Goal: Task Accomplishment & Management: Manage account settings

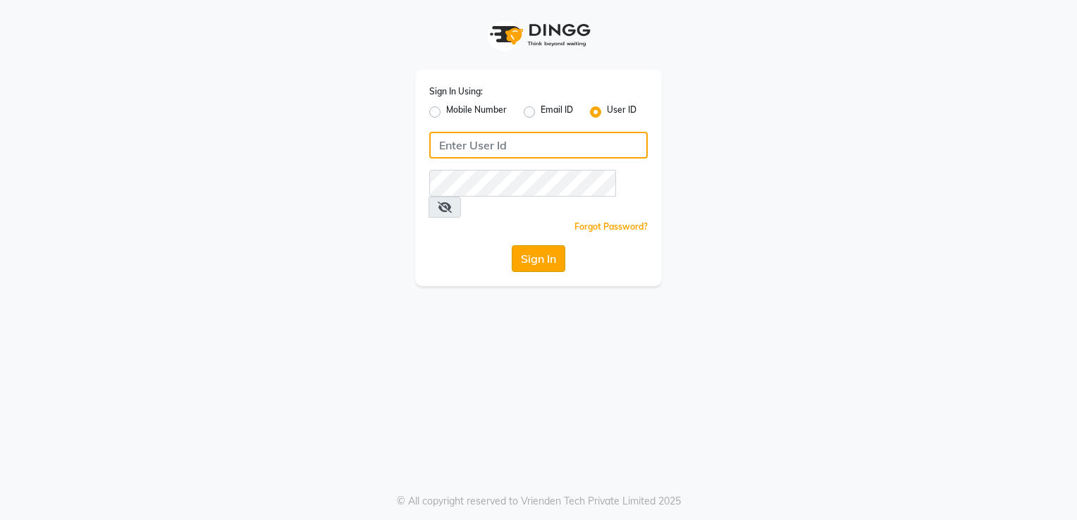
type input "desiresalon"
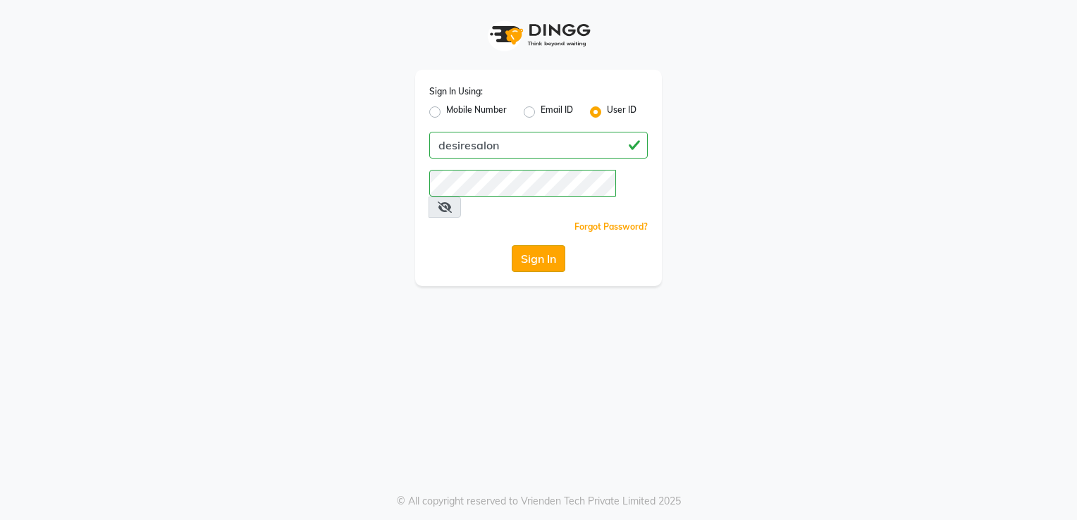
click at [530, 245] on button "Sign In" at bounding box center [539, 258] width 54 height 27
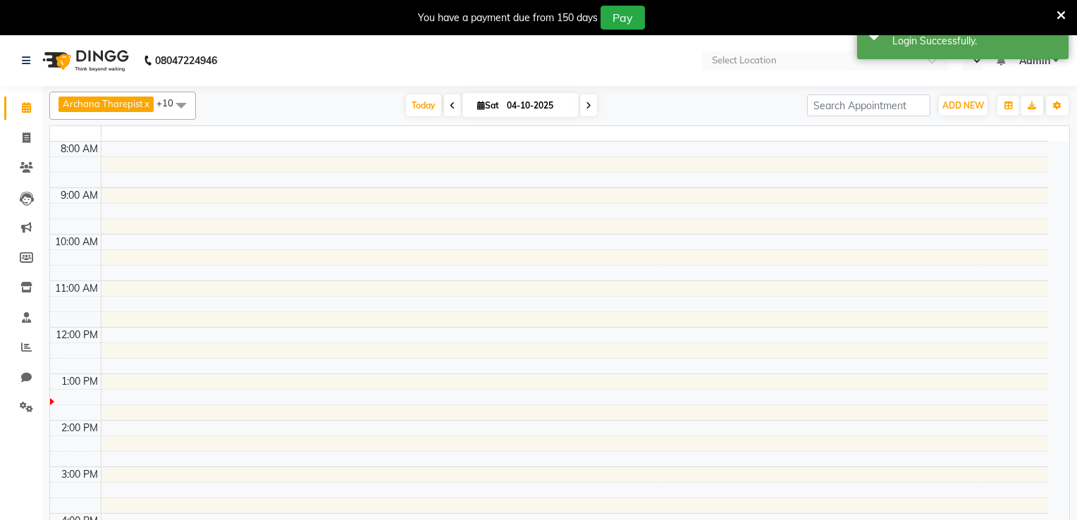
select select "en"
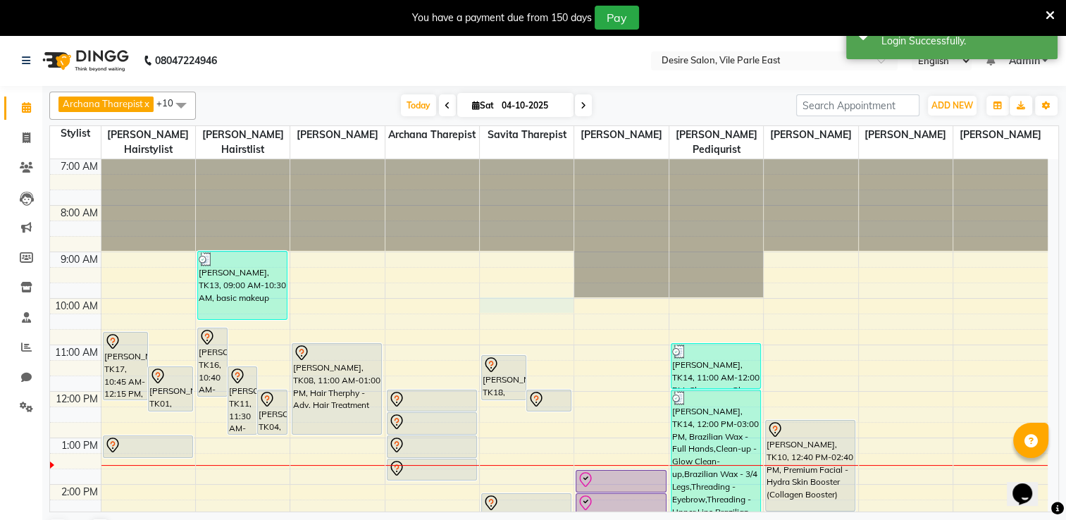
select select "75803"
select select "600"
select select "tentative"
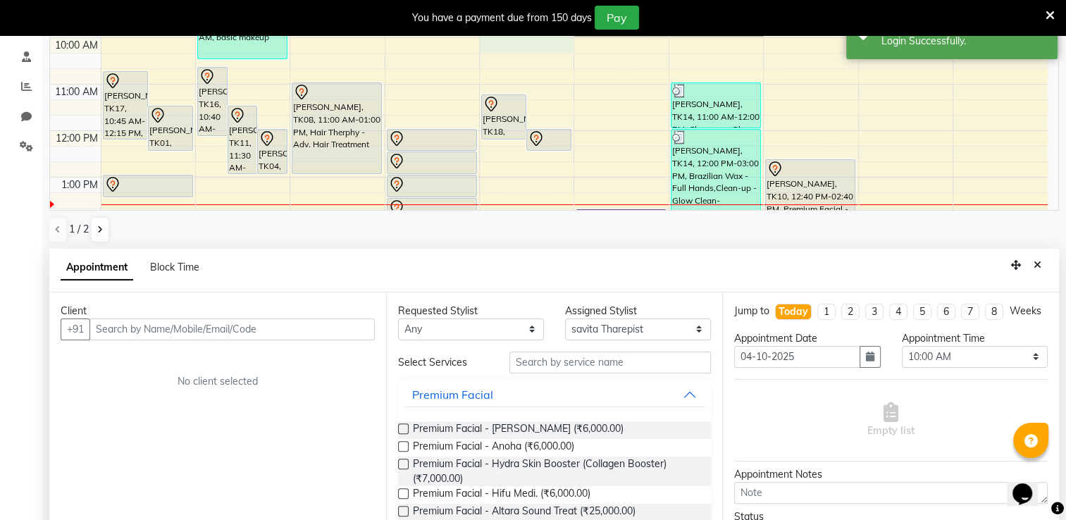
scroll to position [309, 0]
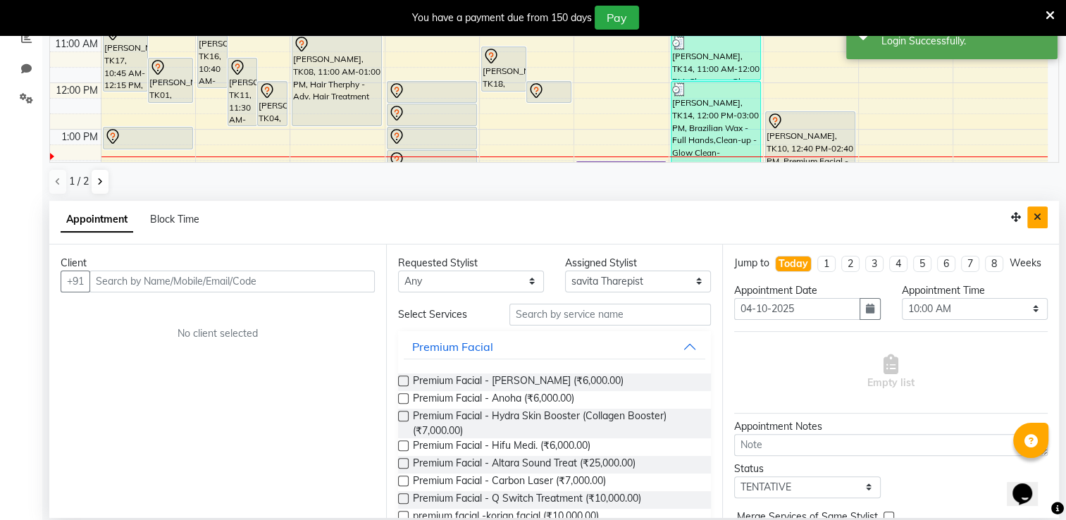
click at [1038, 217] on icon "Close" at bounding box center [1038, 217] width 8 height 10
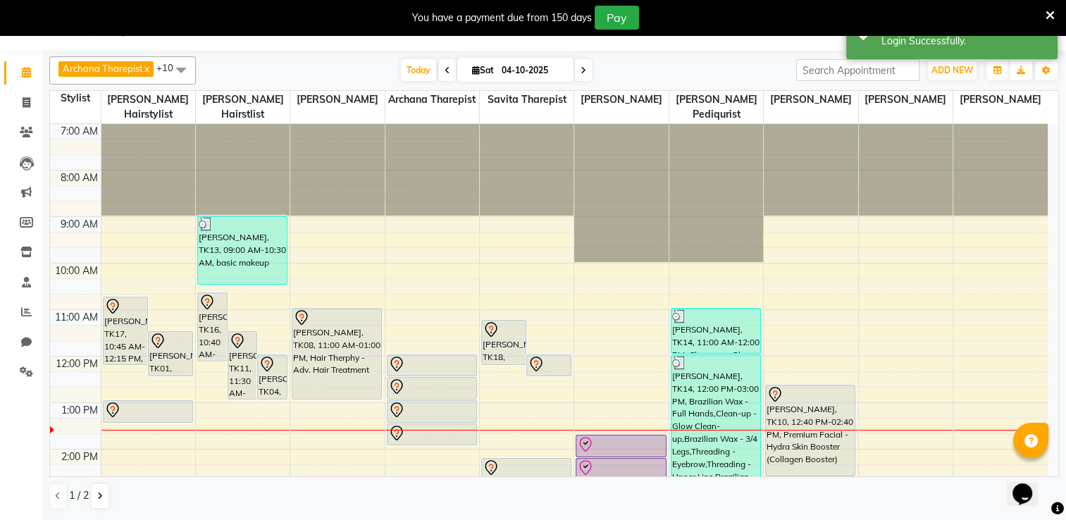
scroll to position [35, 0]
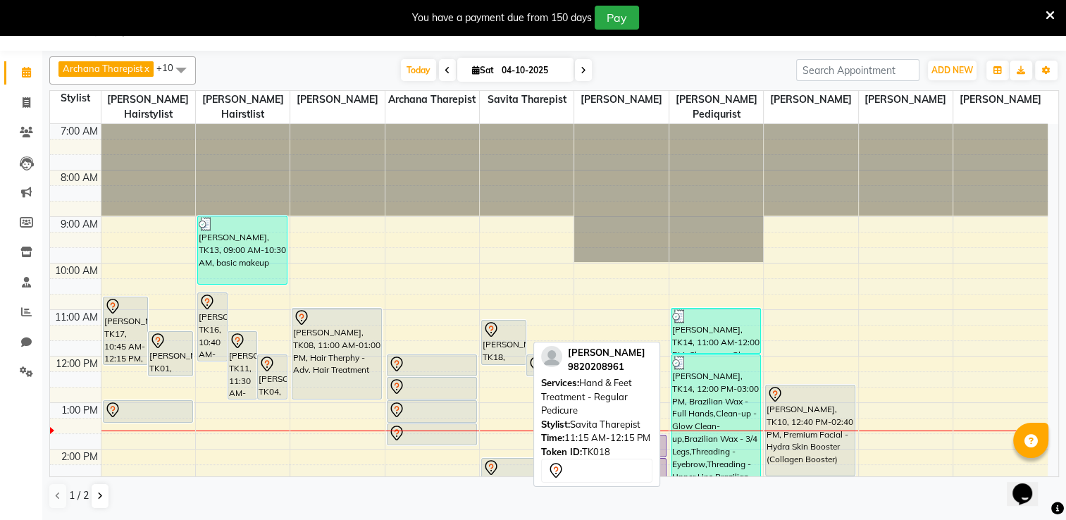
click at [506, 340] on div "[PERSON_NAME], TK18, 11:15 AM-12:15 PM, Hand & Feet Treatment - Regular Pedicure" at bounding box center [504, 343] width 44 height 44
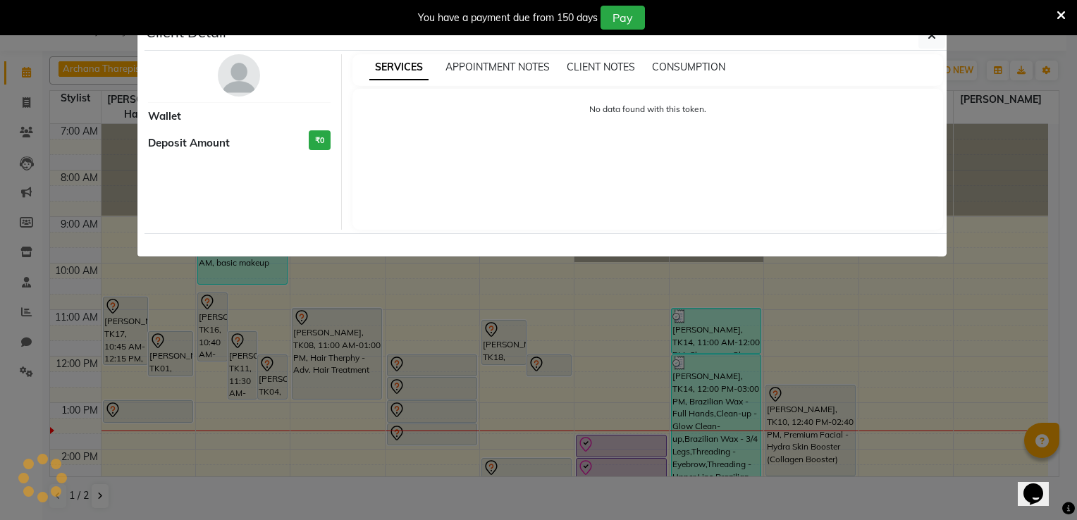
select select "7"
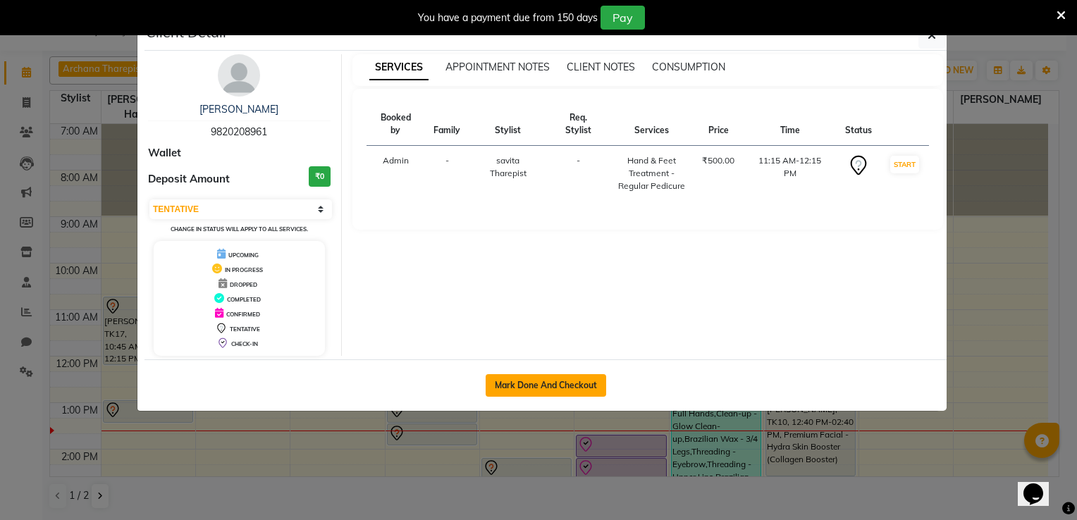
click at [560, 379] on button "Mark Done And Checkout" at bounding box center [546, 385] width 121 height 23
select select "service"
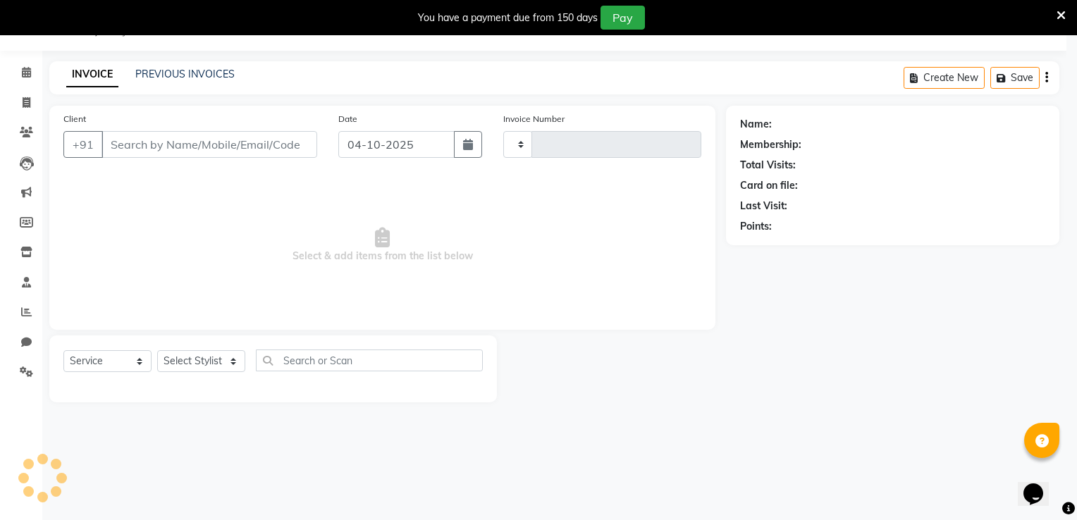
type input "1042"
select select "8076"
select select "3"
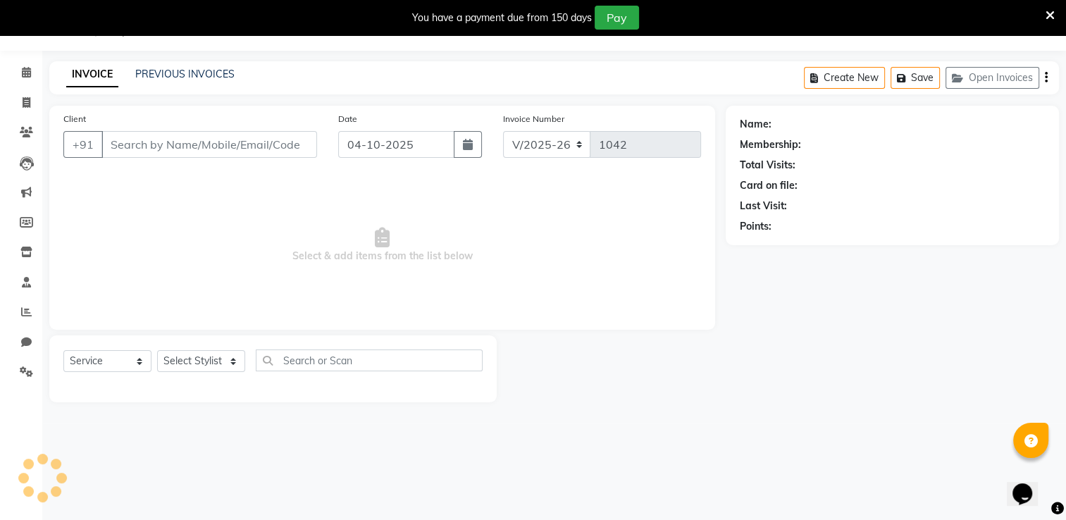
type input "9820208961"
select select "75803"
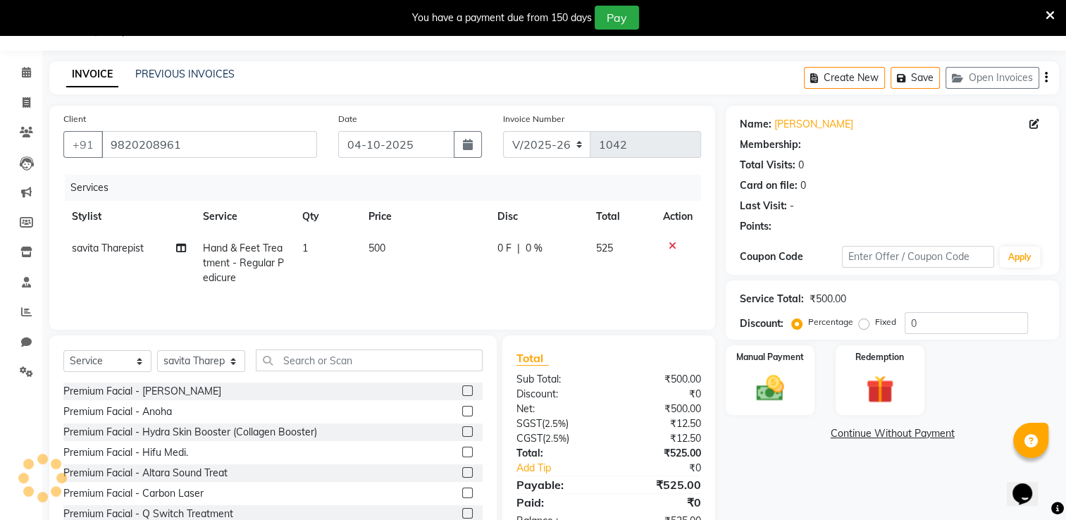
select select "1: Object"
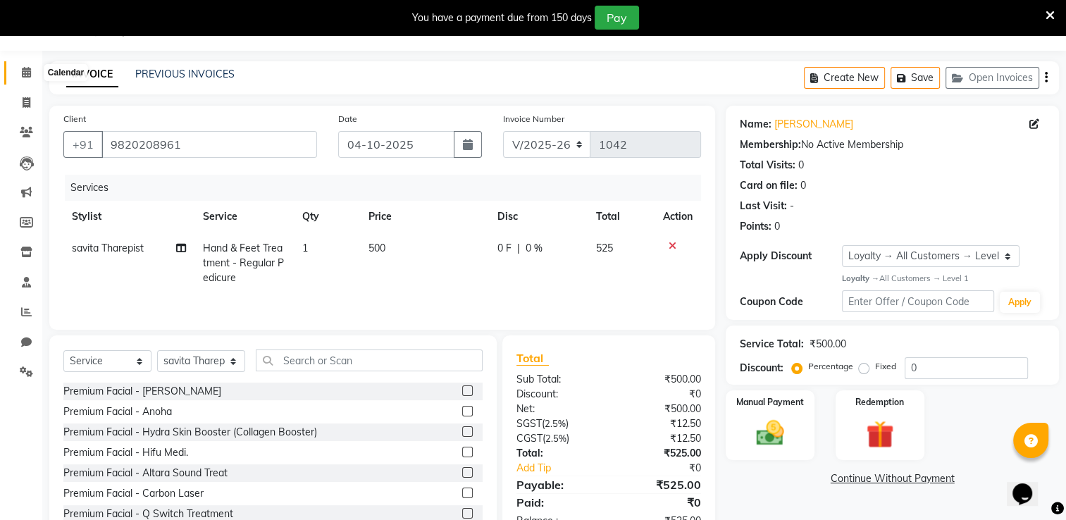
drag, startPoint x: 27, startPoint y: 78, endPoint x: 25, endPoint y: 69, distance: 9.3
click at [25, 69] on icon at bounding box center [26, 72] width 9 height 11
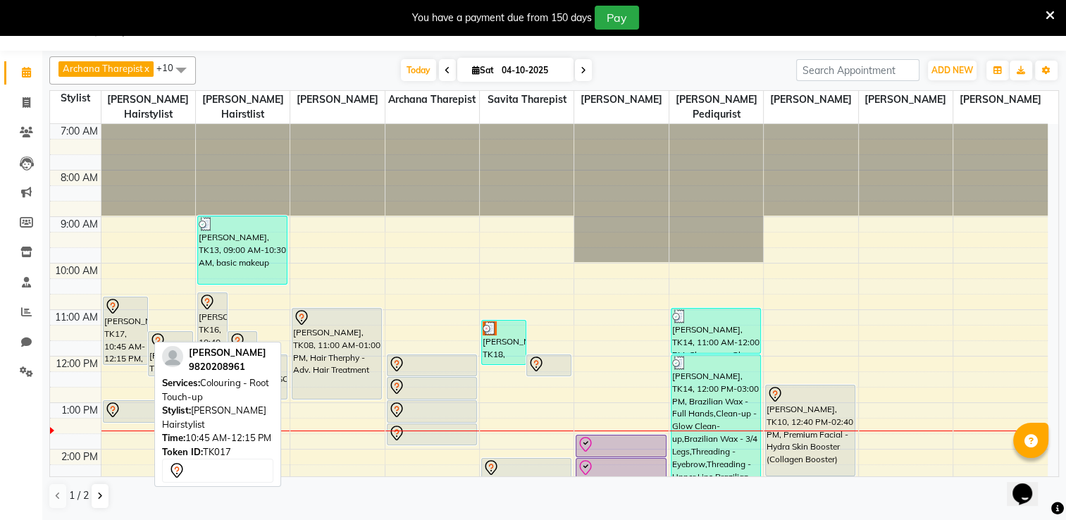
click at [124, 301] on div "[PERSON_NAME], TK17, 10:45 AM-12:15 PM, Colouring - Root Touch-up" at bounding box center [126, 330] width 44 height 67
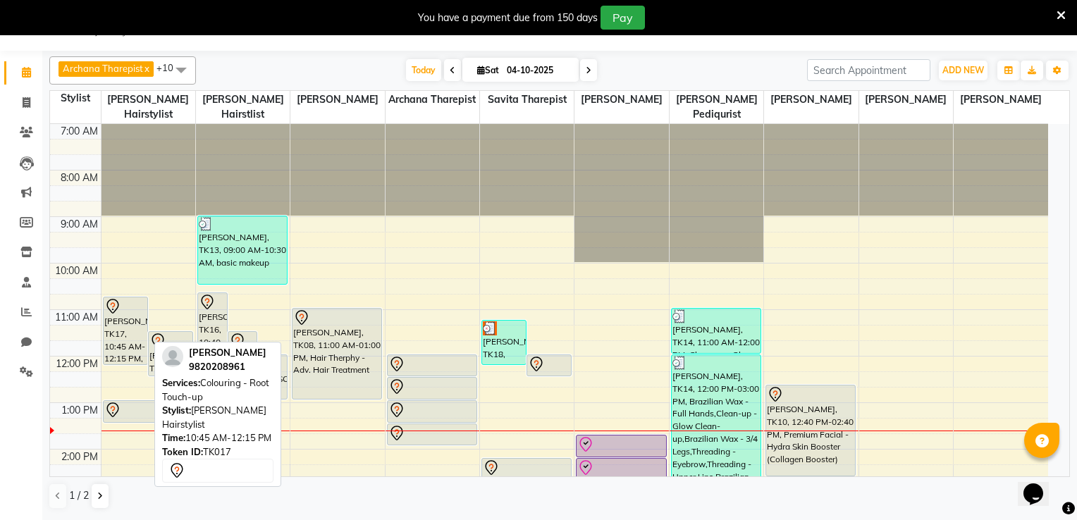
select select "7"
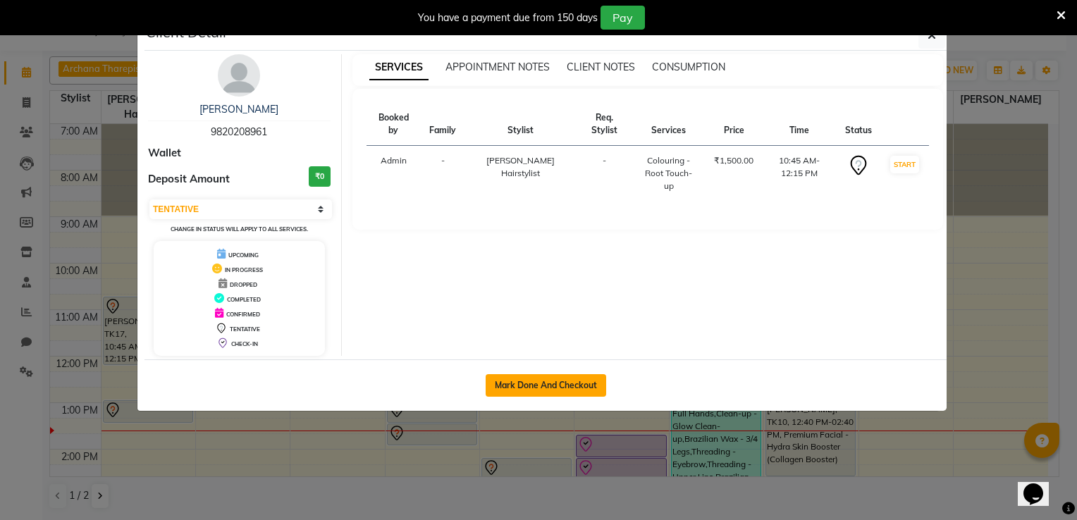
click at [585, 388] on button "Mark Done And Checkout" at bounding box center [546, 385] width 121 height 23
select select "8076"
select select "service"
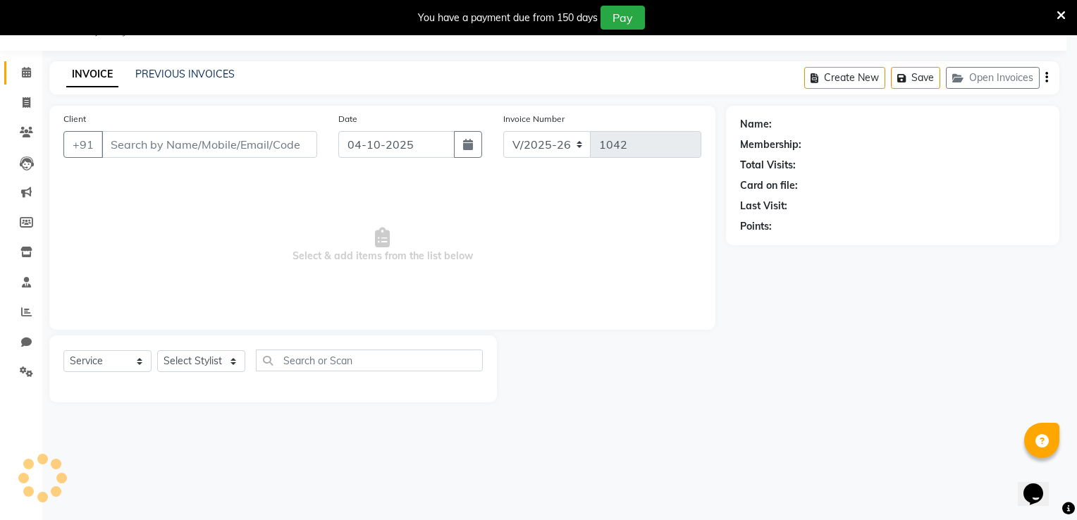
select select "3"
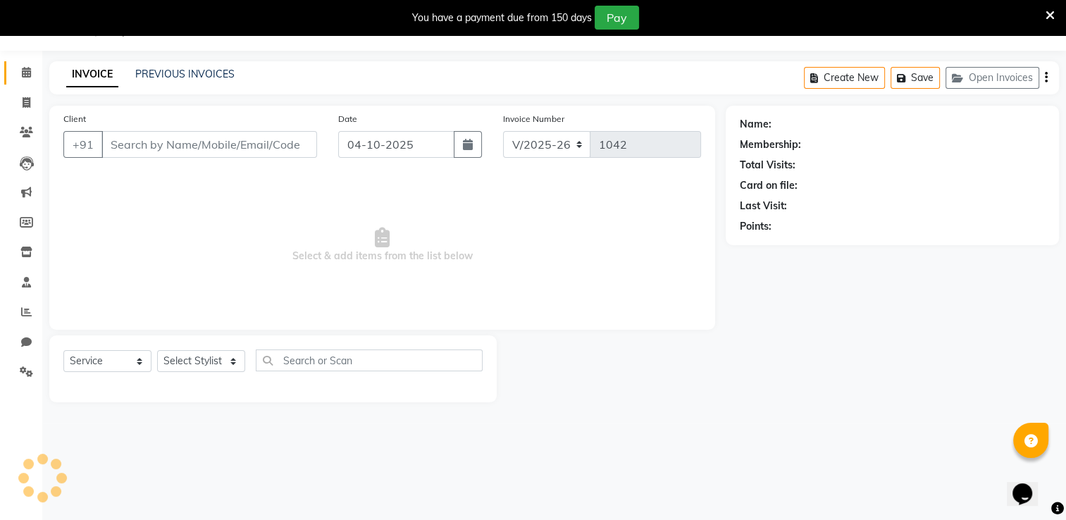
type input "9820208961"
select select "74551"
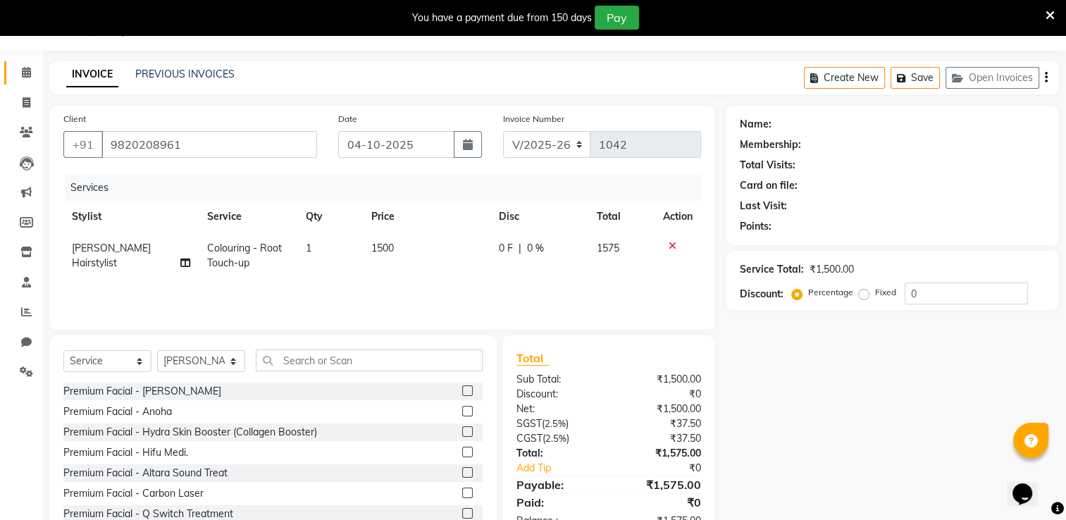
select select "1: Object"
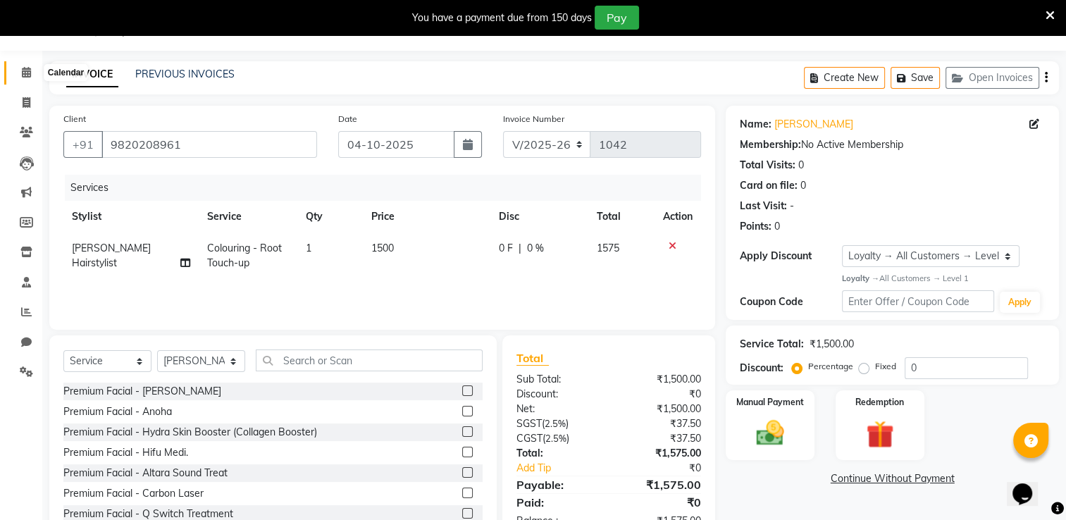
click at [29, 75] on icon at bounding box center [26, 72] width 9 height 11
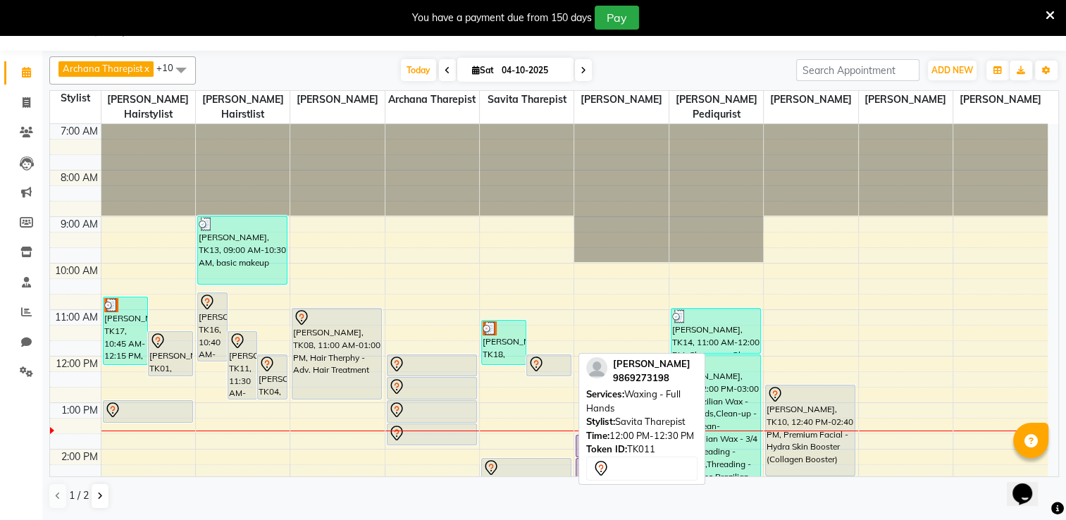
click at [569, 356] on div at bounding box center [549, 364] width 42 height 17
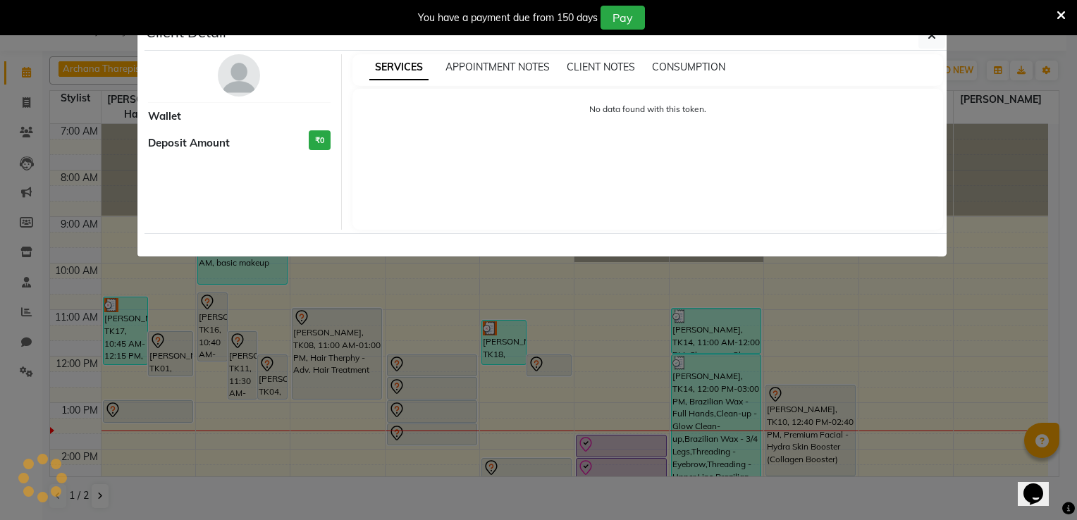
select select "7"
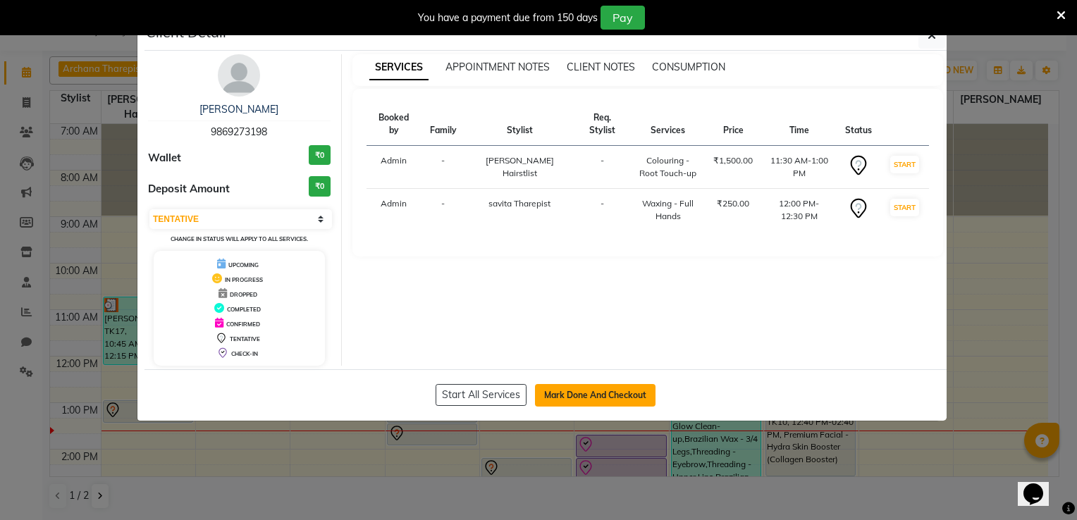
click at [592, 401] on button "Mark Done And Checkout" at bounding box center [595, 395] width 121 height 23
select select "8076"
select select "service"
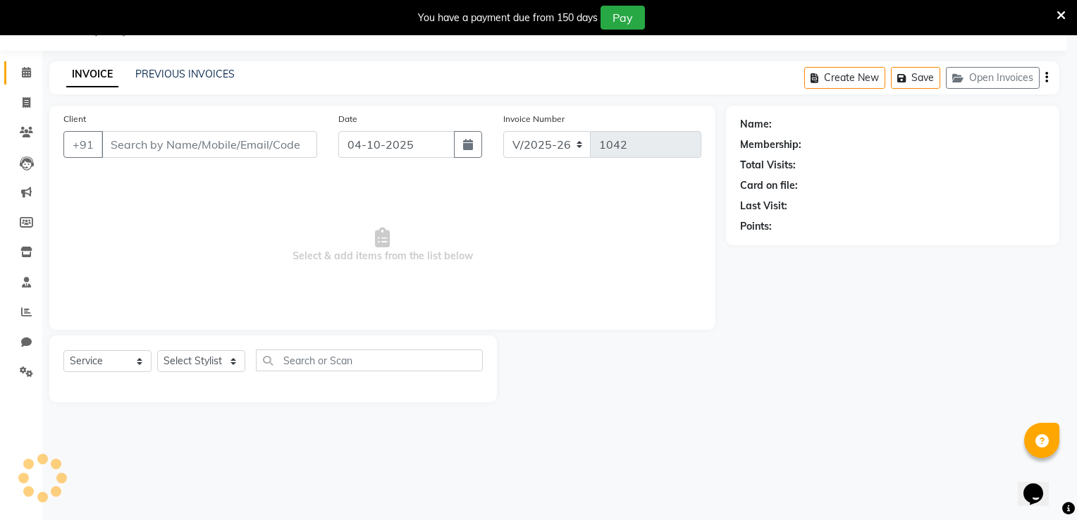
select select "select"
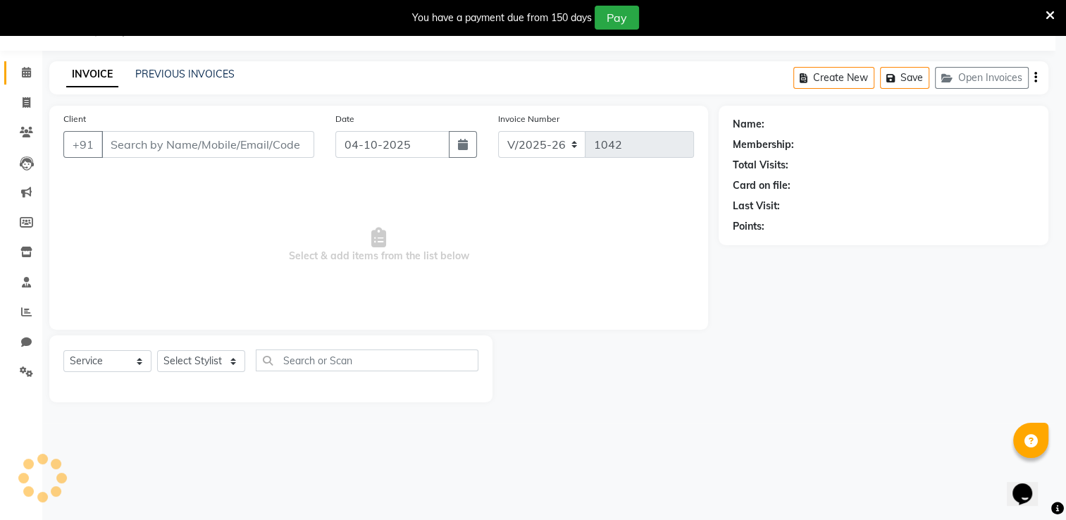
type input "9869273198"
select select "75804"
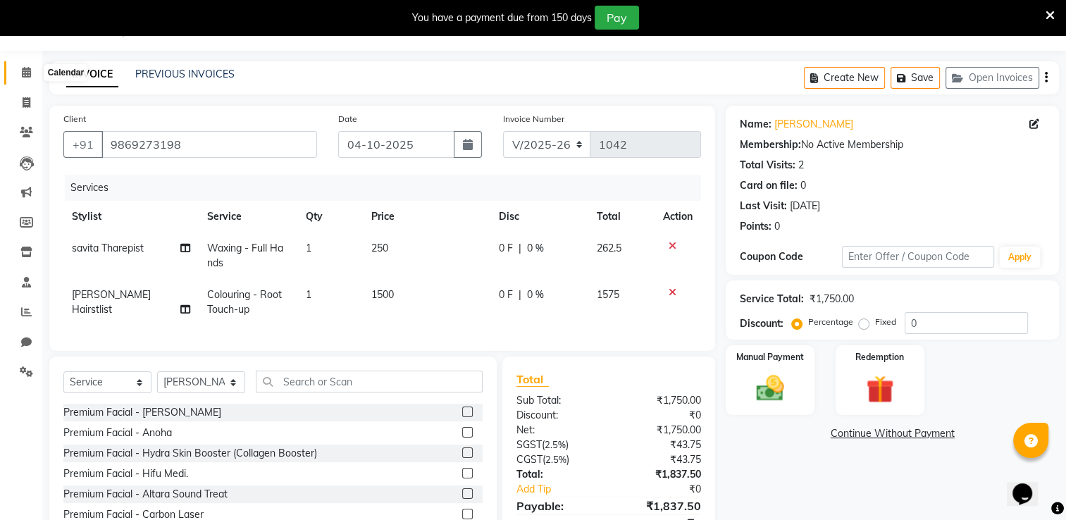
click at [25, 71] on icon at bounding box center [26, 72] width 9 height 11
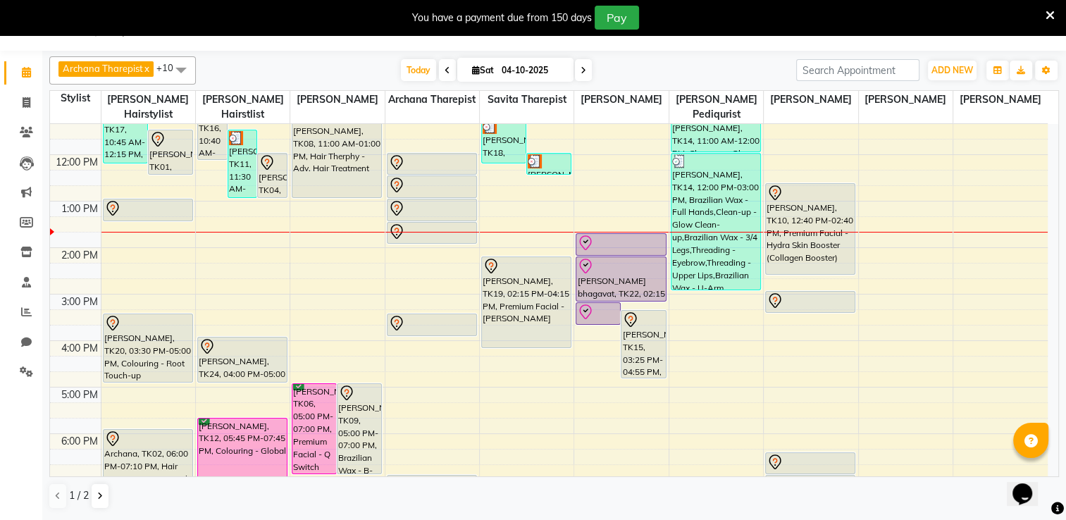
scroll to position [199, 0]
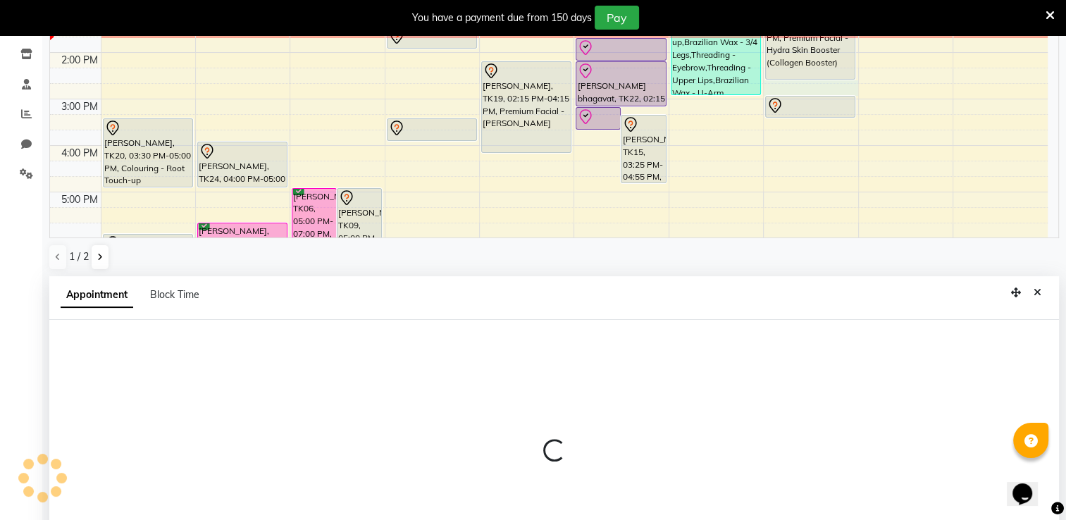
select select "75802"
select select "885"
select select "tentative"
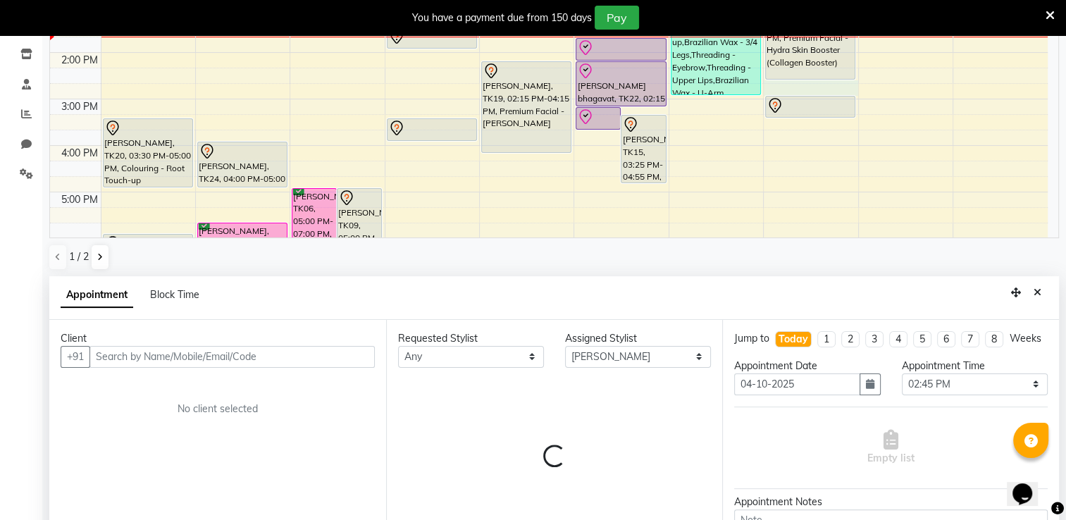
scroll to position [309, 0]
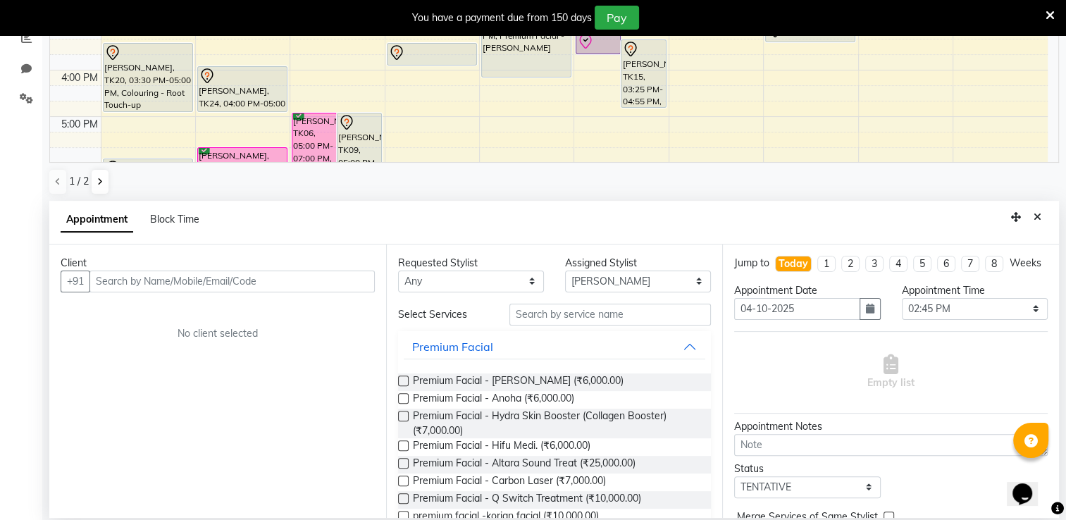
click at [243, 281] on input "text" at bounding box center [231, 282] width 285 height 22
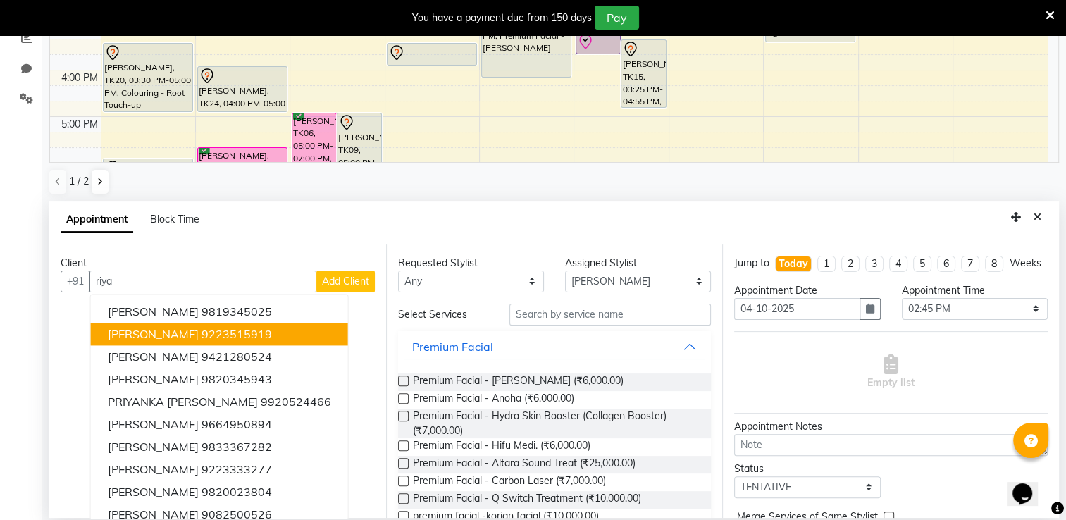
click at [249, 336] on button "Riya jain 9223515919" at bounding box center [219, 334] width 257 height 23
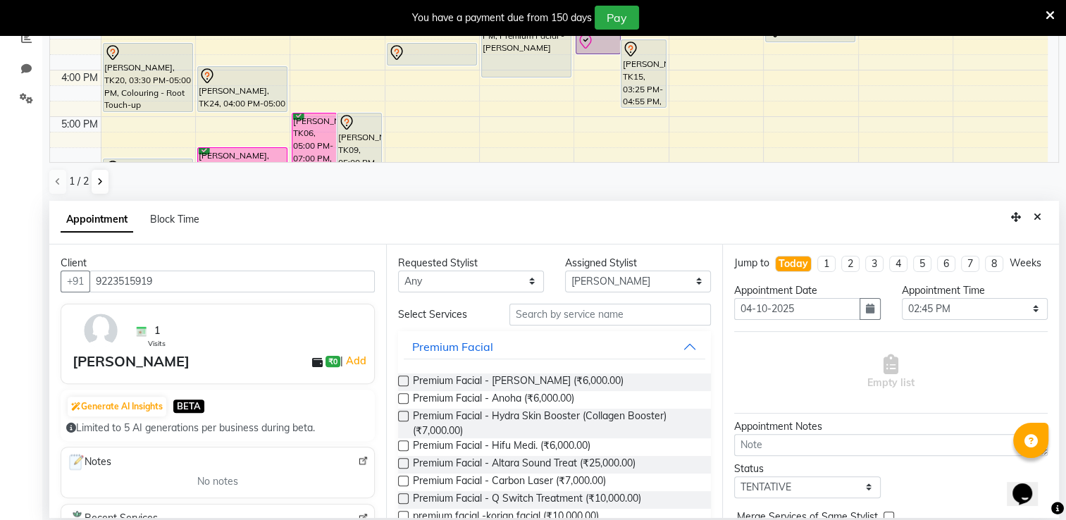
type input "9223515919"
click at [598, 280] on select "Select Archana Tharepist [PERSON_NAME] Pediqurist [PERSON_NAME] desire salon [P…" at bounding box center [638, 282] width 146 height 22
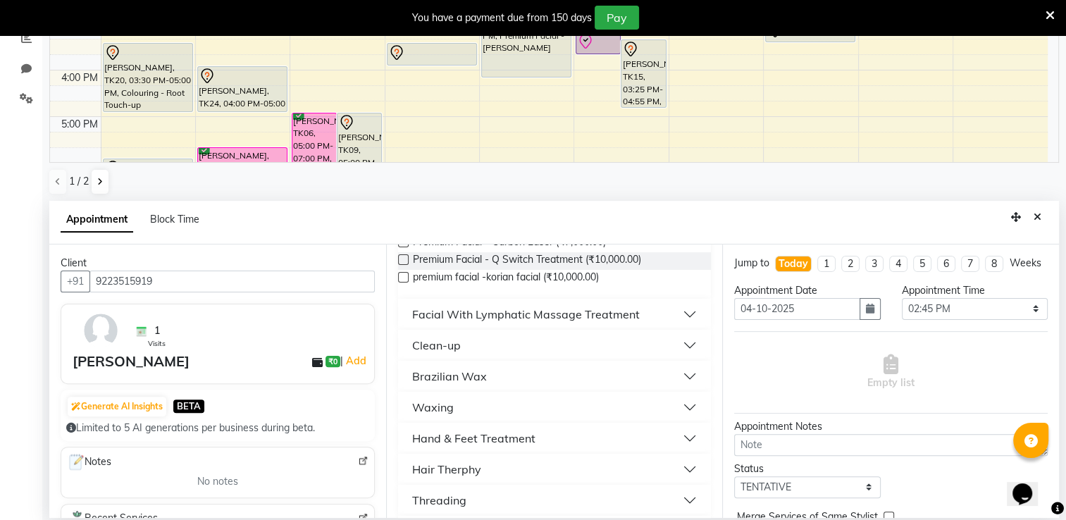
click at [461, 351] on button "Clean-up" at bounding box center [555, 345] width 302 height 25
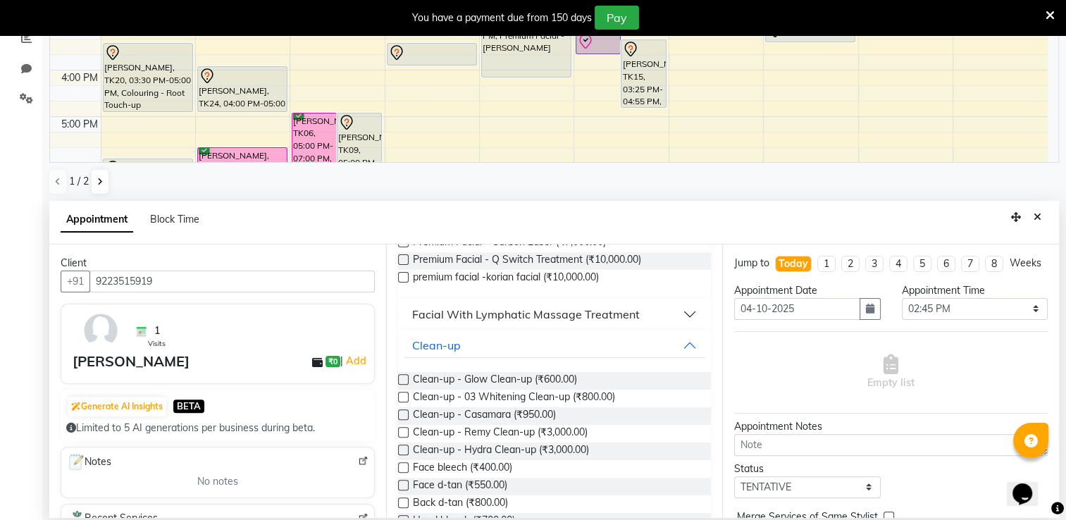
click at [405, 396] on label at bounding box center [403, 397] width 11 height 11
click at [405, 396] on input "checkbox" at bounding box center [402, 398] width 9 height 9
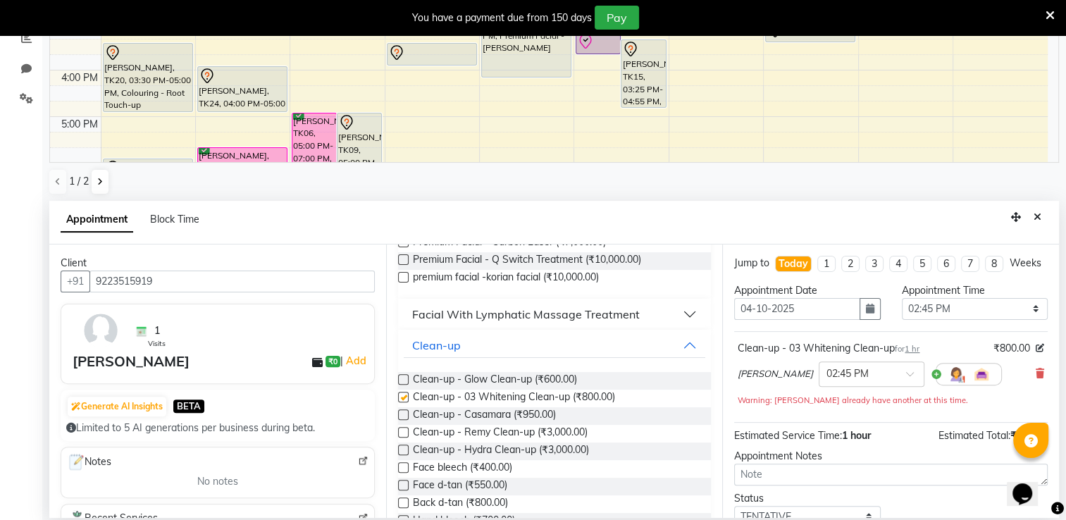
checkbox input "false"
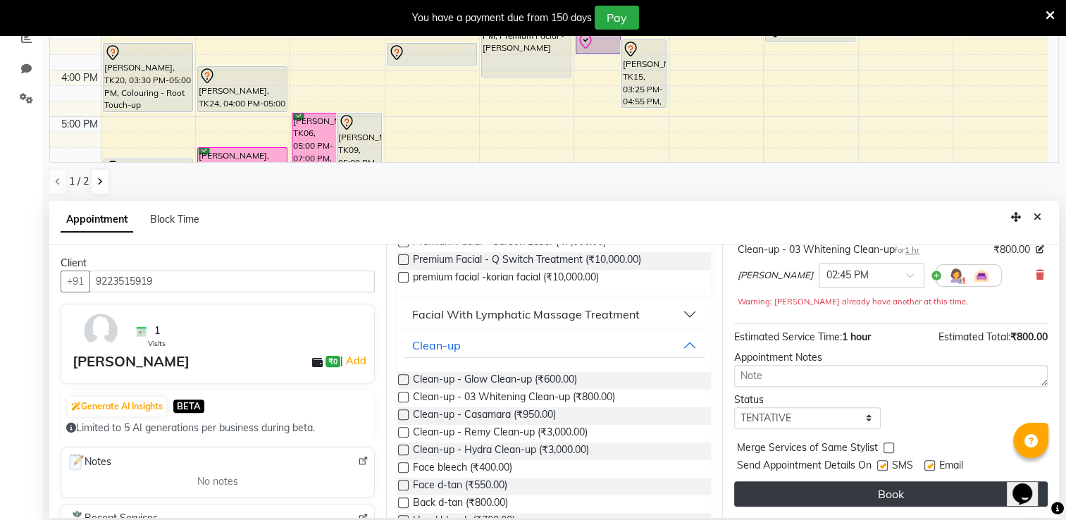
click at [968, 495] on button "Book" at bounding box center [891, 493] width 314 height 25
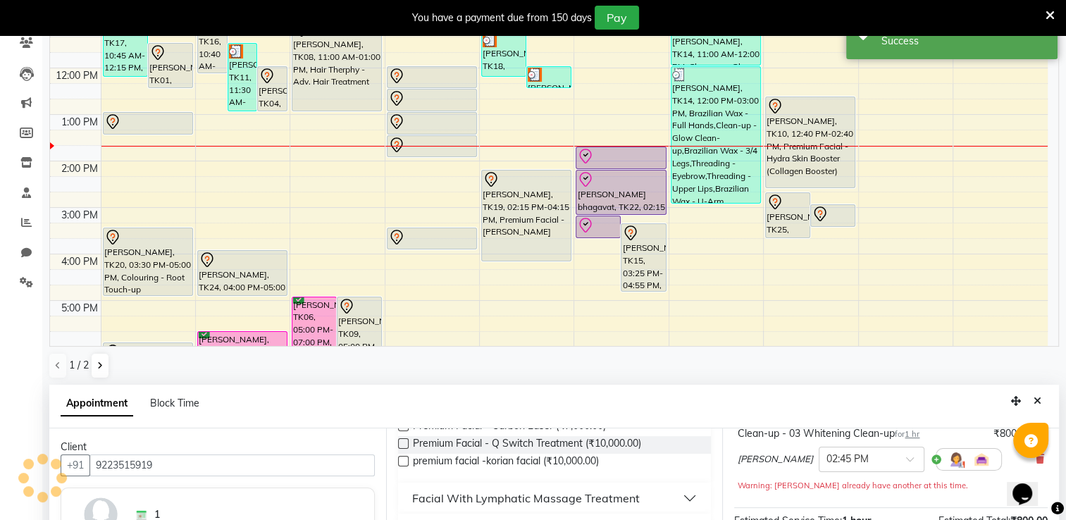
scroll to position [0, 0]
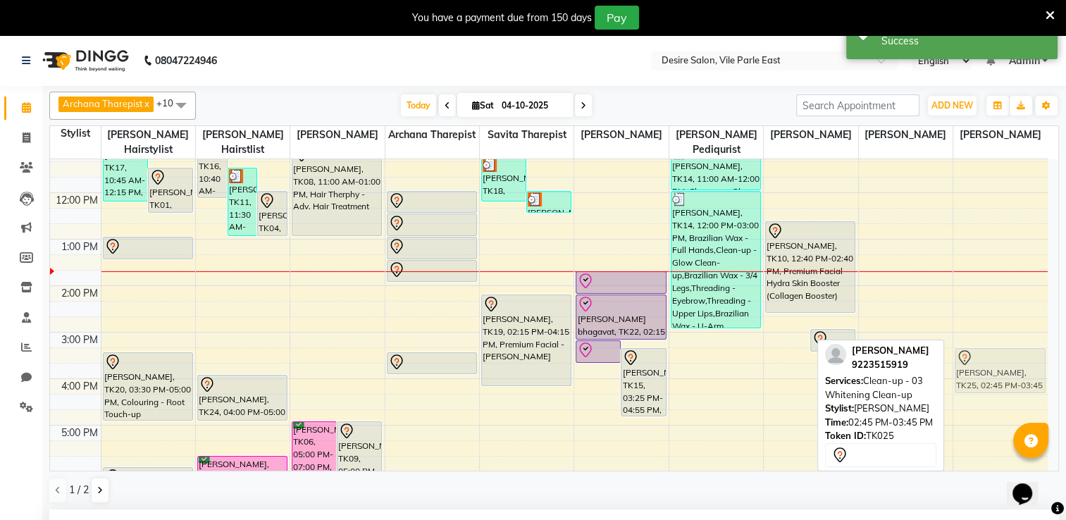
drag, startPoint x: 786, startPoint y: 323, endPoint x: 965, endPoint y: 361, distance: 183.5
click at [965, 361] on tr "kALPANA Narvenkar, TK17, 10:45 AM-12:15 PM, Colouring - Root Touch-up VARSHA BH…" at bounding box center [549, 309] width 998 height 697
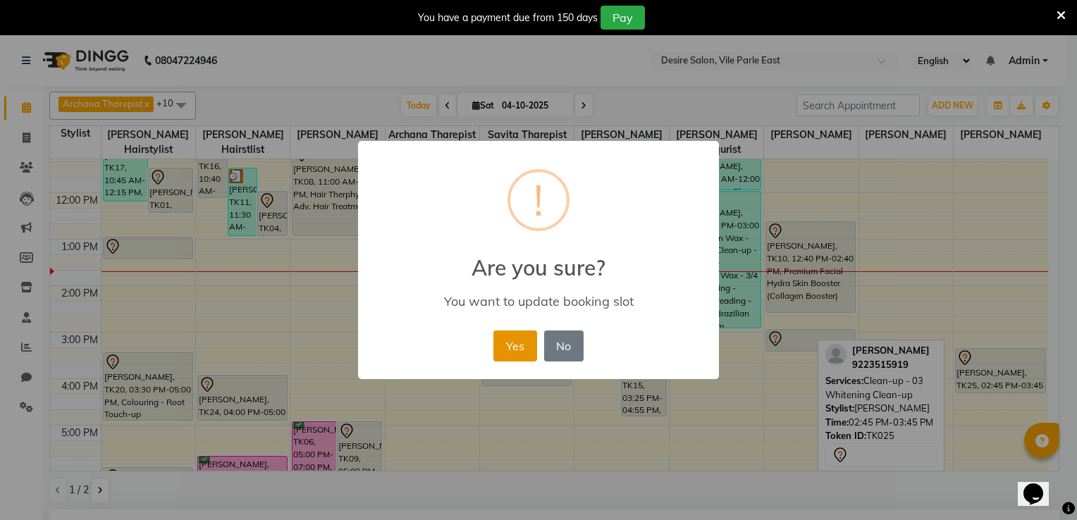
click at [522, 342] on button "Yes" at bounding box center [514, 346] width 43 height 31
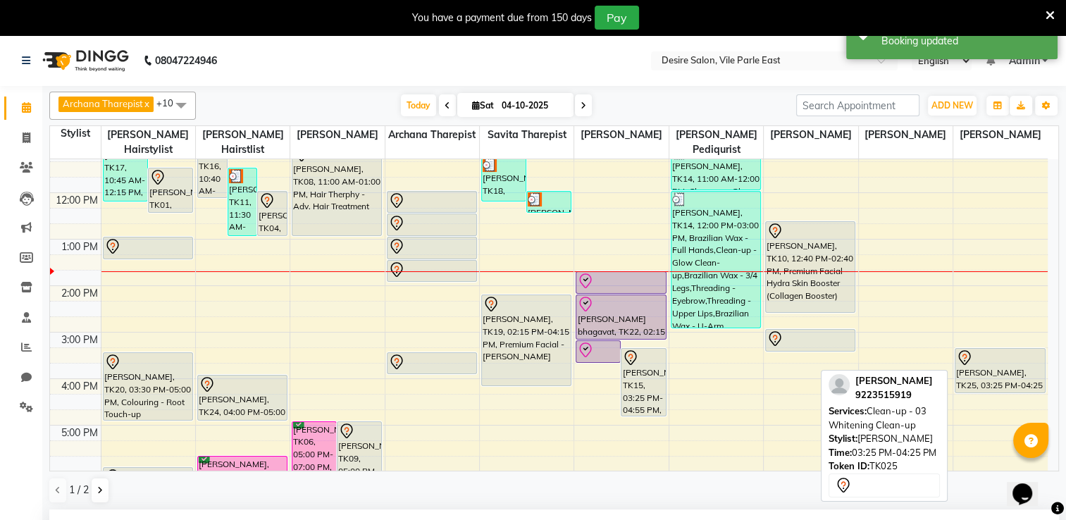
click at [1006, 357] on div "Riya jain, TK25, 03:25 PM-04:25 PM, Clean-up - 03 Whitening Clean-up" at bounding box center [1000, 371] width 89 height 44
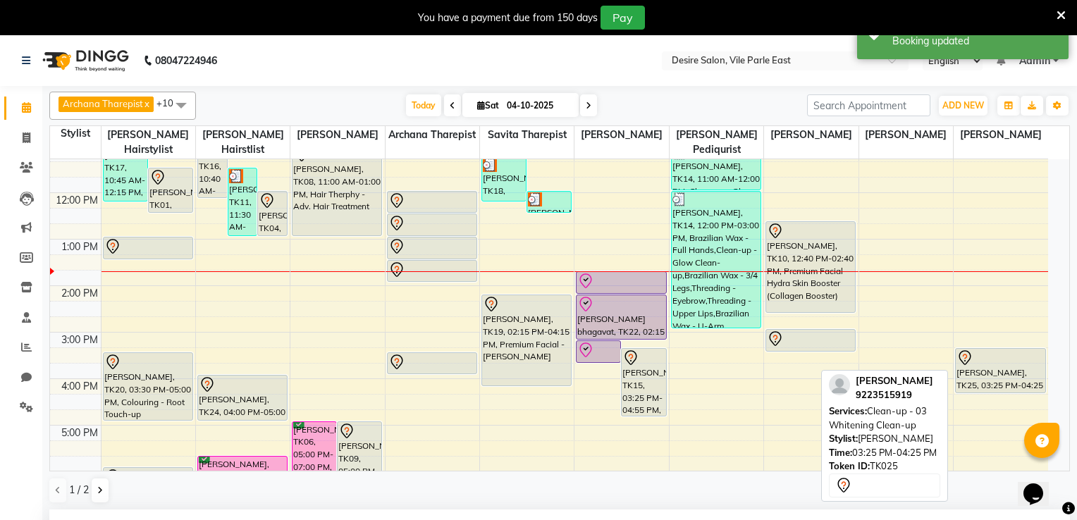
select select "7"
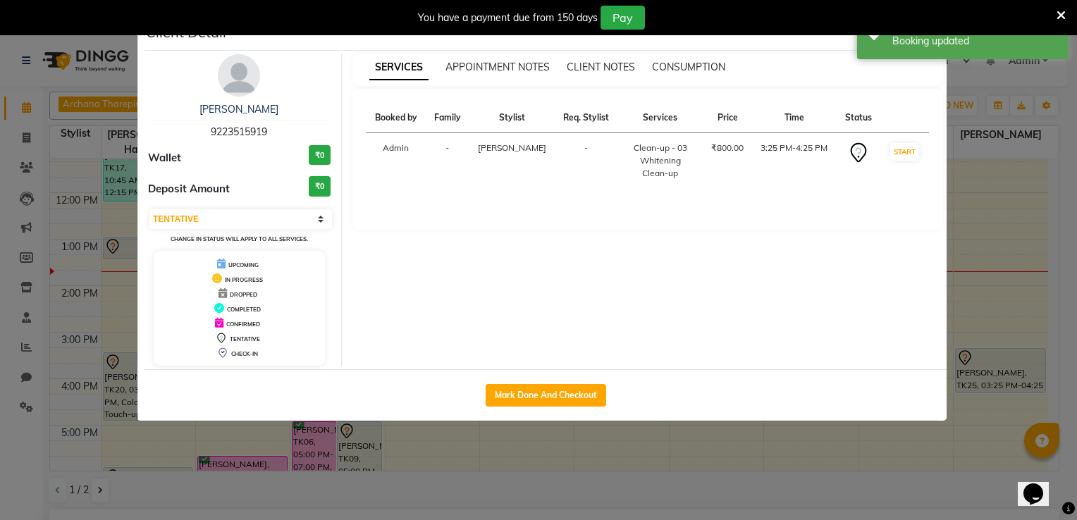
click at [1006, 357] on ngb-modal-window "Client Detail Riya jain 9223515919 Wallet ₹0 Deposit Amount ₹0 Select IN SERVIC…" at bounding box center [538, 260] width 1077 height 520
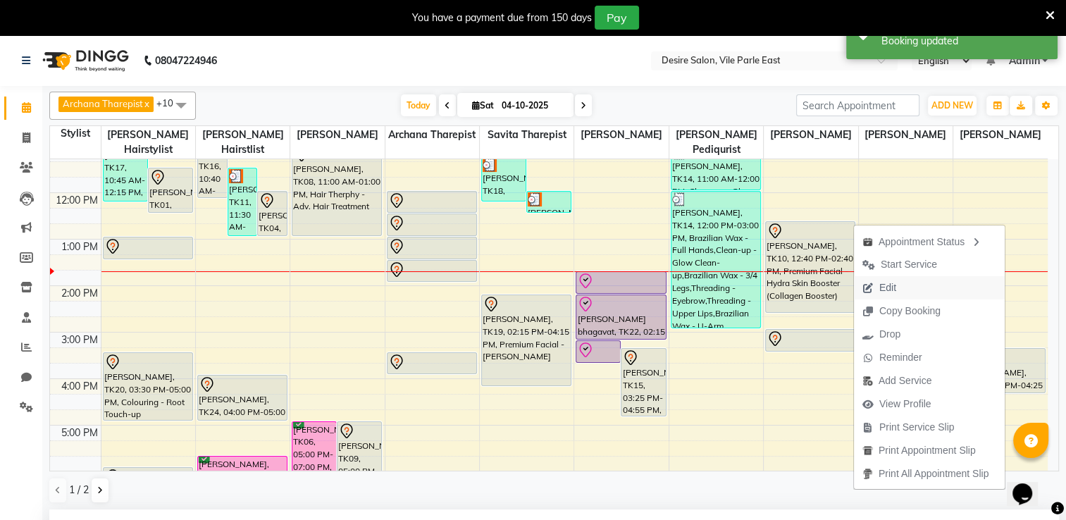
click at [896, 279] on span "Edit" at bounding box center [879, 287] width 51 height 23
select select "75805"
select select "tentative"
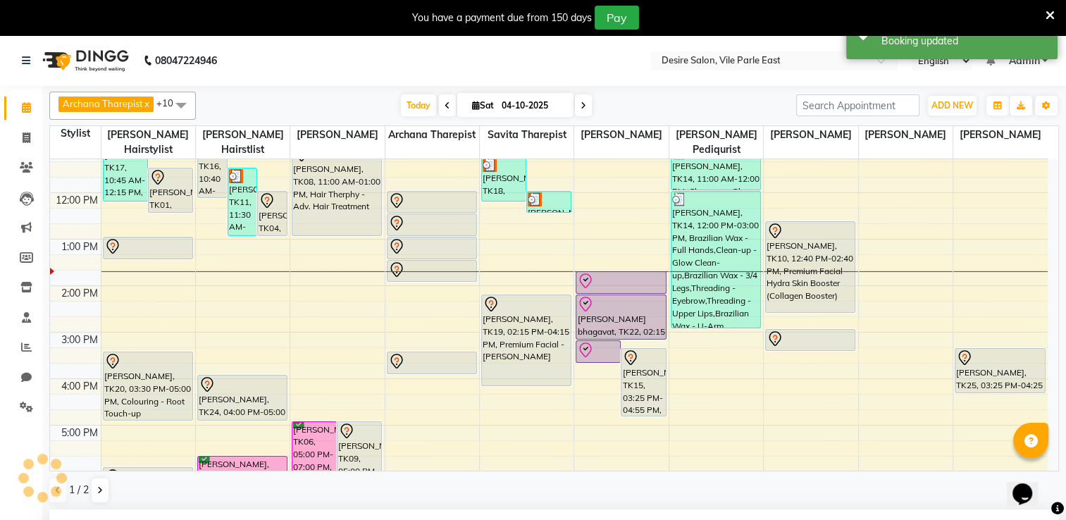
scroll to position [278, 0]
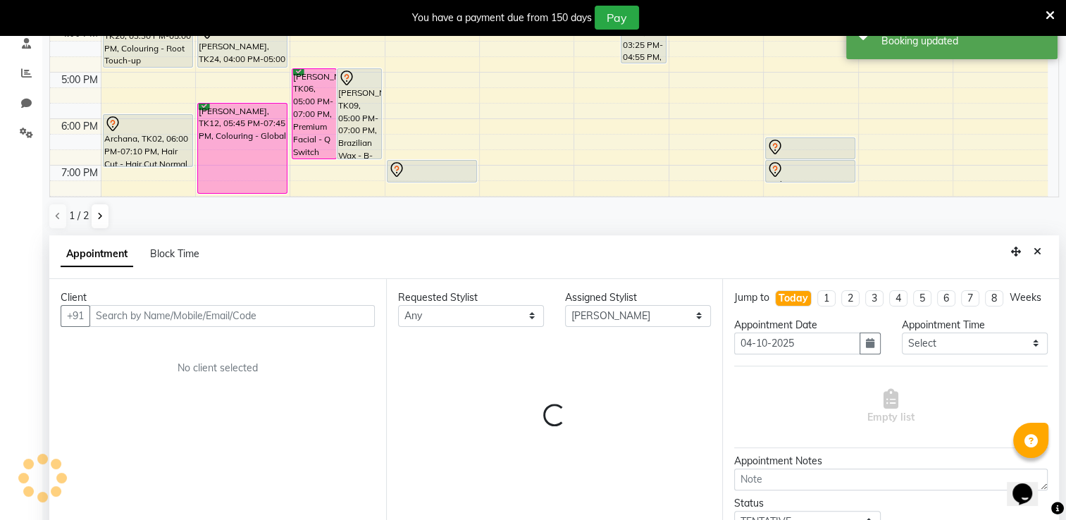
select select "4579"
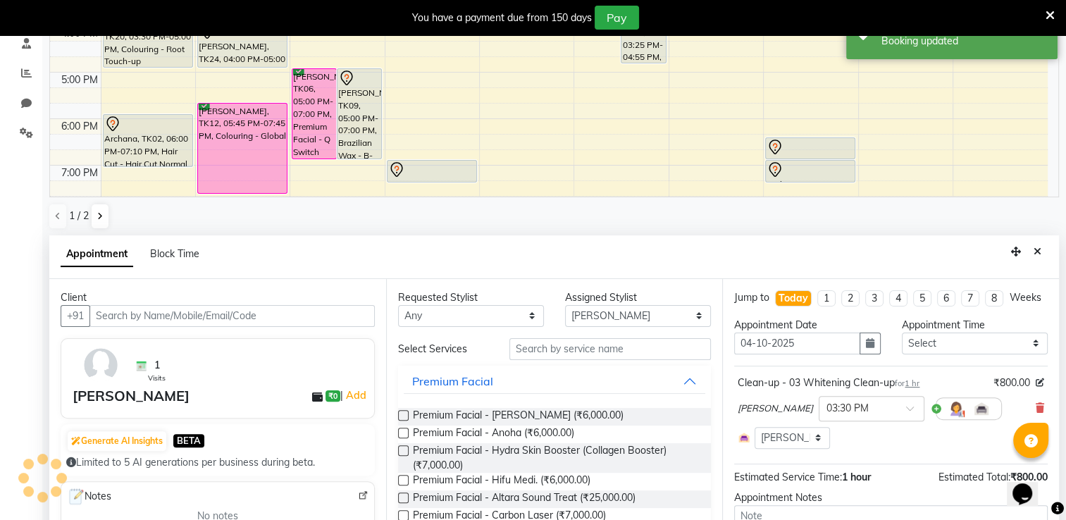
scroll to position [309, 0]
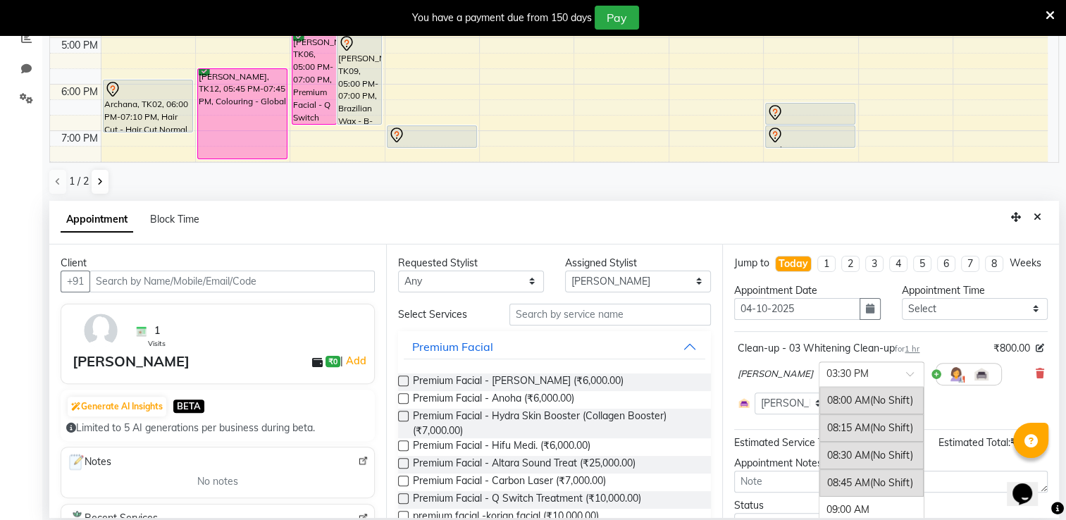
click at [854, 381] on input "text" at bounding box center [858, 373] width 62 height 15
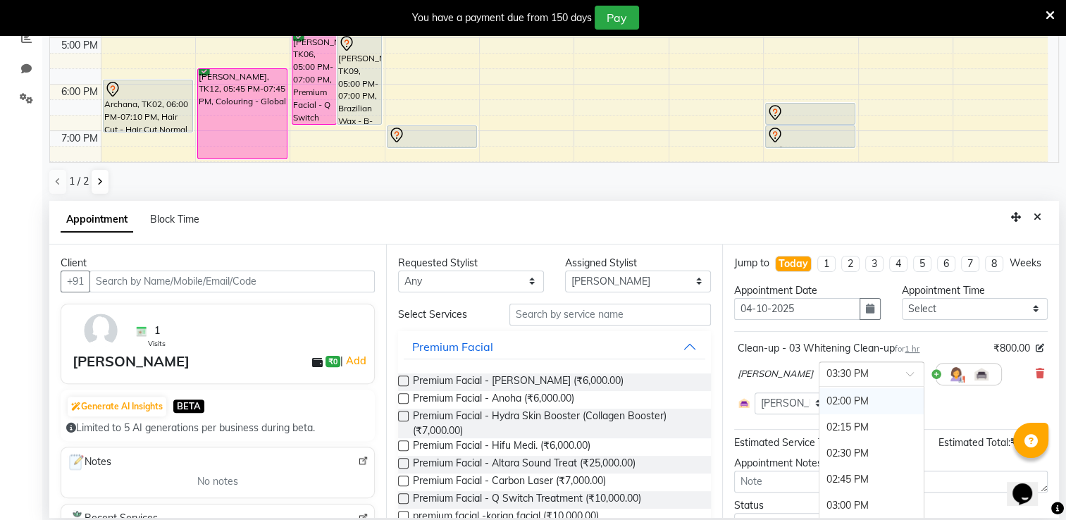
scroll to position [603, 0]
click at [853, 492] on div "02:30 PM" at bounding box center [872, 480] width 104 height 26
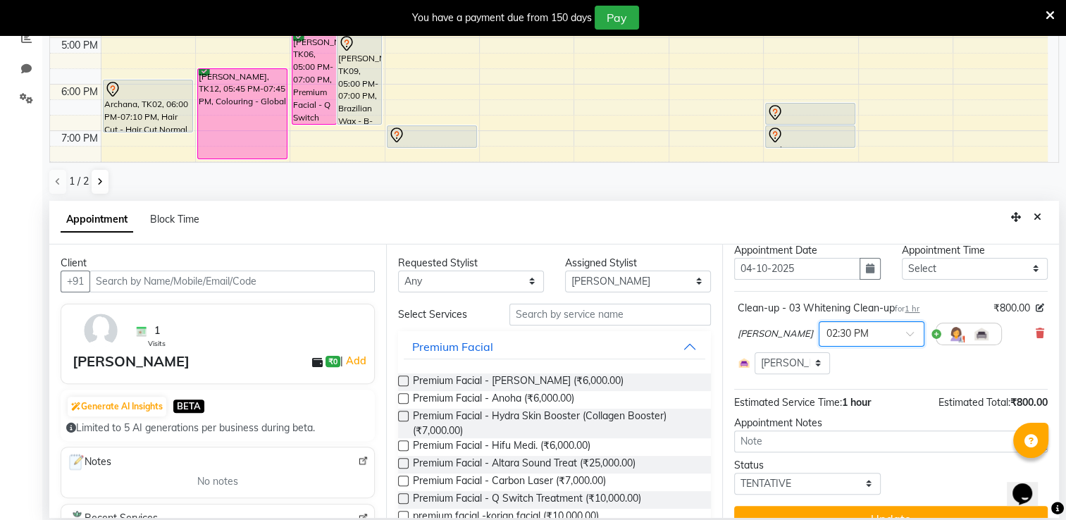
scroll to position [78, 0]
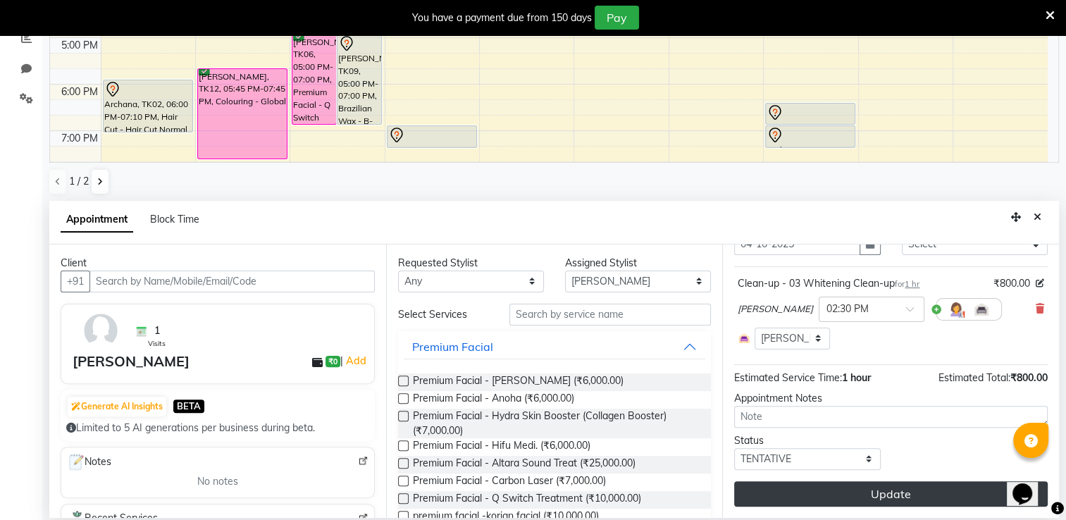
click at [952, 498] on button "Update" at bounding box center [891, 493] width 314 height 25
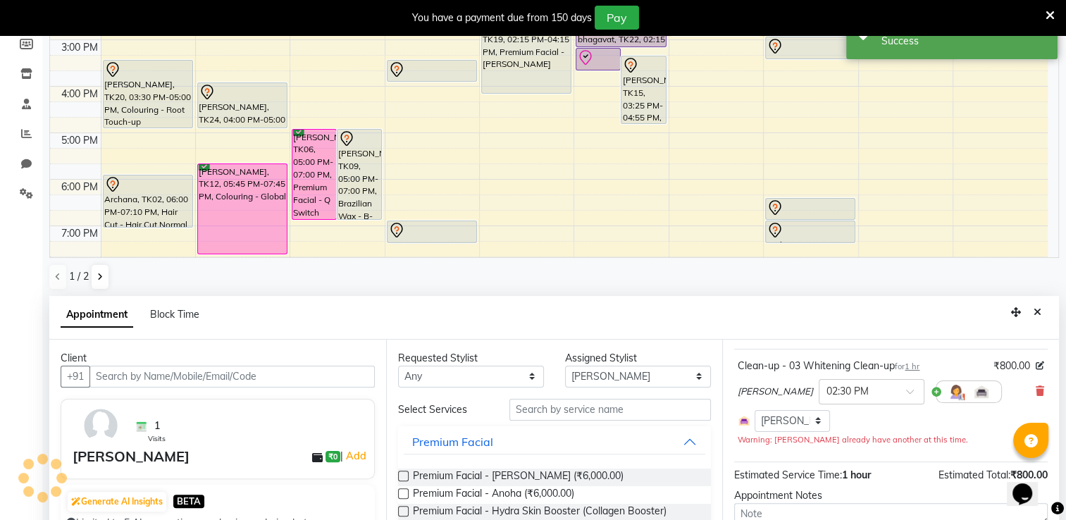
scroll to position [0, 0]
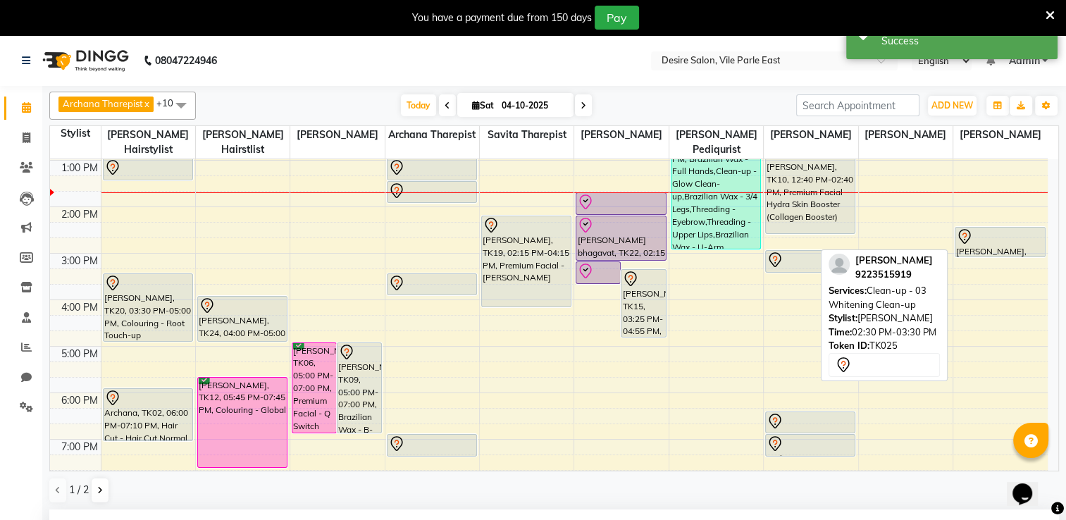
drag, startPoint x: 990, startPoint y: 258, endPoint x: 780, endPoint y: 240, distance: 210.7
click at [780, 240] on tr "kALPANA Narvenkar, TK17, 10:45 AM-12:15 PM, Colouring - Root Touch-up VARSHA BH…" at bounding box center [549, 230] width 998 height 697
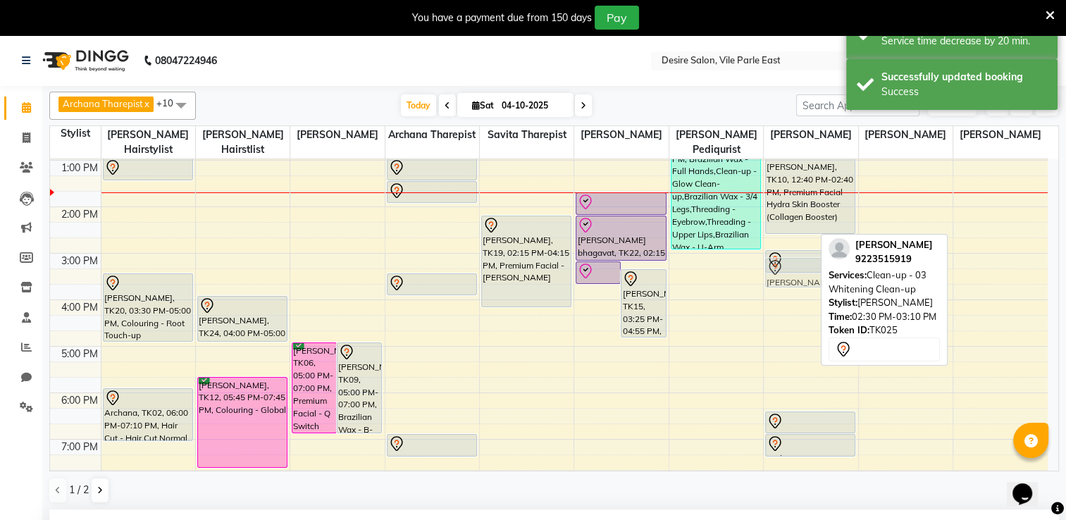
drag, startPoint x: 1037, startPoint y: 224, endPoint x: 828, endPoint y: 257, distance: 211.9
click at [828, 257] on div "Archana Tharepist x Bhavna Pediqurist x Bhavna shelke x desire salon x Jagruti …" at bounding box center [554, 298] width 1010 height 424
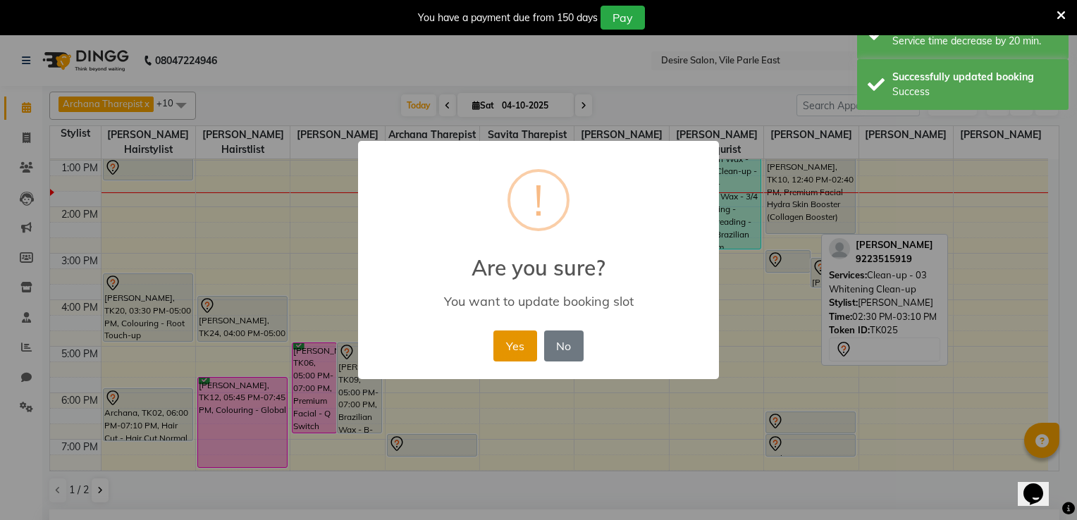
click at [516, 350] on button "Yes" at bounding box center [514, 346] width 43 height 31
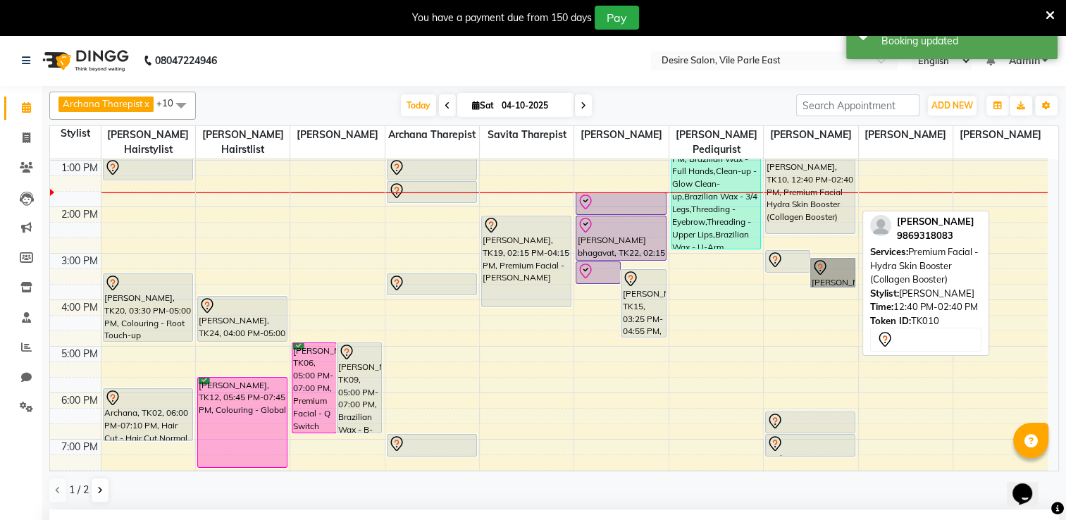
drag, startPoint x: 839, startPoint y: 247, endPoint x: 834, endPoint y: 208, distance: 39.7
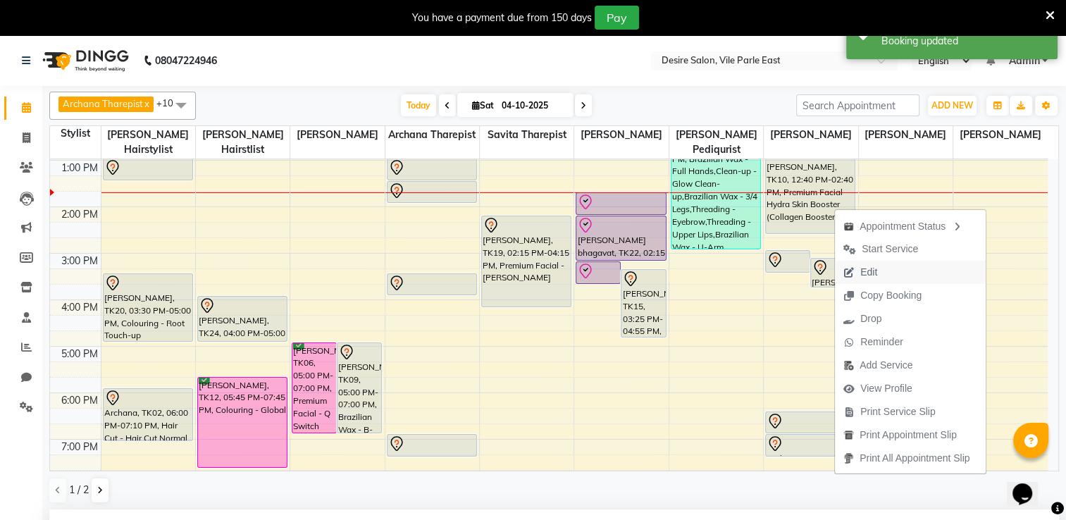
click at [875, 270] on span "Edit" at bounding box center [868, 272] width 17 height 15
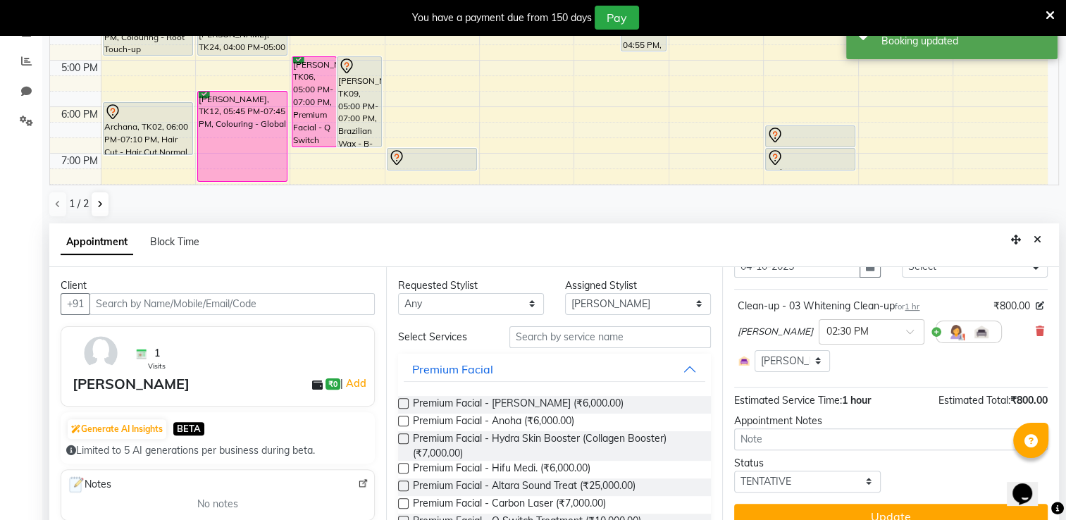
scroll to position [309, 0]
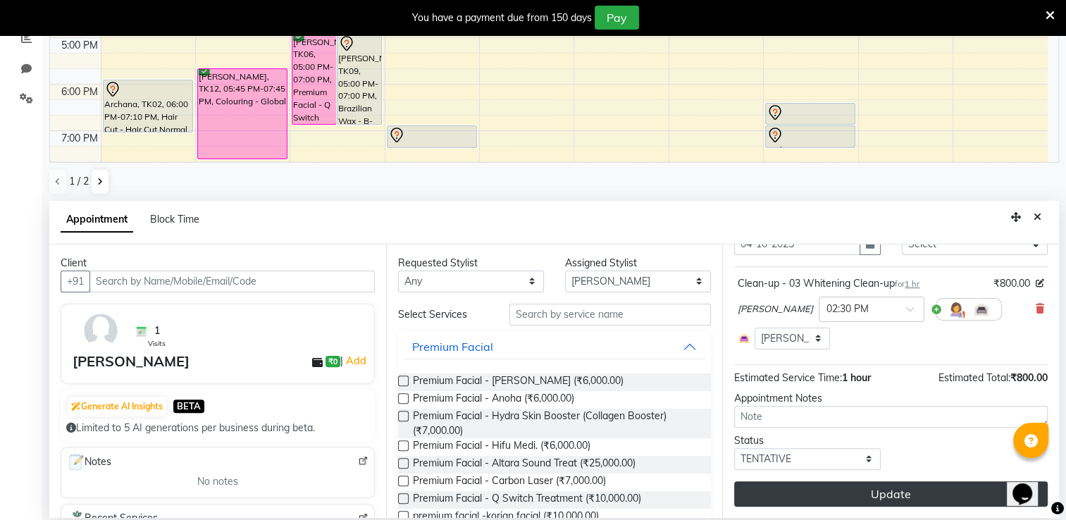
click at [903, 493] on button "Update" at bounding box center [891, 493] width 314 height 25
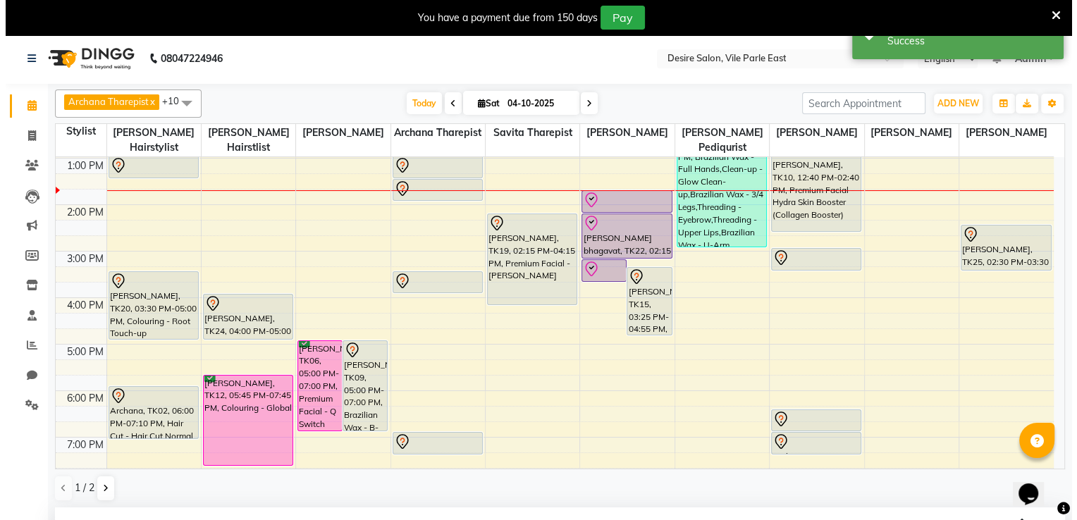
scroll to position [0, 0]
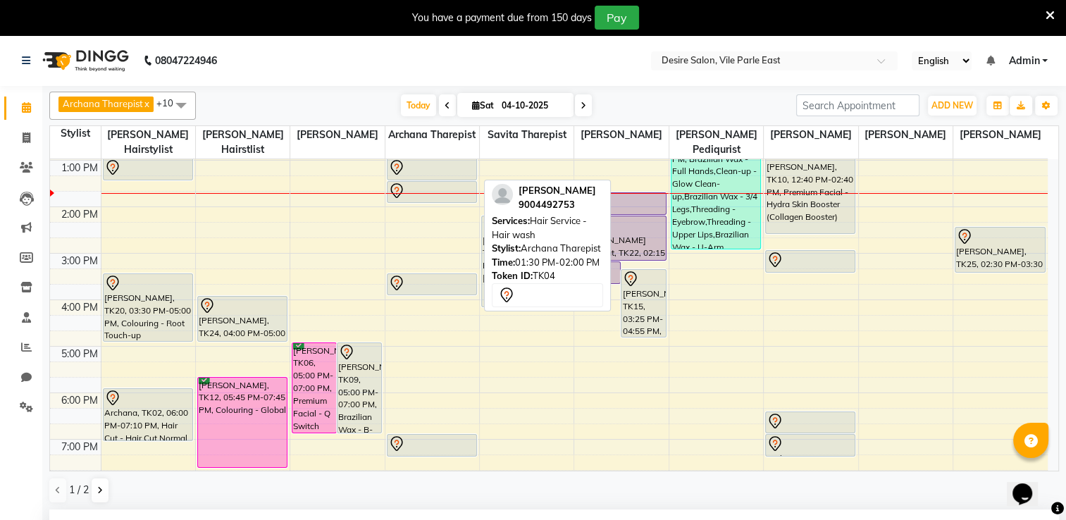
click at [417, 183] on div at bounding box center [431, 191] width 87 height 17
select select "7"
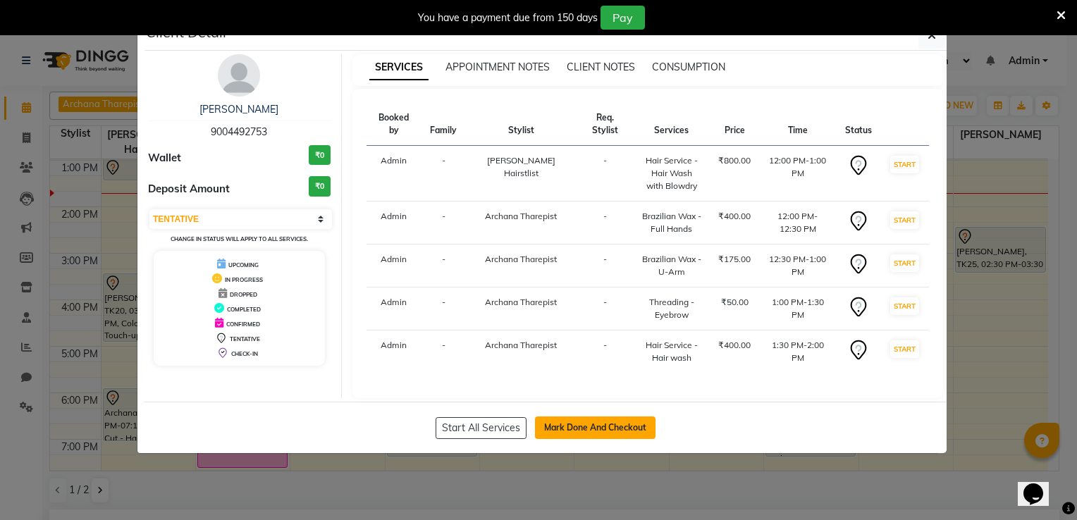
click at [589, 435] on button "Mark Done And Checkout" at bounding box center [595, 427] width 121 height 23
select select "service"
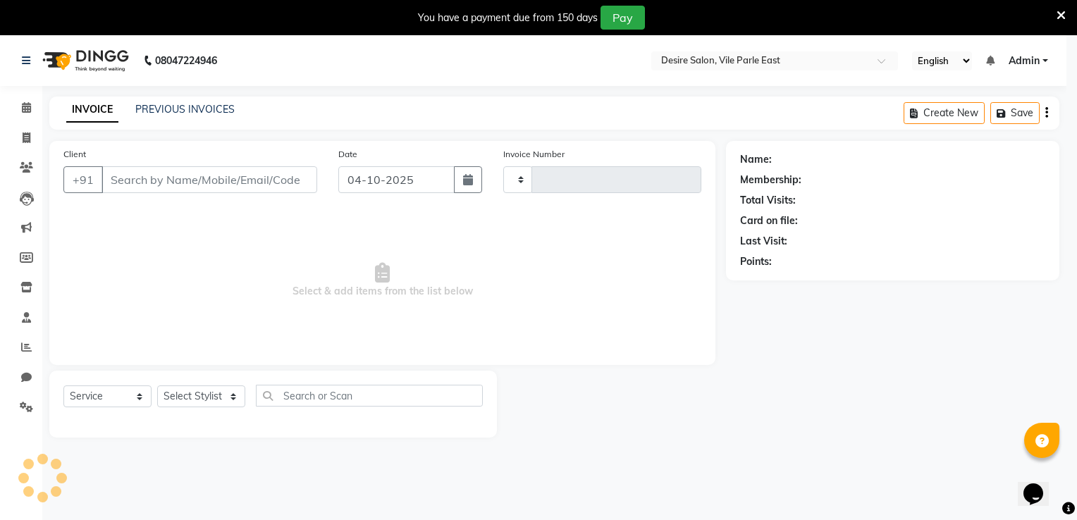
scroll to position [6, 0]
type input "1042"
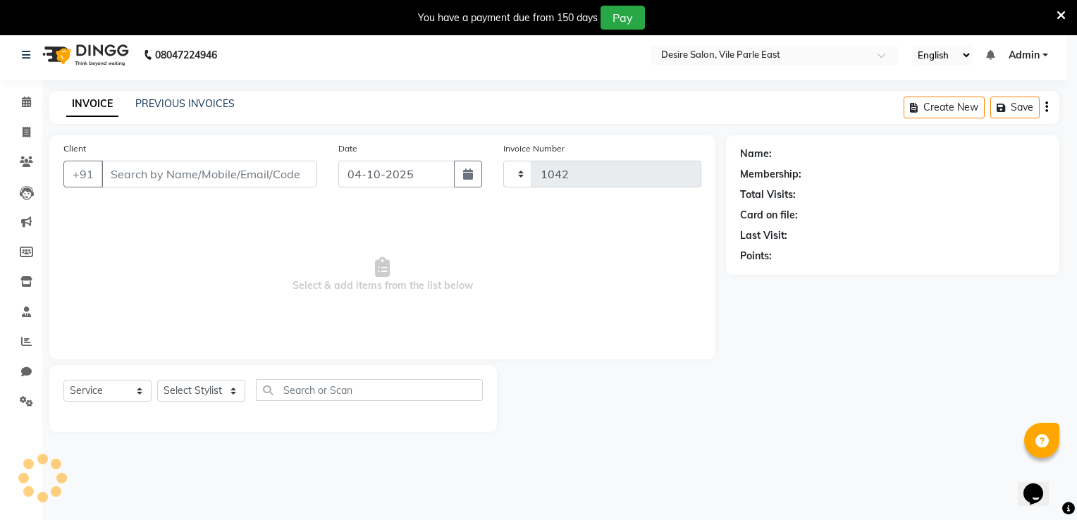
select select "8076"
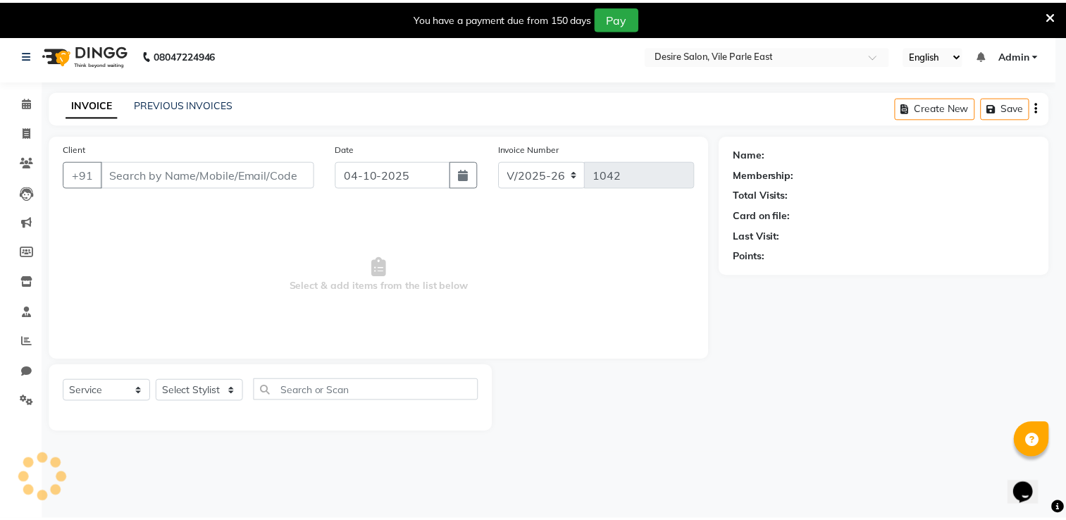
scroll to position [0, 0]
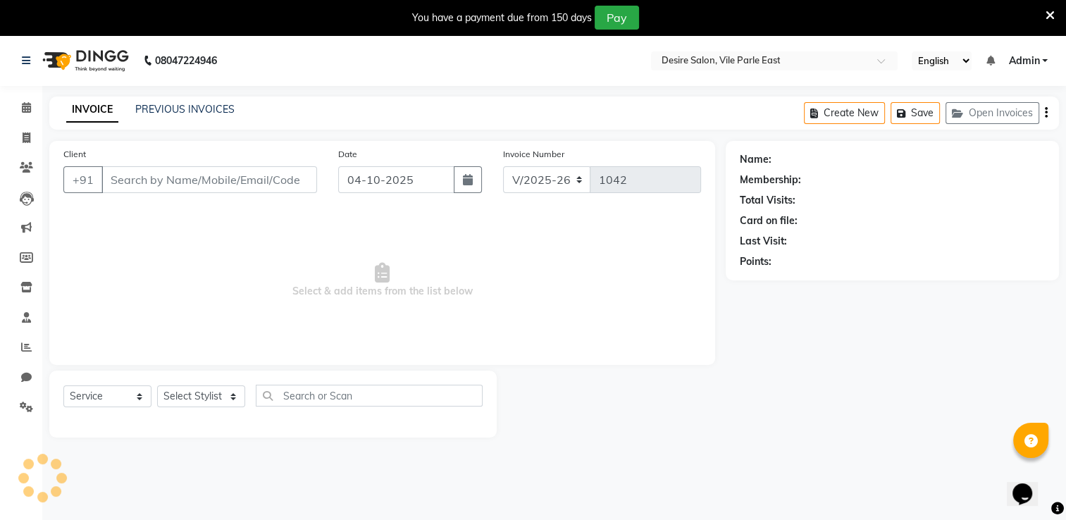
type input "9004492753"
select select "75804"
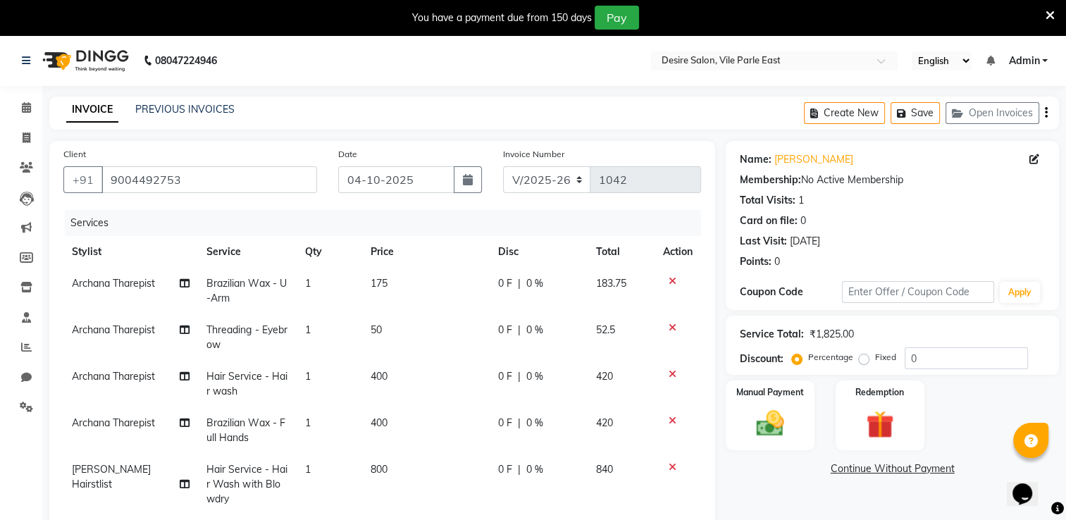
click at [589, 435] on td "420" at bounding box center [622, 430] width 68 height 47
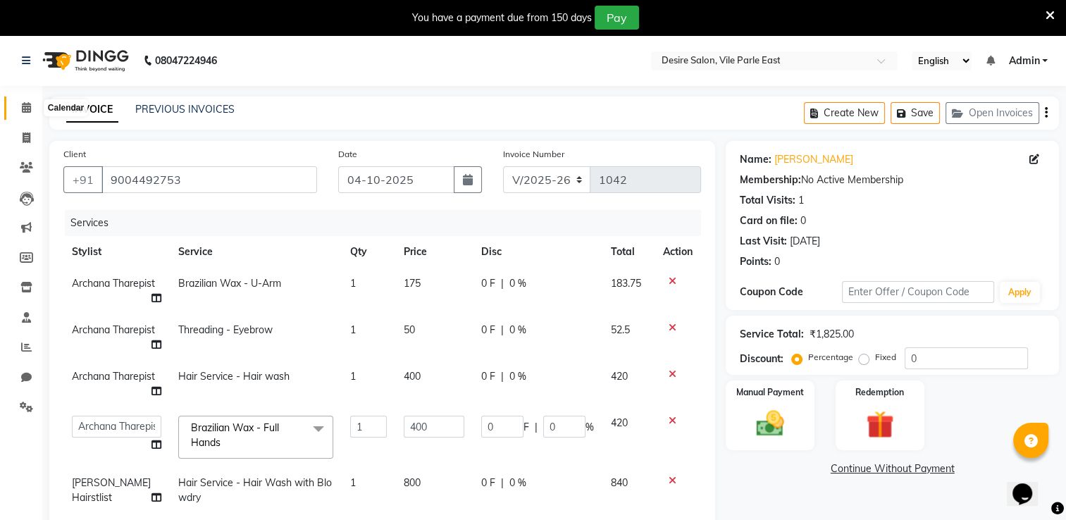
click at [31, 111] on span at bounding box center [26, 108] width 25 height 16
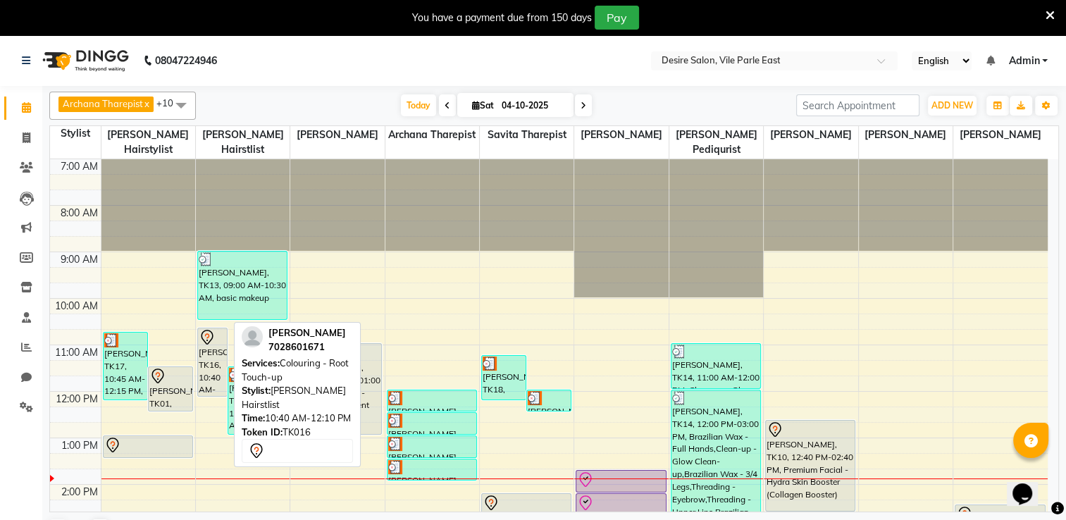
click at [204, 351] on div "[PERSON_NAME], TK16, 10:40 AM-12:10 PM, Colouring - Root Touch-up" at bounding box center [212, 362] width 29 height 68
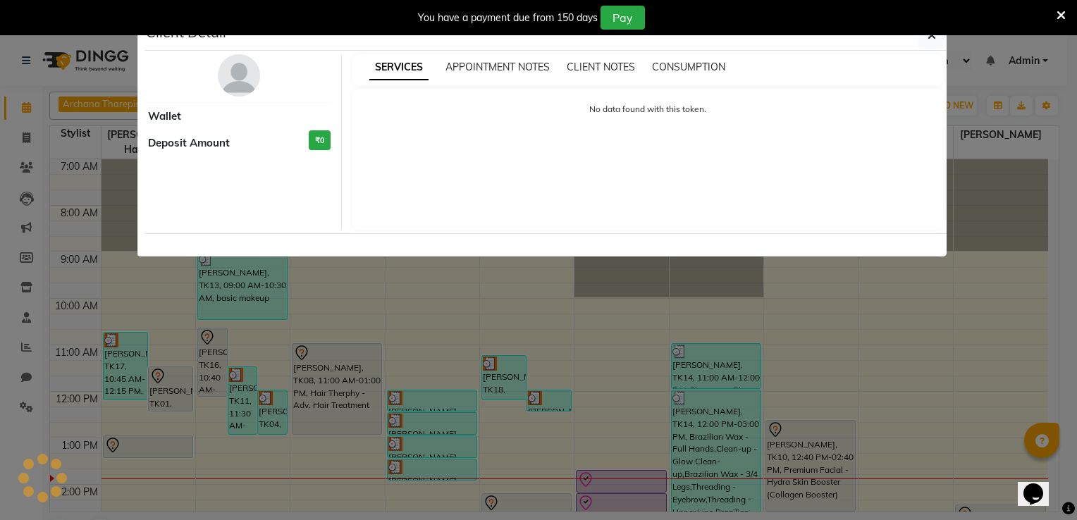
select select "7"
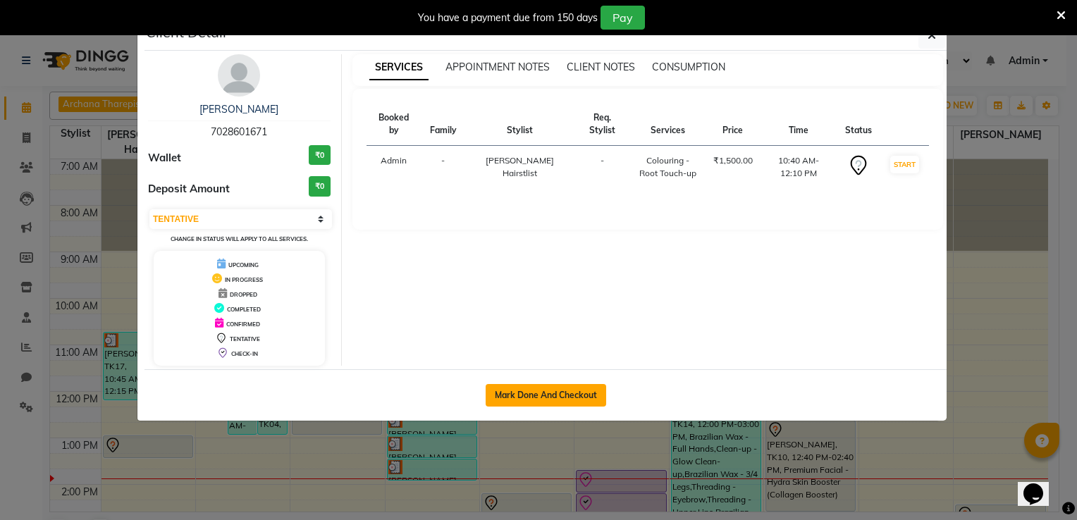
click at [568, 390] on button "Mark Done And Checkout" at bounding box center [546, 395] width 121 height 23
select select "8076"
select select "service"
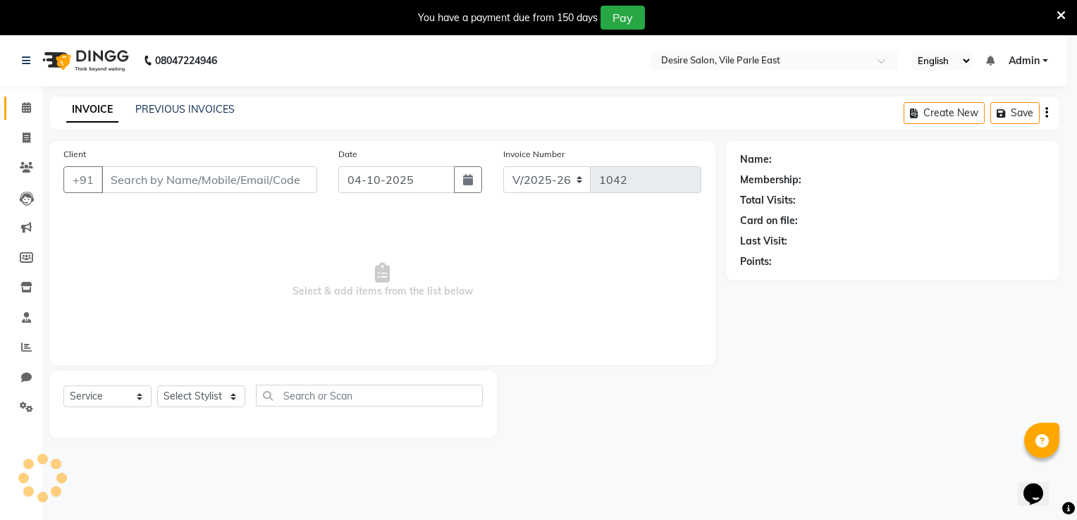
select select "3"
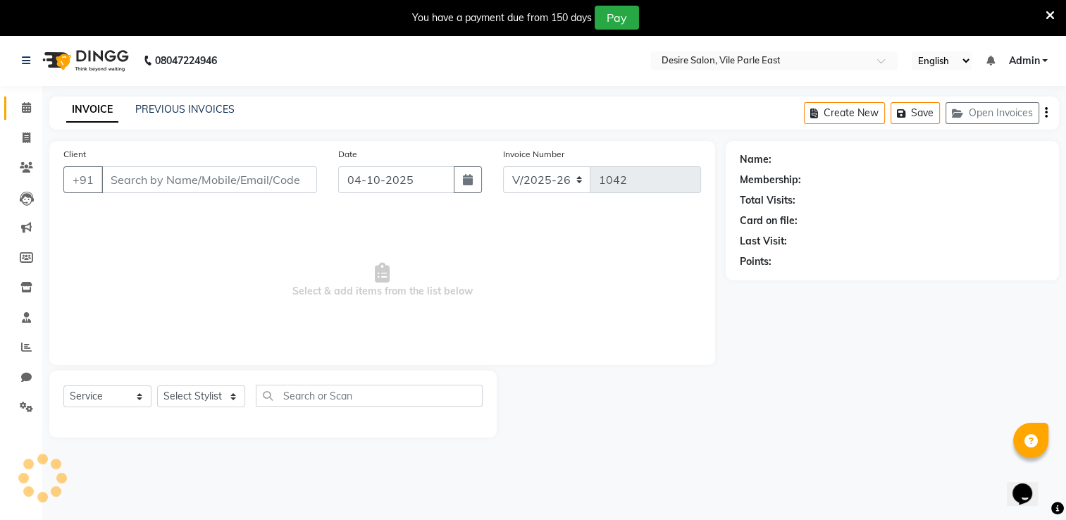
type input "7028601671"
select select "75804"
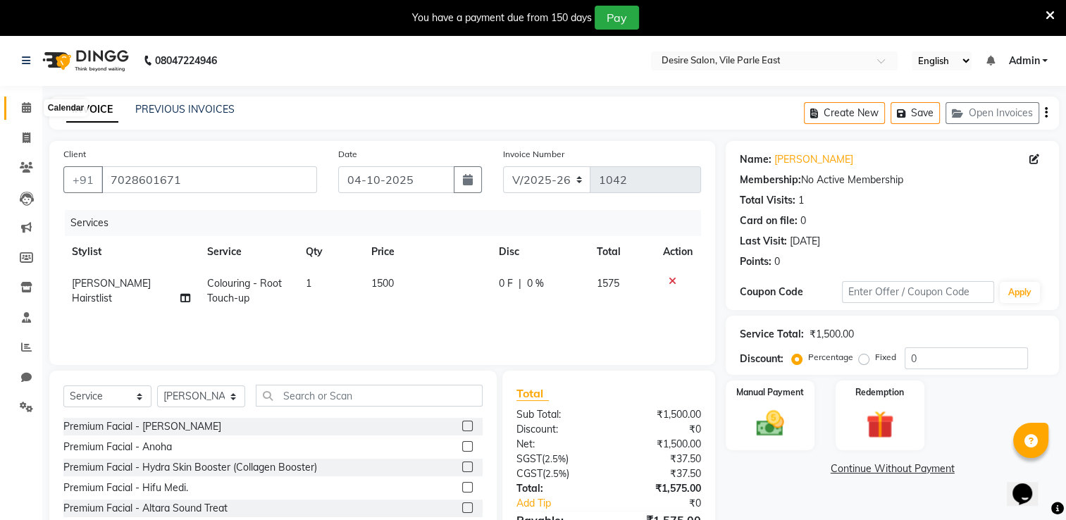
click at [27, 109] on icon at bounding box center [26, 107] width 9 height 11
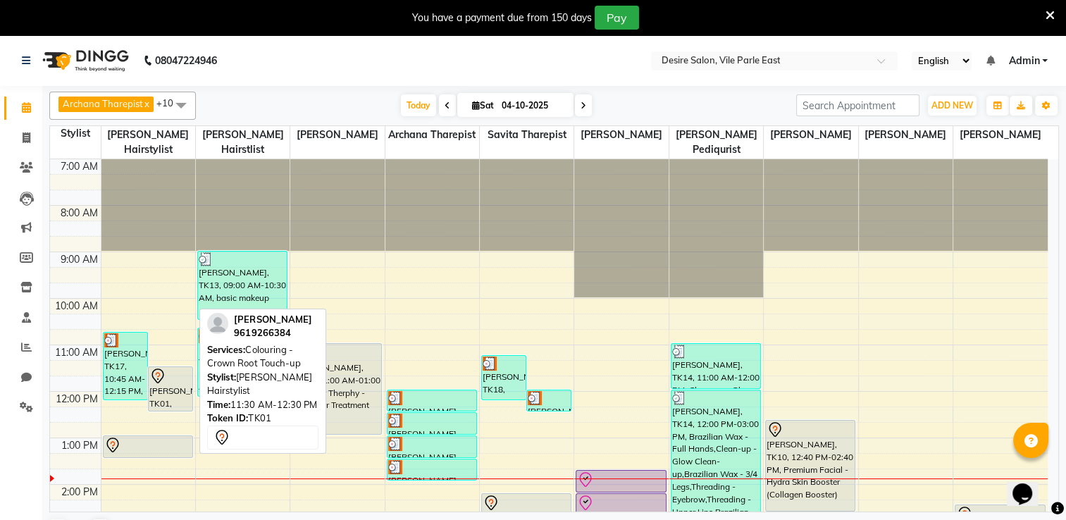
click at [161, 379] on div "[PERSON_NAME], TK01, 11:30 AM-12:30 PM, Colouring - Crown Root Touch-up" at bounding box center [171, 389] width 44 height 44
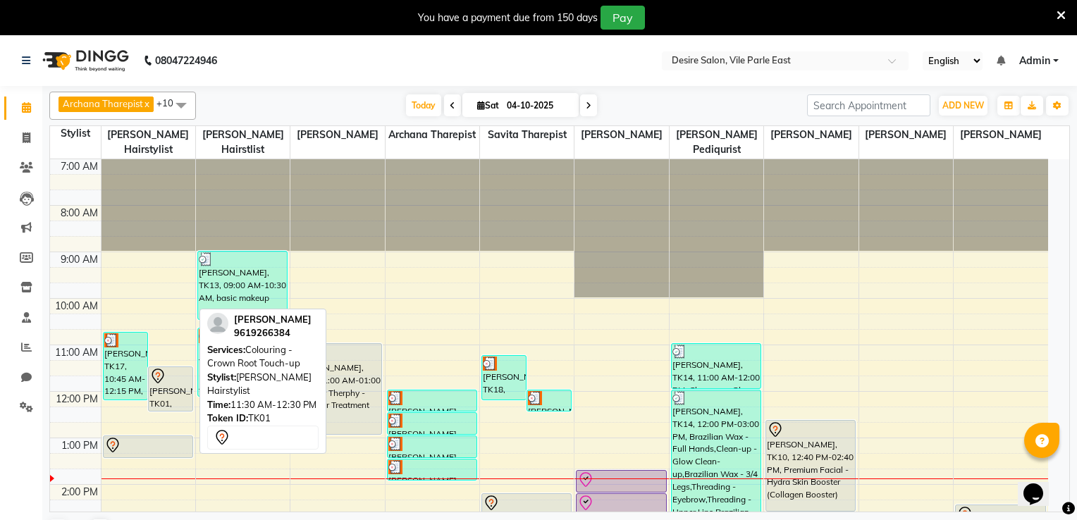
select select "7"
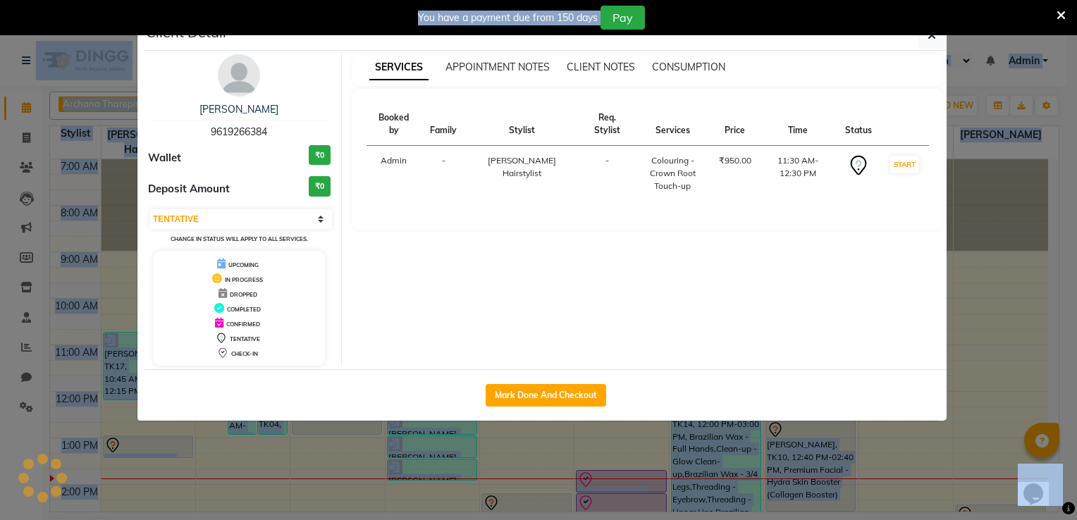
click at [161, 379] on ngb-modal-window "Client Detail VARSHA BHANDARI 9619266384 Wallet ₹0 Deposit Amount ₹0 Select IN …" at bounding box center [538, 260] width 1077 height 520
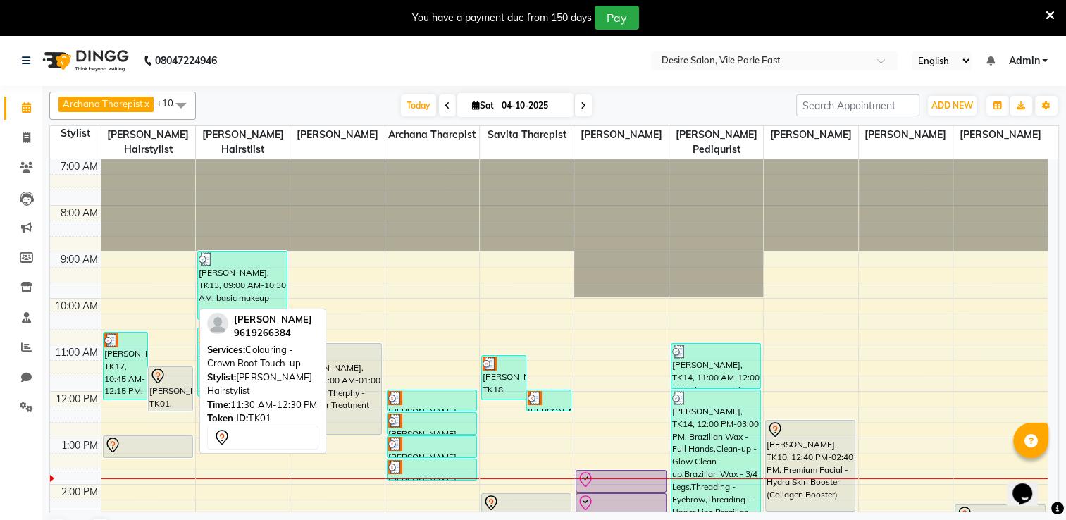
click at [161, 379] on div "[PERSON_NAME], TK01, 11:30 AM-12:30 PM, Colouring - Crown Root Touch-up" at bounding box center [171, 389] width 44 height 44
select select "7"
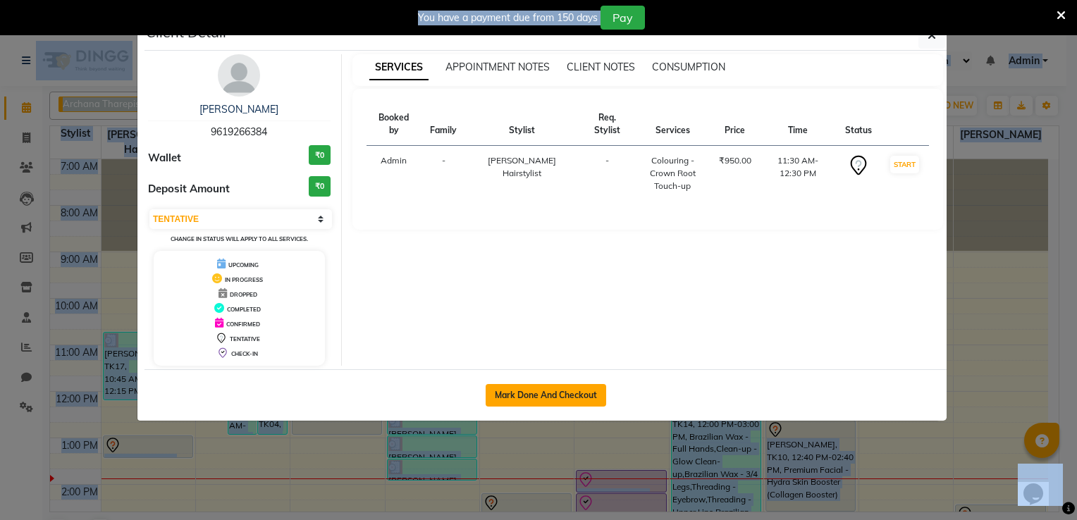
click at [572, 393] on button "Mark Done And Checkout" at bounding box center [546, 395] width 121 height 23
select select "8076"
select select "service"
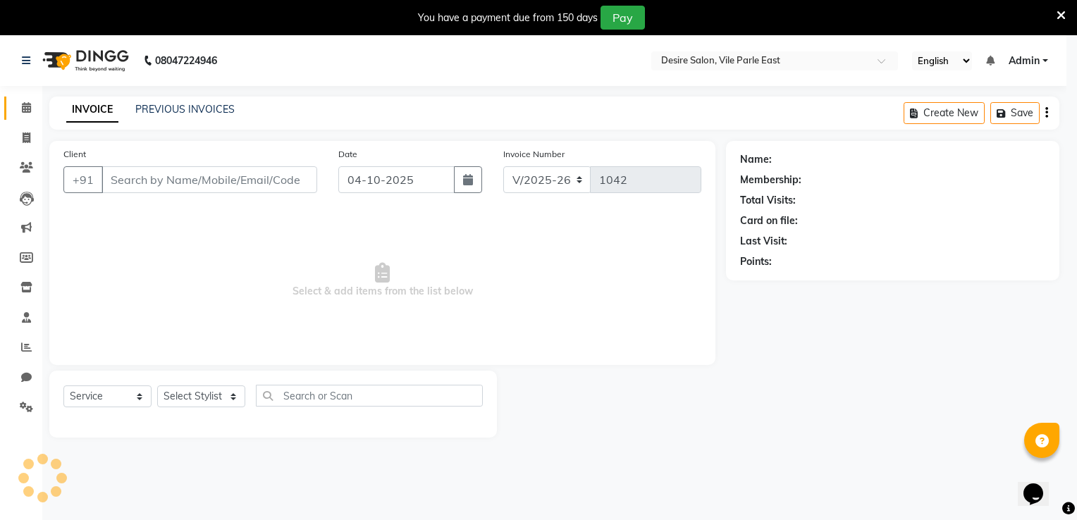
select select "3"
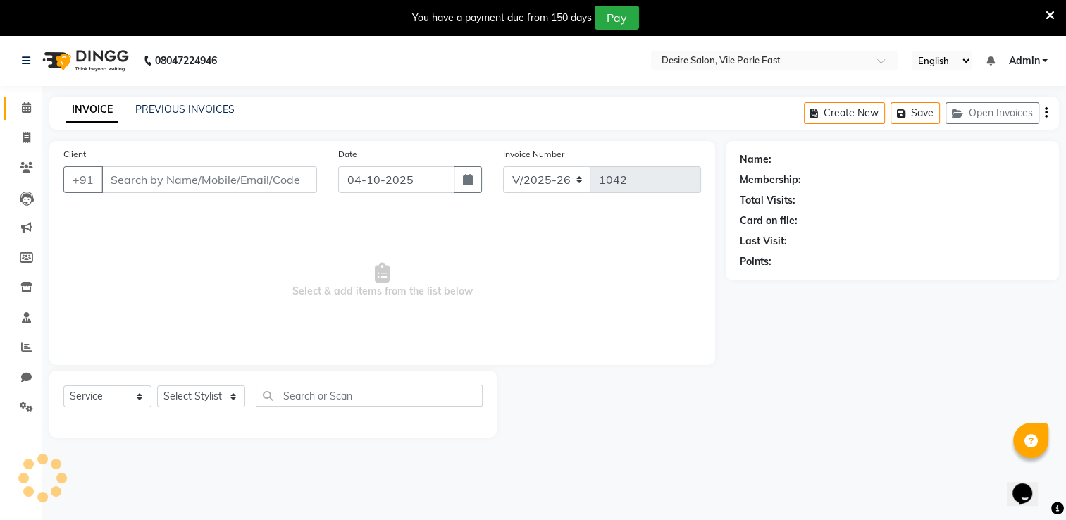
type input "9619266384"
select select "74551"
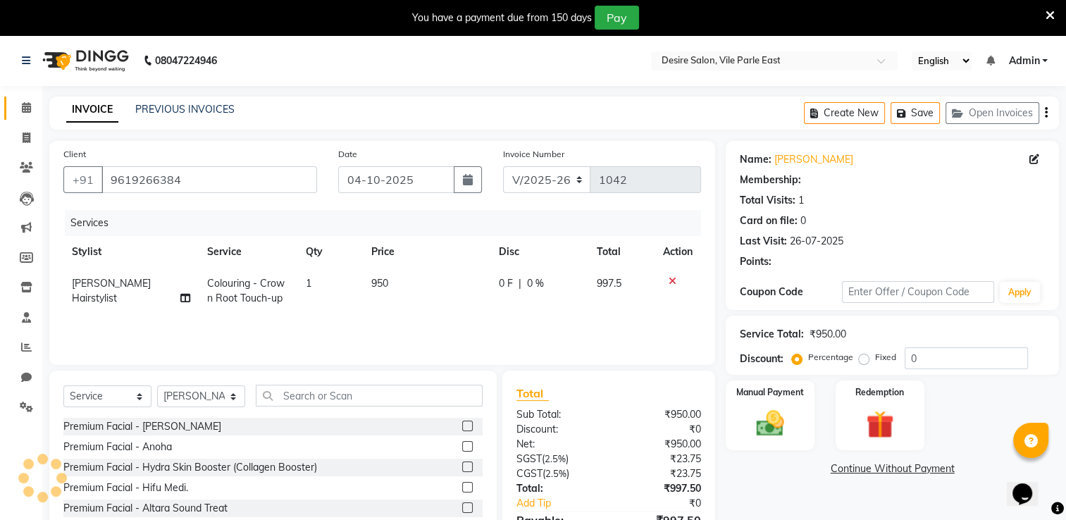
select select "1: Object"
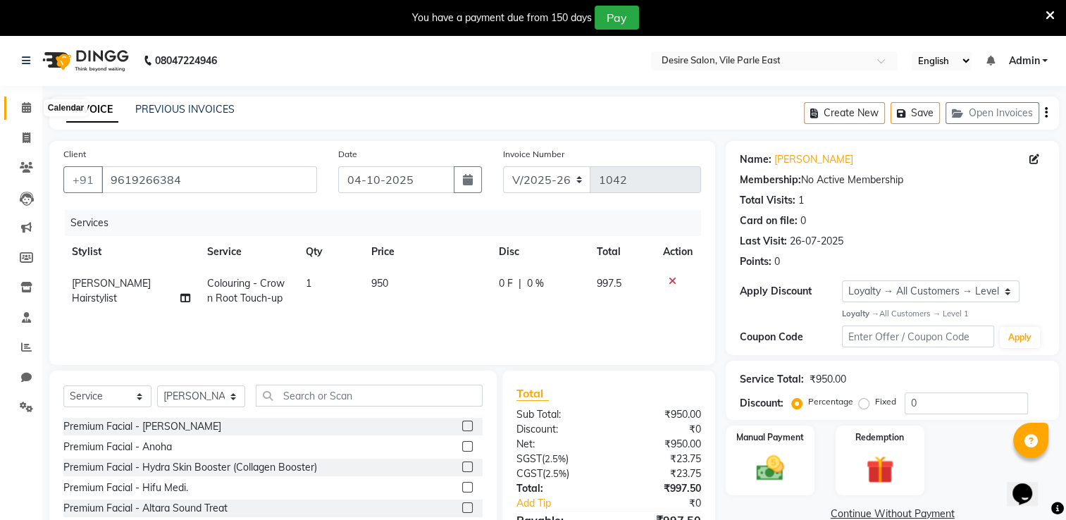
click at [23, 110] on icon at bounding box center [26, 107] width 9 height 11
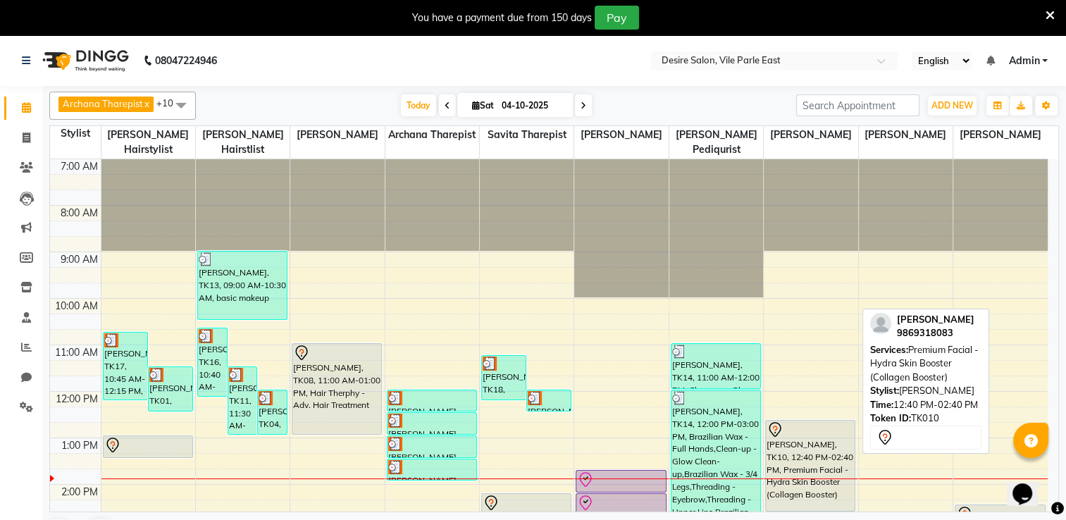
click at [818, 445] on div "[PERSON_NAME], TK10, 12:40 PM-02:40 PM, Premium Facial - Hydra Skin Booster (Co…" at bounding box center [810, 466] width 89 height 90
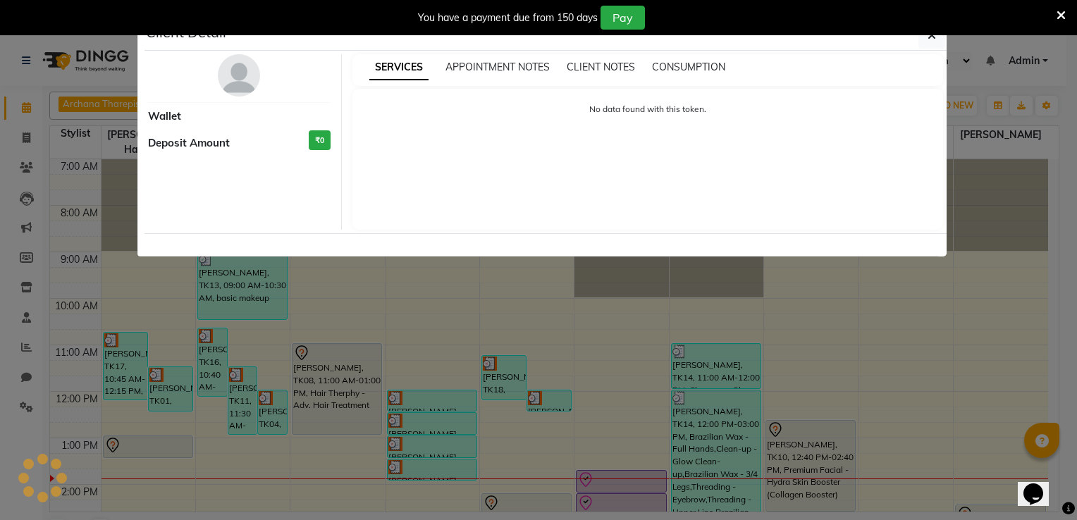
select select "7"
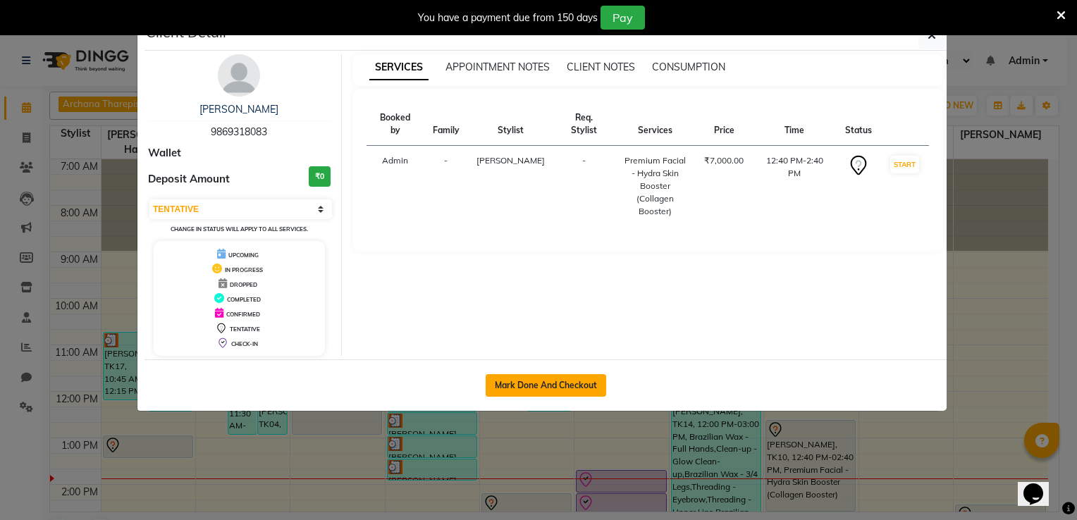
click at [586, 389] on button "Mark Done And Checkout" at bounding box center [546, 385] width 121 height 23
select select "service"
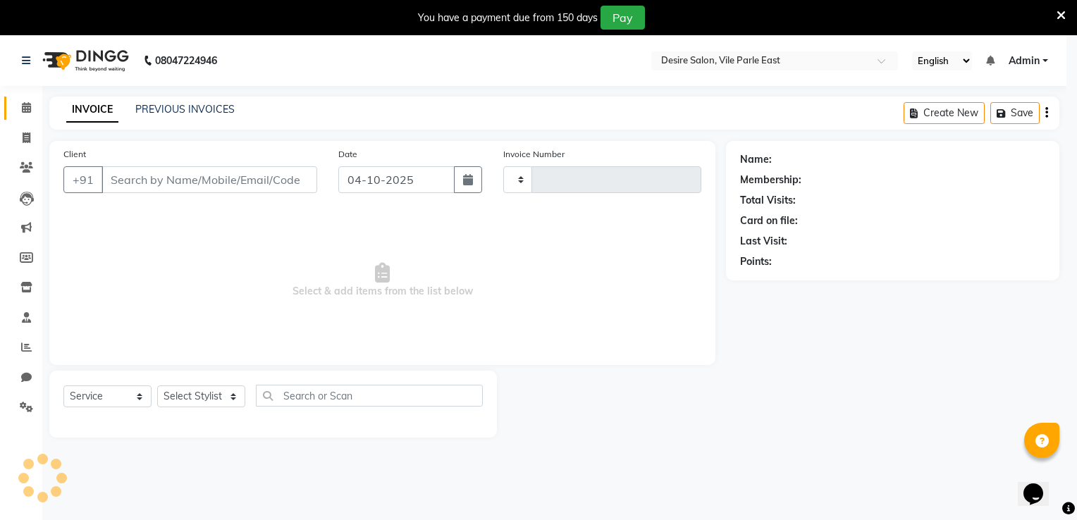
type input "1042"
select select "8076"
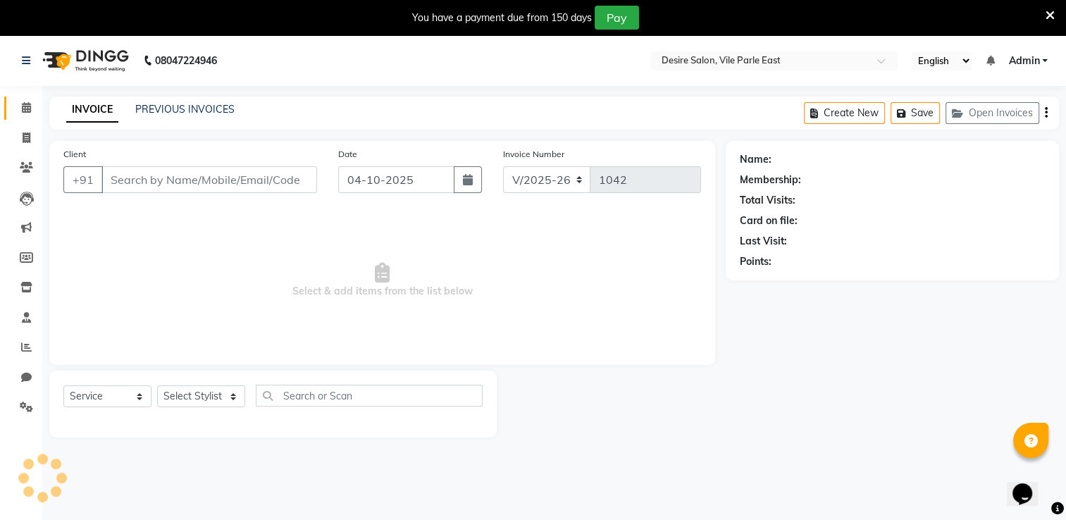
type input "9869318083"
select select "75802"
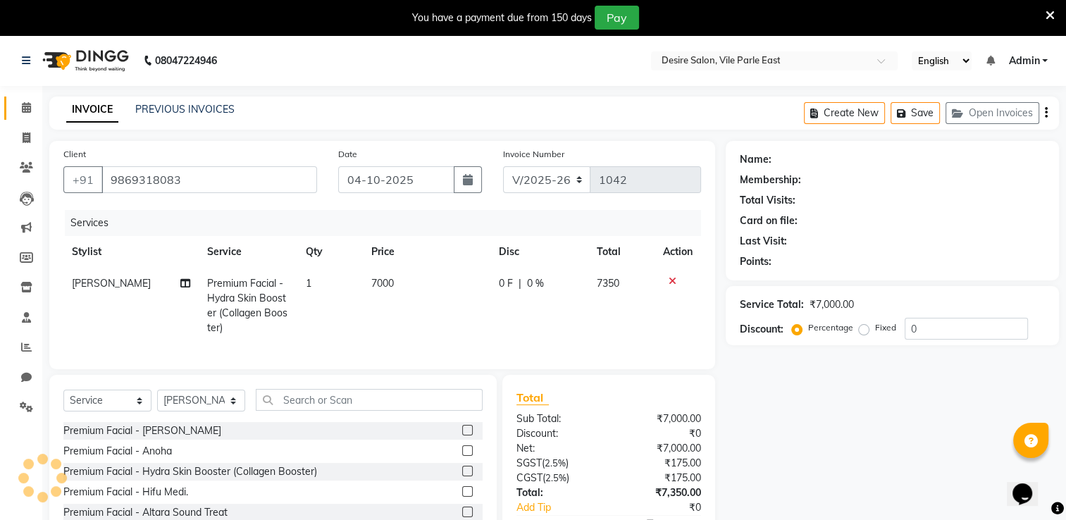
select select "1: Object"
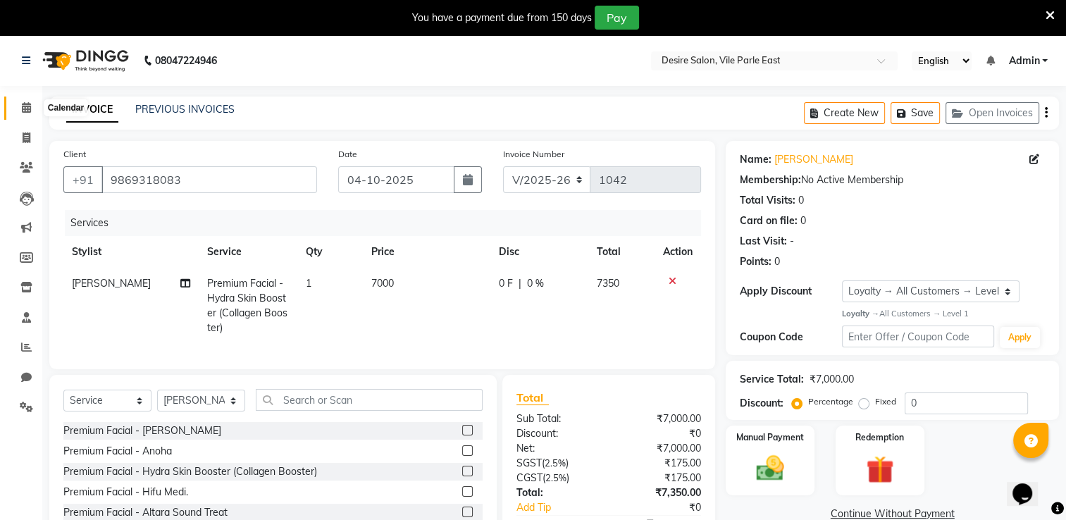
click at [28, 111] on icon at bounding box center [26, 107] width 9 height 11
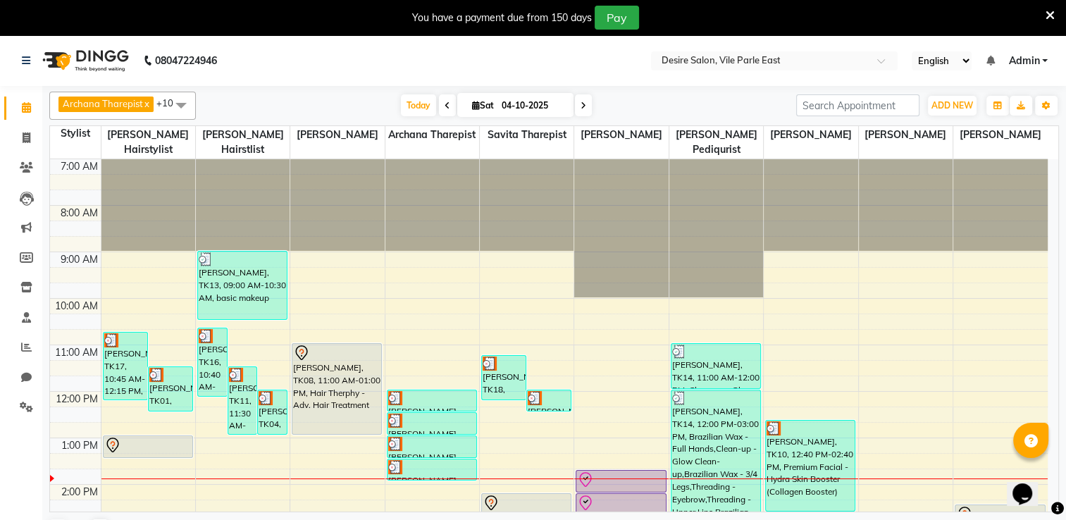
scroll to position [321, 0]
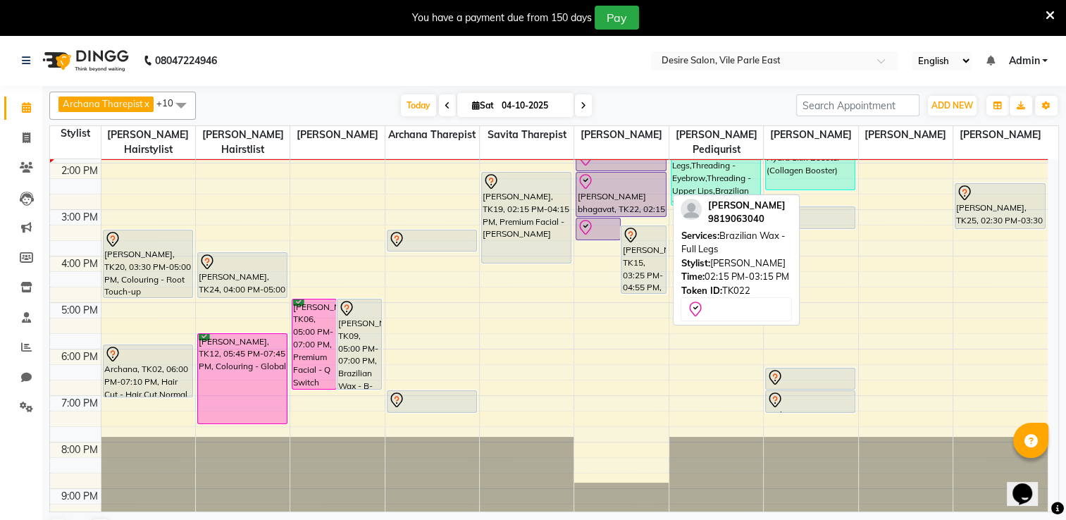
click at [635, 194] on div "[PERSON_NAME] bhagavat, TK22, 02:15 PM-03:15 PM, Brazilian Wax - Full Legs" at bounding box center [620, 195] width 89 height 44
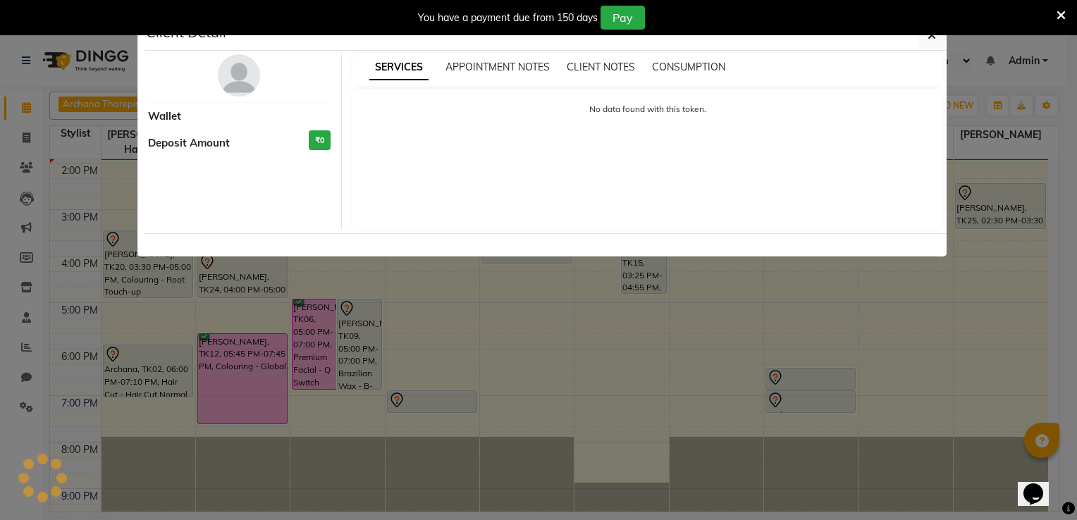
select select "8"
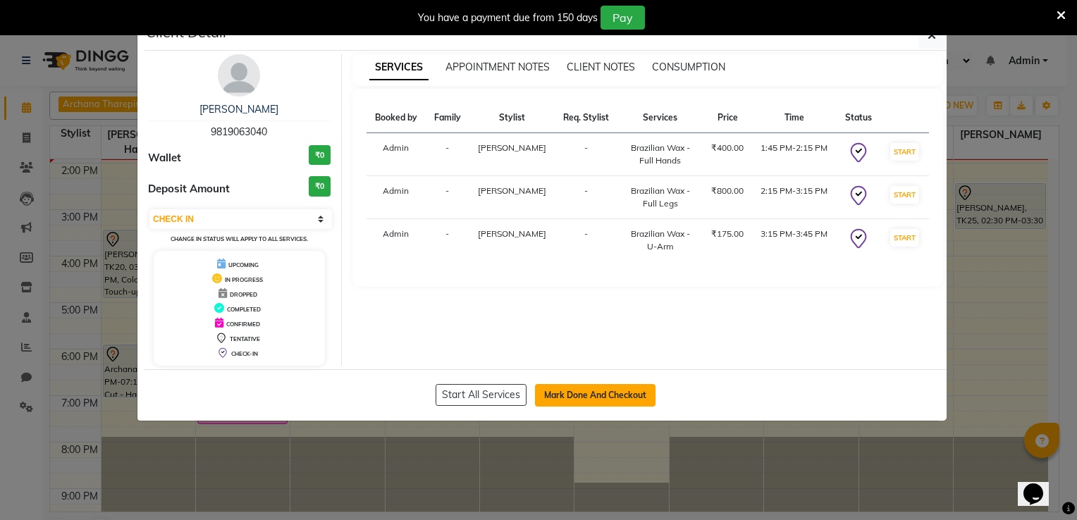
click at [615, 393] on button "Mark Done And Checkout" at bounding box center [595, 395] width 121 height 23
select select "service"
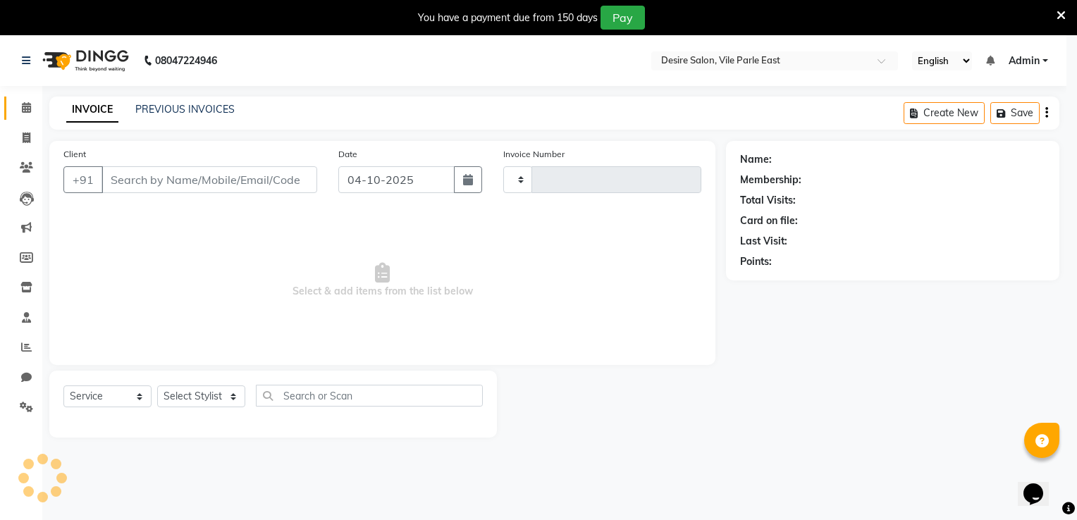
type input "1042"
select select "3"
select select "8076"
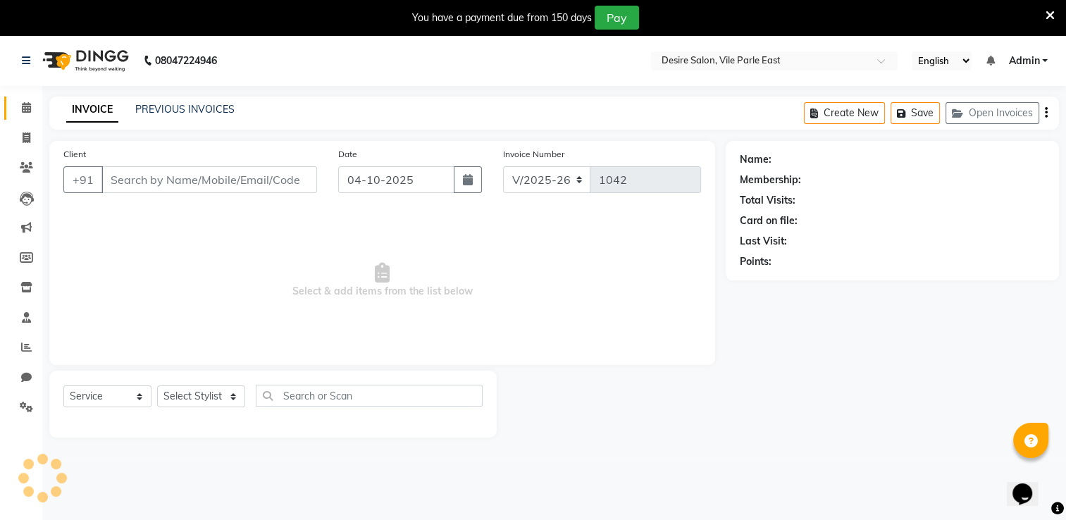
type input "9819063040"
select select "89449"
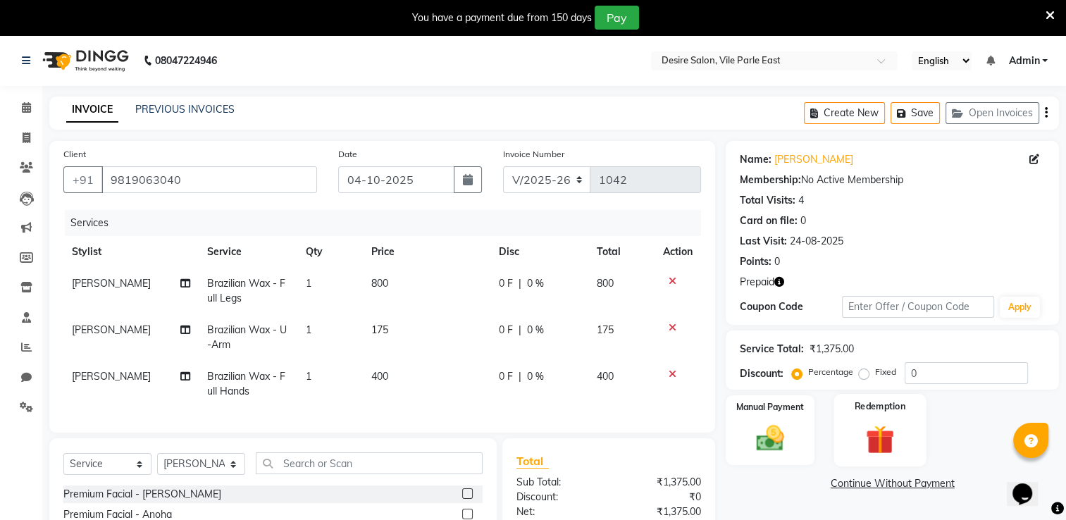
click at [878, 435] on img at bounding box center [879, 440] width 47 height 36
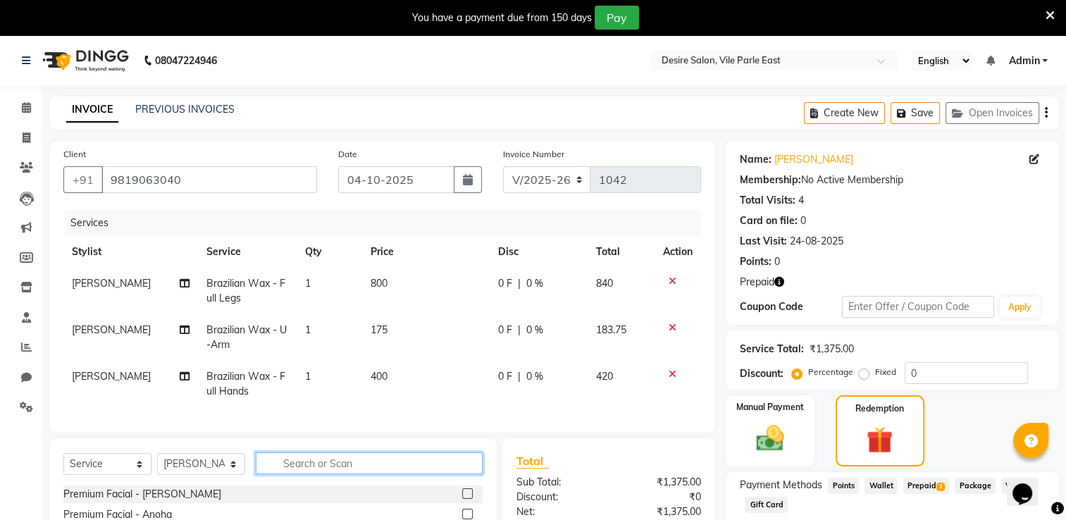
click at [352, 467] on input "text" at bounding box center [369, 463] width 227 height 22
type input "w"
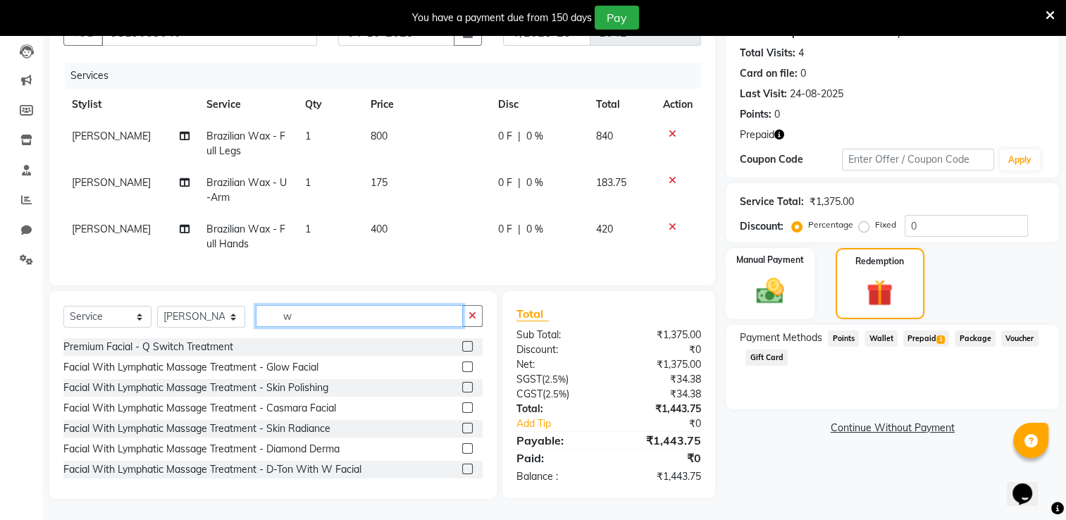
click at [308, 320] on input "w" at bounding box center [359, 316] width 207 height 22
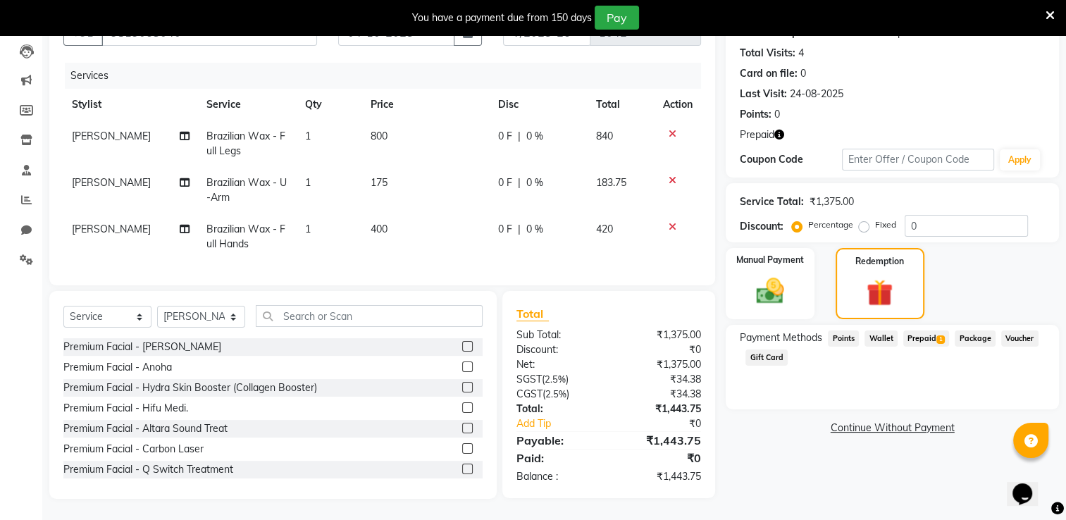
click at [1046, 14] on icon at bounding box center [1050, 15] width 9 height 13
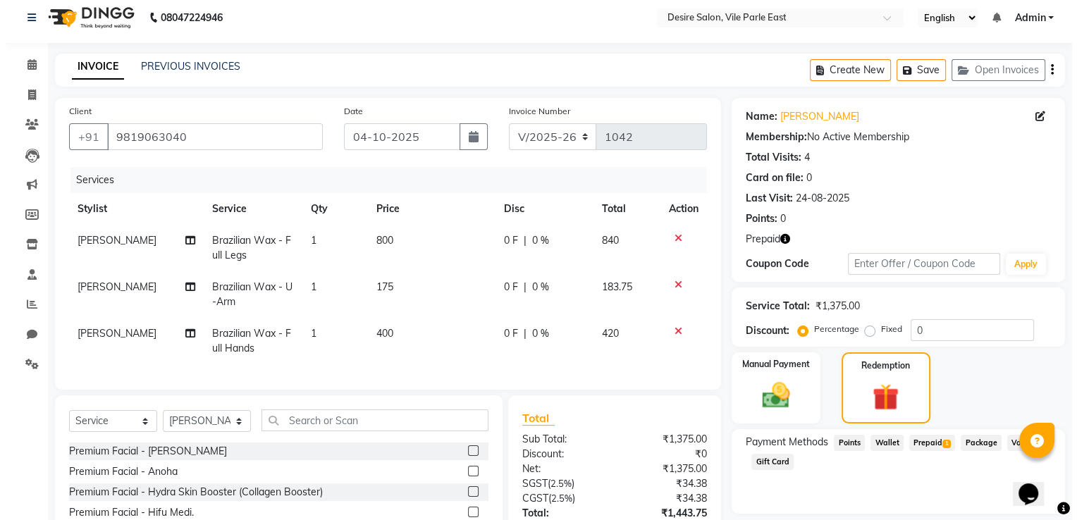
scroll to position [0, 0]
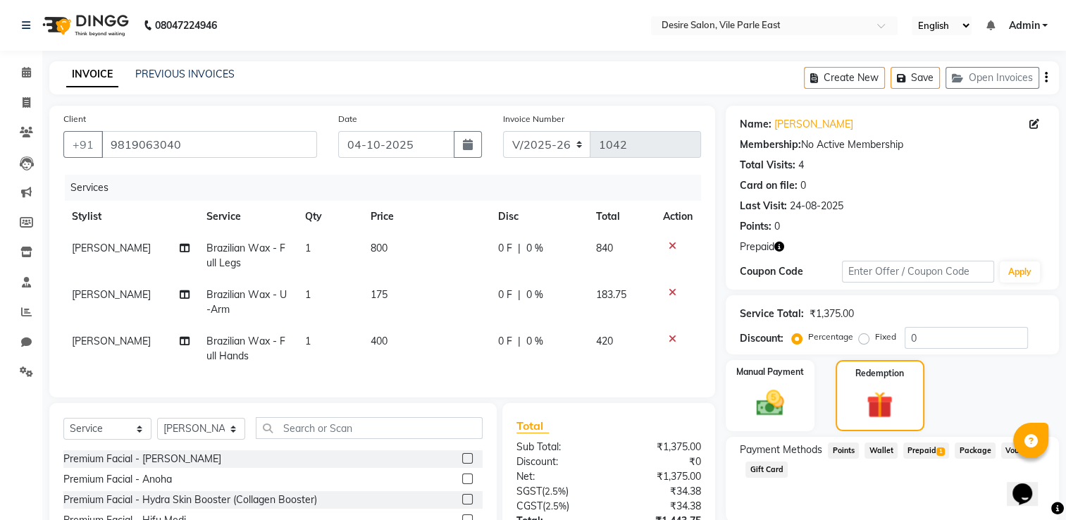
drag, startPoint x: 1009, startPoint y: 297, endPoint x: 995, endPoint y: 255, distance: 43.9
click at [995, 255] on div "Name: Vaishali Bhagavat Membership: No Active Membership Total Visits: 4 Card o…" at bounding box center [898, 358] width 344 height 505
drag, startPoint x: 995, startPoint y: 255, endPoint x: 958, endPoint y: 215, distance: 54.8
click at [958, 215] on div "Name: Vaishali Bhagavat Membership: No Active Membership Total Visits: 4 Card o…" at bounding box center [892, 172] width 305 height 123
click at [29, 76] on icon at bounding box center [26, 72] width 9 height 11
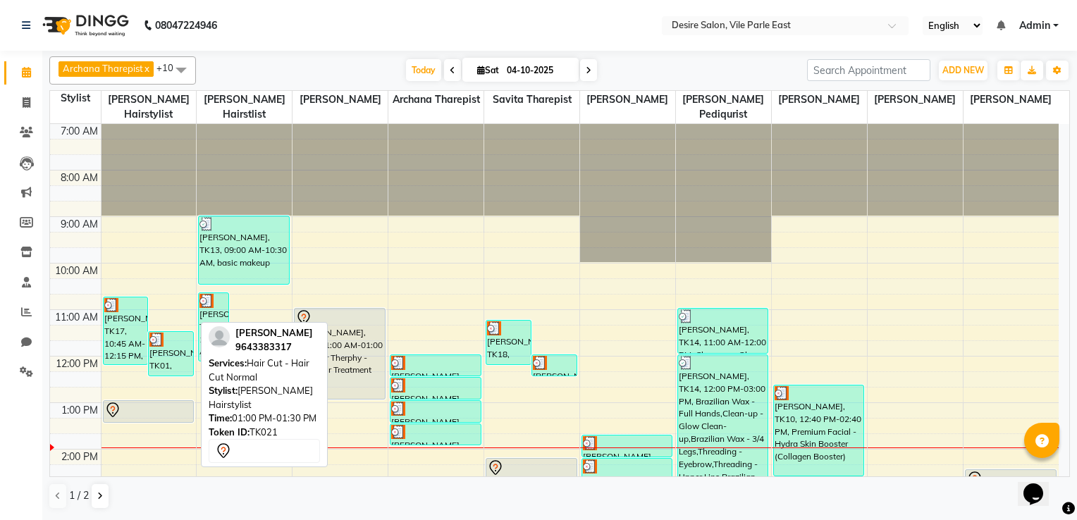
click at [138, 402] on div at bounding box center [148, 410] width 89 height 17
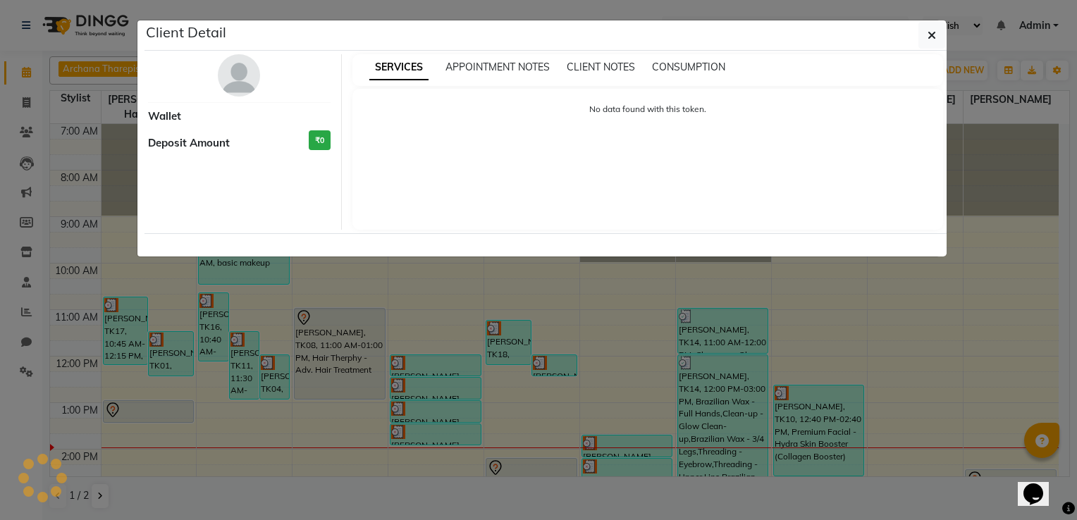
select select "7"
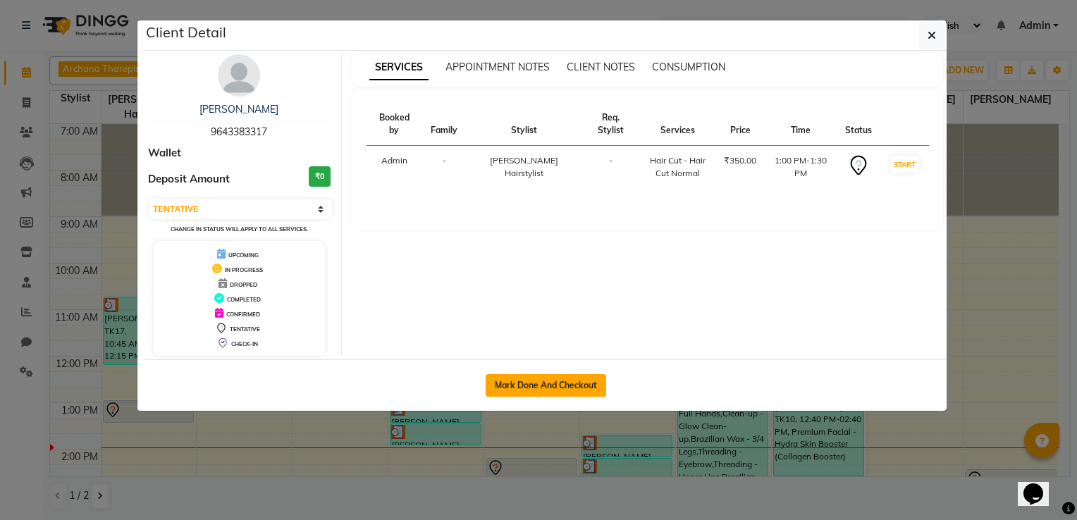
click at [531, 384] on button "Mark Done And Checkout" at bounding box center [546, 385] width 121 height 23
select select "service"
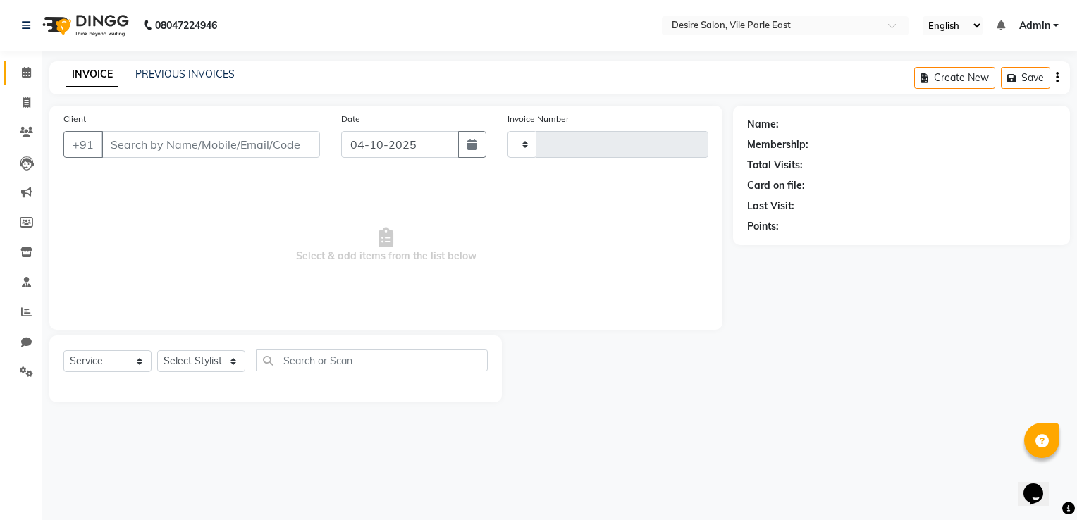
type input "1042"
select select "8076"
type input "9643383317"
select select "74551"
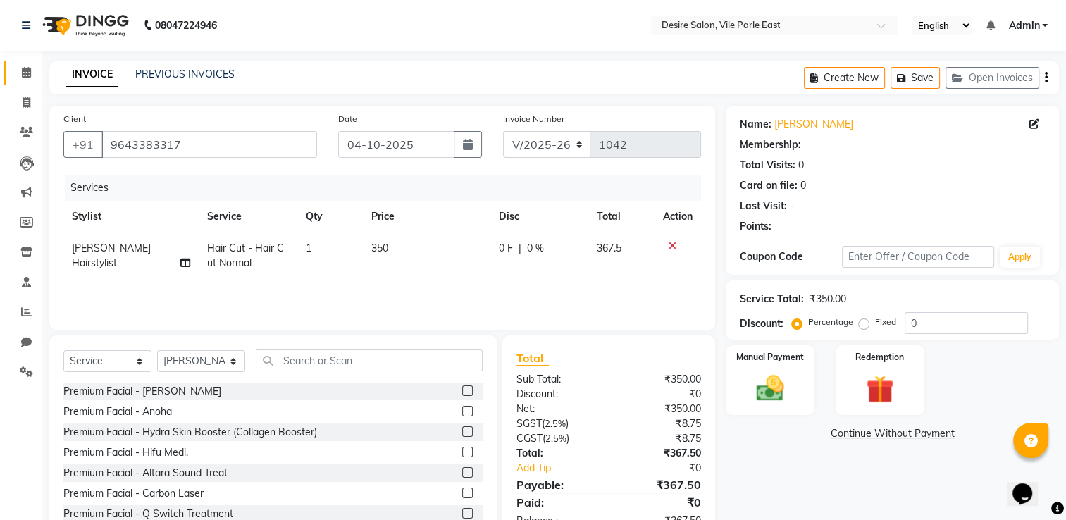
select select "1: Object"
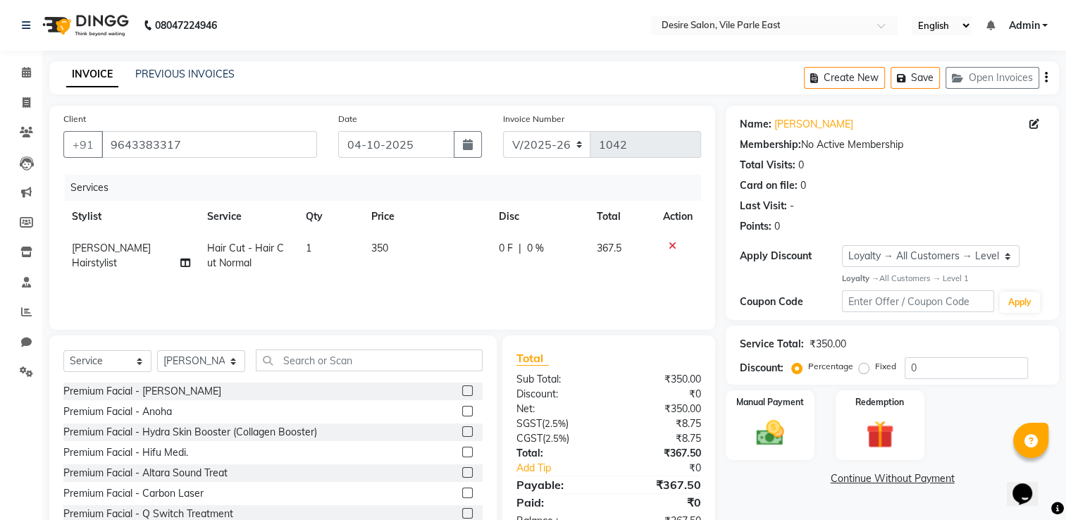
click at [378, 257] on td "350" at bounding box center [427, 256] width 128 height 47
select select "74551"
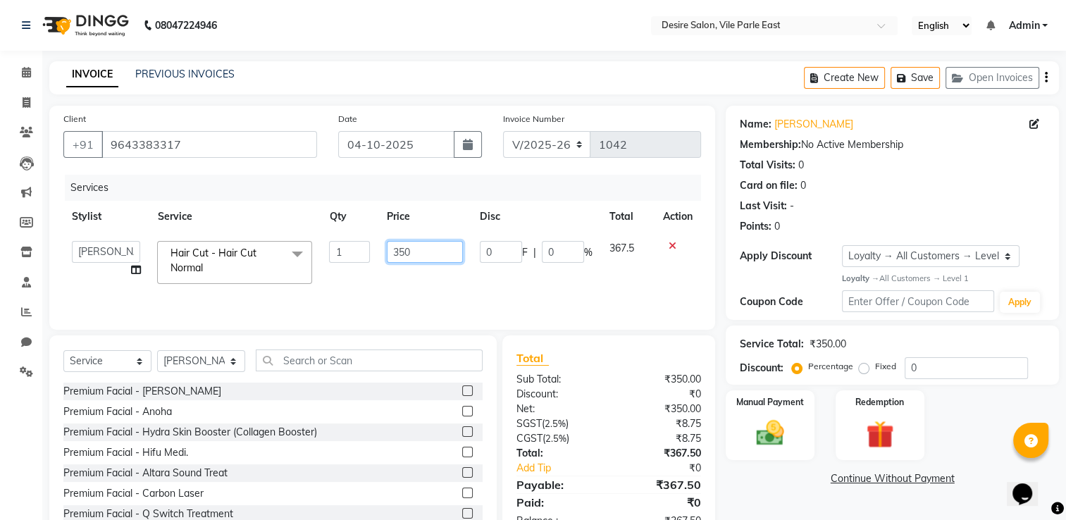
click at [438, 259] on input "350" at bounding box center [425, 252] width 76 height 22
type input "3"
type input "200"
click at [569, 283] on div "Services Stylist Service Qty Price Disc Total Action Archana Tharepist Bhavna P…" at bounding box center [382, 245] width 638 height 141
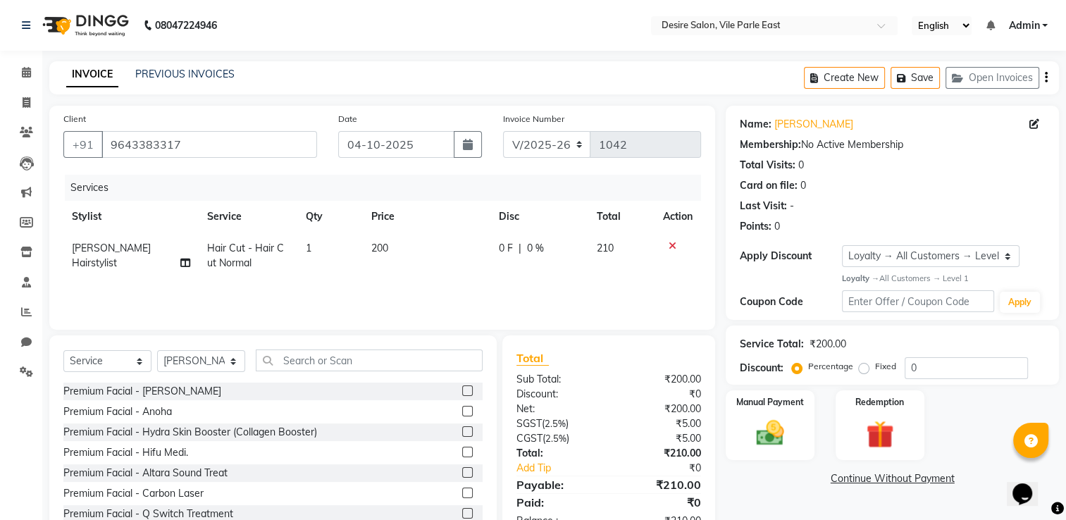
click at [1045, 78] on icon "button" at bounding box center [1046, 78] width 3 height 1
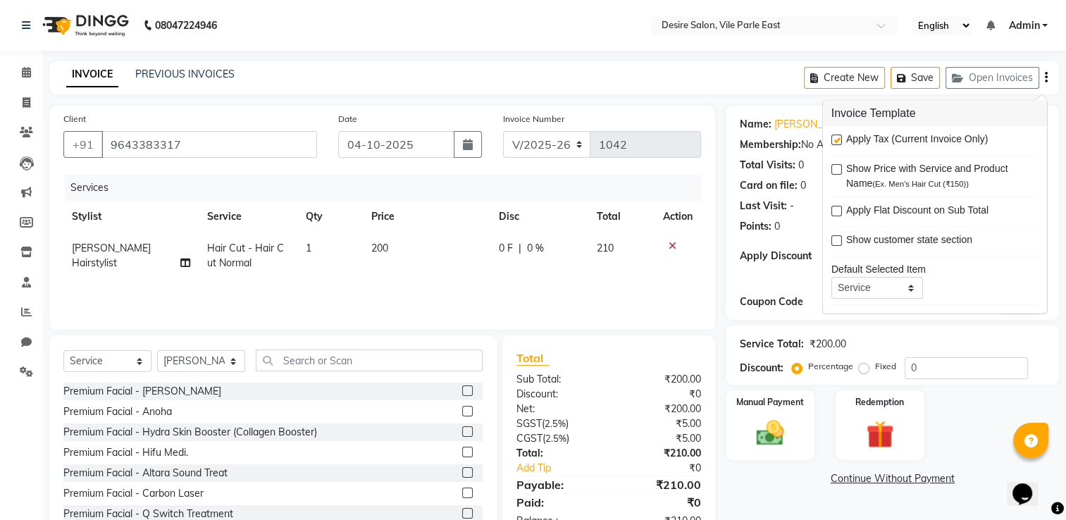
click at [834, 140] on label at bounding box center [837, 140] width 11 height 11
click at [834, 140] on input "checkbox" at bounding box center [836, 140] width 9 height 9
checkbox input "false"
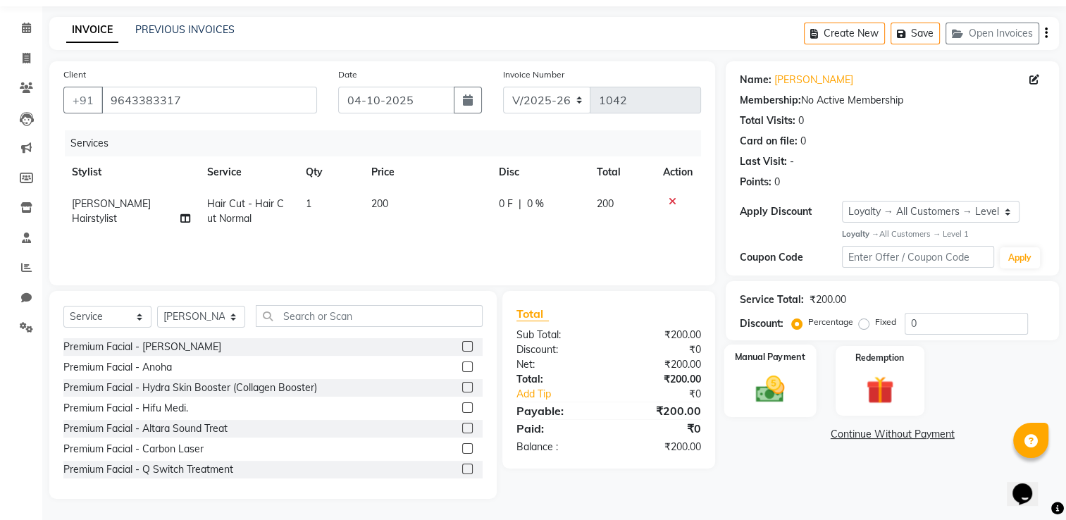
click at [780, 379] on img at bounding box center [770, 388] width 47 height 33
click at [842, 434] on span "GPay" at bounding box center [842, 435] width 29 height 16
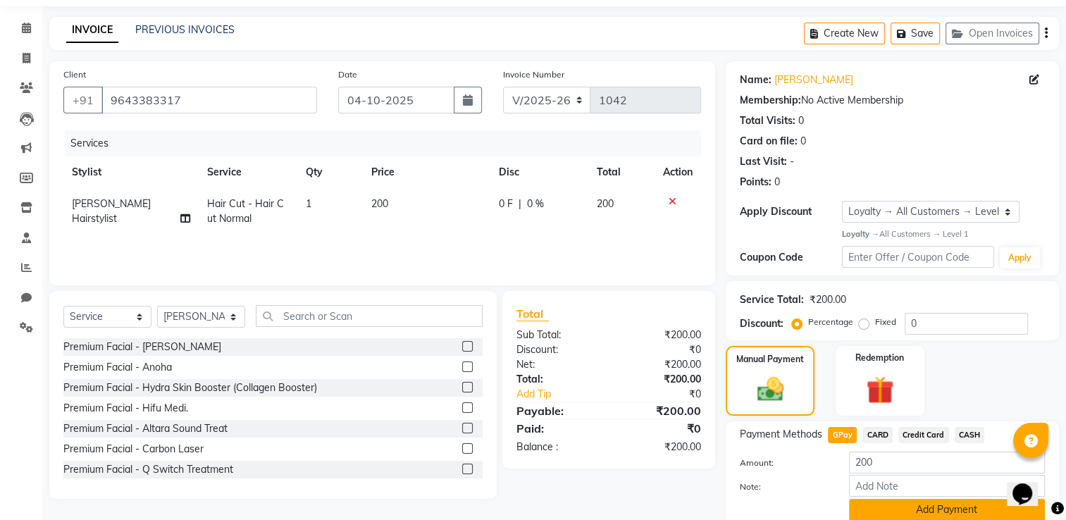
click at [943, 509] on button "Add Payment" at bounding box center [947, 510] width 196 height 22
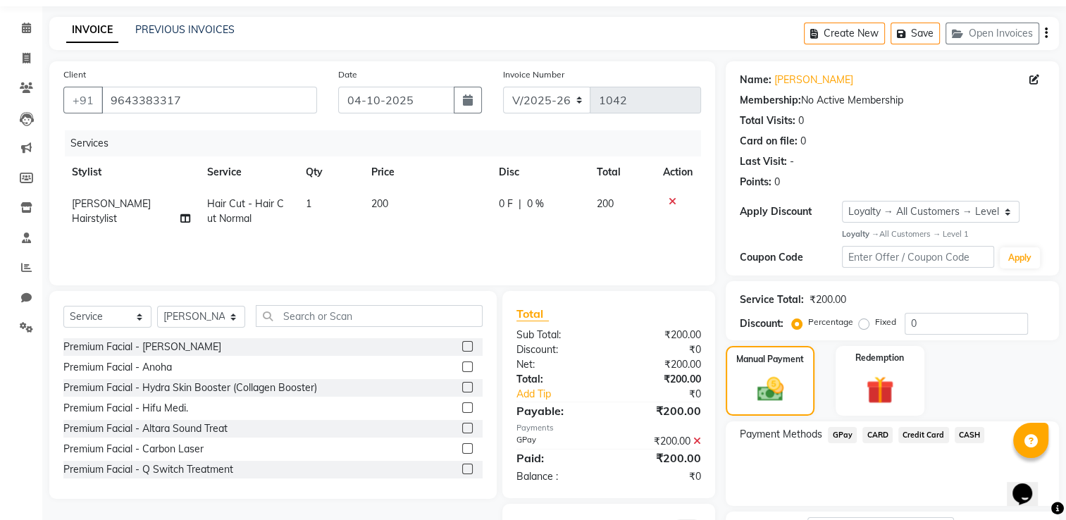
scroll to position [159, 0]
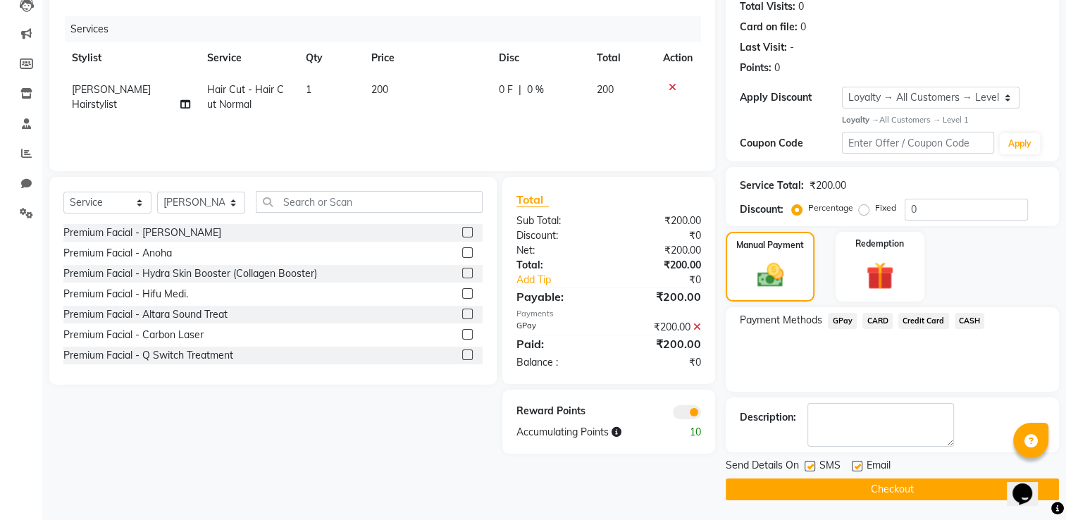
click at [944, 483] on button "Checkout" at bounding box center [892, 489] width 333 height 22
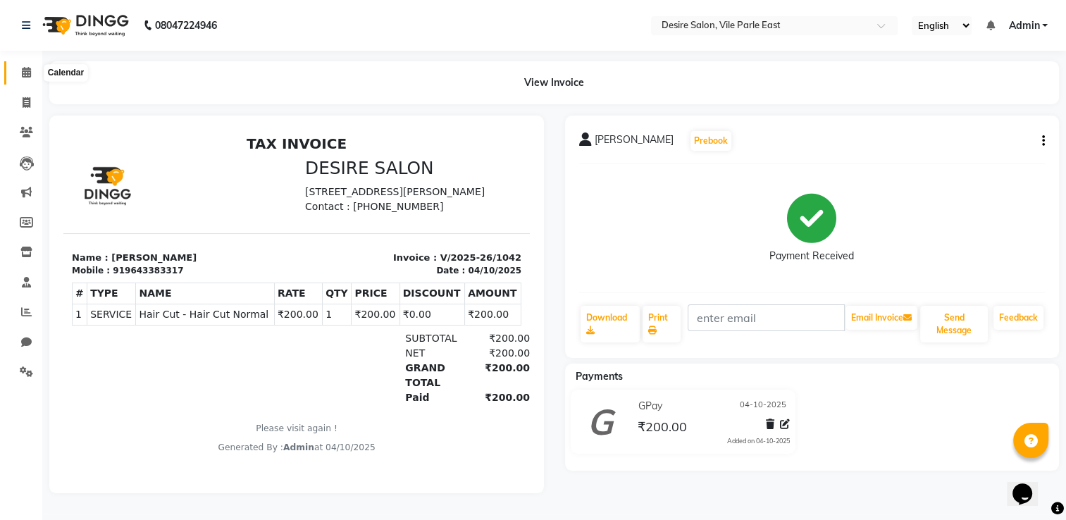
click at [25, 68] on icon at bounding box center [26, 72] width 9 height 11
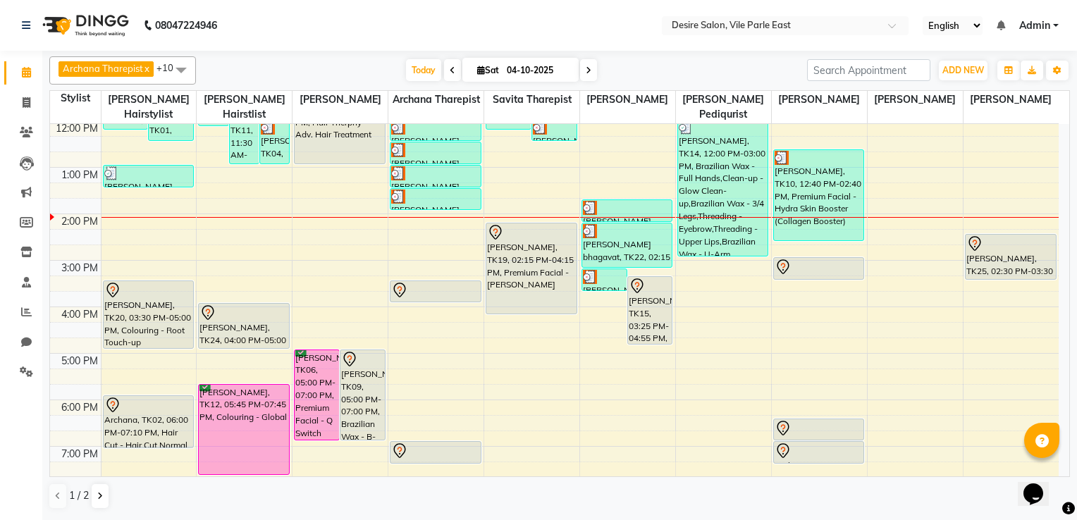
scroll to position [234, 0]
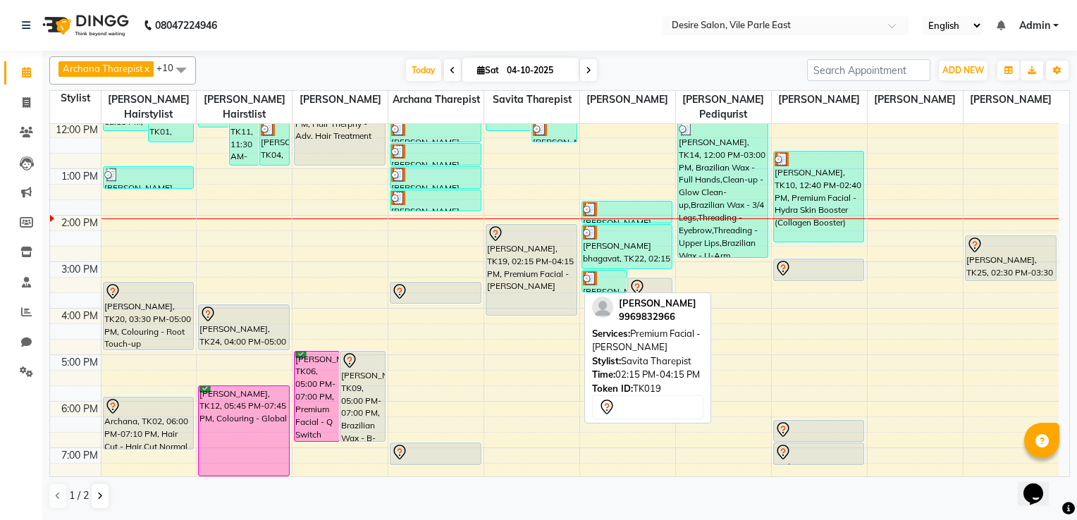
click at [539, 250] on div "[PERSON_NAME], TK19, 02:15 PM-04:15 PM, Premium Facial - [PERSON_NAME]" at bounding box center [531, 270] width 90 height 90
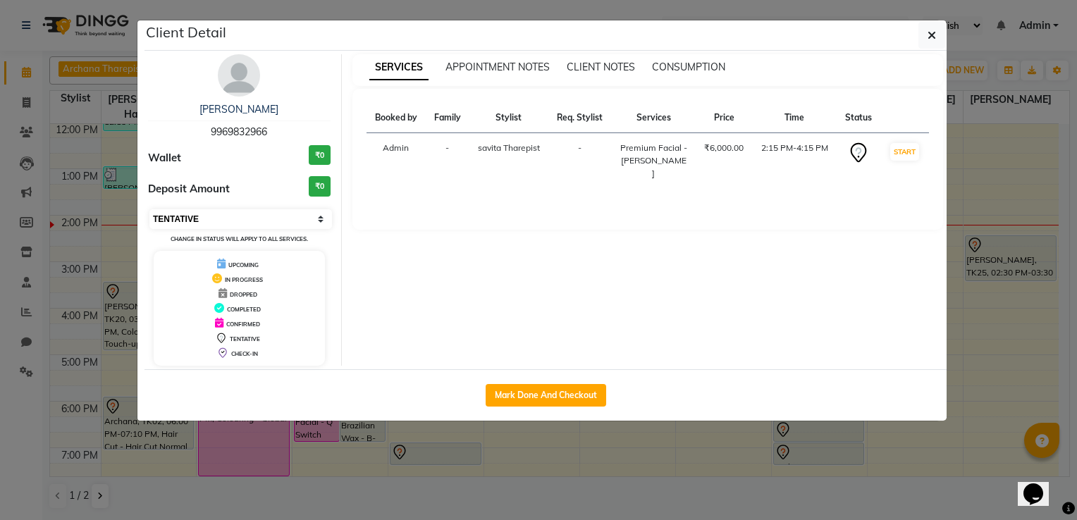
click at [296, 220] on select "Select IN SERVICE CONFIRMED TENTATIVE CHECK IN MARK DONE DROPPED UPCOMING" at bounding box center [240, 219] width 183 height 20
select select "8"
click at [149, 209] on select "Select IN SERVICE CONFIRMED TENTATIVE CHECK IN MARK DONE DROPPED UPCOMING" at bounding box center [240, 219] width 183 height 20
click at [933, 33] on icon "button" at bounding box center [931, 35] width 8 height 11
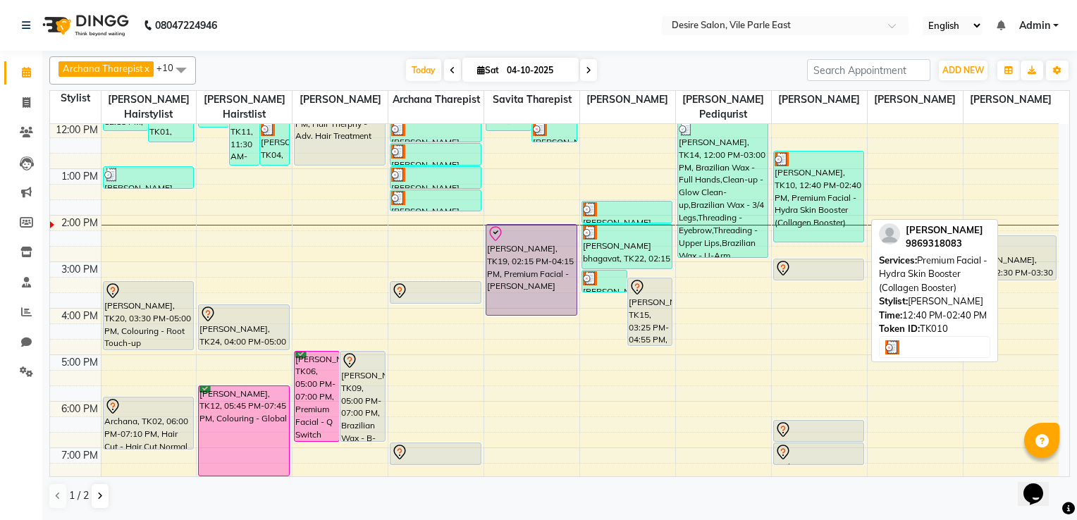
click at [802, 204] on div "[PERSON_NAME], TK10, 12:40 PM-02:40 PM, Premium Facial - Hydra Skin Booster (Co…" at bounding box center [819, 197] width 90 height 90
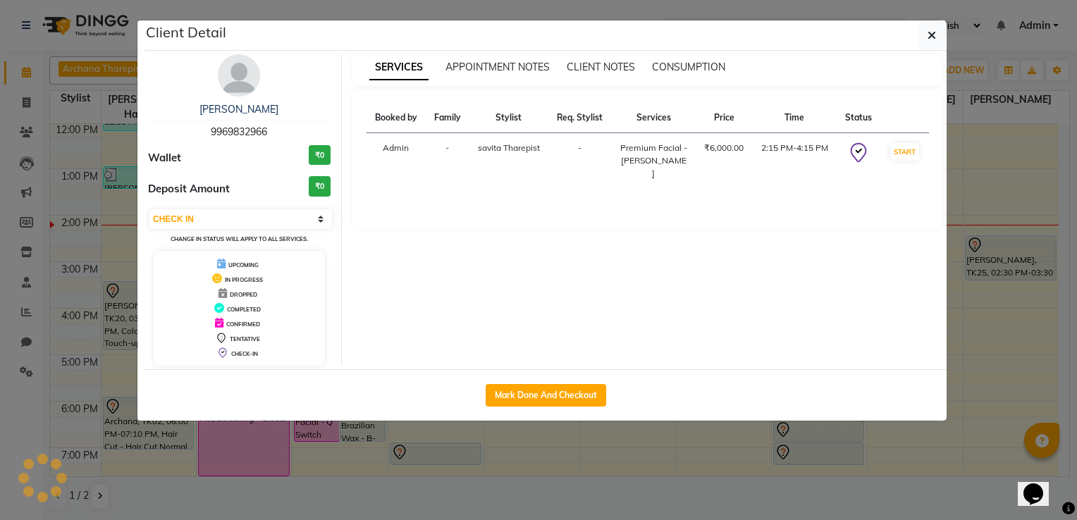
select select "3"
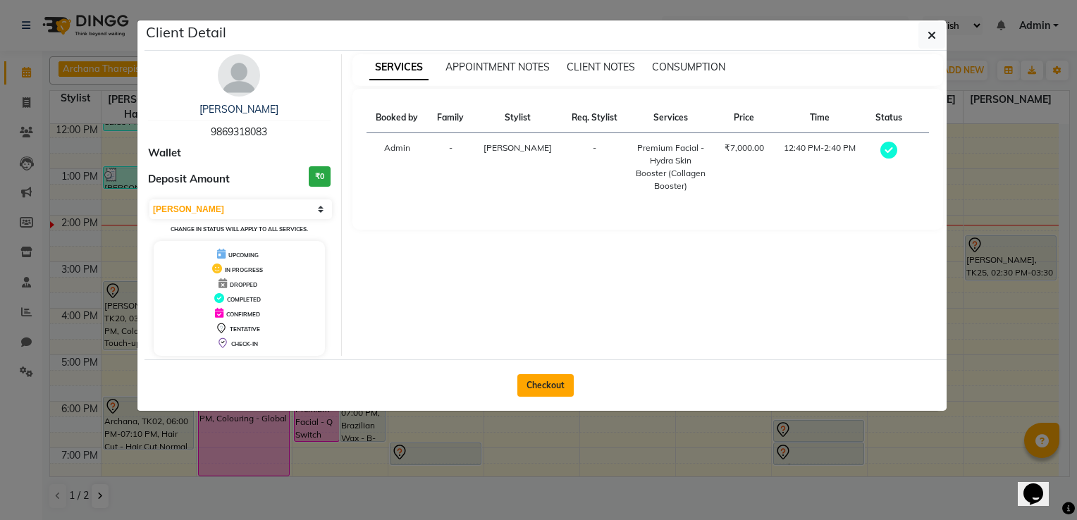
click at [560, 386] on button "Checkout" at bounding box center [545, 385] width 56 height 23
select select "8076"
select select "service"
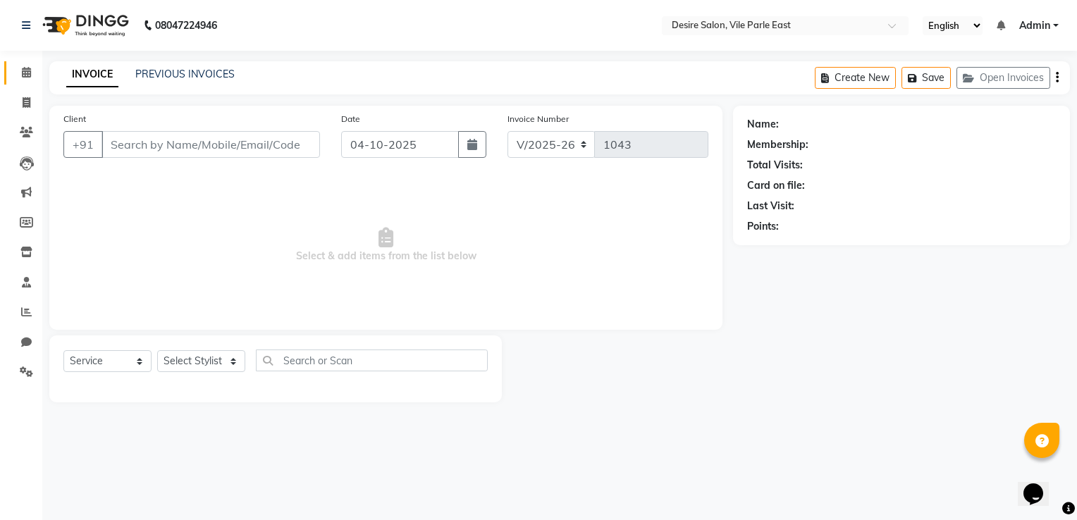
type input "9869318083"
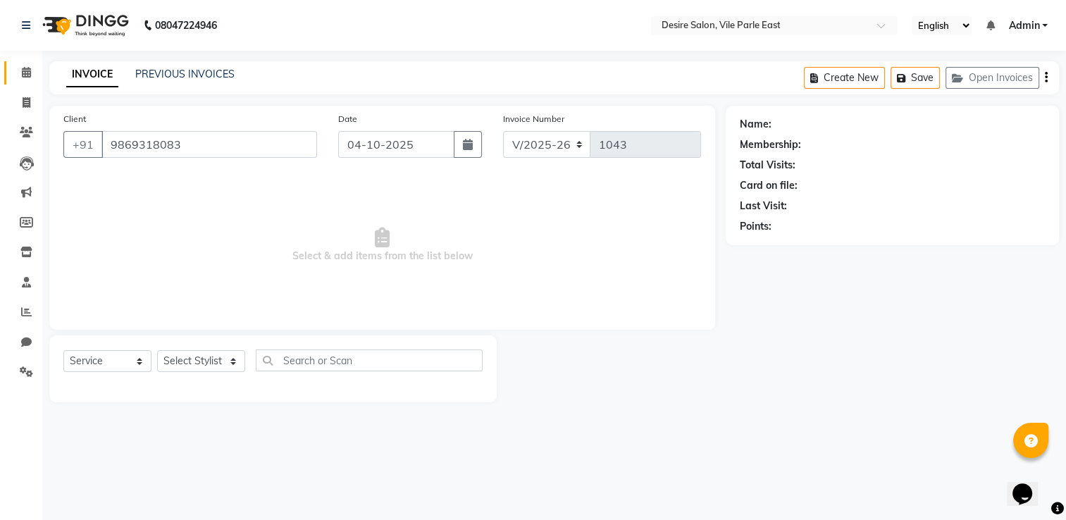
select select "75802"
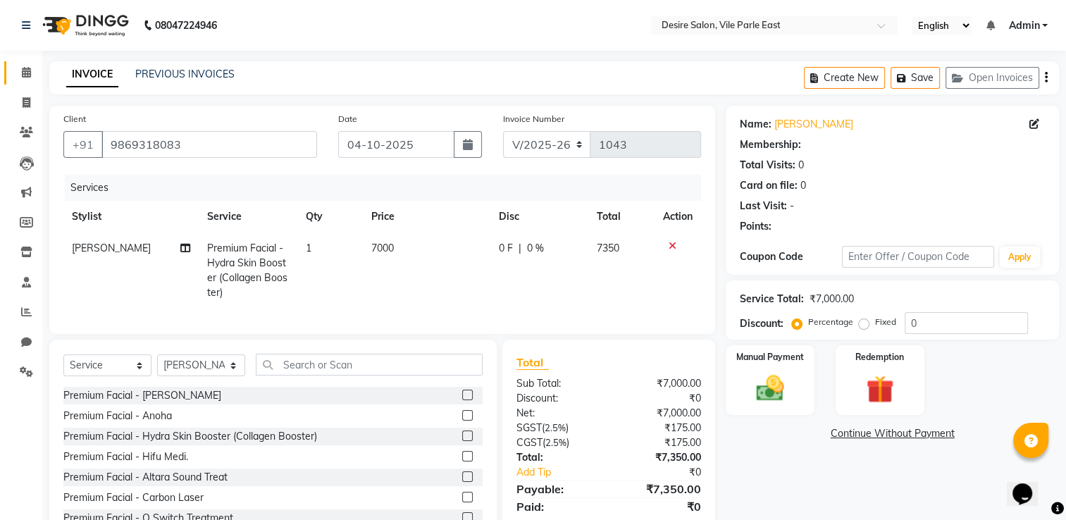
select select "1: Object"
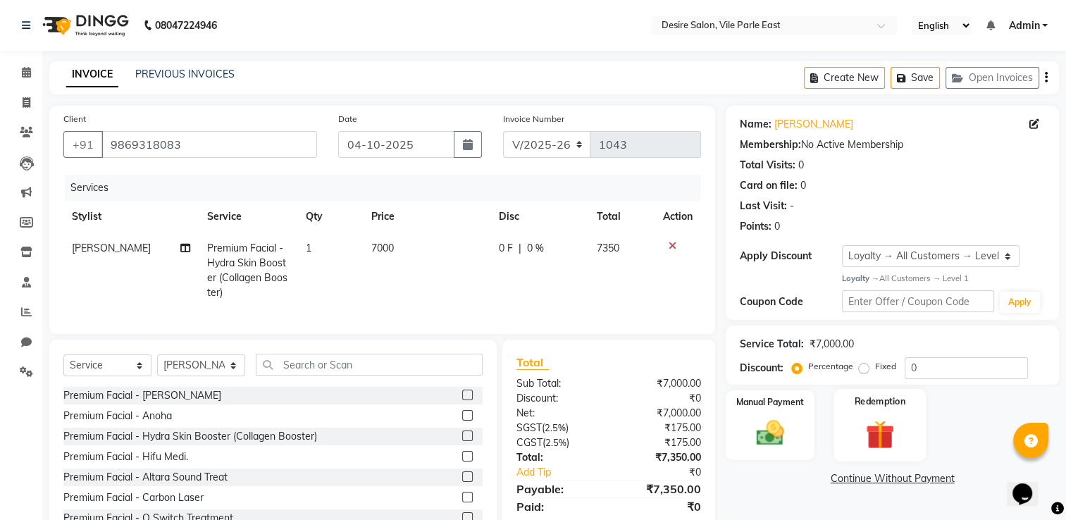
click at [848, 419] on div "Redemption" at bounding box center [880, 425] width 92 height 73
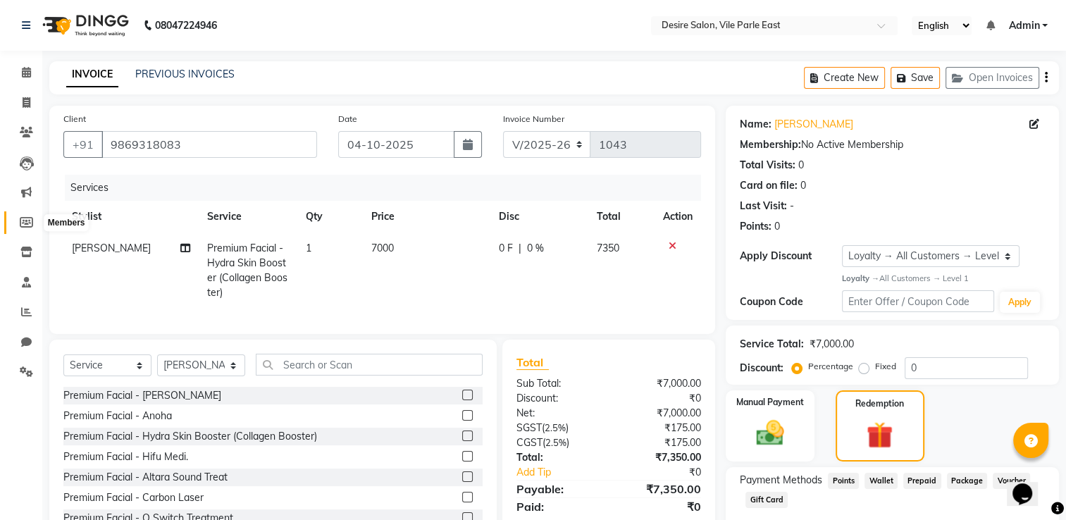
click at [23, 225] on icon at bounding box center [26, 222] width 13 height 11
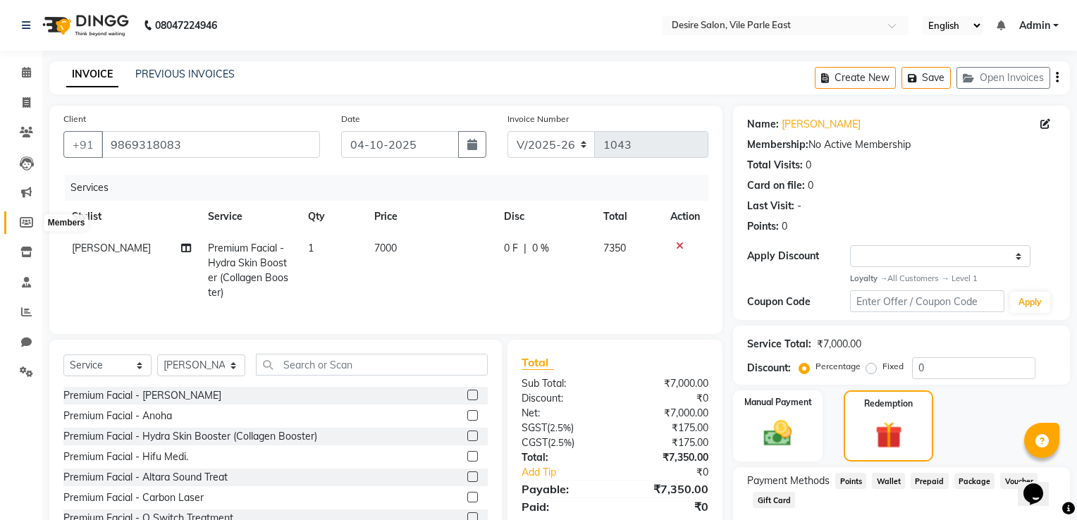
select select
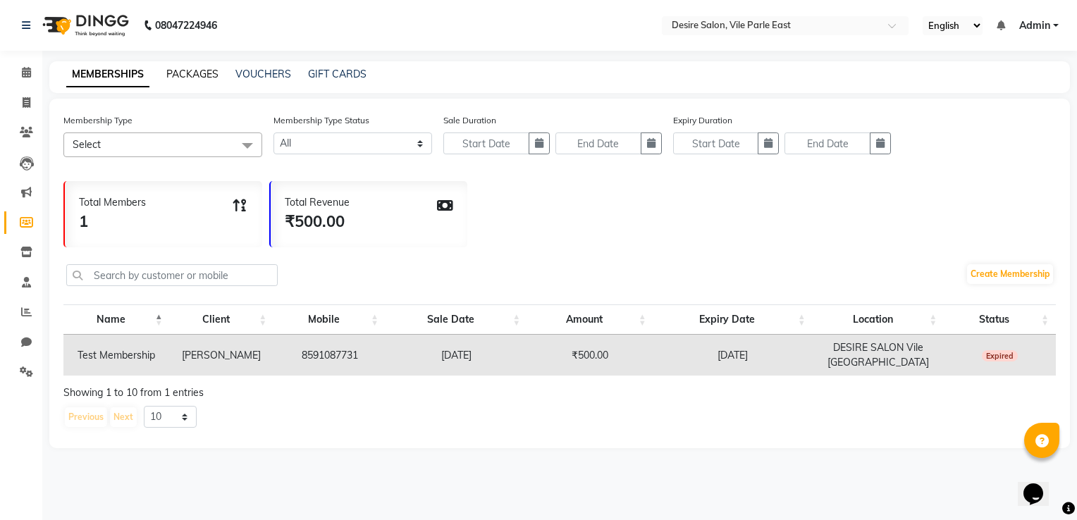
click at [192, 77] on link "PACKAGES" at bounding box center [192, 74] width 52 height 13
select select
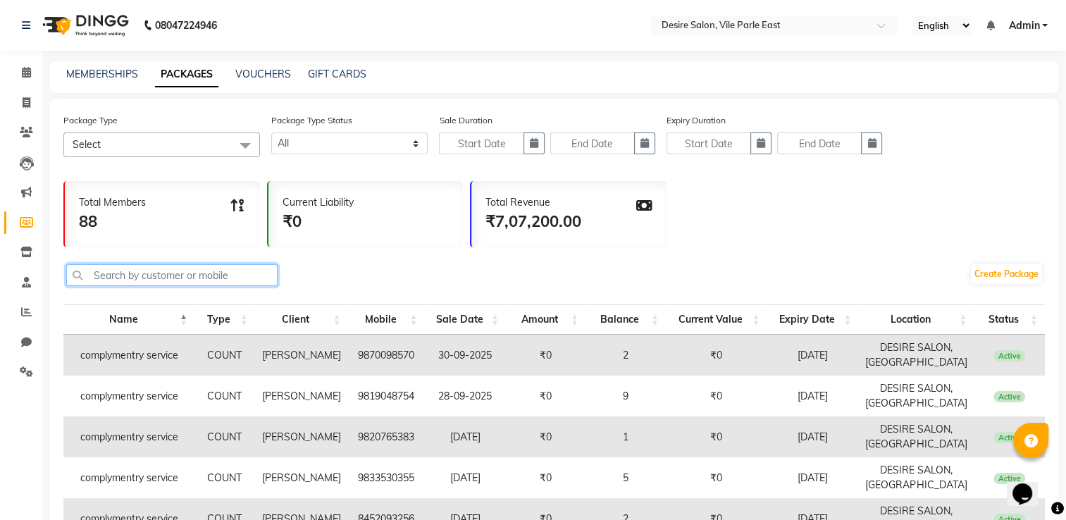
click at [99, 280] on input "text" at bounding box center [171, 275] width 211 height 22
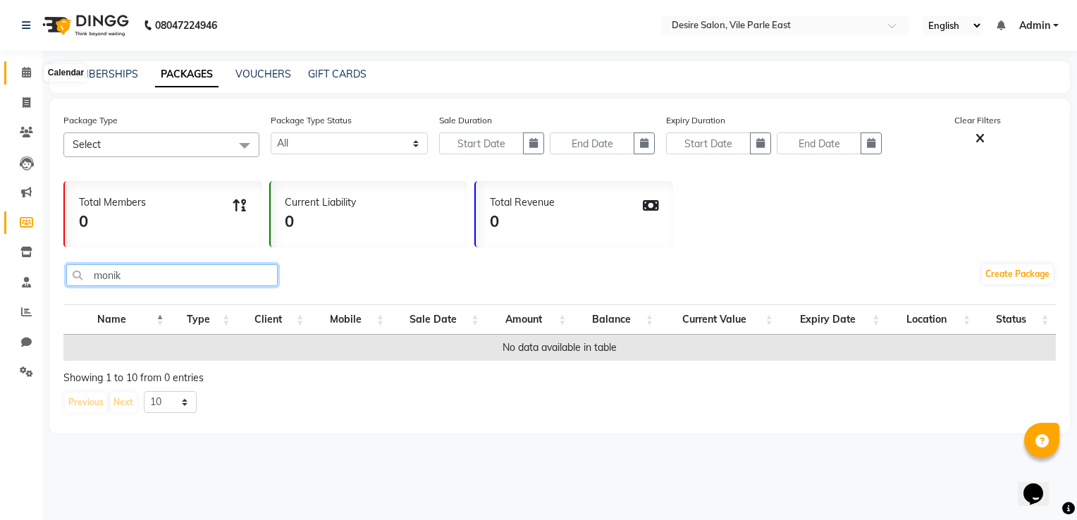
type input "monik"
click at [22, 72] on icon at bounding box center [26, 72] width 9 height 11
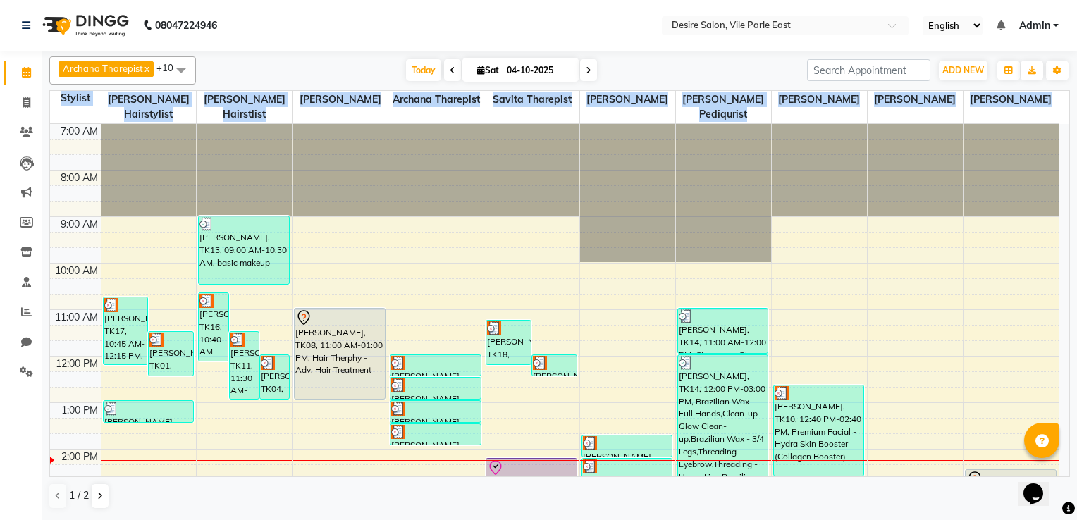
drag, startPoint x: 1070, startPoint y: 213, endPoint x: 1067, endPoint y: 268, distance: 55.1
click at [1067, 268] on div "Archana Tharepist x Bhavna Pediqurist x Bhavna shelke x desire salon x Jagruti …" at bounding box center [559, 285] width 1035 height 468
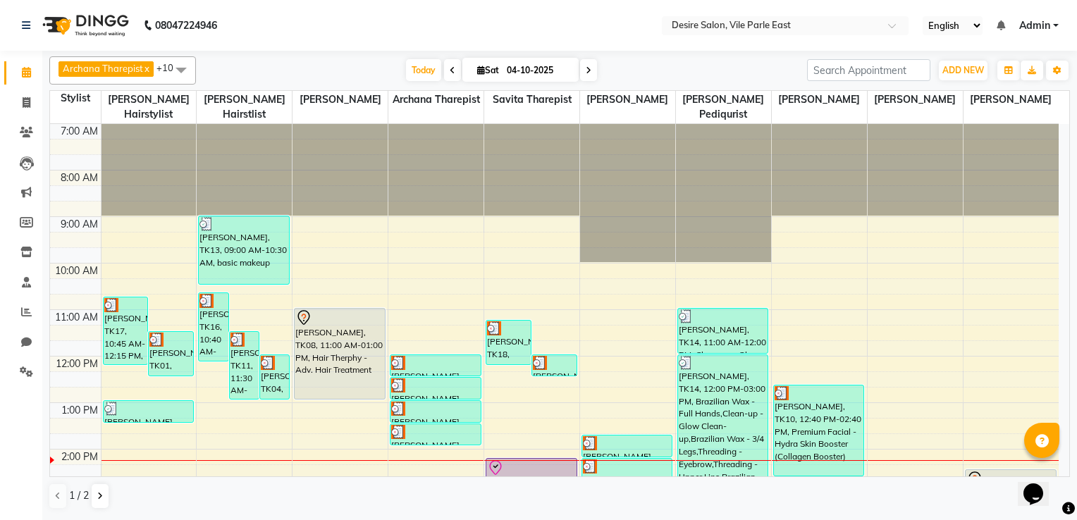
click at [627, 25] on nav "08047224946 Select Location × Desire Salon, Vile Parle East English ENGLISH Esp…" at bounding box center [538, 25] width 1077 height 51
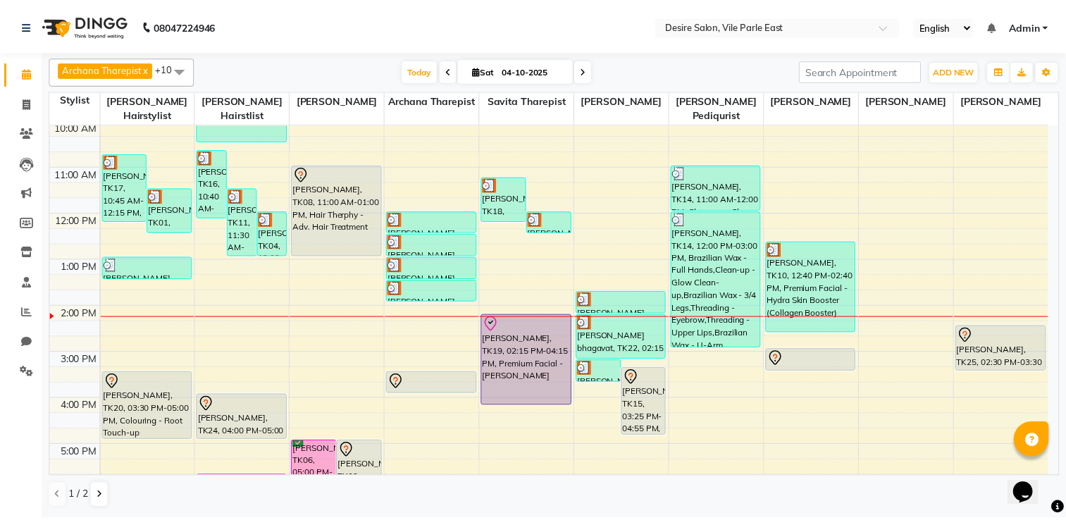
scroll to position [148, 0]
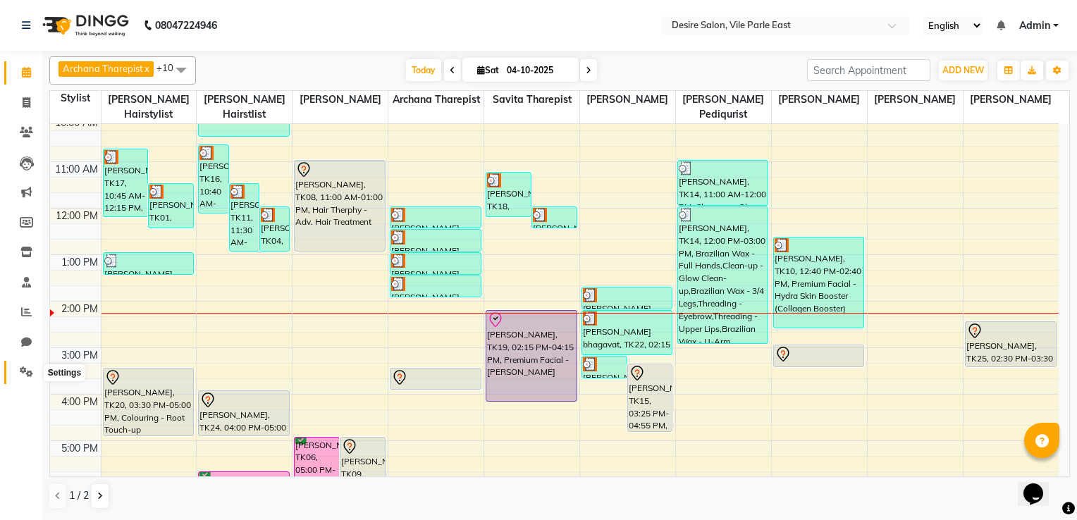
click at [27, 370] on icon at bounding box center [26, 371] width 13 height 11
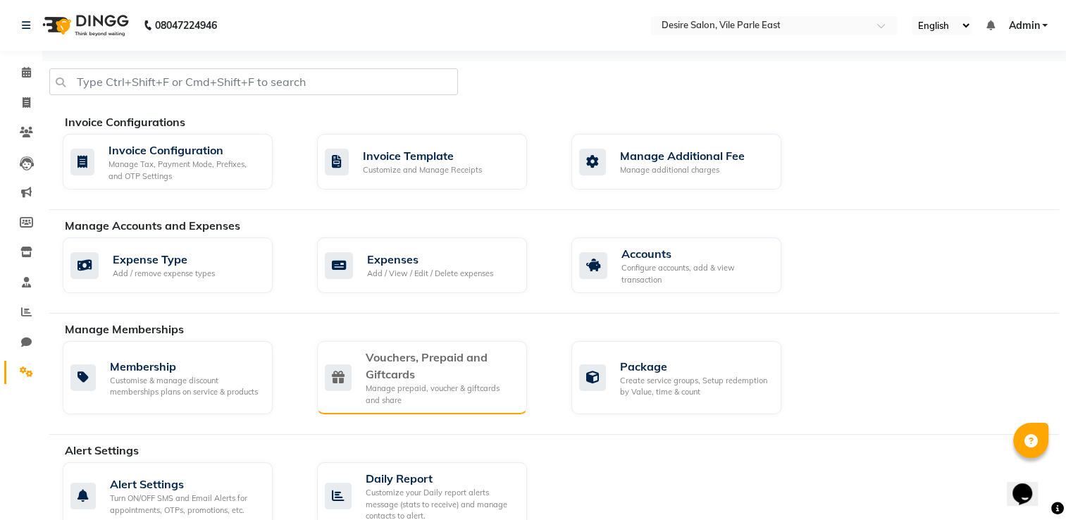
click at [481, 388] on div "Manage prepaid, voucher & giftcards and share" at bounding box center [441, 394] width 150 height 23
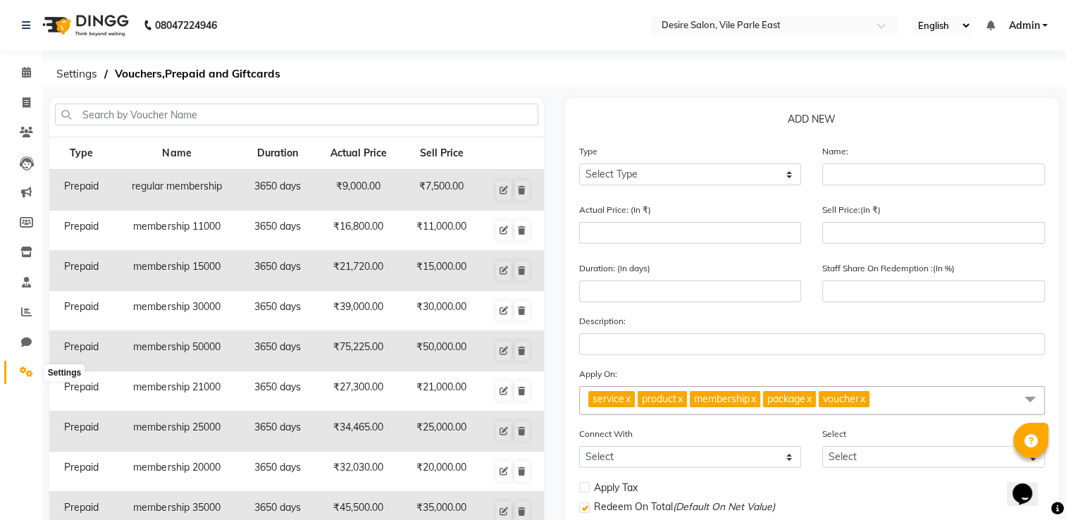
click at [25, 369] on icon at bounding box center [26, 371] width 13 height 11
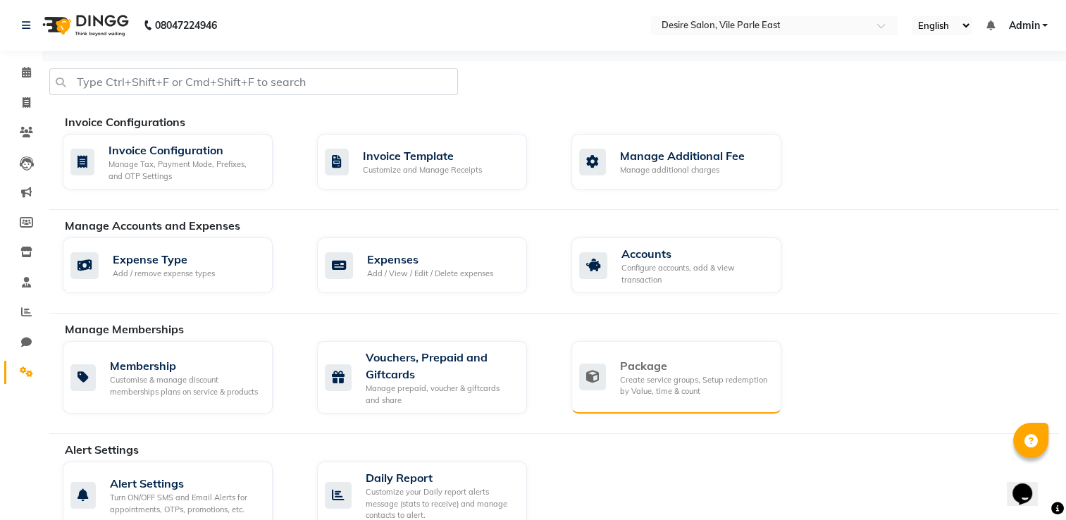
click at [679, 354] on div "Package Create service groups, Setup redemption by Value, time & count" at bounding box center [677, 377] width 210 height 73
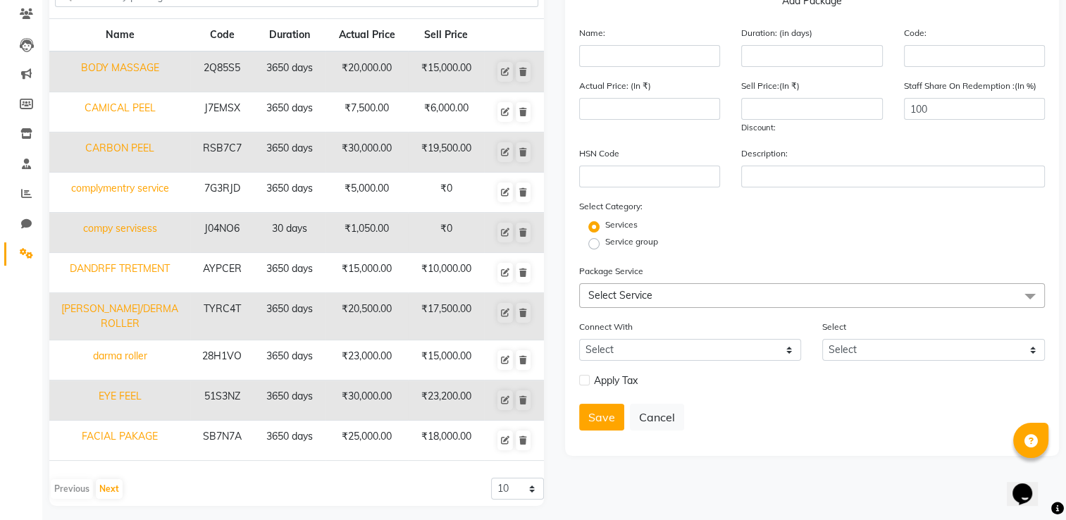
scroll to position [114, 0]
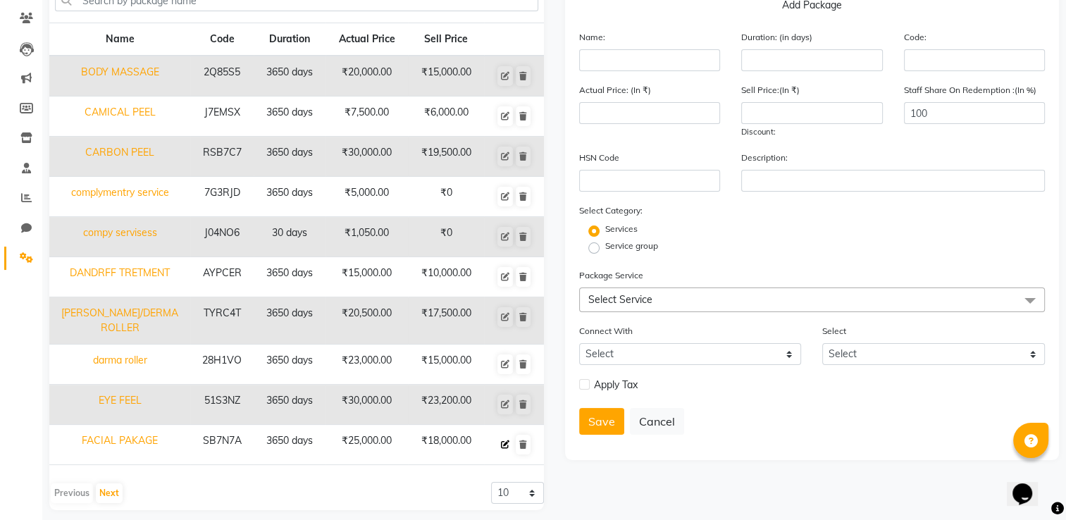
click at [502, 440] on icon at bounding box center [505, 444] width 8 height 8
type input "FACIAL PAKAGE"
type input "3650"
type input "SB7N7A"
type input "25000"
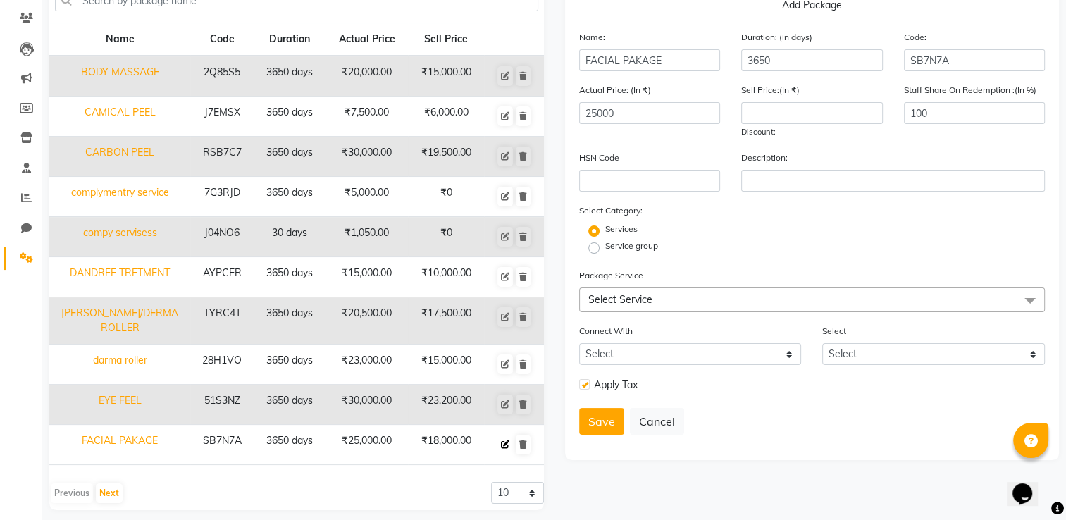
type input "18000"
checkbox input "true"
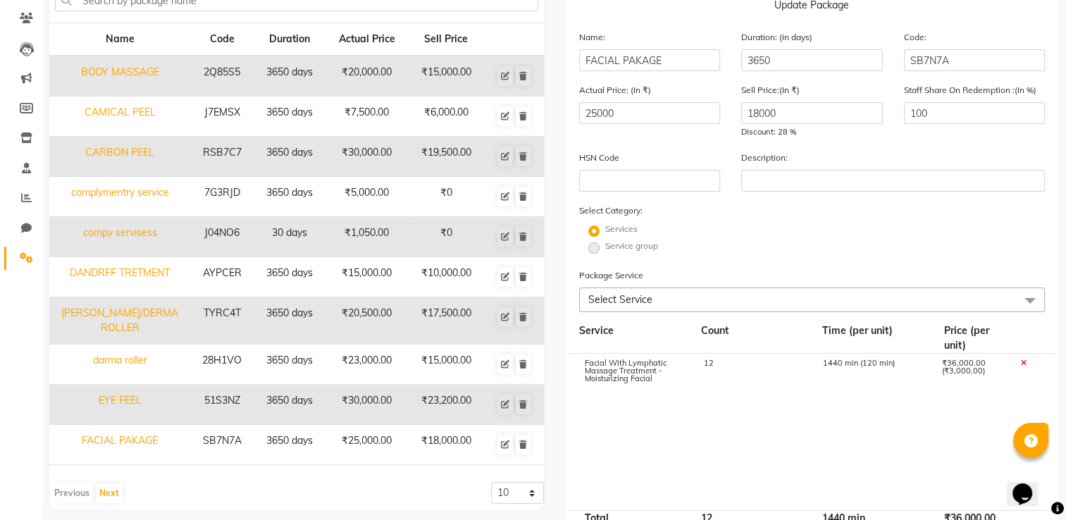
click at [605, 252] on label "Service group" at bounding box center [631, 246] width 53 height 13
click at [605, 249] on label "Service group" at bounding box center [631, 246] width 53 height 13
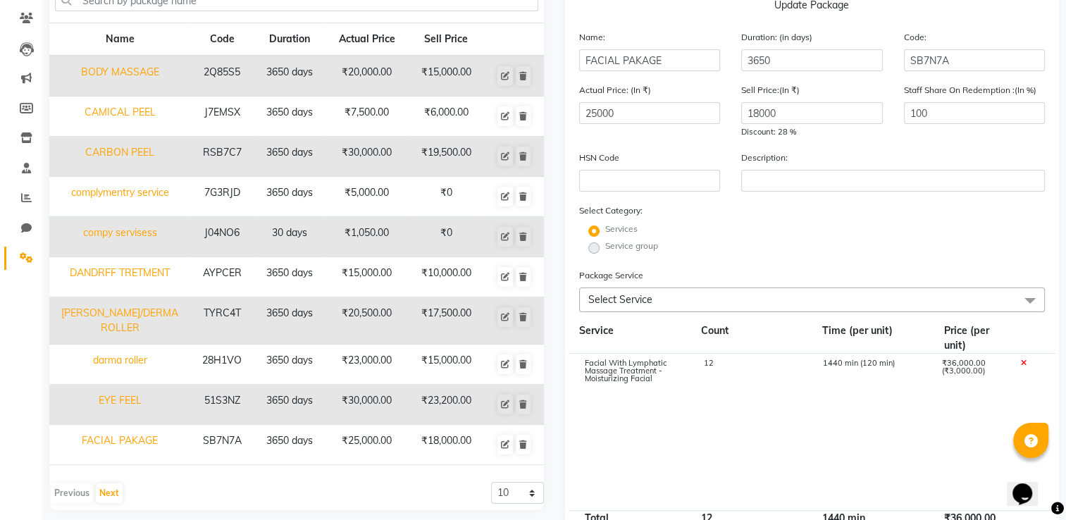
click at [605, 249] on label "Service group" at bounding box center [631, 246] width 53 height 13
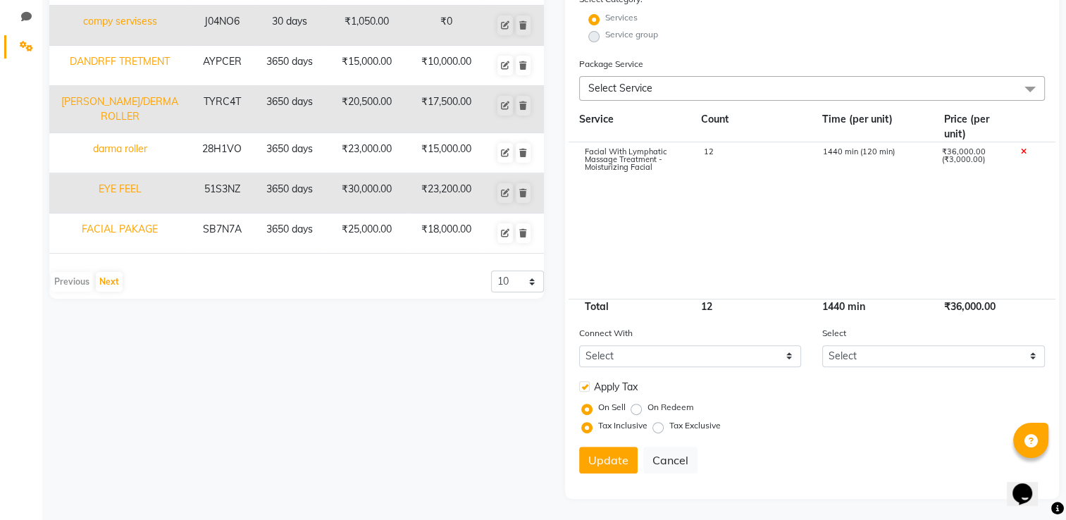
scroll to position [327, 0]
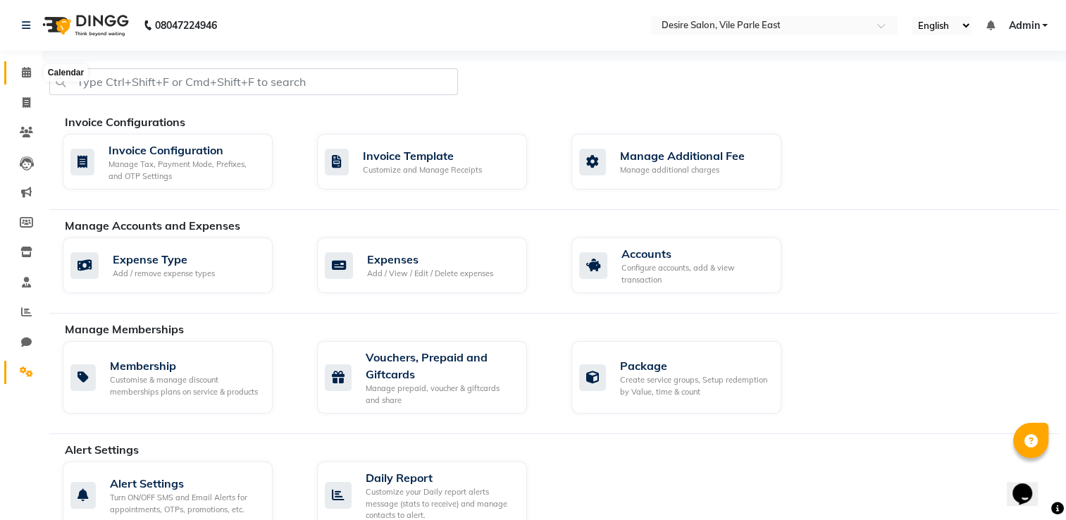
click at [27, 72] on icon at bounding box center [26, 72] width 9 height 11
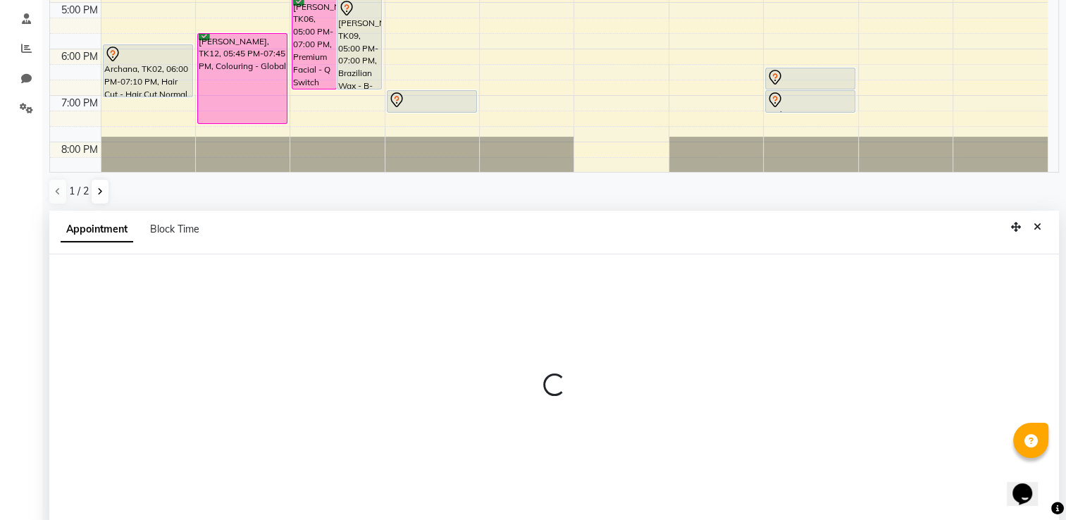
scroll to position [273, 0]
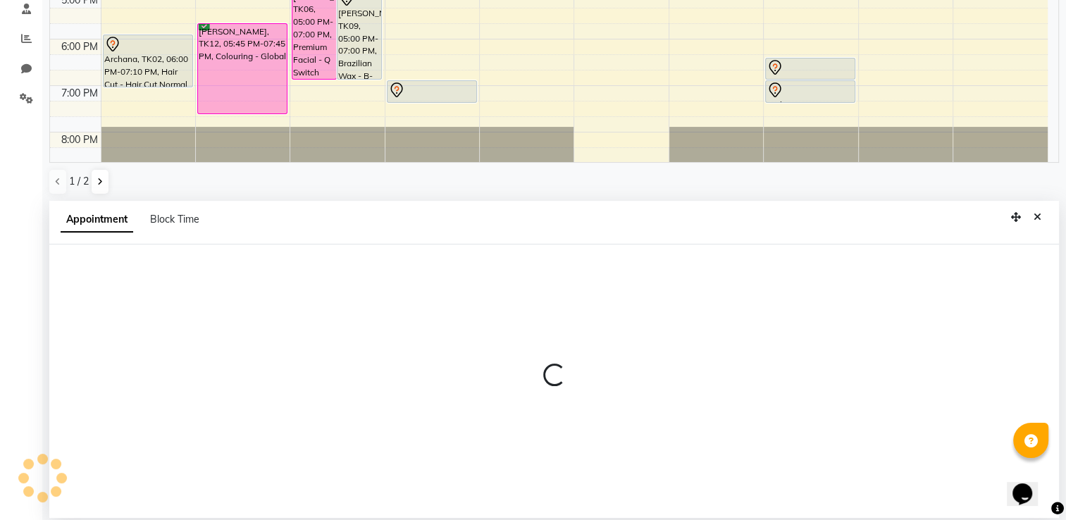
select select "74551"
select select "900"
select select "tentative"
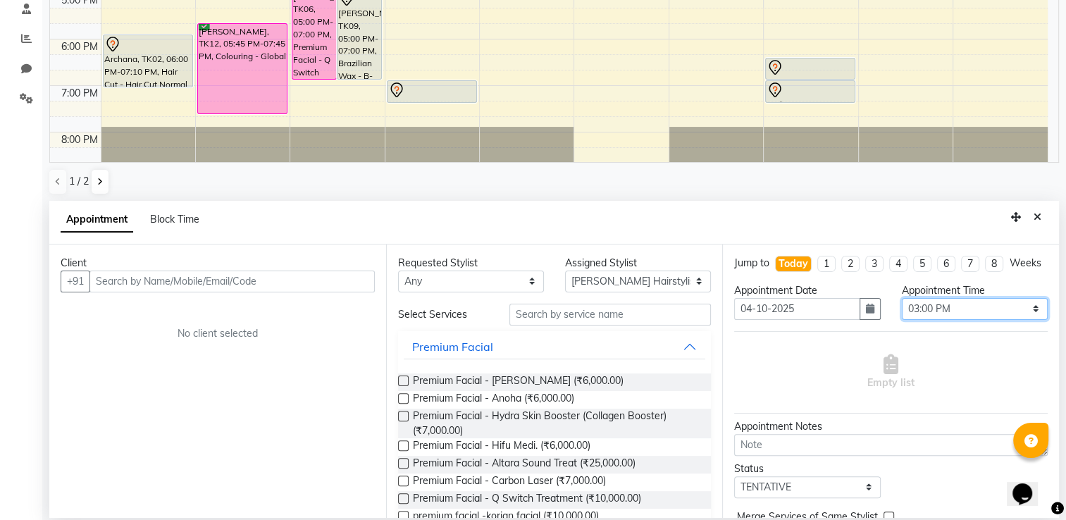
click at [1022, 320] on select "Select 08:00 AM 08:15 AM 08:30 AM 08:45 AM 09:00 AM 09:15 AM 09:30 AM 09:45 AM …" at bounding box center [975, 309] width 146 height 22
select select "915"
click at [902, 310] on select "Select 08:00 AM 08:15 AM 08:30 AM 08:45 AM 09:00 AM 09:15 AM 09:30 AM 09:45 AM …" at bounding box center [975, 309] width 146 height 22
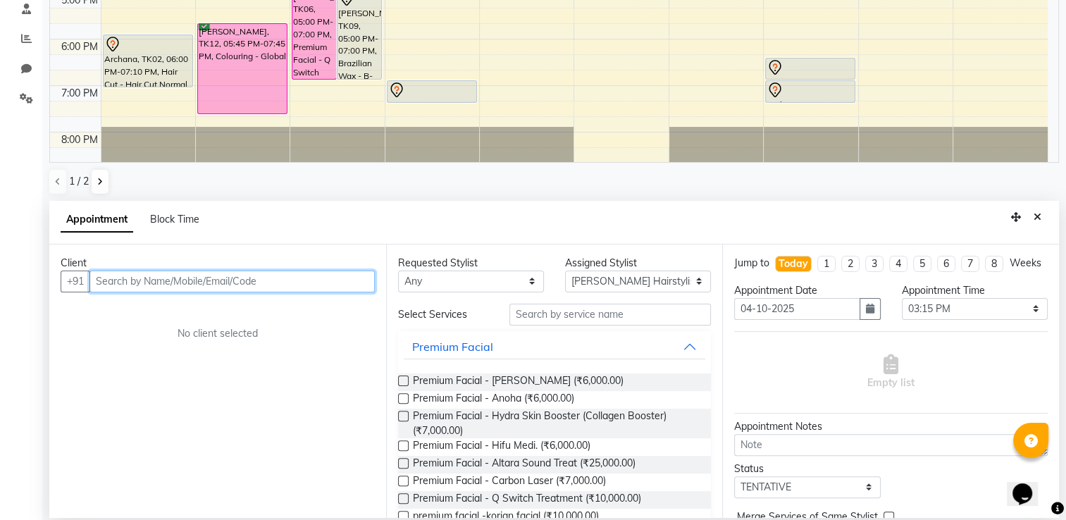
click at [285, 286] on input "text" at bounding box center [231, 282] width 285 height 22
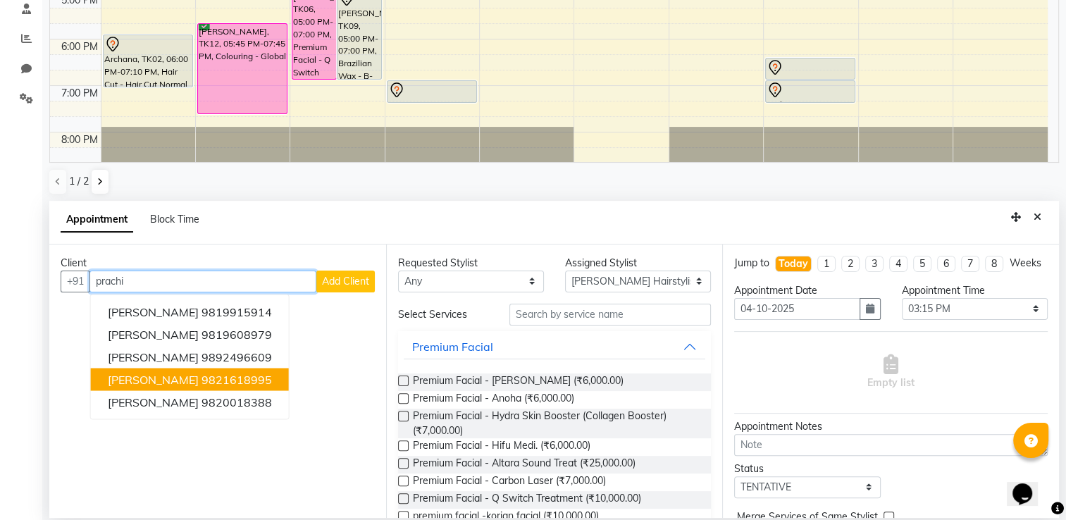
click at [168, 376] on span "[PERSON_NAME]" at bounding box center [153, 379] width 91 height 14
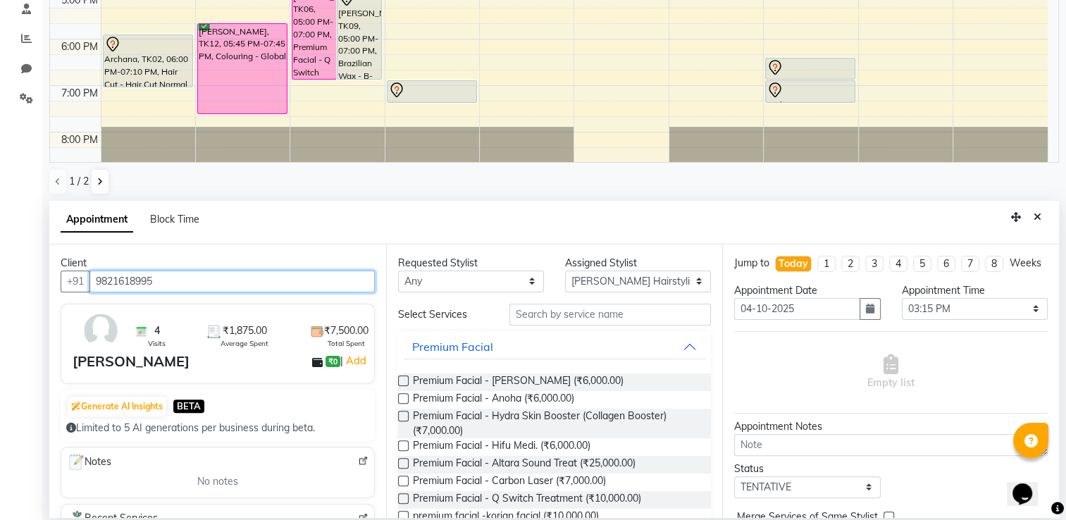
type input "9821618995"
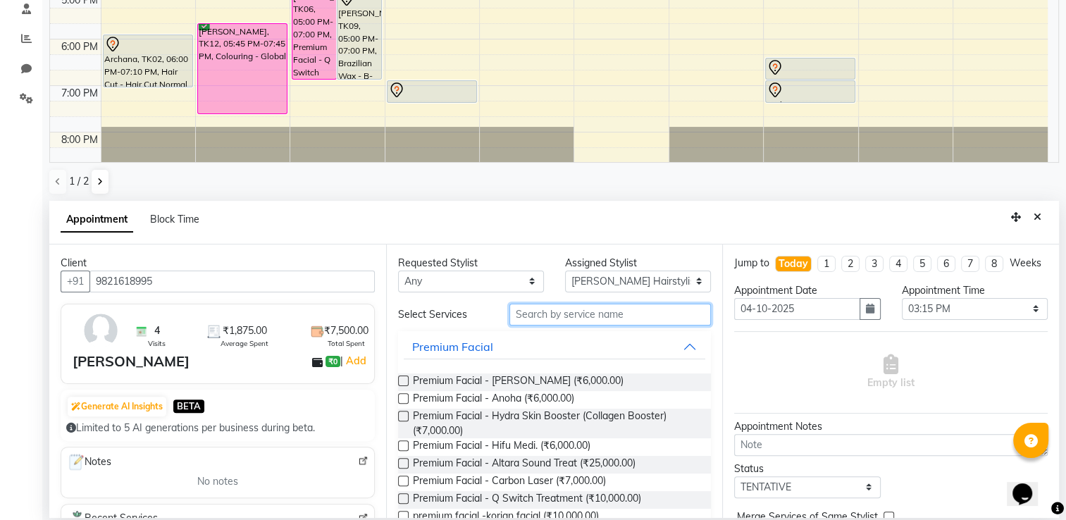
click at [536, 317] on input "text" at bounding box center [611, 315] width 202 height 22
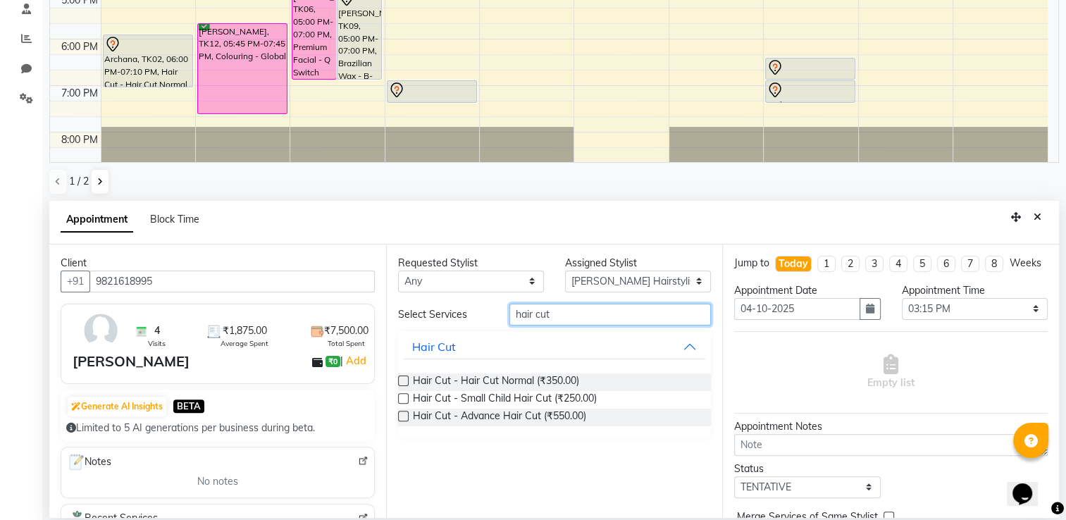
type input "hair cut"
click at [402, 379] on label at bounding box center [403, 381] width 11 height 11
click at [402, 379] on input "checkbox" at bounding box center [402, 382] width 9 height 9
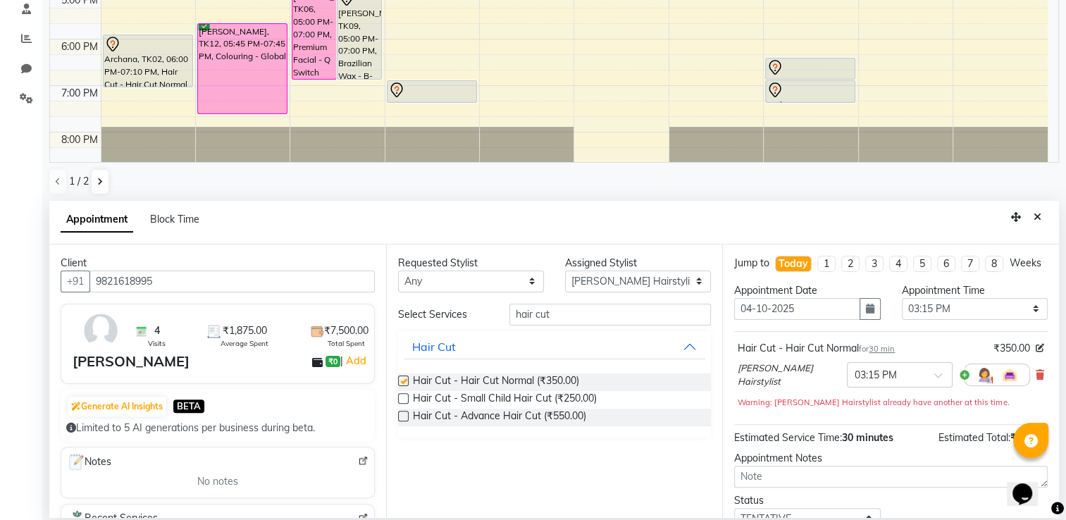
checkbox input "false"
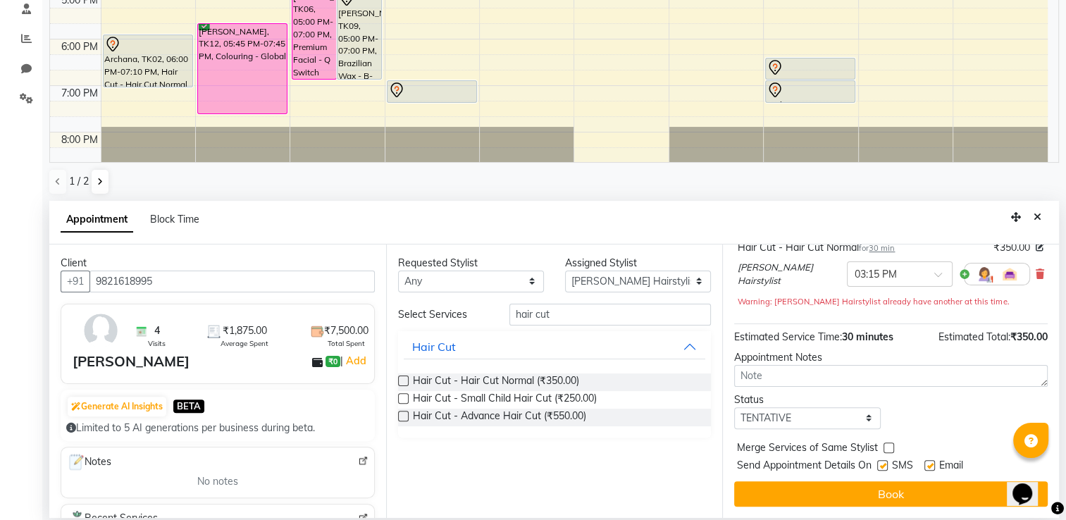
scroll to position [111, 0]
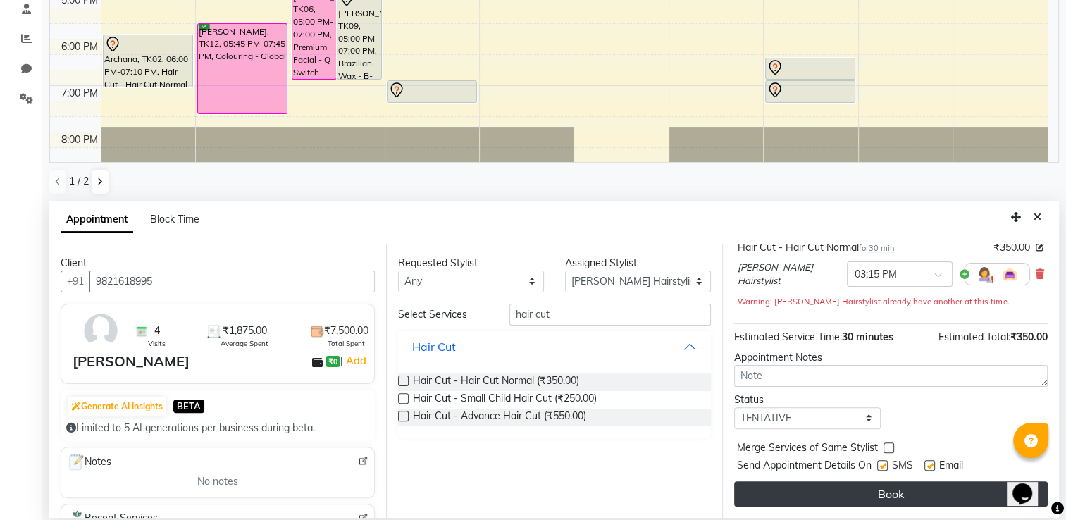
click at [927, 487] on button "Book" at bounding box center [891, 493] width 314 height 25
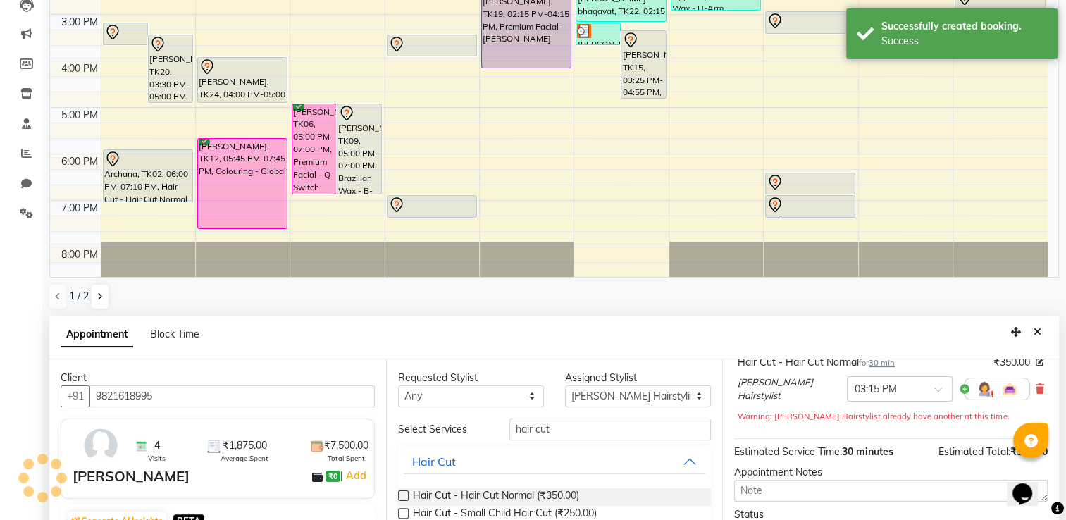
scroll to position [0, 0]
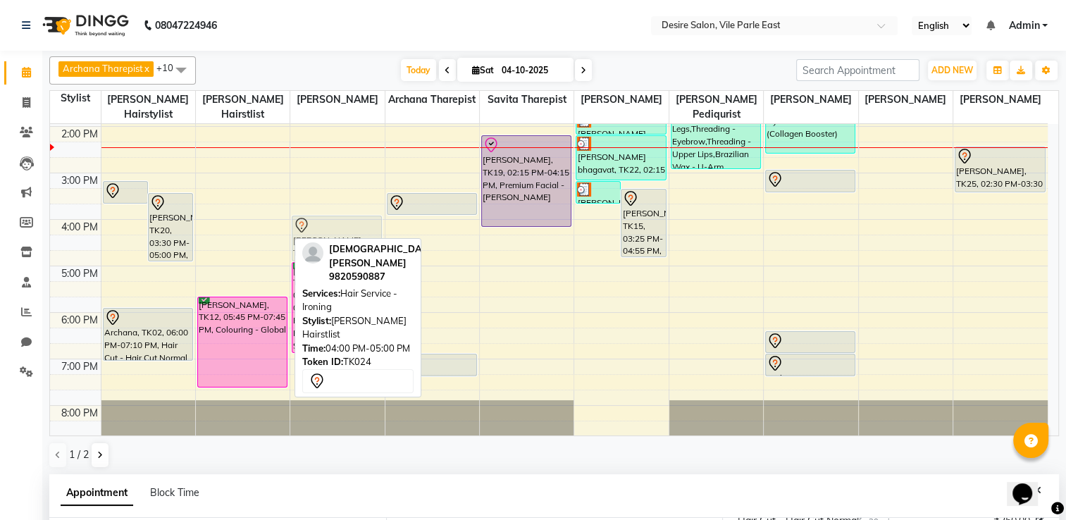
drag, startPoint x: 259, startPoint y: 226, endPoint x: 310, endPoint y: 225, distance: 50.8
click at [310, 225] on tr "kALPANA Narvenkar, TK17, 10:45 AM-12:15 PM, Colouring - Root Touch-up VARSHA BH…" at bounding box center [549, 149] width 998 height 697
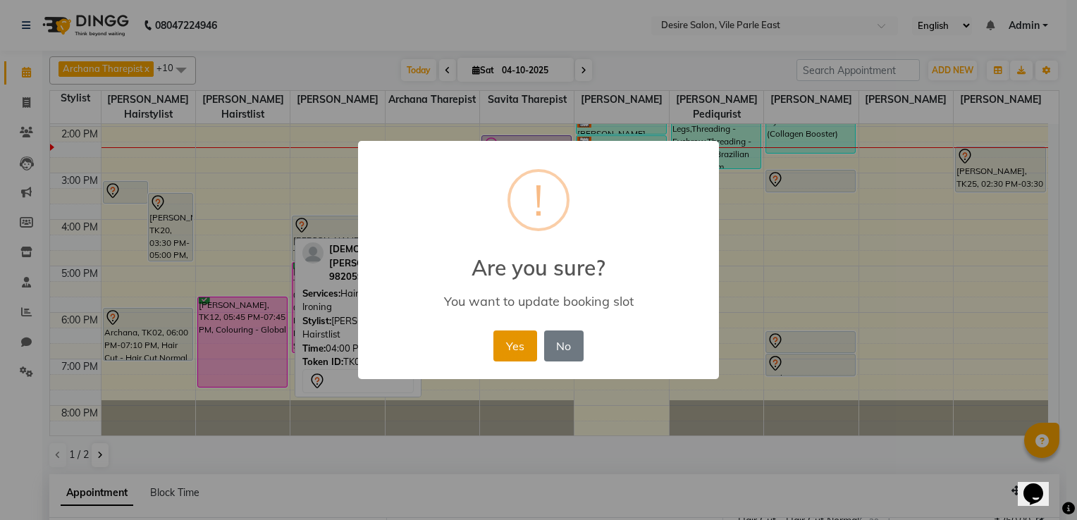
click at [521, 351] on button "Yes" at bounding box center [514, 346] width 43 height 31
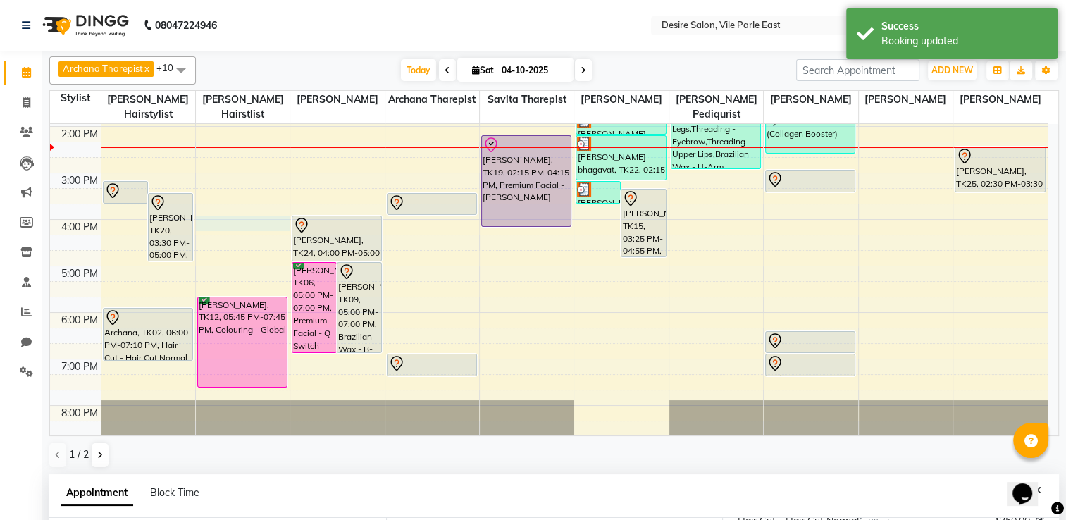
click at [203, 210] on div "7:00 AM 8:00 AM 9:00 AM 10:00 AM 11:00 AM 12:00 PM 1:00 PM 2:00 PM 3:00 PM 4:00…" at bounding box center [549, 149] width 998 height 697
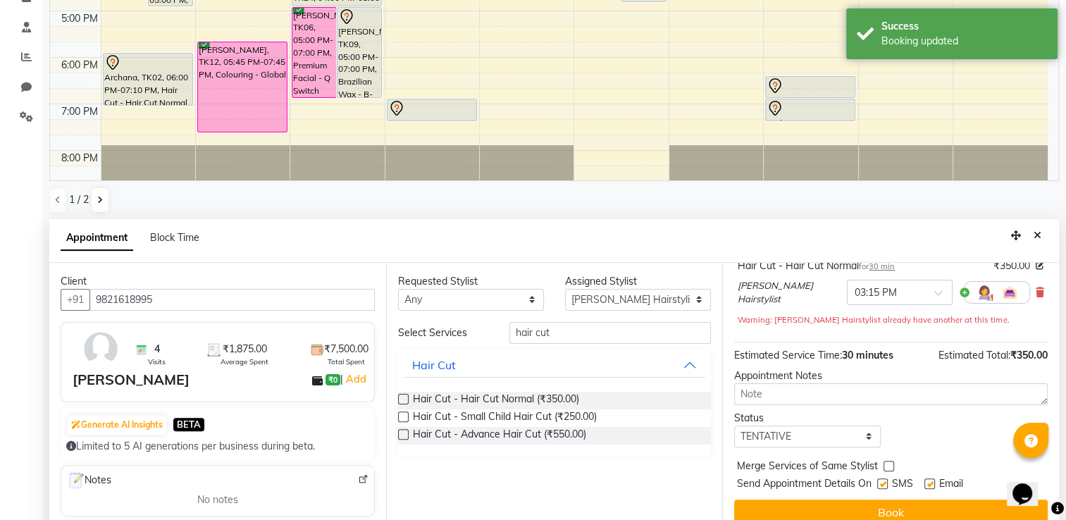
scroll to position [273, 0]
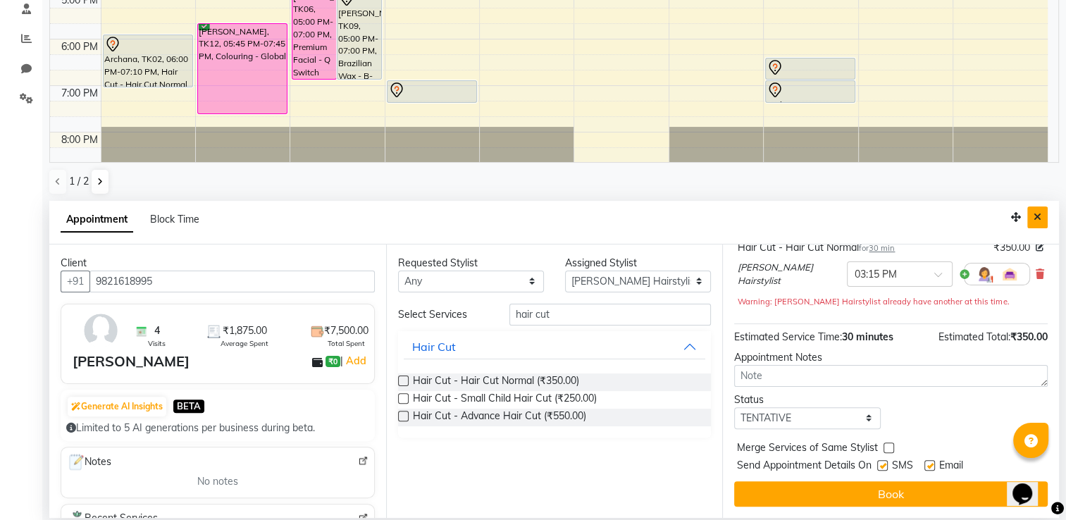
click at [1039, 215] on icon "Close" at bounding box center [1038, 217] width 8 height 10
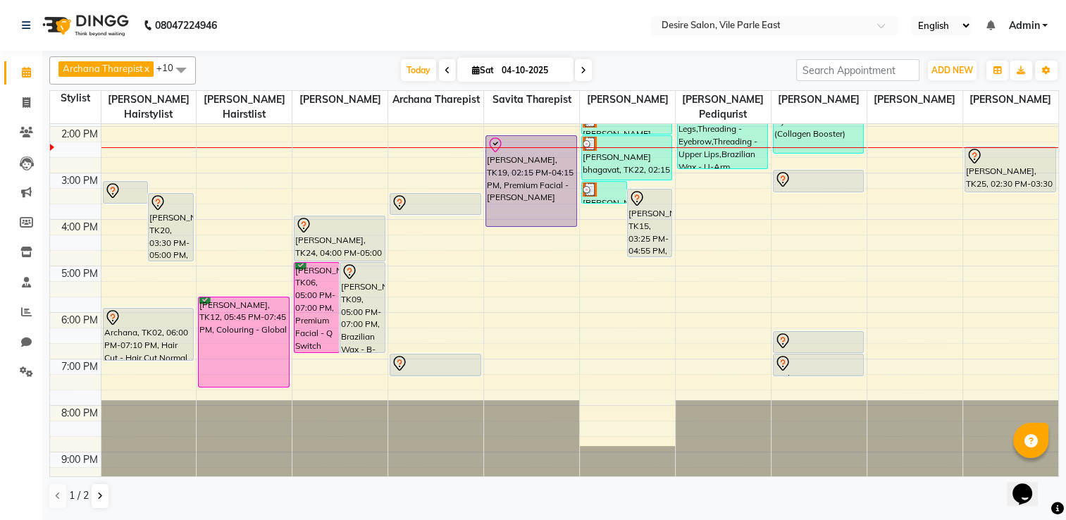
scroll to position [0, 0]
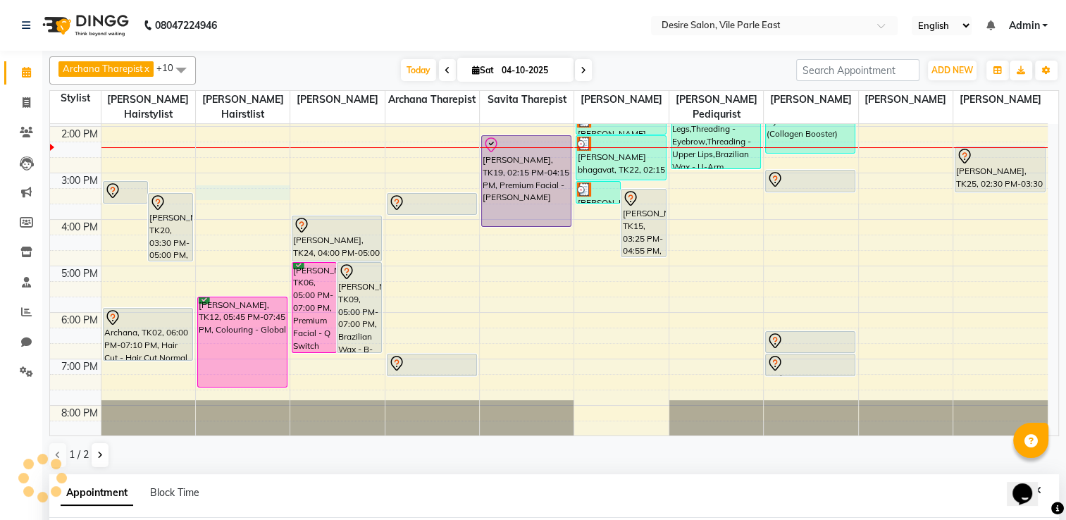
select select "75804"
select select "tentative"
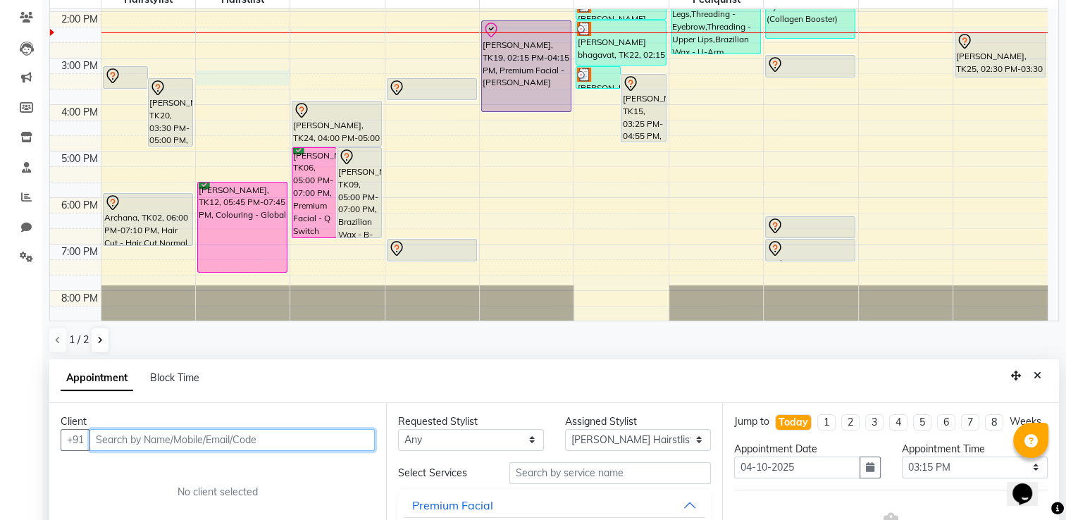
scroll to position [273, 0]
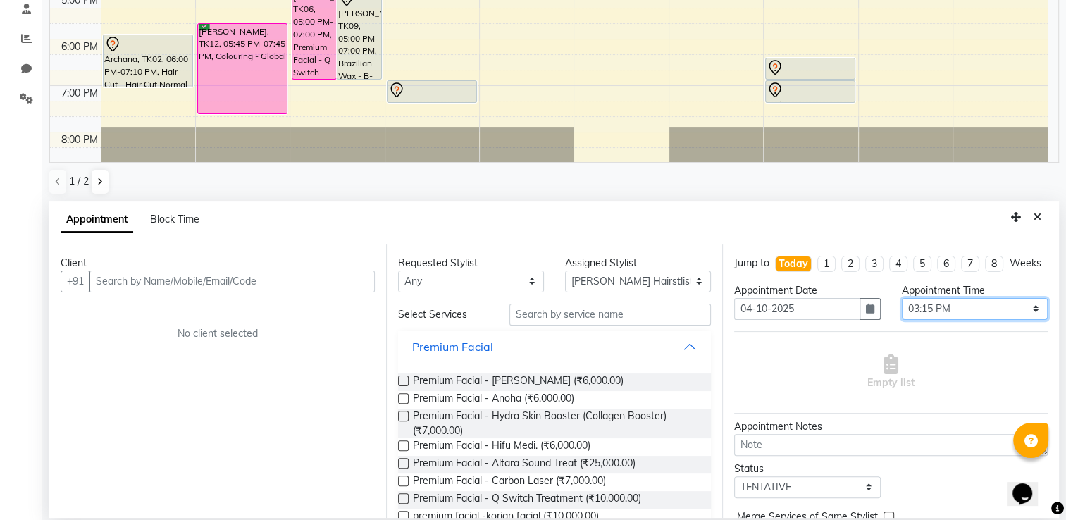
click at [1029, 320] on select "Select 08:00 AM 08:15 AM 08:30 AM 08:45 AM 09:00 AM 09:15 AM 09:30 AM 09:45 AM …" at bounding box center [975, 309] width 146 height 22
select select "945"
click at [902, 310] on select "Select 08:00 AM 08:15 AM 08:30 AM 08:45 AM 09:00 AM 09:15 AM 09:30 AM 09:45 AM …" at bounding box center [975, 309] width 146 height 22
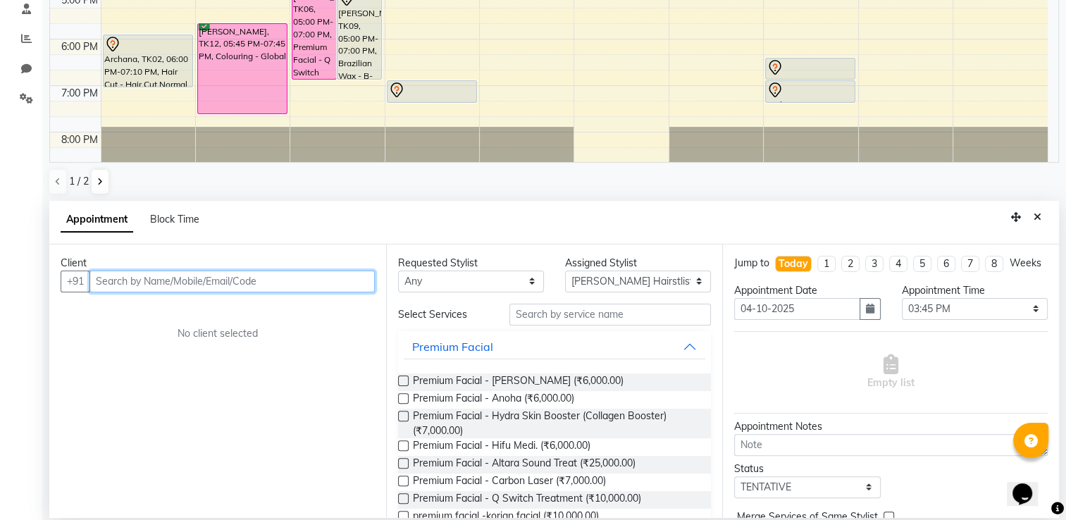
click at [292, 275] on input "text" at bounding box center [231, 282] width 285 height 22
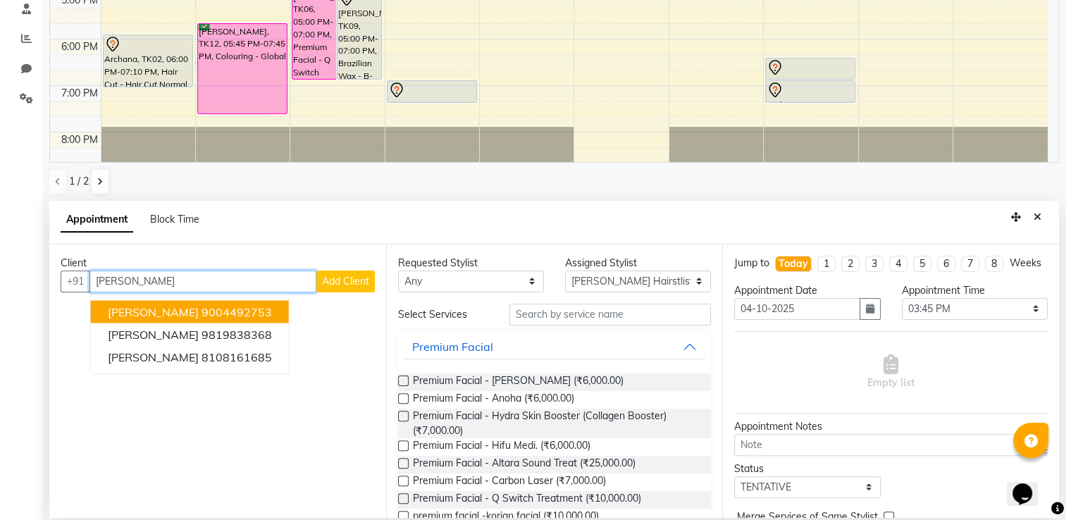
click at [187, 312] on span "[PERSON_NAME]" at bounding box center [153, 311] width 91 height 14
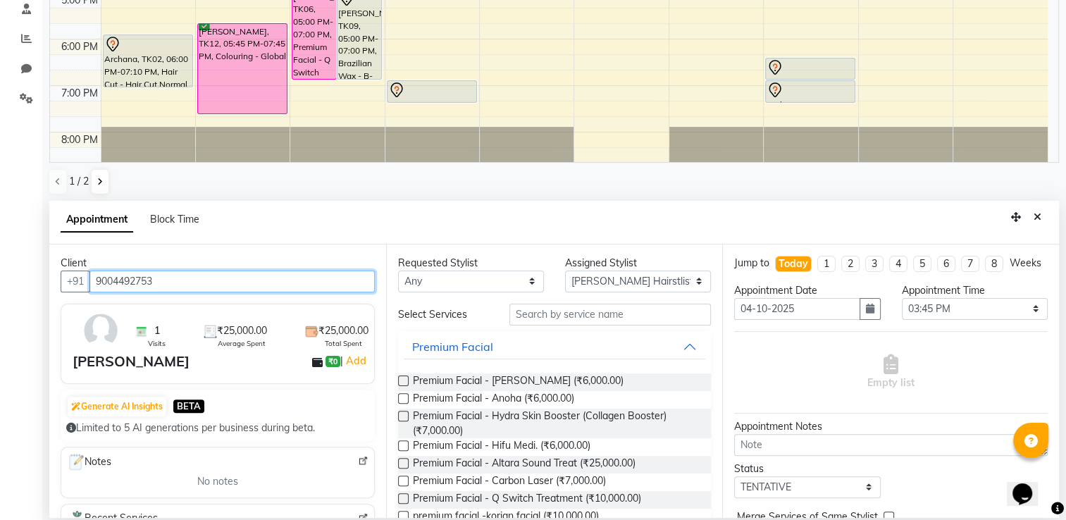
type input "9004492753"
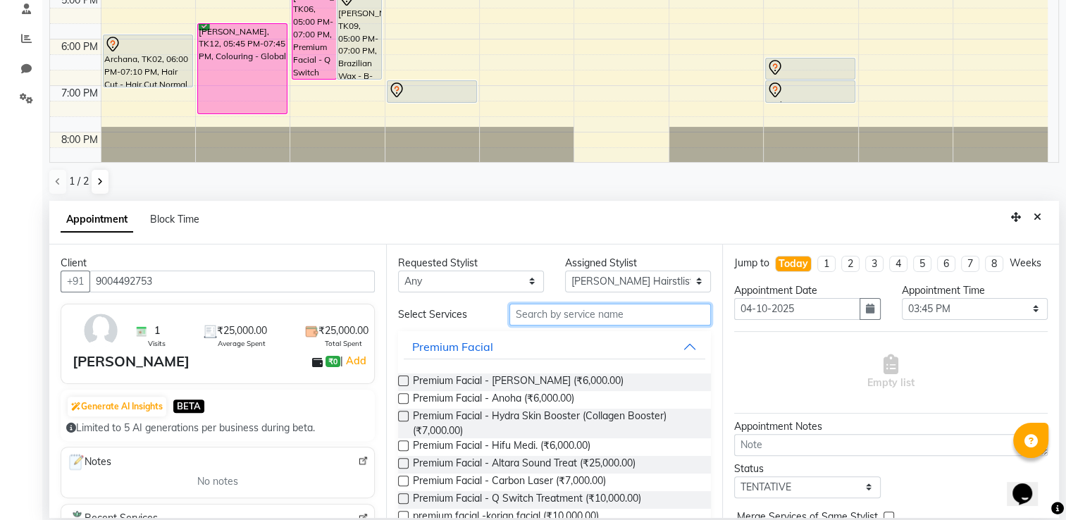
click at [539, 315] on input "text" at bounding box center [611, 315] width 202 height 22
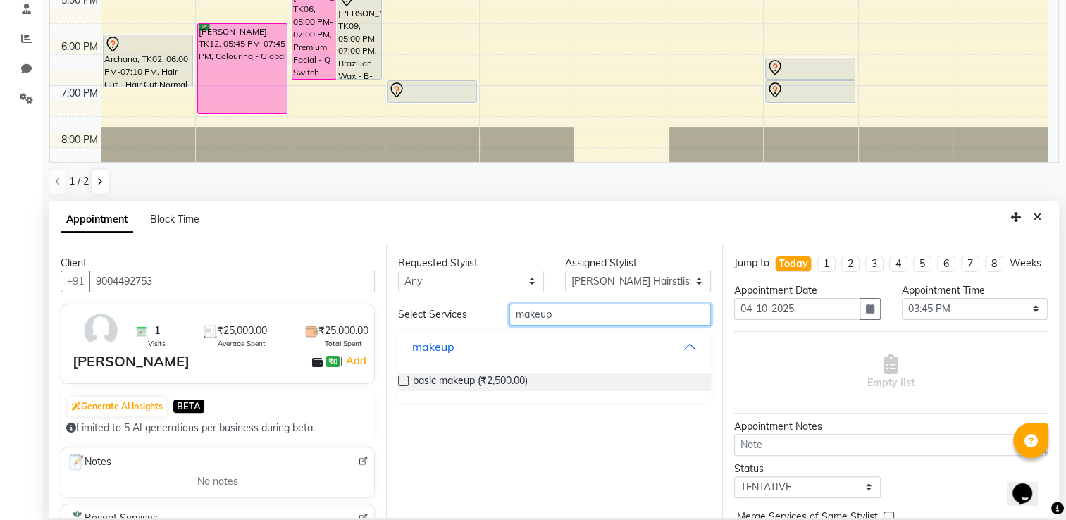
type input "makeup"
click at [406, 379] on label at bounding box center [403, 381] width 11 height 11
click at [406, 379] on input "checkbox" at bounding box center [402, 382] width 9 height 9
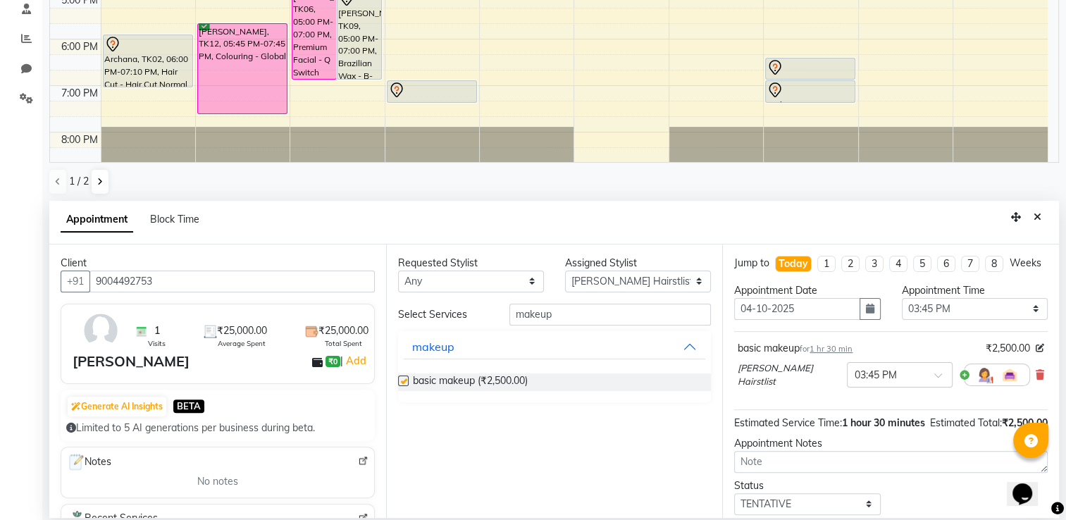
checkbox input "false"
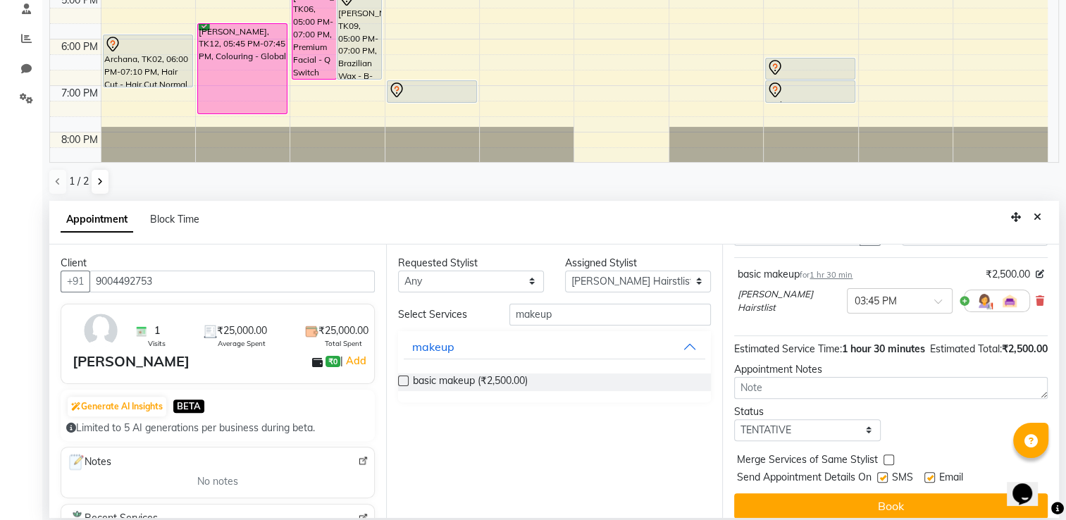
scroll to position [111, 0]
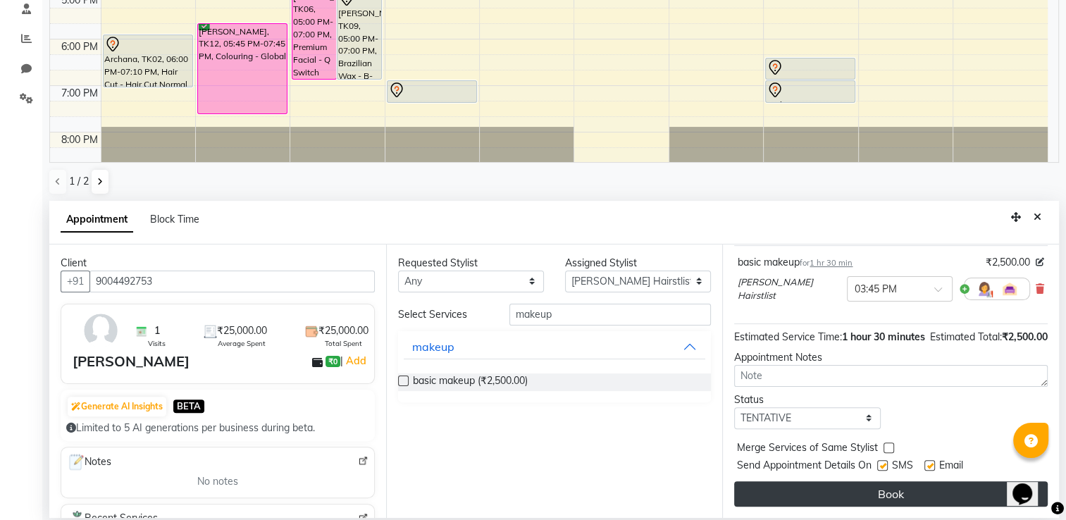
click at [939, 485] on button "Book" at bounding box center [891, 493] width 314 height 25
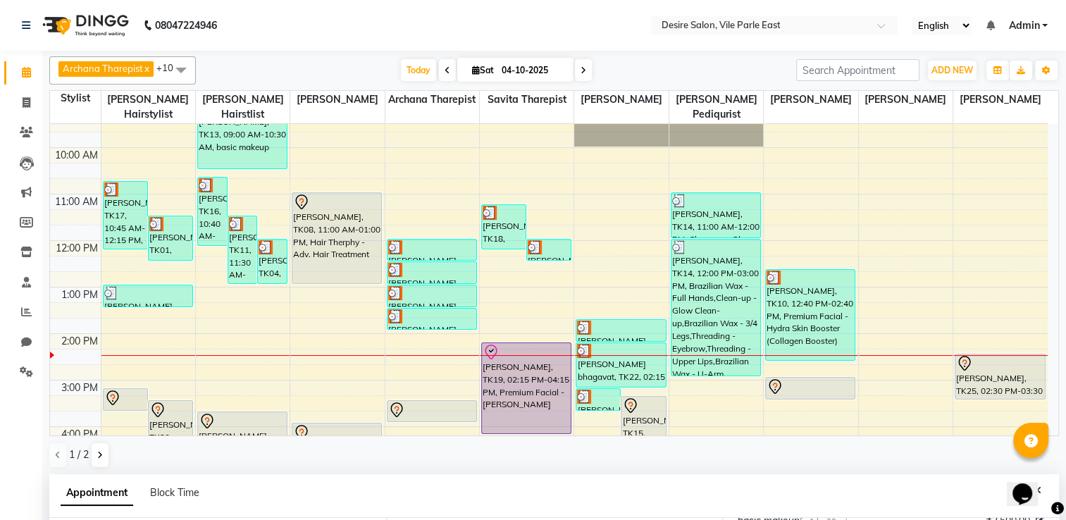
scroll to position [52, 0]
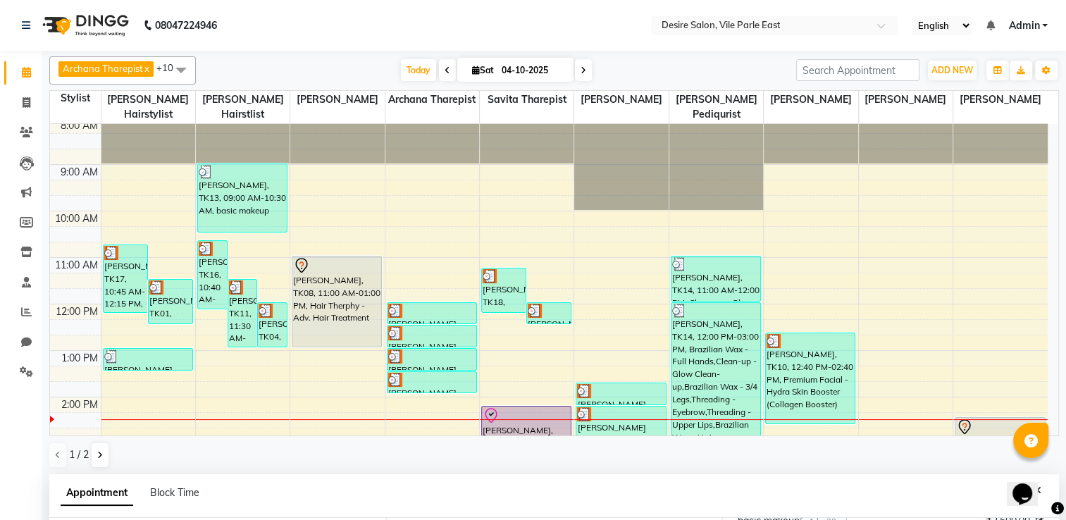
click at [508, 70] on input "04-10-2025" at bounding box center [533, 70] width 70 height 21
select select "10"
select select "2025"
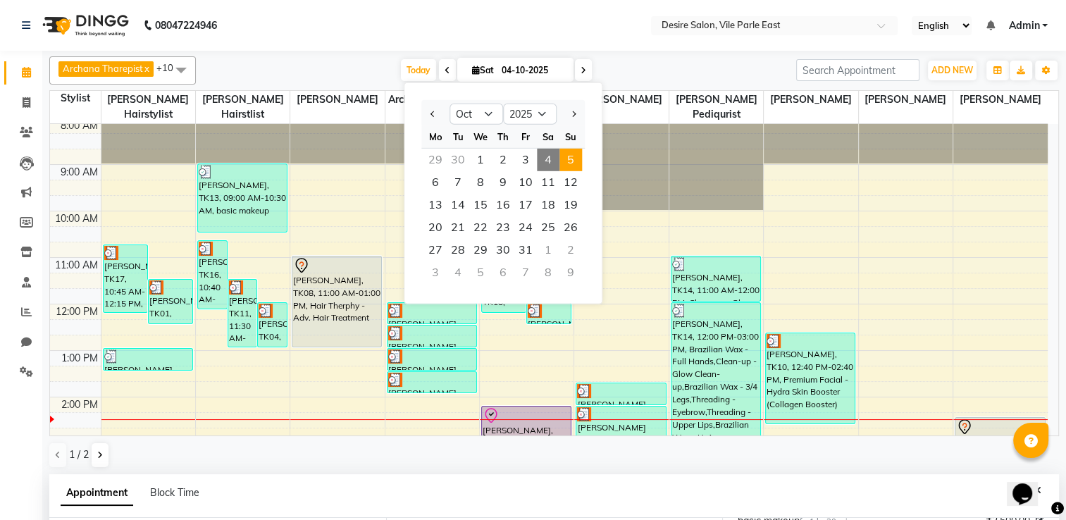
click at [576, 159] on span "5" at bounding box center [571, 160] width 23 height 23
type input "05-10-2025"
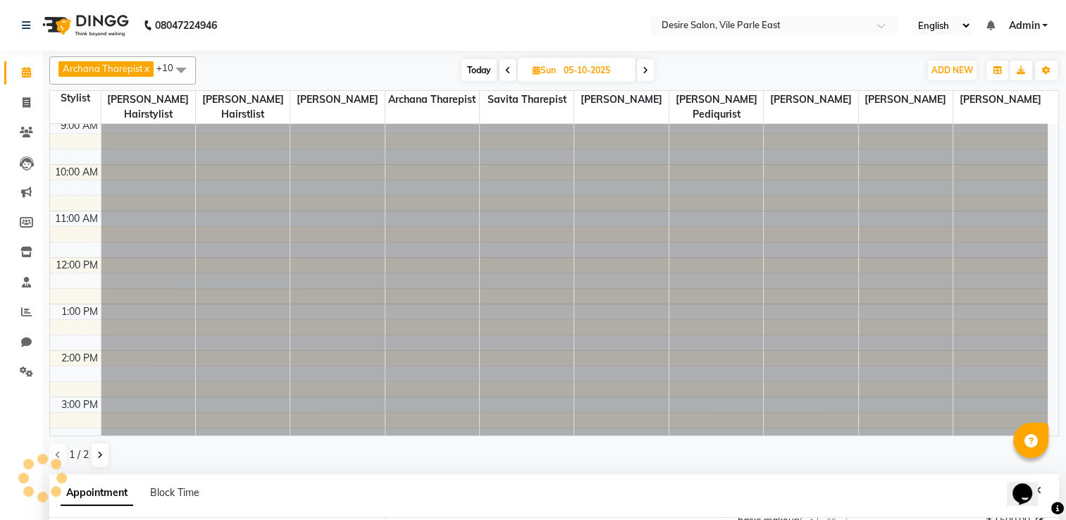
scroll to position [0, 0]
select select "945"
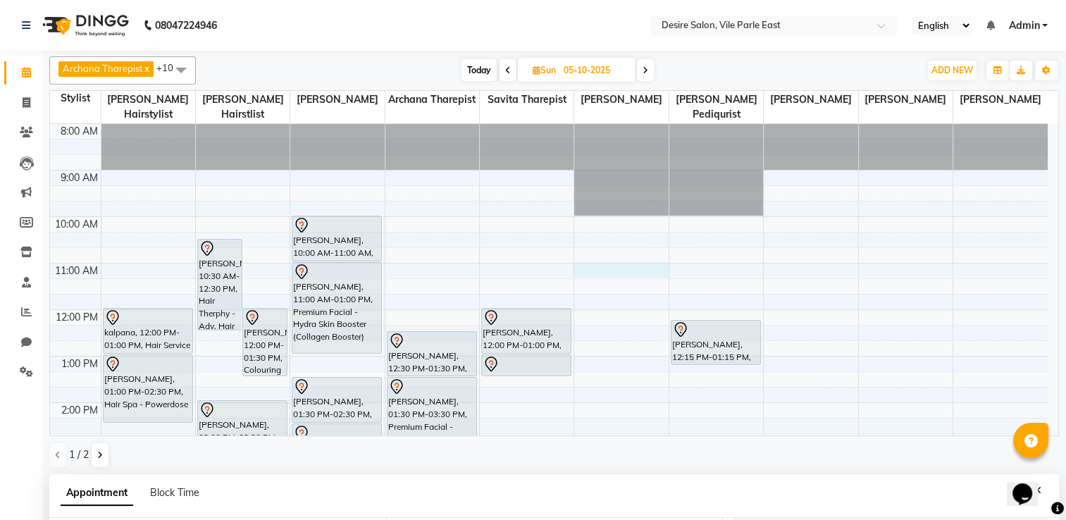
click at [603, 252] on div "8:00 AM 9:00 AM 10:00 AM 11:00 AM 12:00 PM 1:00 PM 2:00 PM 3:00 PM 4:00 PM 5:00…" at bounding box center [549, 449] width 998 height 650
select select "89449"
select select "660"
select select "tentative"
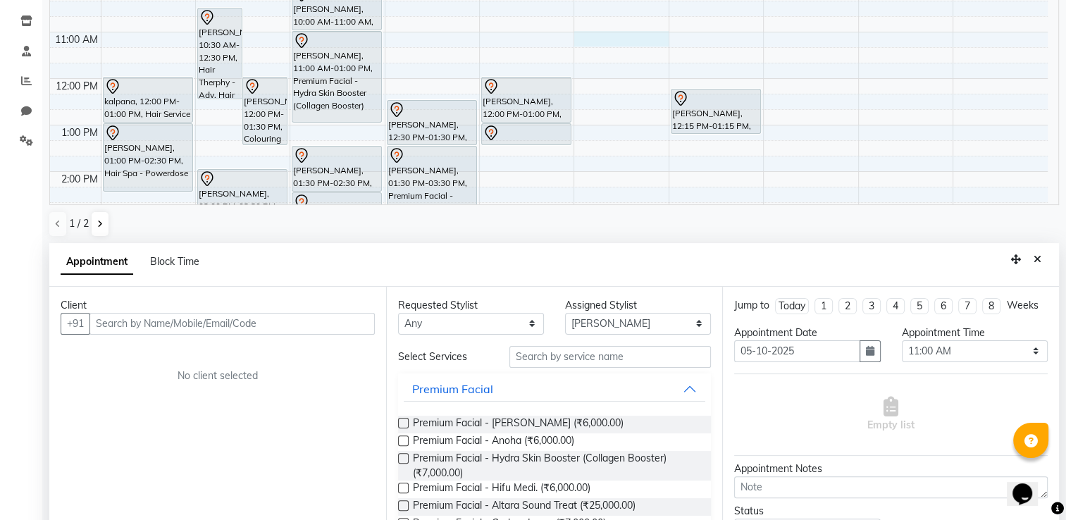
scroll to position [273, 0]
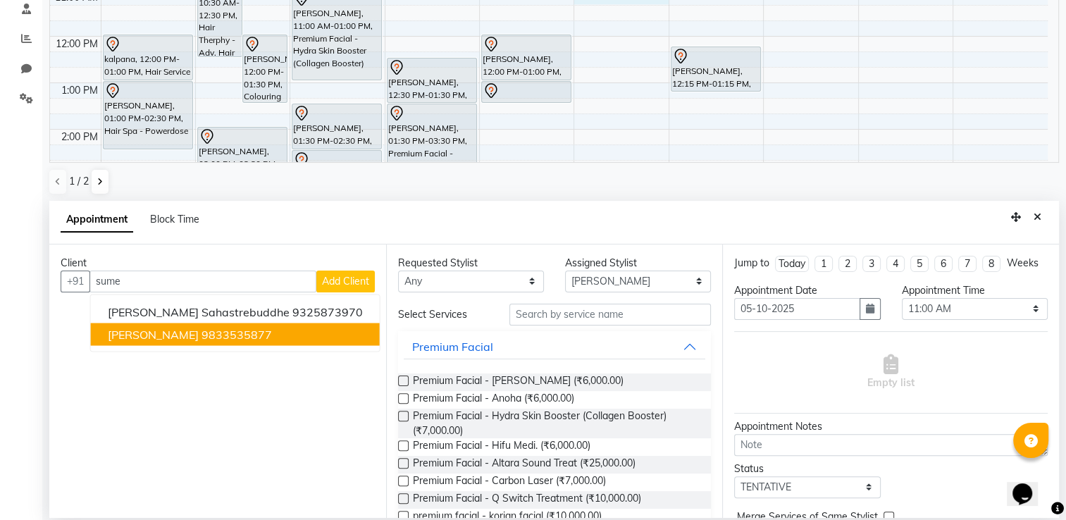
click at [252, 331] on ngb-highlight "9833535877" at bounding box center [237, 334] width 70 height 14
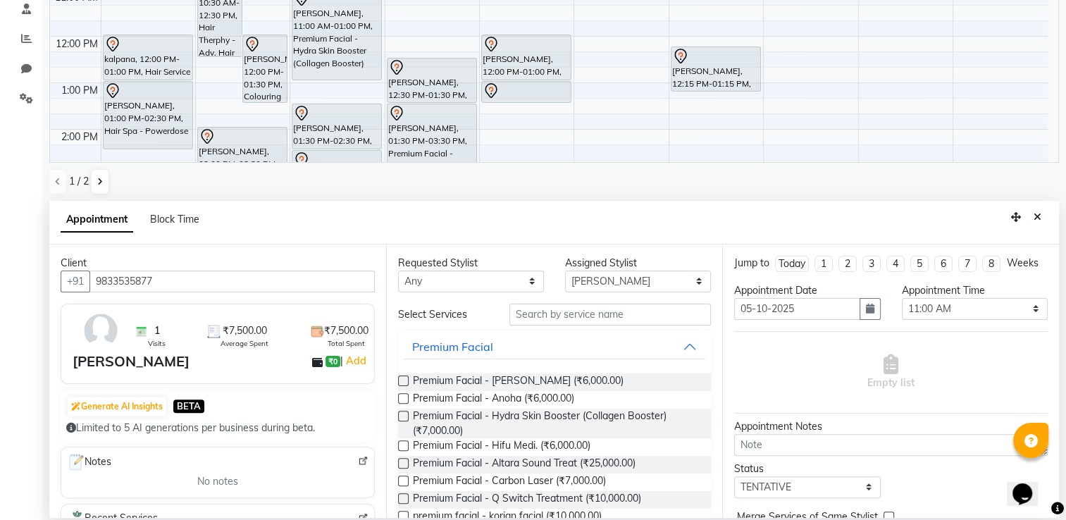
type input "9833535877"
click at [643, 280] on select "Select Archana Tharepist [PERSON_NAME] Pediqurist [PERSON_NAME] desire salon [P…" at bounding box center [638, 282] width 146 height 22
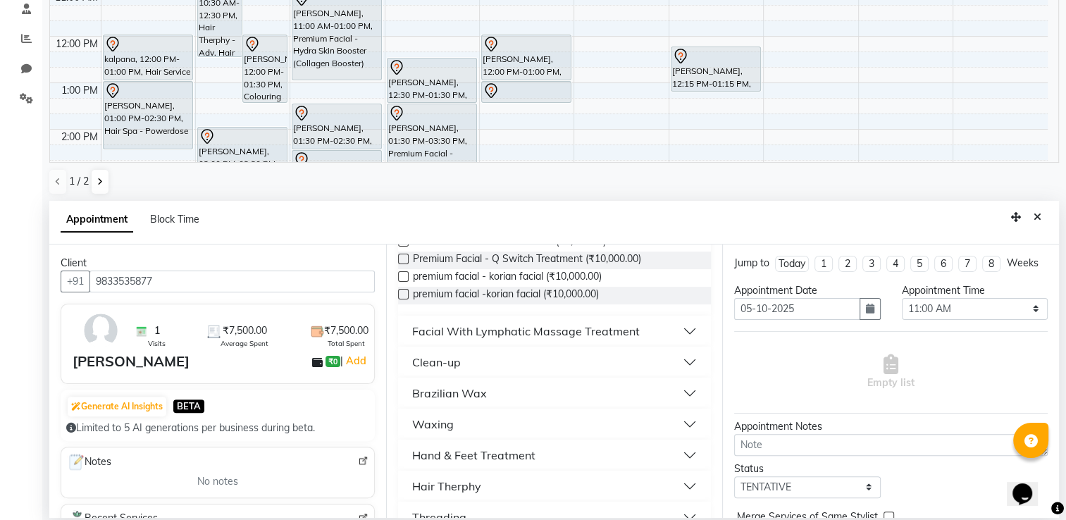
click at [470, 334] on div "Facial With Lymphatic Massage Treatment" at bounding box center [526, 331] width 228 height 17
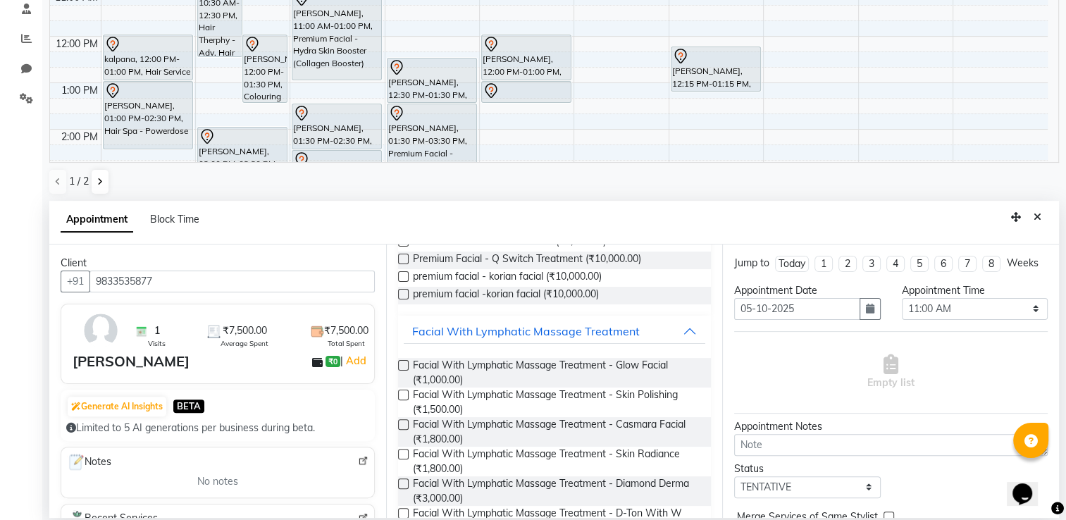
click at [402, 426] on label at bounding box center [403, 424] width 11 height 11
click at [402, 426] on input "checkbox" at bounding box center [402, 425] width 9 height 9
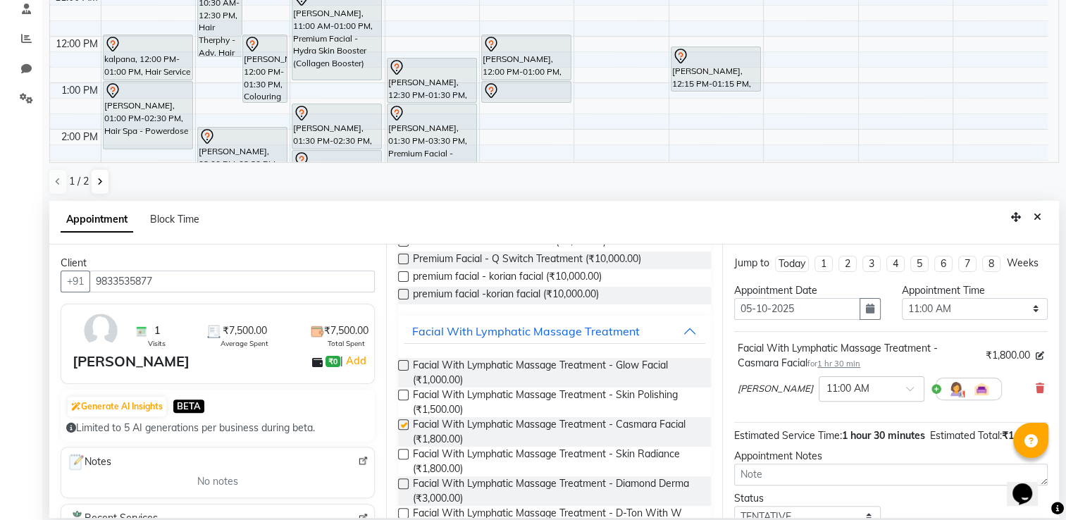
checkbox input "false"
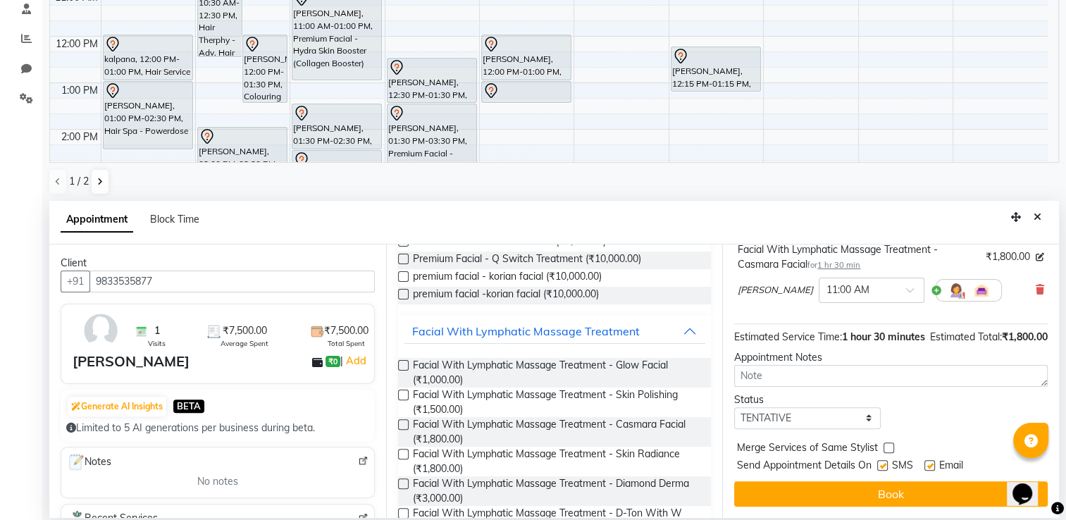
scroll to position [126, 0]
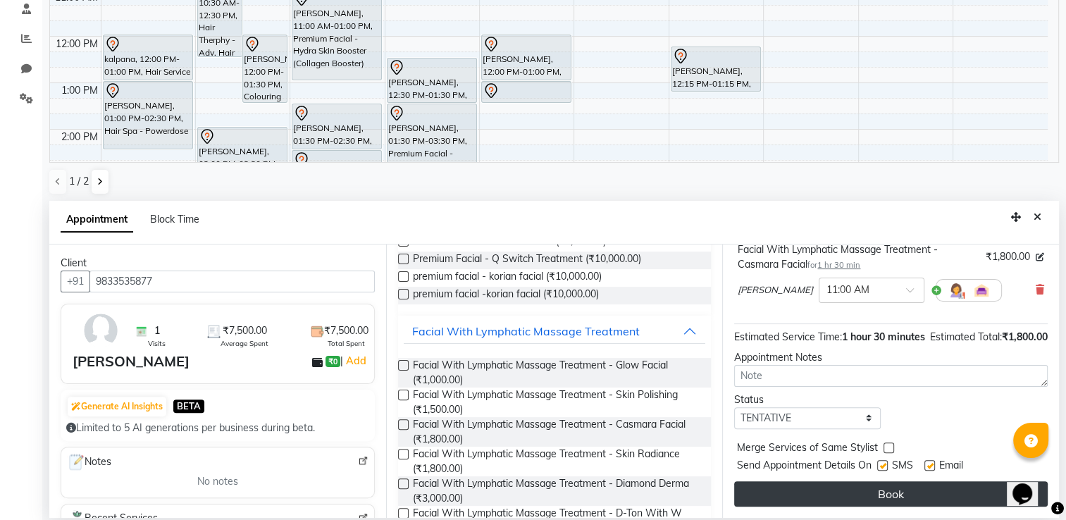
click at [944, 489] on button "Book" at bounding box center [891, 493] width 314 height 25
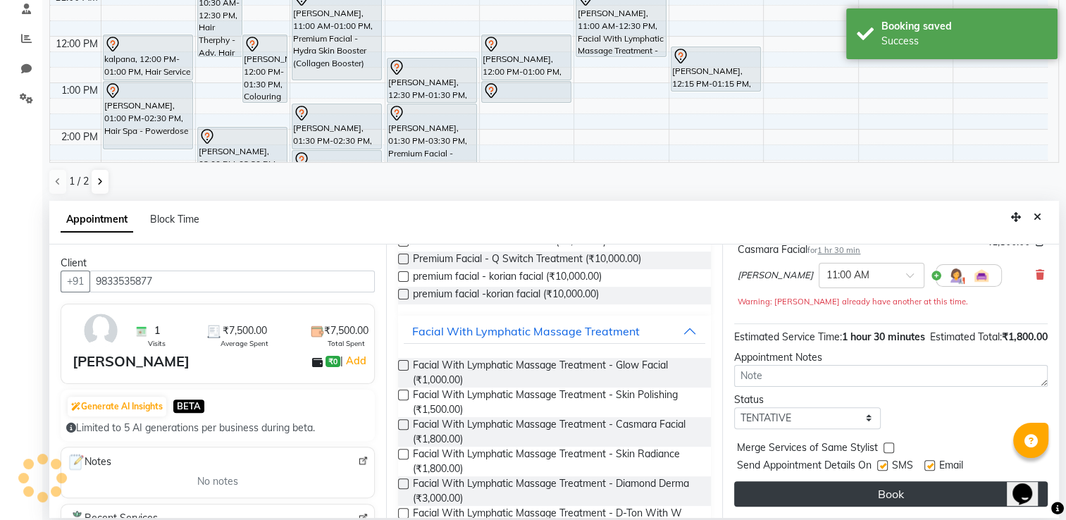
scroll to position [0, 0]
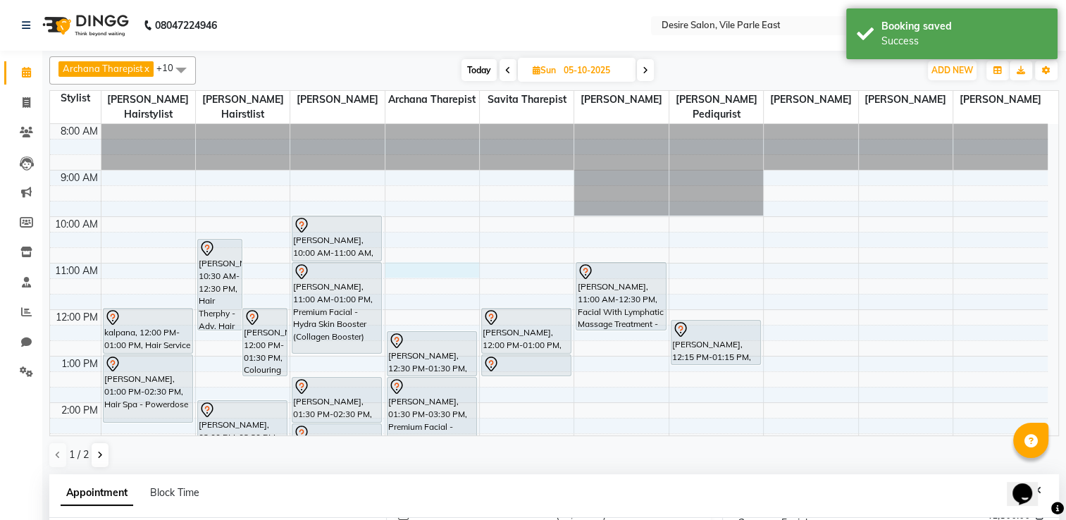
click at [397, 256] on div "8:00 AM 9:00 AM 10:00 AM 11:00 AM 12:00 PM 1:00 PM 2:00 PM 3:00 PM 4:00 PM 5:00…" at bounding box center [549, 449] width 998 height 650
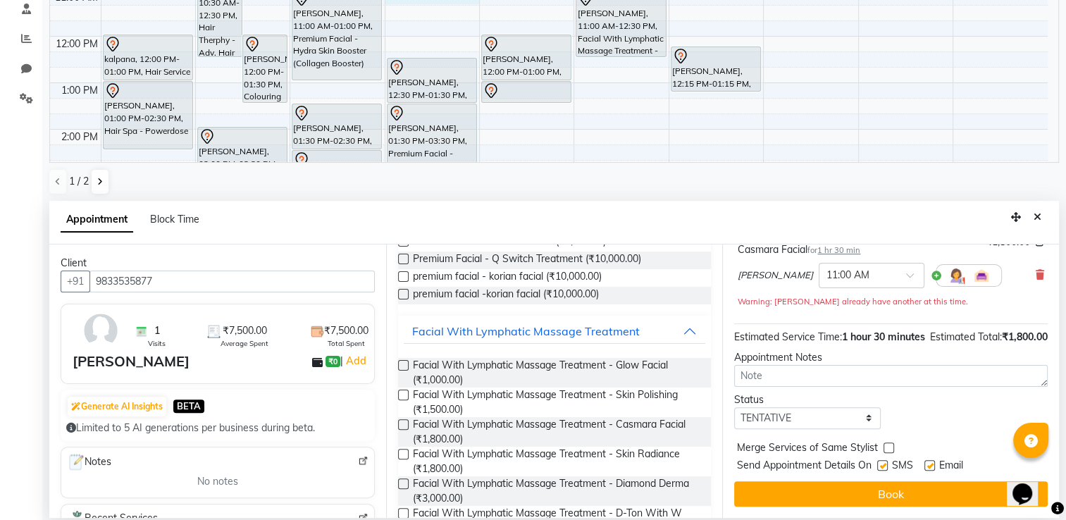
scroll to position [141, 0]
click at [1036, 270] on icon at bounding box center [1040, 275] width 8 height 10
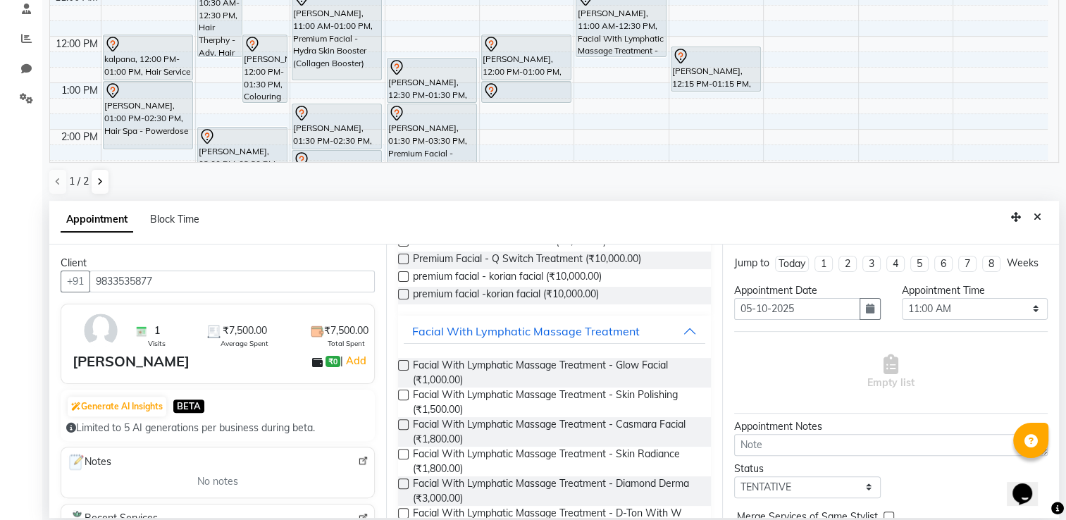
scroll to position [0, 0]
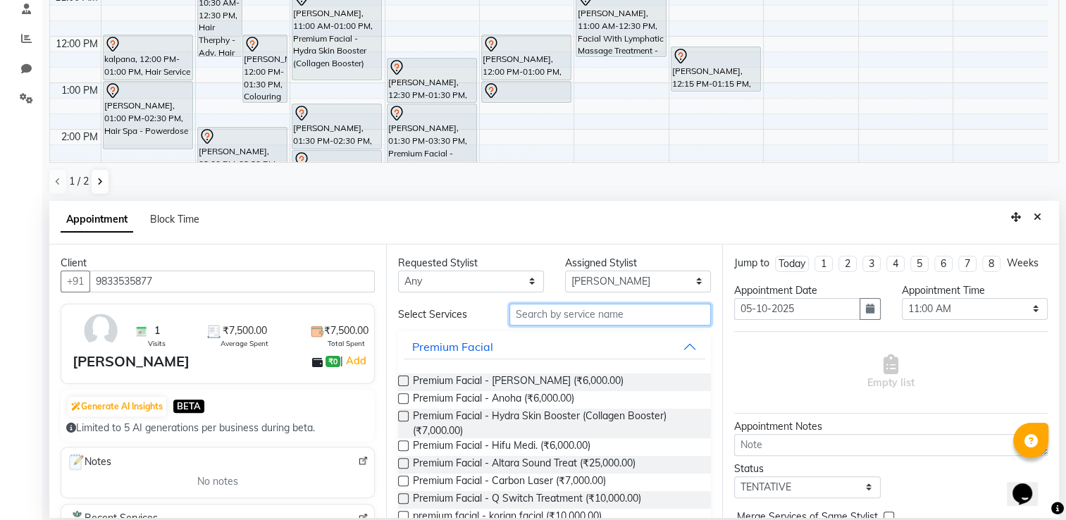
click at [550, 311] on input "text" at bounding box center [611, 315] width 202 height 22
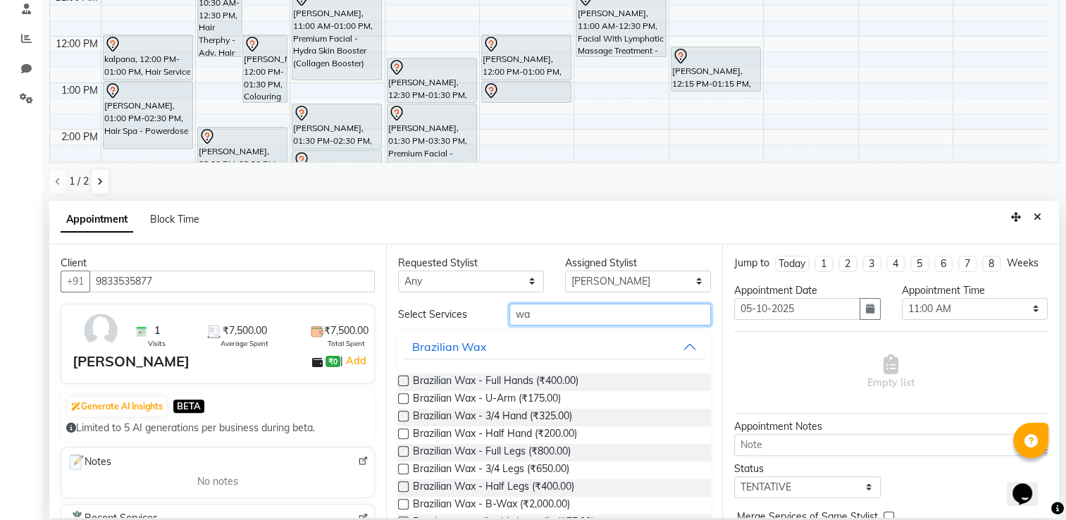
type input "wa"
click at [401, 380] on label at bounding box center [403, 381] width 11 height 11
click at [401, 380] on input "checkbox" at bounding box center [402, 382] width 9 height 9
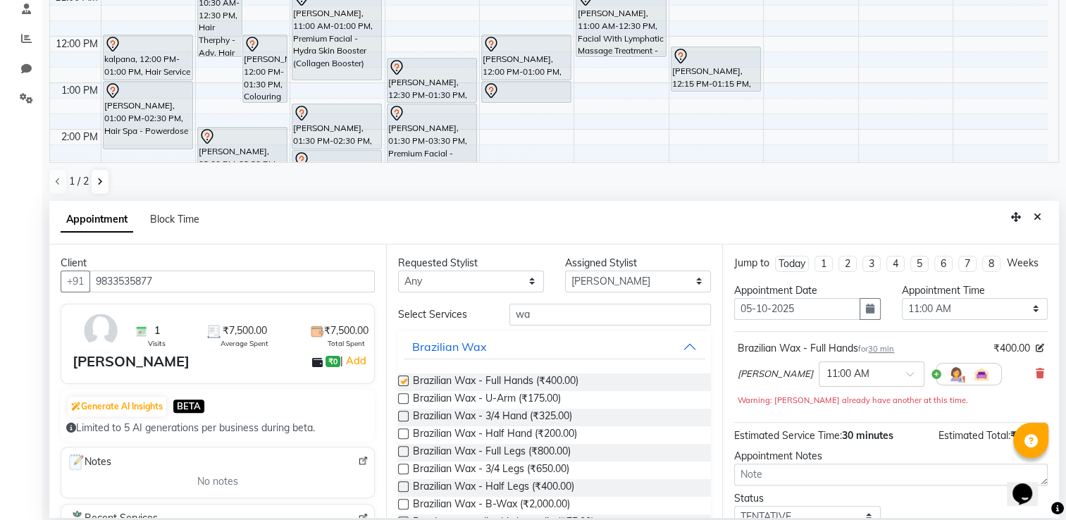
checkbox input "false"
click at [536, 313] on input "wa" at bounding box center [611, 315] width 202 height 22
type input "w"
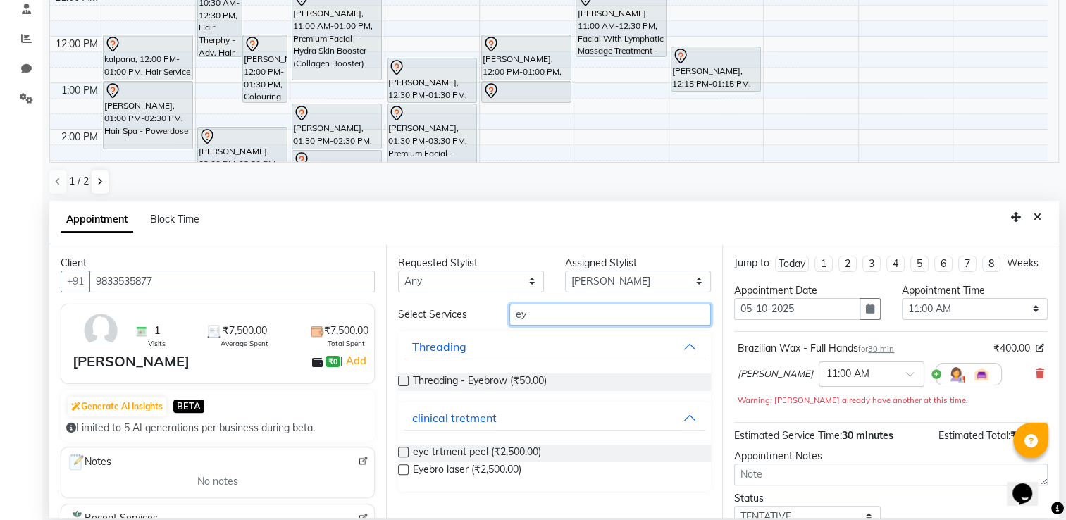
type input "ey"
click at [403, 381] on label at bounding box center [403, 381] width 11 height 11
click at [403, 381] on input "checkbox" at bounding box center [402, 382] width 9 height 9
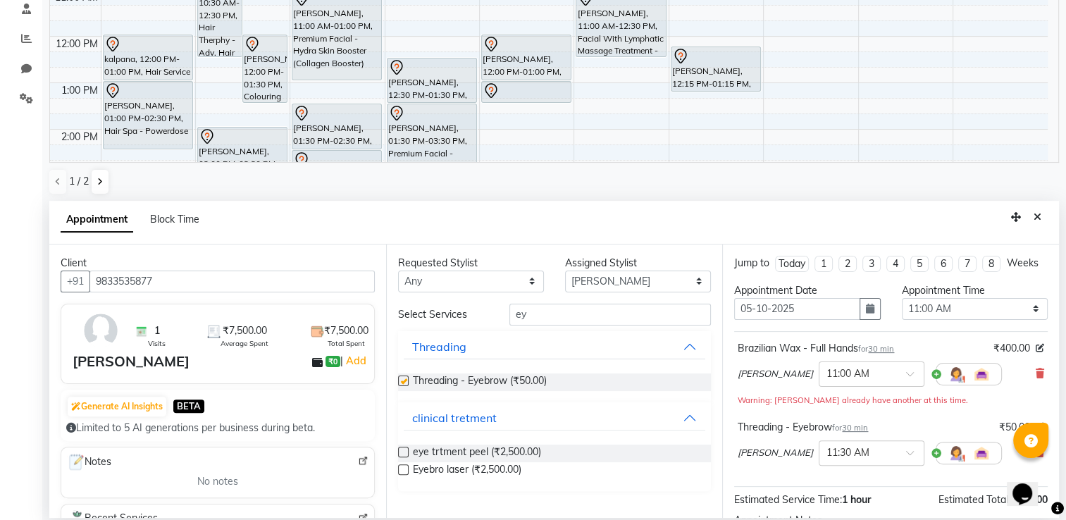
checkbox input "false"
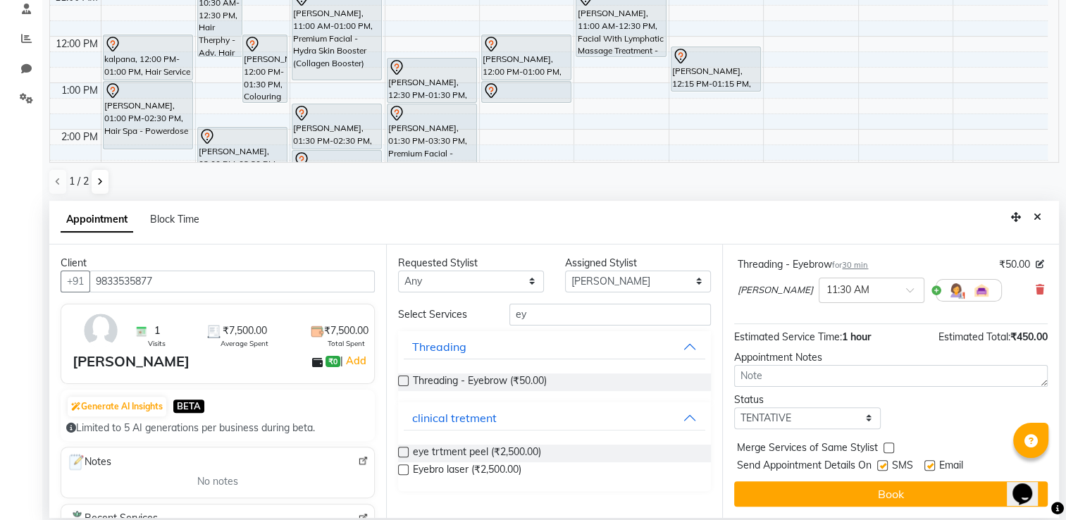
scroll to position [175, 0]
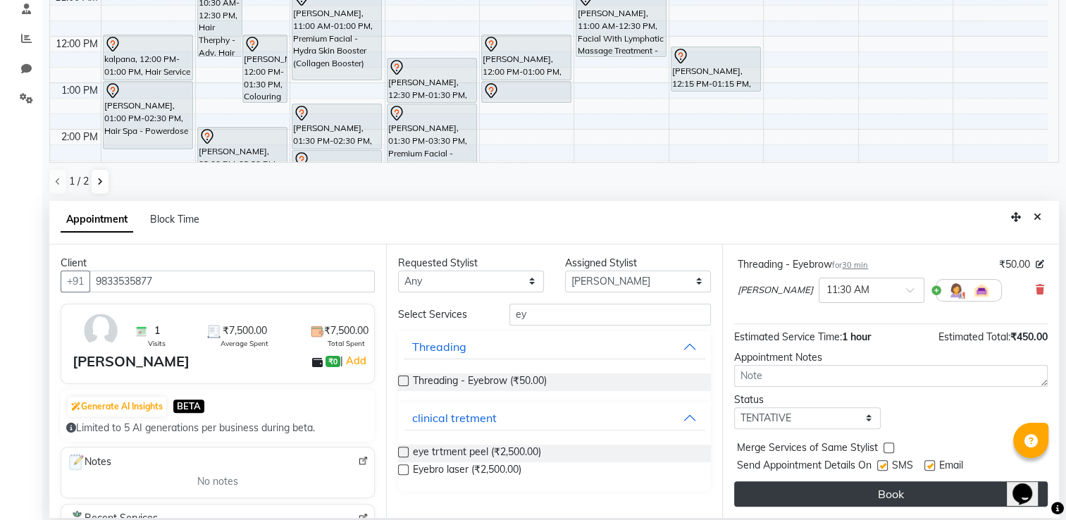
click at [919, 484] on button "Book" at bounding box center [891, 493] width 314 height 25
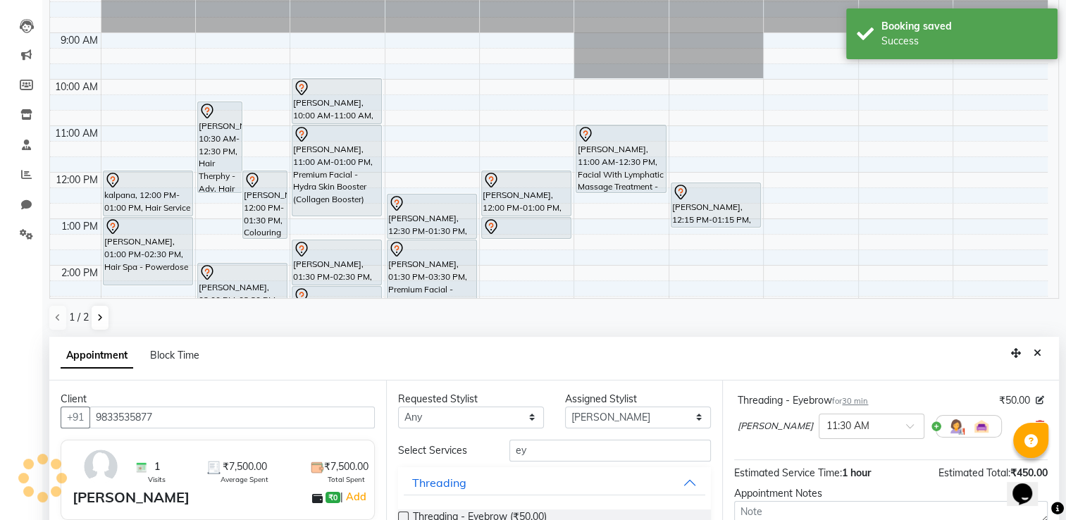
scroll to position [0, 0]
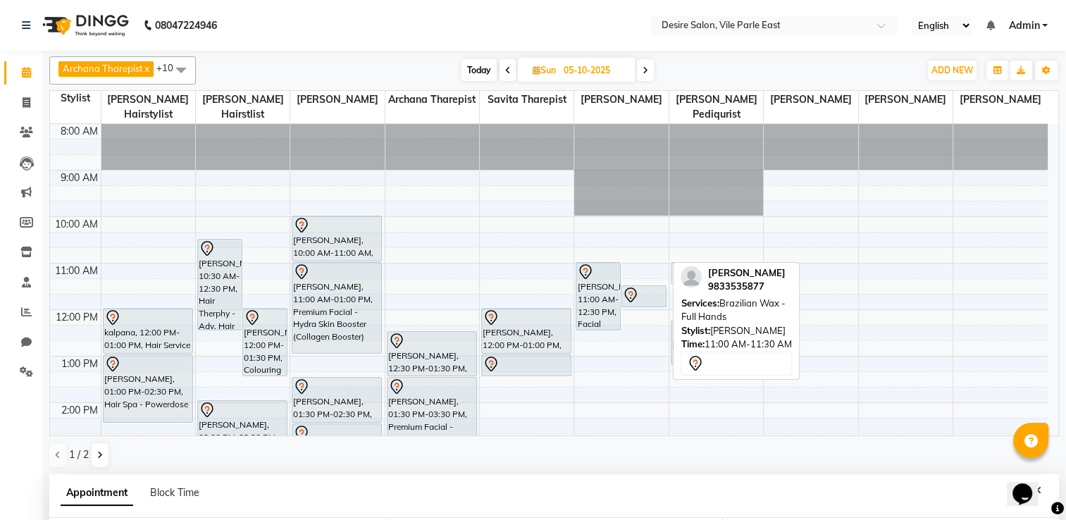
drag, startPoint x: 643, startPoint y: 256, endPoint x: 701, endPoint y: 255, distance: 57.8
click at [701, 255] on tr "kalpana, 12:00 PM-01:00 PM, Hair Service - Ironing Hiranmayee kaneker, 01:00 PM…" at bounding box center [549, 449] width 998 height 650
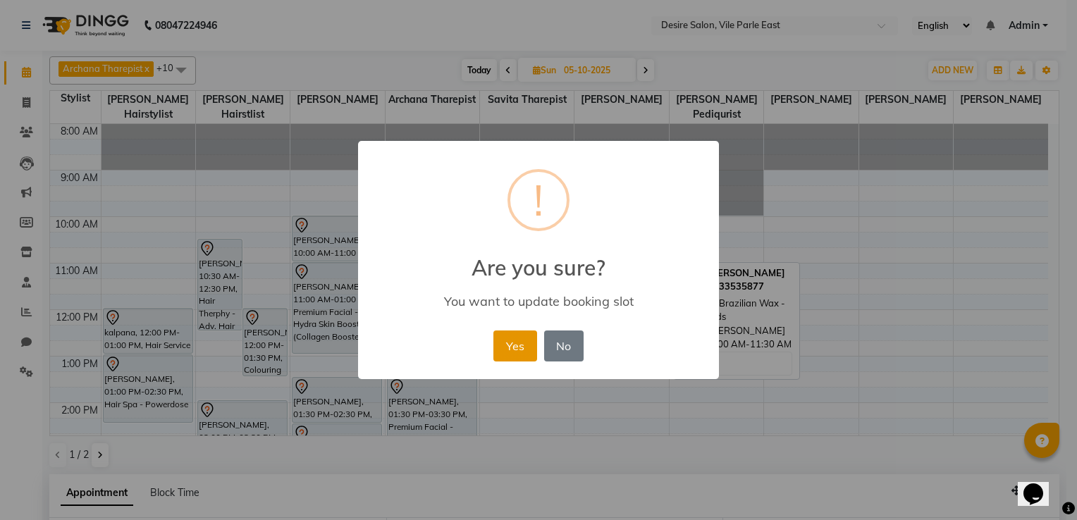
click at [512, 344] on button "Yes" at bounding box center [514, 346] width 43 height 31
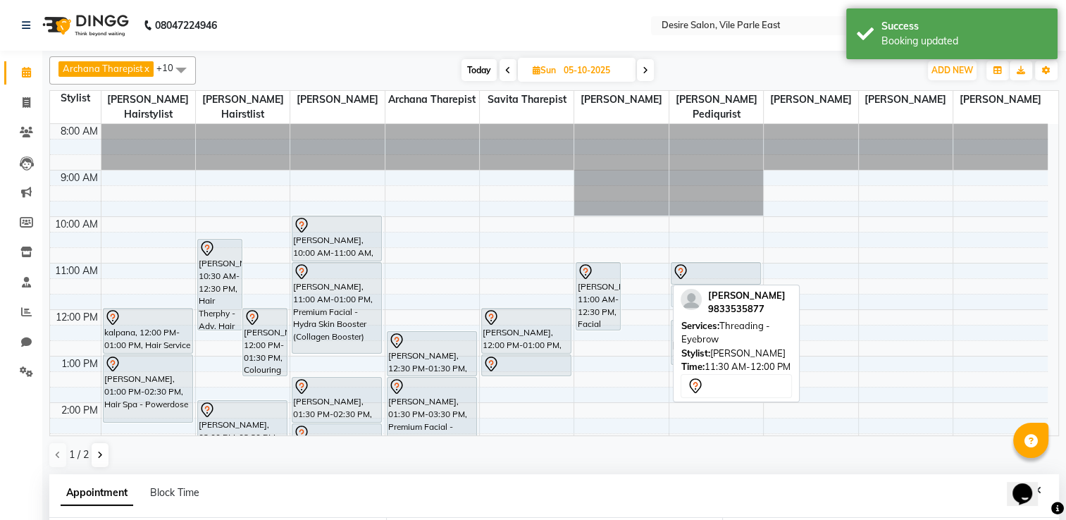
drag, startPoint x: 636, startPoint y: 283, endPoint x: 701, endPoint y: 276, distance: 65.2
click at [701, 276] on tr "kalpana, 12:00 PM-01:00 PM, Hair Service - Ironing Hiranmayee kaneker, 01:00 PM…" at bounding box center [549, 449] width 998 height 650
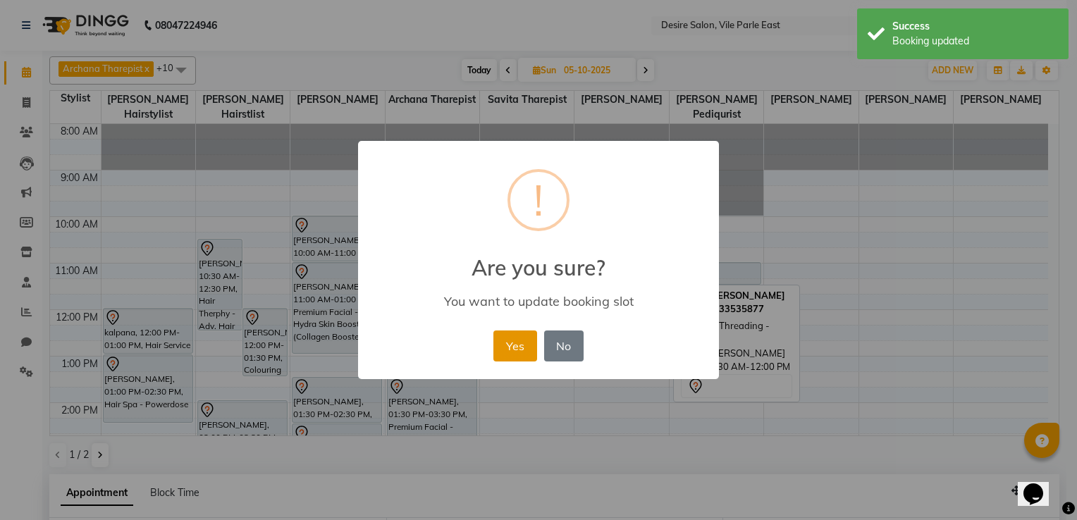
click at [517, 338] on button "Yes" at bounding box center [514, 346] width 43 height 31
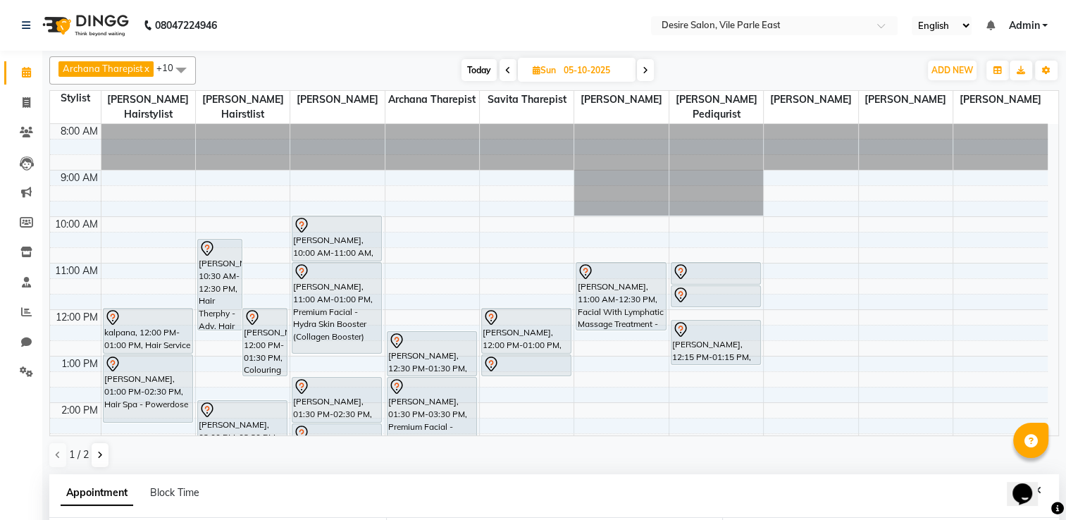
click at [589, 66] on input "05-10-2025" at bounding box center [595, 70] width 70 height 21
select select "10"
select select "2025"
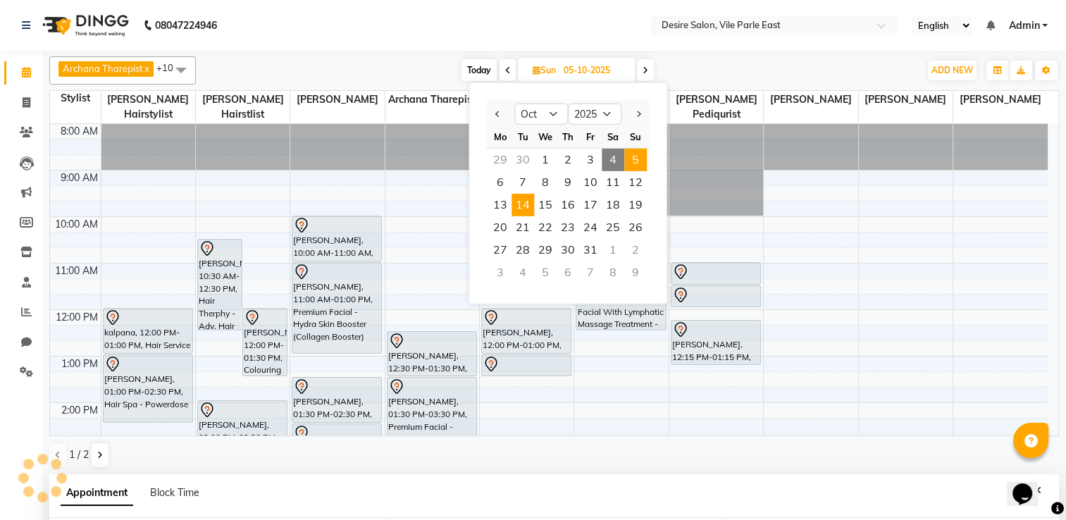
click at [524, 210] on span "14" at bounding box center [523, 205] width 23 height 23
type input "14-10-2025"
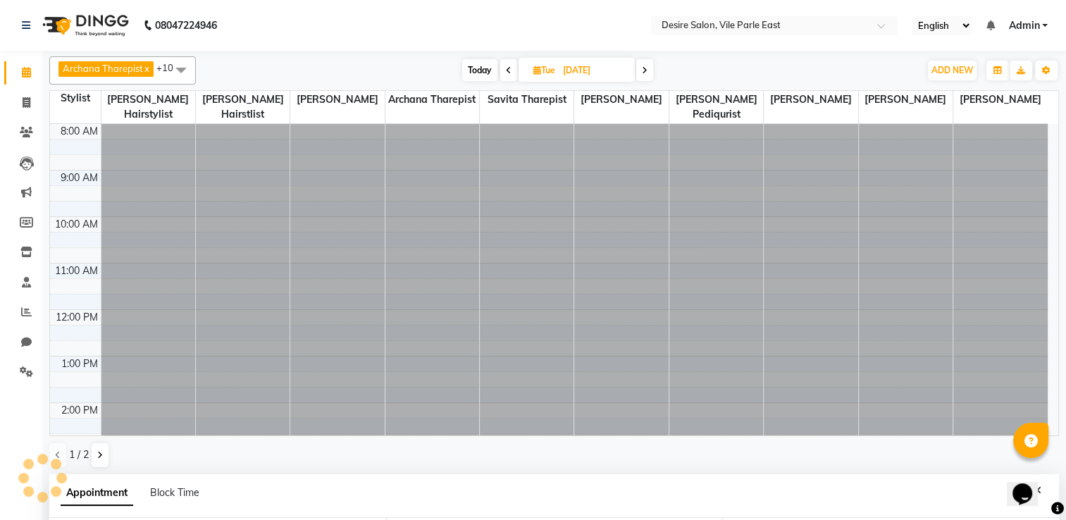
select select "660"
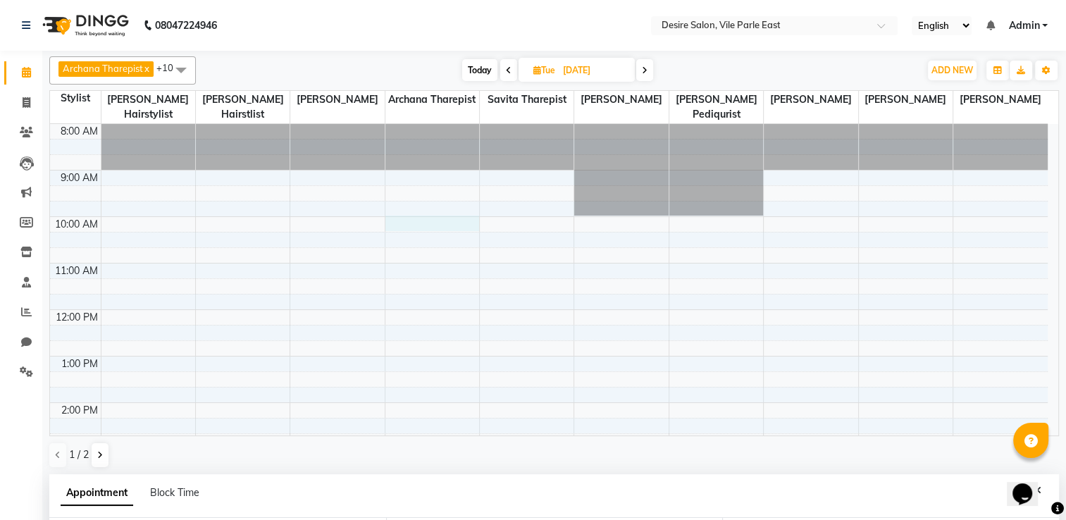
click at [403, 205] on div "8:00 AM 9:00 AM 10:00 AM 11:00 AM 12:00 PM 1:00 PM 2:00 PM 3:00 PM 4:00 PM 5:00…" at bounding box center [549, 449] width 998 height 650
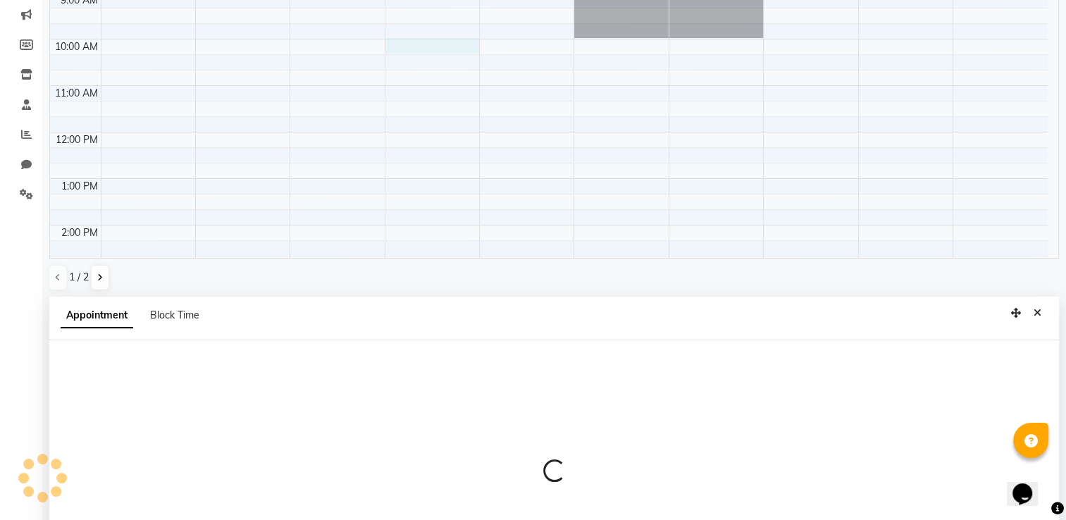
scroll to position [273, 0]
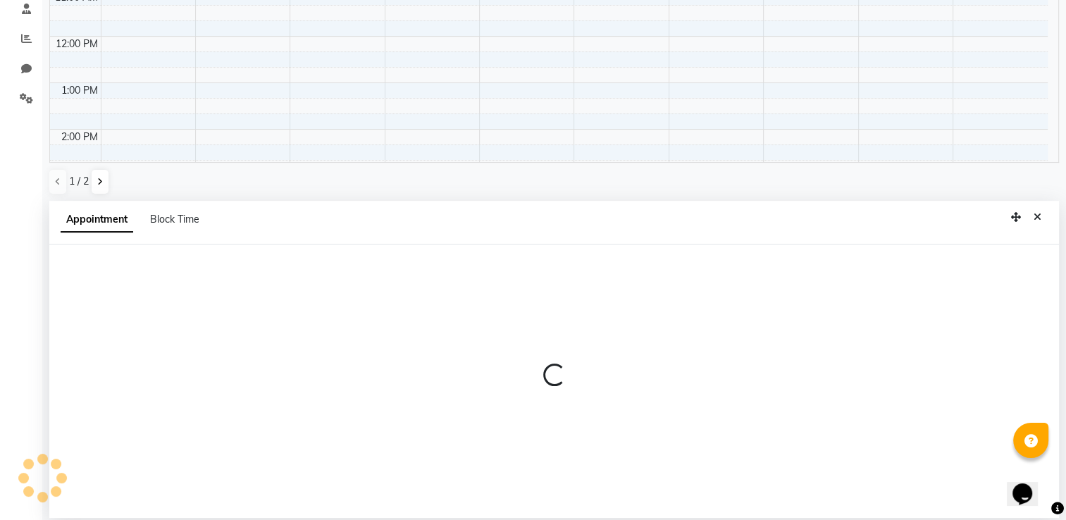
select select "74552"
select select "tentative"
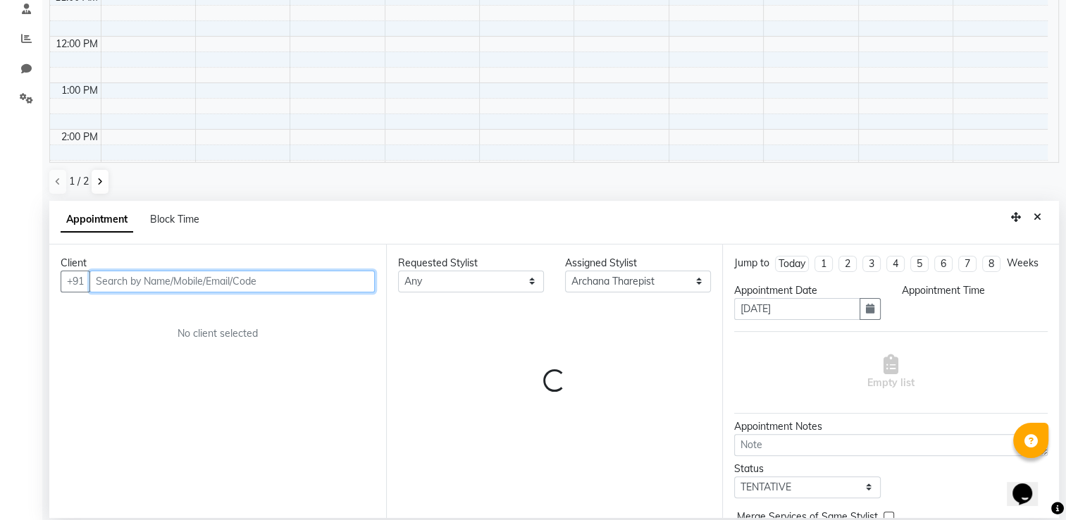
select select "600"
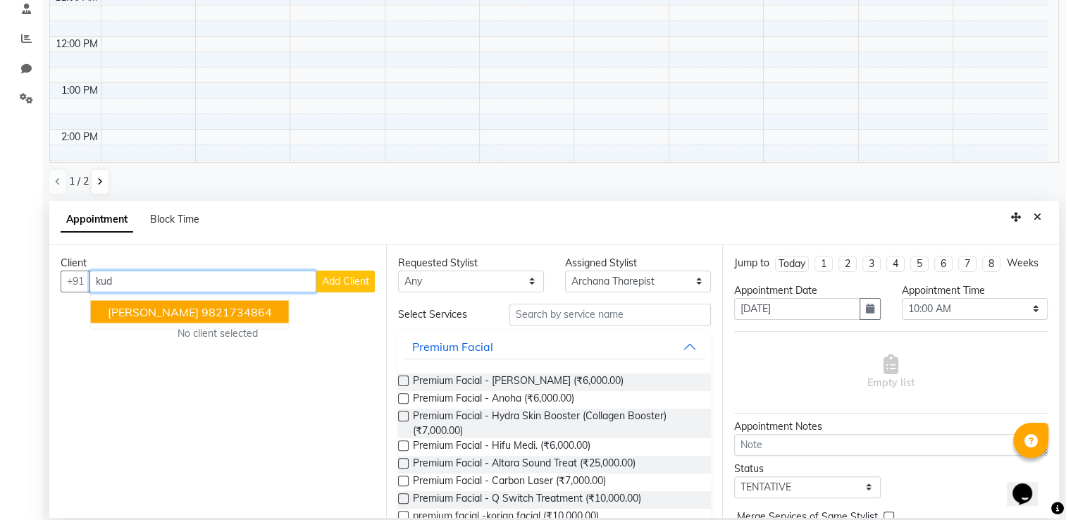
click at [254, 314] on ngb-highlight "9821734864" at bounding box center [237, 311] width 70 height 14
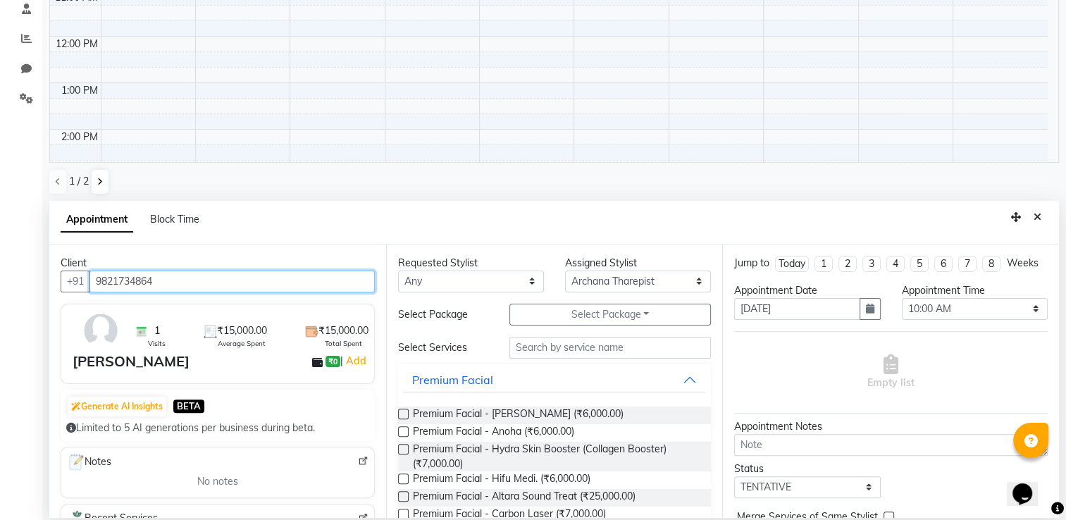
type input "9821734864"
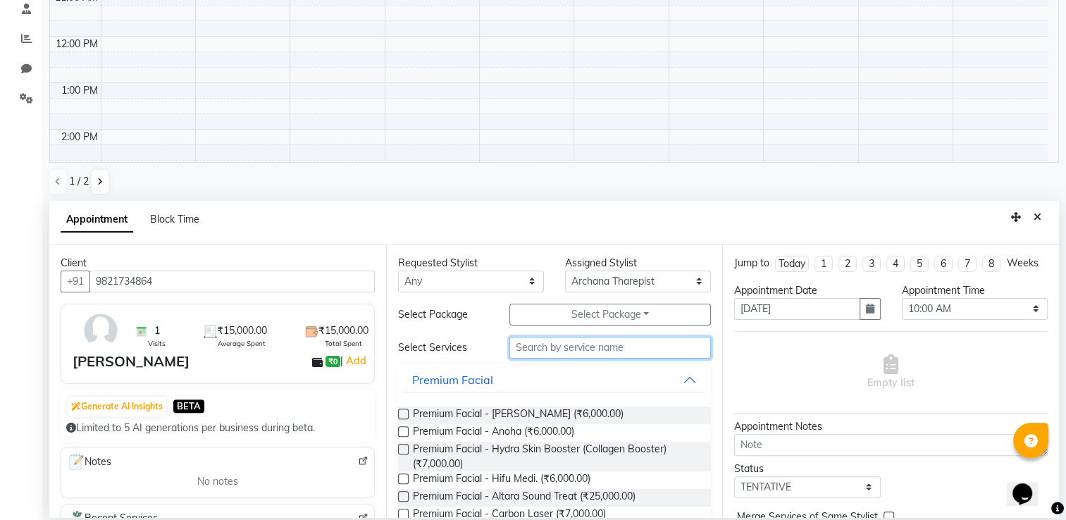
click at [536, 343] on input "text" at bounding box center [611, 348] width 202 height 22
click at [514, 371] on button "Premium Facial" at bounding box center [555, 379] width 302 height 25
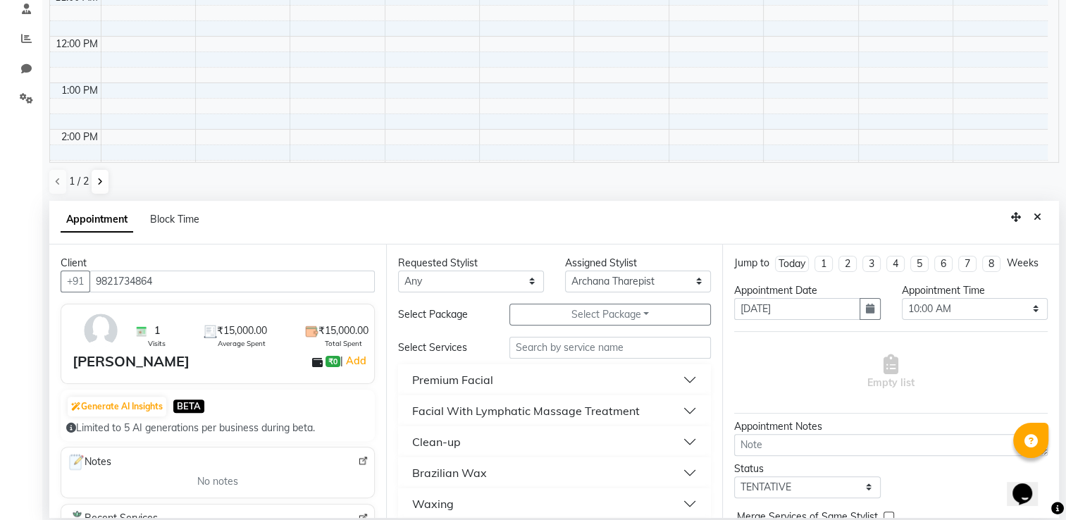
click at [556, 405] on div "Facial With Lymphatic Massage Treatment" at bounding box center [526, 410] width 228 height 17
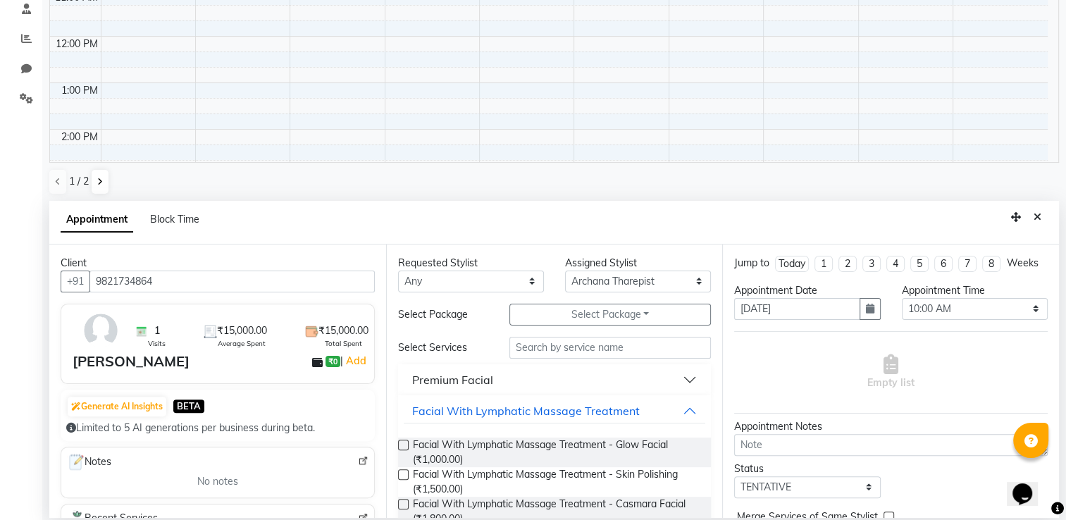
click at [402, 473] on label at bounding box center [403, 474] width 11 height 11
click at [402, 473] on input "checkbox" at bounding box center [402, 475] width 9 height 9
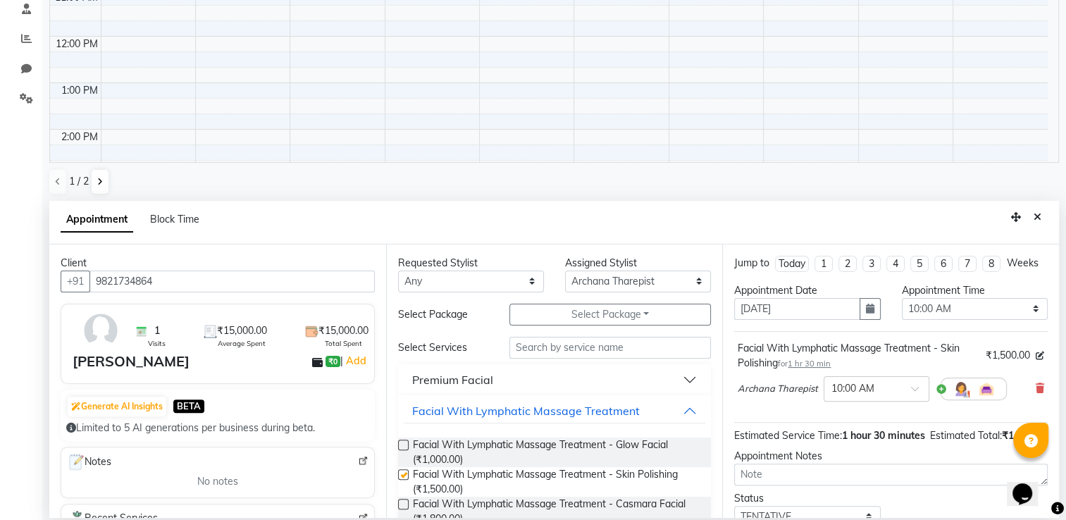
checkbox input "false"
click at [543, 342] on input "text" at bounding box center [611, 348] width 202 height 22
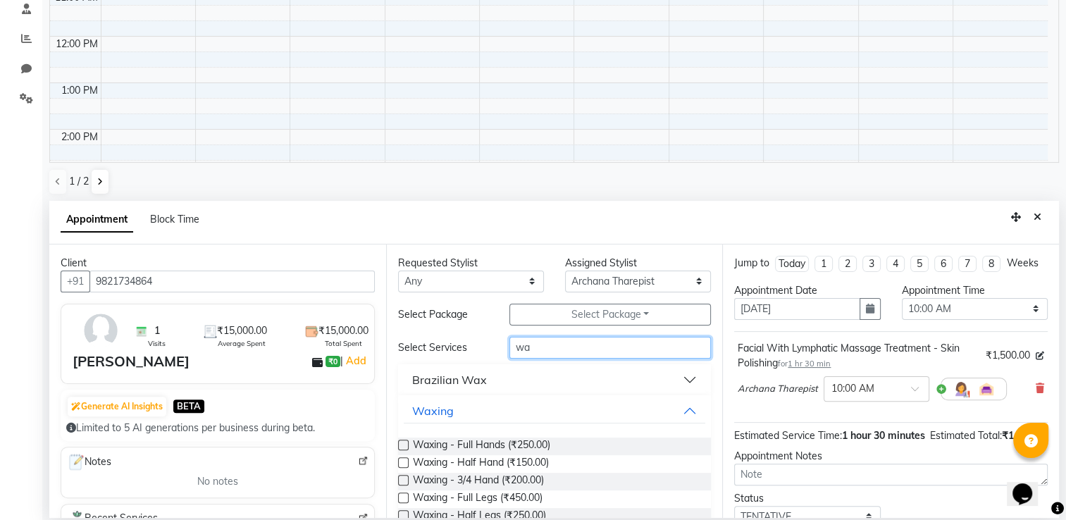
type input "wa"
click at [406, 445] on label at bounding box center [403, 445] width 11 height 11
click at [406, 445] on input "checkbox" at bounding box center [402, 446] width 9 height 9
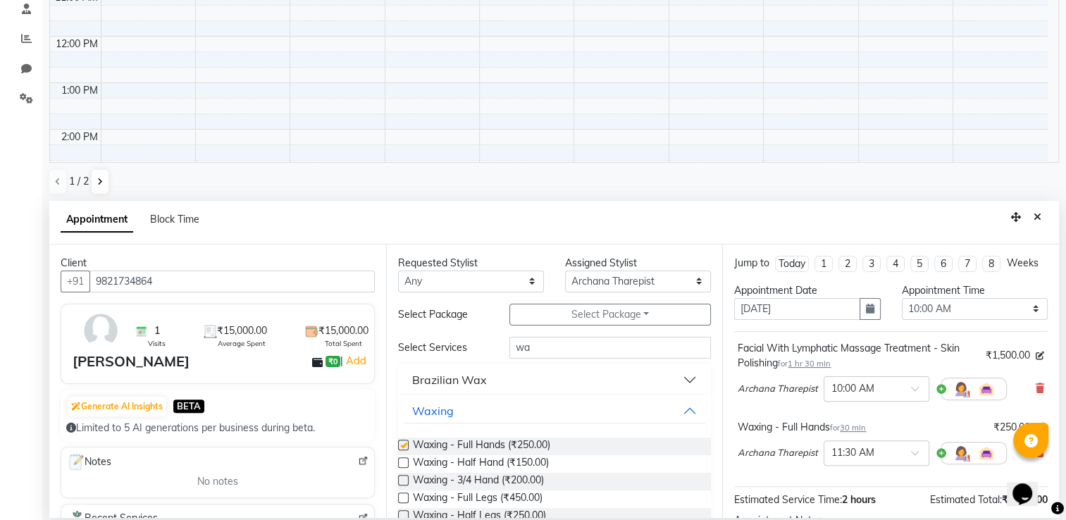
checkbox input "false"
click at [550, 352] on input "wa" at bounding box center [611, 348] width 202 height 22
type input "w"
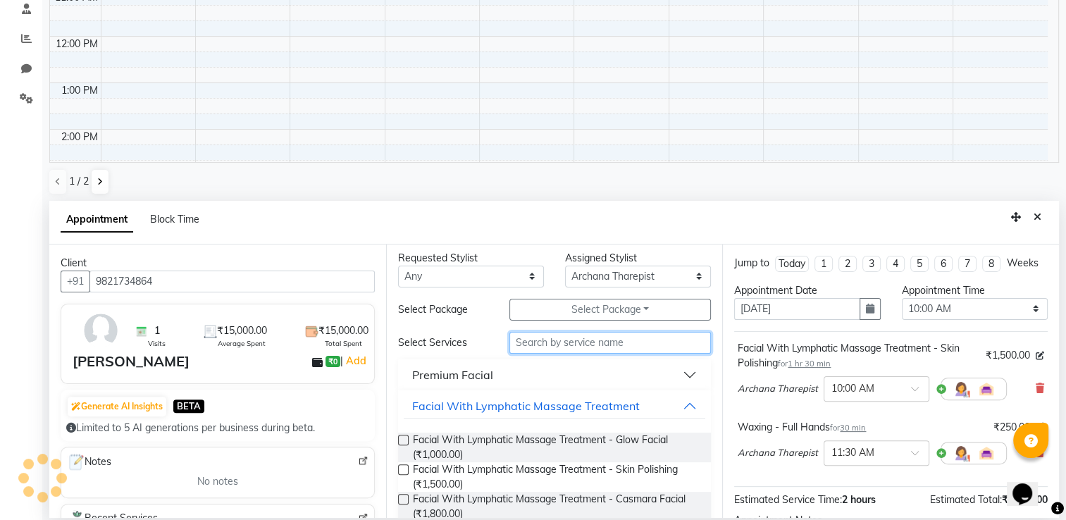
scroll to position [0, 0]
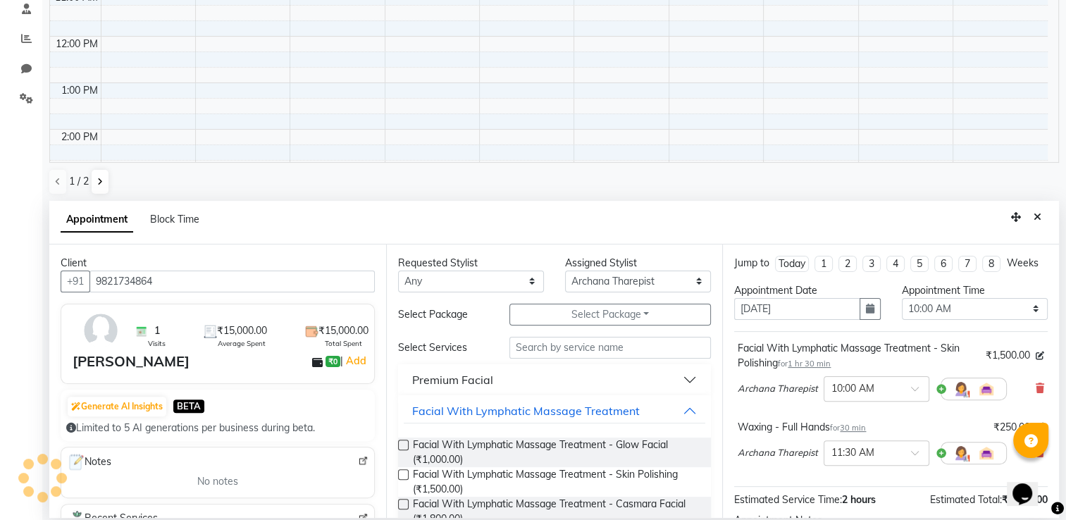
click at [606, 383] on button "Premium Facial" at bounding box center [555, 379] width 302 height 25
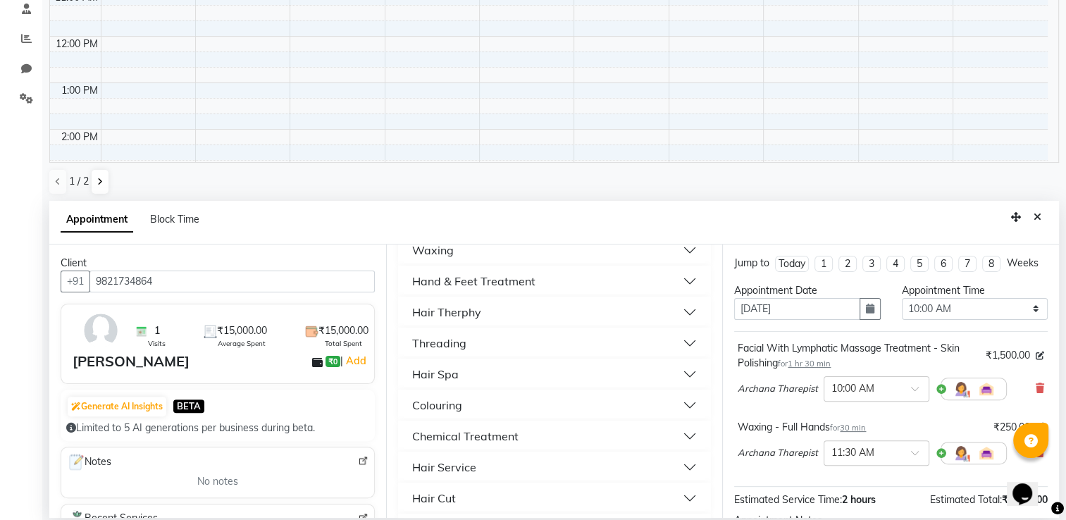
scroll to position [719, 0]
click at [547, 279] on button "Hand & Feet Treatment" at bounding box center [555, 280] width 302 height 25
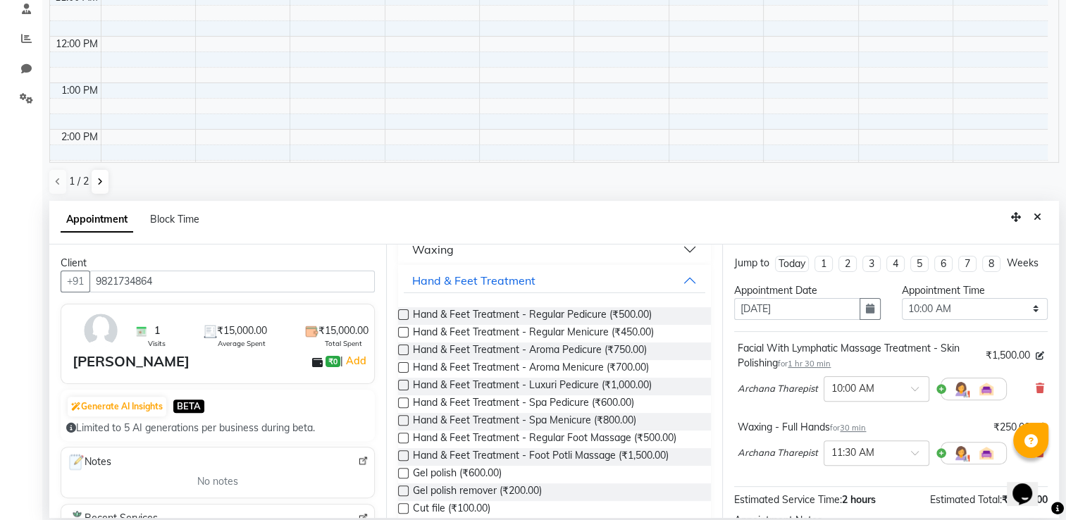
click at [404, 315] on label at bounding box center [403, 314] width 11 height 11
click at [404, 315] on input "checkbox" at bounding box center [402, 315] width 9 height 9
checkbox input "false"
click at [404, 331] on label at bounding box center [403, 332] width 11 height 11
click at [404, 331] on input "checkbox" at bounding box center [402, 333] width 9 height 9
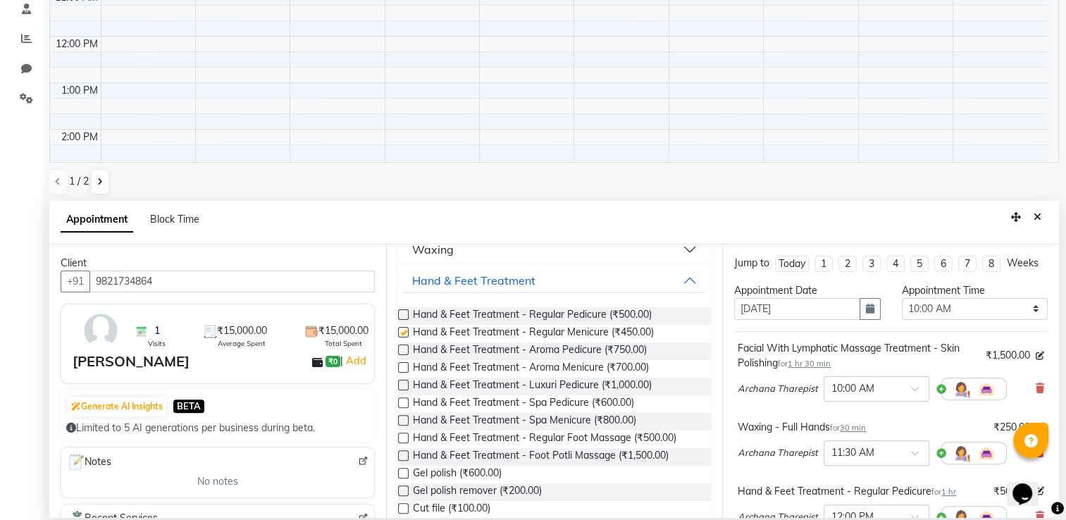
checkbox input "false"
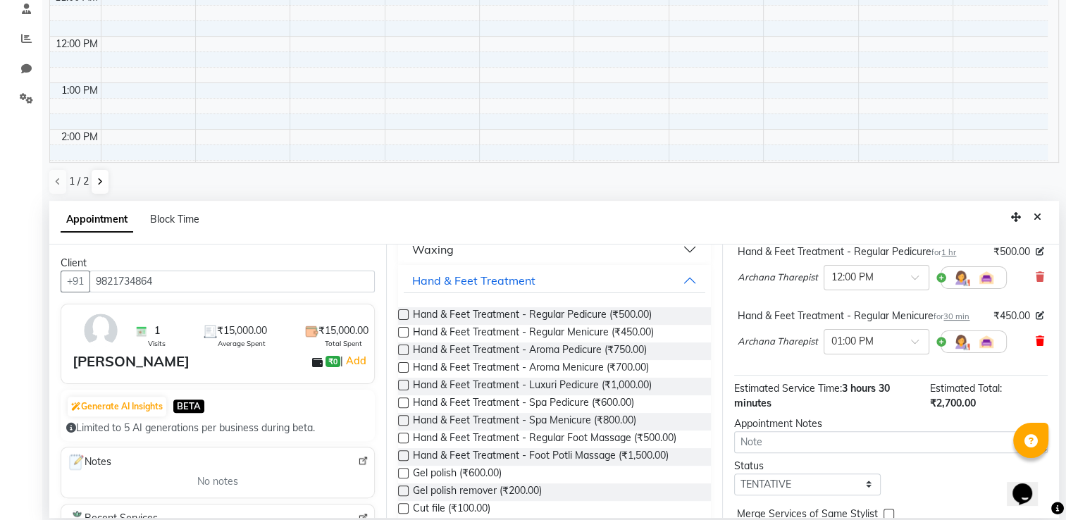
click at [1036, 346] on icon at bounding box center [1040, 341] width 8 height 10
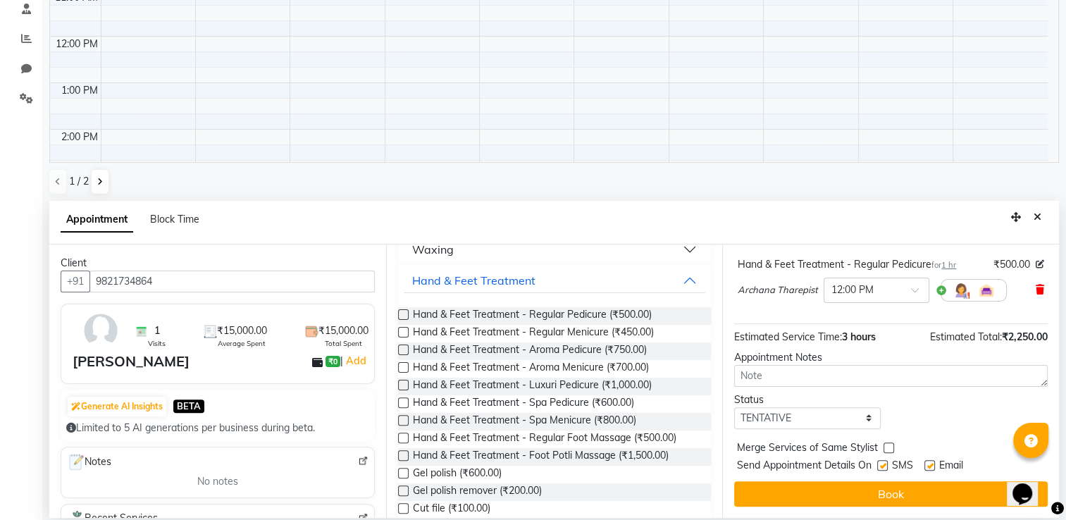
click at [1036, 291] on icon at bounding box center [1040, 290] width 8 height 10
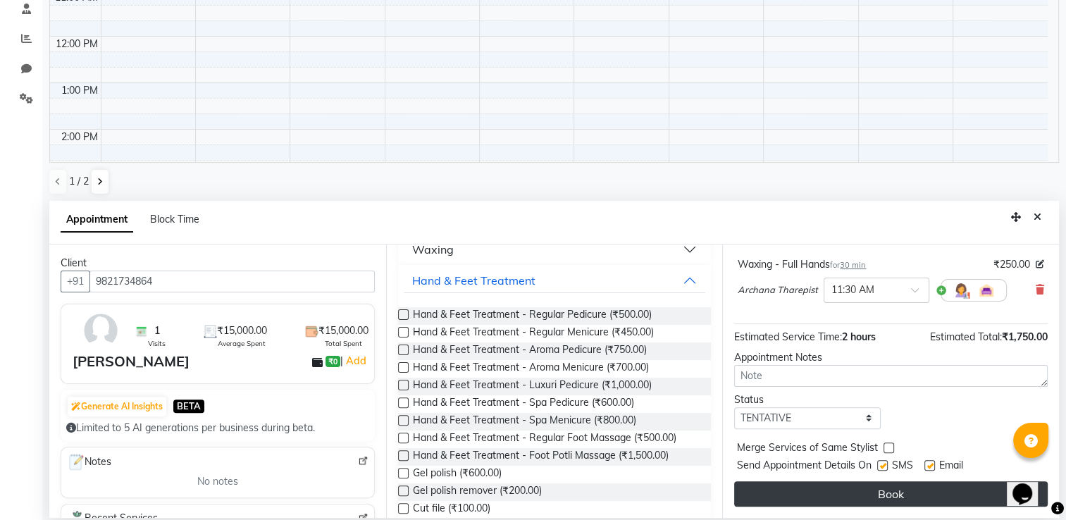
click at [860, 495] on button "Book" at bounding box center [891, 493] width 314 height 25
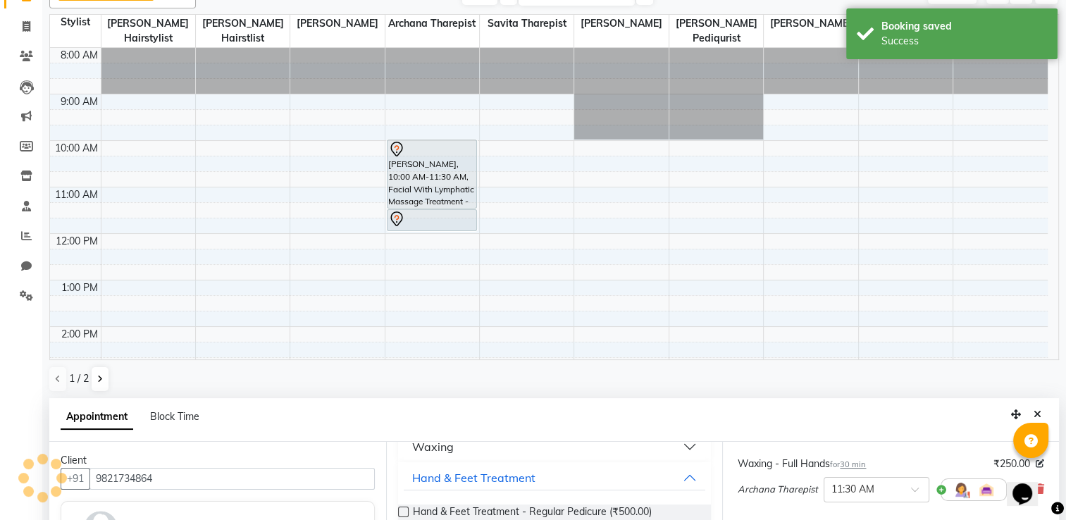
scroll to position [0, 0]
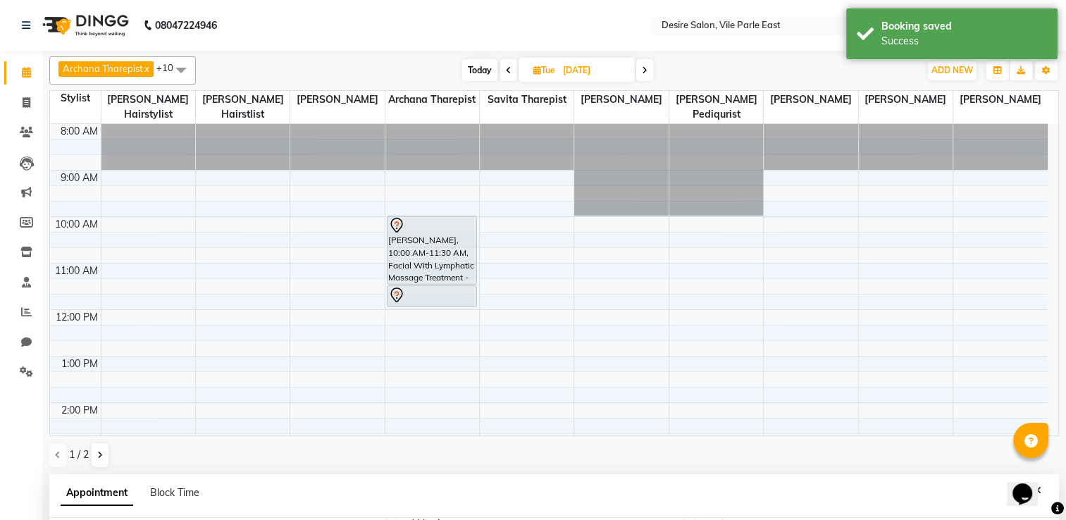
click at [544, 68] on span "Tue" at bounding box center [544, 70] width 29 height 11
select select "10"
select select "2025"
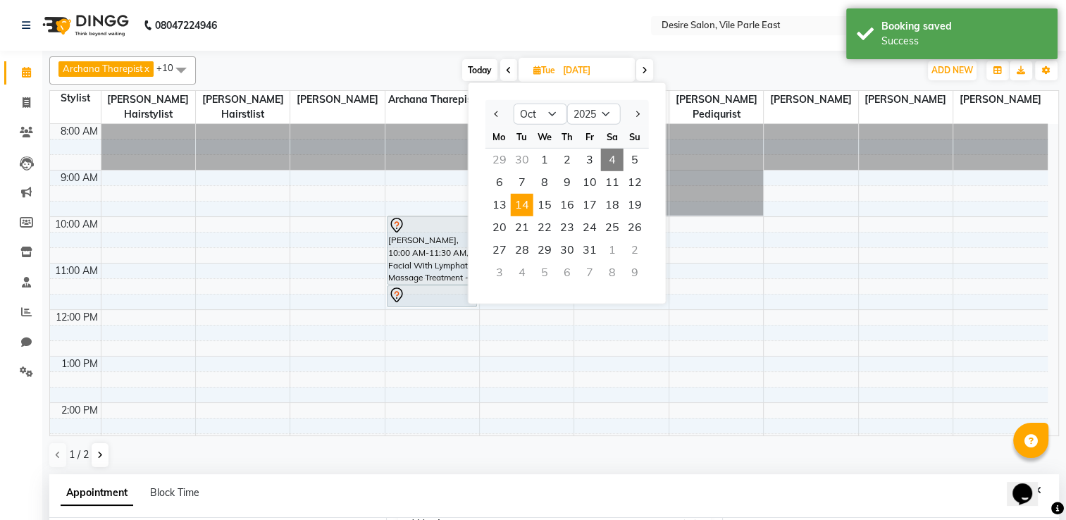
click at [609, 161] on span "4" at bounding box center [612, 160] width 23 height 23
type input "04-10-2025"
select select "600"
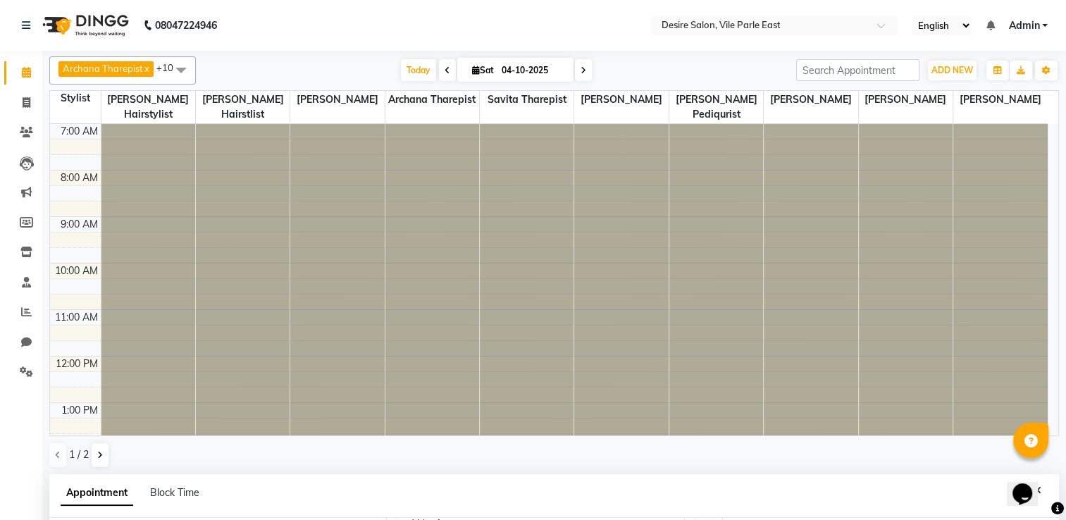
scroll to position [45, 0]
click at [1047, 79] on div at bounding box center [1000, 79] width 94 height 0
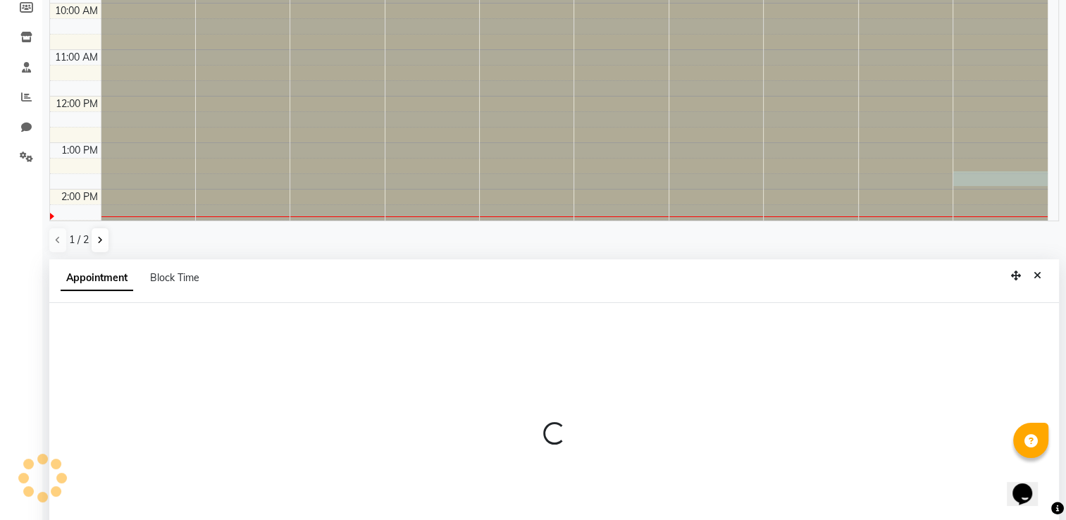
select select "75805"
select select "825"
select select "tentative"
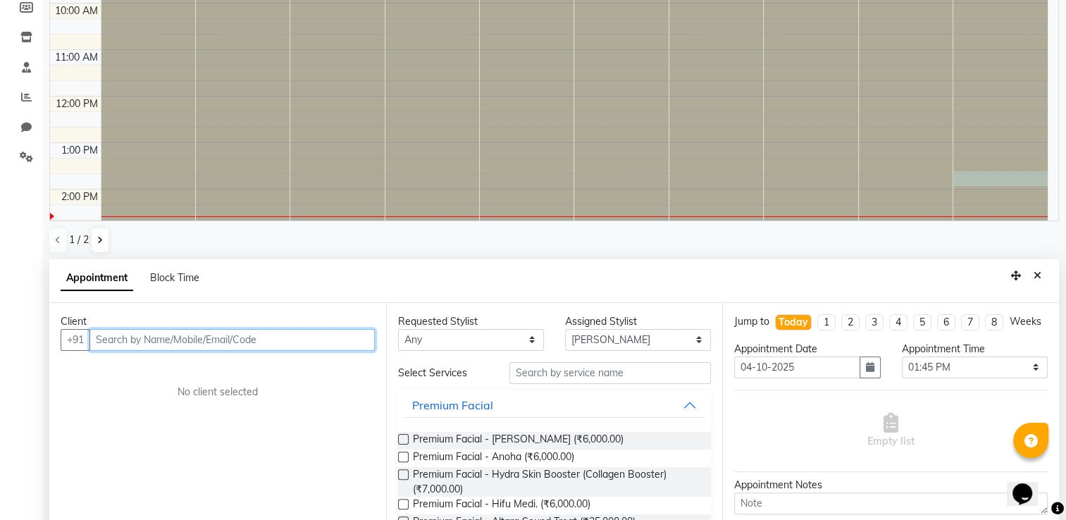
scroll to position [273, 0]
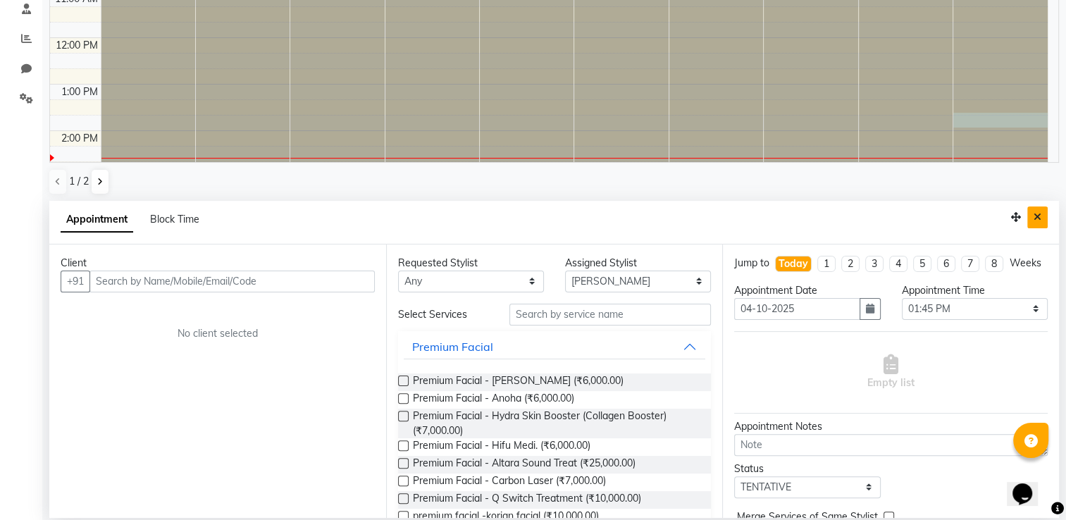
click at [1040, 214] on icon "Close" at bounding box center [1038, 217] width 8 height 10
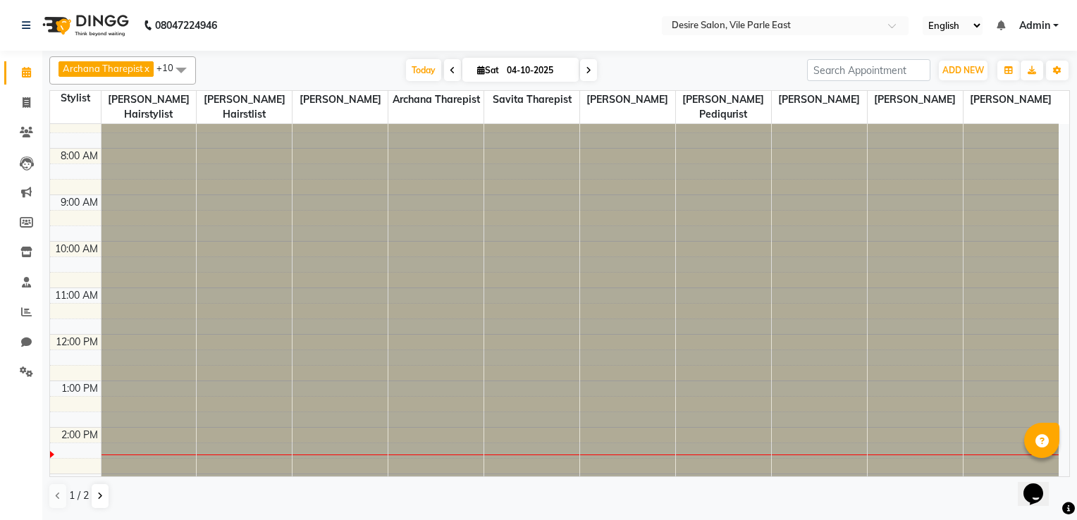
scroll to position [0, 0]
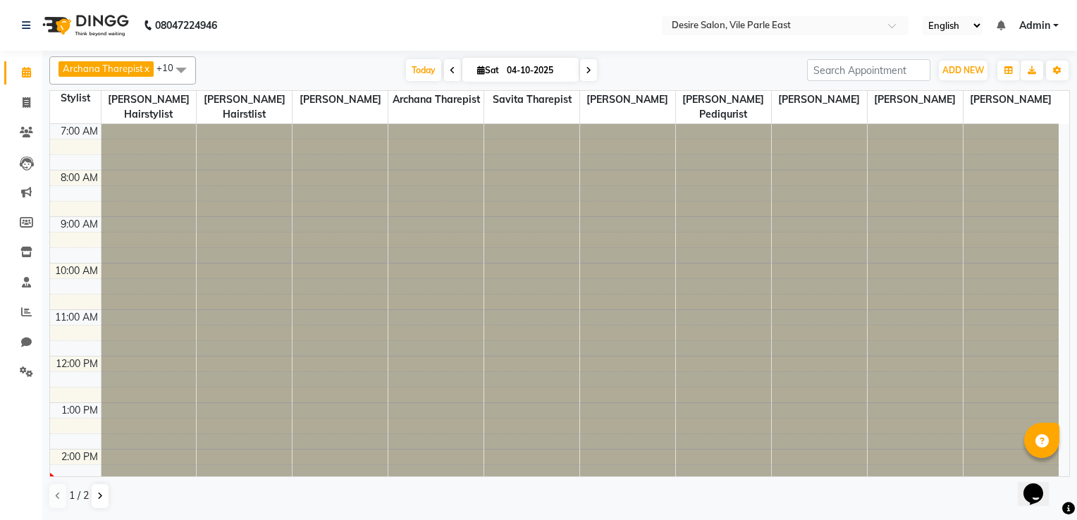
click at [553, 66] on input "04-10-2025" at bounding box center [537, 70] width 70 height 21
select select "10"
select select "2025"
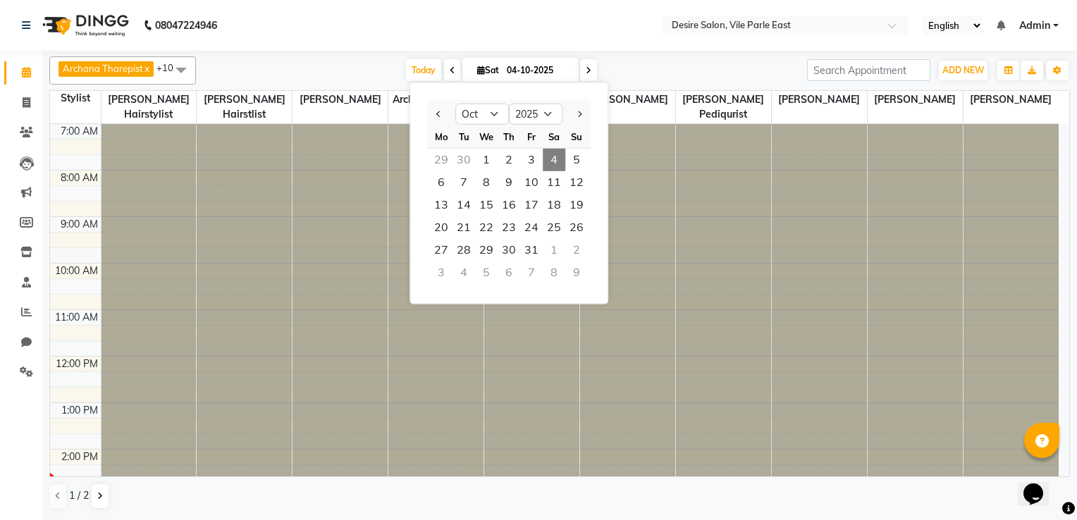
click at [553, 66] on input "04-10-2025" at bounding box center [537, 70] width 70 height 21
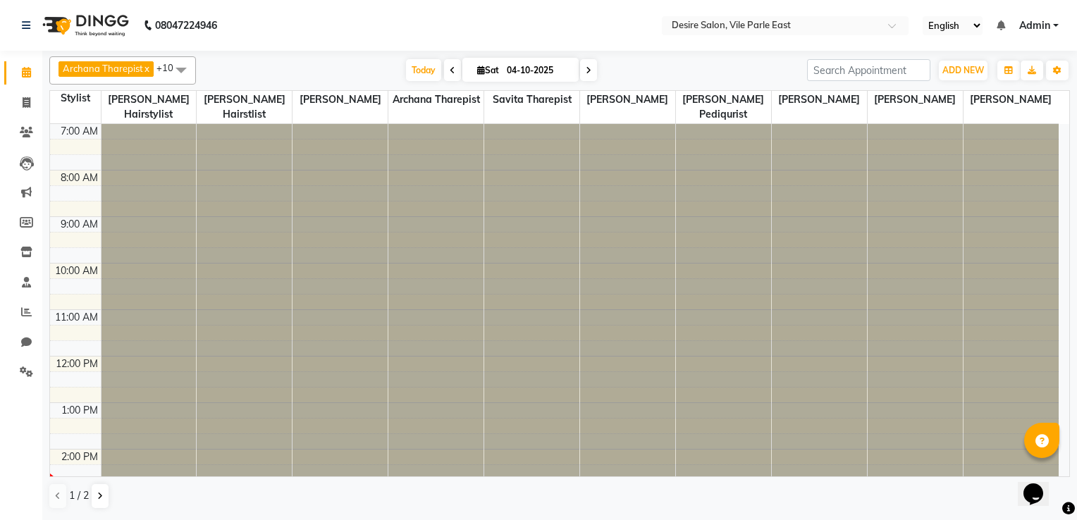
click at [523, 67] on input "04-10-2025" at bounding box center [537, 70] width 70 height 21
select select "10"
select select "2025"
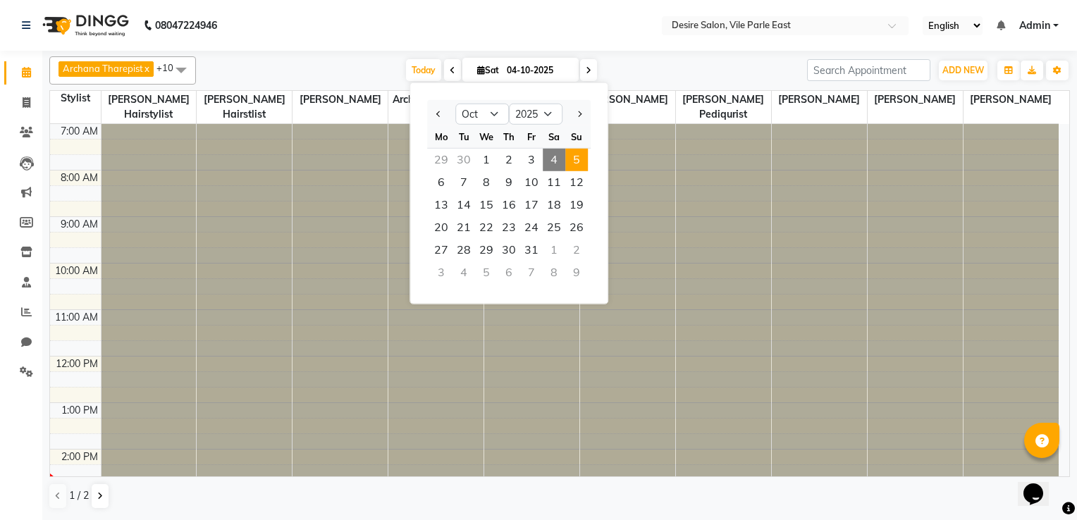
click at [582, 156] on span "5" at bounding box center [576, 160] width 23 height 23
type input "05-10-2025"
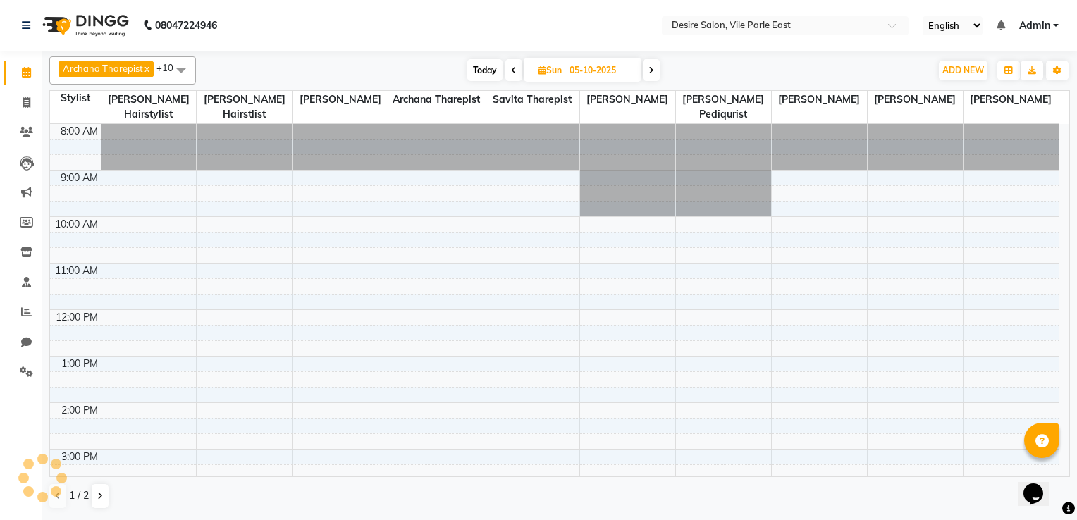
scroll to position [277, 0]
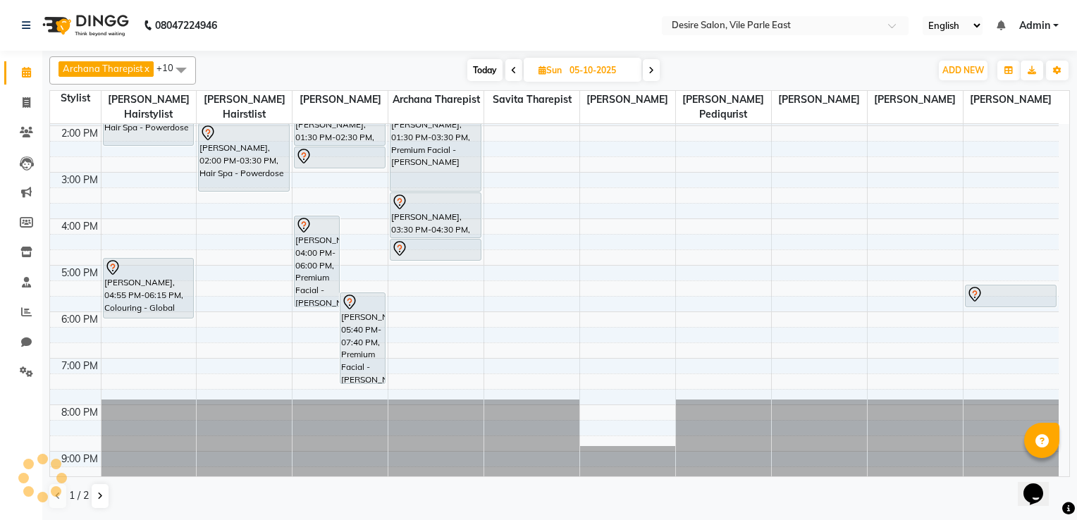
click at [579, 68] on input "05-10-2025" at bounding box center [600, 70] width 70 height 21
select select "10"
select select "2025"
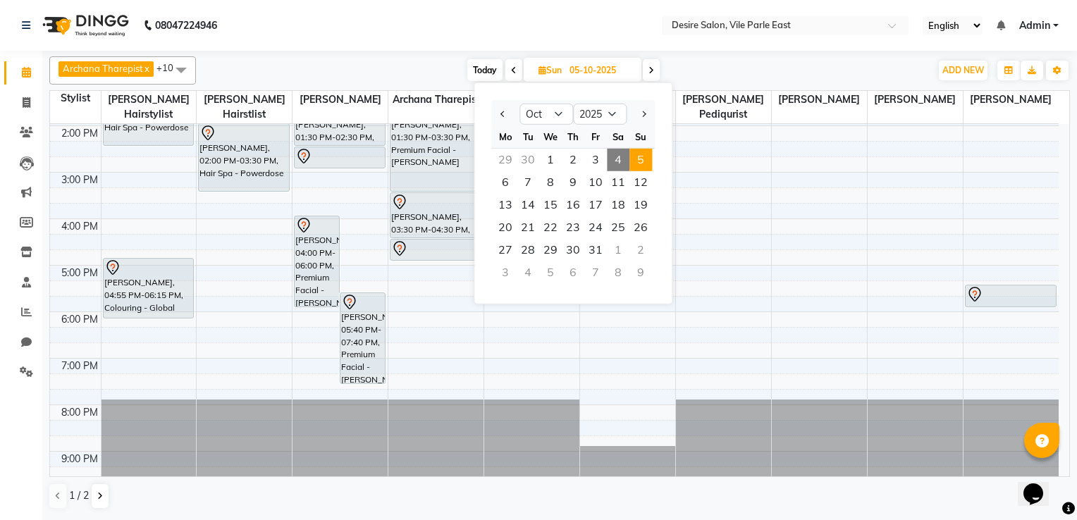
click at [620, 157] on span "4" at bounding box center [618, 160] width 23 height 23
type input "04-10-2025"
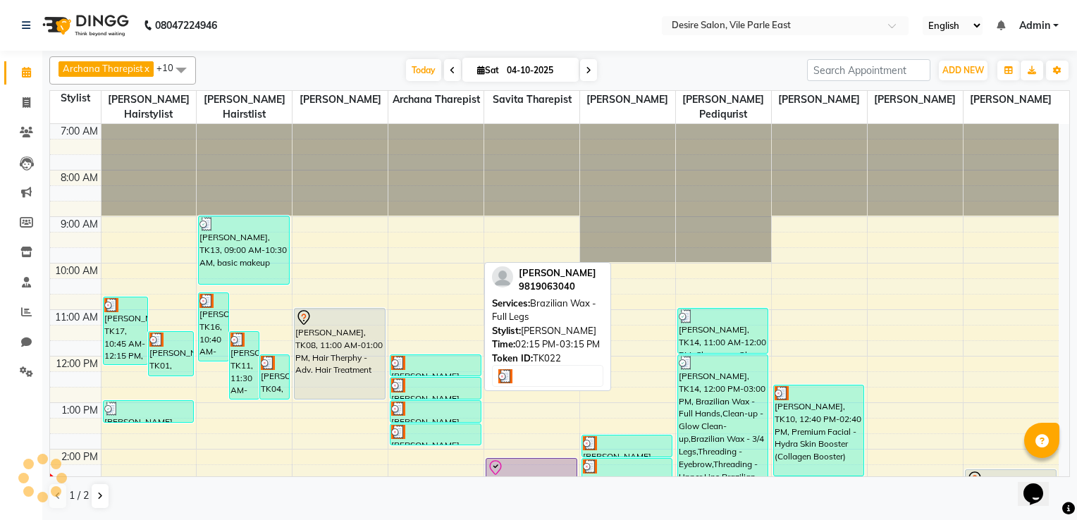
scroll to position [323, 0]
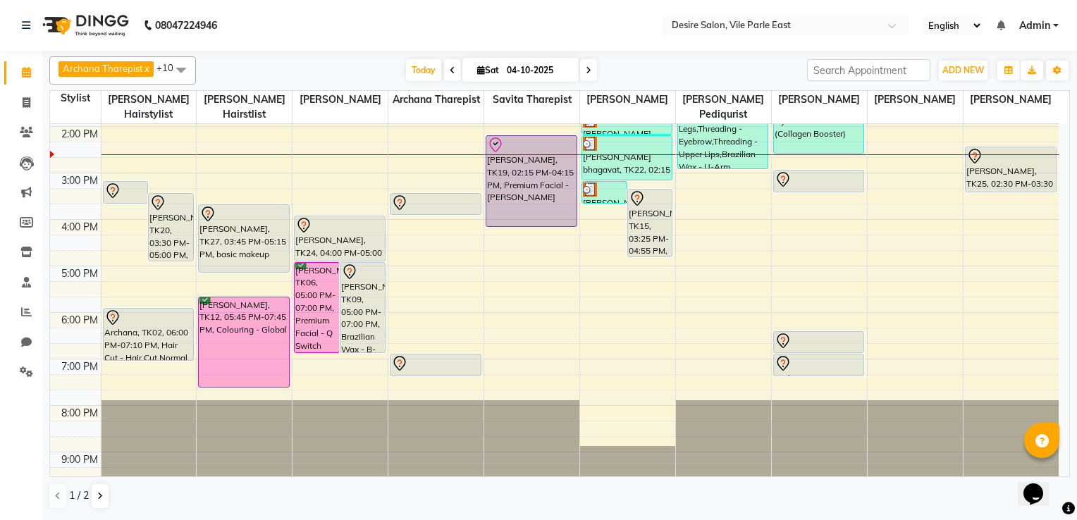
click at [537, 70] on input "04-10-2025" at bounding box center [537, 70] width 70 height 21
select select "10"
select select "2025"
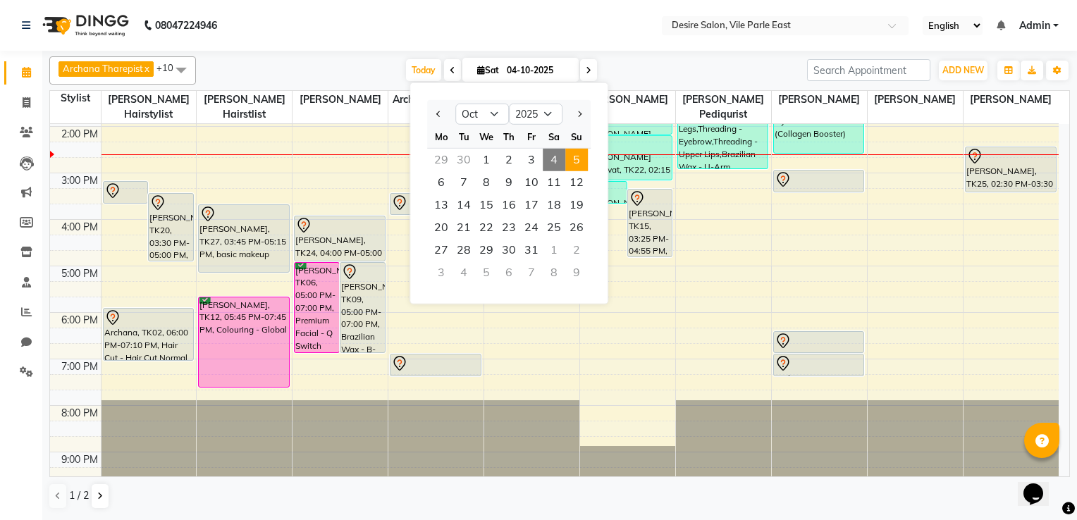
click at [581, 159] on span "5" at bounding box center [576, 160] width 23 height 23
type input "05-10-2025"
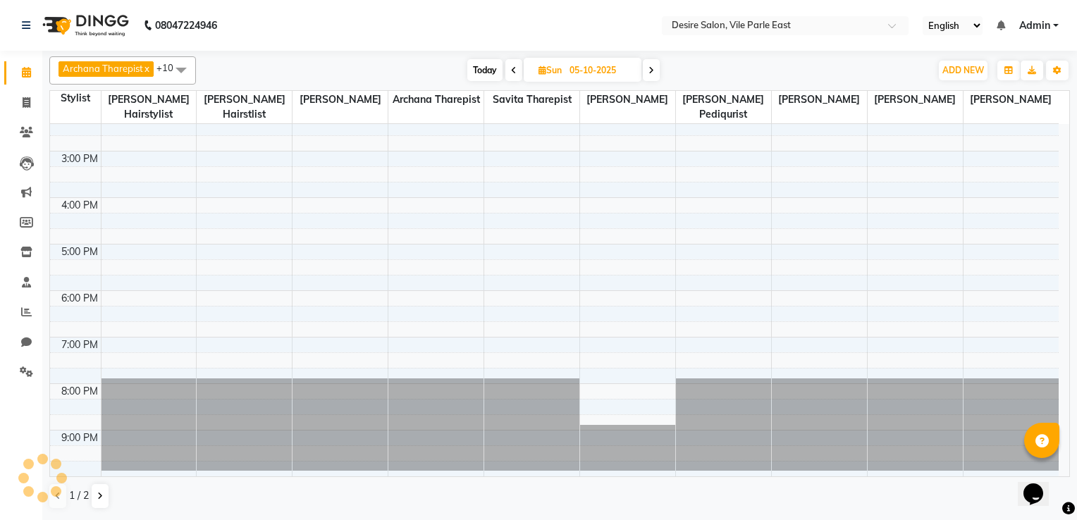
scroll to position [277, 0]
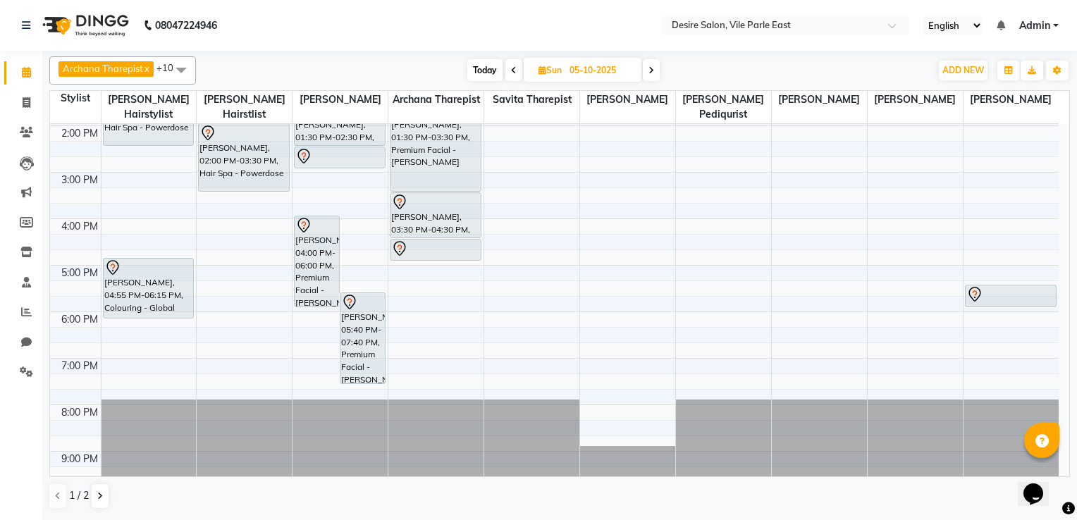
click at [569, 67] on input "05-10-2025" at bounding box center [600, 70] width 70 height 21
select select "10"
select select "2025"
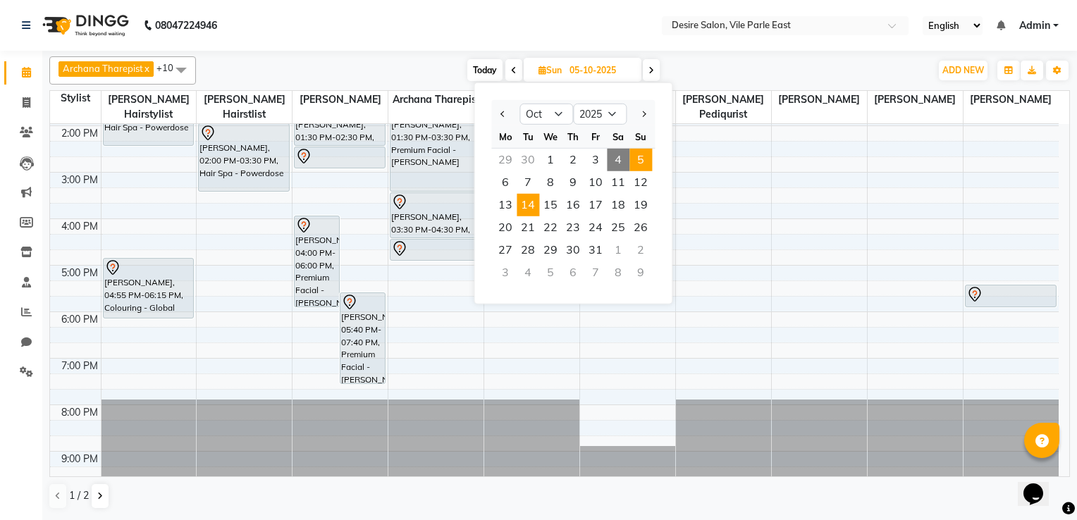
click at [528, 203] on span "14" at bounding box center [528, 205] width 23 height 23
type input "14-10-2025"
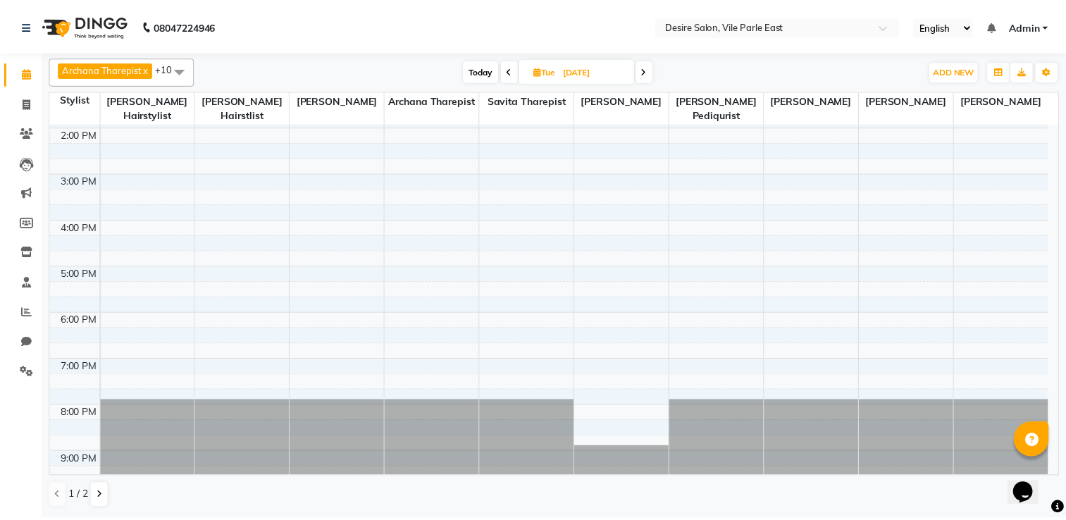
scroll to position [0, 0]
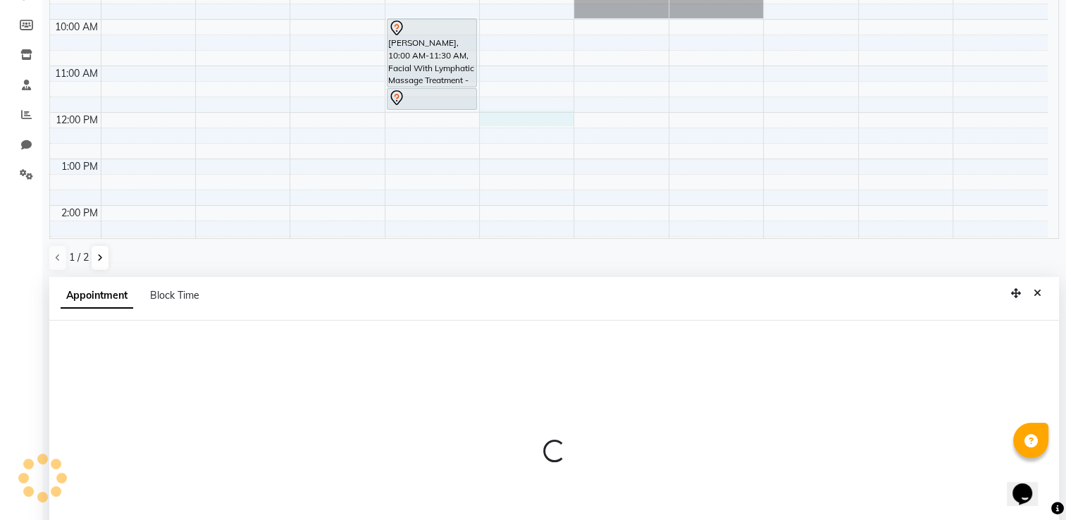
select select "75803"
select select "720"
select select "tentative"
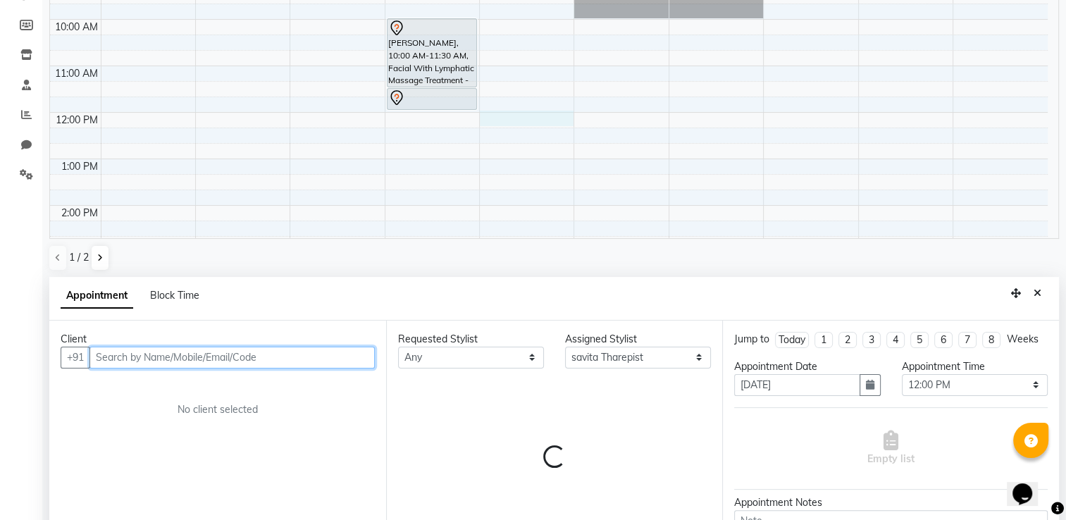
scroll to position [273, 0]
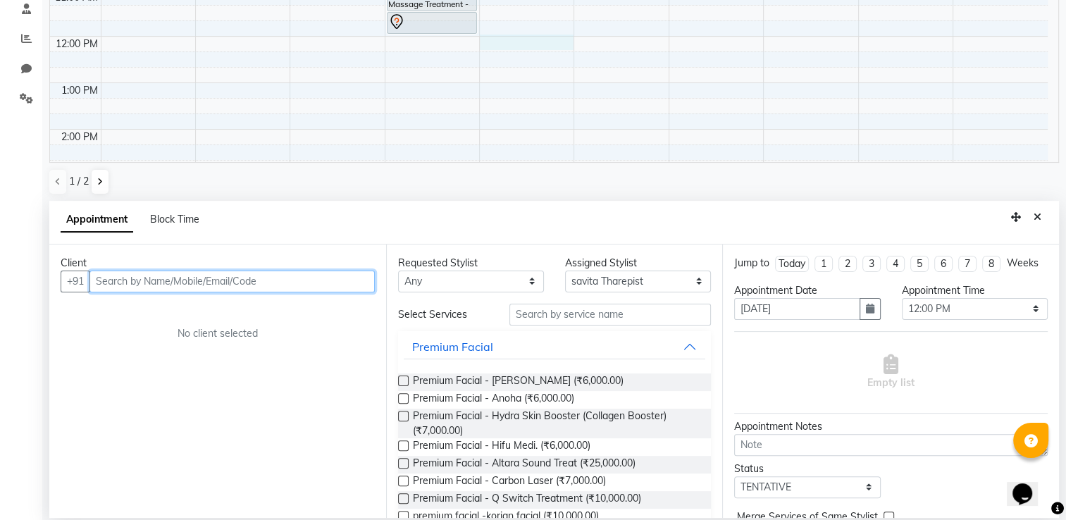
click at [256, 279] on input "text" at bounding box center [231, 282] width 285 height 22
type input "k"
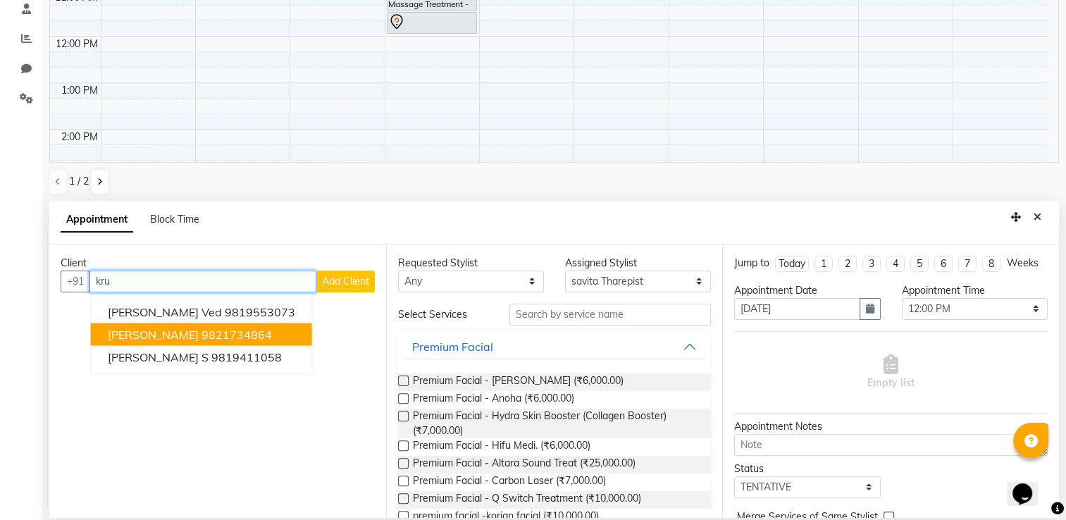
click at [272, 336] on ngb-highlight "9821734864" at bounding box center [237, 334] width 70 height 14
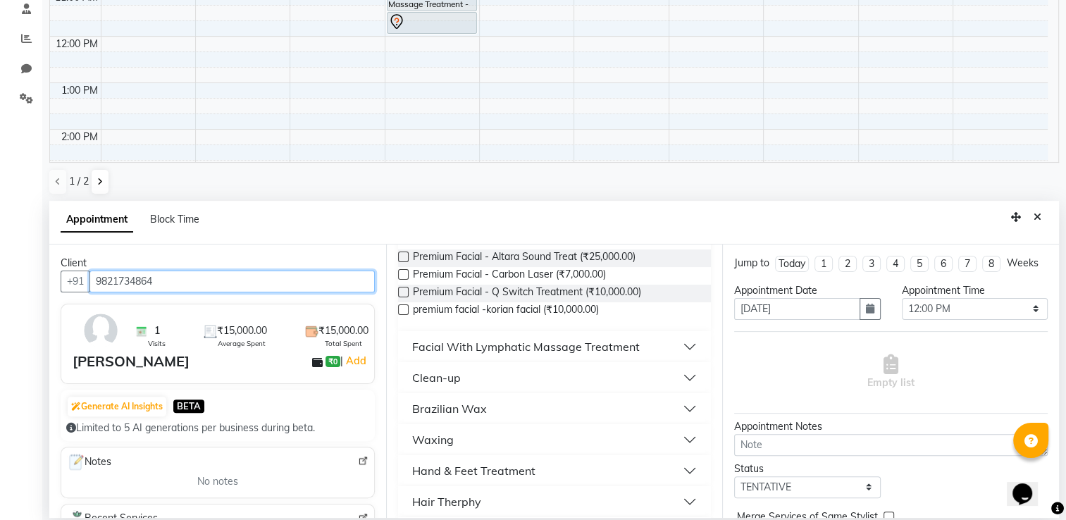
scroll to position [479, 0]
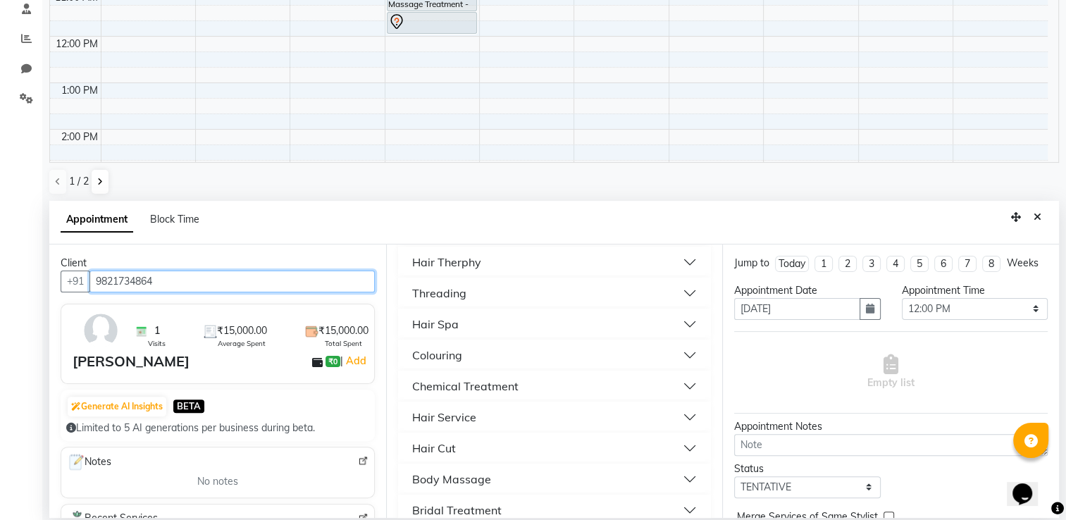
type input "9821734864"
drag, startPoint x: 715, startPoint y: 416, endPoint x: 604, endPoint y: 218, distance: 227.8
click at [604, 218] on div "Appointment Block Time" at bounding box center [554, 223] width 1010 height 44
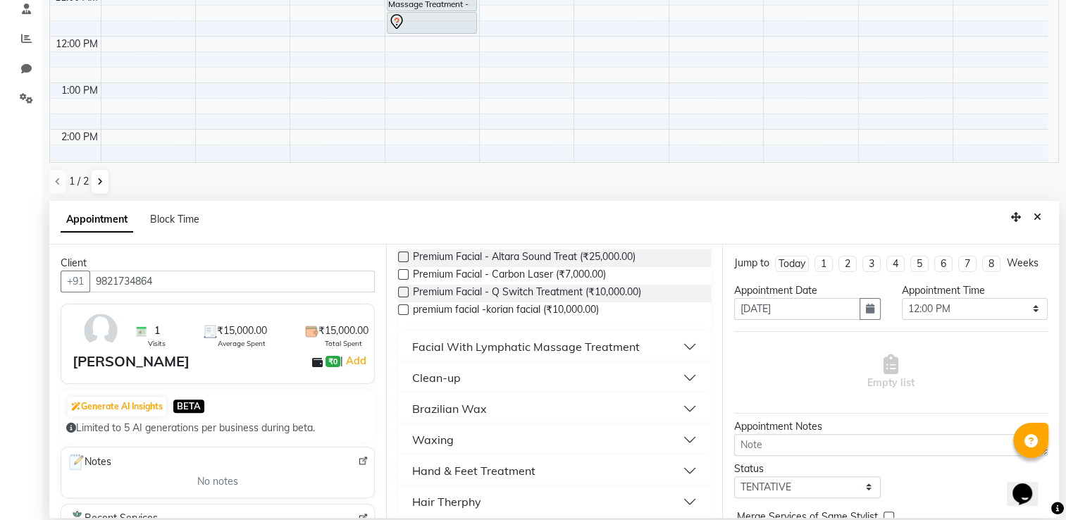
click at [555, 467] on button "Hand & Feet Treatment" at bounding box center [555, 470] width 302 height 25
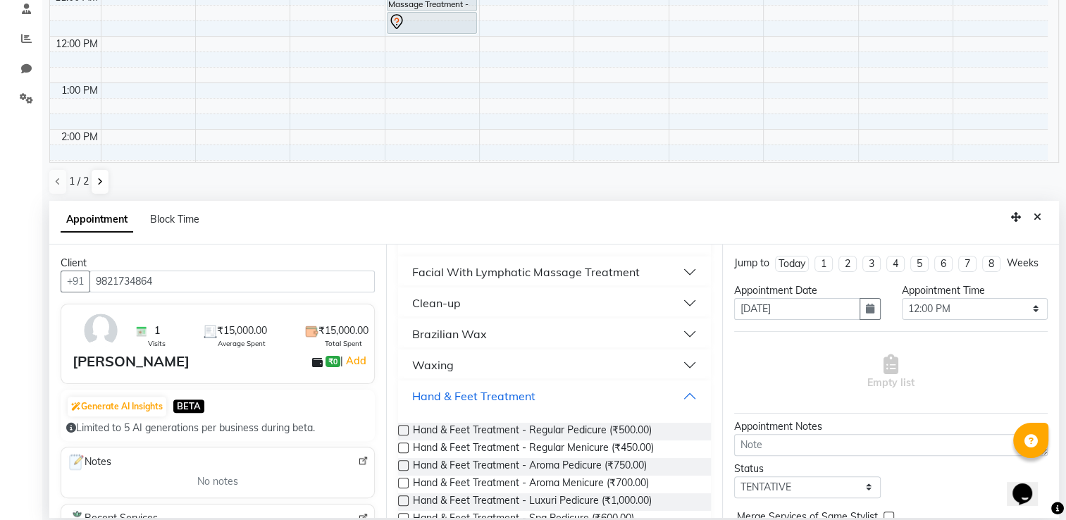
scroll to position [316, 0]
click at [400, 425] on label at bounding box center [403, 428] width 11 height 11
click at [400, 425] on input "checkbox" at bounding box center [402, 429] width 9 height 9
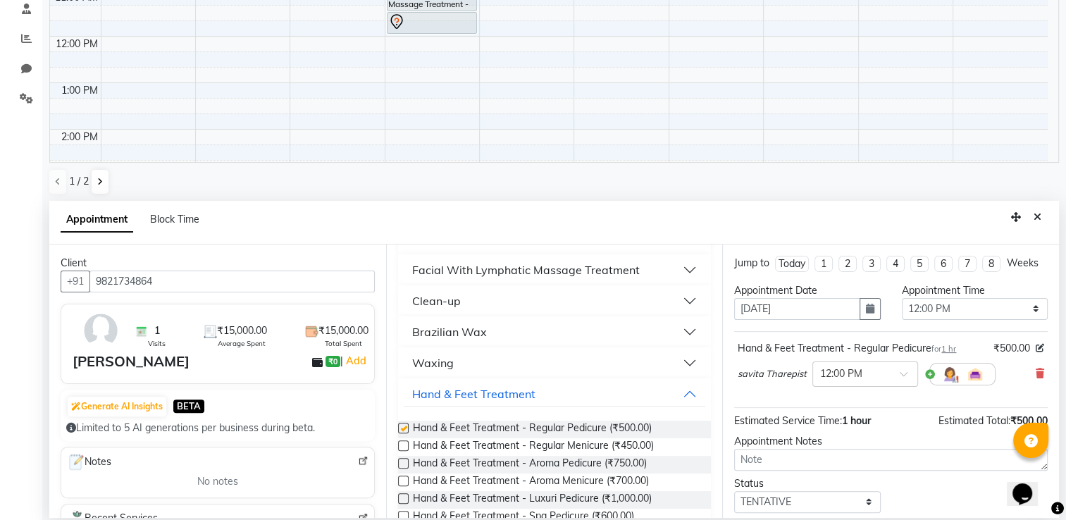
checkbox input "false"
click at [405, 447] on label at bounding box center [403, 445] width 11 height 11
click at [405, 447] on input "checkbox" at bounding box center [402, 447] width 9 height 9
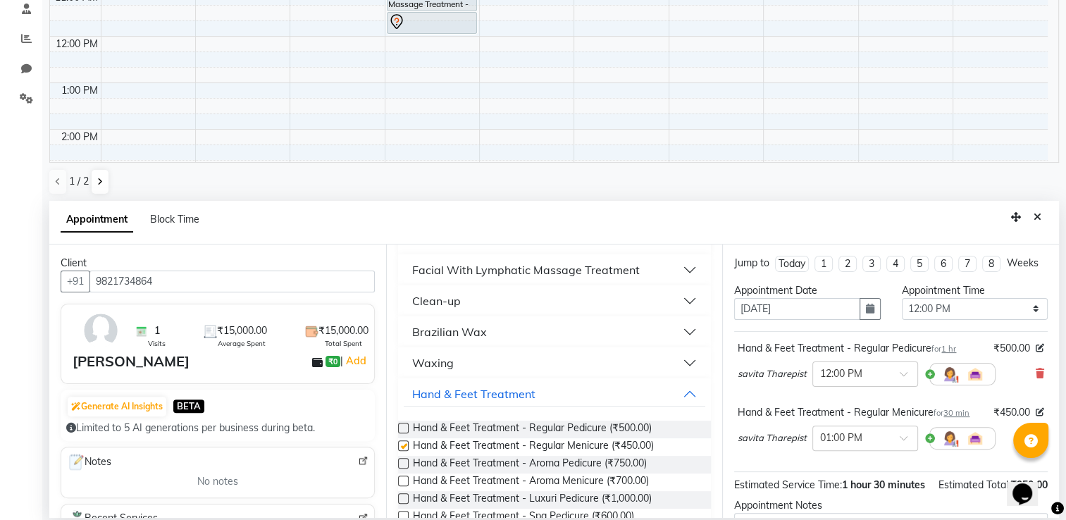
checkbox input "false"
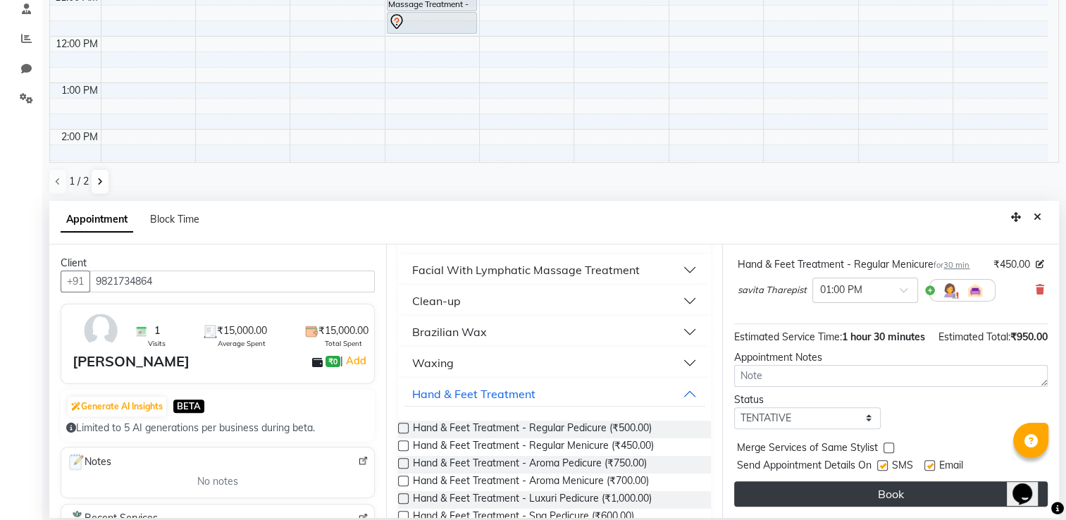
click at [910, 485] on button "Book" at bounding box center [891, 493] width 314 height 25
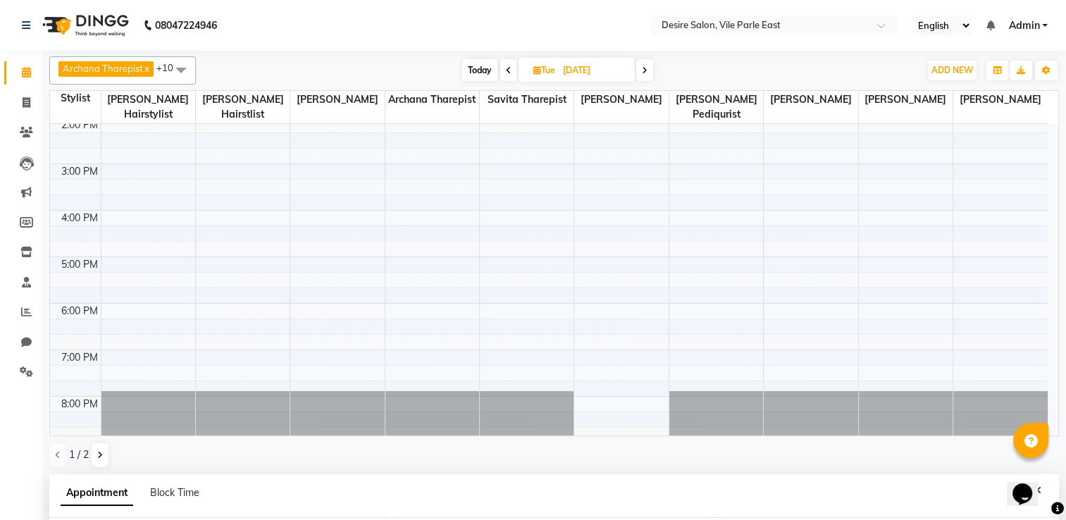
scroll to position [0, 0]
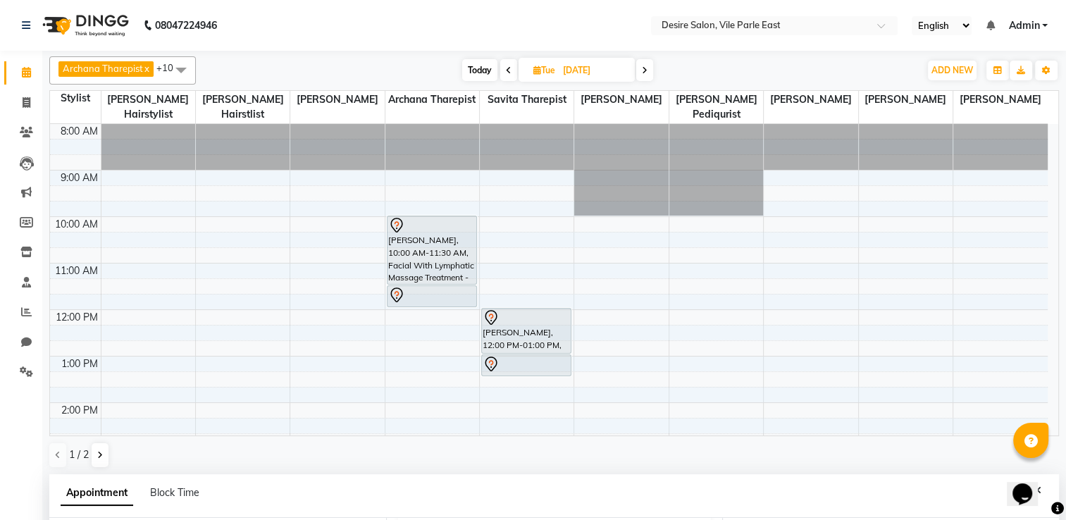
click at [584, 68] on input "14-10-2025" at bounding box center [594, 70] width 70 height 21
select select "10"
select select "2025"
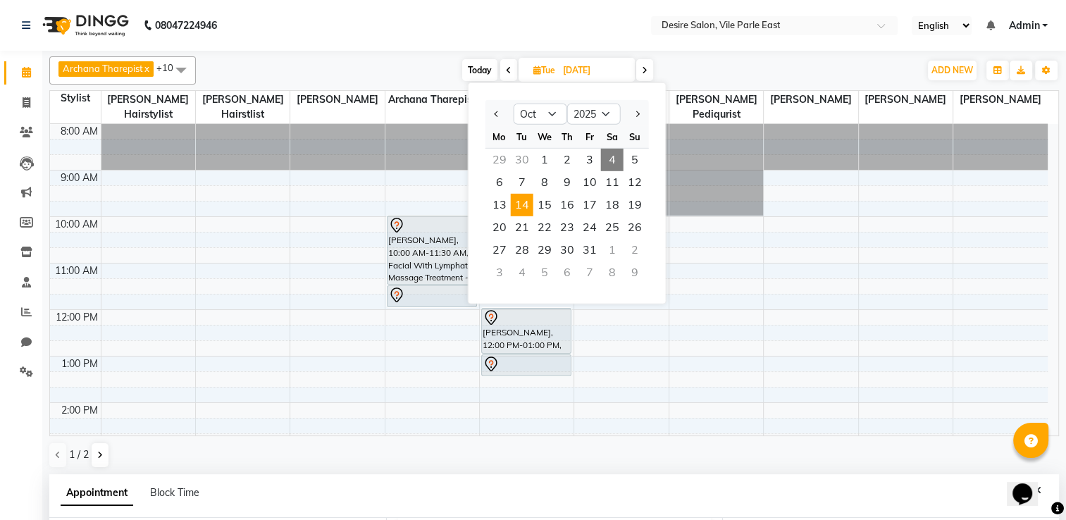
click at [607, 154] on span "4" at bounding box center [612, 160] width 23 height 23
type input "04-10-2025"
select select "720"
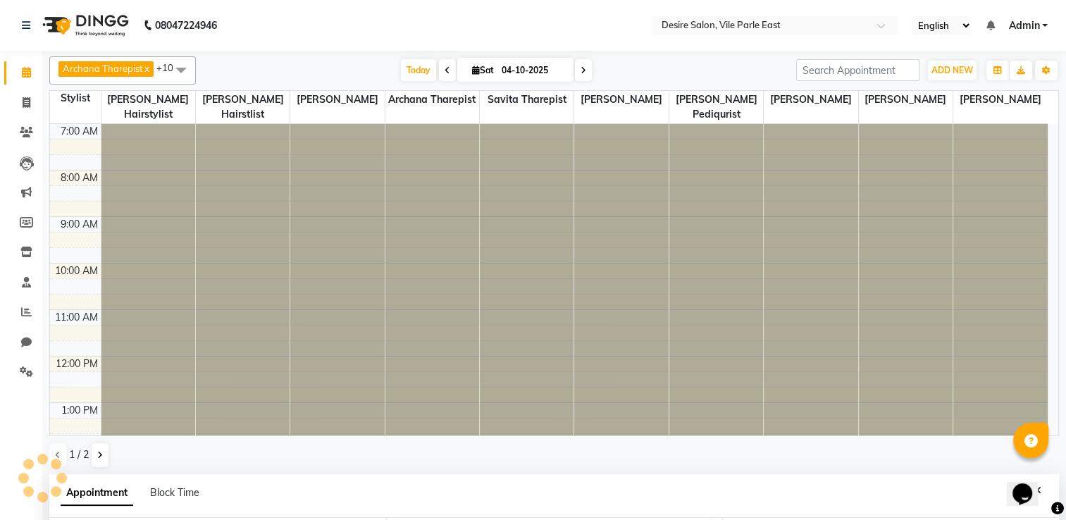
scroll to position [323, 0]
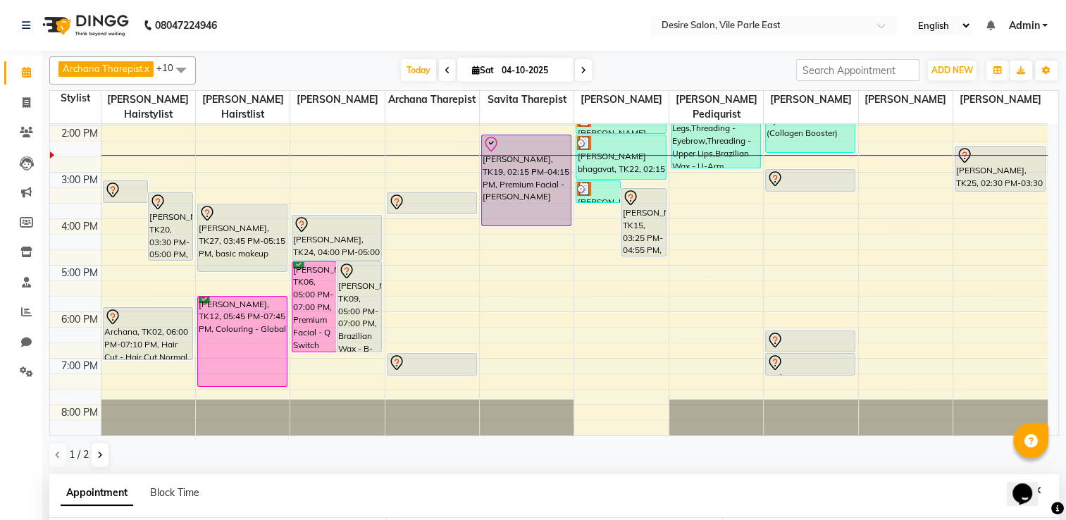
click at [536, 77] on input "04-10-2025" at bounding box center [533, 70] width 70 height 21
select select "10"
select select "2025"
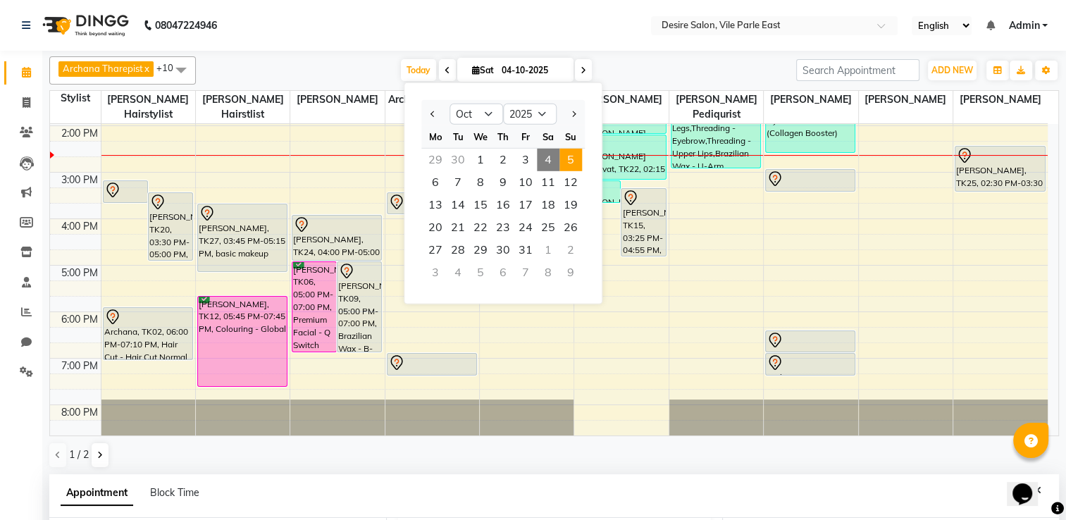
click at [567, 161] on span "5" at bounding box center [571, 160] width 23 height 23
type input "05-10-2025"
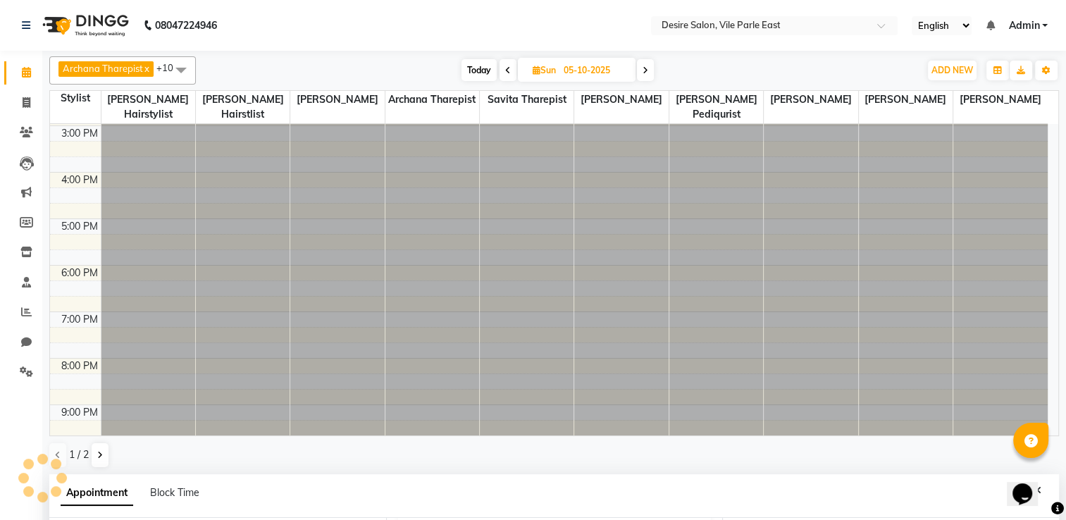
scroll to position [0, 0]
select select "720"
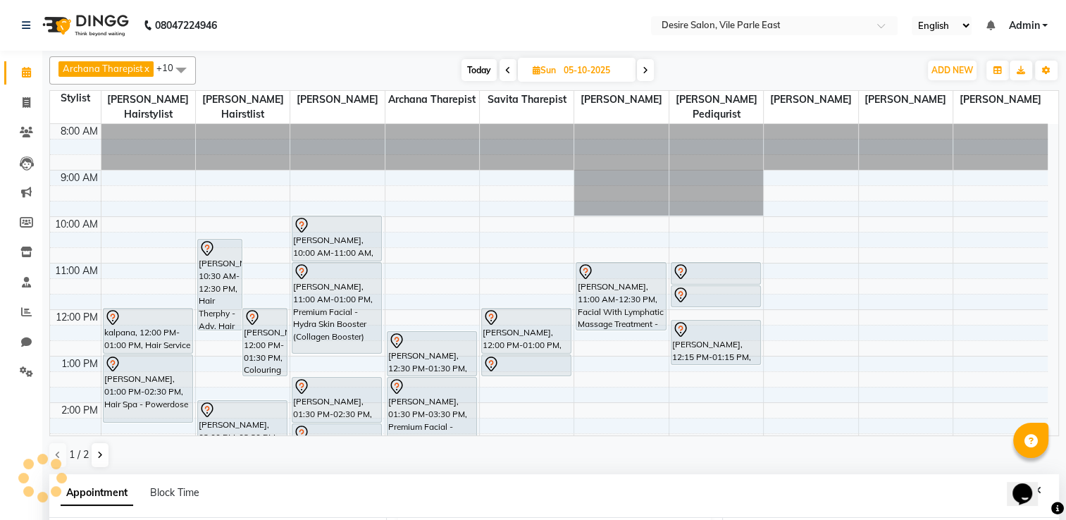
click at [572, 70] on input "05-10-2025" at bounding box center [595, 70] width 70 height 21
select select "10"
select select "2025"
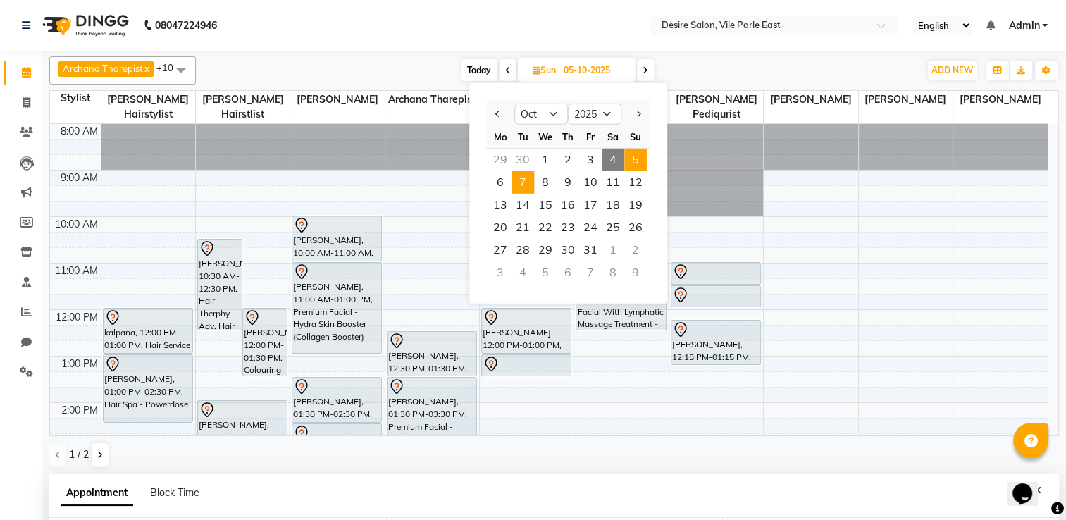
click at [525, 182] on span "7" at bounding box center [523, 182] width 23 height 23
type input "[DATE]"
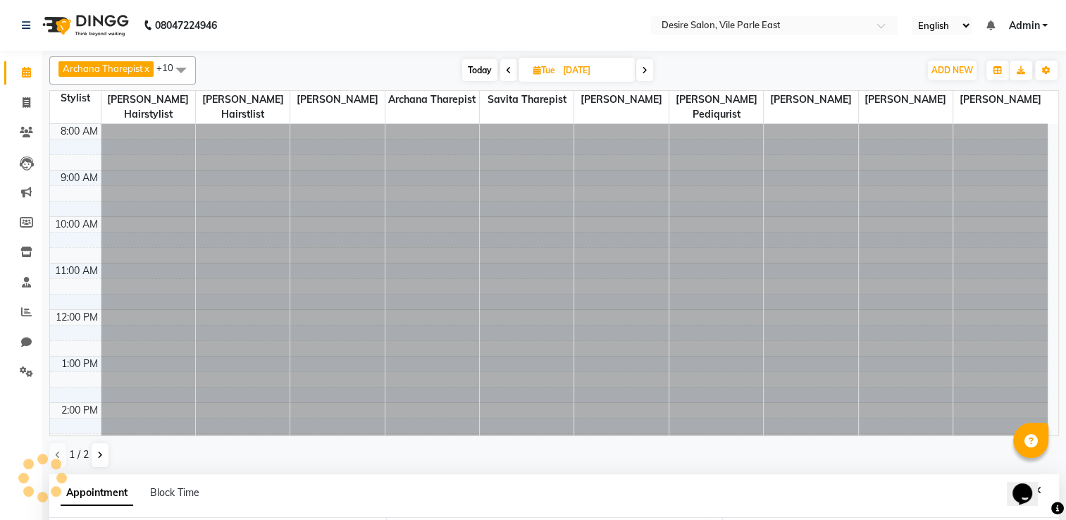
select select "720"
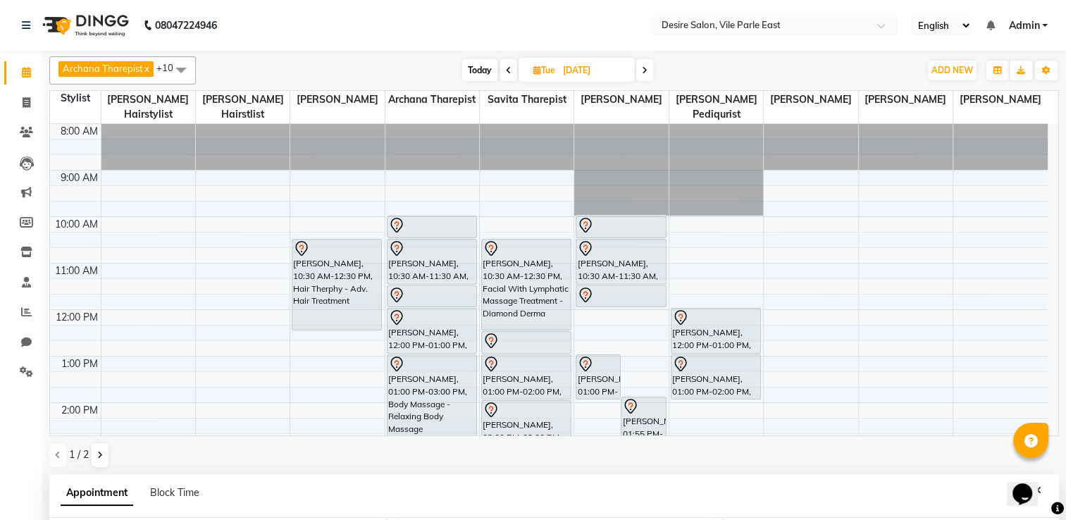
click at [643, 71] on icon at bounding box center [645, 70] width 6 height 8
type input "08-10-2025"
select select "720"
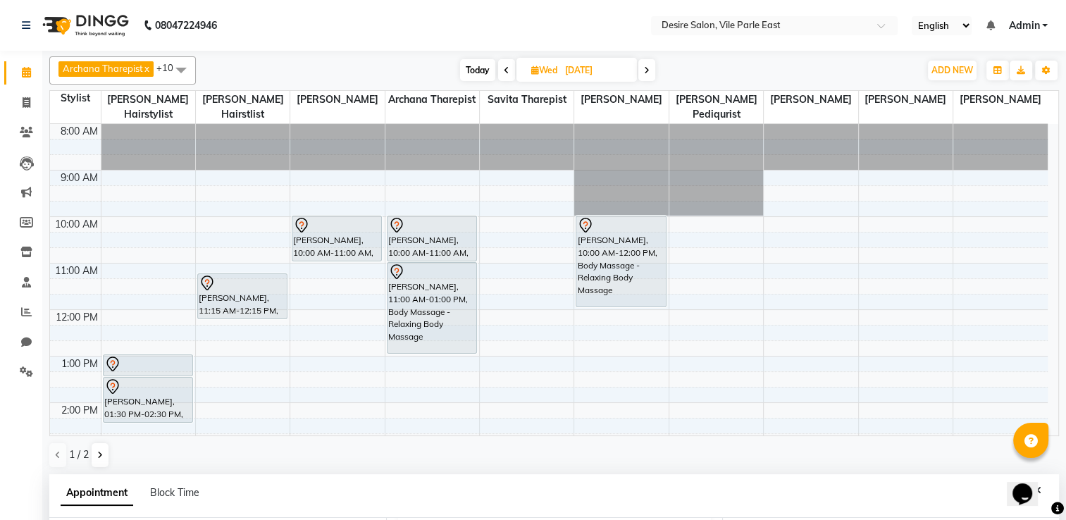
click at [648, 68] on icon at bounding box center [647, 70] width 6 height 8
type input "09-10-2025"
select select "720"
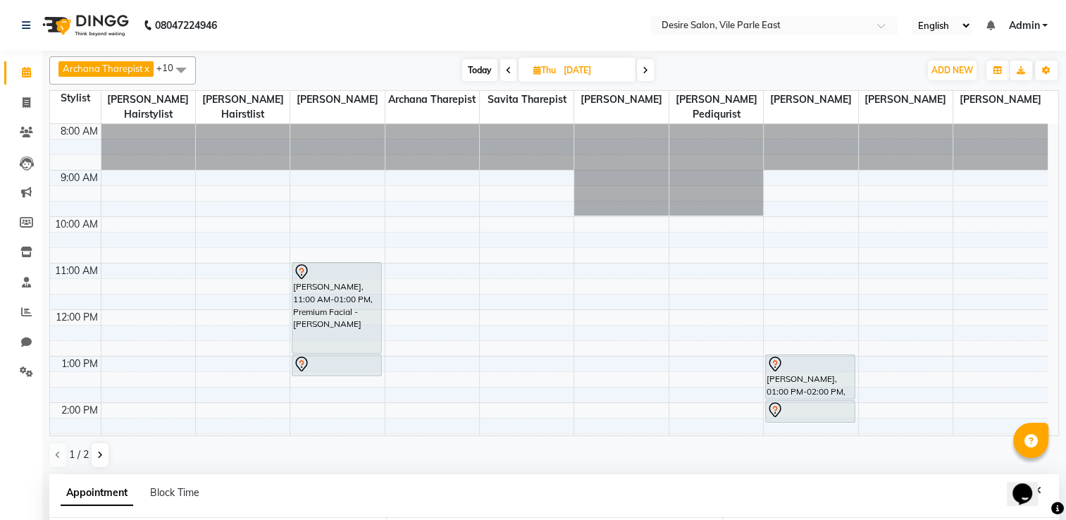
click at [645, 72] on icon at bounding box center [646, 70] width 6 height 8
type input "[DATE]"
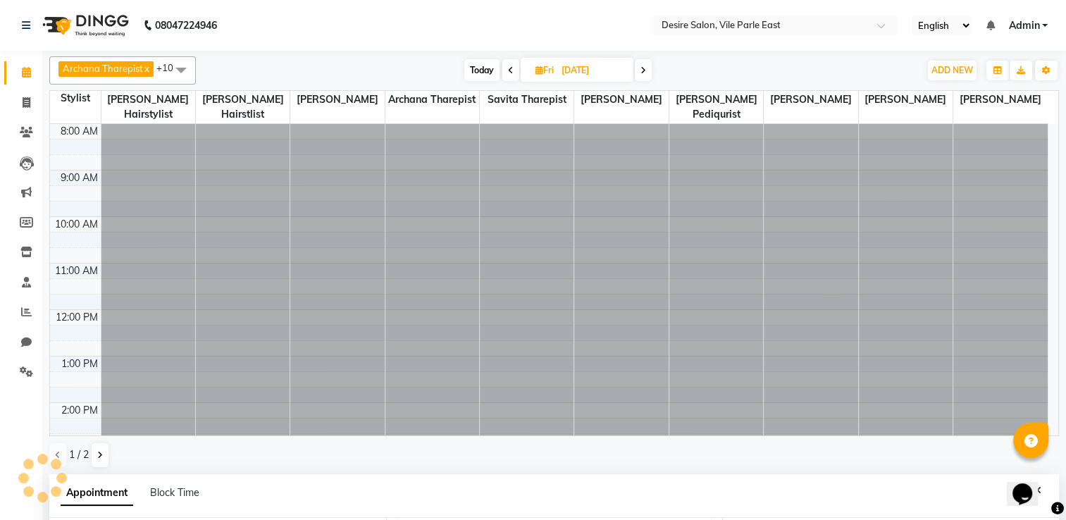
scroll to position [190, 0]
select select "720"
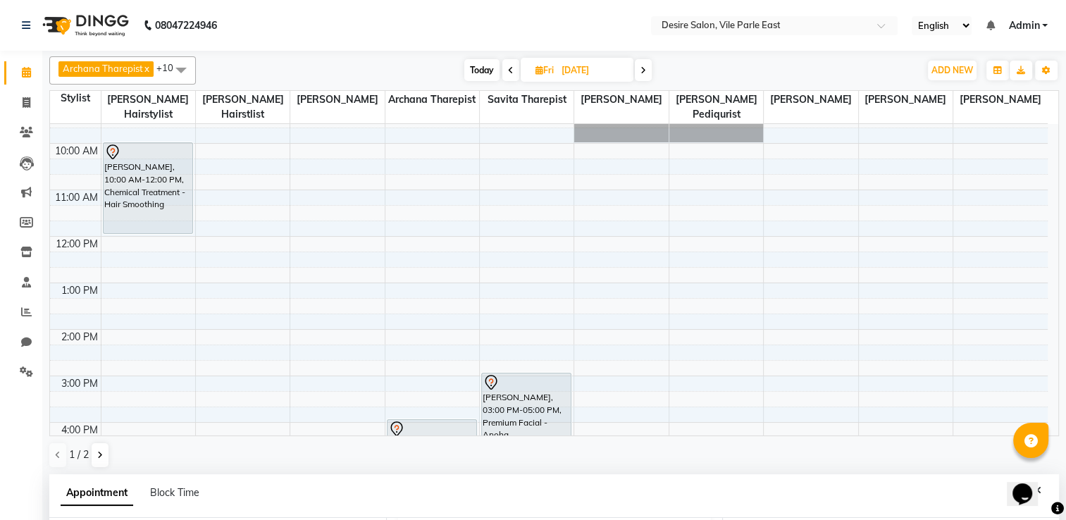
scroll to position [0, 0]
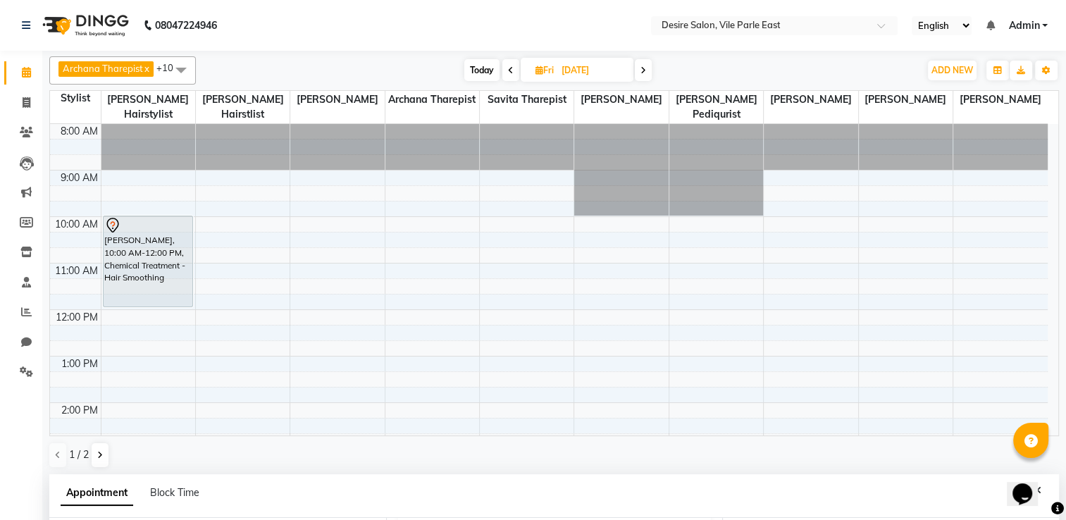
click at [643, 67] on icon at bounding box center [644, 70] width 6 height 8
type input "11-10-2025"
select select "720"
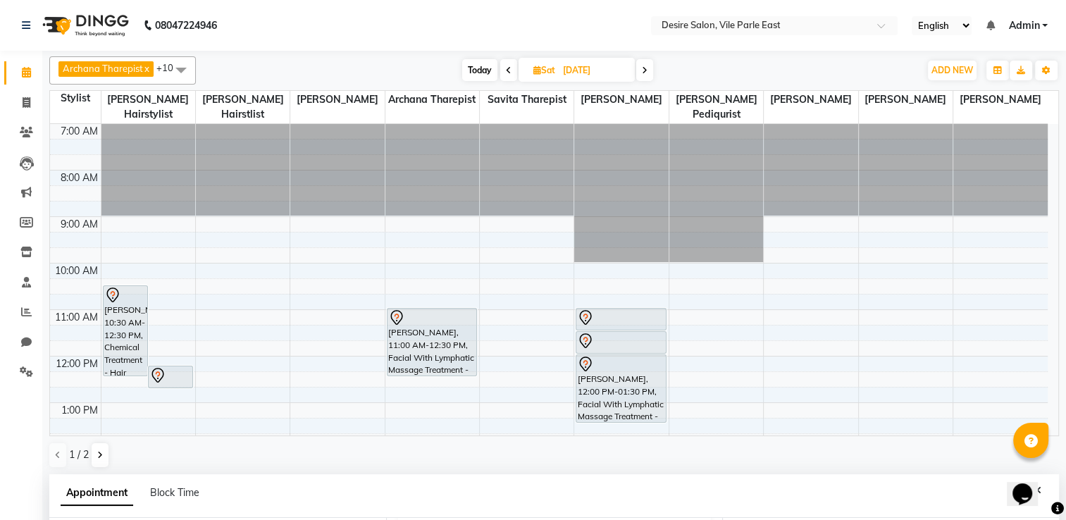
click at [646, 70] on icon at bounding box center [645, 70] width 6 height 8
type input "[DATE]"
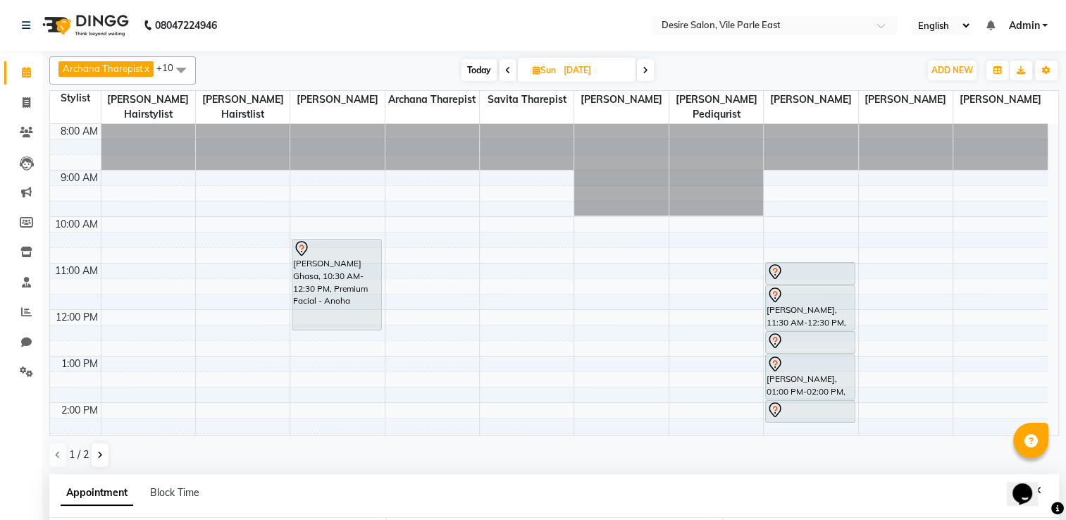
click at [646, 67] on icon at bounding box center [646, 70] width 6 height 8
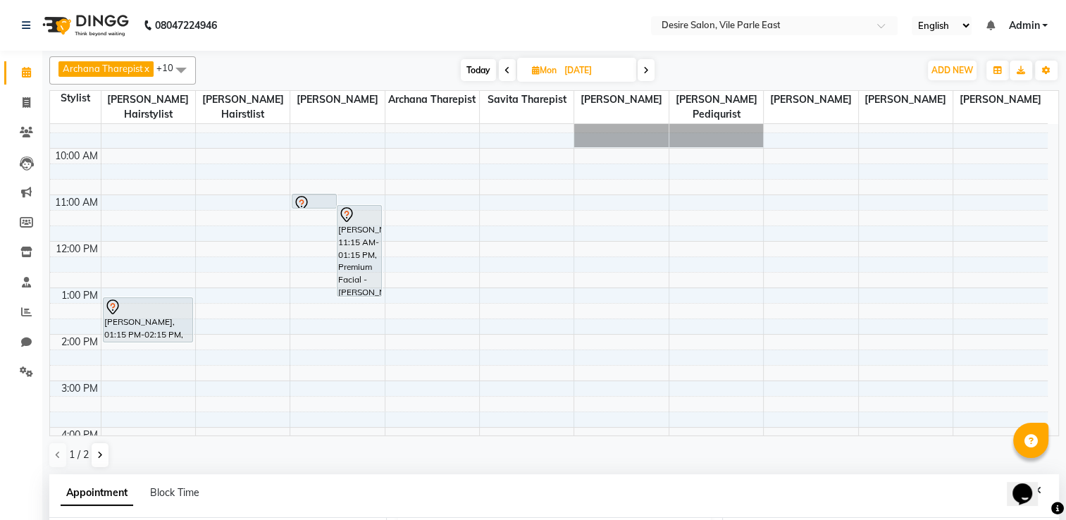
scroll to position [53, 0]
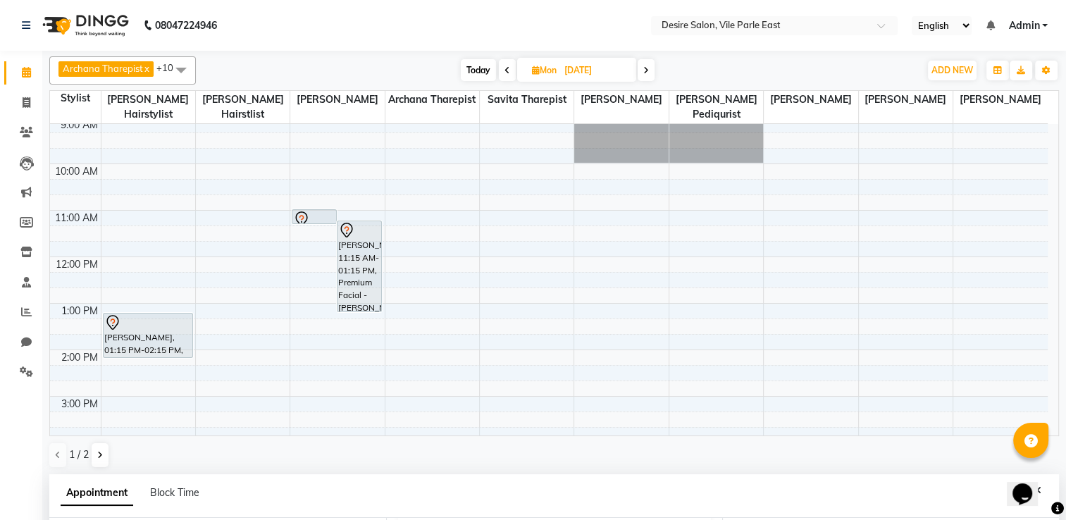
click at [478, 70] on span "Today" at bounding box center [478, 70] width 35 height 22
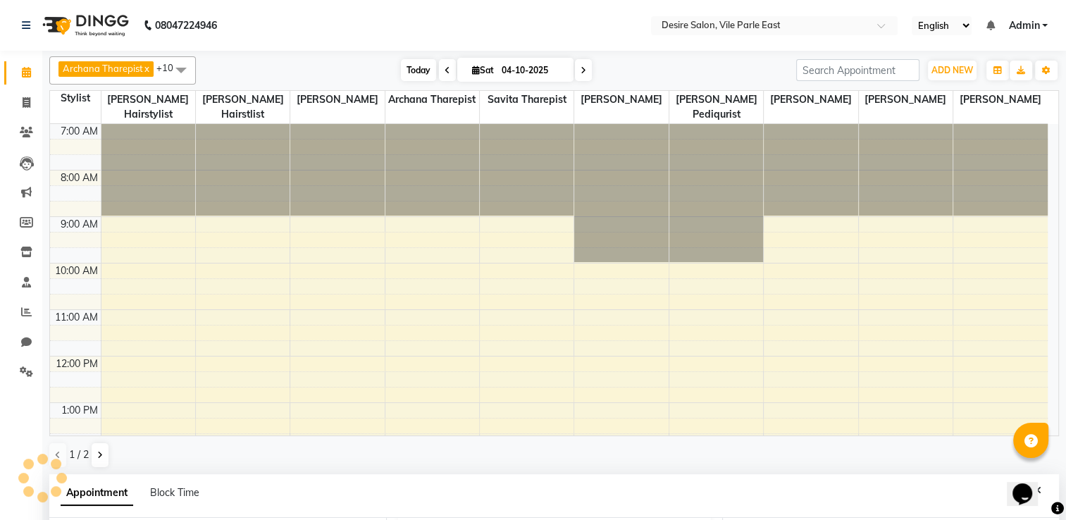
scroll to position [323, 0]
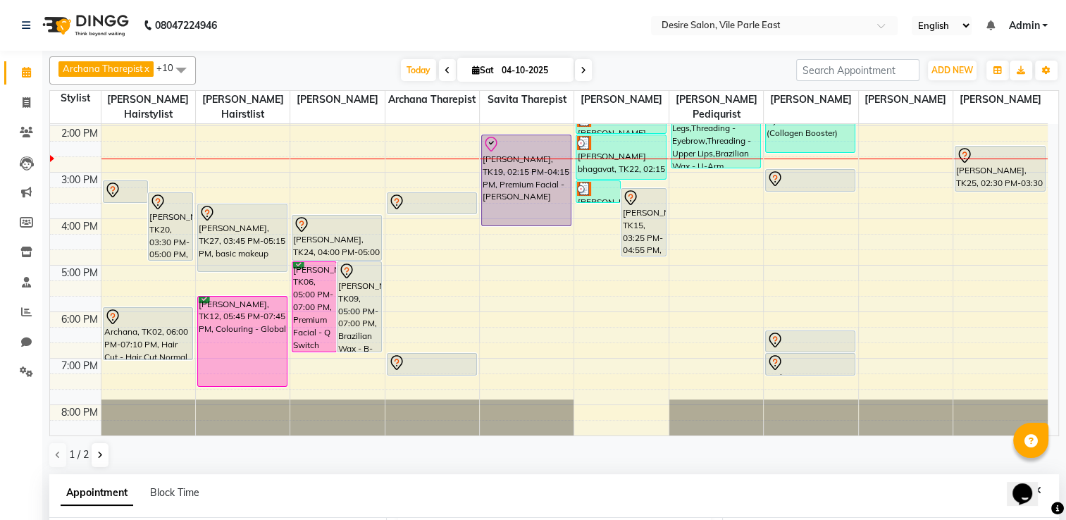
click at [494, 75] on span "Sat" at bounding box center [483, 70] width 29 height 11
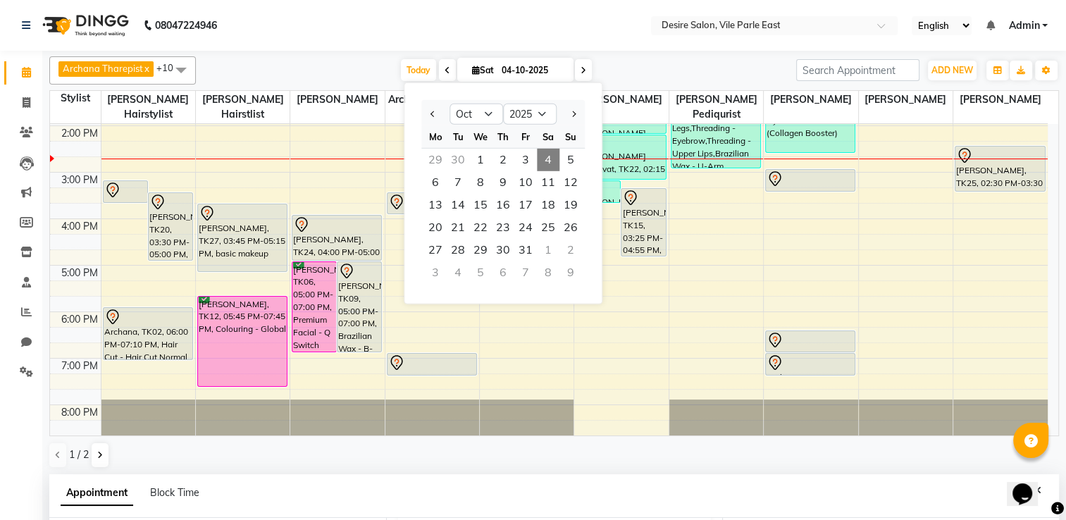
click at [527, 64] on input "04-10-2025" at bounding box center [533, 70] width 70 height 21
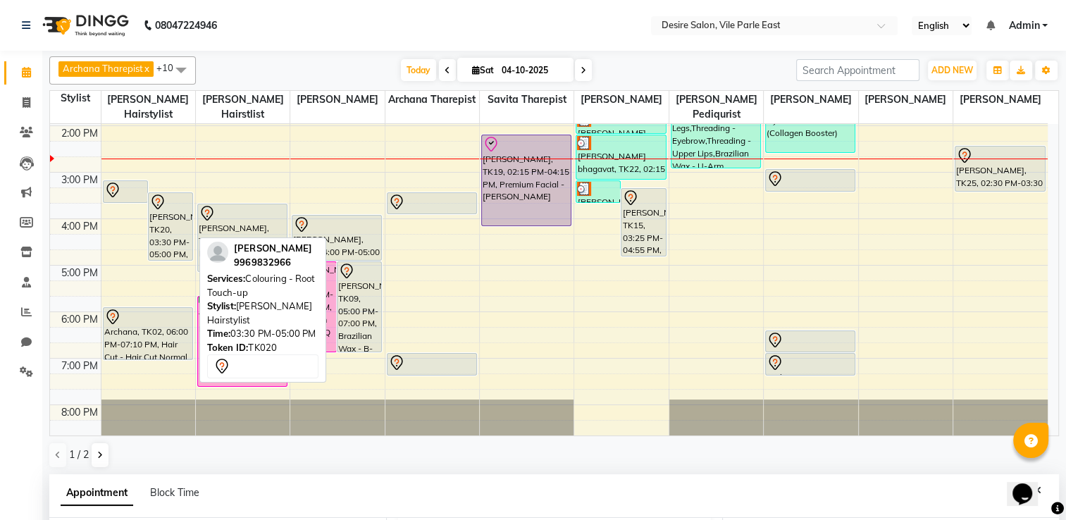
click at [172, 226] on div "[PERSON_NAME], TK20, 03:30 PM-05:00 PM, Colouring - Root Touch-up" at bounding box center [171, 226] width 44 height 67
click at [175, 202] on div "[PERSON_NAME], TK20, 03:30 PM-05:00 PM, Colouring - Root Touch-up" at bounding box center [171, 226] width 44 height 67
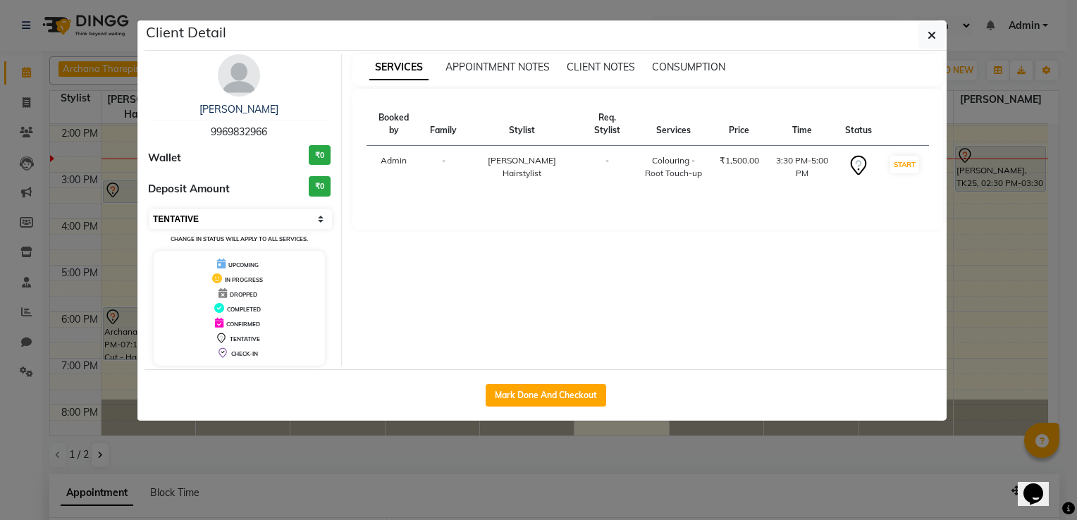
click at [226, 218] on select "Select IN SERVICE CONFIRMED TENTATIVE CHECK IN MARK DONE DROPPED UPCOMING" at bounding box center [240, 219] width 183 height 20
click at [149, 209] on select "Select IN SERVICE CONFIRMED TENTATIVE CHECK IN MARK DONE DROPPED UPCOMING" at bounding box center [240, 219] width 183 height 20
click at [935, 35] on icon "button" at bounding box center [931, 35] width 8 height 11
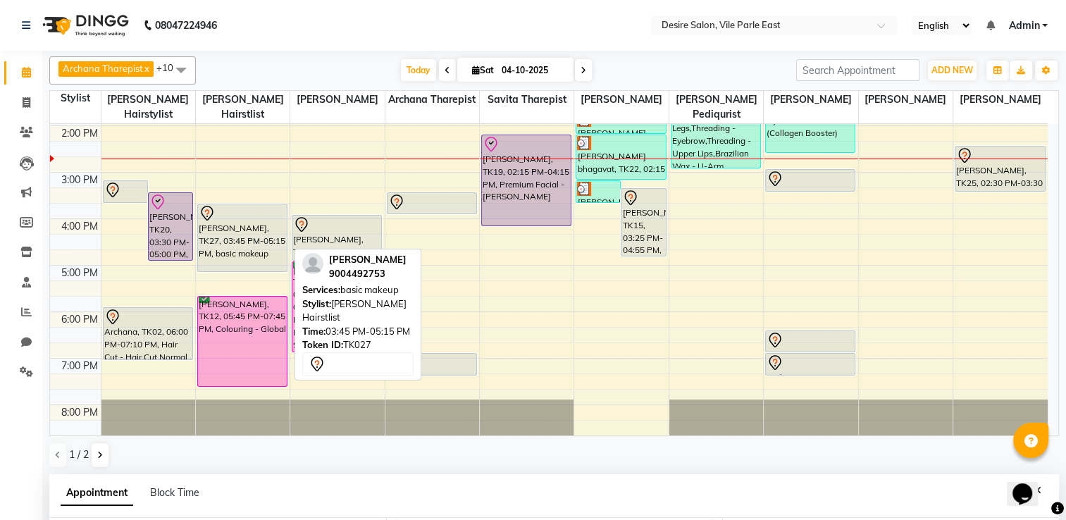
click at [226, 242] on div "[PERSON_NAME], TK27, 03:45 PM-05:15 PM, basic makeup" at bounding box center [242, 237] width 89 height 67
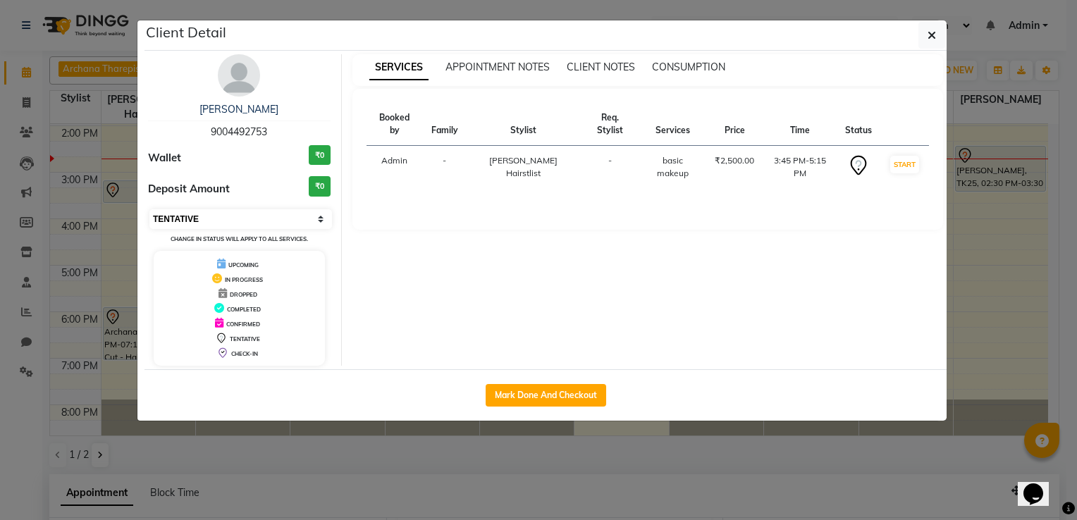
click at [249, 221] on select "Select IN SERVICE CONFIRMED TENTATIVE CHECK IN MARK DONE DROPPED UPCOMING" at bounding box center [240, 219] width 183 height 20
click at [149, 209] on select "Select IN SERVICE CONFIRMED TENTATIVE CHECK IN MARK DONE DROPPED UPCOMING" at bounding box center [240, 219] width 183 height 20
click at [932, 38] on icon "button" at bounding box center [931, 35] width 8 height 11
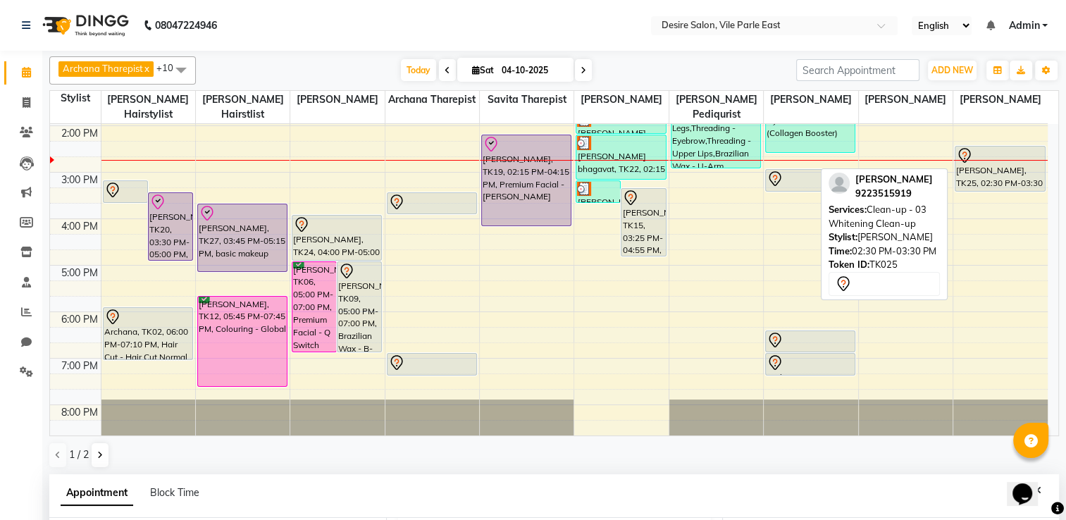
click at [998, 154] on div "[PERSON_NAME], TK25, 02:30 PM-03:30 PM, Clean-up - 03 Whitening Clean-up" at bounding box center [1000, 169] width 89 height 44
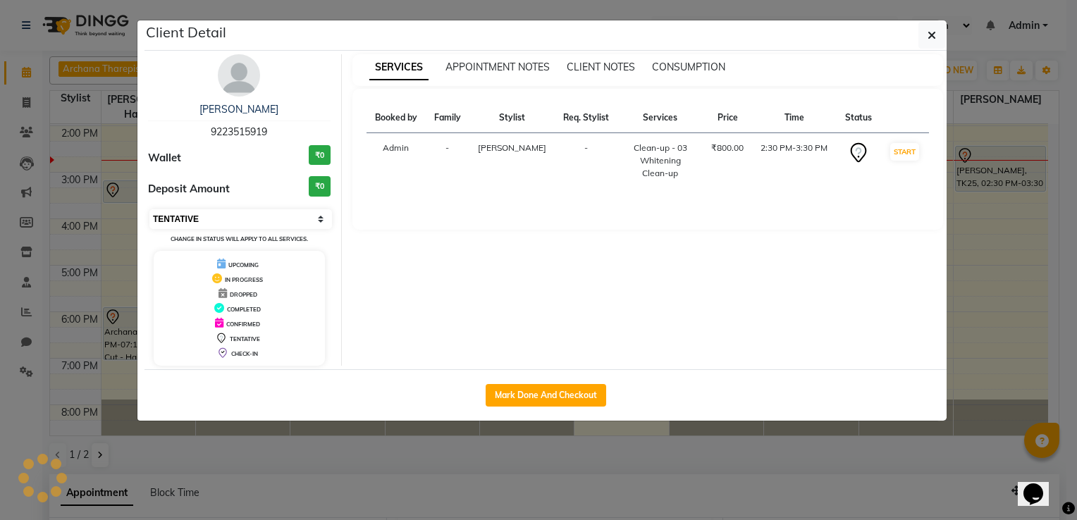
click at [291, 214] on select "Select IN SERVICE CONFIRMED TENTATIVE CHECK IN MARK DONE DROPPED UPCOMING" at bounding box center [240, 219] width 183 height 20
click at [149, 209] on select "Select IN SERVICE CONFIRMED TENTATIVE CHECK IN MARK DONE DROPPED UPCOMING" at bounding box center [240, 219] width 183 height 20
click at [932, 37] on icon "button" at bounding box center [931, 35] width 8 height 11
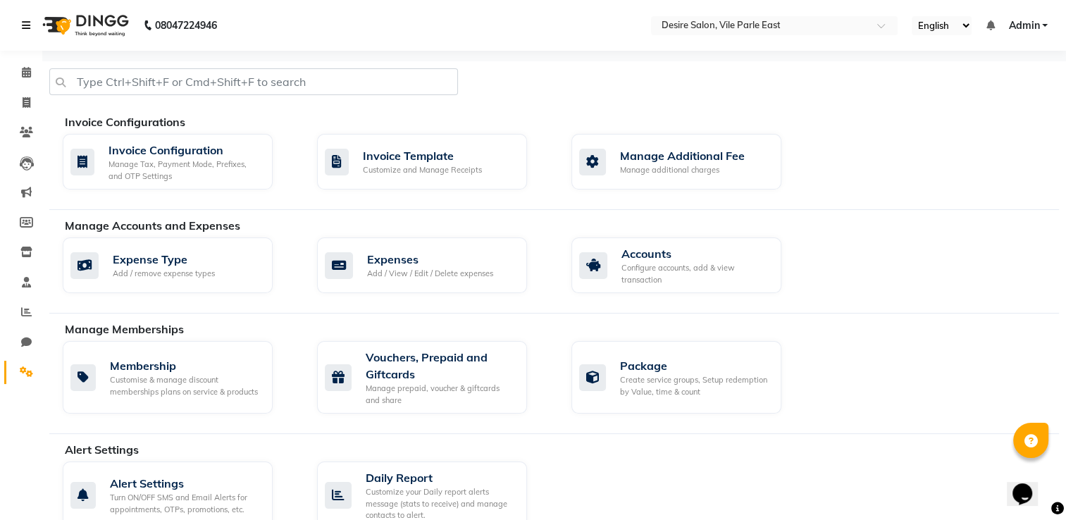
click at [27, 21] on icon at bounding box center [26, 25] width 8 height 10
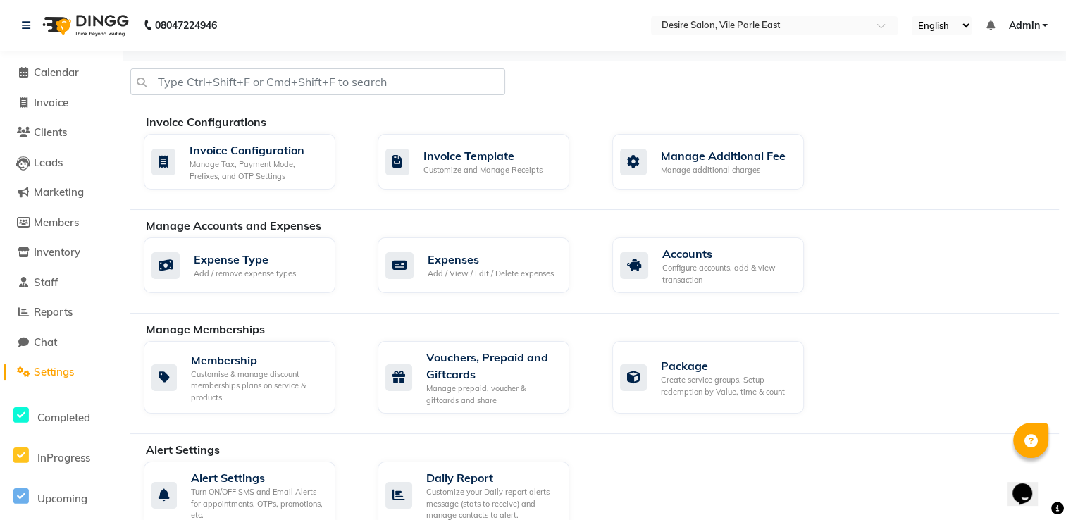
click at [20, 63] on li "Calendar" at bounding box center [61, 73] width 123 height 30
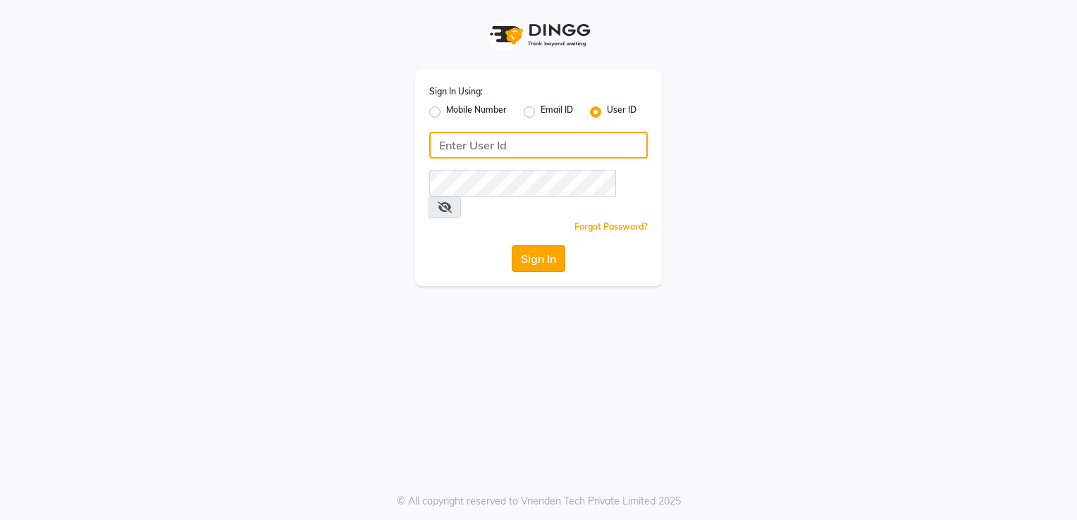
type input "desiresalon"
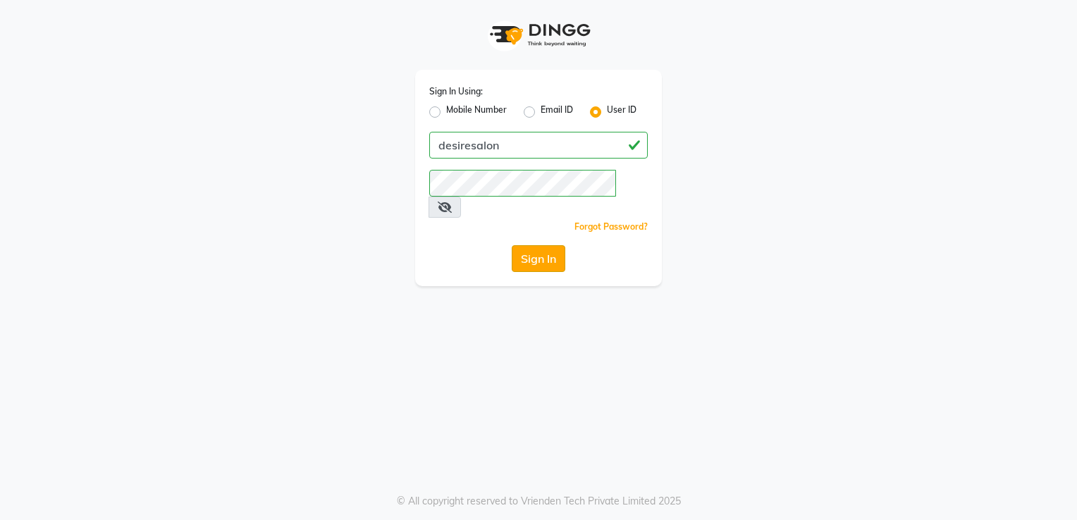
click at [539, 245] on button "Sign In" at bounding box center [539, 258] width 54 height 27
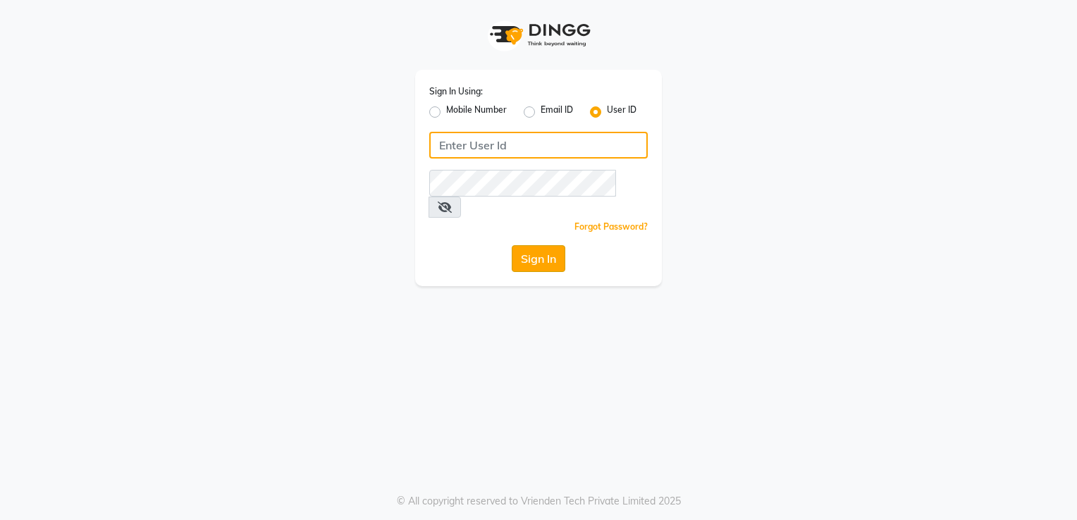
type input "desiresalon"
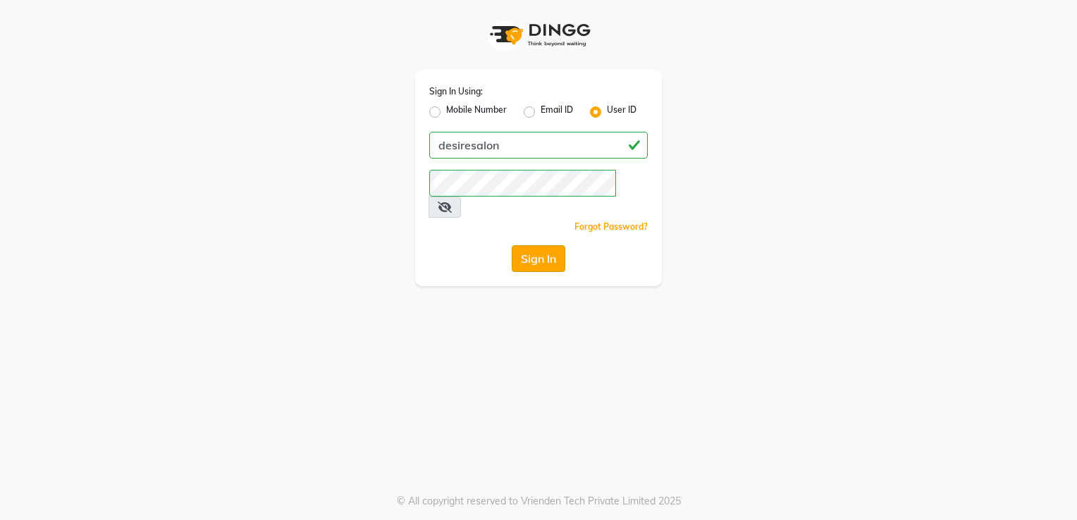
click at [558, 245] on button "Sign In" at bounding box center [539, 258] width 54 height 27
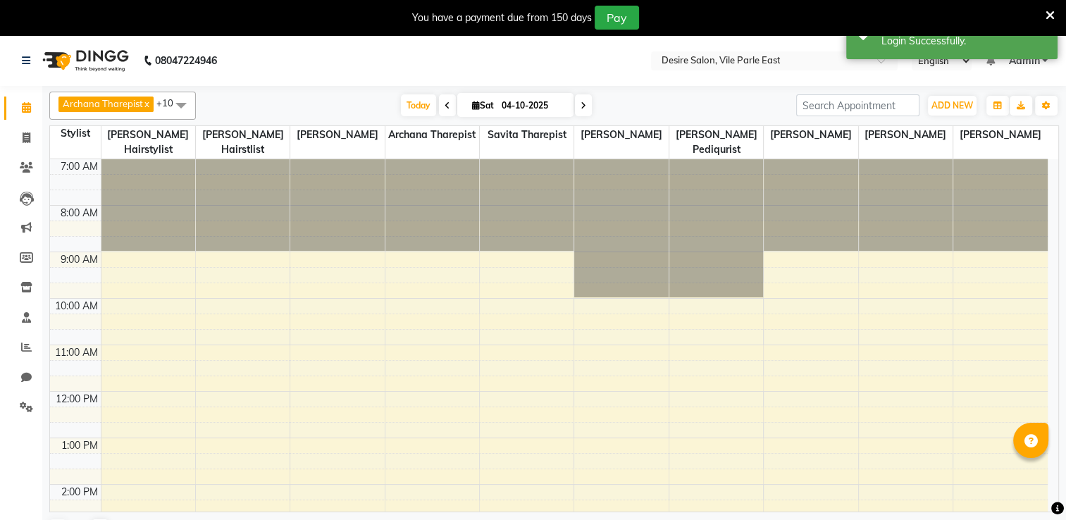
select select "en"
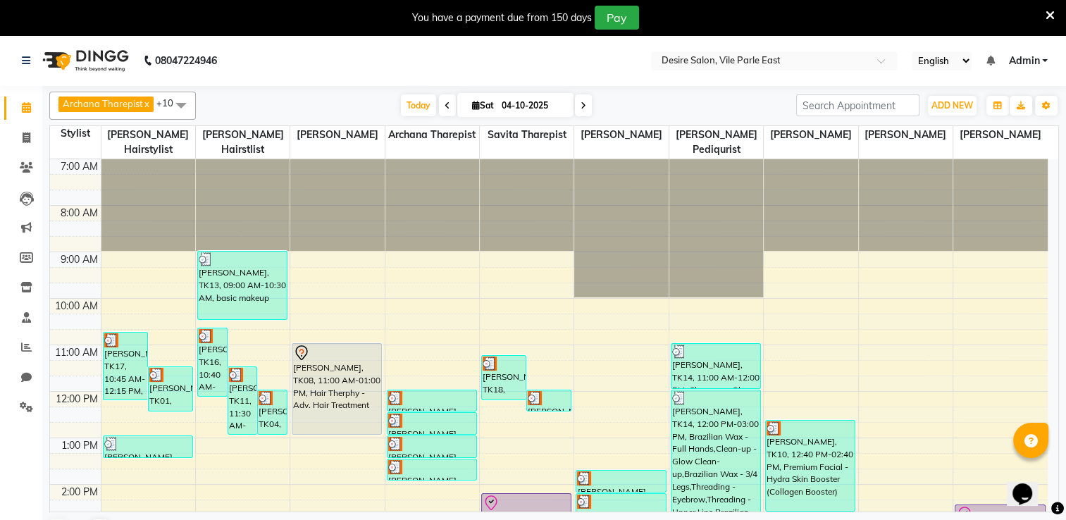
scroll to position [321, 0]
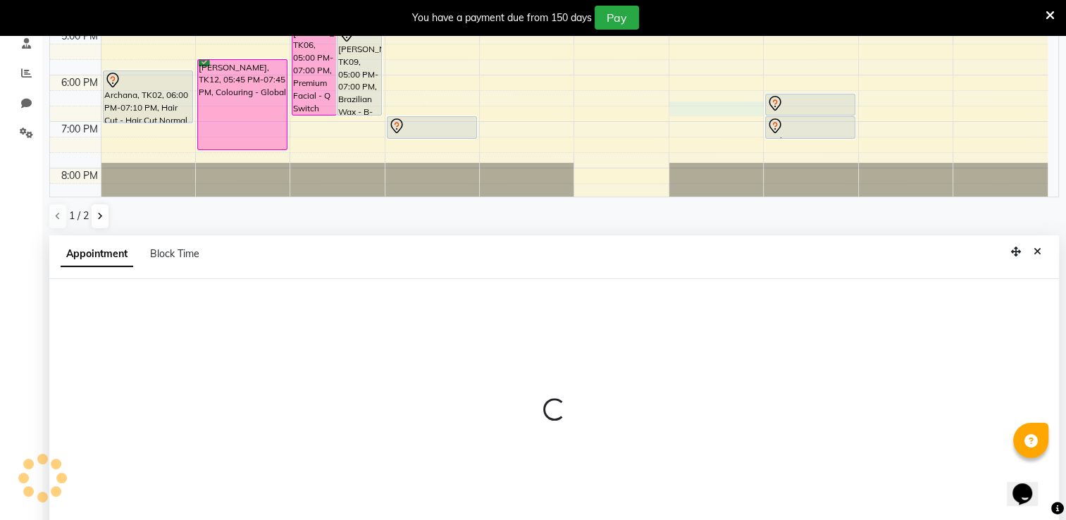
select select "85301"
select select "tentative"
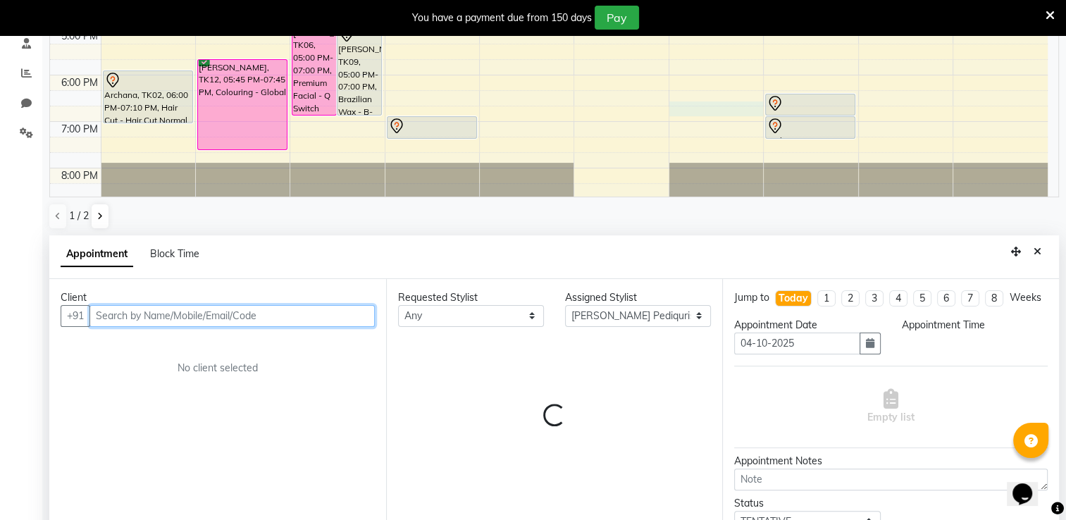
scroll to position [309, 0]
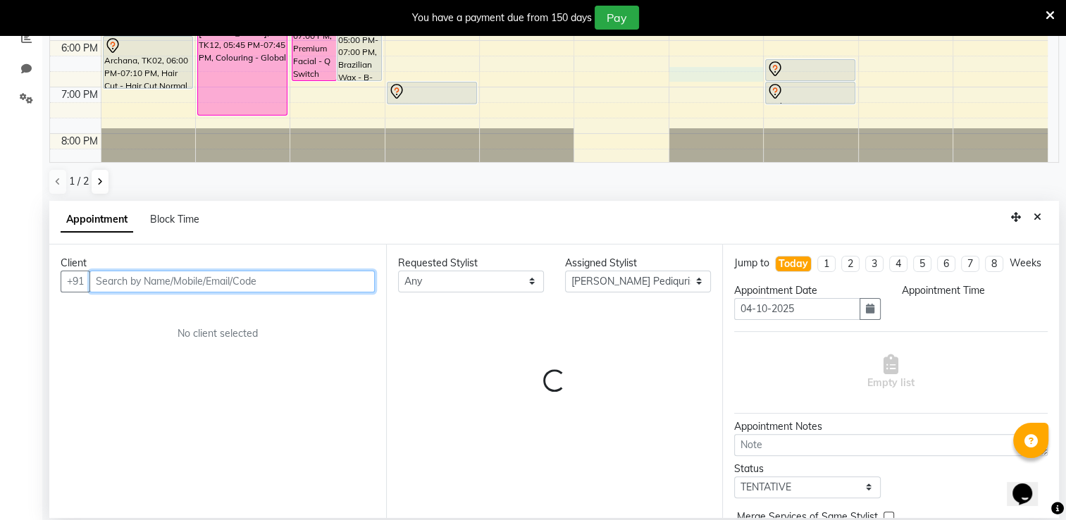
select select "1125"
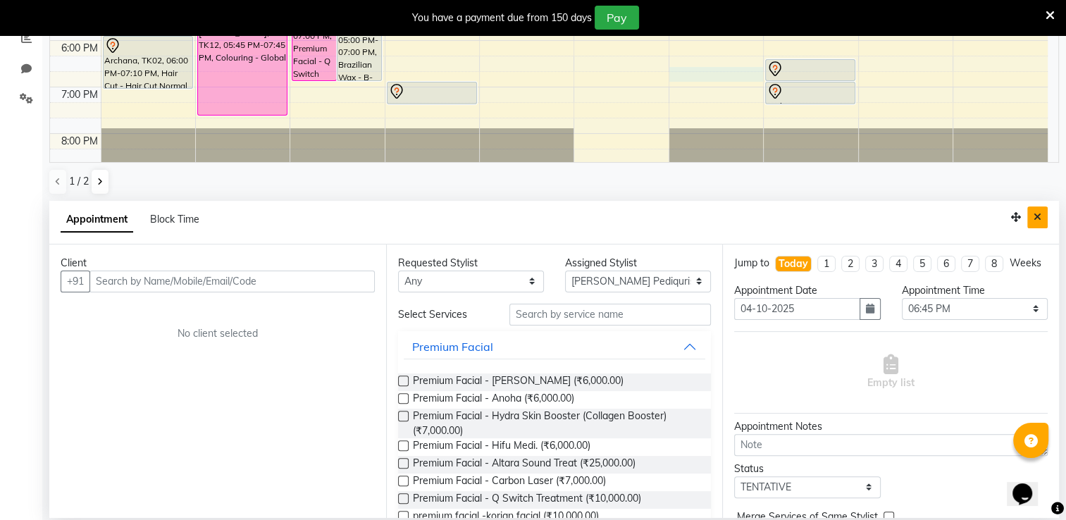
click at [1044, 217] on button "Close" at bounding box center [1037, 217] width 20 height 22
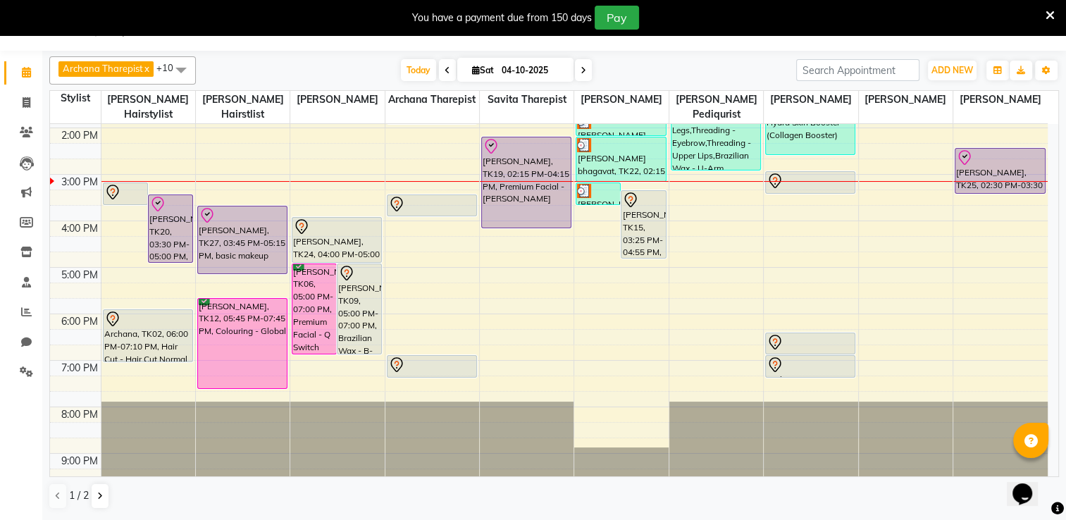
scroll to position [35, 0]
select select "85301"
select select "945"
select select "tentative"
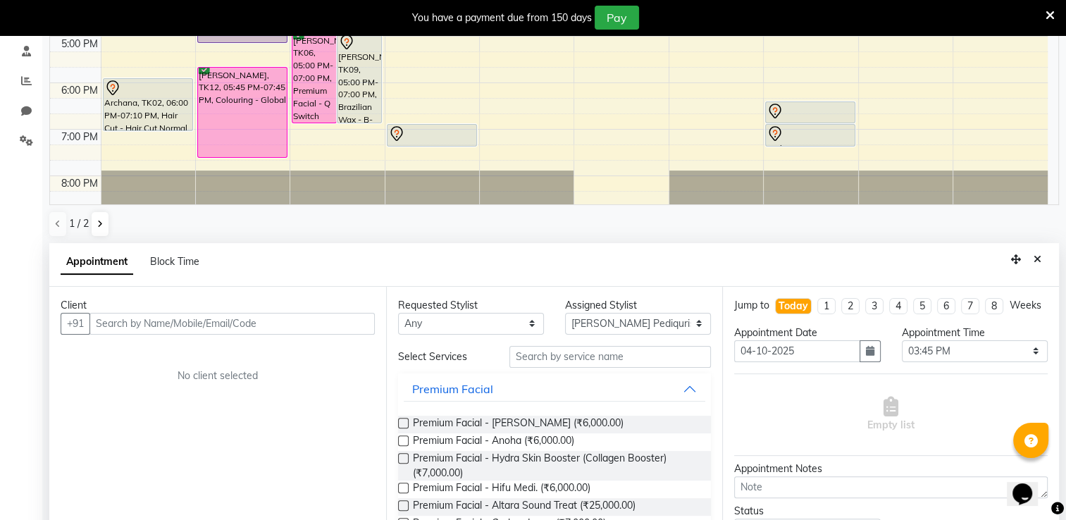
scroll to position [309, 0]
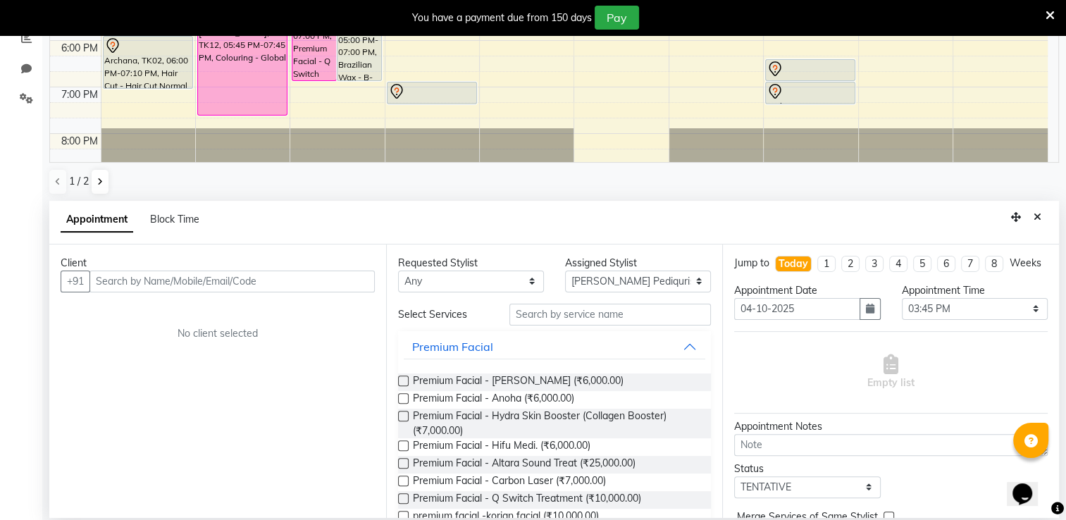
click at [279, 275] on input "text" at bounding box center [231, 282] width 285 height 22
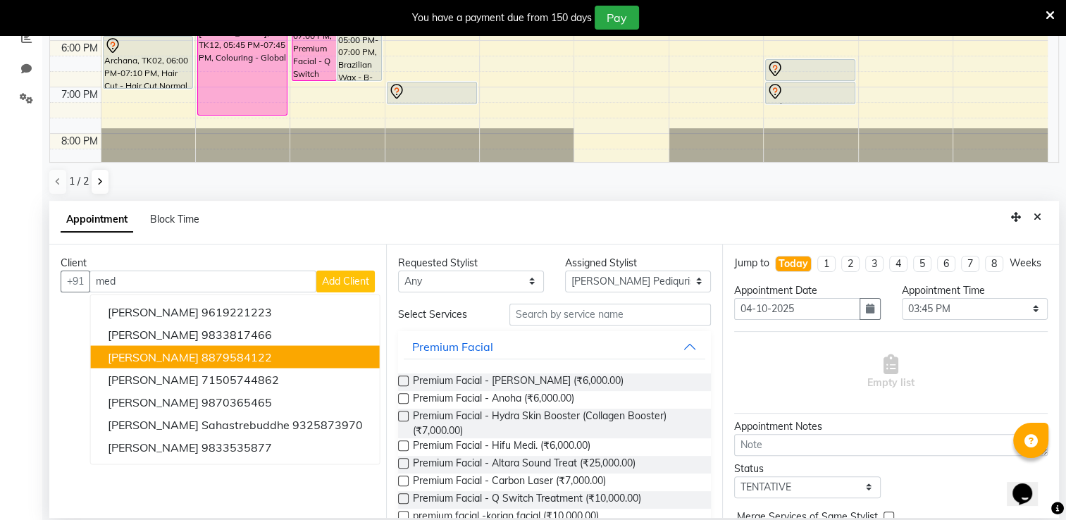
click at [259, 351] on ngb-highlight "8879584122" at bounding box center [237, 357] width 70 height 14
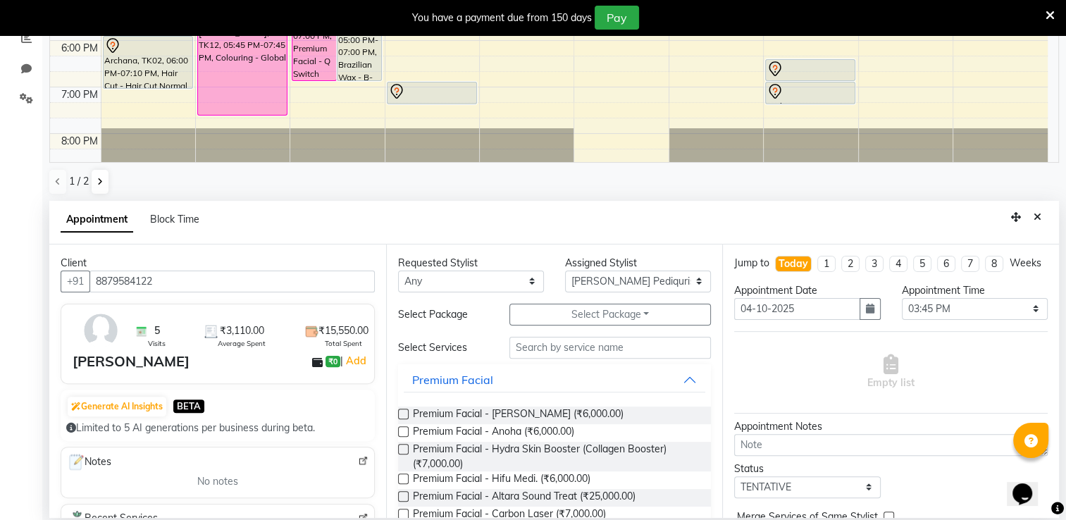
type input "8879584122"
click at [617, 283] on select "Select Archana Tharepist [PERSON_NAME] Pediqurist [PERSON_NAME] desire salon [P…" at bounding box center [638, 282] width 146 height 22
click at [552, 347] on input "text" at bounding box center [611, 348] width 202 height 22
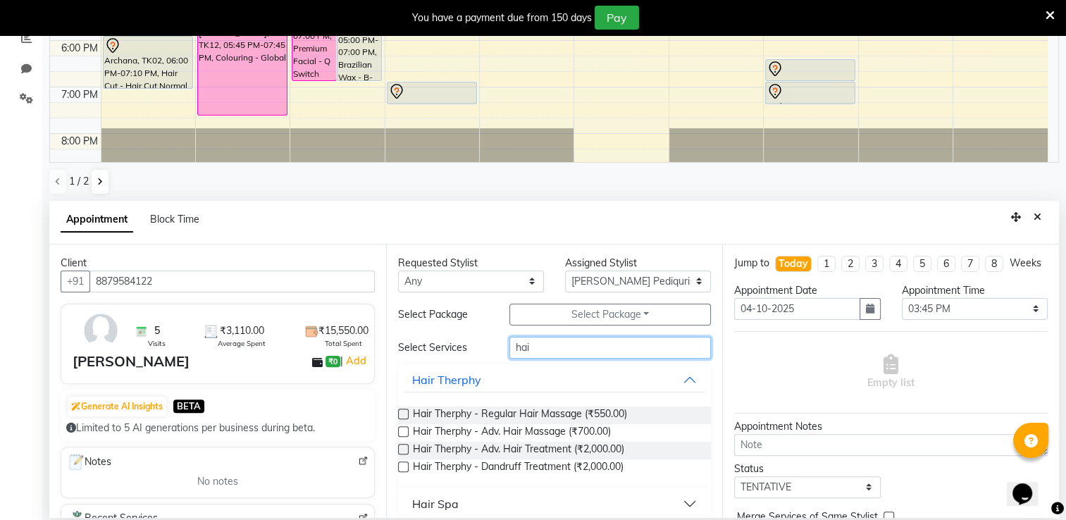
type input "hai"
click at [403, 448] on label at bounding box center [403, 449] width 11 height 11
click at [403, 448] on input "checkbox" at bounding box center [402, 450] width 9 height 9
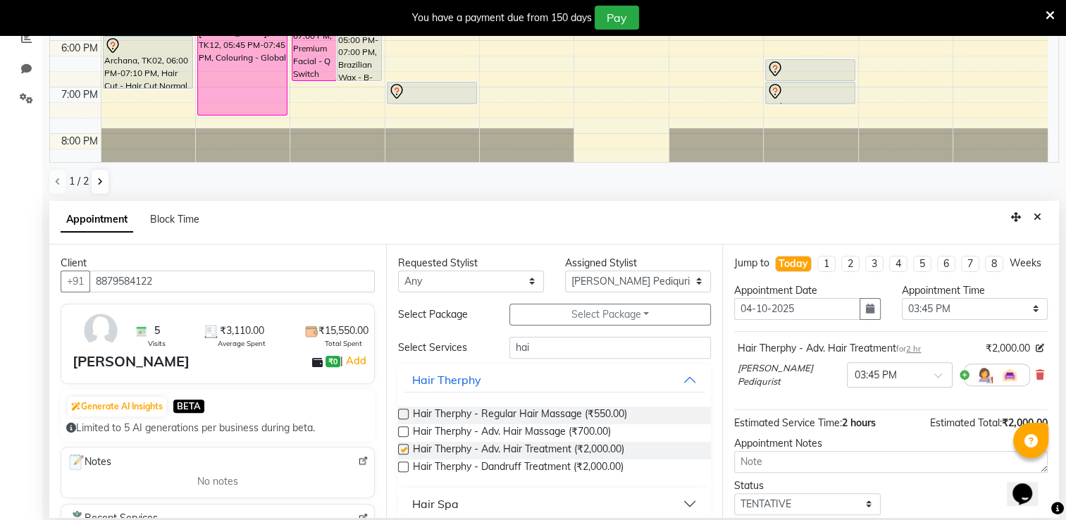
checkbox input "false"
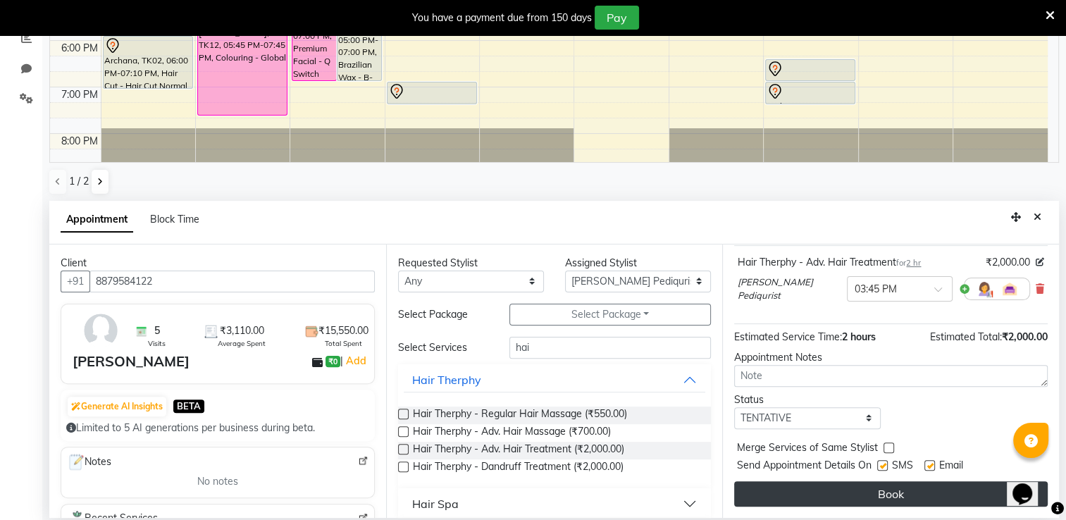
click at [969, 490] on button "Book" at bounding box center [891, 493] width 314 height 25
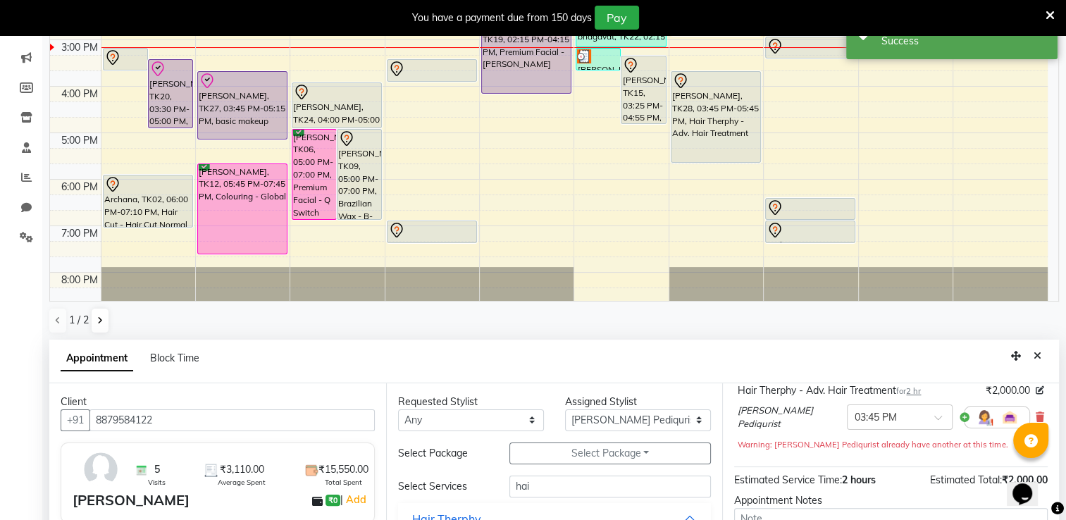
scroll to position [0, 0]
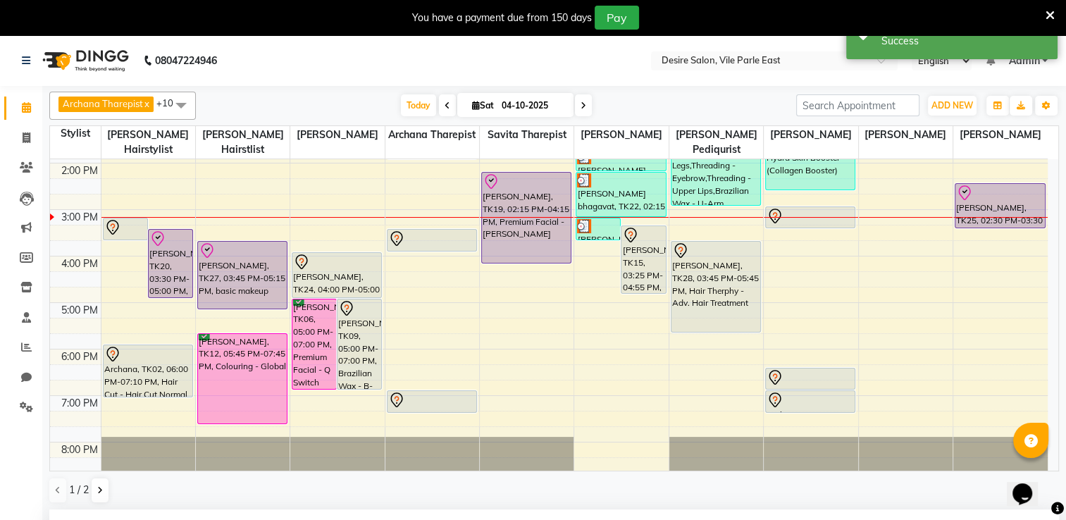
click at [517, 102] on input "04-10-2025" at bounding box center [533, 105] width 70 height 21
select select "10"
select select "2025"
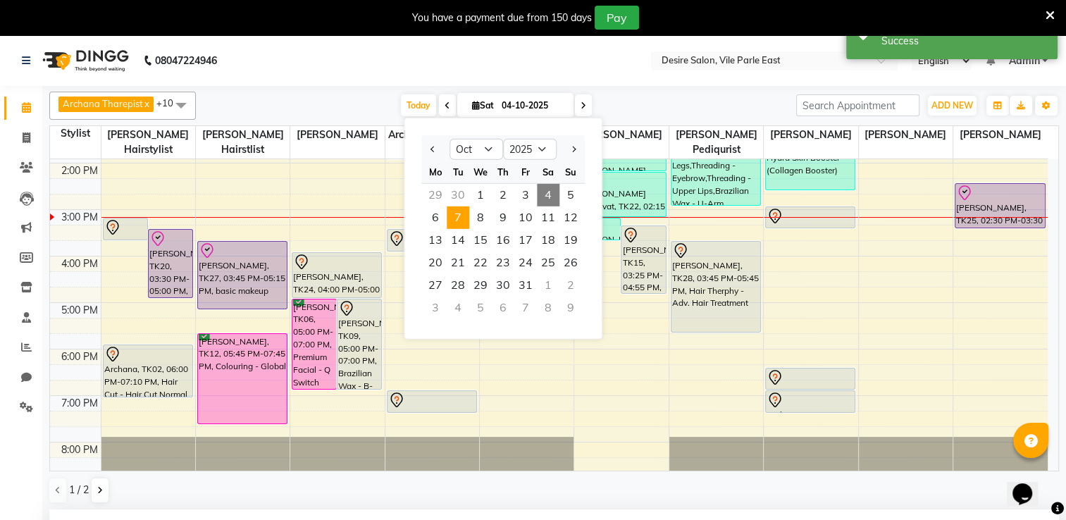
click at [457, 214] on span "7" at bounding box center [458, 217] width 23 height 23
type input "[DATE]"
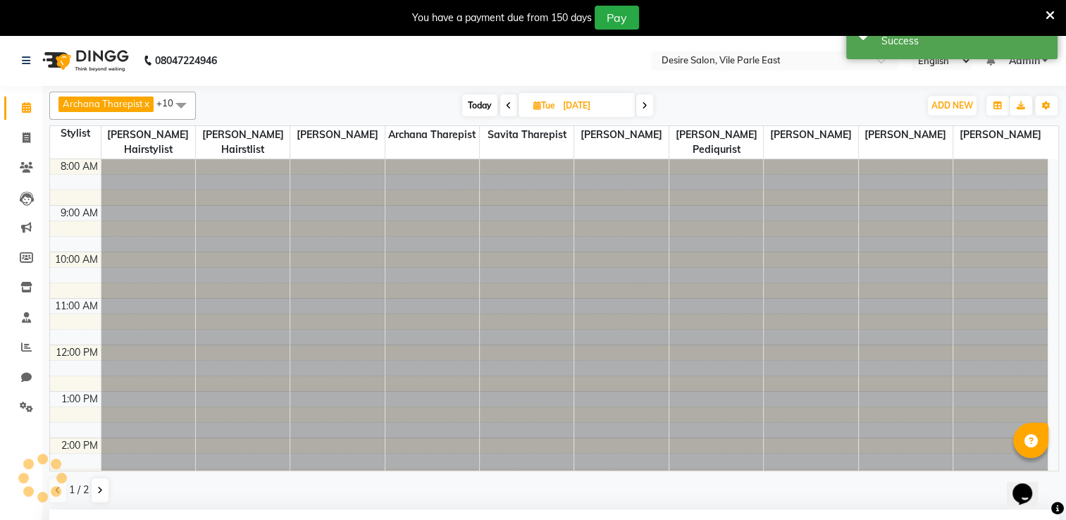
select select "945"
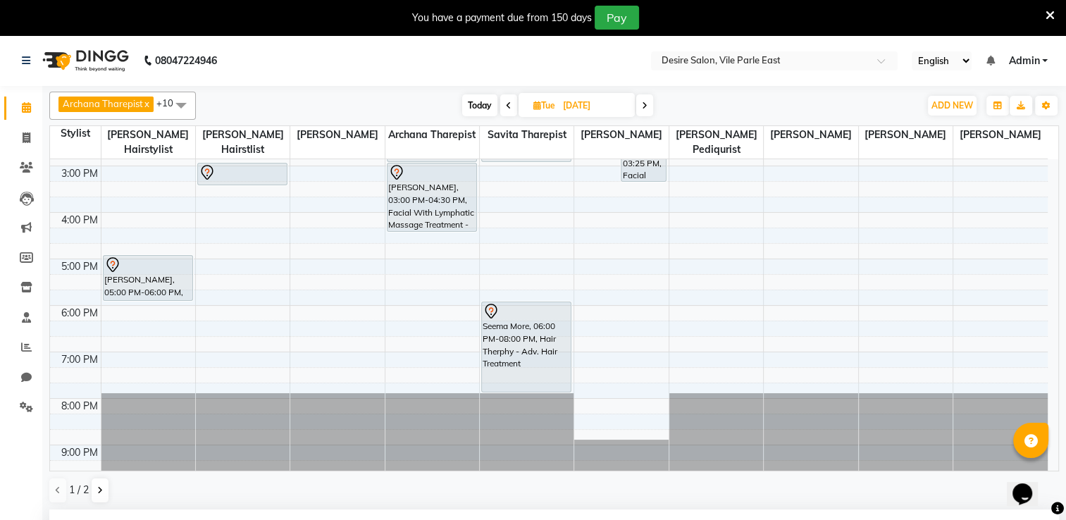
scroll to position [33, 0]
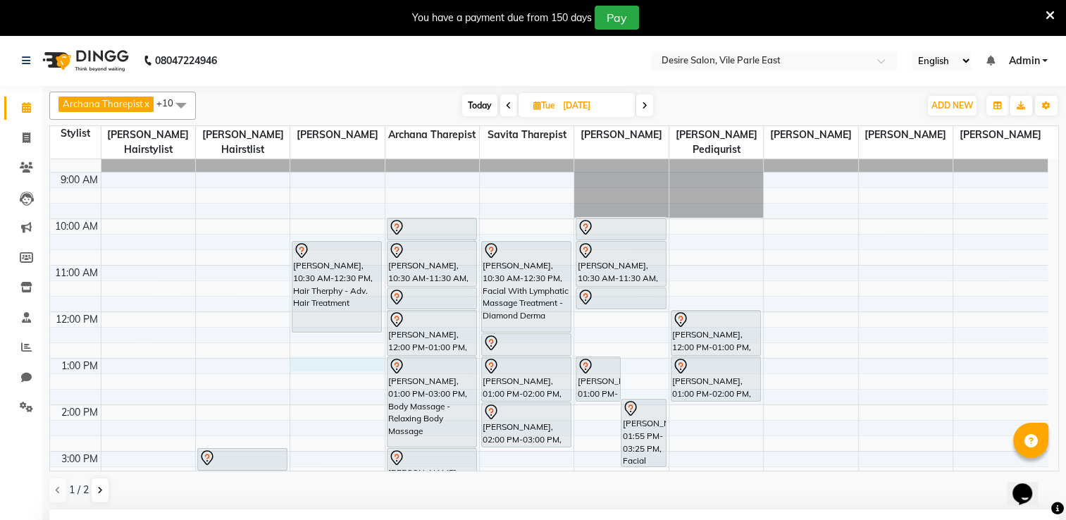
click at [310, 345] on div "8:00 AM 9:00 AM 10:00 AM 11:00 AM 12:00 PM 1:00 PM 2:00 PM 3:00 PM 4:00 PM 5:00…" at bounding box center [549, 451] width 998 height 650
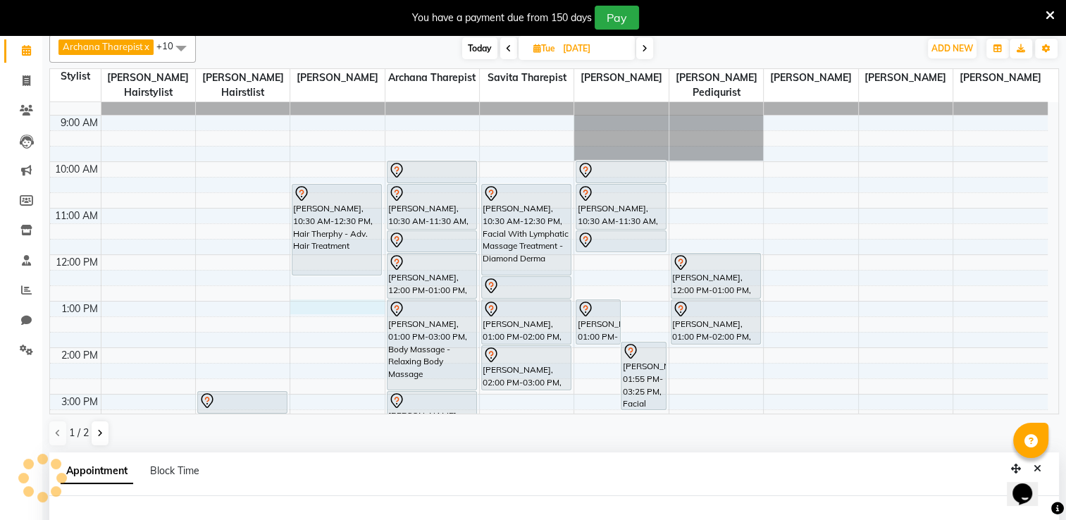
select select "74553"
select select "tentative"
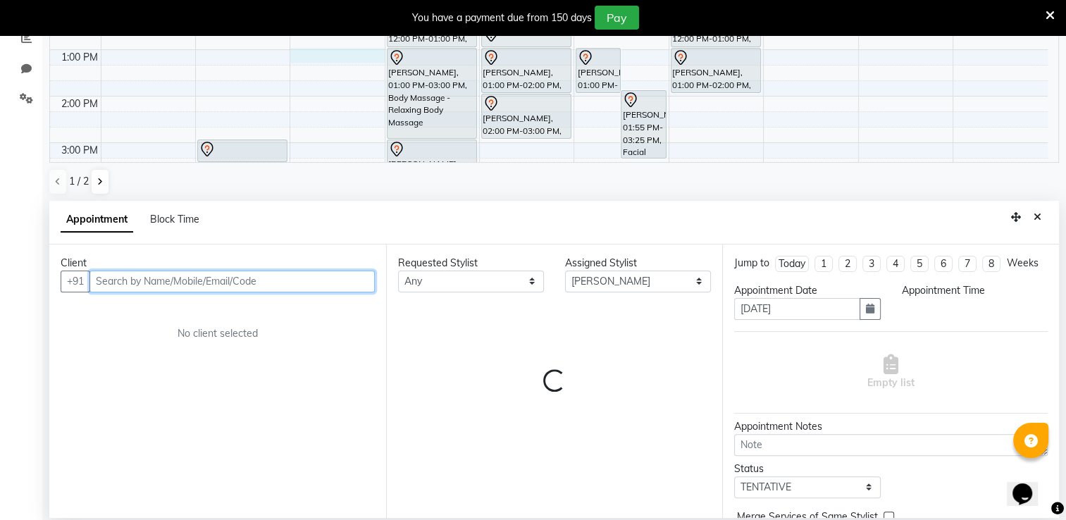
select select "780"
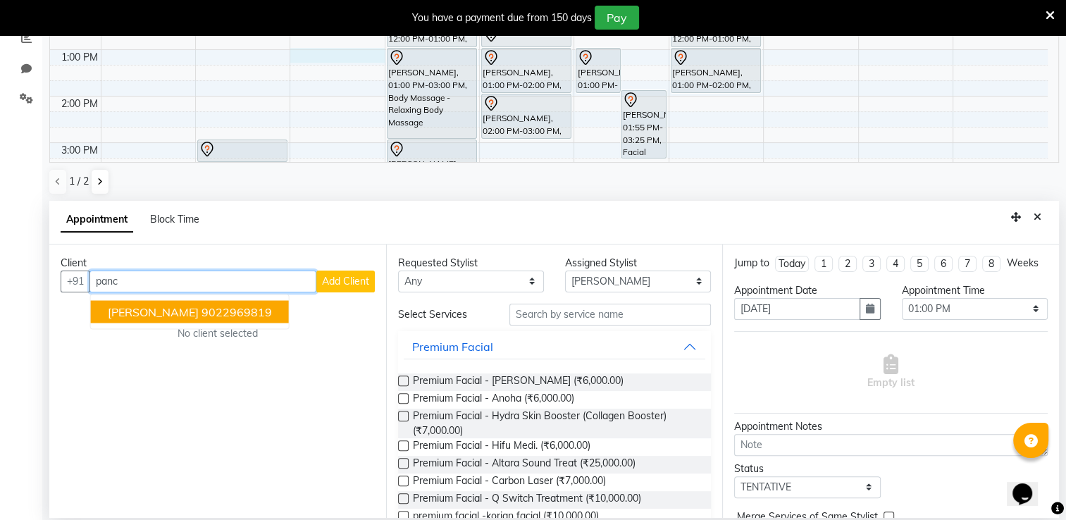
click at [251, 313] on ngb-highlight "9022969819" at bounding box center [237, 311] width 70 height 14
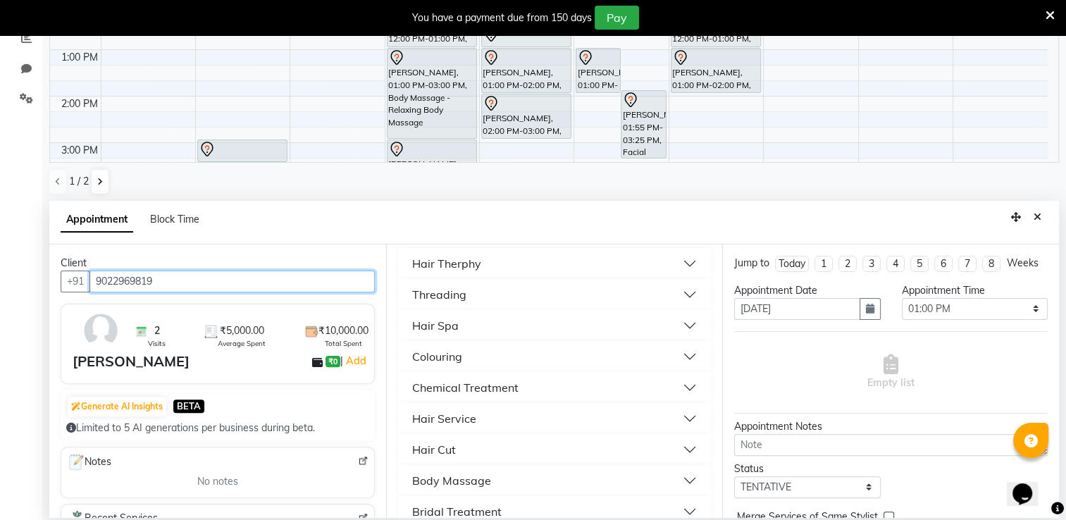
scroll to position [560, 0]
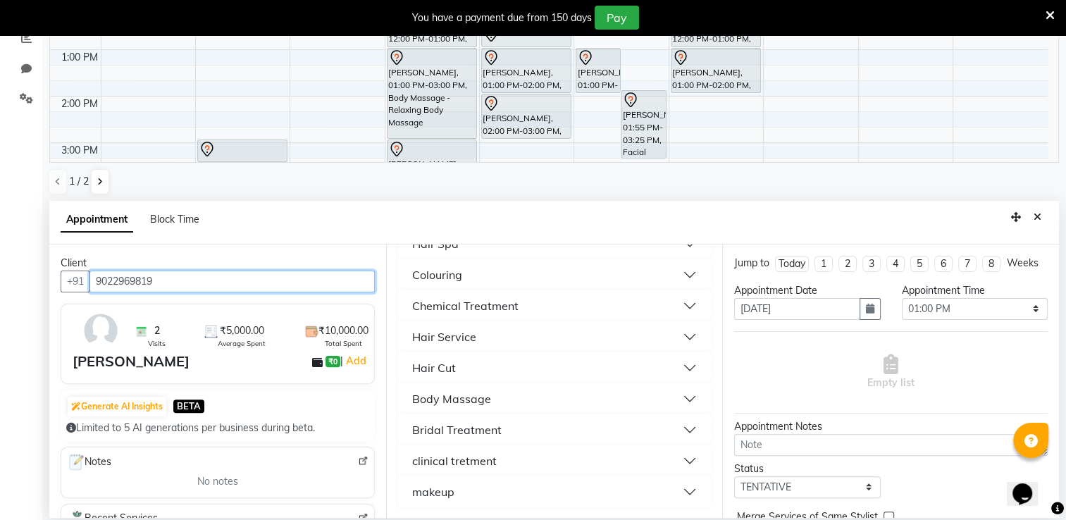
type input "9022969819"
click at [500, 455] on button "clinical tretment" at bounding box center [555, 460] width 302 height 25
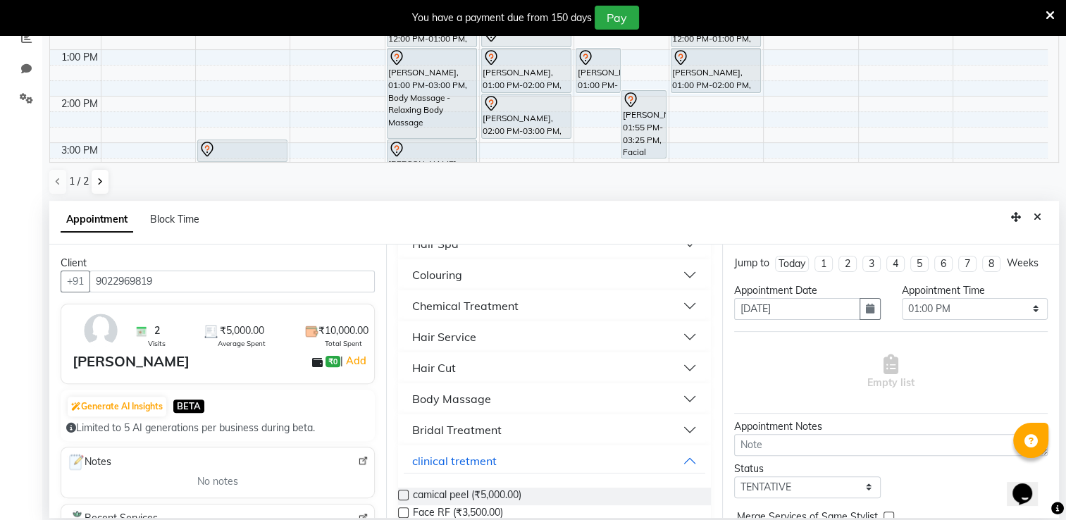
click at [402, 510] on label at bounding box center [403, 512] width 11 height 11
click at [402, 510] on input "checkbox" at bounding box center [402, 514] width 9 height 9
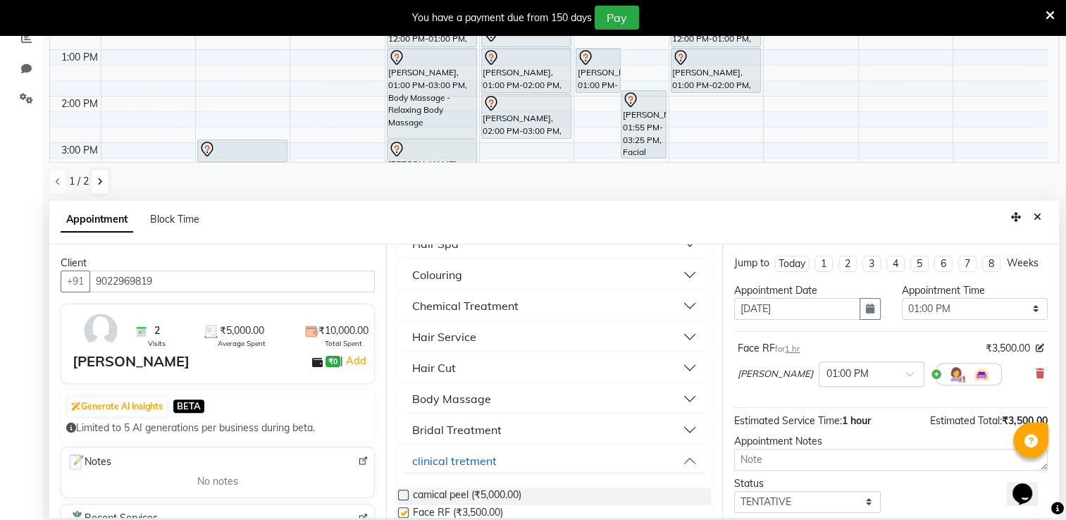
checkbox input "false"
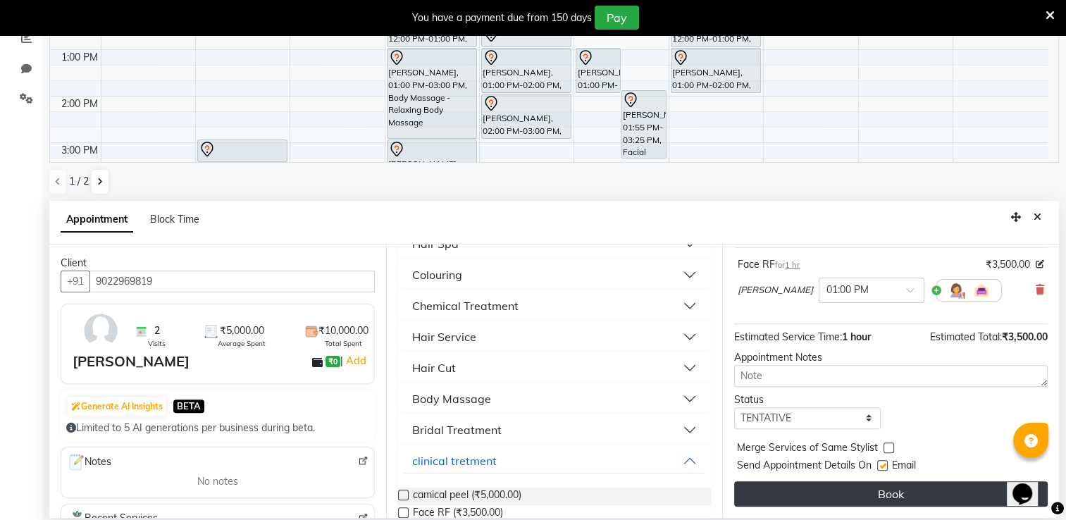
click at [964, 497] on button "Book" at bounding box center [891, 493] width 314 height 25
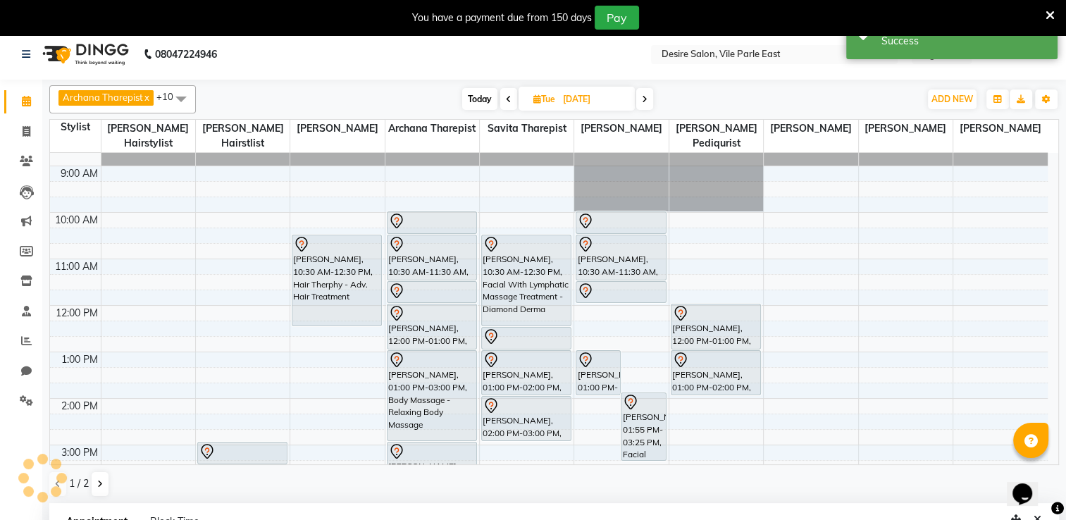
scroll to position [0, 0]
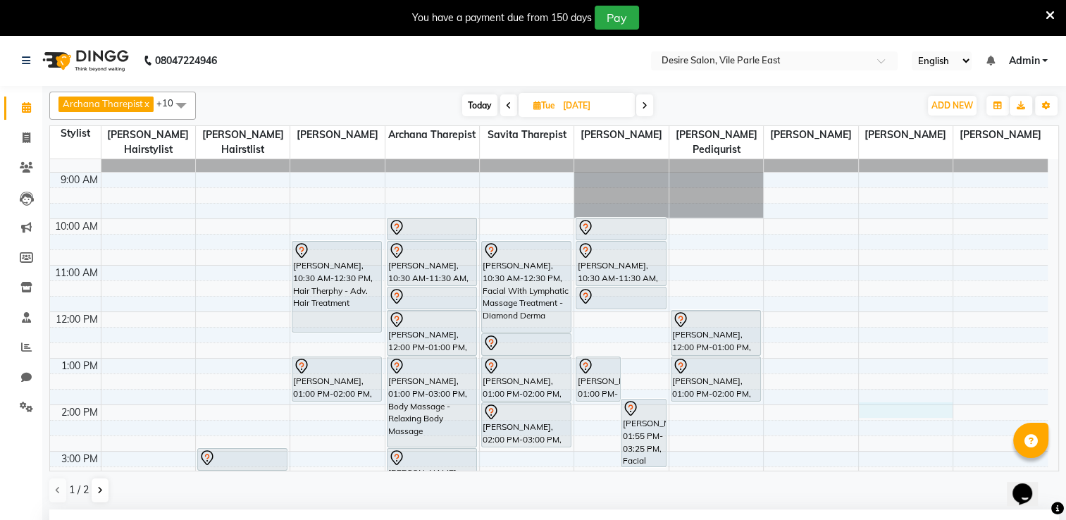
click at [870, 391] on div "8:00 AM 9:00 AM 10:00 AM 11:00 AM 12:00 PM 1:00 PM 2:00 PM 3:00 PM 4:00 PM 5:00…" at bounding box center [549, 451] width 998 height 650
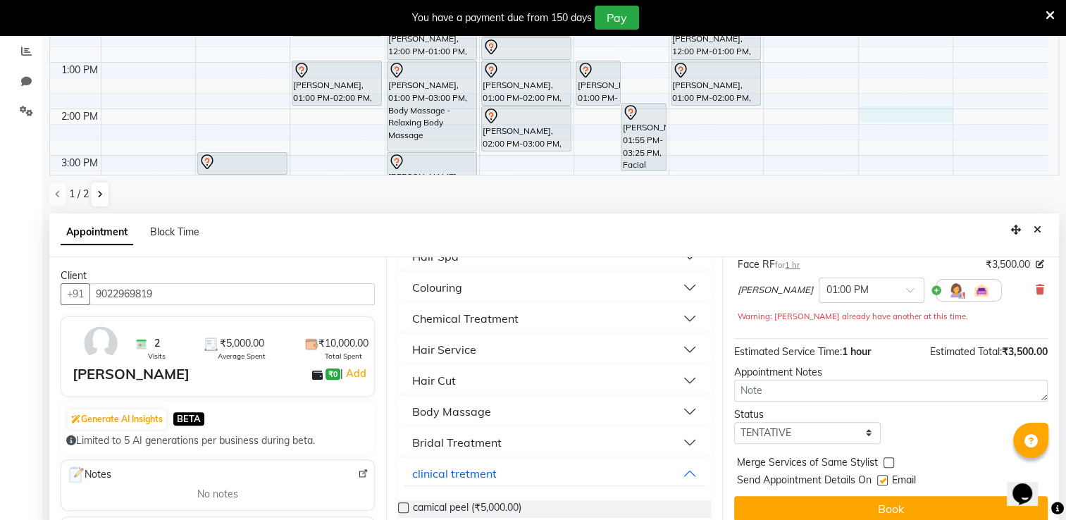
scroll to position [309, 0]
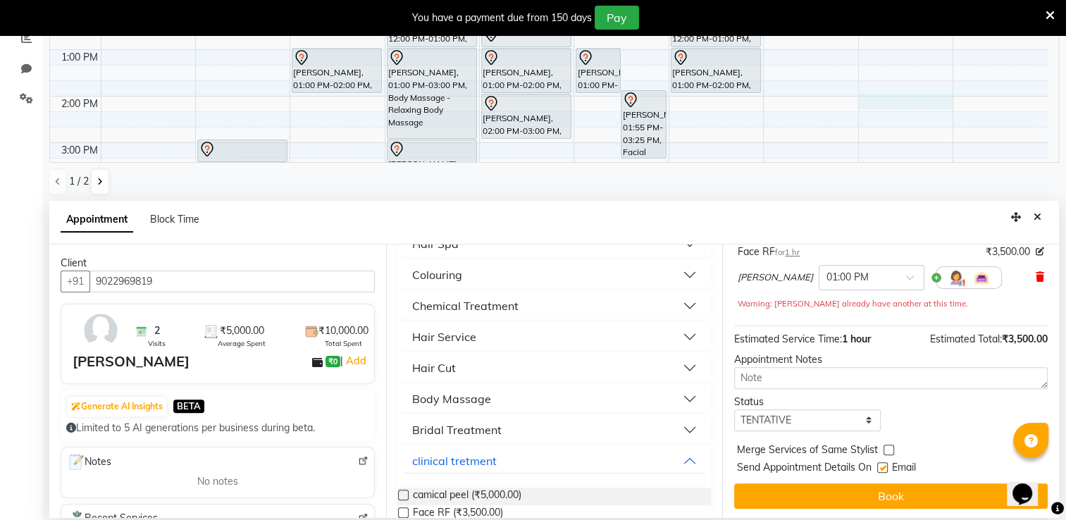
click at [1036, 282] on icon at bounding box center [1040, 277] width 8 height 10
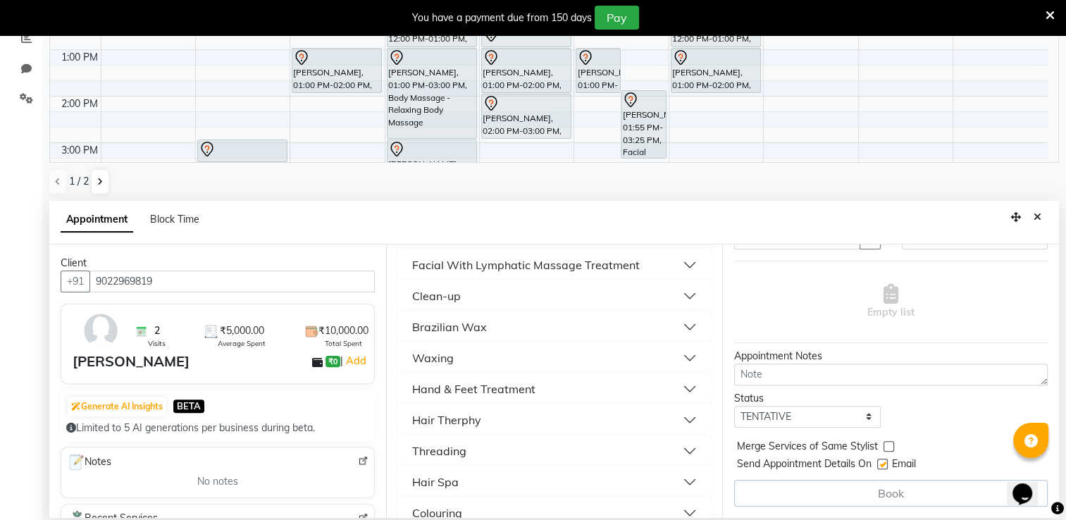
scroll to position [321, 0]
click at [530, 388] on div "Hand & Feet Treatment" at bounding box center [473, 389] width 123 height 17
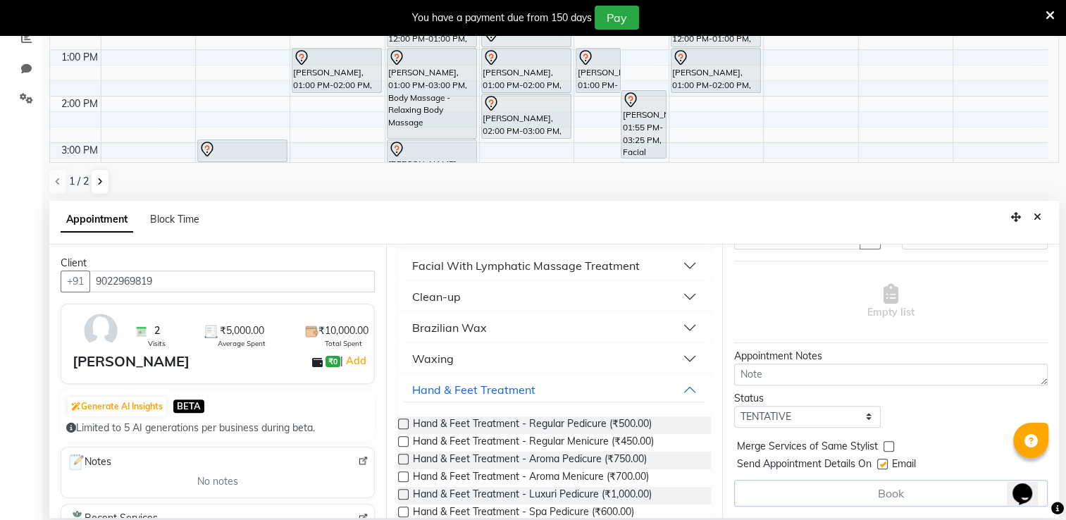
click at [402, 419] on label at bounding box center [403, 424] width 11 height 11
click at [402, 421] on input "checkbox" at bounding box center [402, 425] width 9 height 9
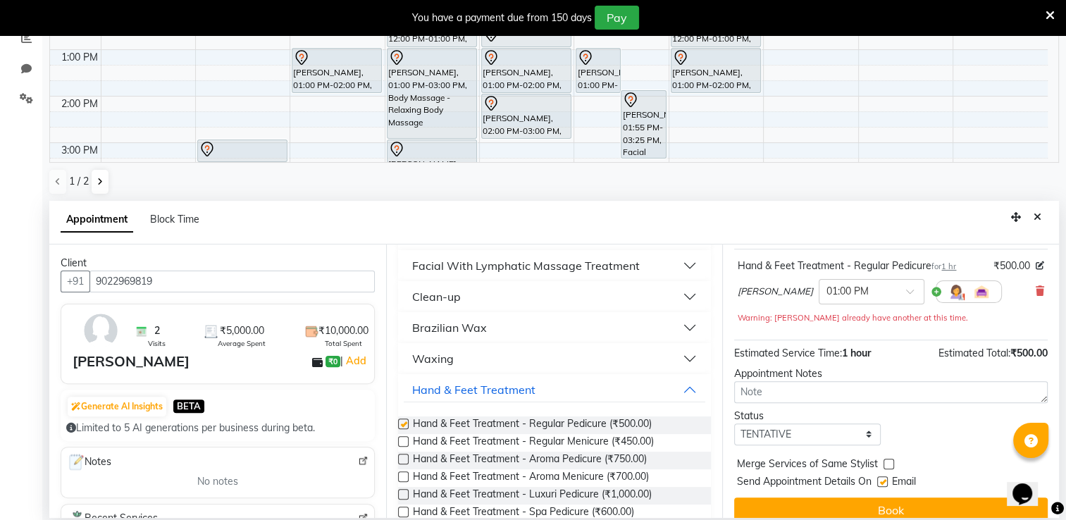
scroll to position [97, 0]
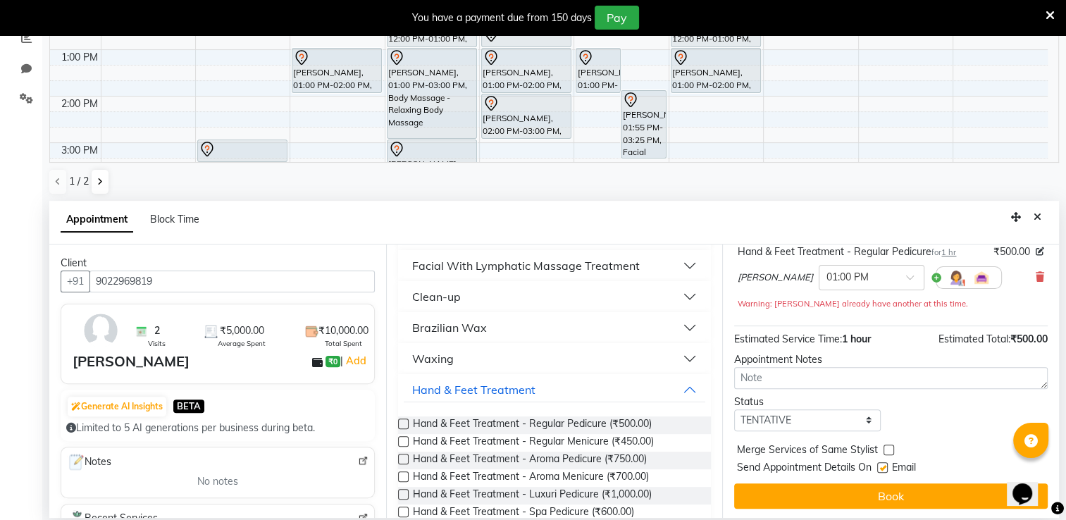
checkbox input "false"
click at [400, 440] on label at bounding box center [403, 441] width 11 height 11
click at [400, 440] on input "checkbox" at bounding box center [402, 442] width 9 height 9
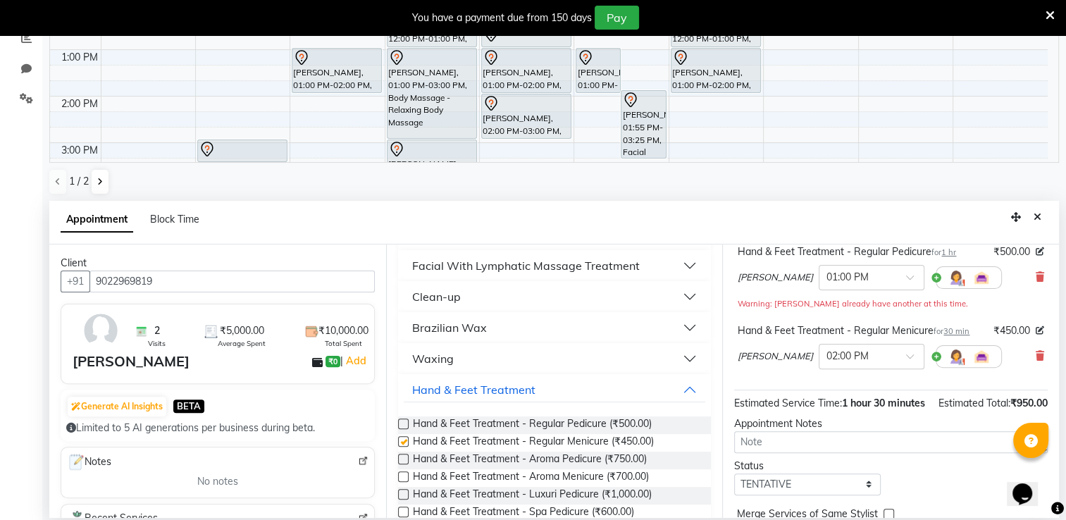
checkbox input "false"
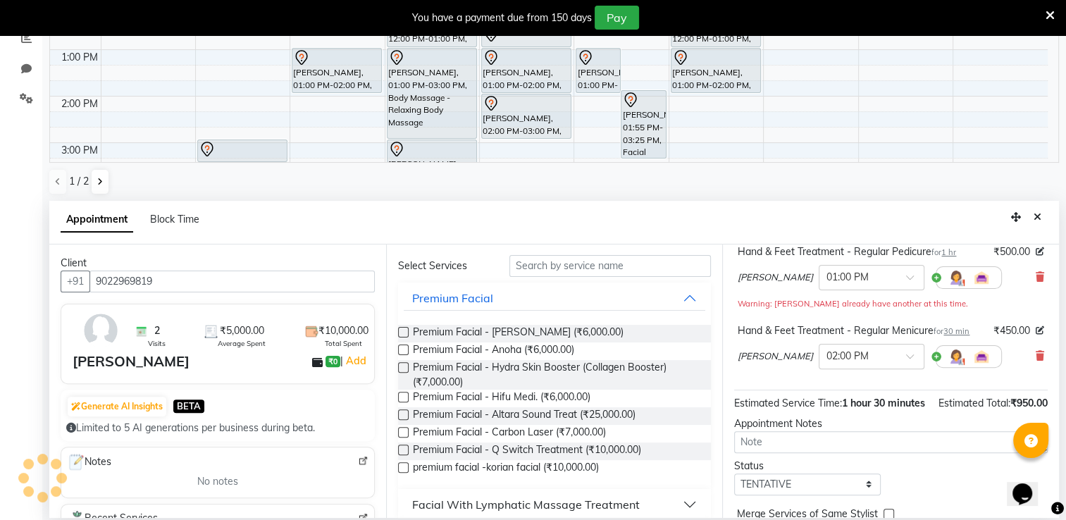
scroll to position [0, 0]
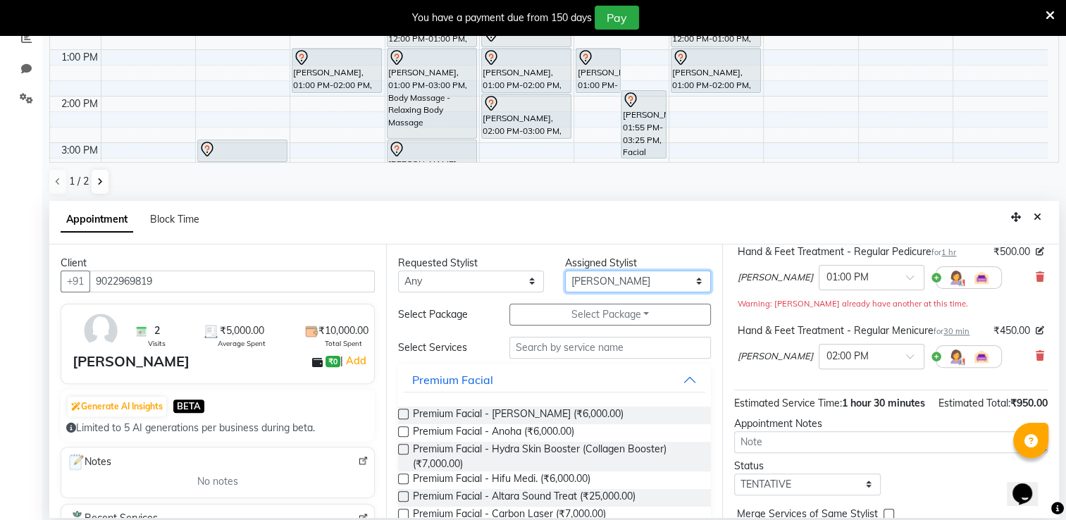
click at [600, 275] on select "Select Archana Tharepist [PERSON_NAME] Pediqurist [PERSON_NAME] desire salon [P…" at bounding box center [638, 282] width 146 height 22
select select "75801"
click at [565, 271] on select "Select Archana Tharepist [PERSON_NAME] Pediqurist [PERSON_NAME] desire salon [P…" at bounding box center [638, 282] width 146 height 22
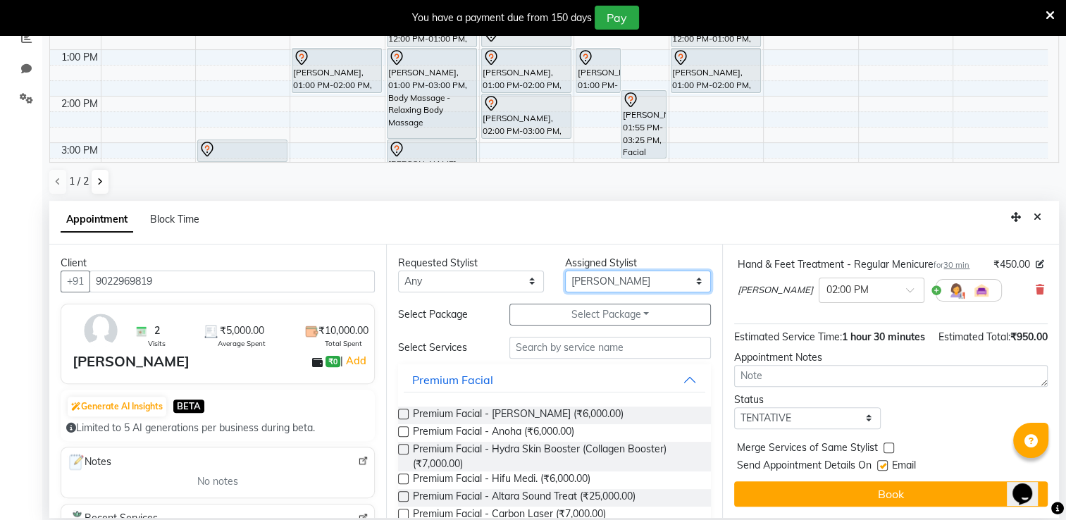
scroll to position [190, 0]
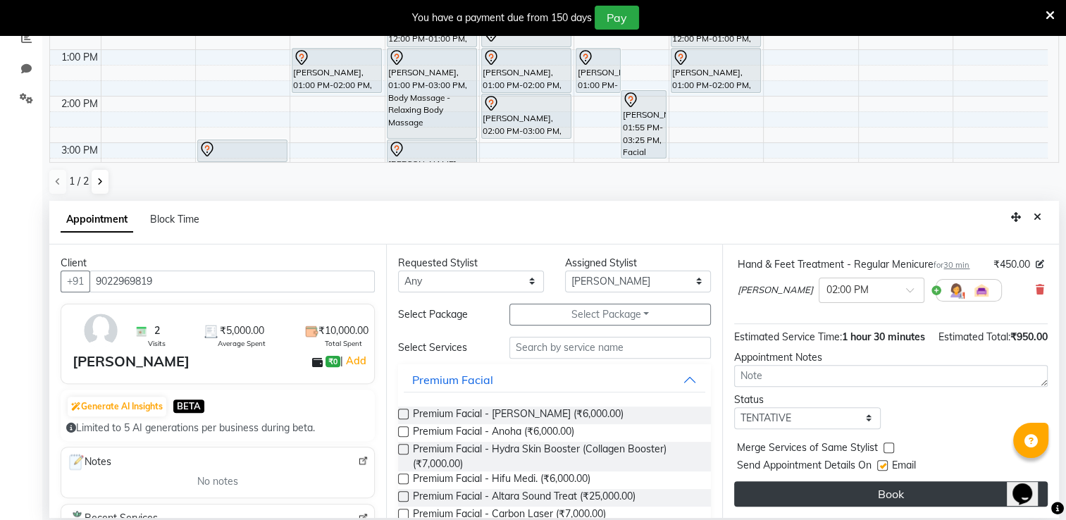
click at [908, 495] on button "Book" at bounding box center [891, 493] width 314 height 25
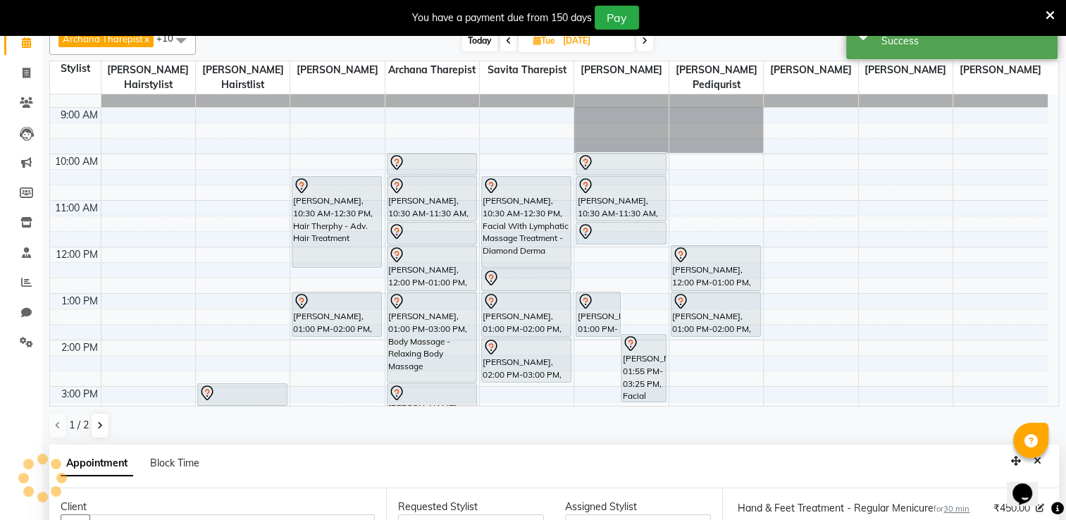
scroll to position [0, 0]
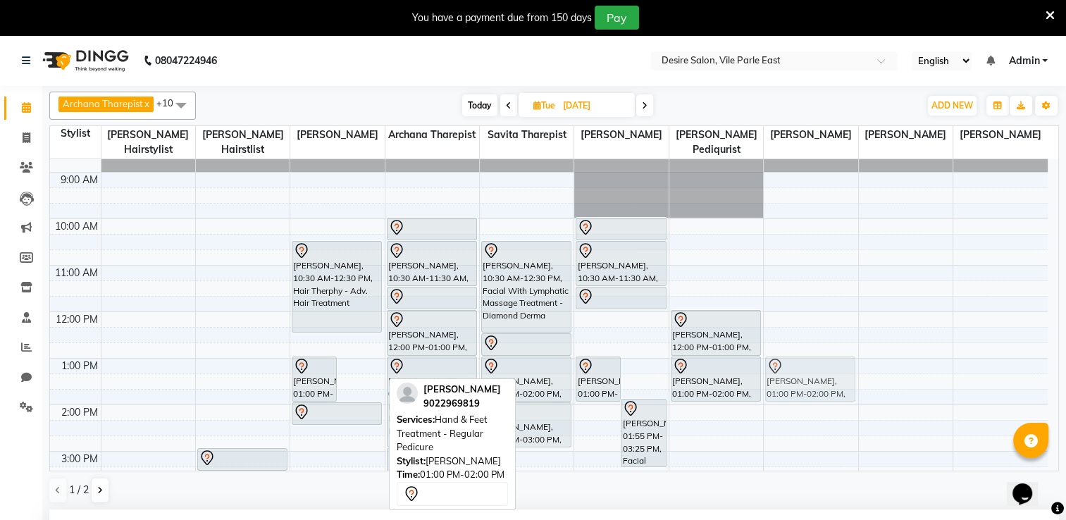
drag, startPoint x: 357, startPoint y: 369, endPoint x: 782, endPoint y: 366, distance: 424.2
click at [782, 366] on tr "[PERSON_NAME], 05:00 PM-06:00 PM, Colouring - Crown Root Touch-up [PERSON_NAME]…" at bounding box center [549, 451] width 998 height 650
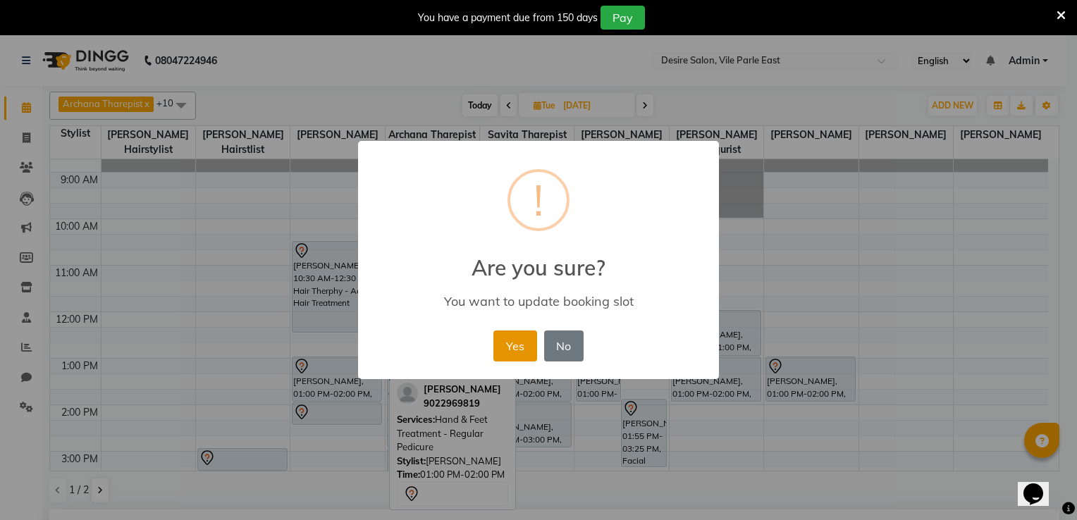
click at [519, 343] on button "Yes" at bounding box center [514, 346] width 43 height 31
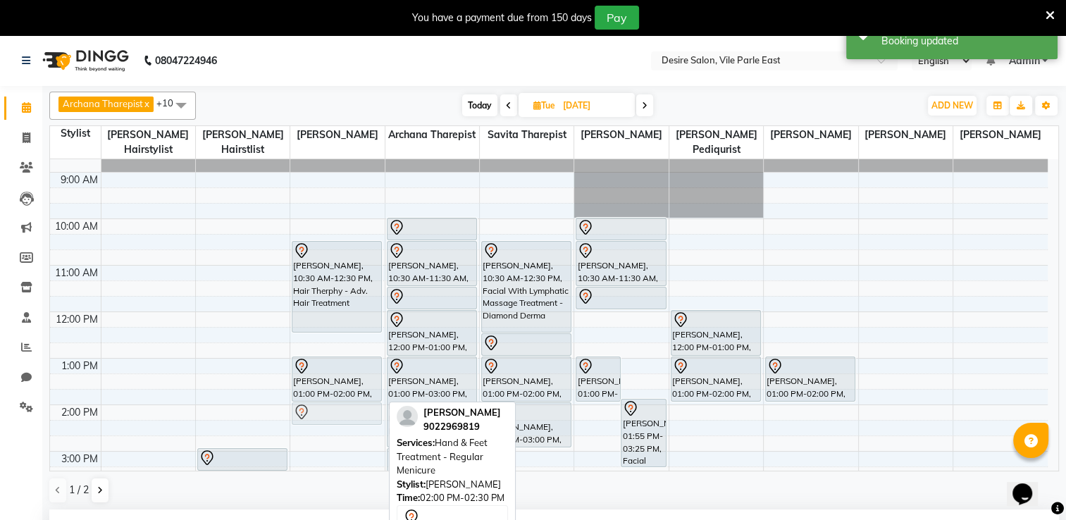
drag, startPoint x: 321, startPoint y: 397, endPoint x: 330, endPoint y: 402, distance: 9.8
click at [330, 402] on div "[PERSON_NAME], 10:30 AM-12:30 PM, Hair Therphy - Adv. Hair Treatment [PERSON_NA…" at bounding box center [337, 451] width 94 height 650
drag, startPoint x: 342, startPoint y: 405, endPoint x: 817, endPoint y: 412, distance: 475.7
click at [817, 412] on div "8:00 AM 9:00 AM 10:00 AM 11:00 AM 12:00 PM 1:00 PM 2:00 PM 3:00 PM 4:00 PM 5:00…" at bounding box center [549, 451] width 998 height 650
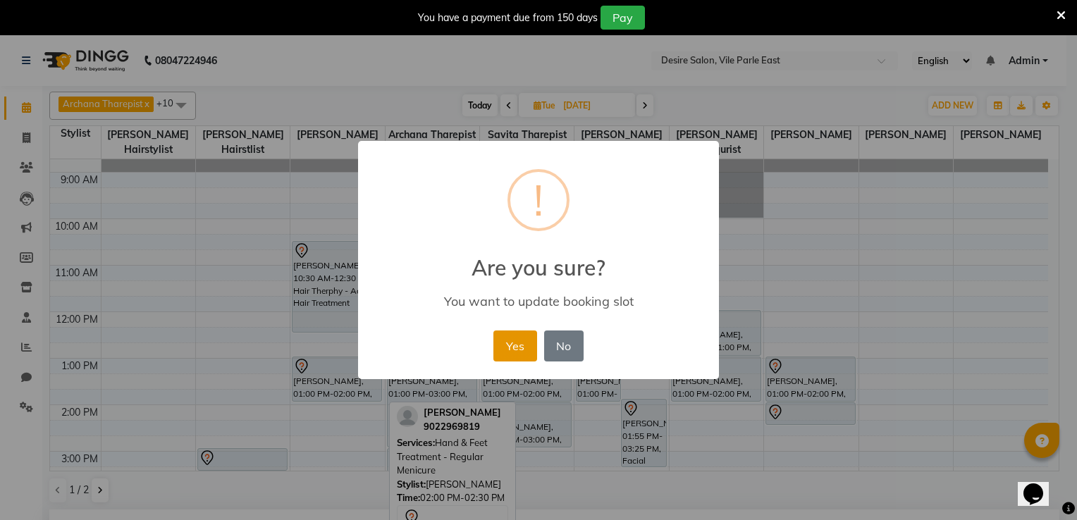
click at [510, 346] on button "Yes" at bounding box center [514, 346] width 43 height 31
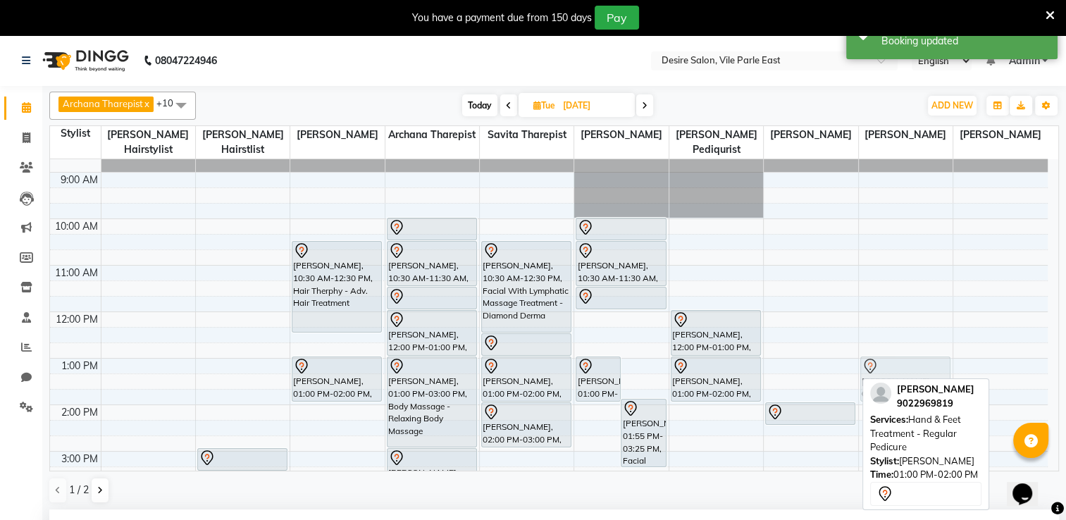
drag, startPoint x: 808, startPoint y: 368, endPoint x: 860, endPoint y: 368, distance: 52.1
click at [914, 365] on tr "[PERSON_NAME], 05:00 PM-06:00 PM, Colouring - Crown Root Touch-up [PERSON_NAME]…" at bounding box center [549, 451] width 998 height 650
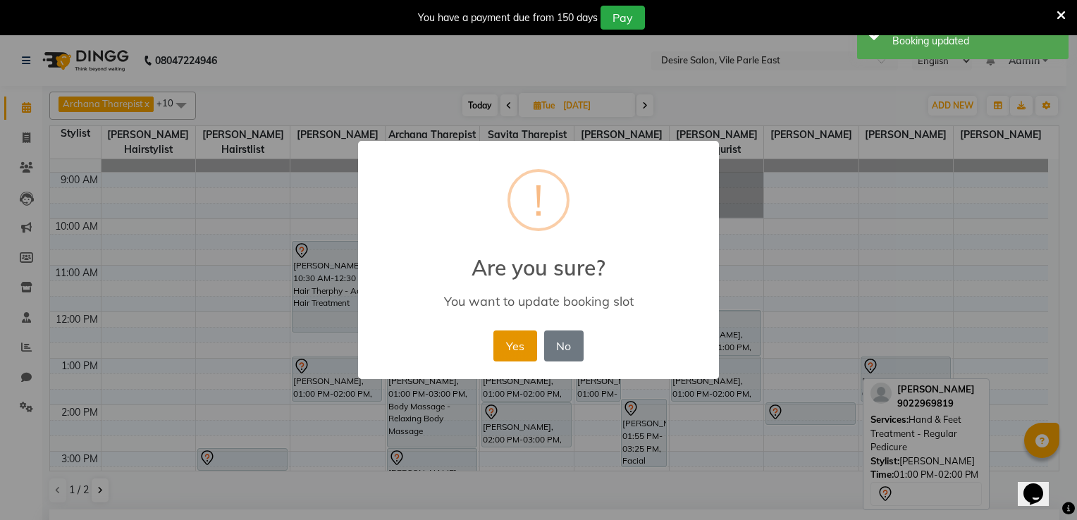
click at [514, 352] on button "Yes" at bounding box center [514, 346] width 43 height 31
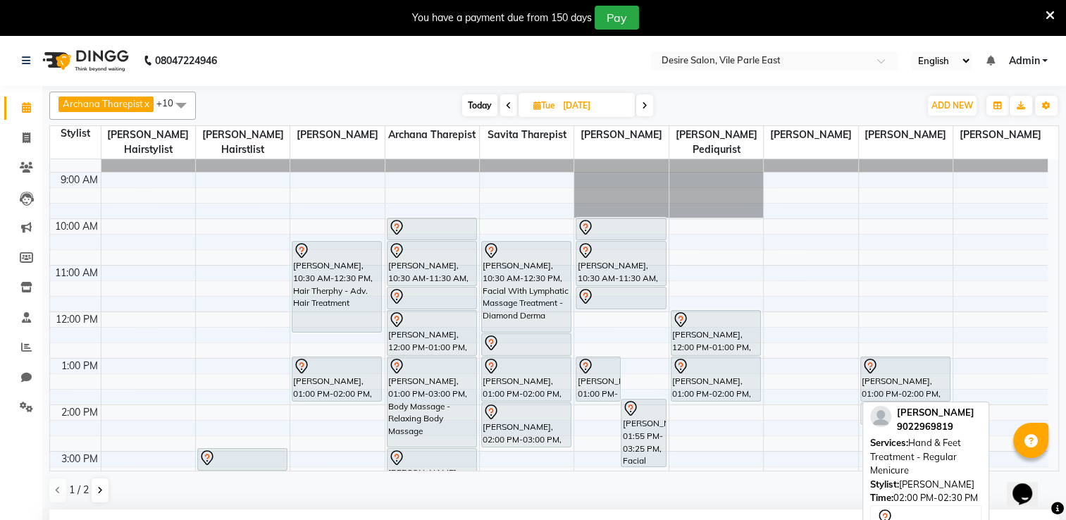
drag, startPoint x: 818, startPoint y: 390, endPoint x: 933, endPoint y: 393, distance: 114.9
click at [933, 393] on tr "[PERSON_NAME], 05:00 PM-06:00 PM, Colouring - Crown Root Touch-up [PERSON_NAME]…" at bounding box center [549, 451] width 998 height 650
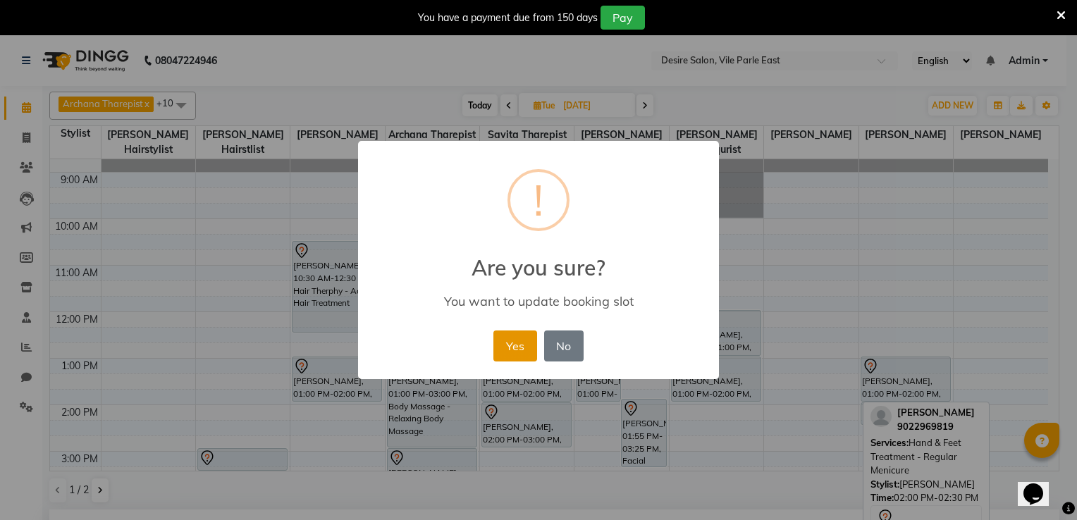
click at [517, 353] on button "Yes" at bounding box center [514, 346] width 43 height 31
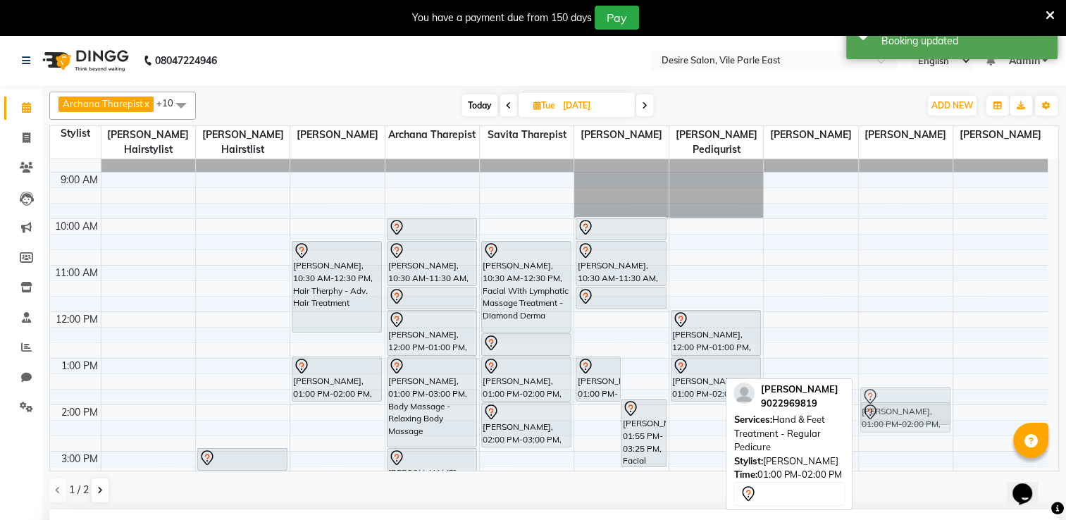
drag, startPoint x: 899, startPoint y: 372, endPoint x: 901, endPoint y: 402, distance: 29.7
click at [901, 402] on div "[PERSON_NAME], 01:00 PM-02:00 PM, Hand & Feet Treatment - Regular Pedicure [PER…" at bounding box center [906, 451] width 94 height 650
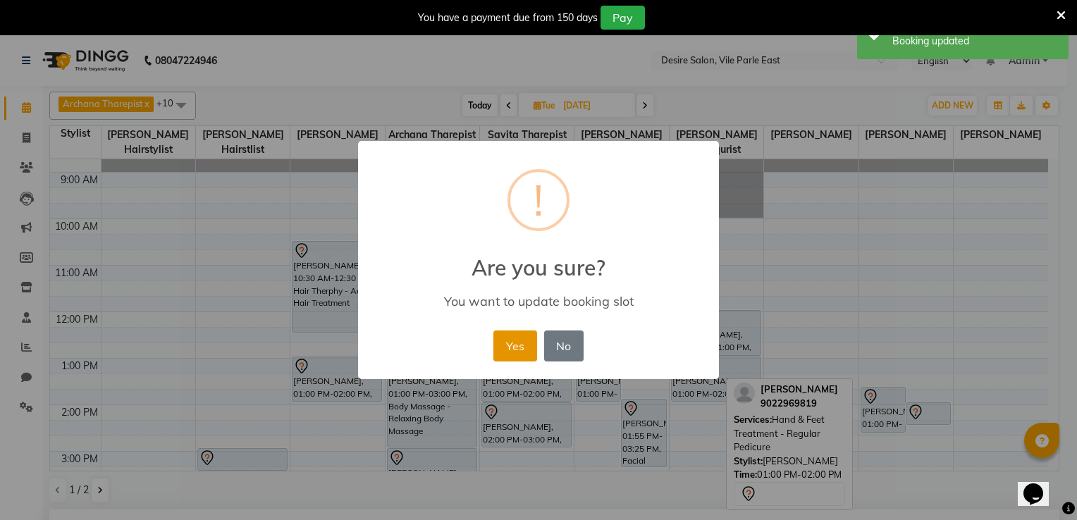
click at [510, 348] on button "Yes" at bounding box center [514, 346] width 43 height 31
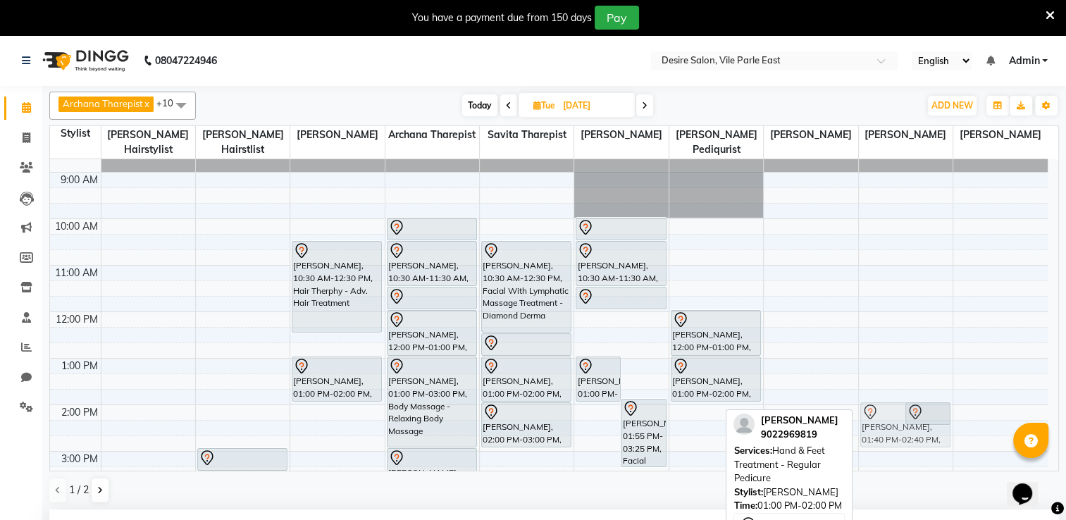
drag, startPoint x: 884, startPoint y: 405, endPoint x: 891, endPoint y: 417, distance: 14.5
click at [891, 417] on div "[PERSON_NAME], 01:40 PM-02:40 PM, Hand & Feet Treatment - Regular Pedicure [PER…" at bounding box center [906, 451] width 94 height 650
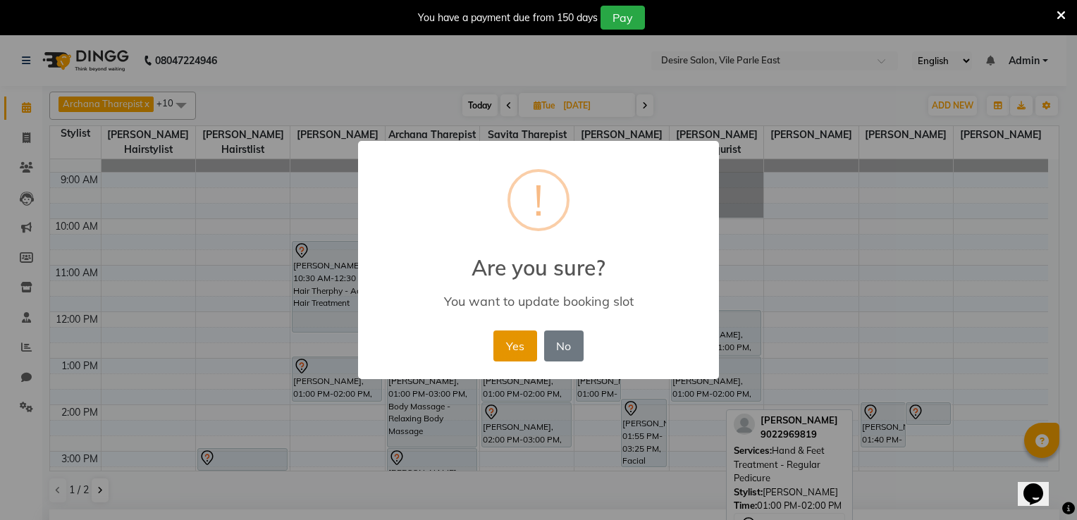
click at [524, 359] on button "Yes" at bounding box center [514, 346] width 43 height 31
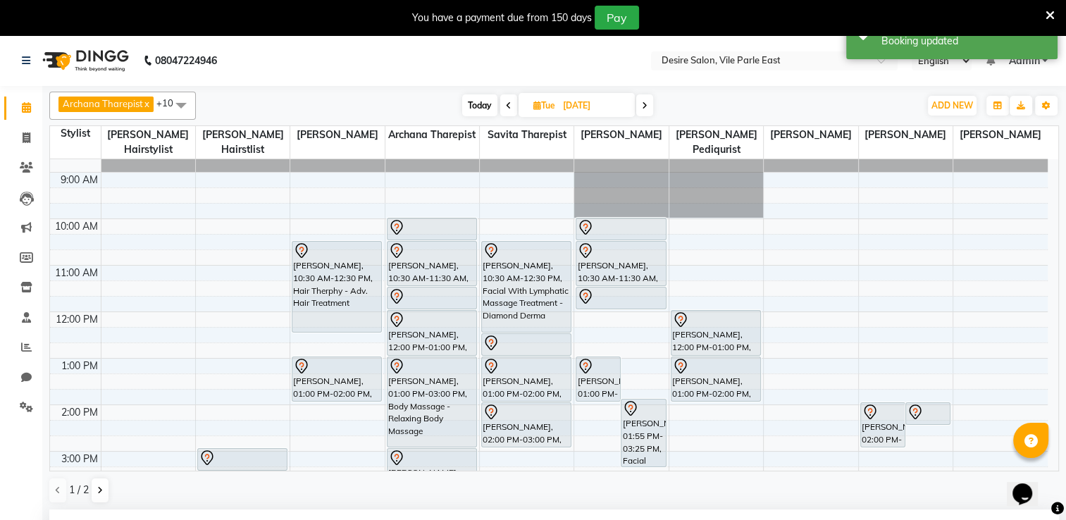
click at [575, 112] on input "[DATE]" at bounding box center [594, 105] width 70 height 21
select select "10"
select select "2025"
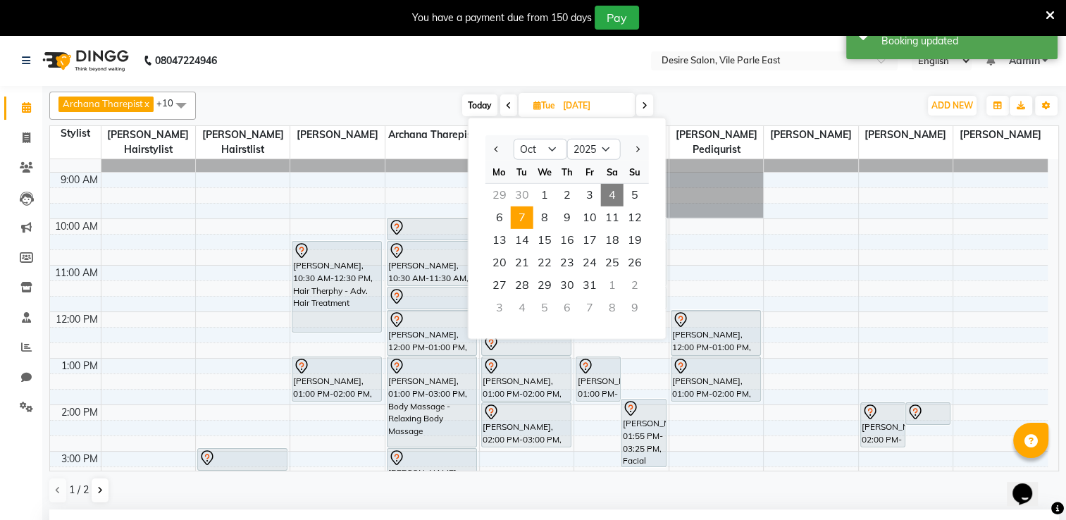
click at [612, 195] on span "4" at bounding box center [612, 195] width 23 height 23
type input "04-10-2025"
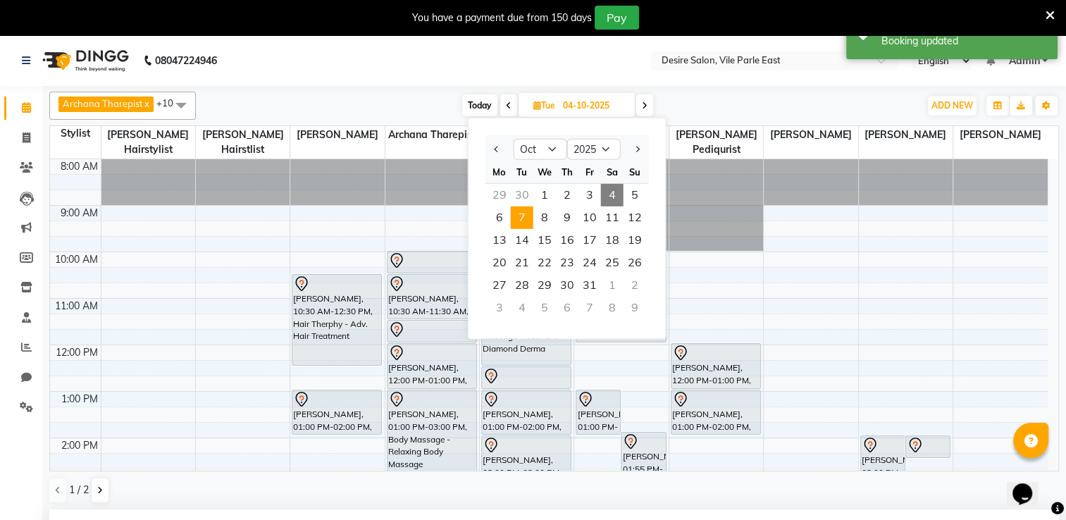
select select "780"
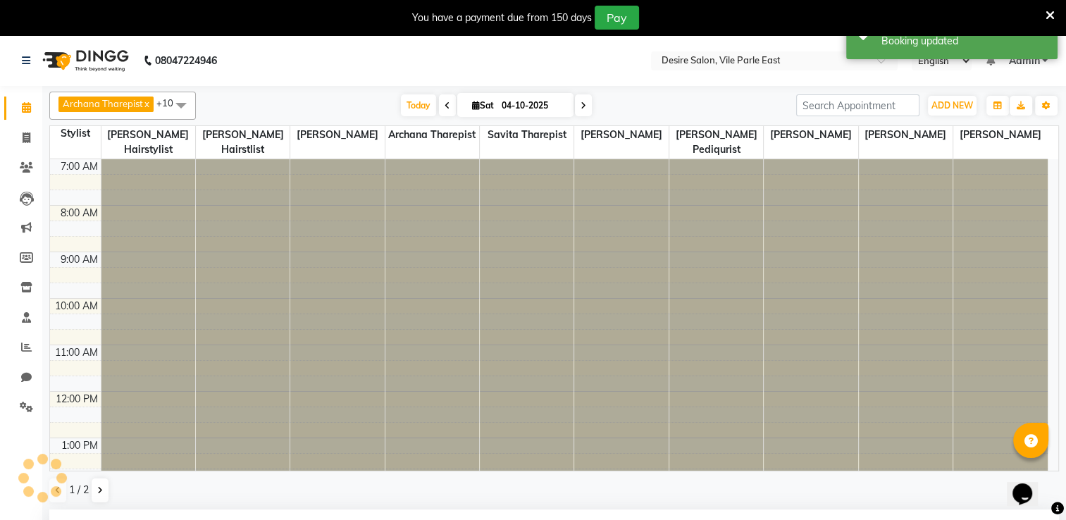
scroll to position [364, 0]
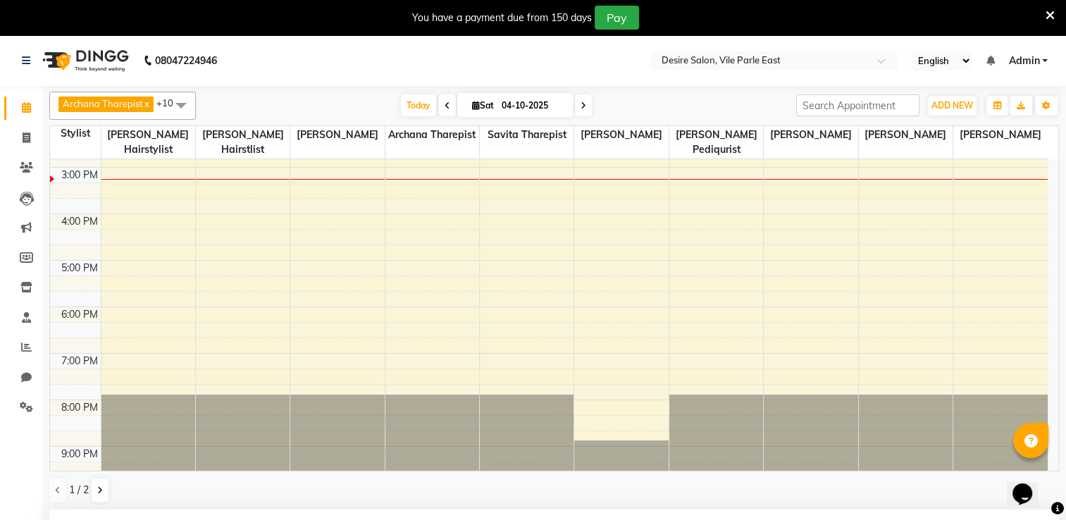
click at [472, 109] on icon at bounding box center [476, 105] width 8 height 9
select select "10"
select select "2025"
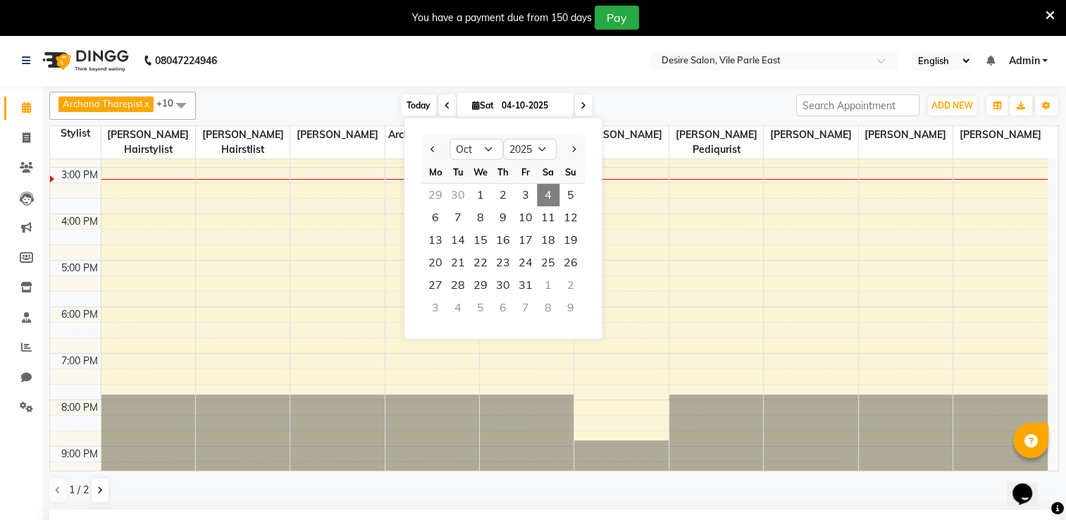
click at [414, 104] on span "Today" at bounding box center [418, 105] width 35 height 22
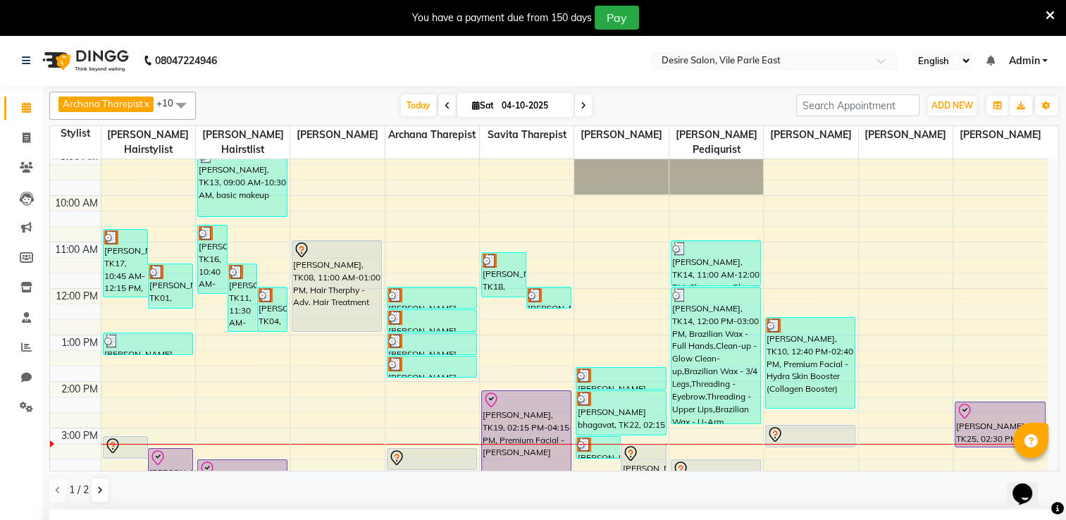
scroll to position [118, 0]
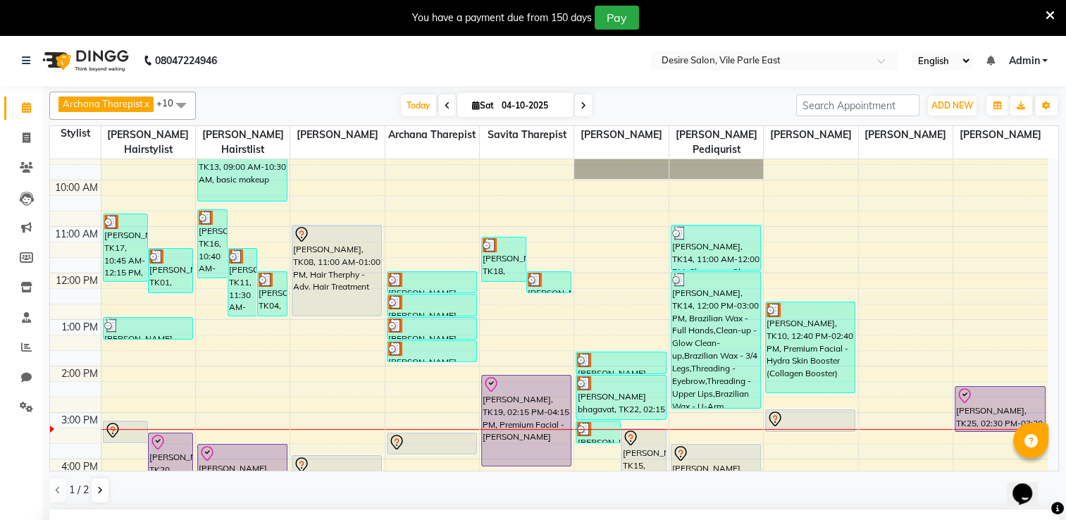
click at [581, 105] on icon at bounding box center [584, 105] width 6 height 8
type input "05-10-2025"
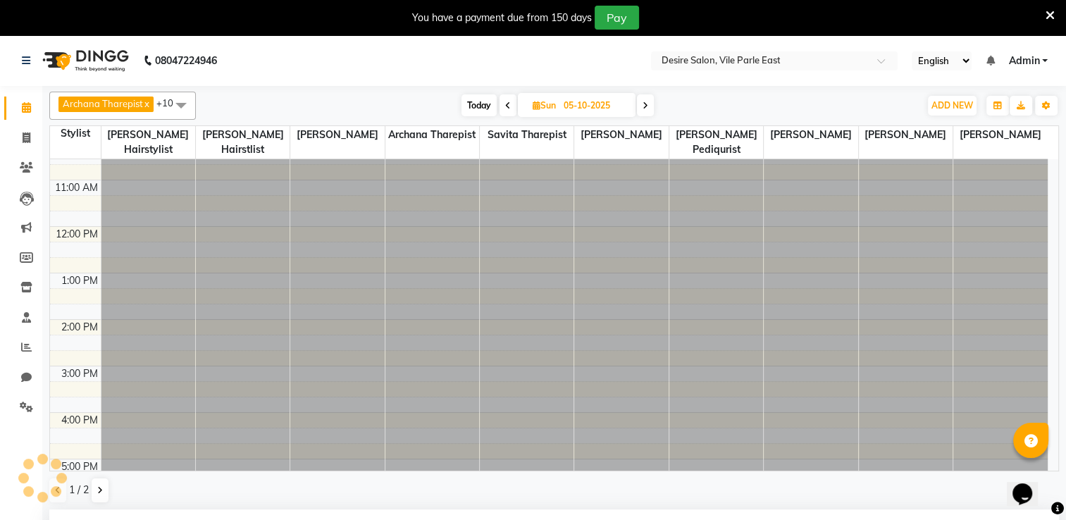
scroll to position [190, 0]
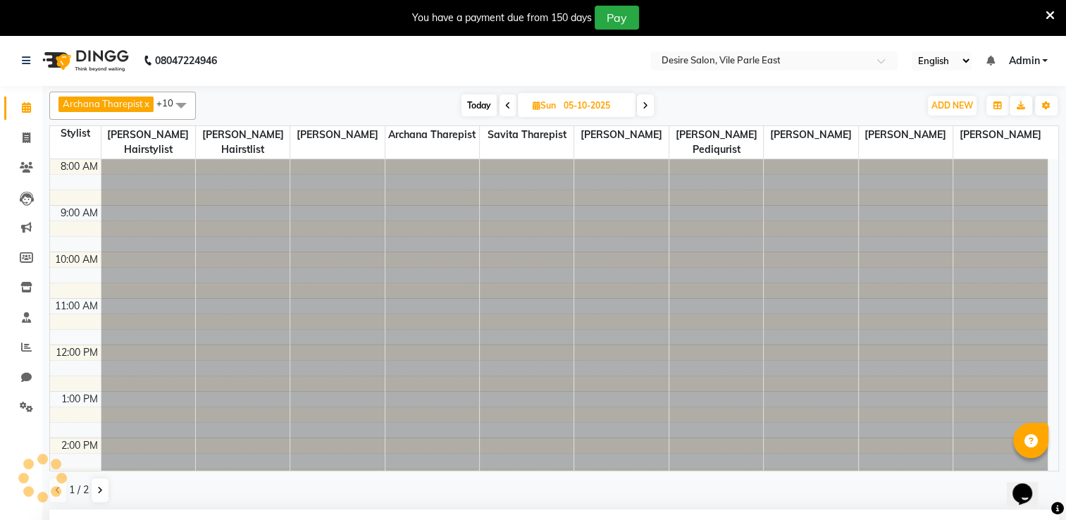
select select "780"
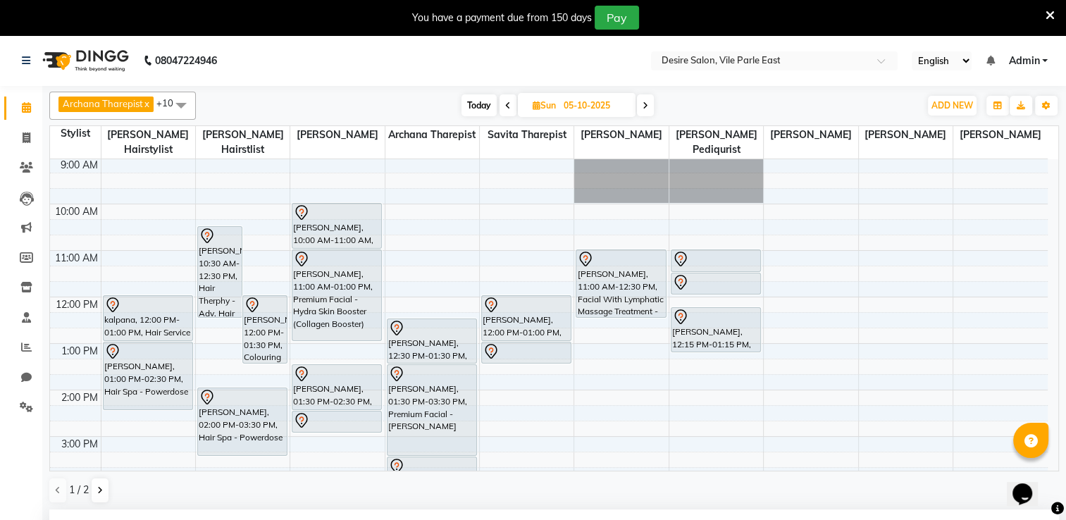
scroll to position [11, 0]
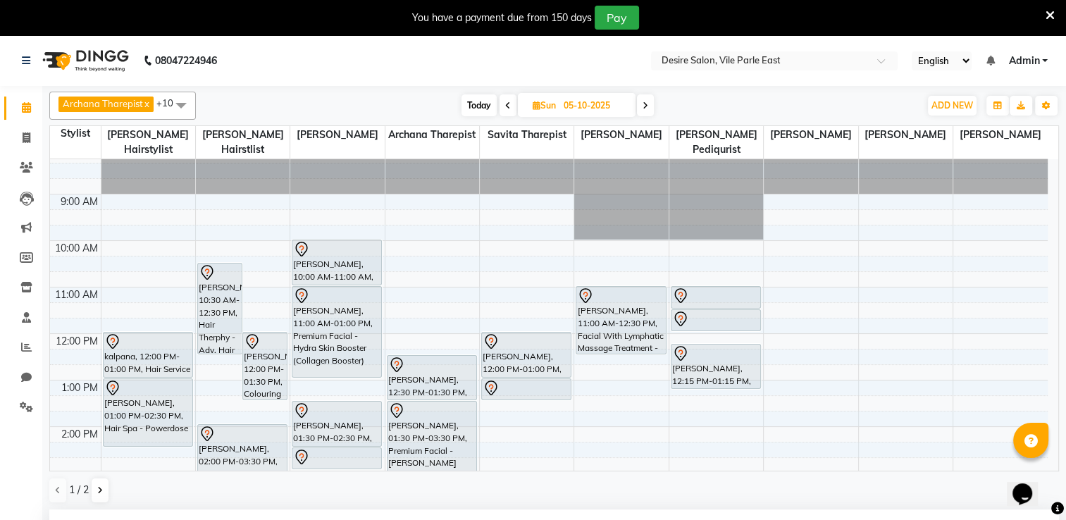
click at [469, 107] on span "Today" at bounding box center [479, 105] width 35 height 22
type input "04-10-2025"
select select "780"
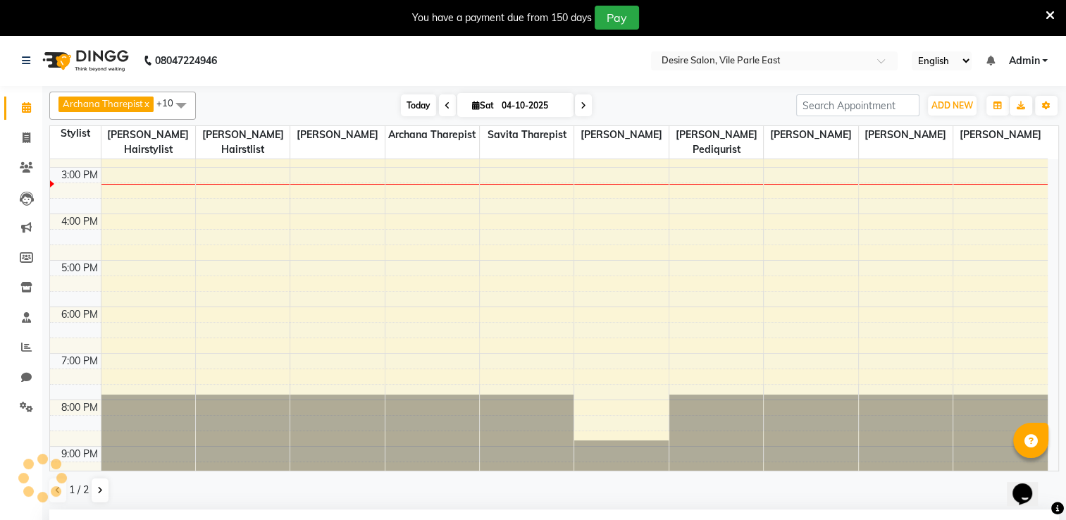
scroll to position [175, 0]
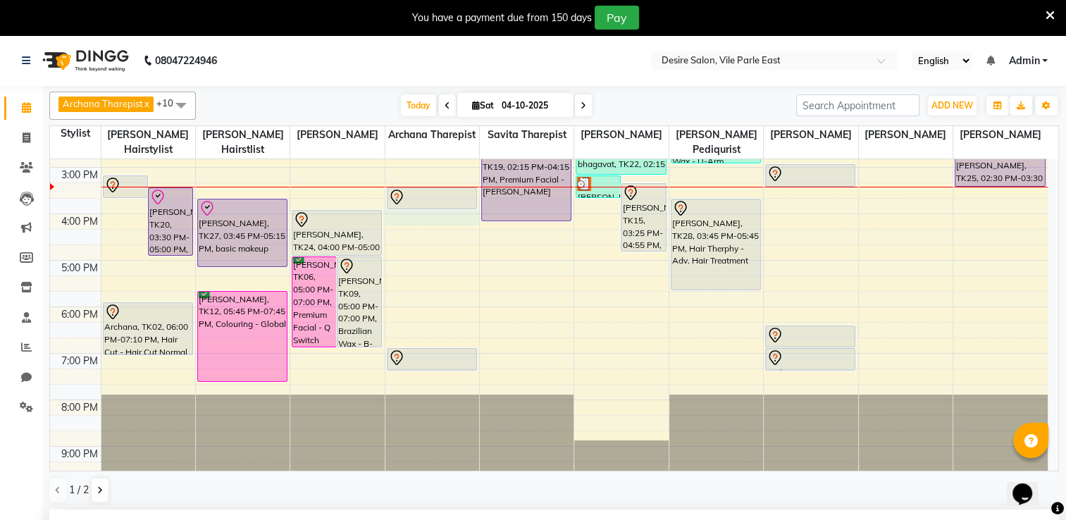
click at [415, 204] on div "7:00 AM 8:00 AM 9:00 AM 10:00 AM 11:00 AM 12:00 PM 1:00 PM 2:00 PM 3:00 PM 4:00…" at bounding box center [549, 144] width 998 height 697
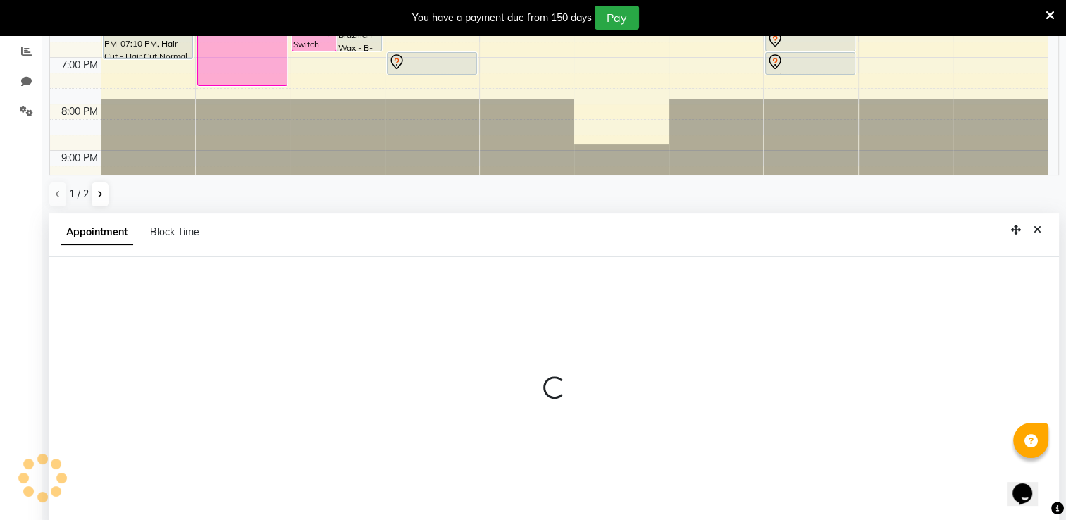
scroll to position [309, 0]
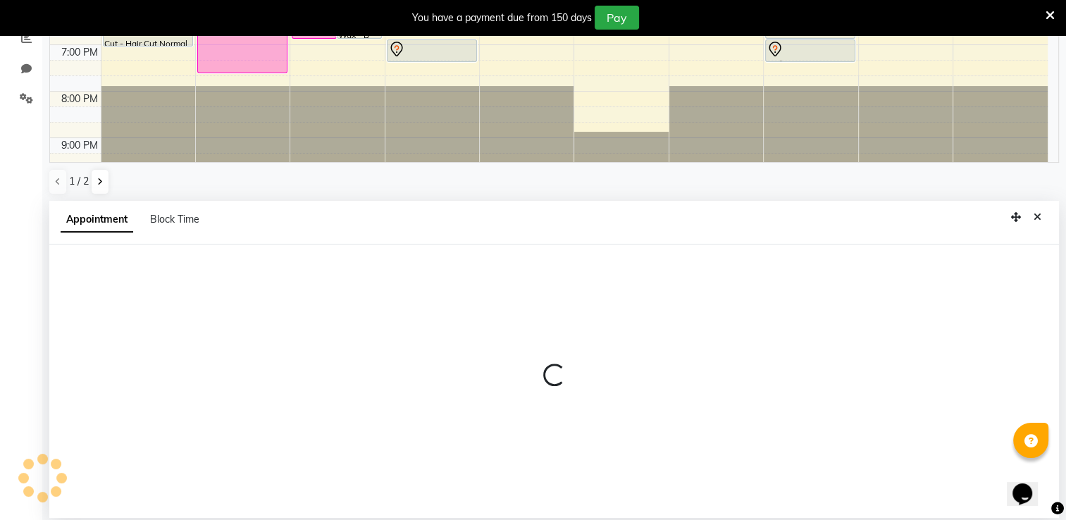
select select "74552"
select select "960"
select select "tentative"
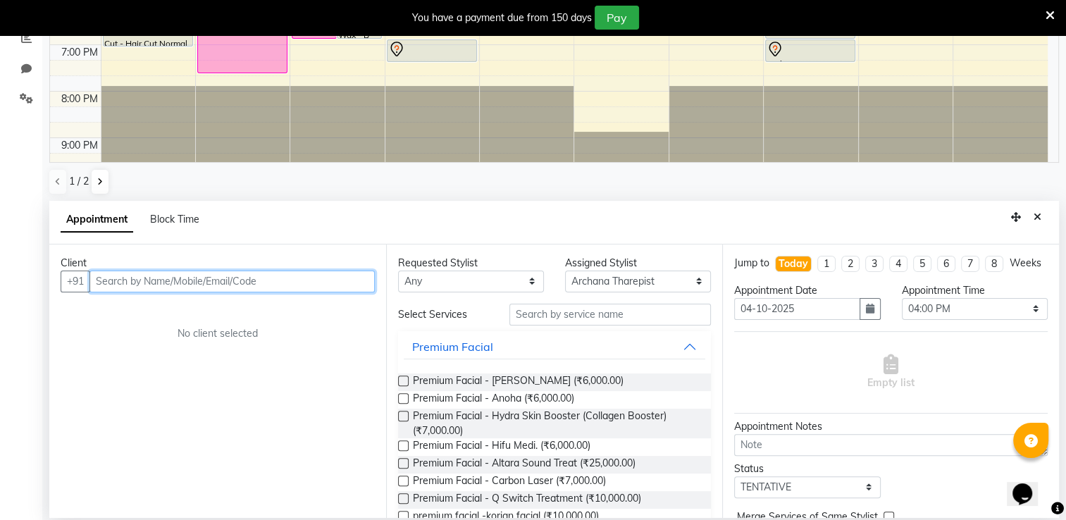
click at [156, 271] on input "text" at bounding box center [231, 282] width 285 height 22
type input "H"
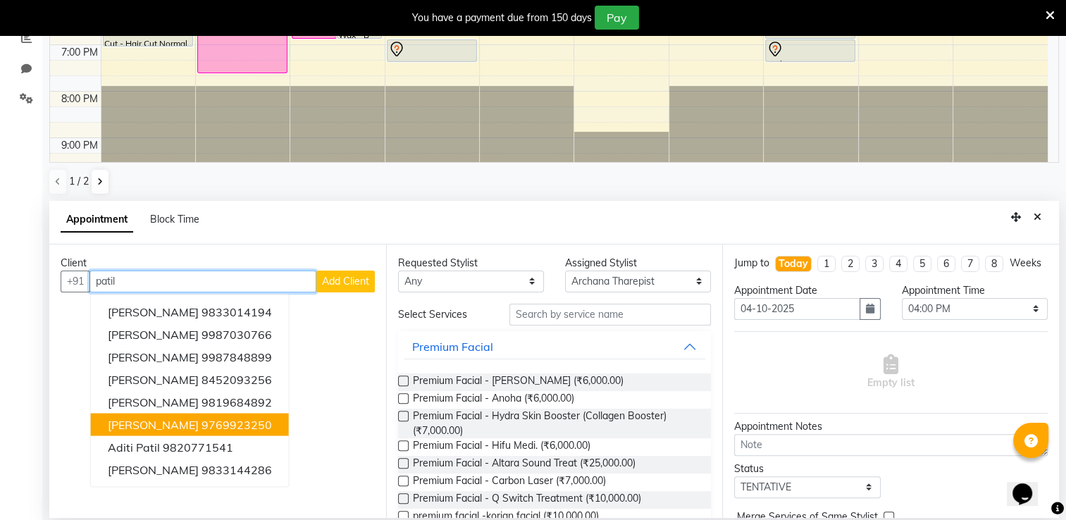
click at [166, 427] on span "[PERSON_NAME]" at bounding box center [153, 424] width 91 height 14
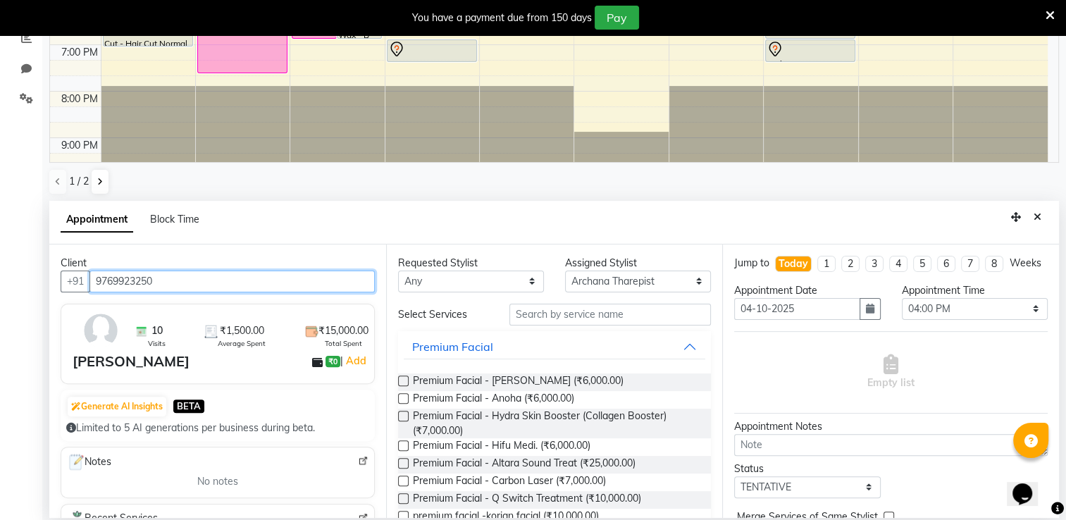
type input "9769923250"
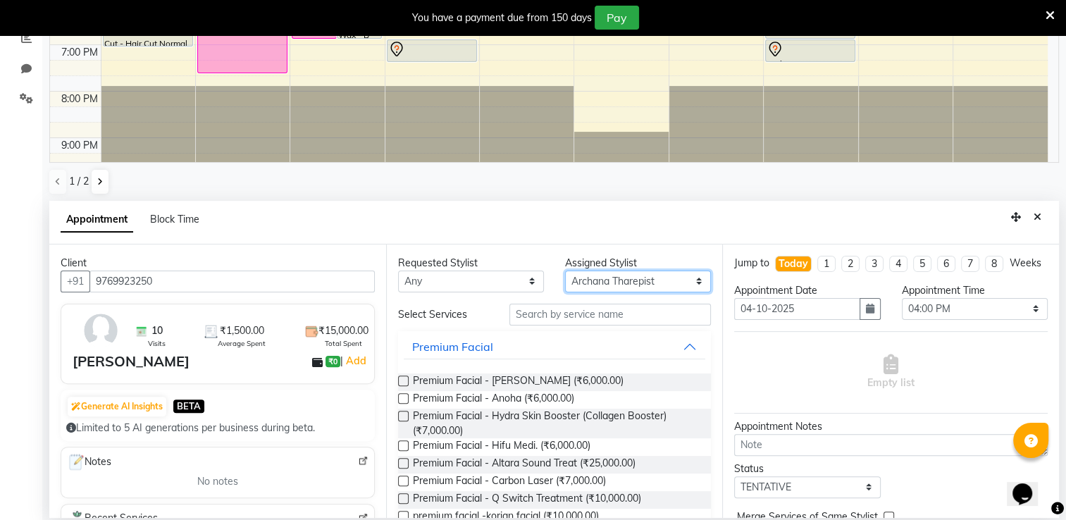
click at [646, 280] on select "Select Archana Tharepist [PERSON_NAME] Pediqurist [PERSON_NAME] desire salon [P…" at bounding box center [638, 282] width 146 height 22
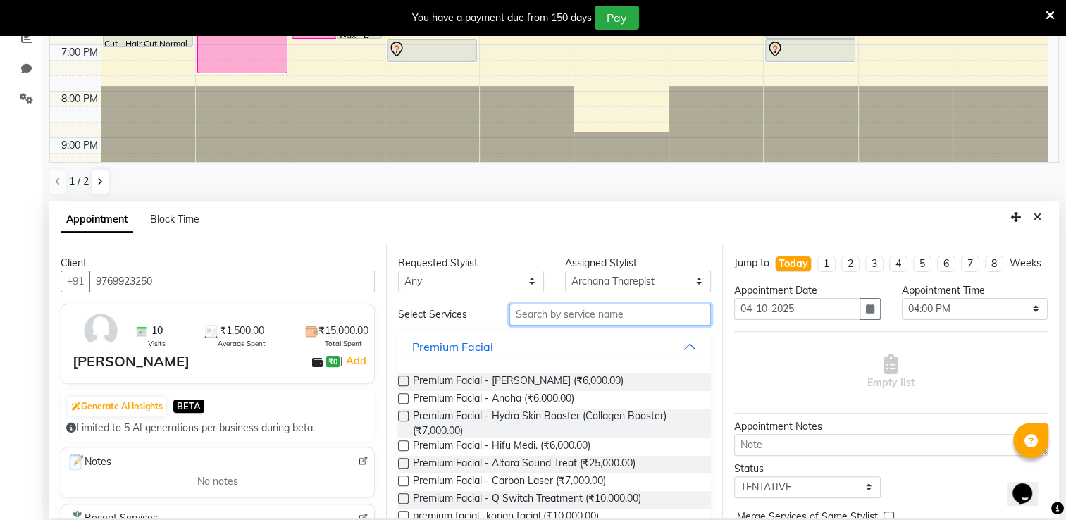
click at [541, 316] on input "text" at bounding box center [611, 315] width 202 height 22
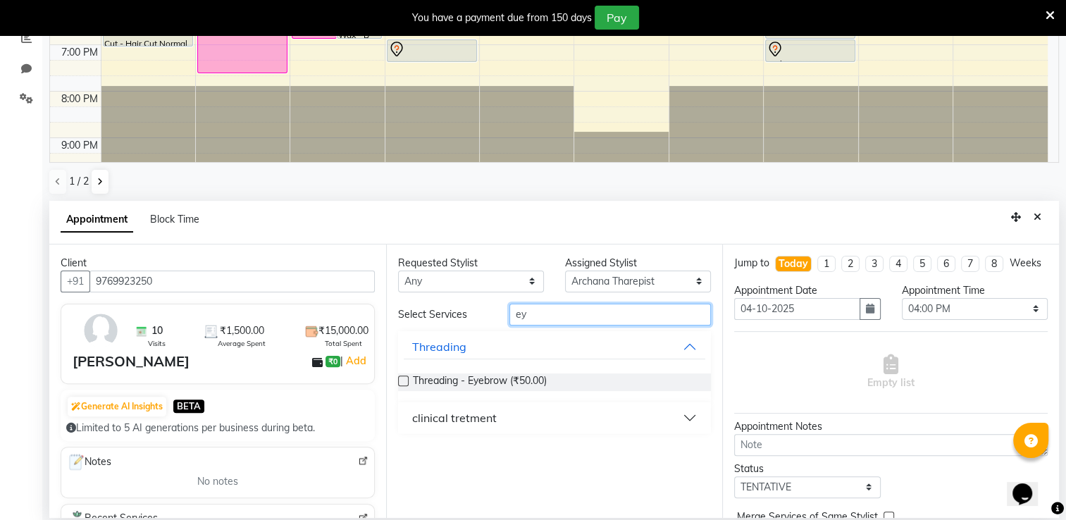
type input "ey"
click at [403, 376] on label at bounding box center [403, 381] width 11 height 11
click at [403, 378] on input "checkbox" at bounding box center [402, 382] width 9 height 9
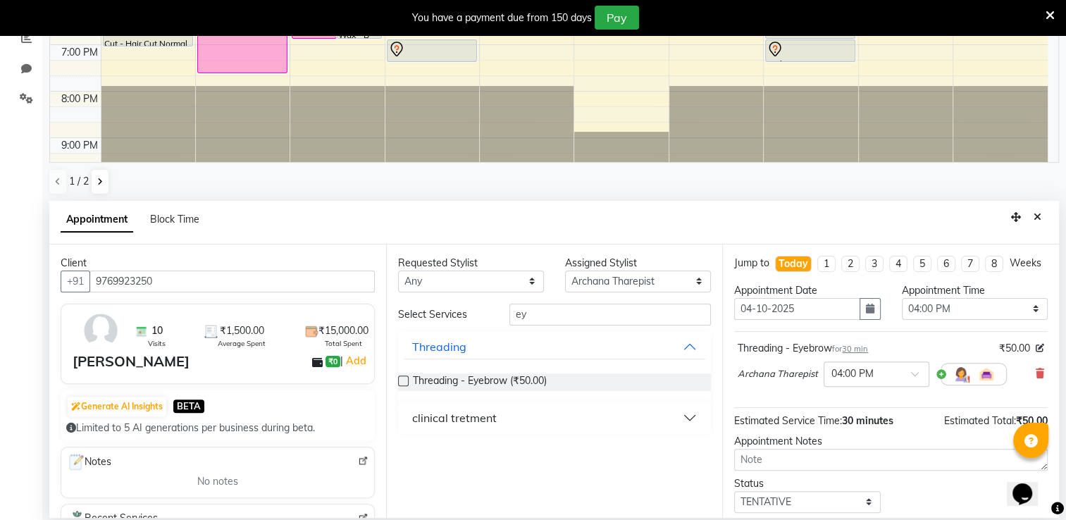
click at [399, 379] on label at bounding box center [403, 381] width 11 height 11
click at [399, 379] on input "checkbox" at bounding box center [402, 382] width 9 height 9
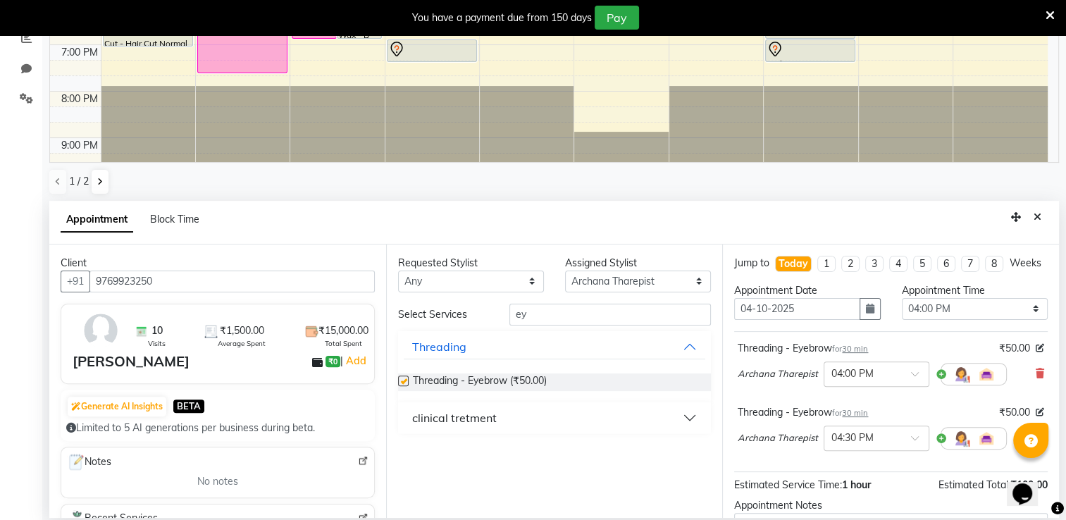
checkbox input "false"
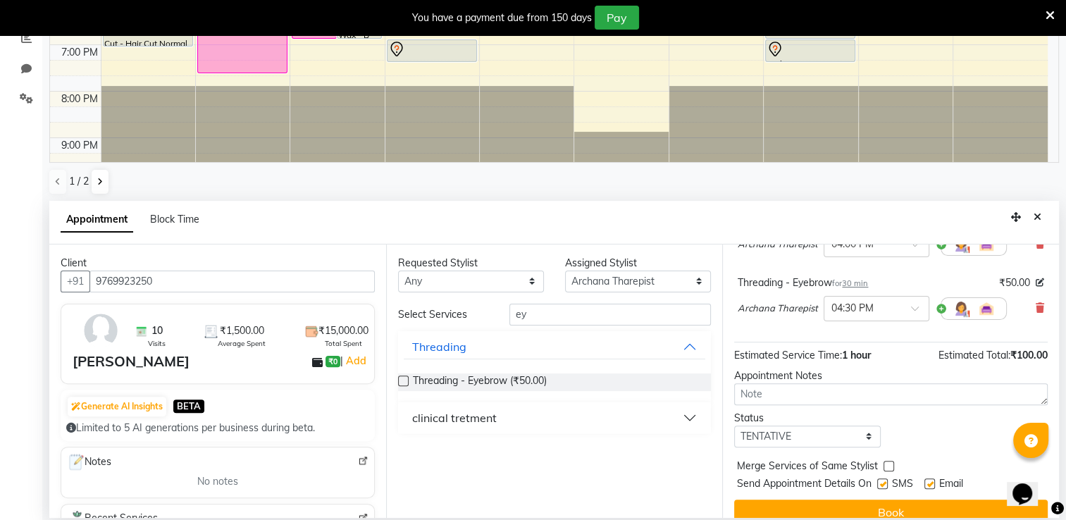
scroll to position [161, 0]
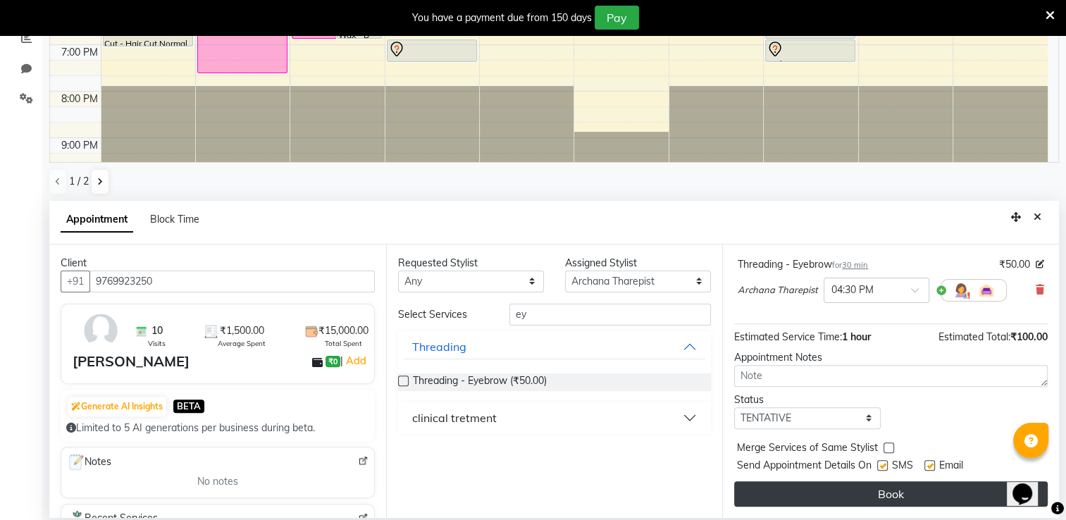
click at [918, 500] on button "Book" at bounding box center [891, 493] width 314 height 25
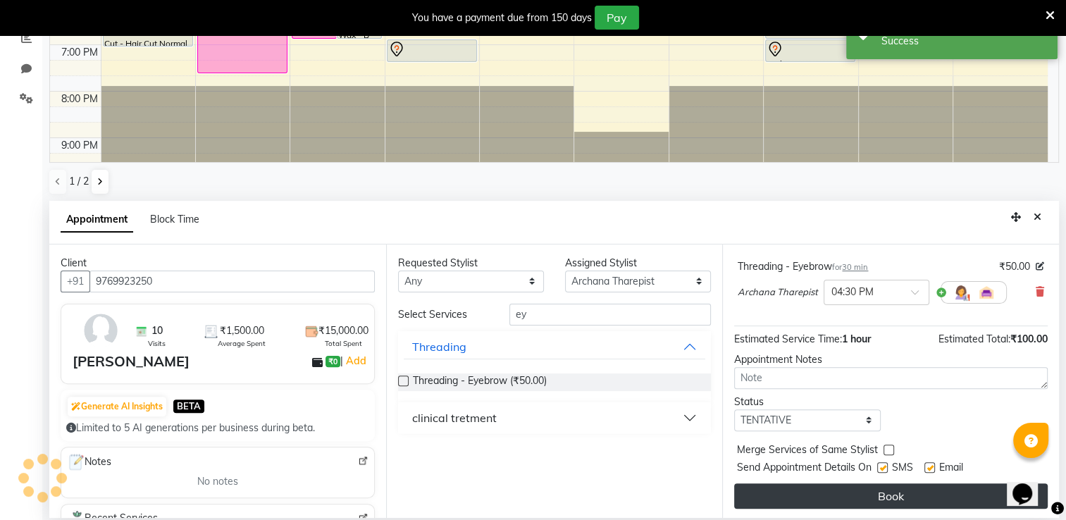
scroll to position [0, 0]
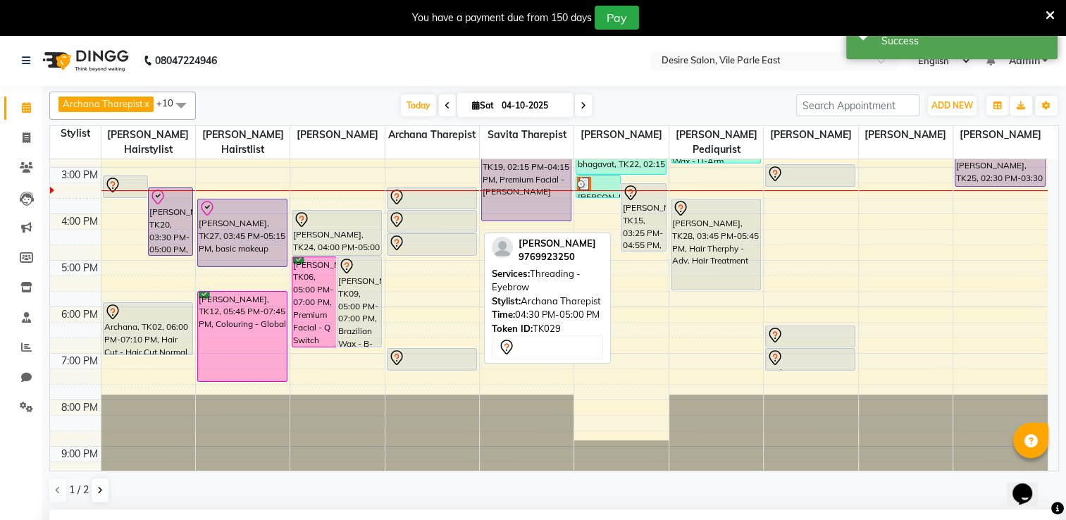
click at [428, 235] on div at bounding box center [431, 243] width 87 height 17
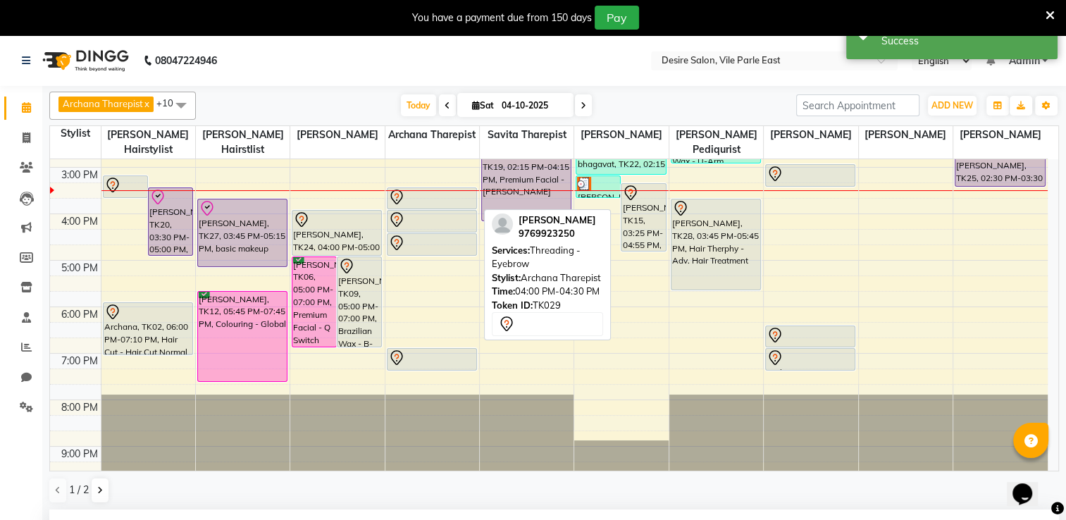
click at [431, 211] on div at bounding box center [431, 219] width 87 height 17
select select "7"
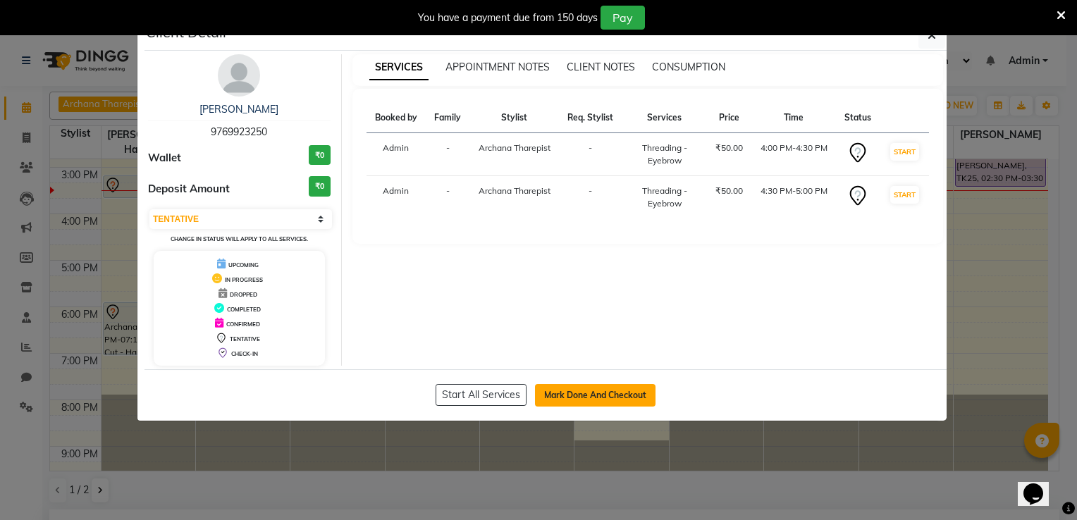
click at [629, 400] on button "Mark Done And Checkout" at bounding box center [595, 395] width 121 height 23
select select "service"
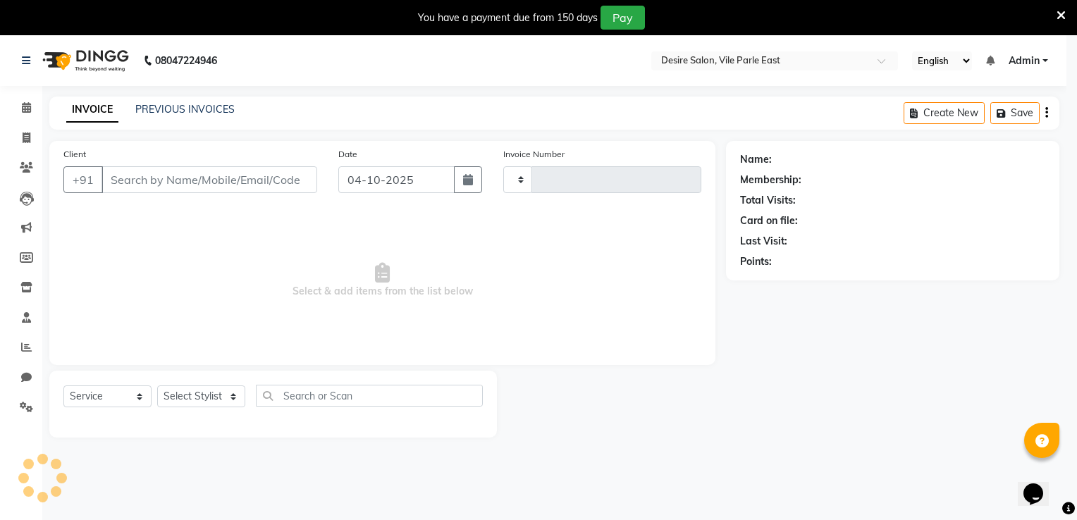
type input "1043"
select select "8076"
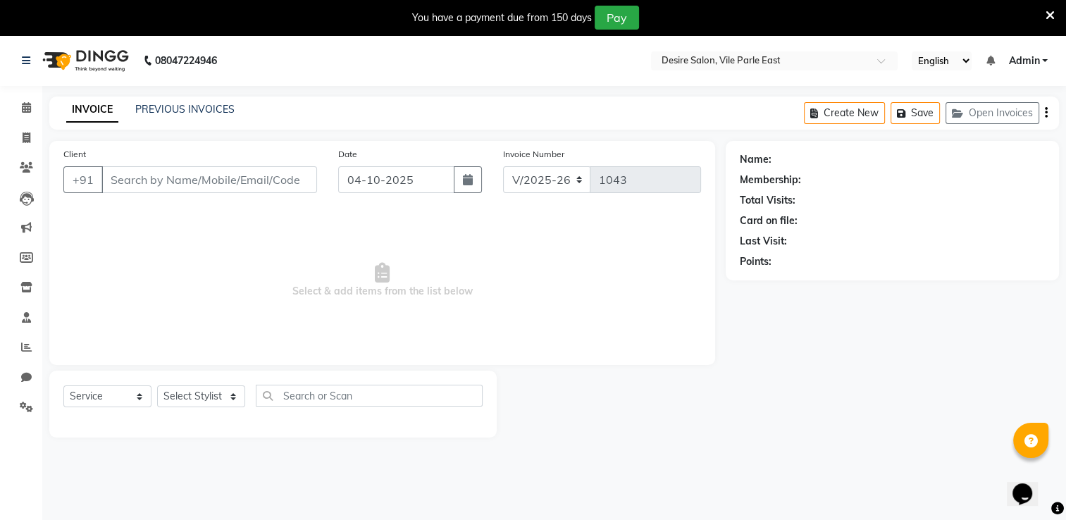
type input "9769923250"
select select "74552"
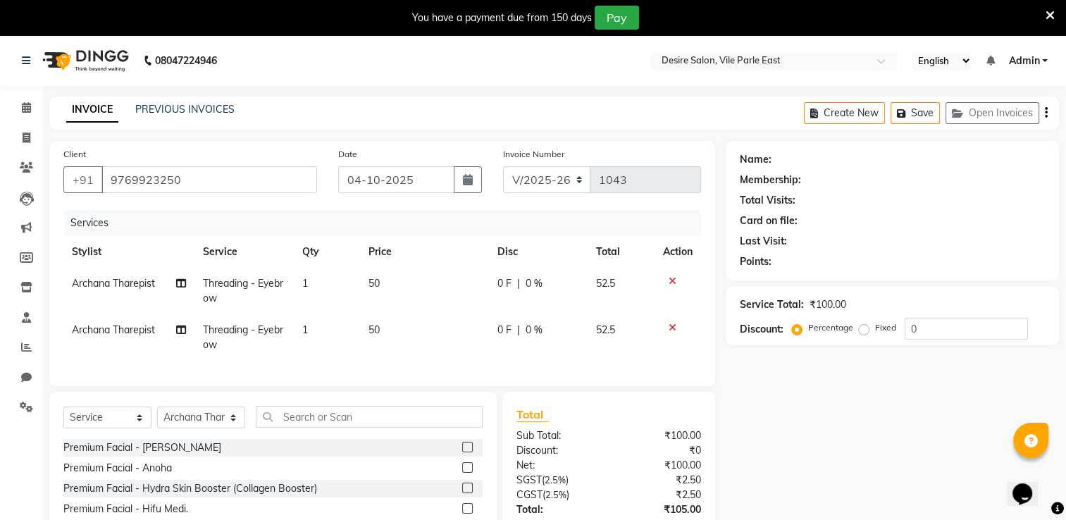
select select "1: Object"
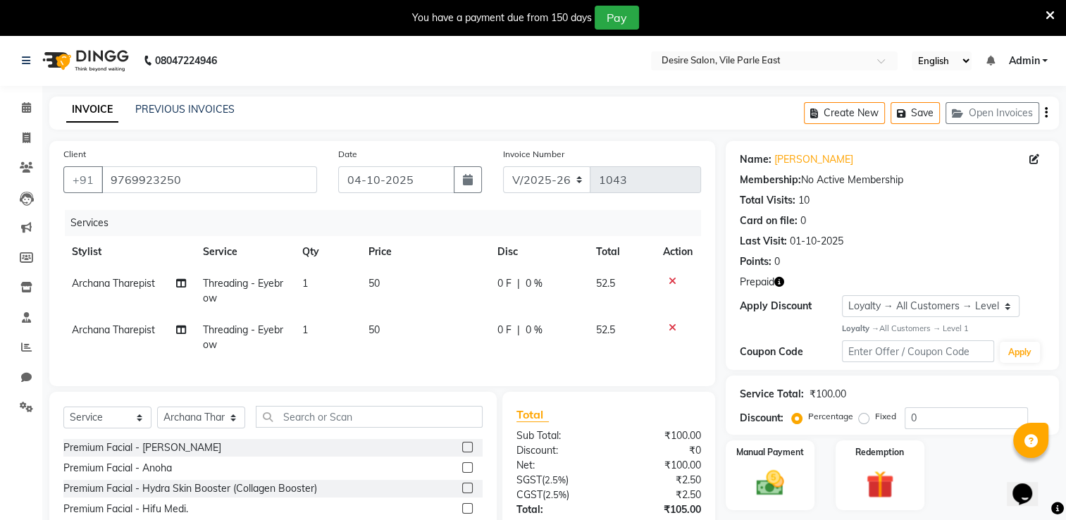
click at [672, 284] on icon at bounding box center [673, 281] width 8 height 10
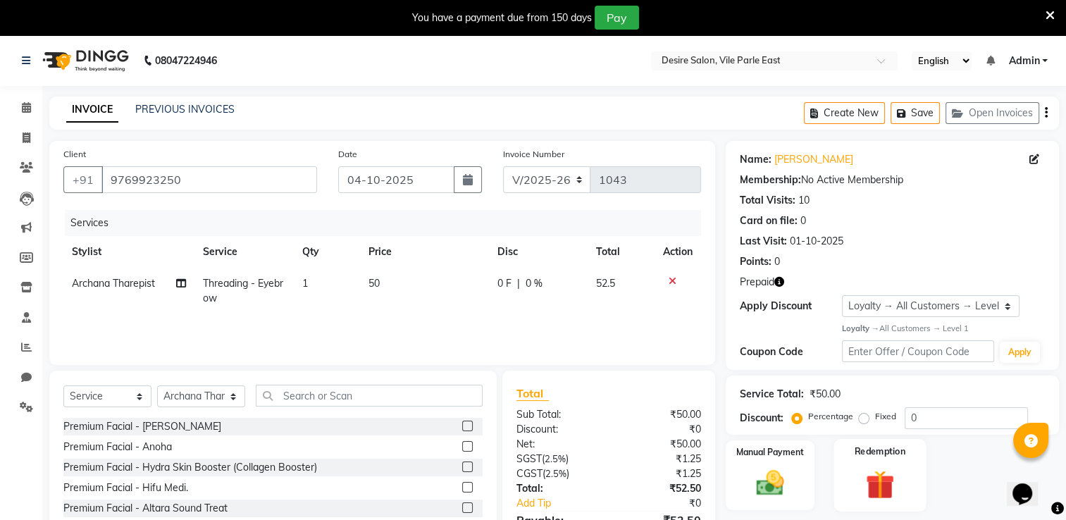
click at [922, 475] on div "Redemption" at bounding box center [880, 475] width 92 height 73
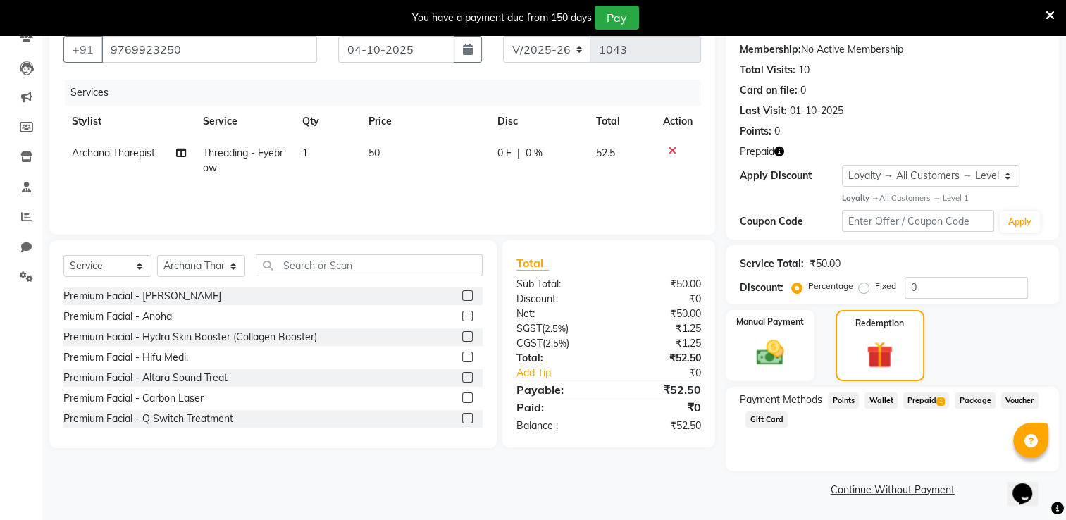
click at [938, 406] on span "Prepaid 1" at bounding box center [926, 401] width 46 height 16
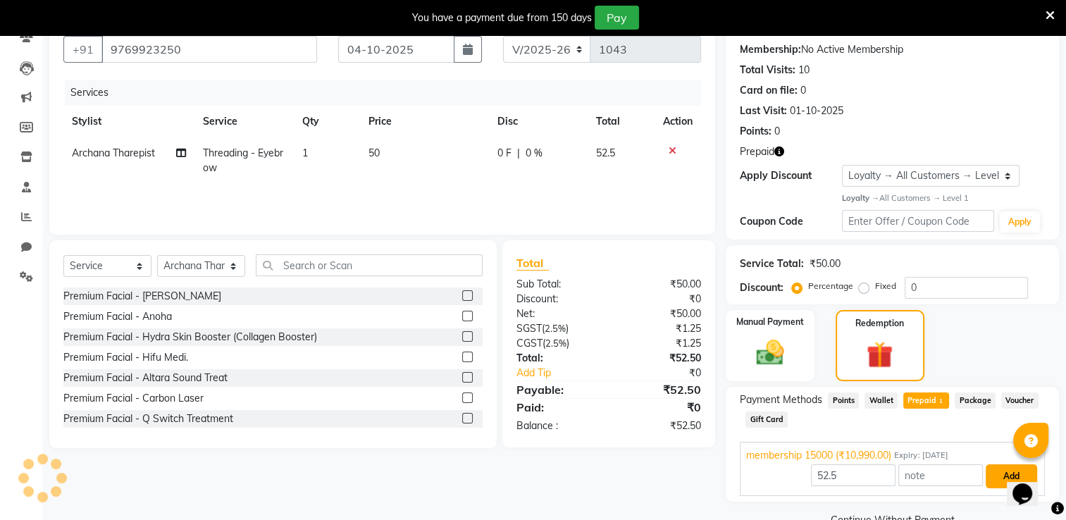
click at [998, 481] on button "Add" at bounding box center [1011, 476] width 51 height 24
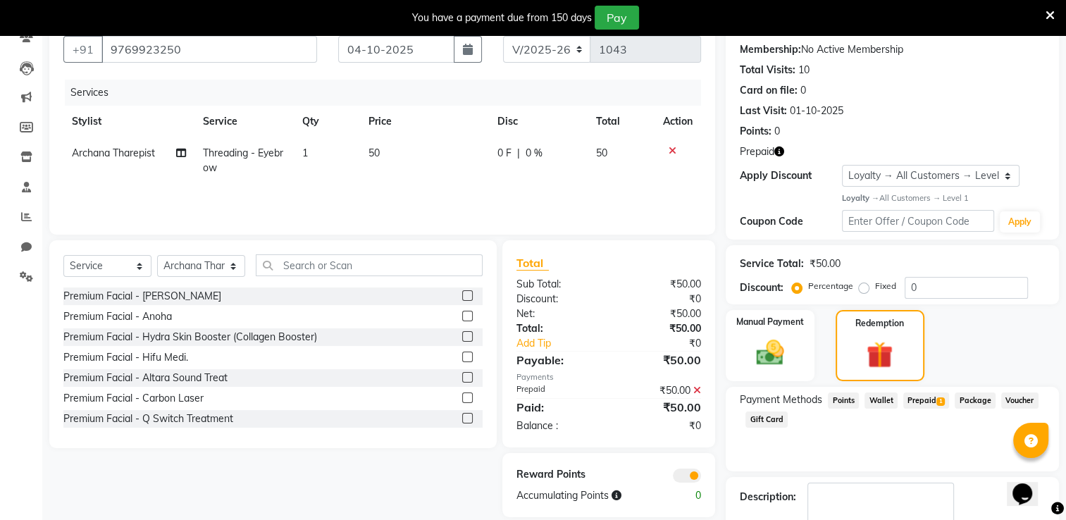
scroll to position [209, 0]
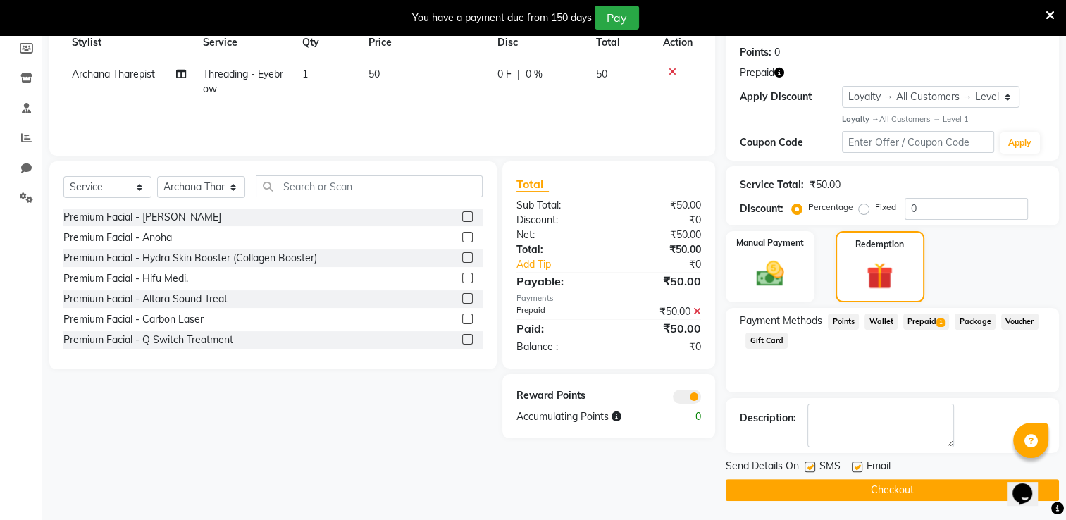
click at [936, 493] on button "Checkout" at bounding box center [892, 490] width 333 height 22
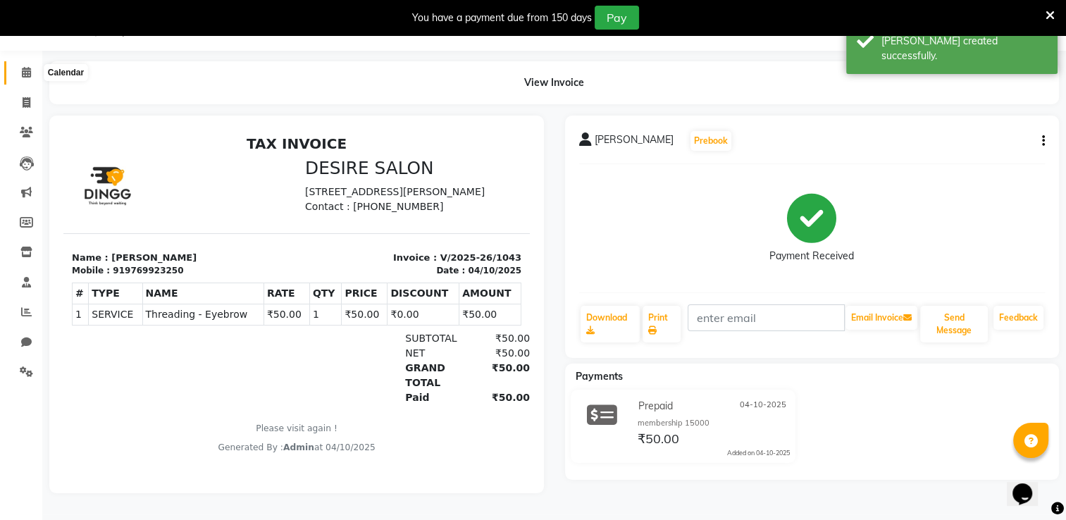
click at [26, 69] on icon at bounding box center [26, 72] width 9 height 11
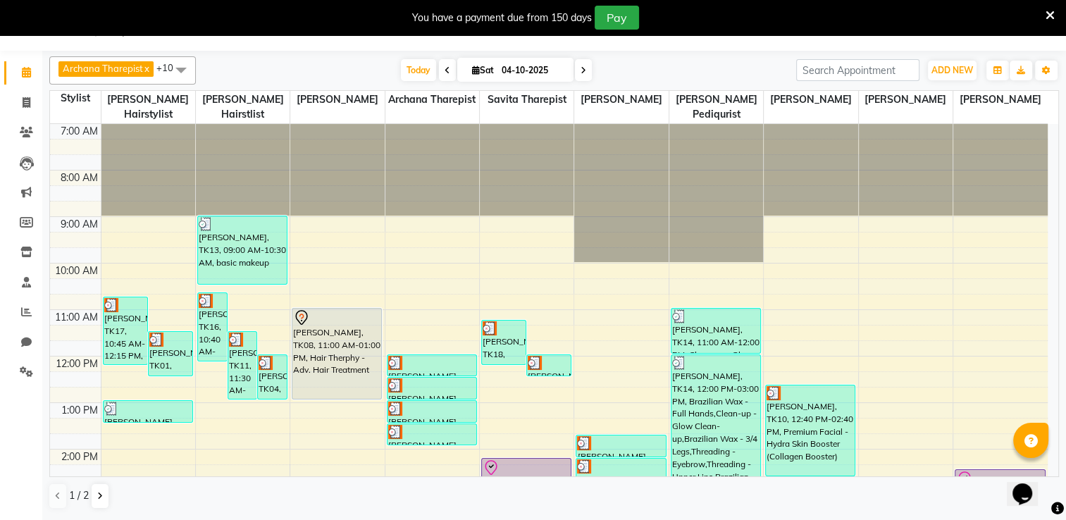
scroll to position [321, 0]
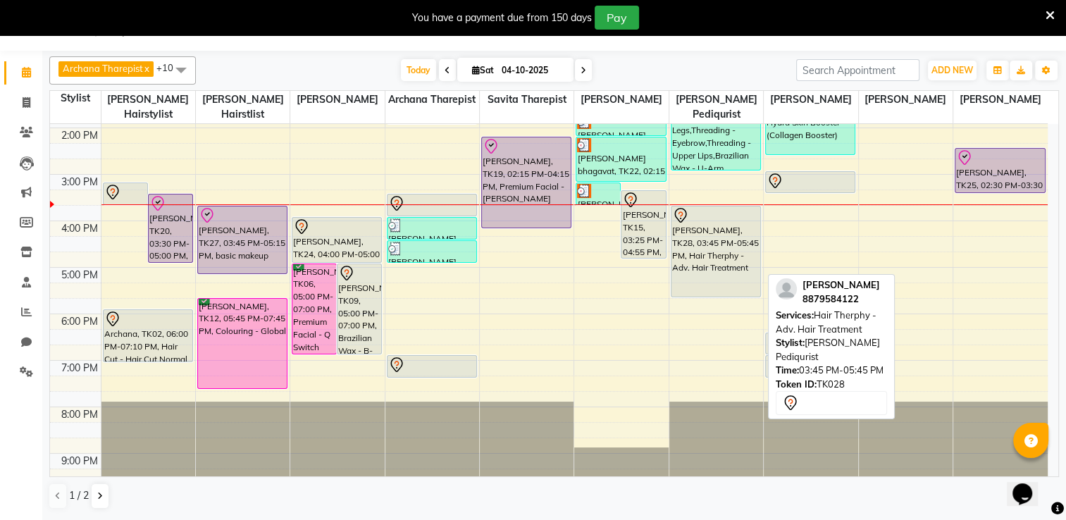
click at [700, 223] on div "[PERSON_NAME], TK28, 03:45 PM-05:45 PM, Hair Therphy - Adv. Hair Treatment" at bounding box center [716, 251] width 89 height 90
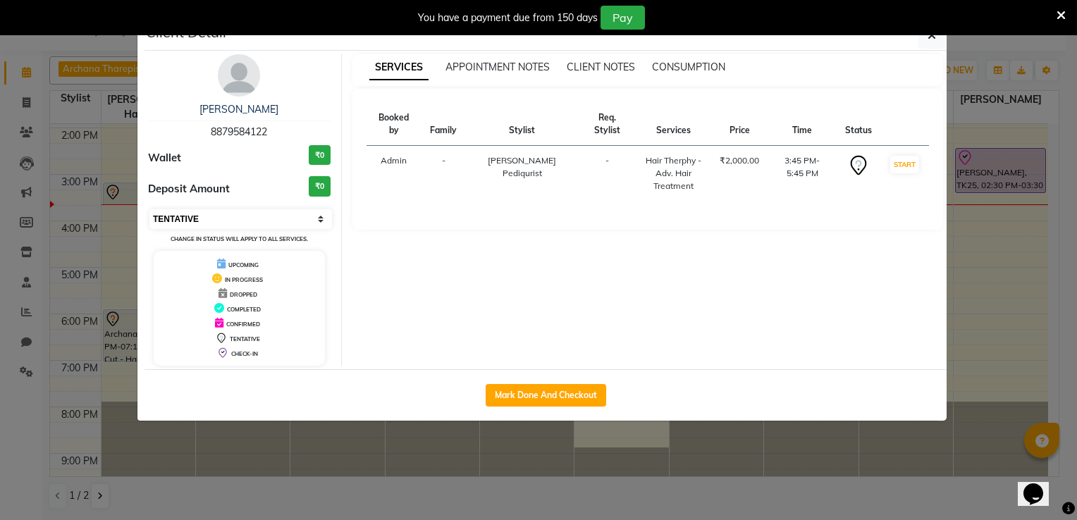
click at [274, 222] on select "Select IN SERVICE CONFIRMED TENTATIVE CHECK IN MARK DONE DROPPED UPCOMING" at bounding box center [240, 219] width 183 height 20
select select "8"
click at [149, 209] on select "Select IN SERVICE CONFIRMED TENTATIVE CHECK IN MARK DONE DROPPED UPCOMING" at bounding box center [240, 219] width 183 height 20
click at [939, 38] on button "button" at bounding box center [931, 35] width 27 height 27
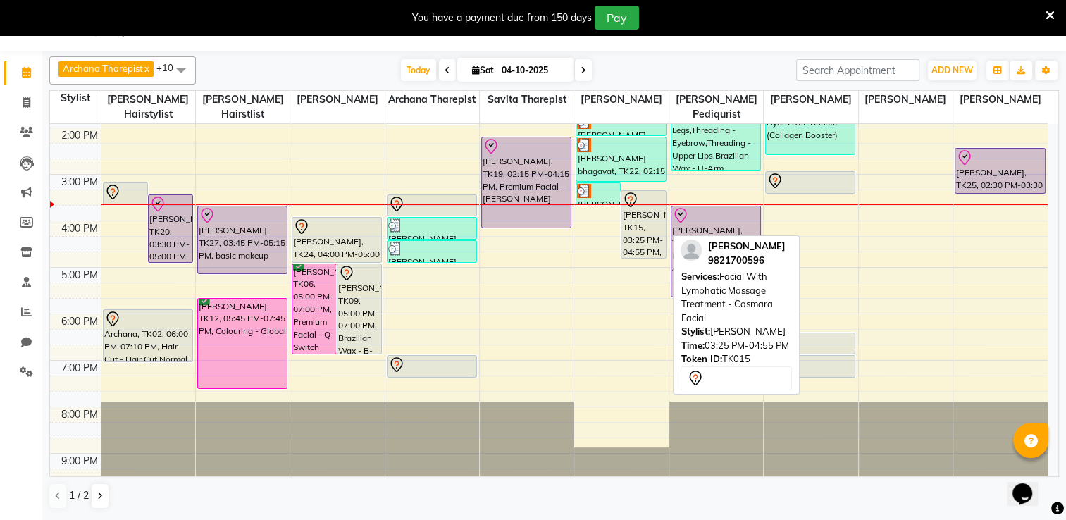
click at [626, 221] on div "[PERSON_NAME], TK15, 03:25 PM-04:55 PM, Facial With Lymphatic Massage Treatment…" at bounding box center [644, 224] width 44 height 67
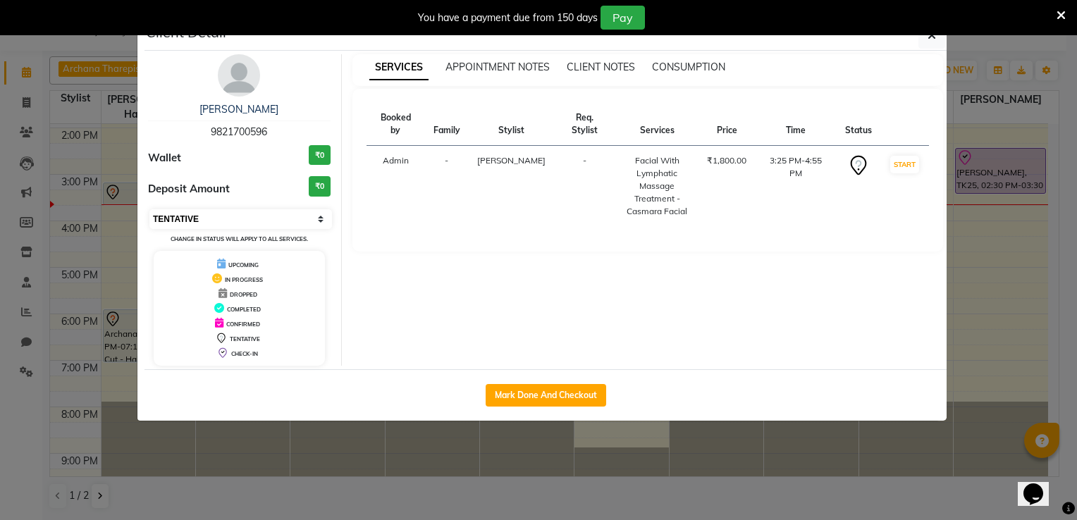
click at [265, 216] on select "Select IN SERVICE CONFIRMED TENTATIVE CHECK IN MARK DONE DROPPED UPCOMING" at bounding box center [240, 219] width 183 height 20
select select "8"
click at [149, 209] on select "Select IN SERVICE CONFIRMED TENTATIVE CHECK IN MARK DONE DROPPED UPCOMING" at bounding box center [240, 219] width 183 height 20
click at [936, 43] on button "button" at bounding box center [931, 35] width 27 height 27
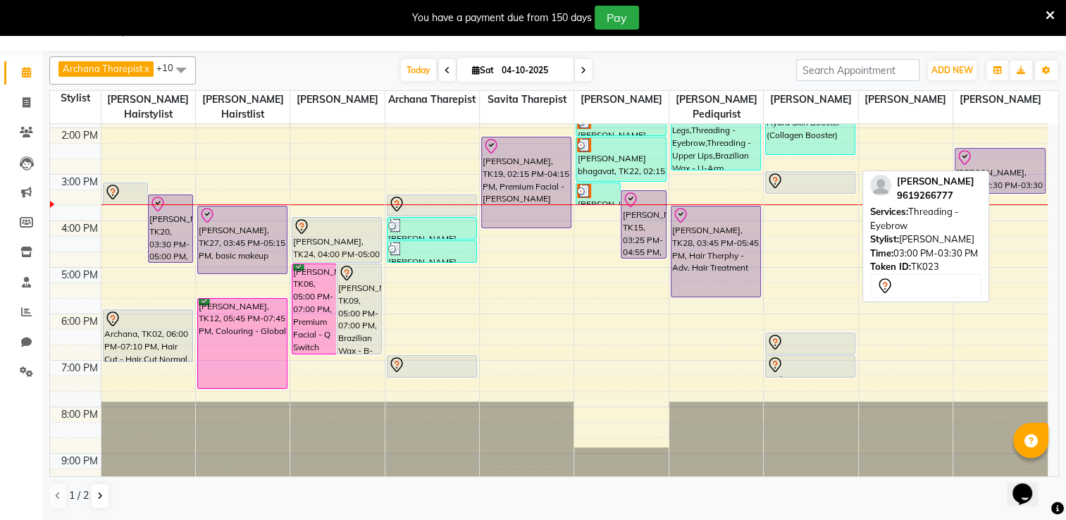
click at [799, 173] on div at bounding box center [810, 181] width 87 height 17
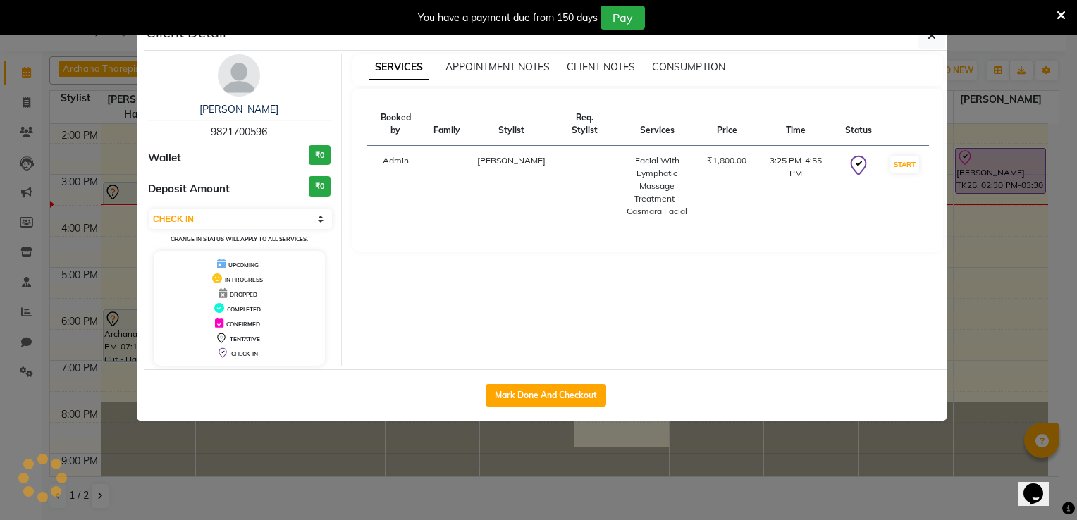
select select "7"
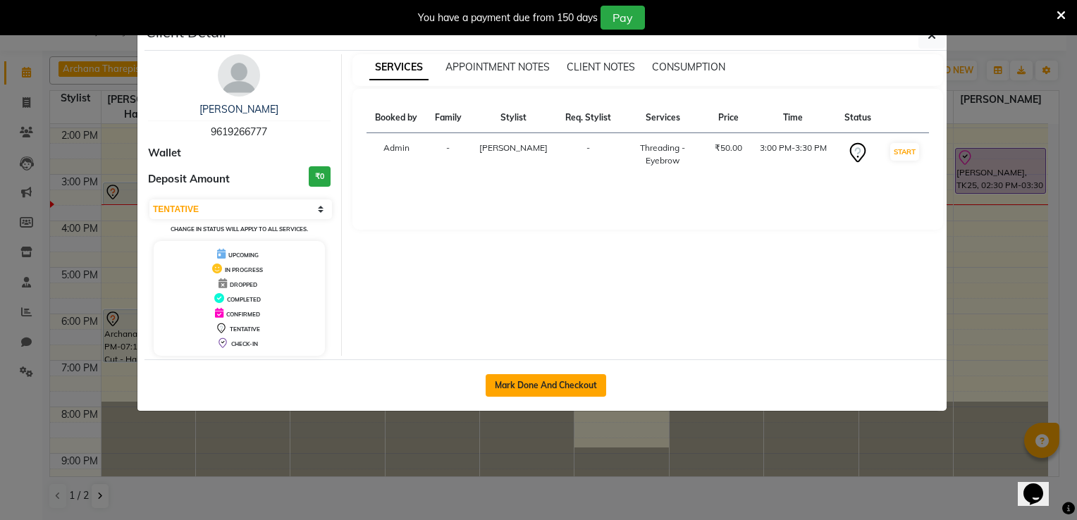
click at [567, 382] on button "Mark Done And Checkout" at bounding box center [546, 385] width 121 height 23
select select "service"
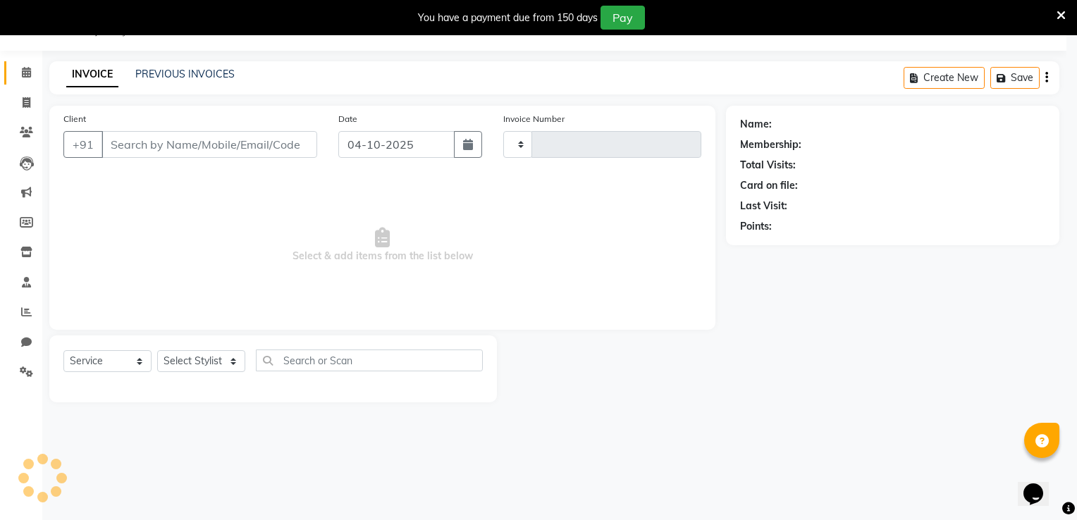
type input "1044"
select select "8076"
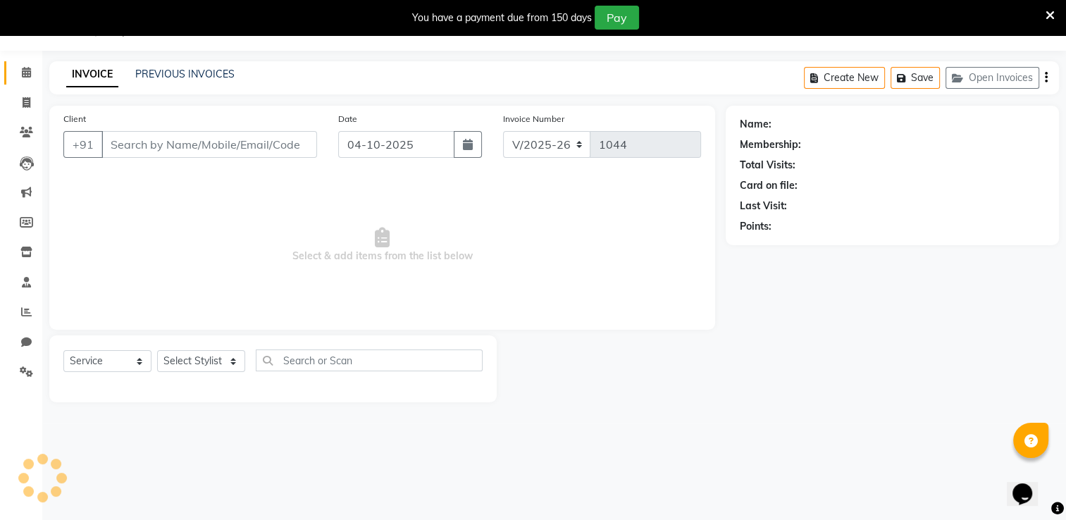
type input "9619266777"
select select "75802"
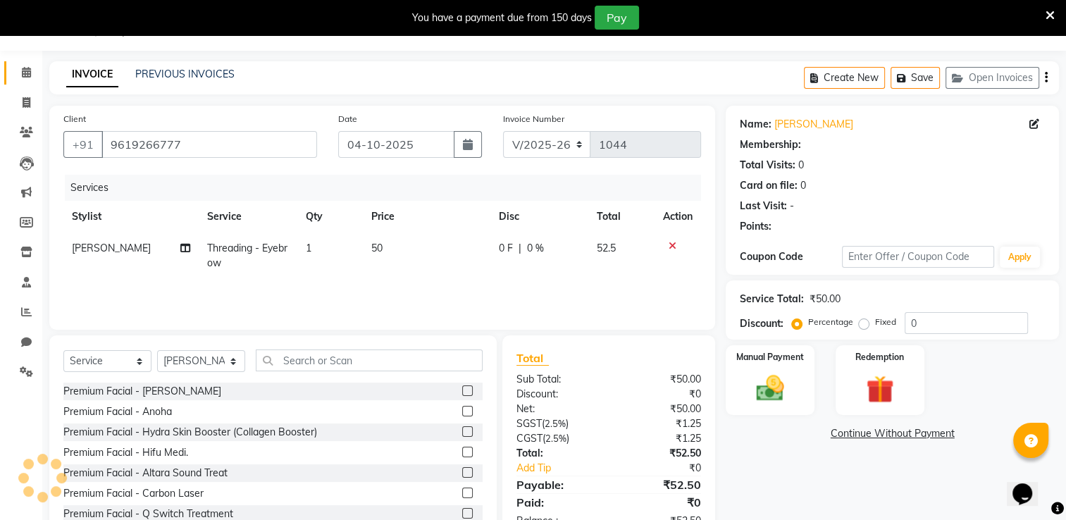
select select "1: Object"
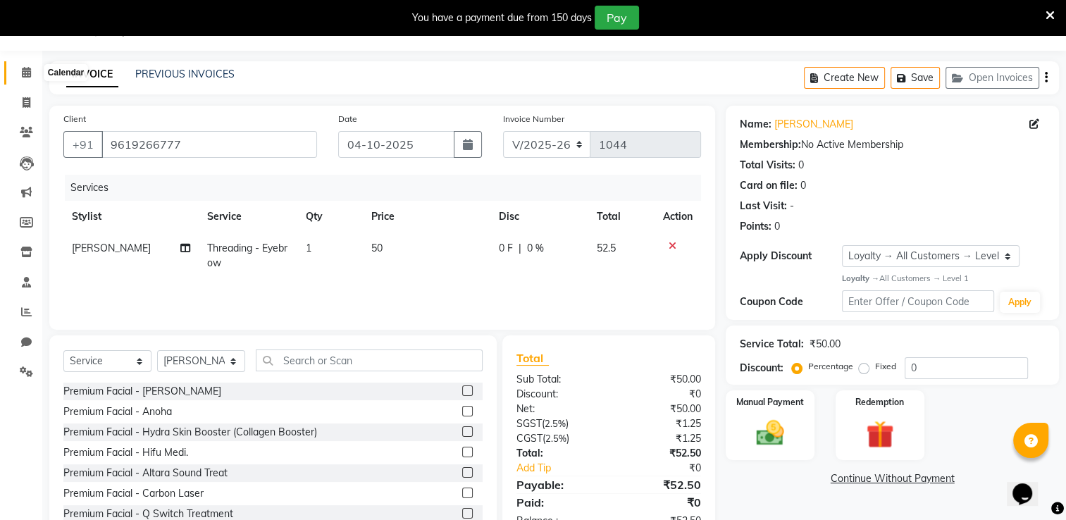
click at [25, 75] on icon at bounding box center [26, 72] width 9 height 11
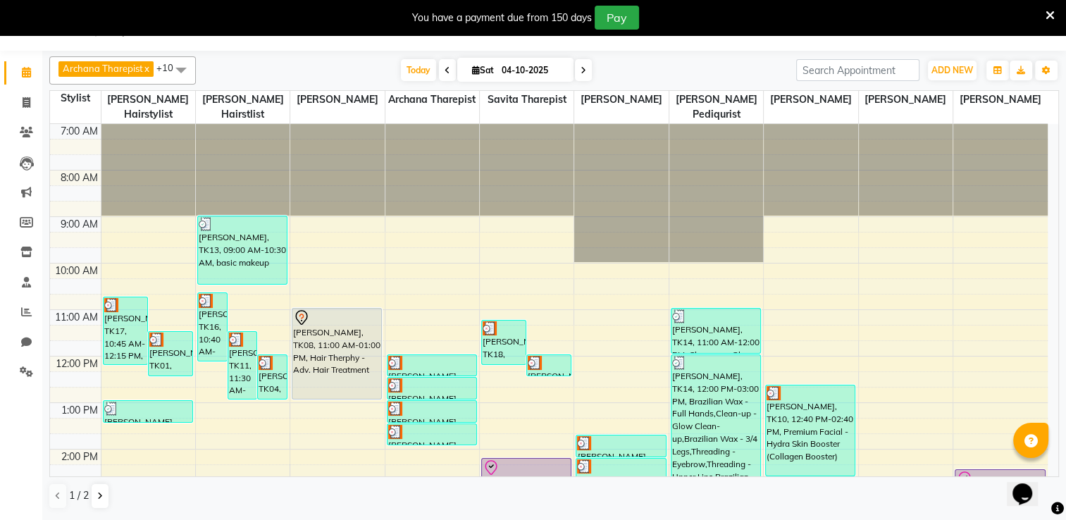
click at [542, 61] on input "04-10-2025" at bounding box center [533, 70] width 70 height 21
select select "10"
select select "2025"
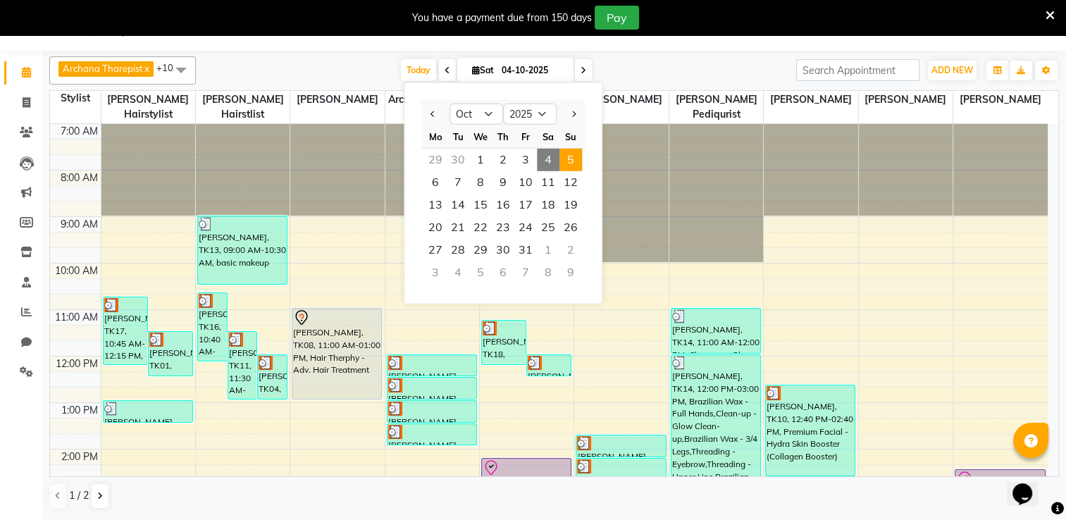
click at [578, 161] on span "5" at bounding box center [571, 160] width 23 height 23
type input "05-10-2025"
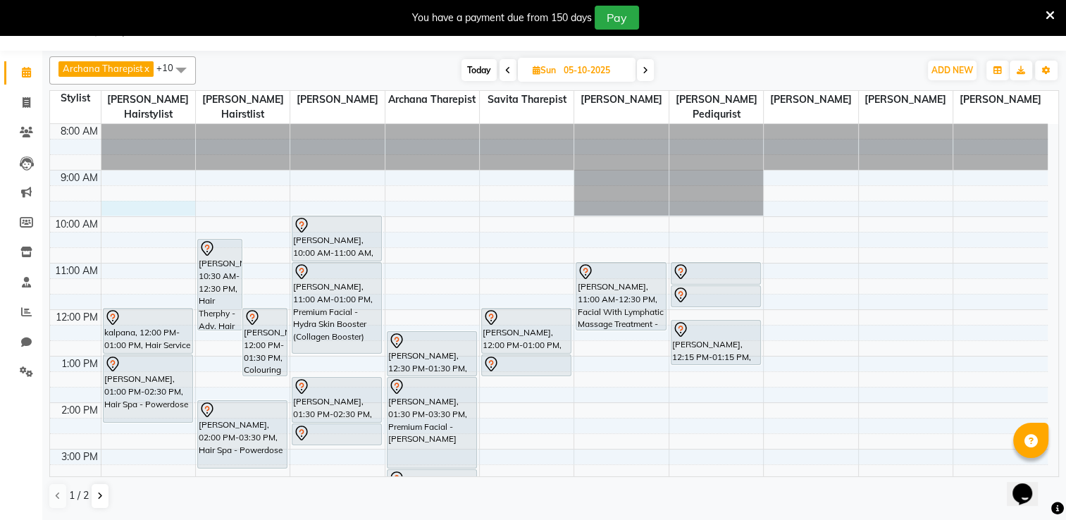
click at [128, 216] on td at bounding box center [574, 224] width 947 height 16
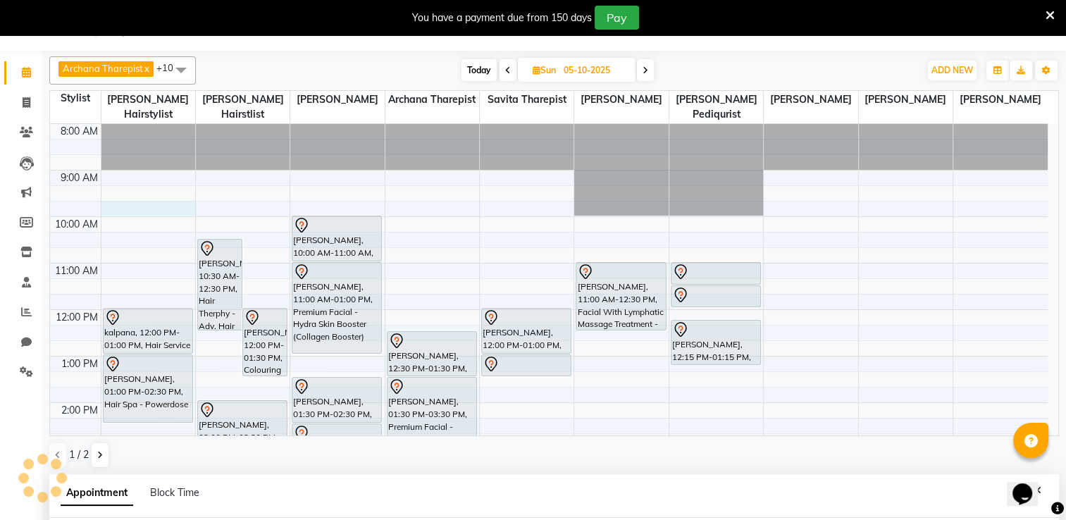
scroll to position [309, 0]
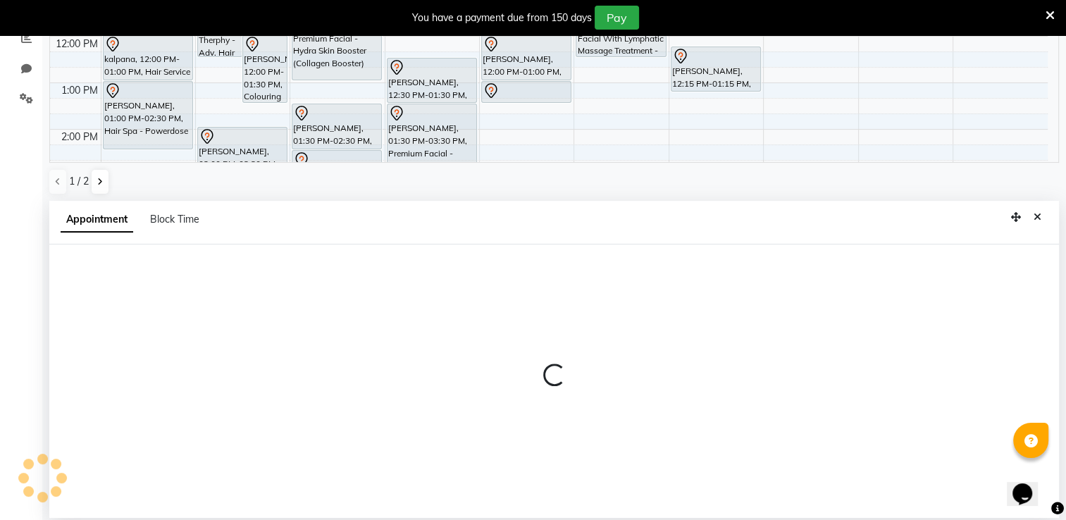
select select "74551"
select select "tentative"
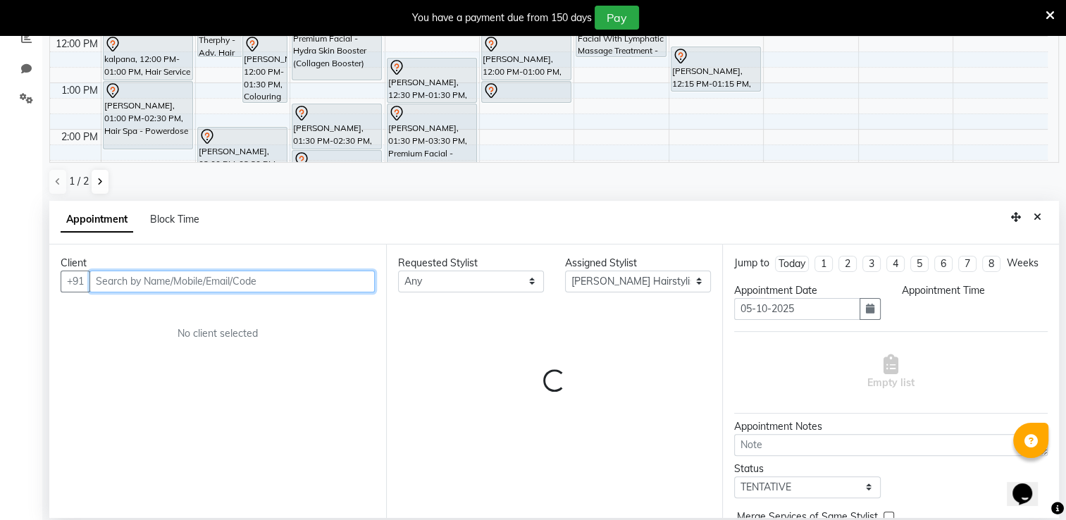
select select "585"
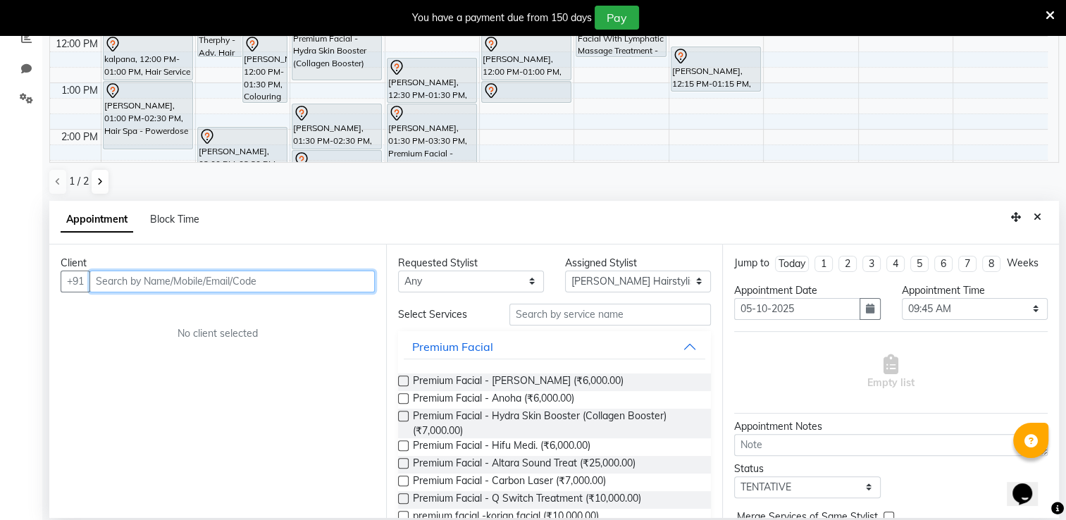
click at [171, 280] on input "text" at bounding box center [231, 282] width 285 height 22
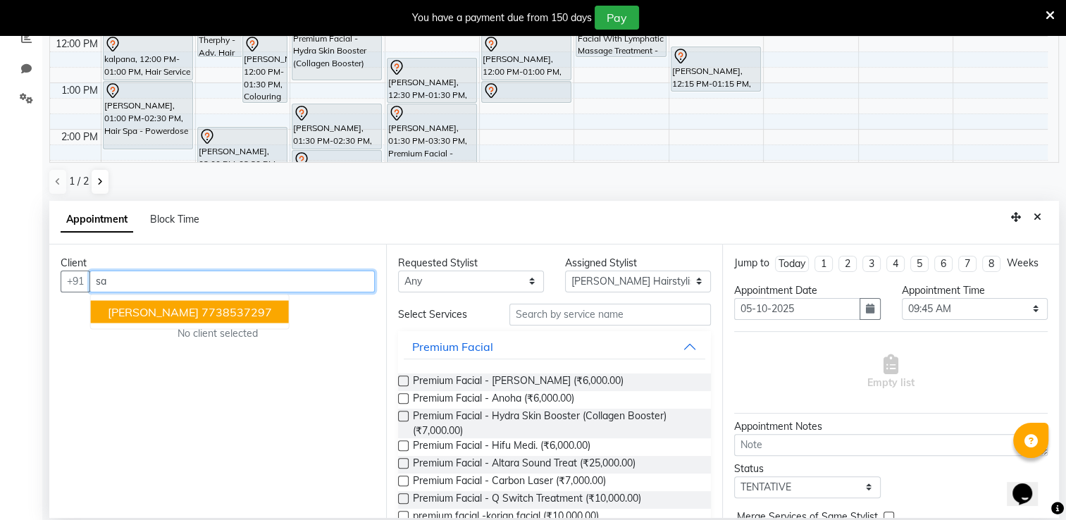
type input "s"
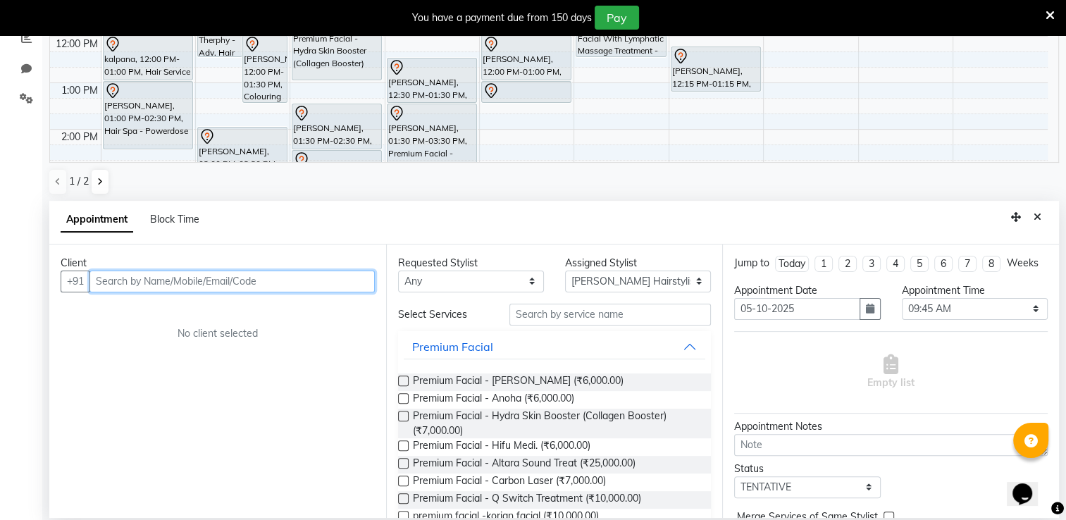
click at [152, 283] on input "text" at bounding box center [231, 282] width 285 height 22
type input "s"
click at [1037, 216] on icon "Close" at bounding box center [1038, 217] width 8 height 10
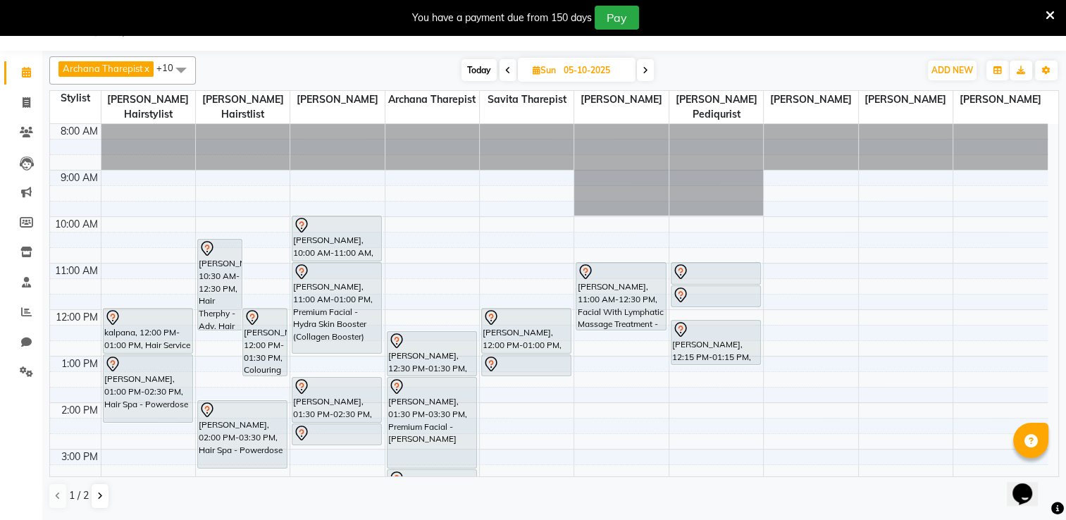
click at [572, 70] on input "05-10-2025" at bounding box center [595, 70] width 70 height 21
select select "10"
select select "2025"
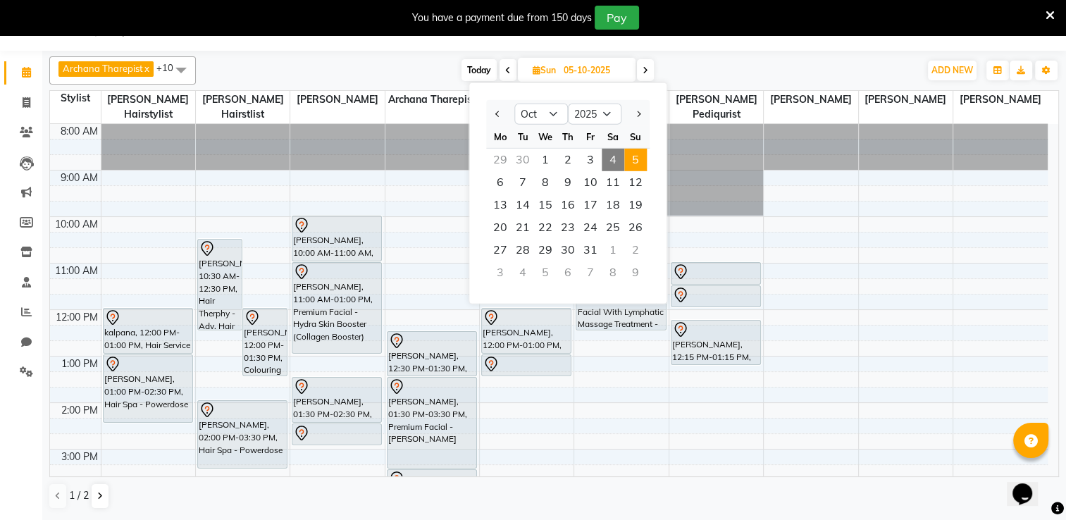
click at [617, 162] on span "4" at bounding box center [613, 160] width 23 height 23
type input "04-10-2025"
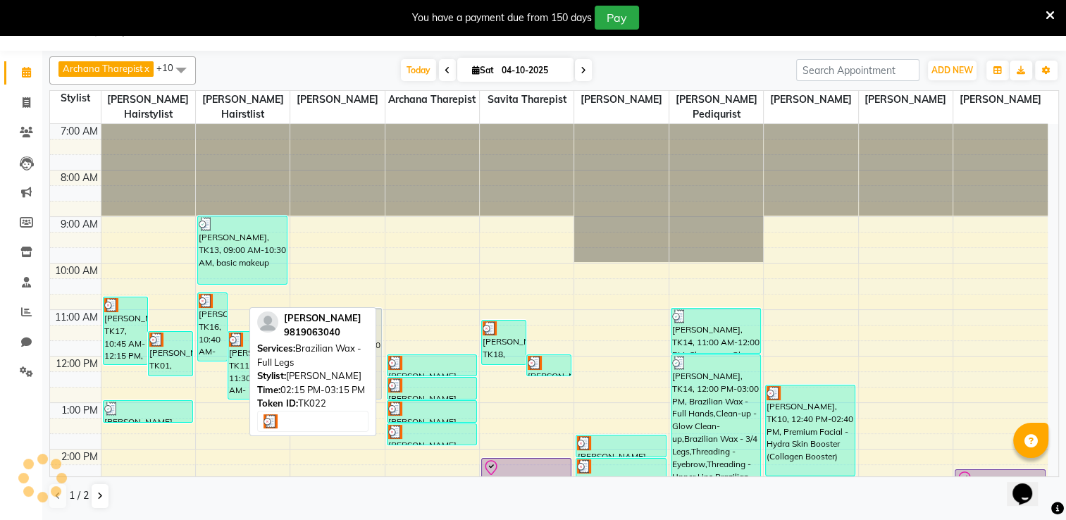
scroll to position [323, 0]
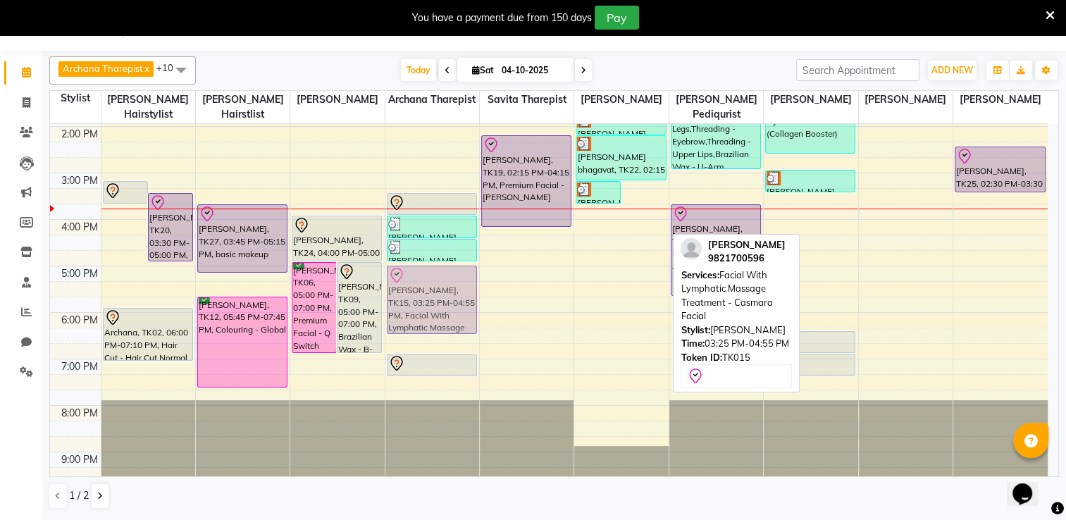
drag, startPoint x: 649, startPoint y: 214, endPoint x: 415, endPoint y: 291, distance: 246.5
click at [415, 291] on tr "[PERSON_NAME], TK17, 10:45 AM-12:15 PM, Colouring - Root Touch-up [PERSON_NAME]…" at bounding box center [549, 149] width 998 height 697
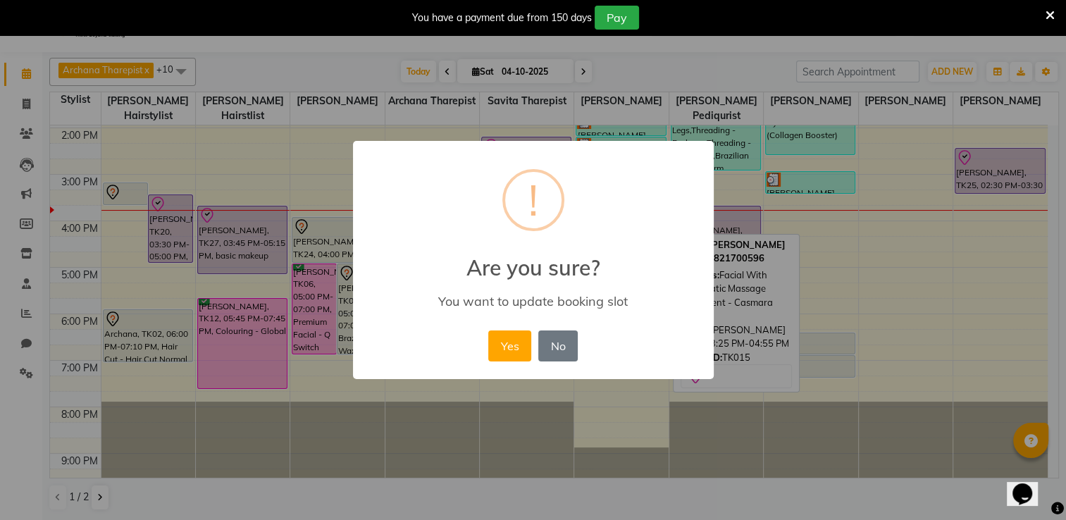
scroll to position [32, 0]
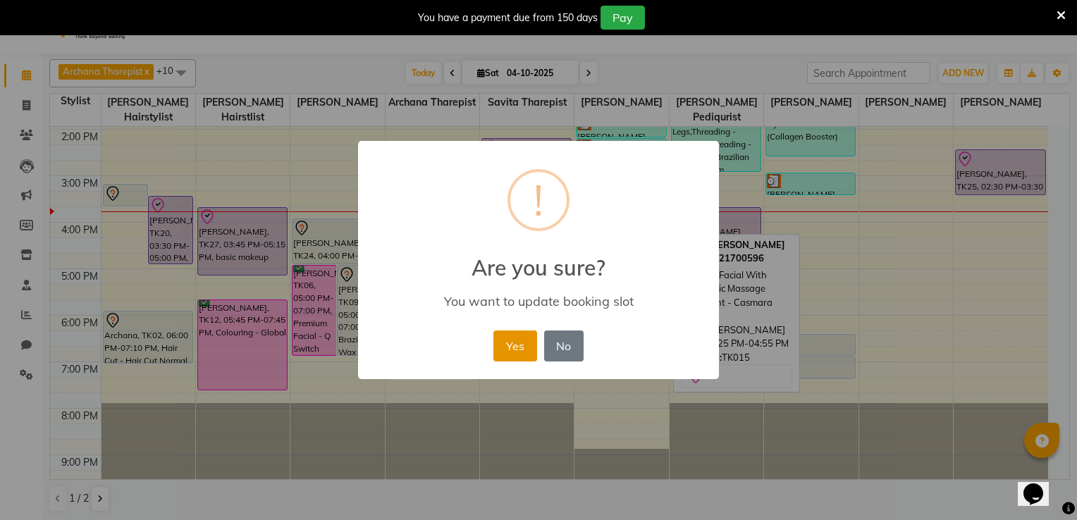
click at [511, 350] on button "Yes" at bounding box center [514, 346] width 43 height 31
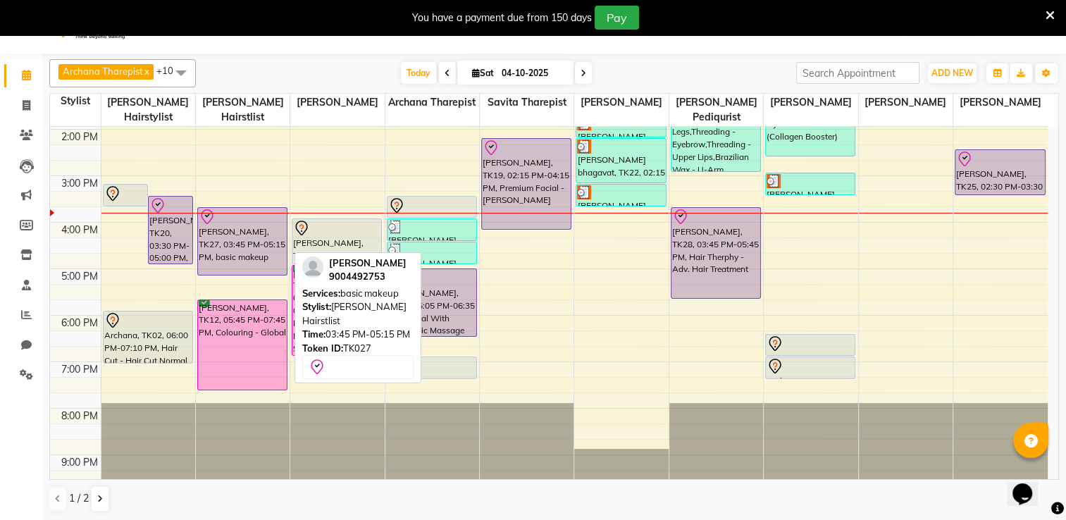
click at [239, 227] on div "[PERSON_NAME], TK27, 03:45 PM-05:15 PM, basic makeup" at bounding box center [242, 241] width 89 height 67
select select "8"
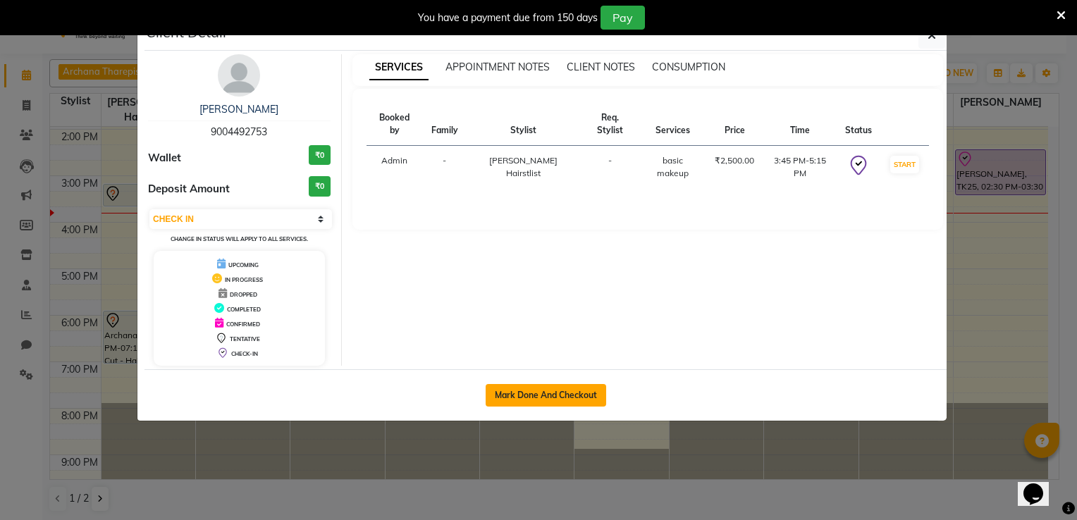
click at [543, 394] on button "Mark Done And Checkout" at bounding box center [546, 395] width 121 height 23
select select "service"
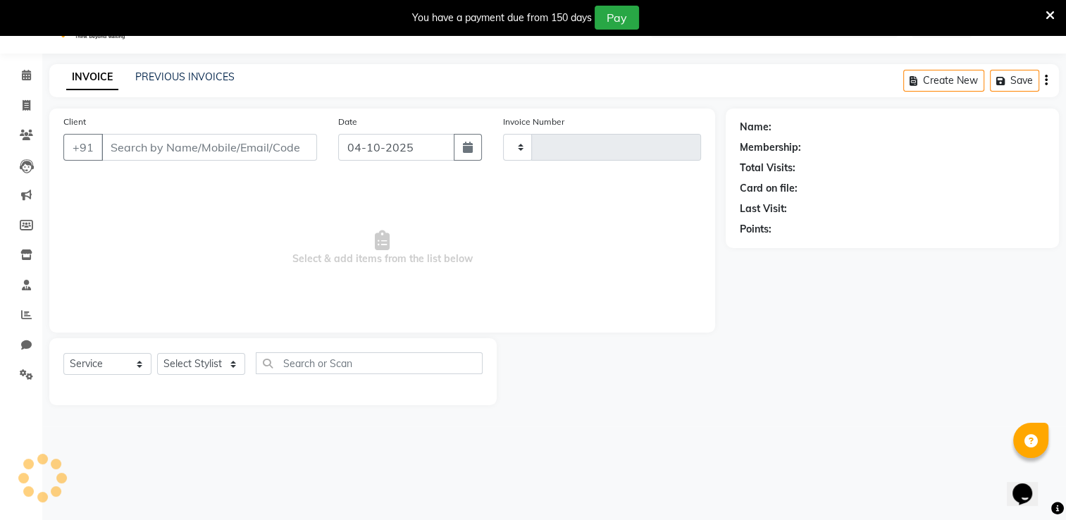
type input "1044"
select select "8076"
type input "9004492753"
select select "75804"
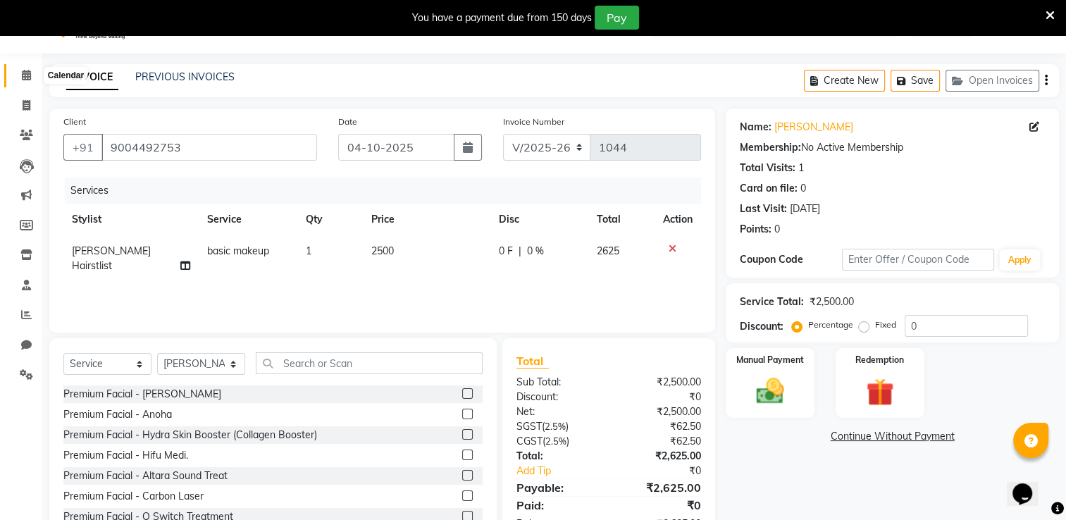
click at [27, 78] on icon at bounding box center [26, 75] width 9 height 11
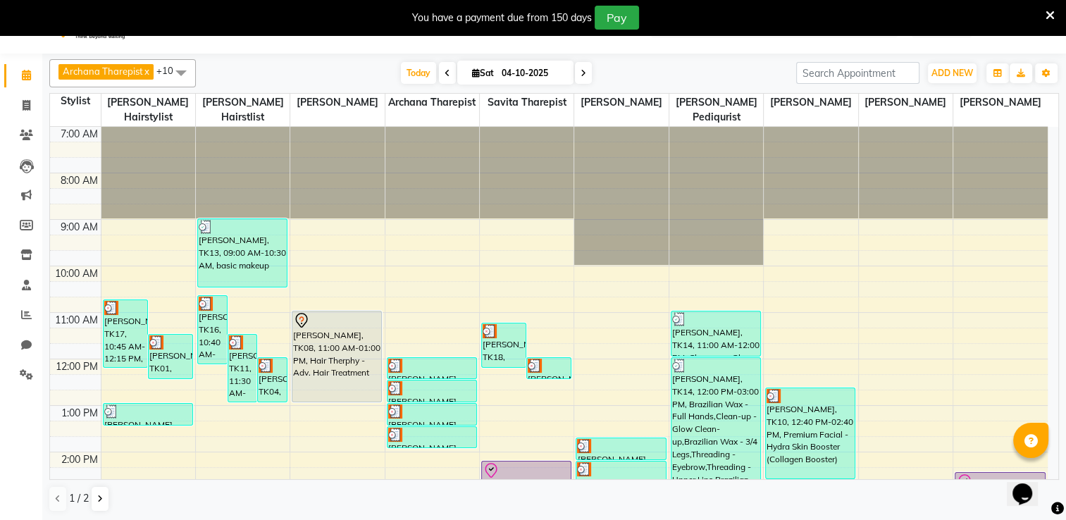
scroll to position [321, 0]
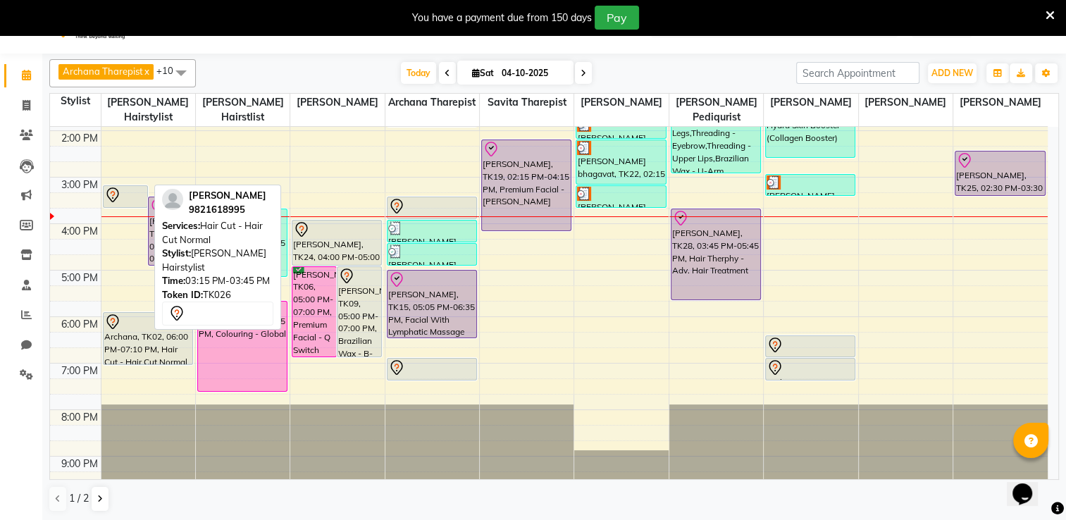
click at [135, 187] on div at bounding box center [125, 195] width 42 height 17
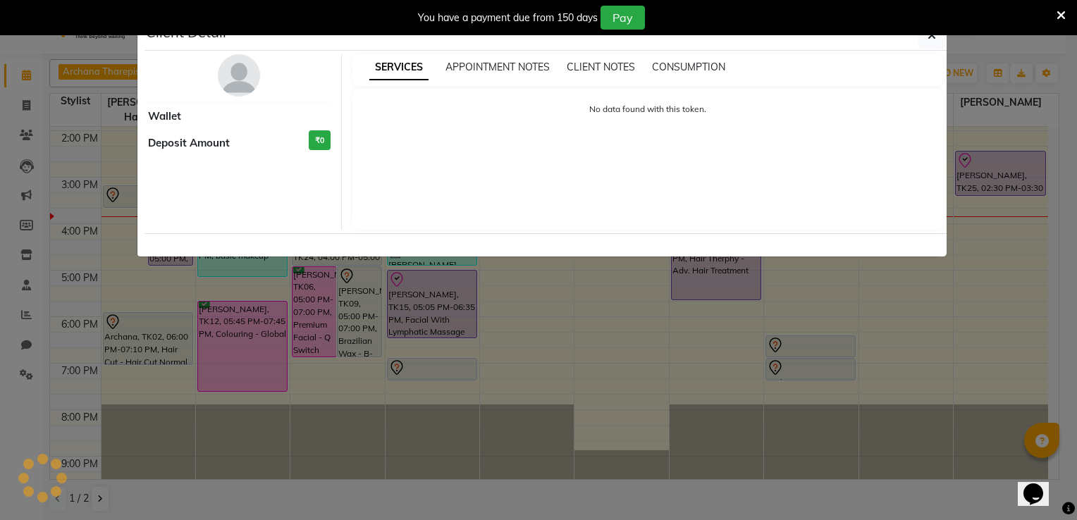
select select "7"
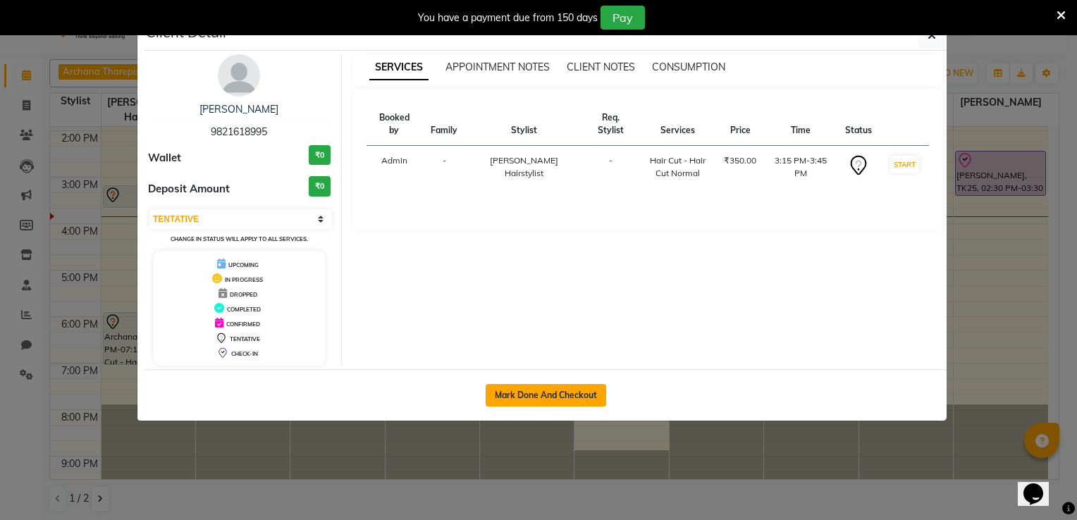
click at [600, 399] on button "Mark Done And Checkout" at bounding box center [546, 395] width 121 height 23
select select "service"
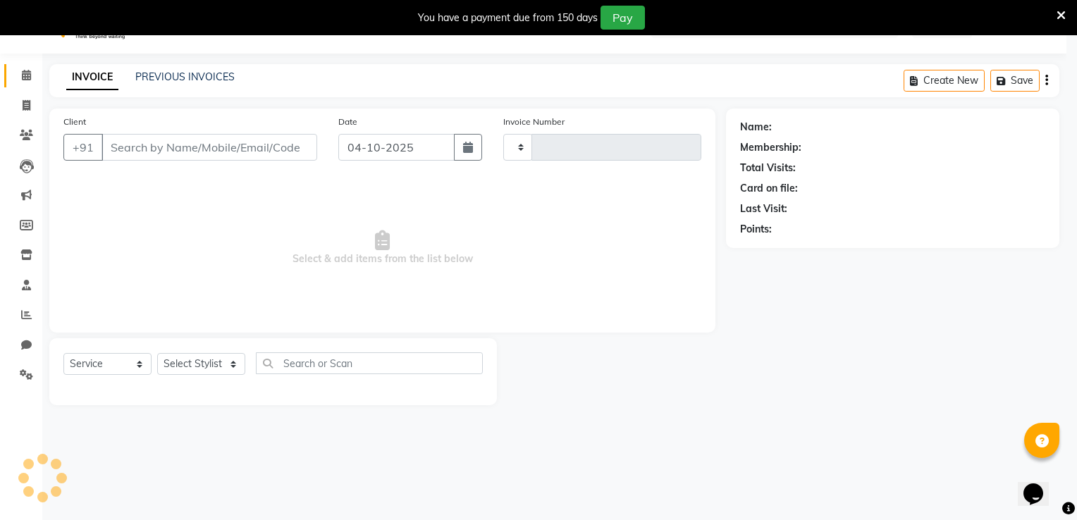
type input "1044"
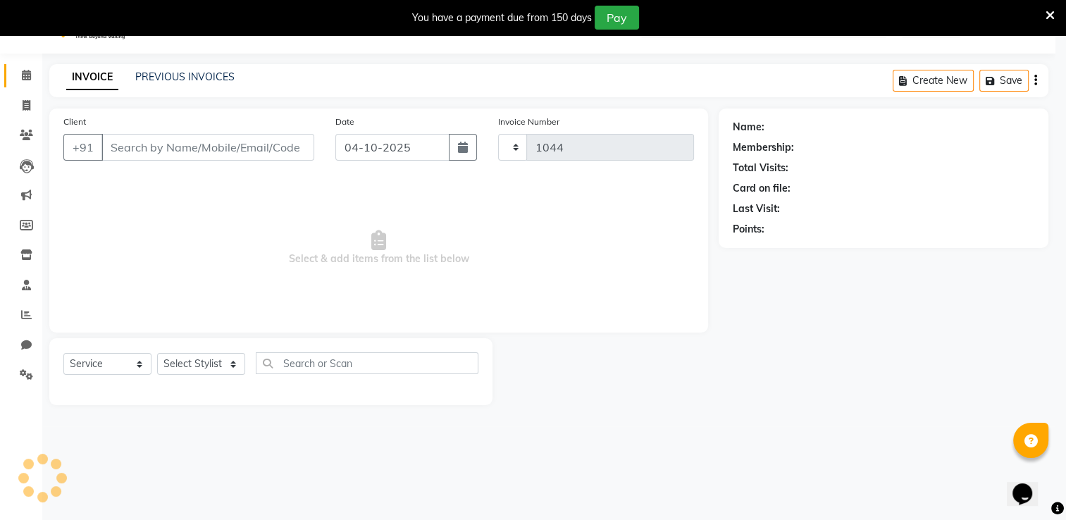
select select "8076"
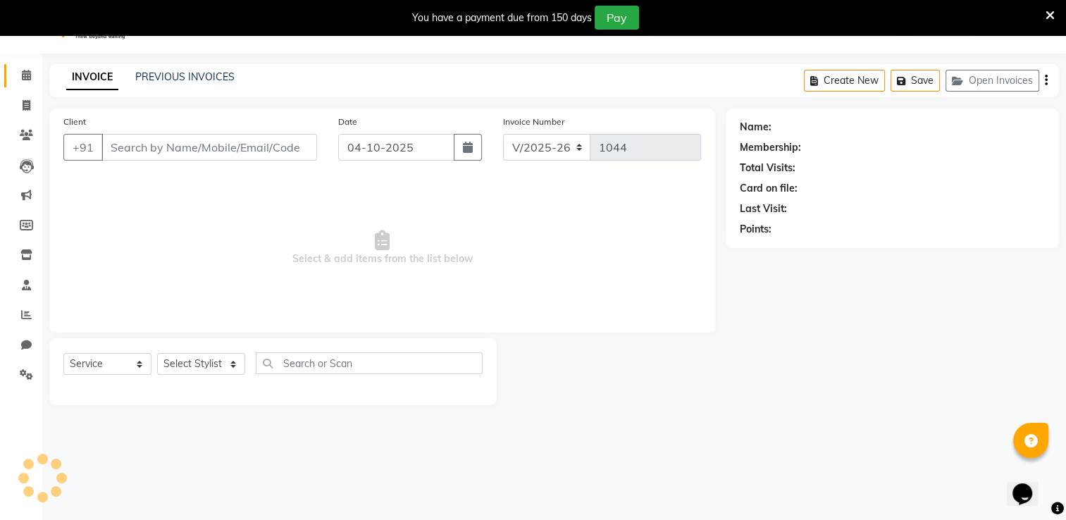
type input "9821618995"
select select "74551"
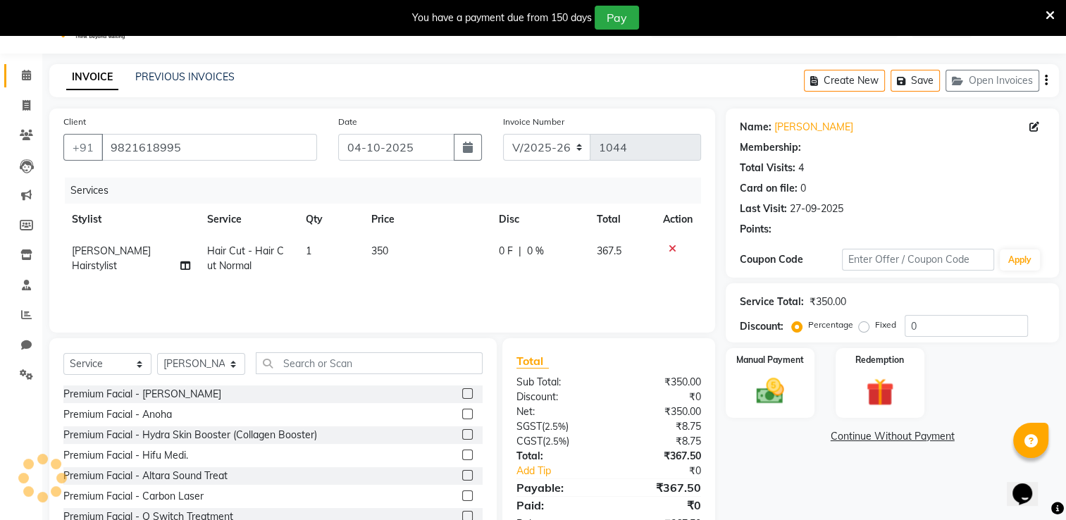
select select "1: Object"
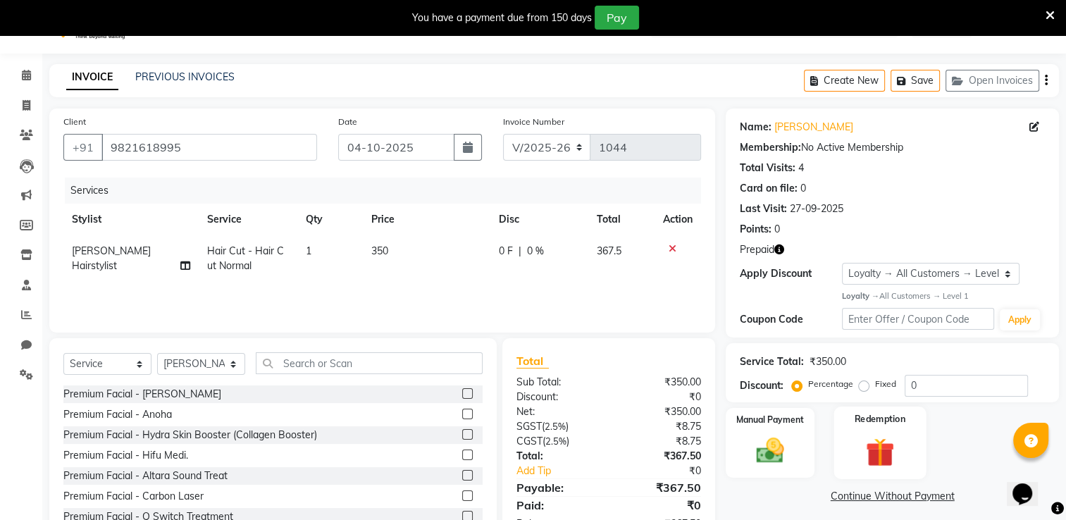
click at [879, 458] on img at bounding box center [879, 452] width 47 height 36
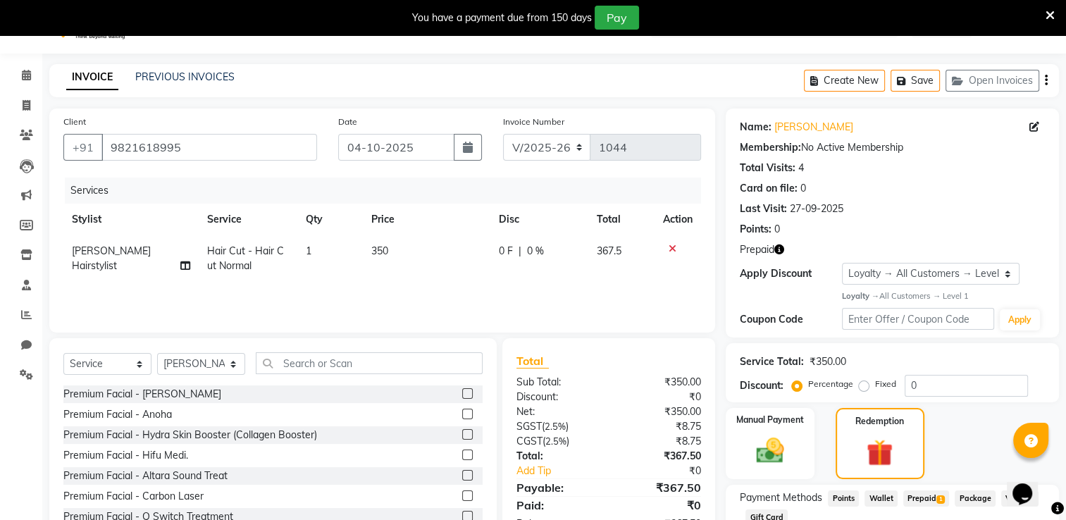
click at [931, 495] on span "Prepaid 1" at bounding box center [926, 498] width 46 height 16
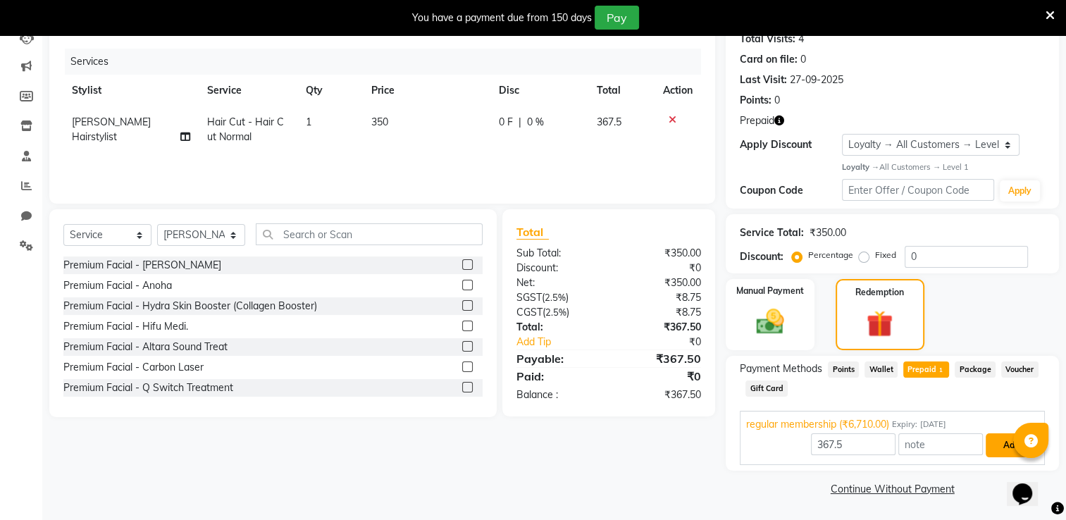
click at [1012, 445] on button "Add" at bounding box center [1011, 445] width 51 height 24
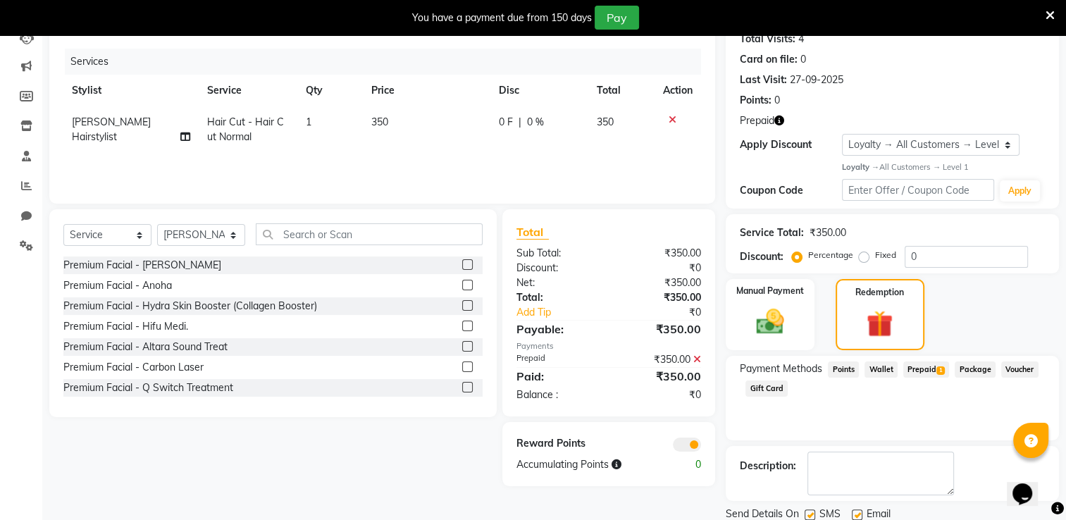
scroll to position [209, 0]
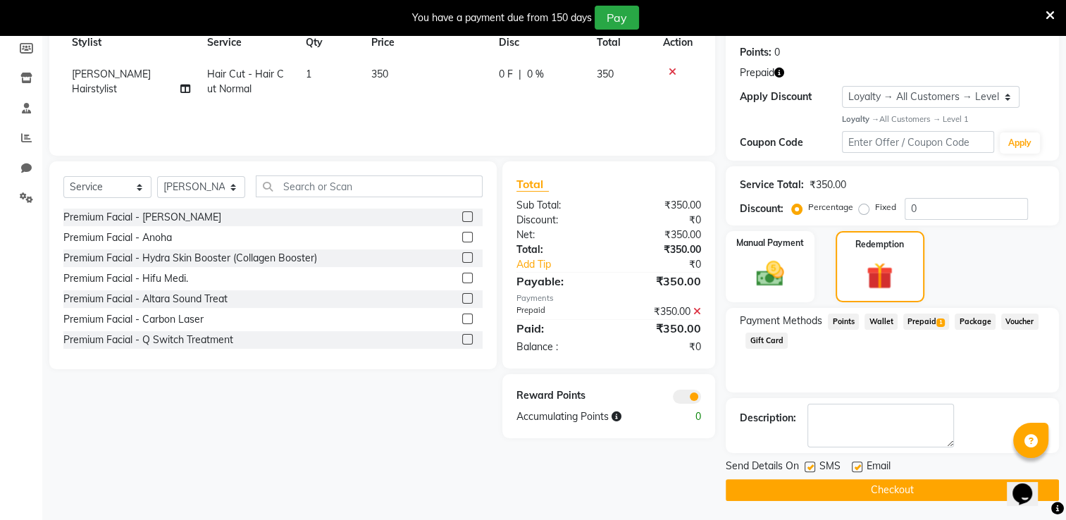
click at [953, 493] on button "Checkout" at bounding box center [892, 490] width 333 height 22
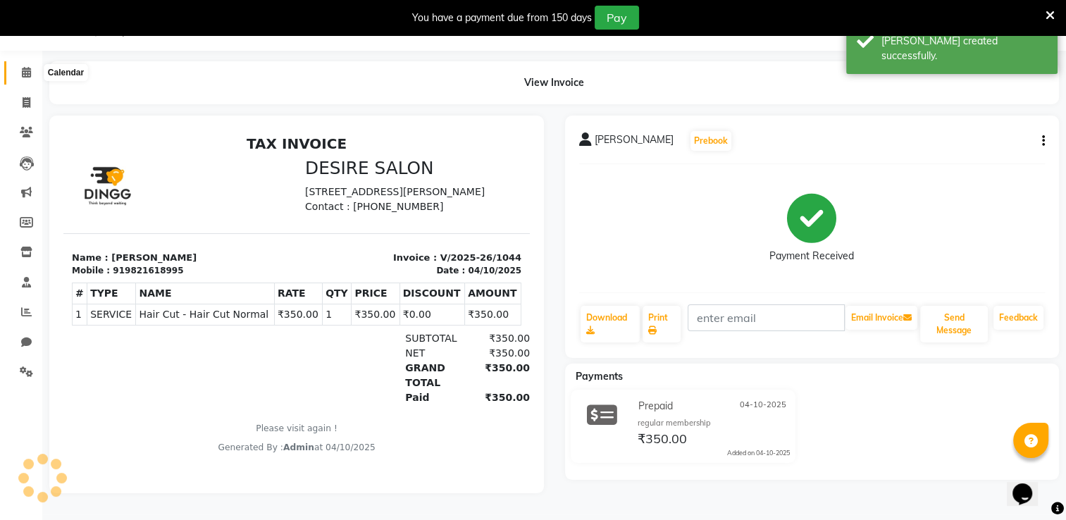
click at [25, 70] on icon at bounding box center [26, 72] width 9 height 11
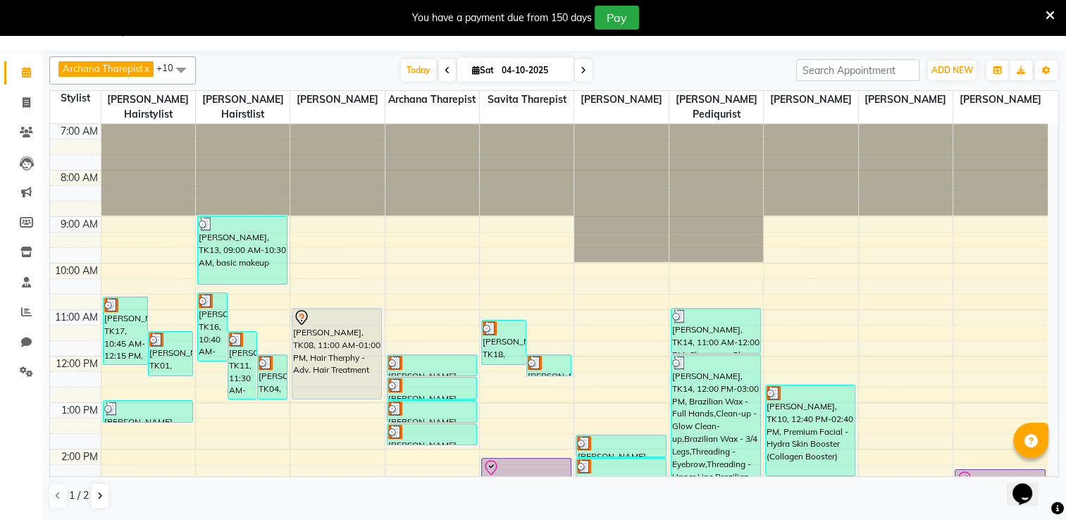
scroll to position [321, 0]
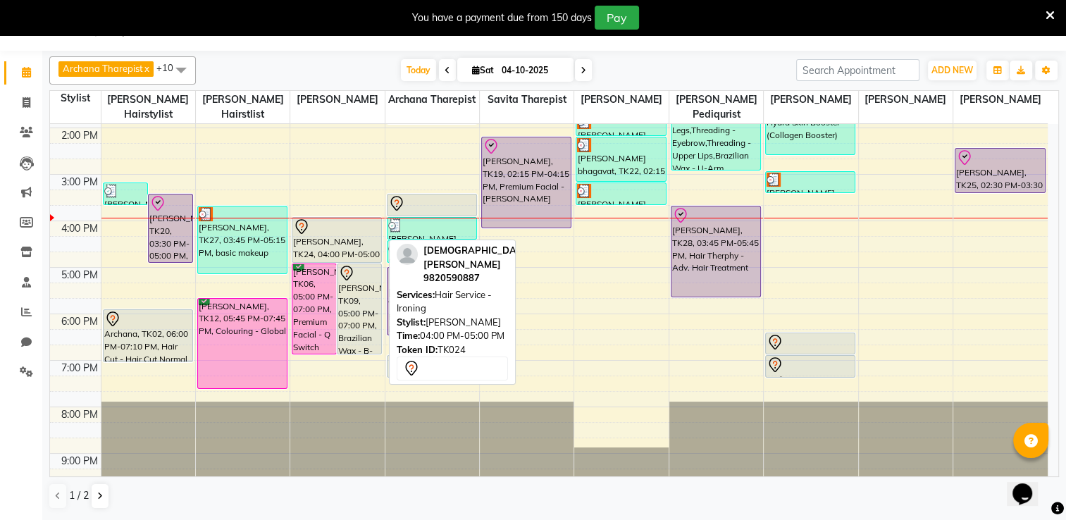
click at [340, 235] on div "[PERSON_NAME], TK24, 04:00 PM-05:00 PM, Hair Service - Ironing" at bounding box center [336, 240] width 89 height 44
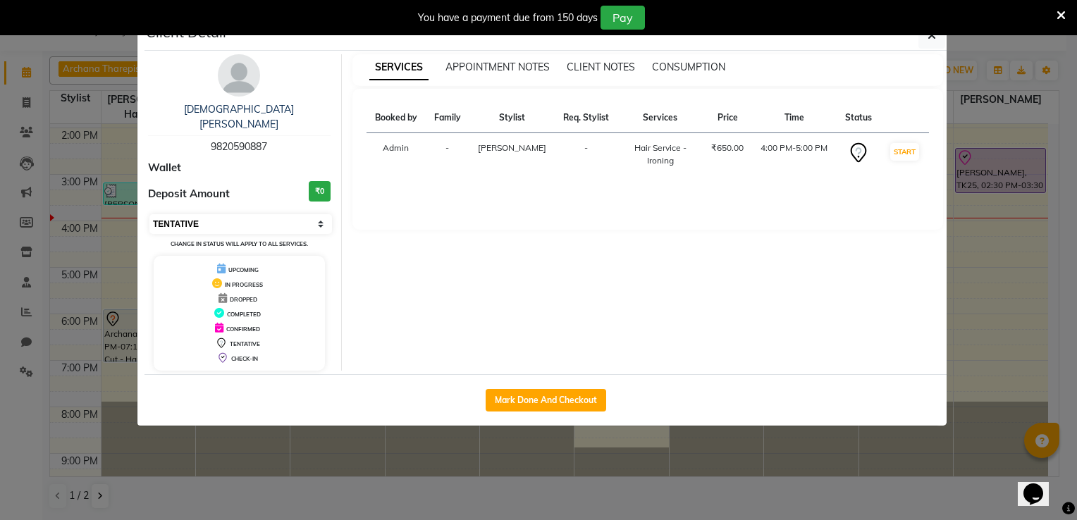
click at [214, 214] on select "Select IN SERVICE CONFIRMED TENTATIVE CHECK IN MARK DONE DROPPED UPCOMING" at bounding box center [240, 224] width 183 height 20
select select "8"
click at [149, 214] on select "Select IN SERVICE CONFIRMED TENTATIVE CHECK IN MARK DONE DROPPED UPCOMING" at bounding box center [240, 224] width 183 height 20
click at [938, 39] on button "button" at bounding box center [931, 35] width 27 height 27
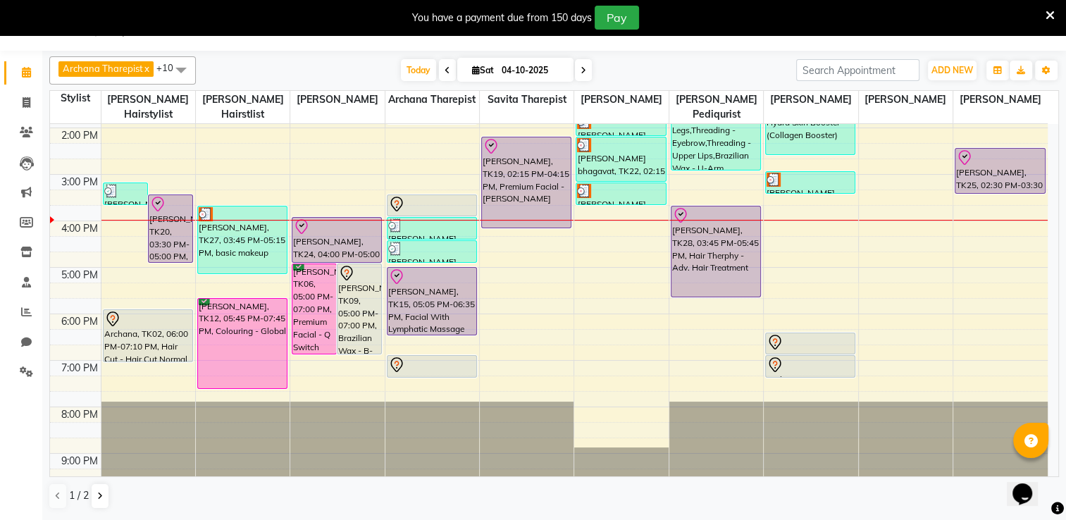
click at [538, 73] on input "04-10-2025" at bounding box center [533, 70] width 70 height 21
select select "10"
select select "2025"
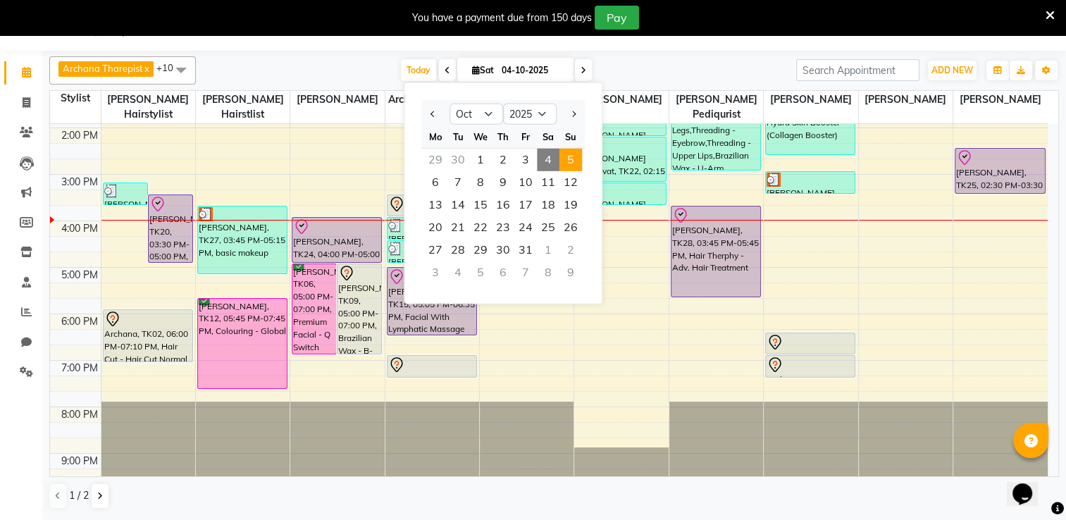
click at [569, 155] on span "5" at bounding box center [571, 160] width 23 height 23
type input "05-10-2025"
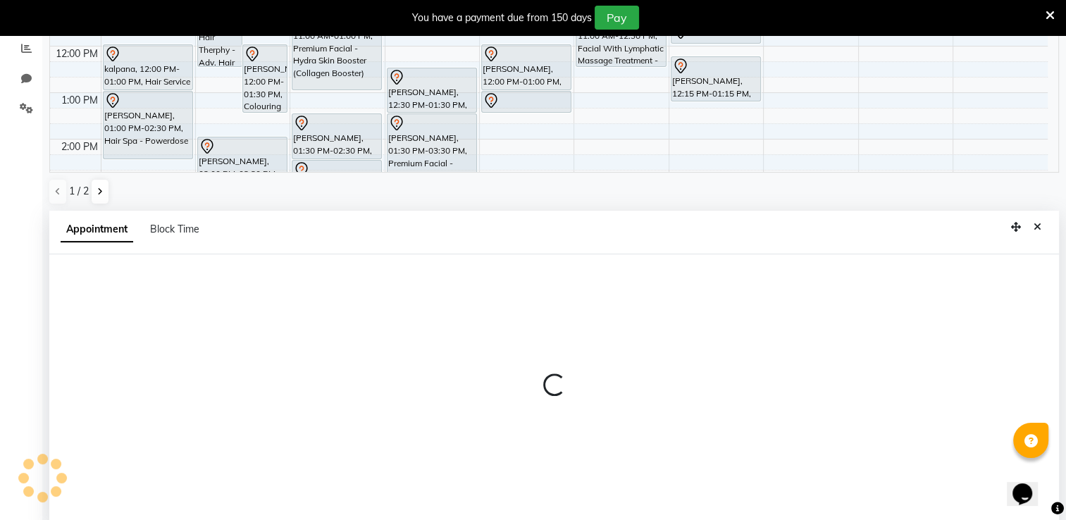
scroll to position [309, 0]
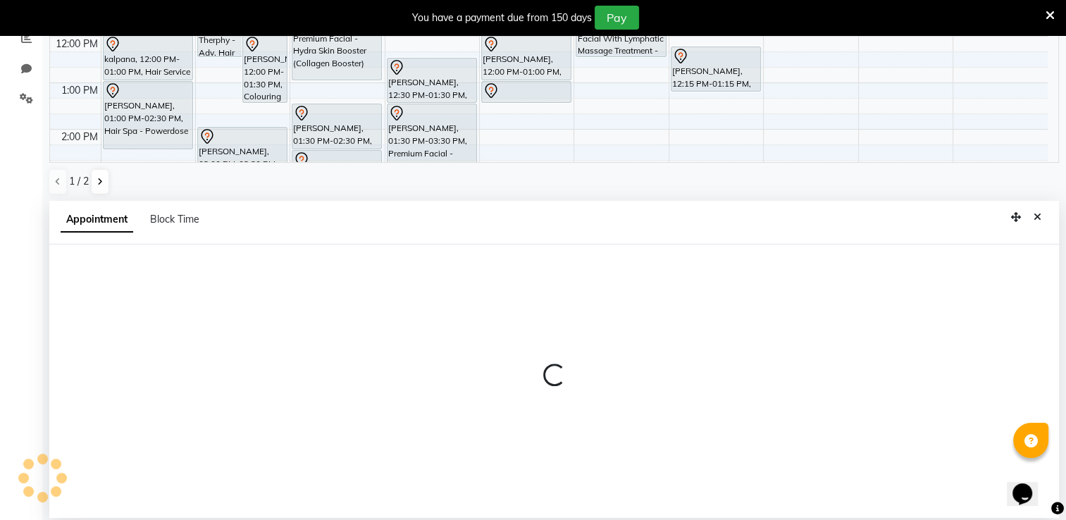
select select "74551"
select select "600"
select select "tentative"
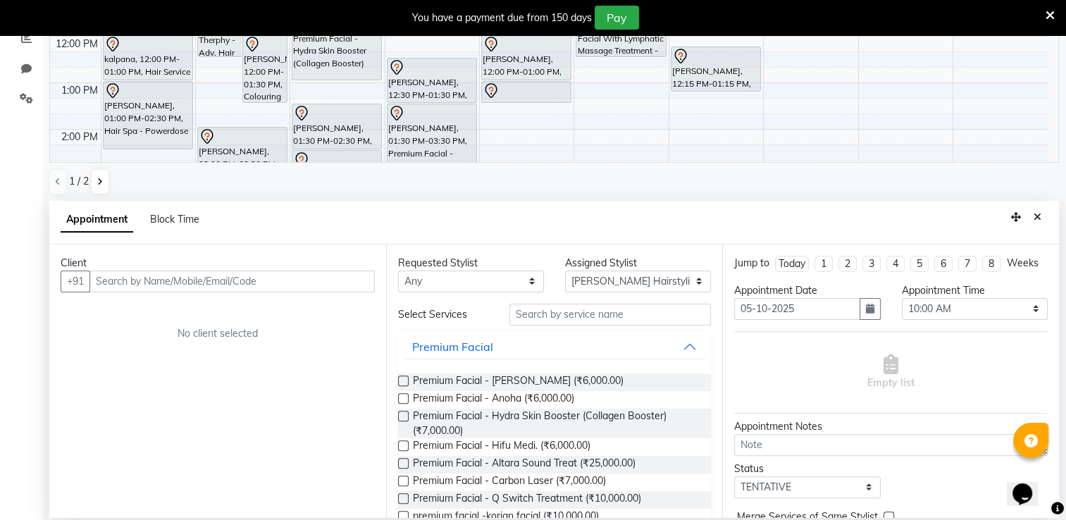
click at [153, 280] on input "text" at bounding box center [231, 282] width 285 height 22
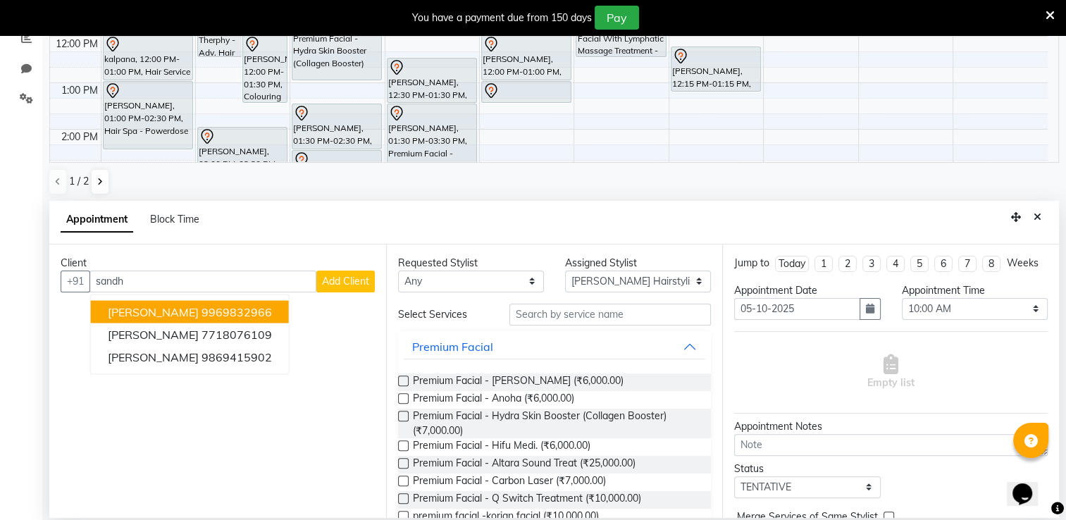
click at [186, 315] on span "[PERSON_NAME]" at bounding box center [153, 311] width 91 height 14
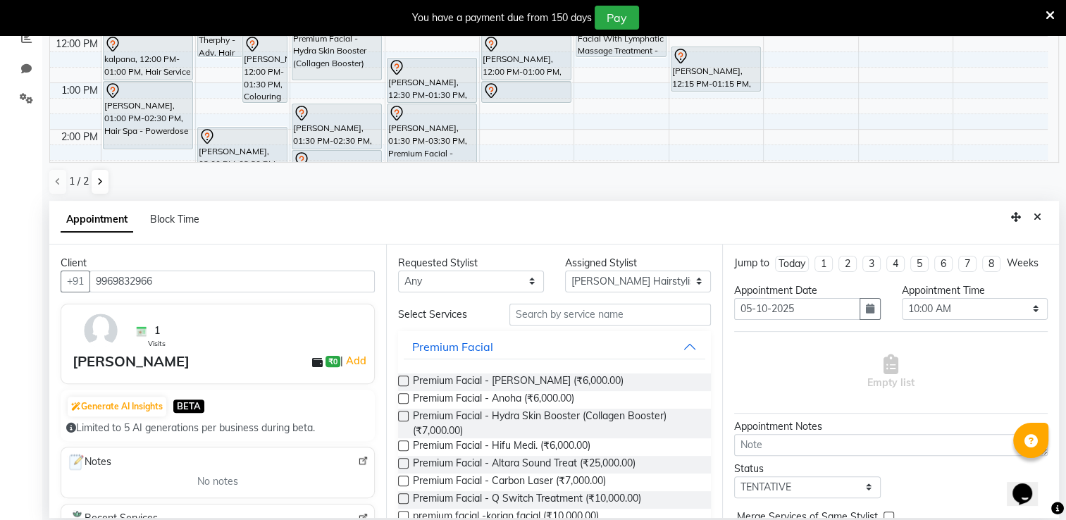
type input "9969832966"
click at [636, 283] on select "Select Archana Tharepist [PERSON_NAME] Pediqurist [PERSON_NAME] desire salon [P…" at bounding box center [638, 282] width 146 height 22
click at [553, 320] on input "text" at bounding box center [611, 315] width 202 height 22
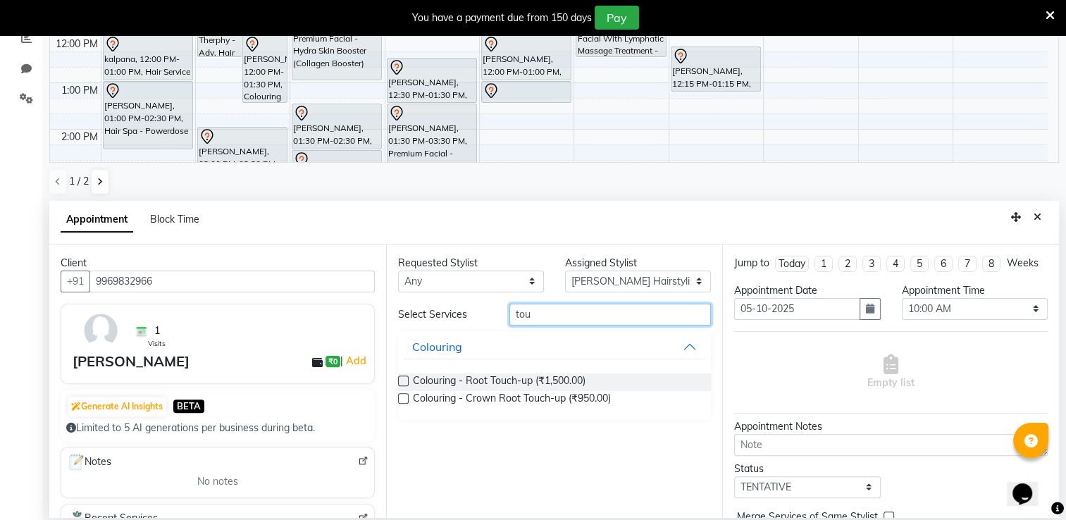
type input "tou"
click at [404, 382] on label at bounding box center [403, 381] width 11 height 11
click at [404, 382] on input "checkbox" at bounding box center [402, 382] width 9 height 9
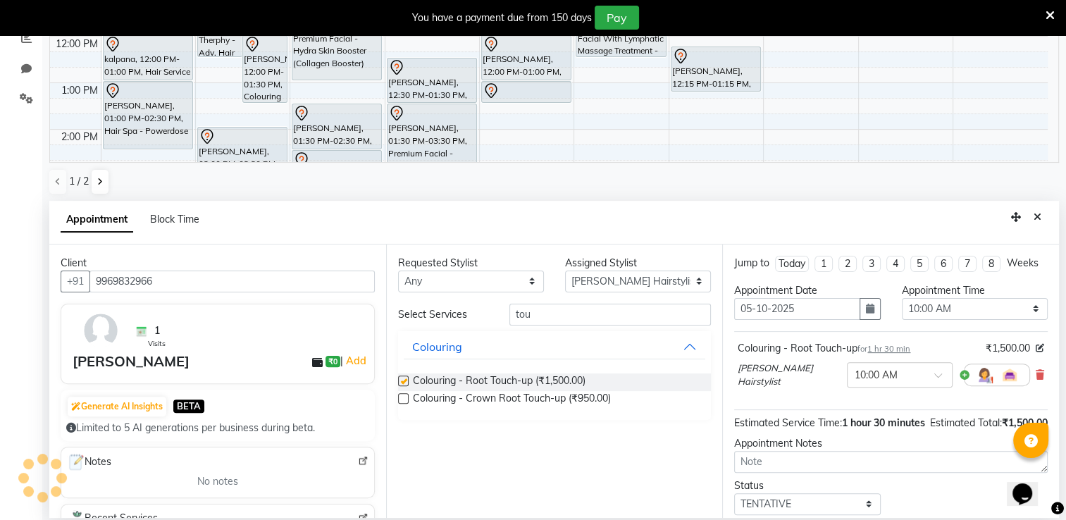
checkbox input "false"
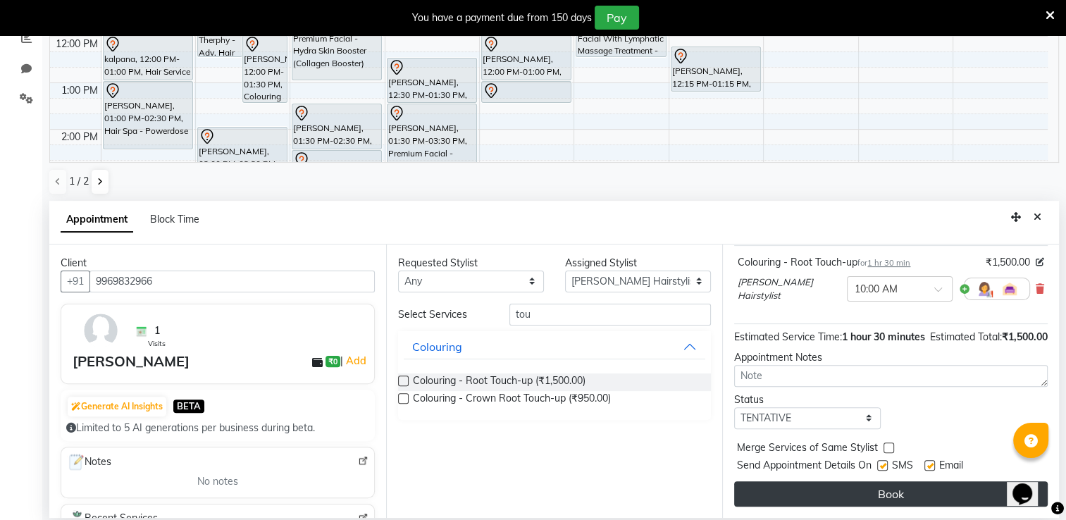
click at [891, 489] on button "Book" at bounding box center [891, 493] width 314 height 25
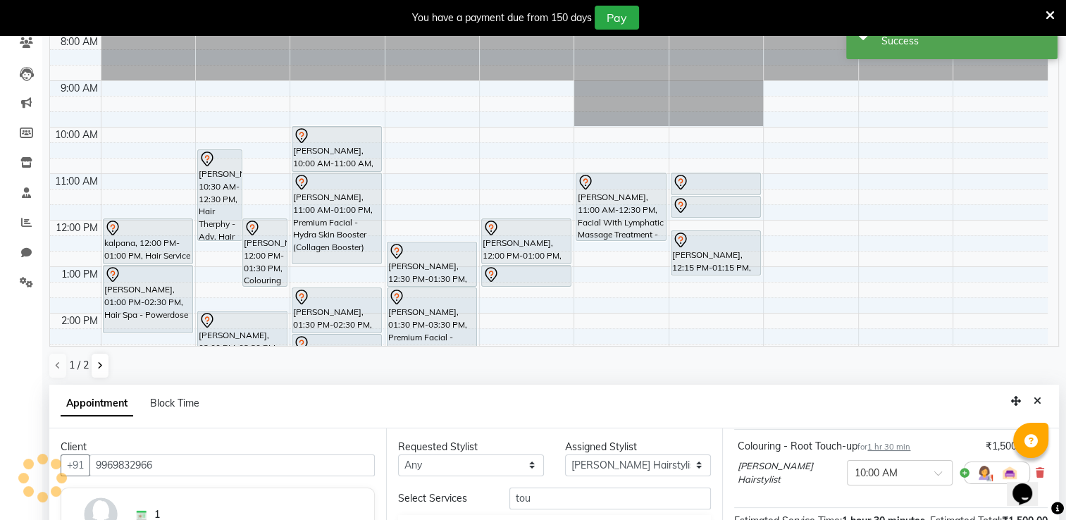
scroll to position [0, 0]
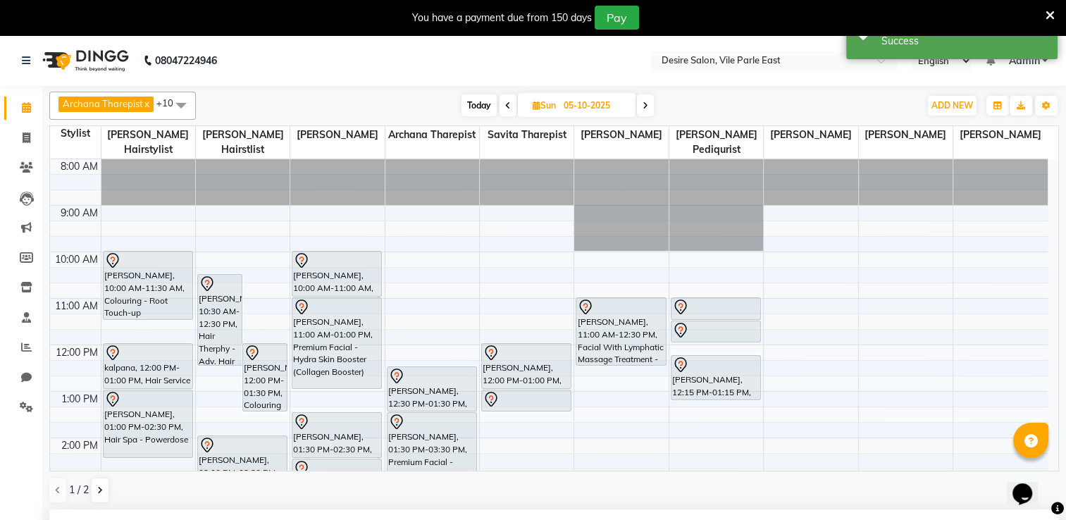
click at [414, 242] on div "8:00 AM 9:00 AM 10:00 AM 11:00 AM 12:00 PM 1:00 PM 2:00 PM 3:00 PM 4:00 PM 5:00…" at bounding box center [549, 484] width 998 height 650
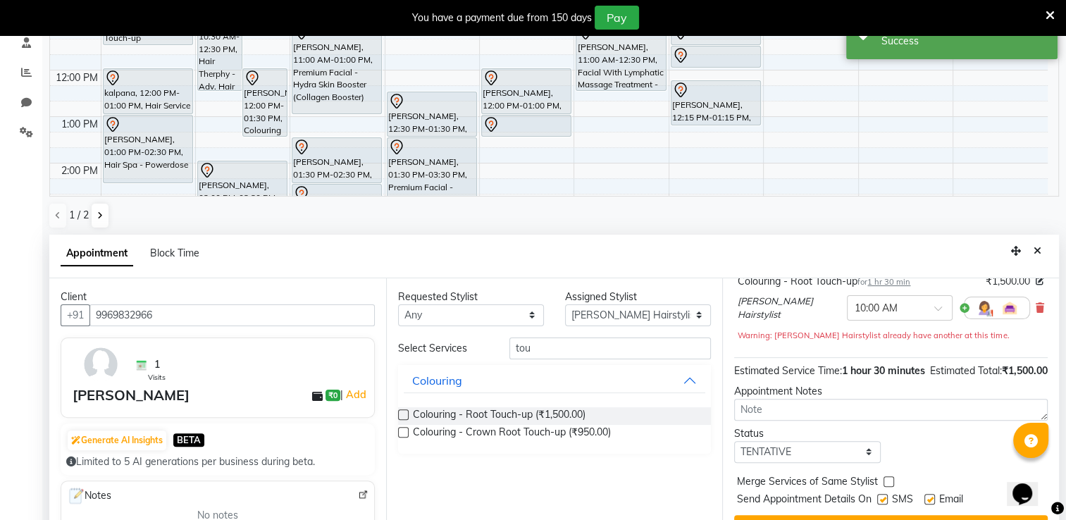
scroll to position [309, 0]
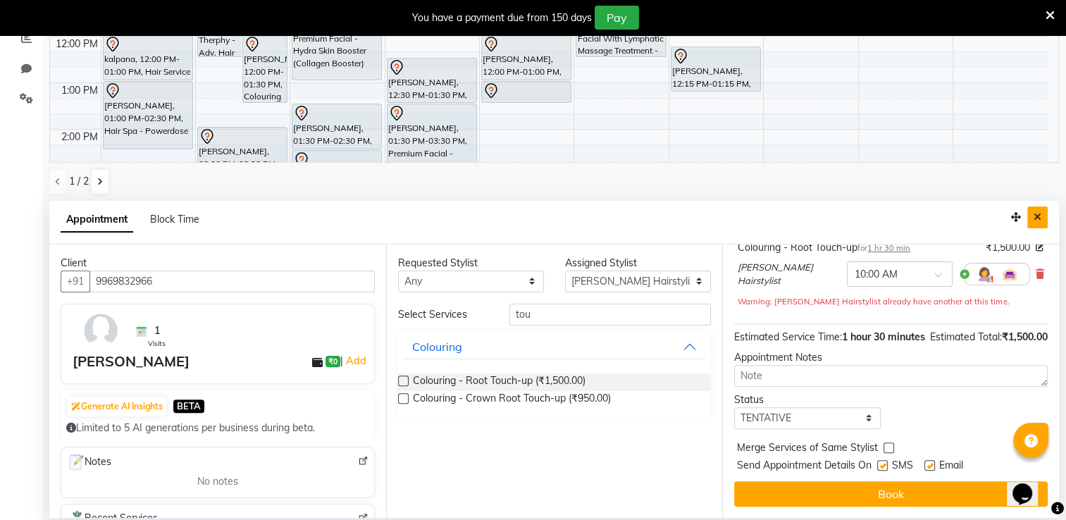
click at [1044, 216] on button "Close" at bounding box center [1037, 217] width 20 height 22
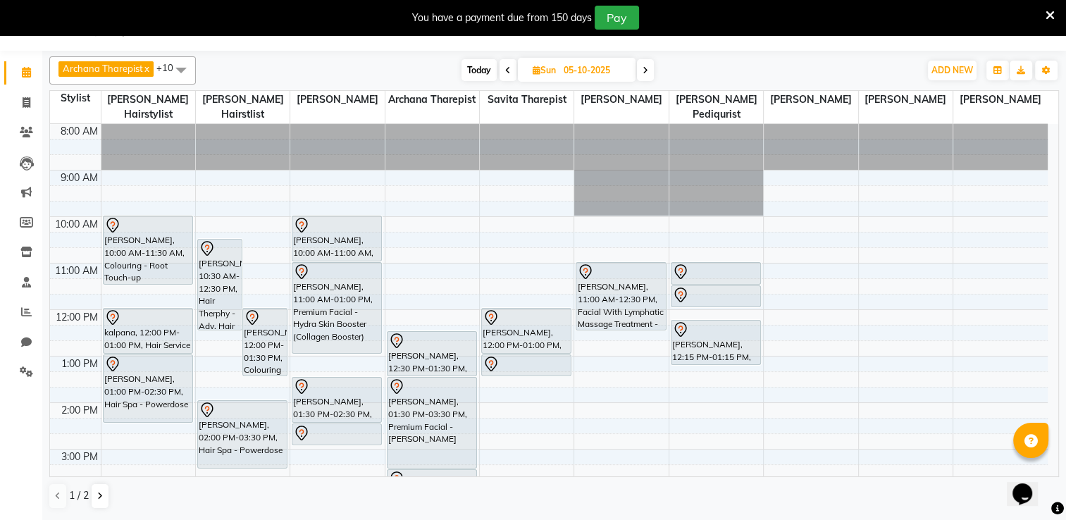
scroll to position [35, 0]
select select "74552"
select select "tentative"
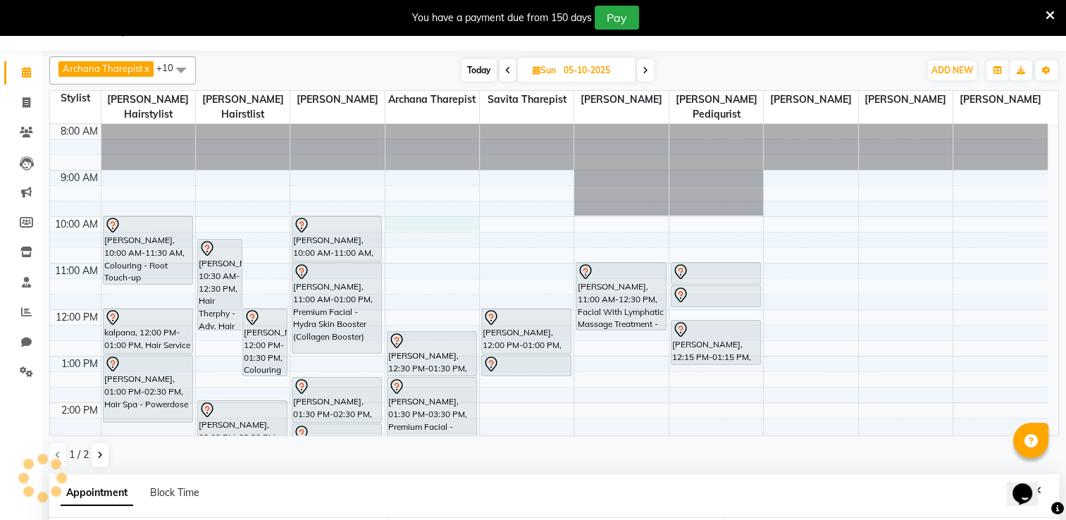
select select "600"
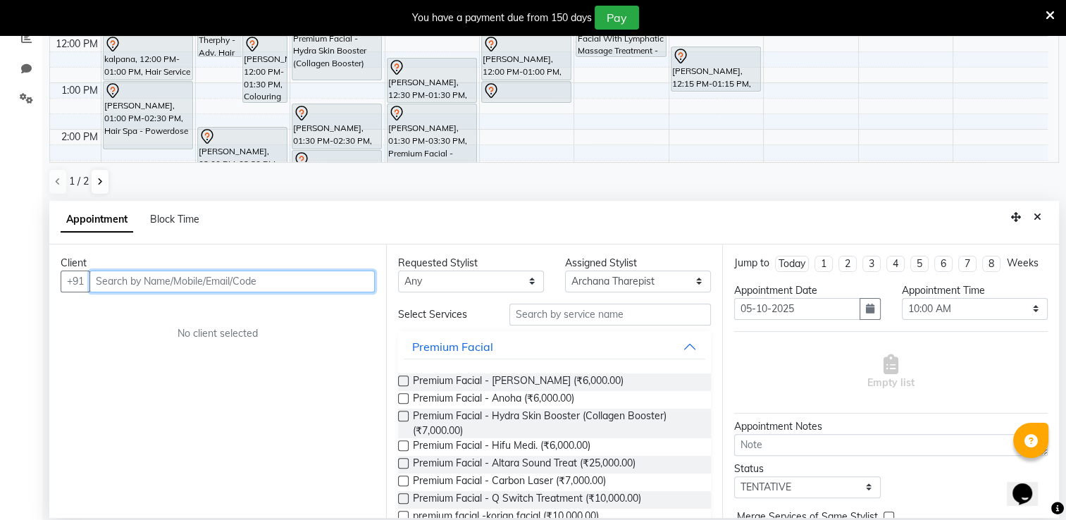
click at [231, 281] on input "text" at bounding box center [231, 282] width 285 height 22
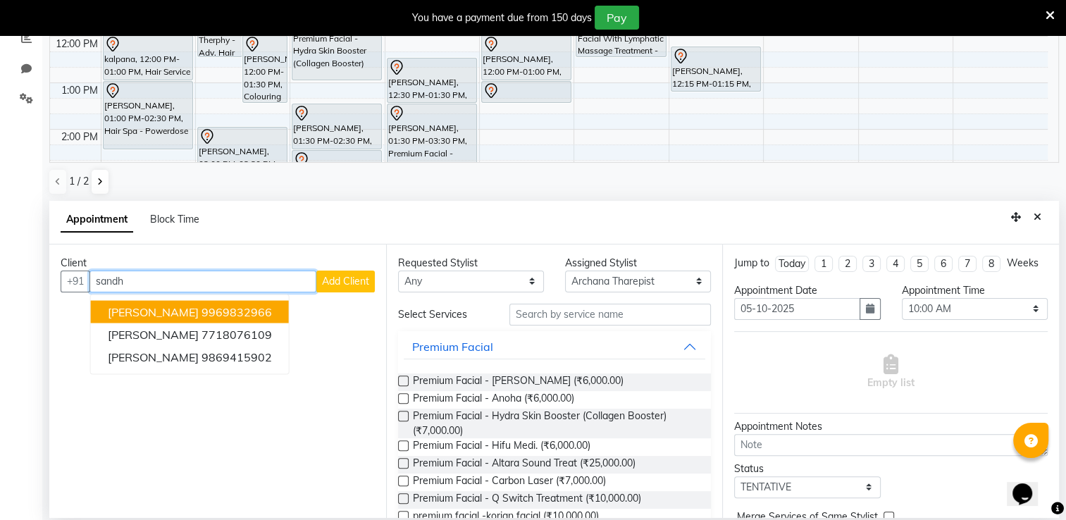
click at [248, 311] on ngb-highlight "9969832966" at bounding box center [237, 311] width 70 height 14
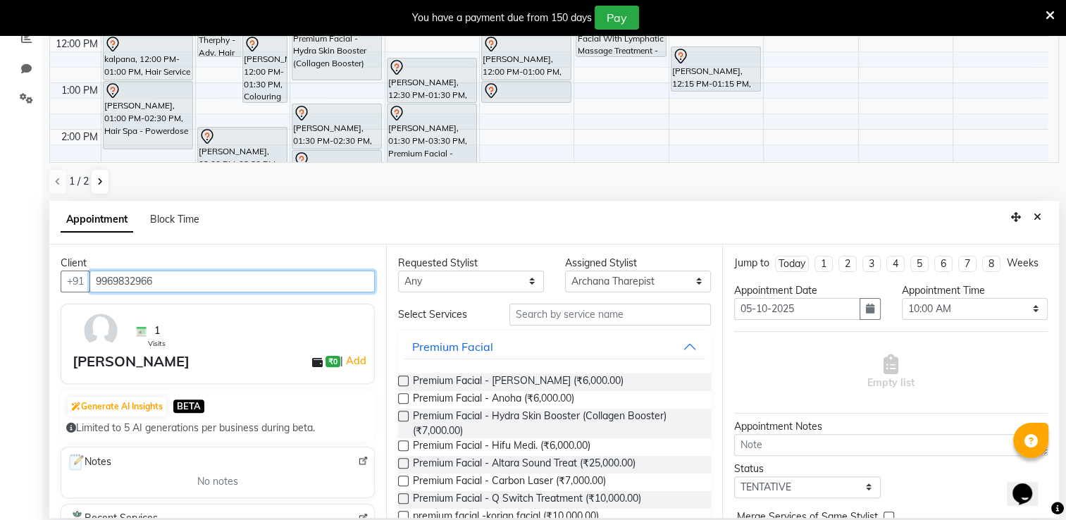
type input "9969832966"
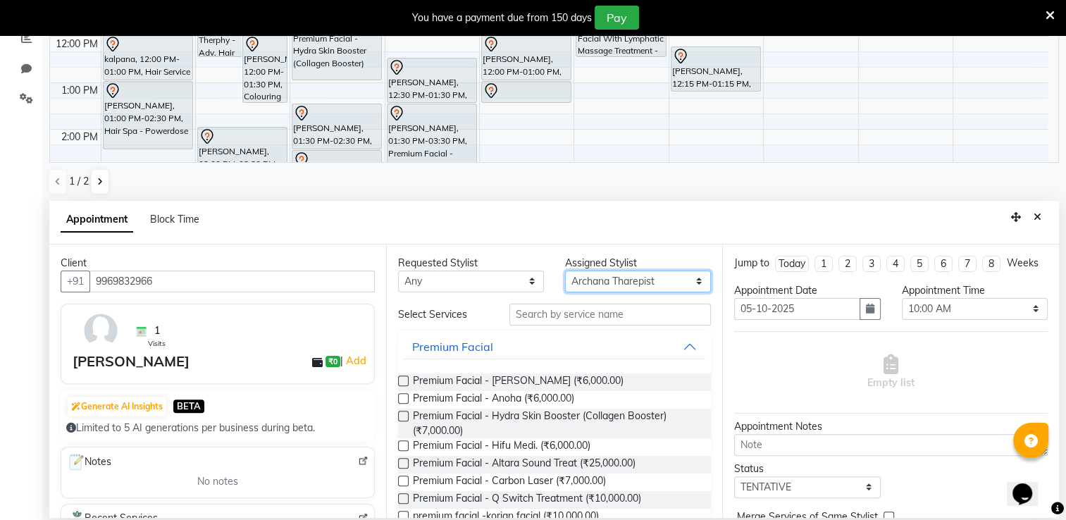
click at [609, 282] on select "Select Archana Tharepist [PERSON_NAME] Pediqurist [PERSON_NAME] desire salon [P…" at bounding box center [638, 282] width 146 height 22
select select "75803"
click at [565, 271] on select "Select Archana Tharepist [PERSON_NAME] Pediqurist [PERSON_NAME] desire salon [P…" at bounding box center [638, 282] width 146 height 22
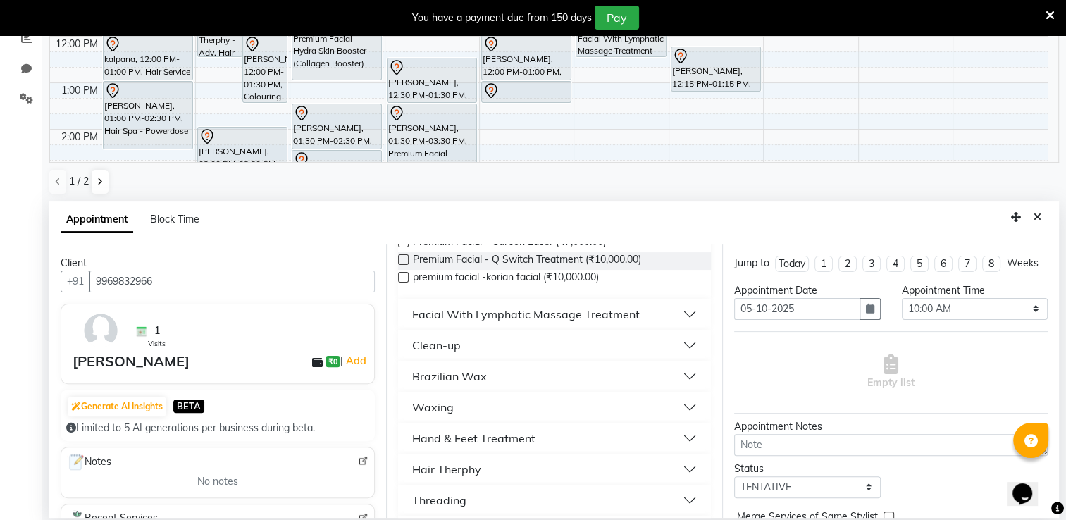
click at [530, 437] on div "Hand & Feet Treatment" at bounding box center [473, 438] width 123 height 17
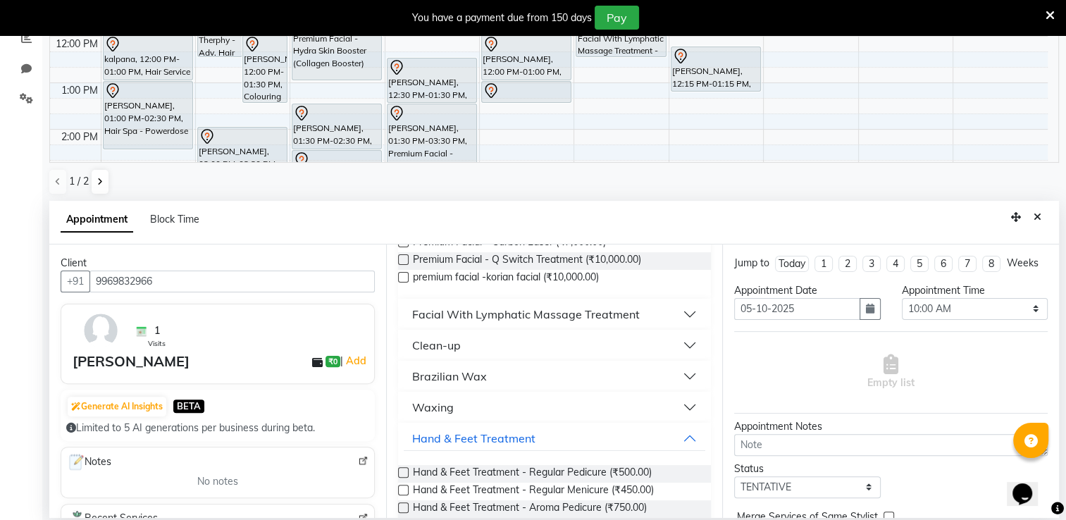
click at [402, 471] on label at bounding box center [403, 472] width 11 height 11
click at [402, 471] on input "checkbox" at bounding box center [402, 473] width 9 height 9
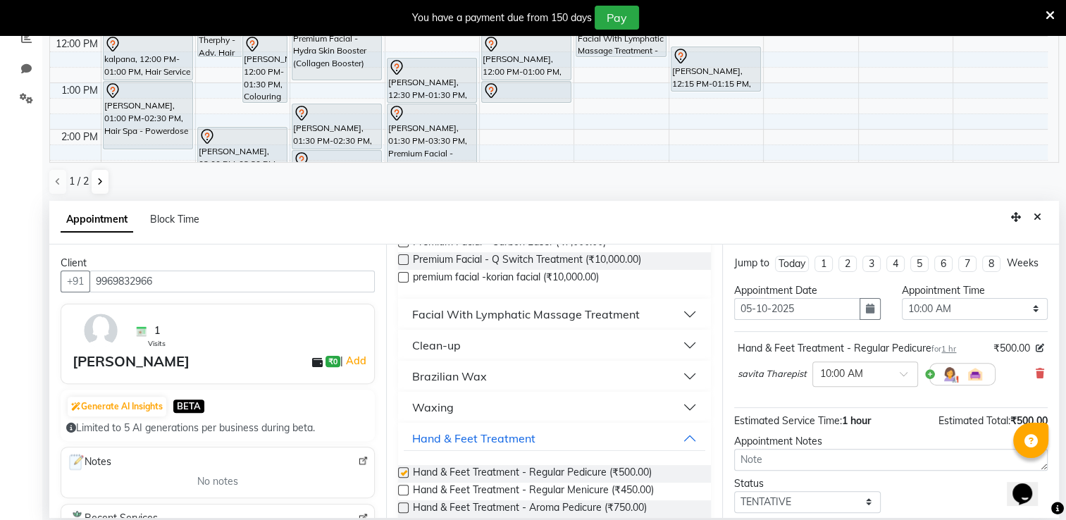
checkbox input "false"
click at [402, 492] on label at bounding box center [403, 490] width 11 height 11
click at [402, 492] on input "checkbox" at bounding box center [402, 491] width 9 height 9
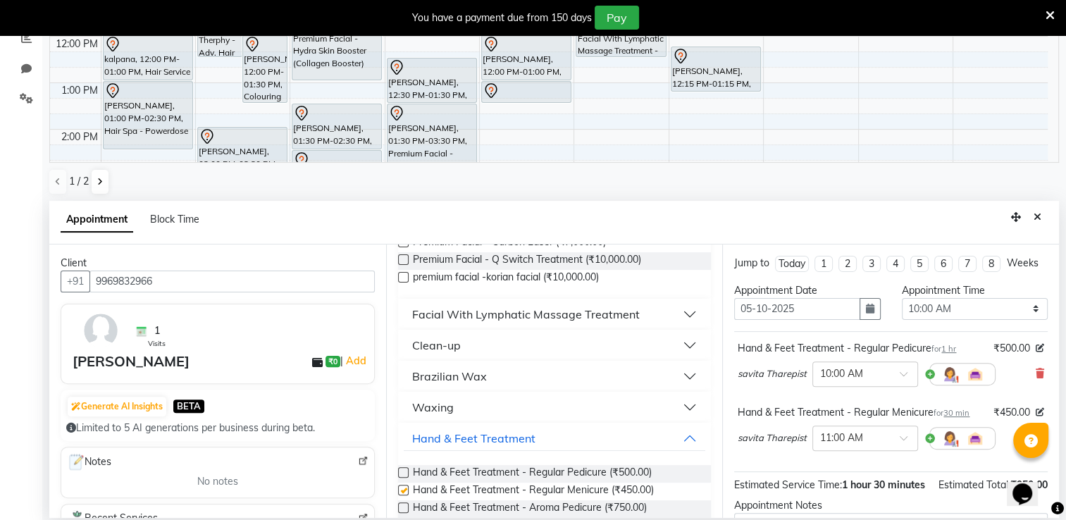
checkbox input "false"
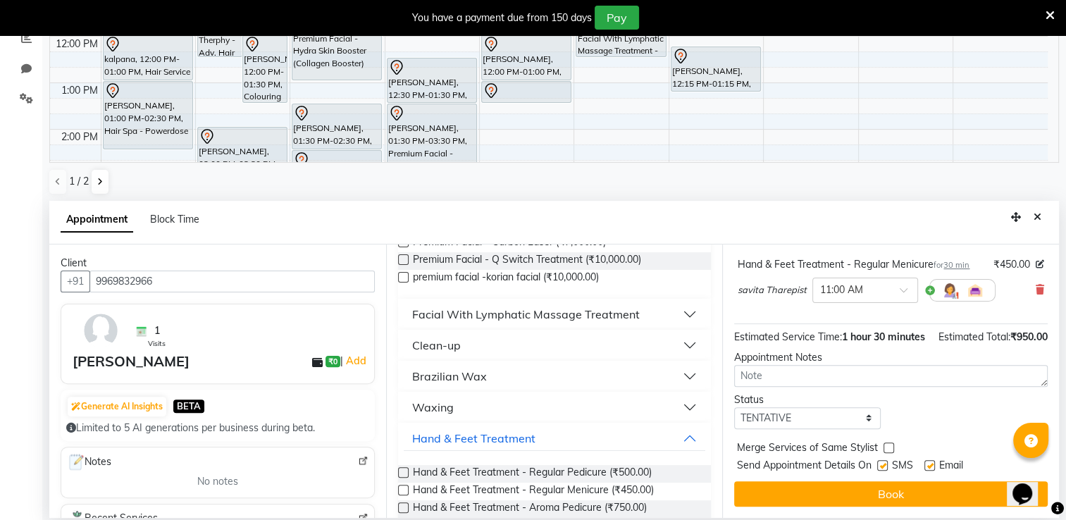
scroll to position [175, 0]
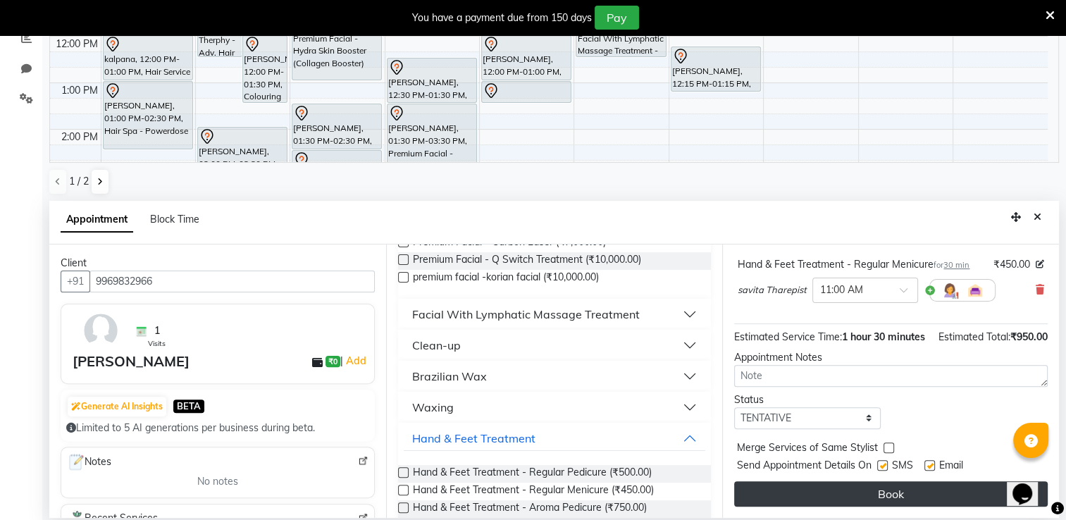
click at [940, 493] on button "Book" at bounding box center [891, 493] width 314 height 25
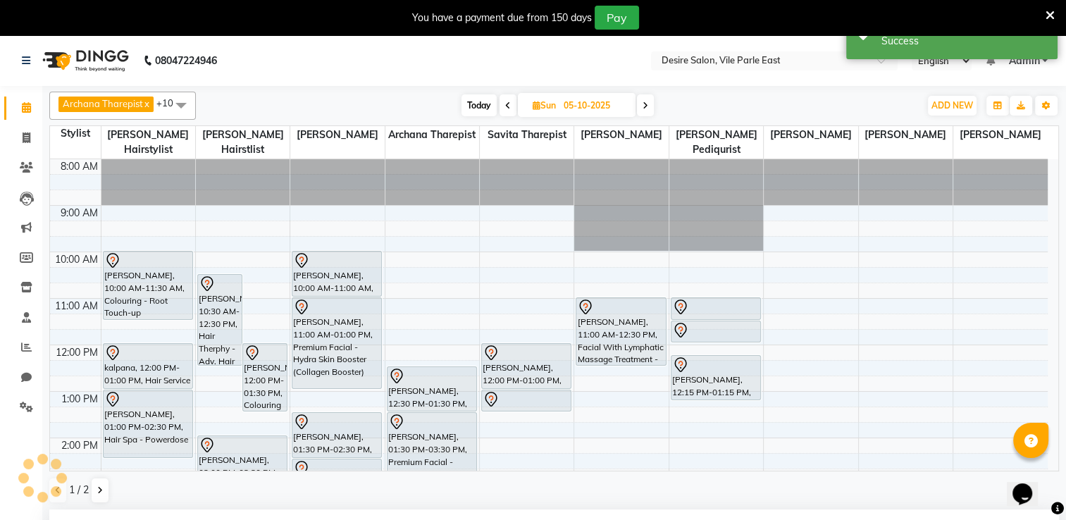
scroll to position [190, 0]
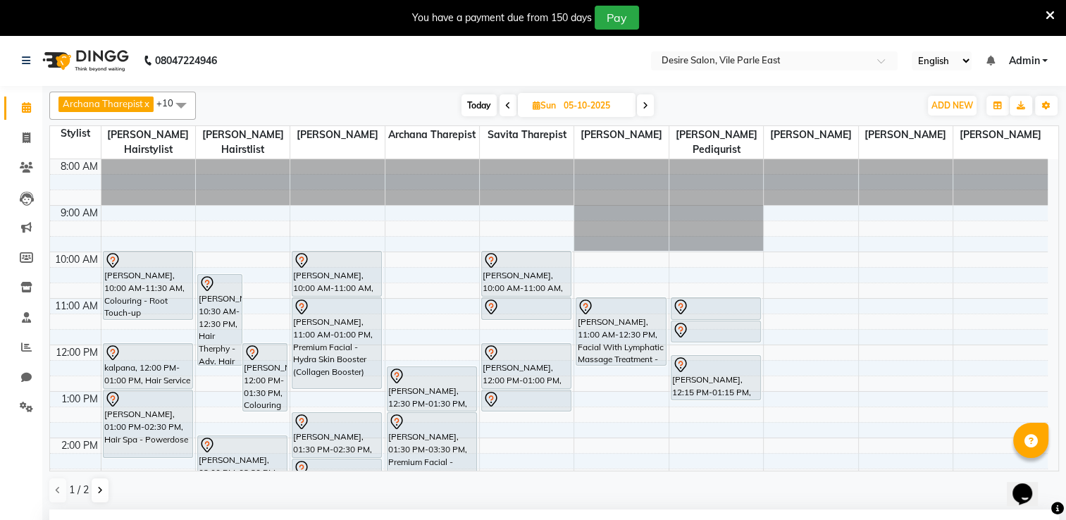
click at [586, 106] on input "05-10-2025" at bounding box center [595, 105] width 70 height 21
select select "10"
select select "2025"
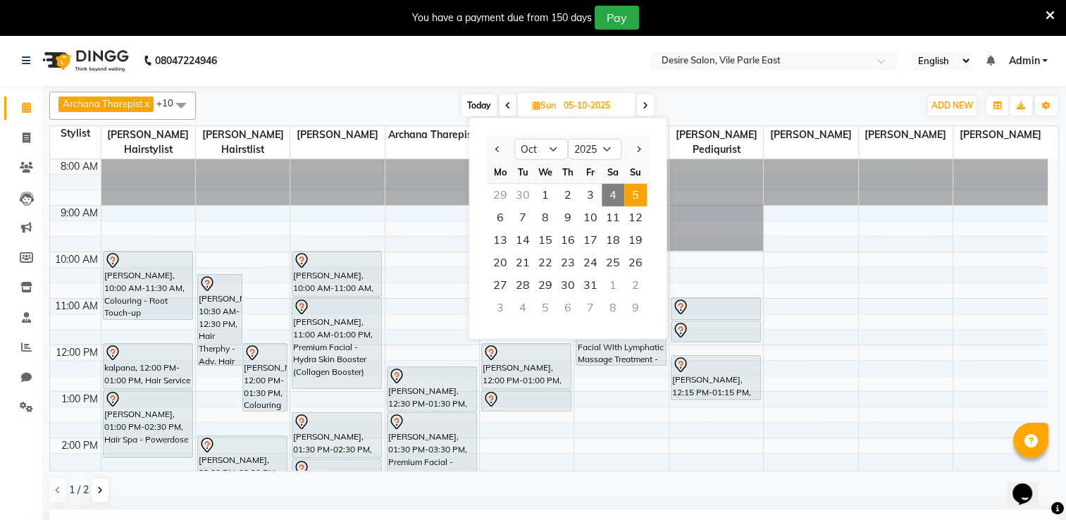
click at [622, 197] on span "4" at bounding box center [613, 195] width 23 height 23
type input "04-10-2025"
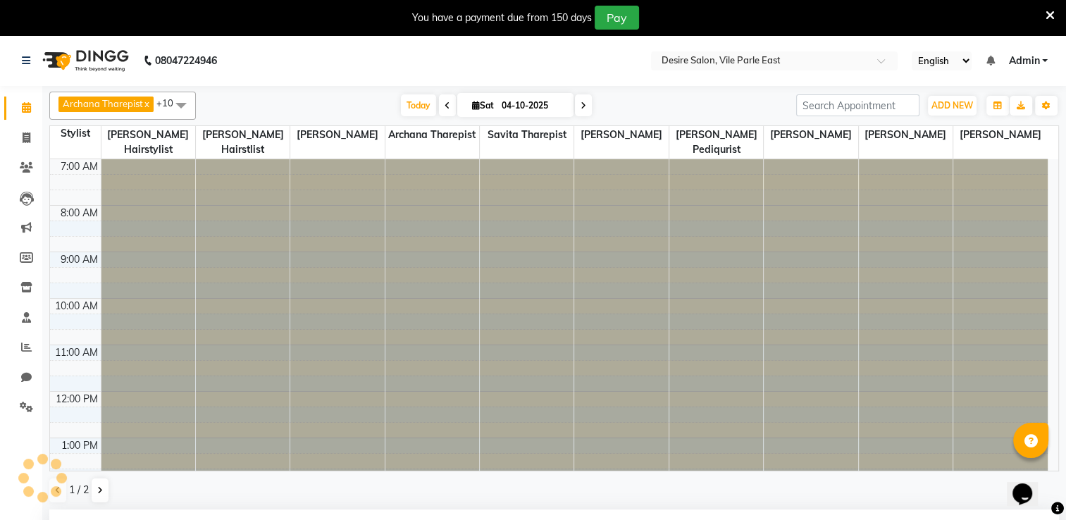
select select "600"
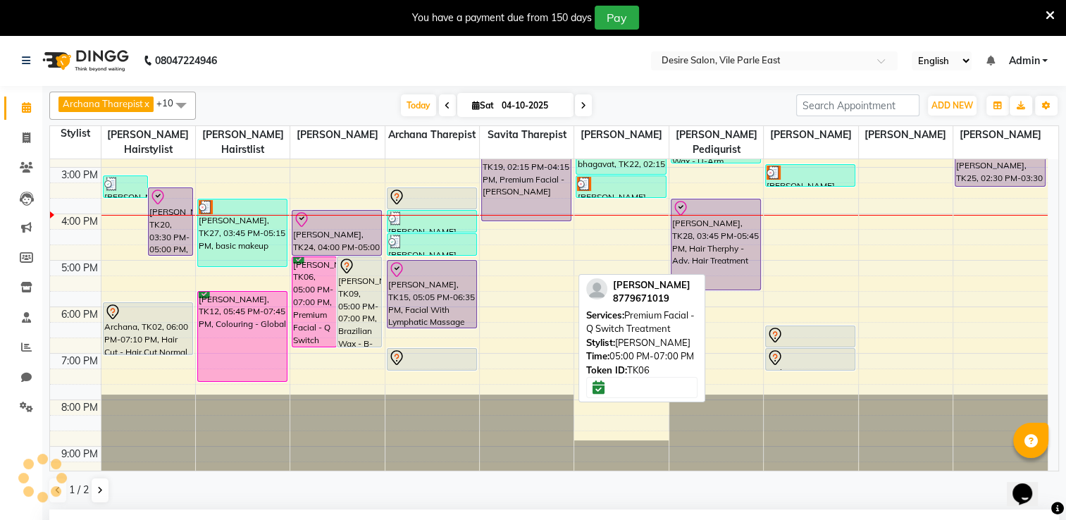
scroll to position [175, 0]
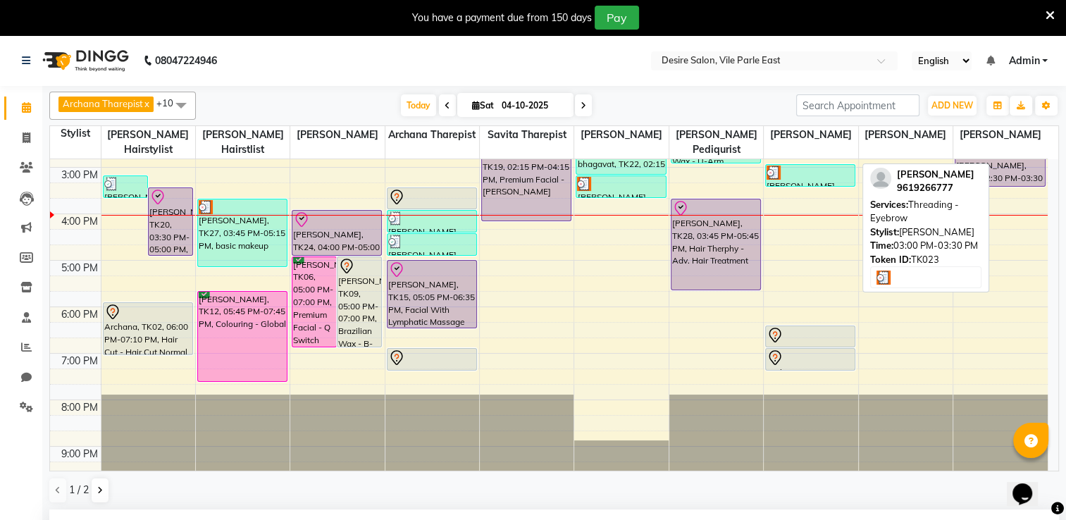
click at [801, 166] on div at bounding box center [810, 173] width 87 height 14
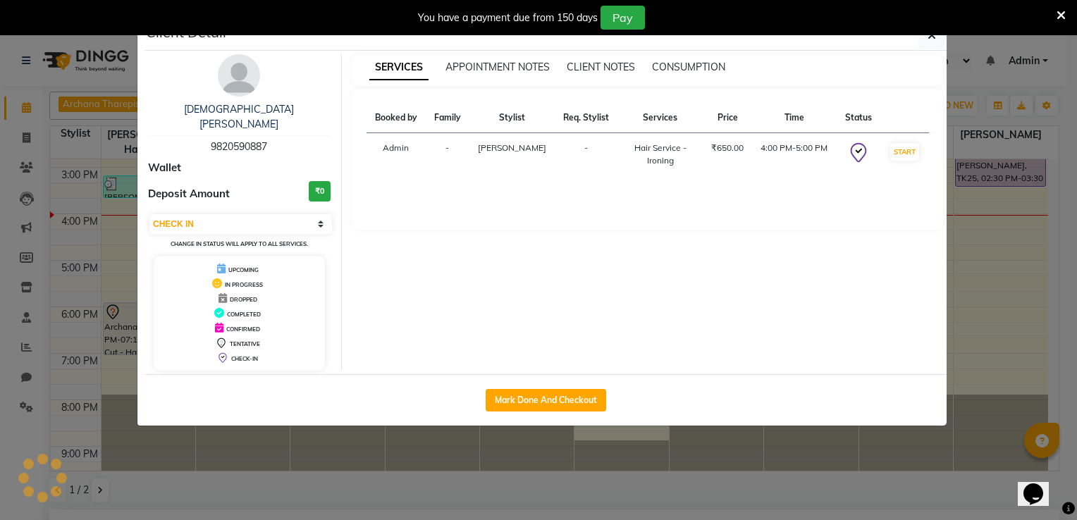
select select "3"
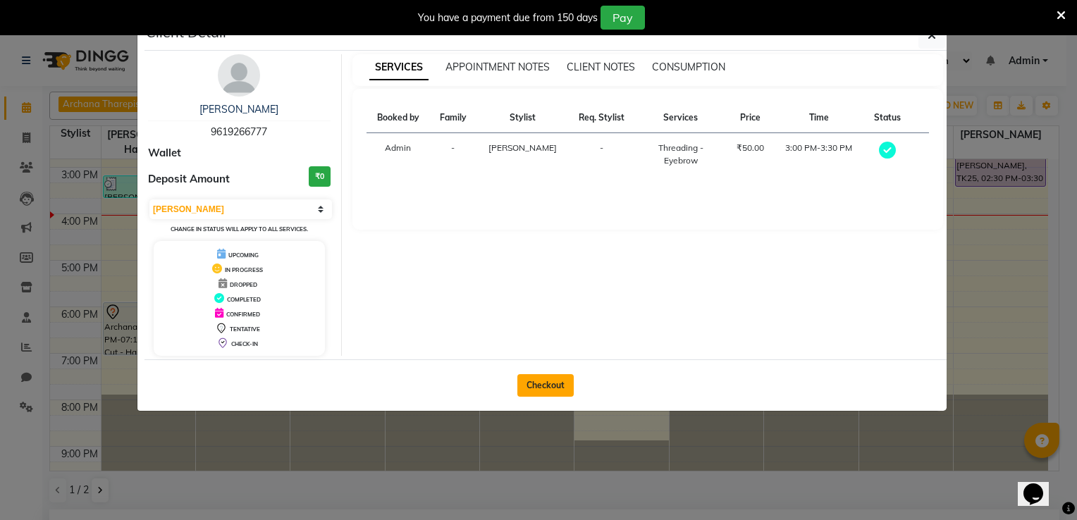
click at [552, 383] on button "Checkout" at bounding box center [545, 385] width 56 height 23
select select "service"
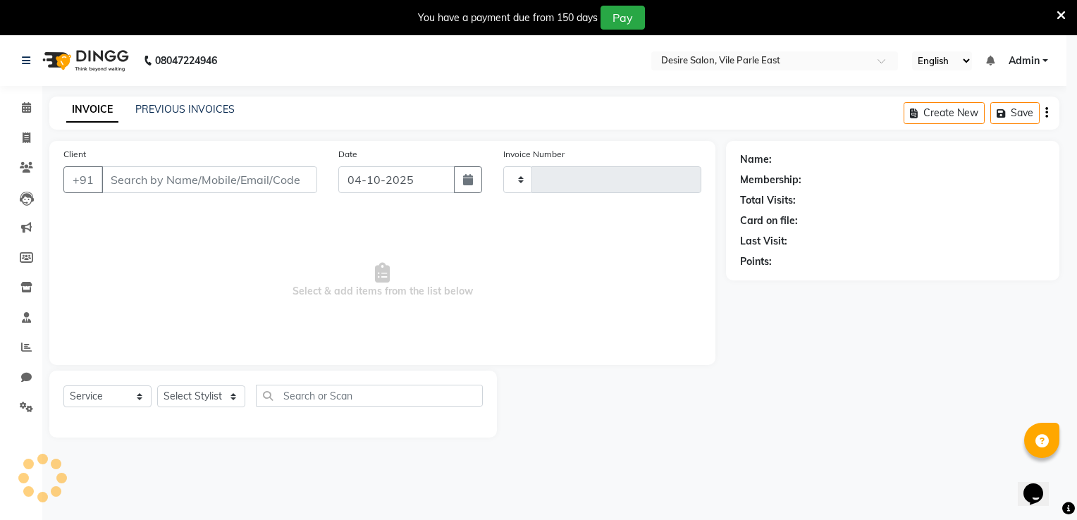
type input "1045"
select select "8076"
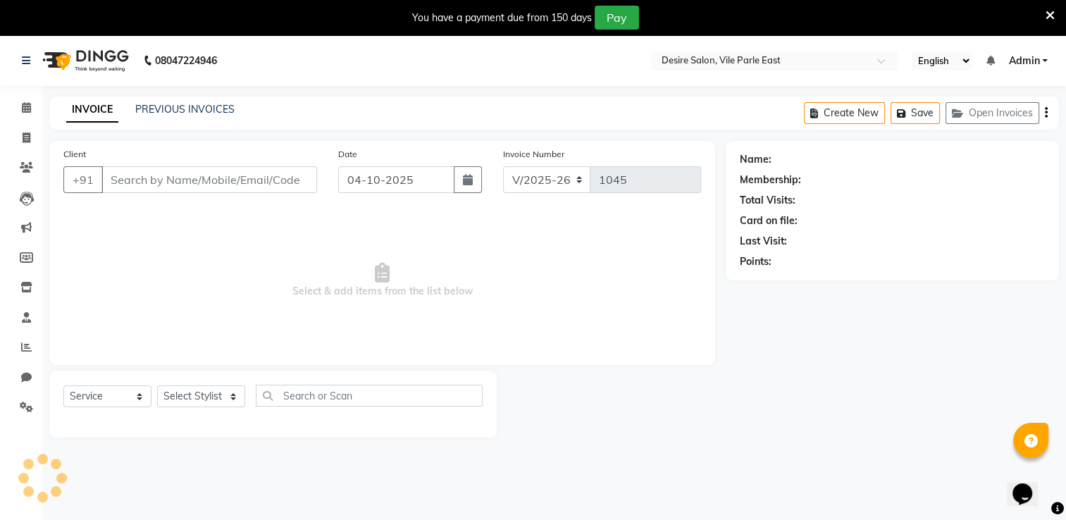
type input "9619266777"
select select "75802"
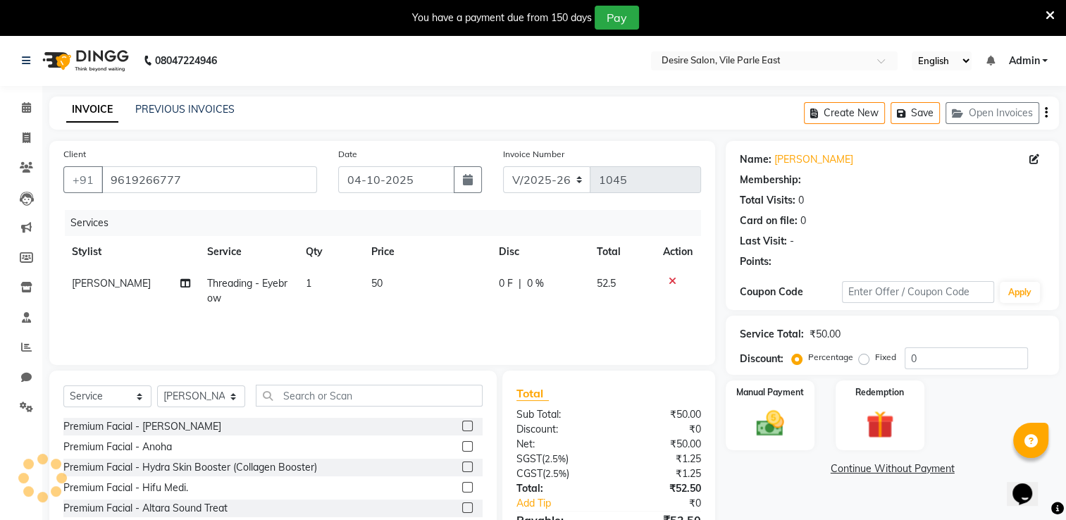
select select "1: Object"
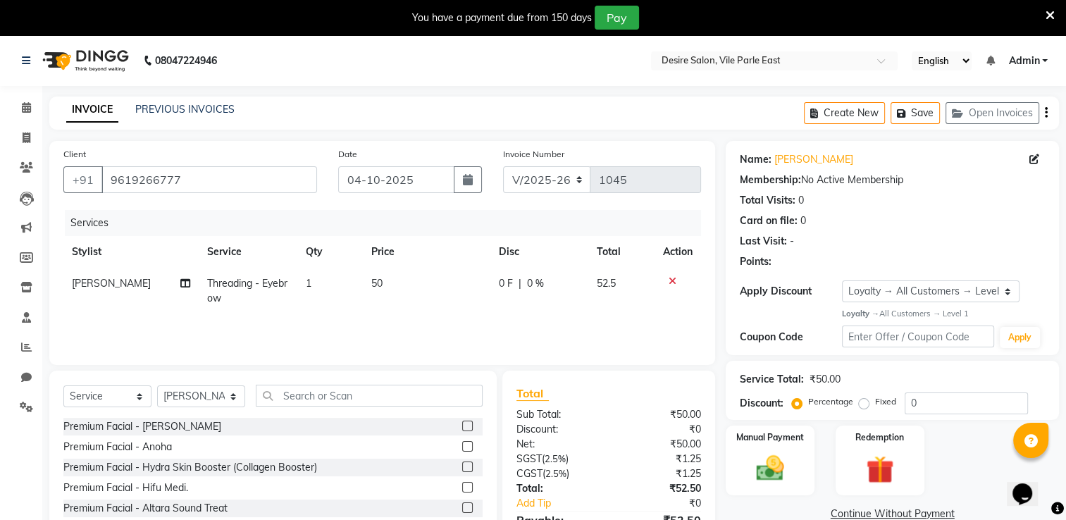
click at [380, 282] on span "50" at bounding box center [376, 283] width 11 height 13
select select "75802"
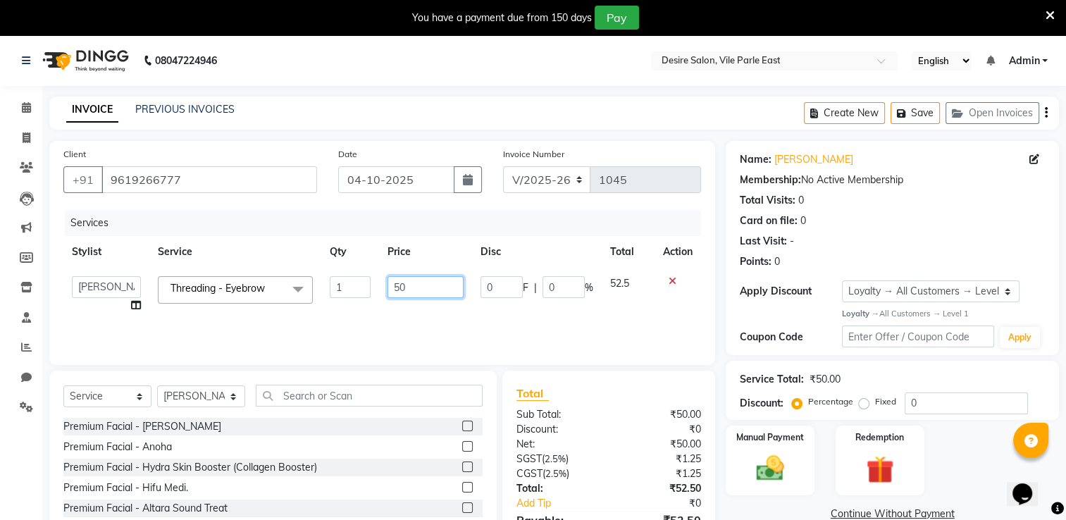
click at [418, 290] on input "50" at bounding box center [426, 287] width 76 height 22
type input "5"
type input "200"
click at [416, 323] on div "Services Stylist Service Qty Price Disc Total Action Archana Tharepist [PERSON_…" at bounding box center [382, 280] width 638 height 141
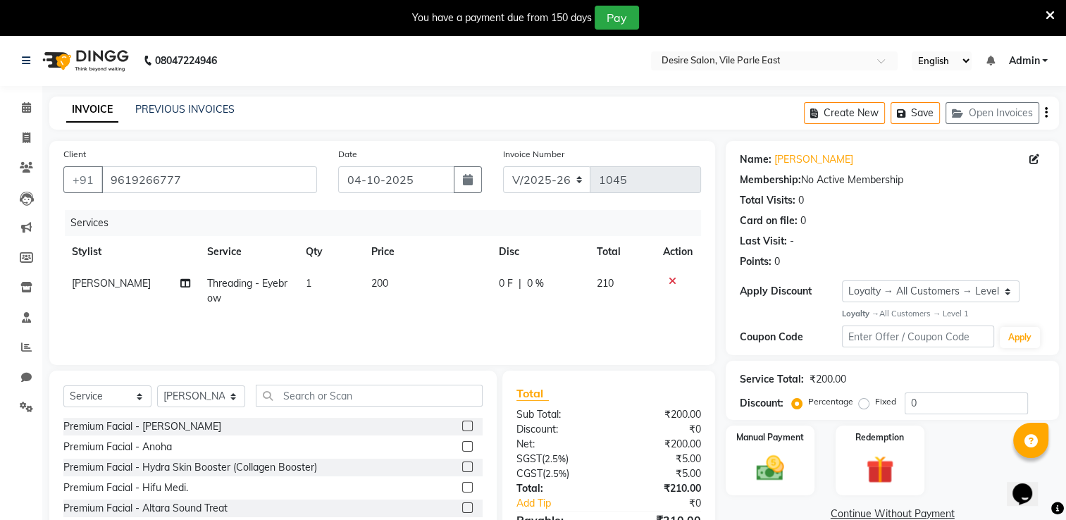
click at [1046, 113] on icon "button" at bounding box center [1046, 113] width 3 height 1
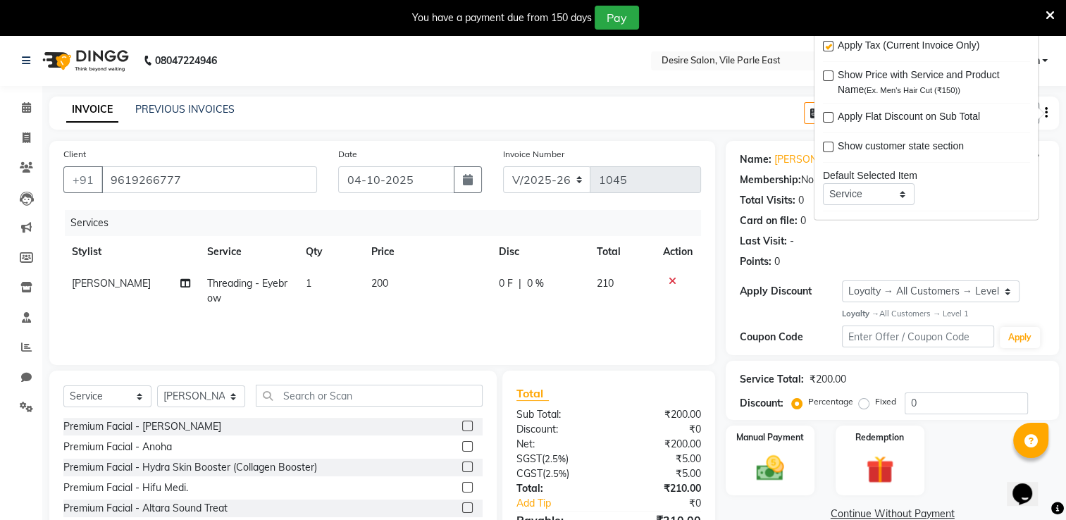
click at [829, 47] on label at bounding box center [828, 46] width 11 height 11
click at [829, 47] on input "checkbox" at bounding box center [827, 46] width 9 height 9
checkbox input "false"
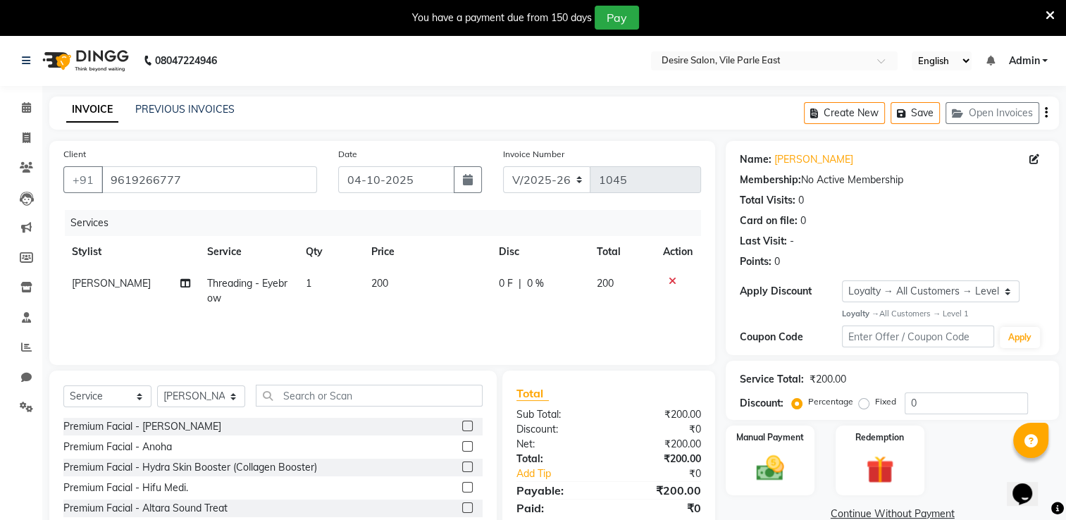
scroll to position [80, 0]
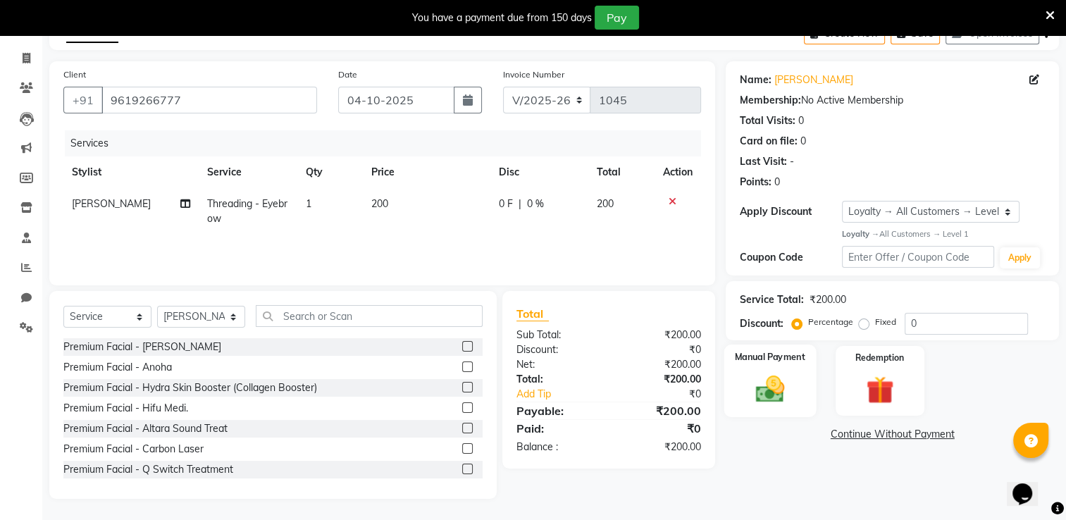
click at [775, 381] on img at bounding box center [770, 388] width 47 height 33
click at [843, 437] on span "GPay" at bounding box center [842, 435] width 29 height 16
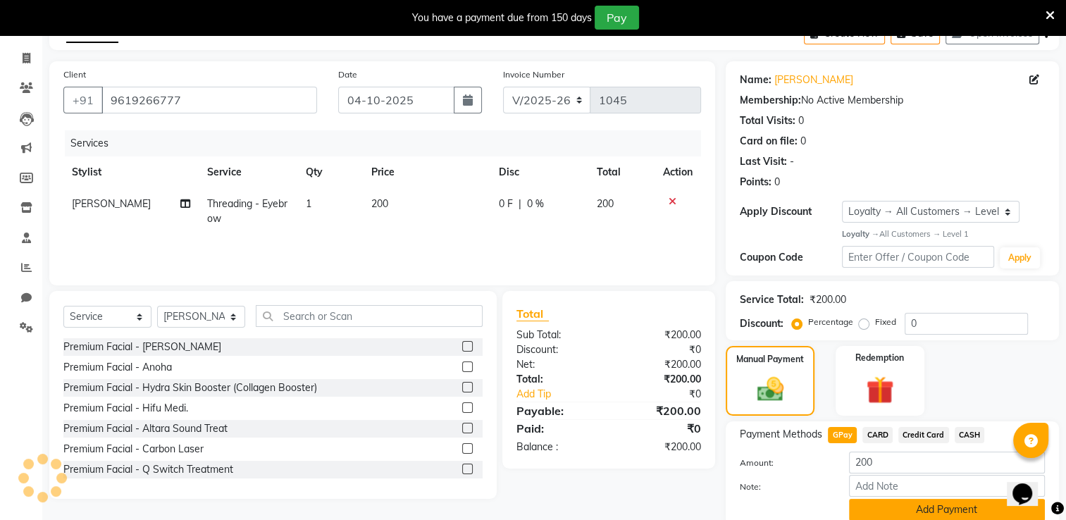
click at [965, 513] on button "Add Payment" at bounding box center [947, 510] width 196 height 22
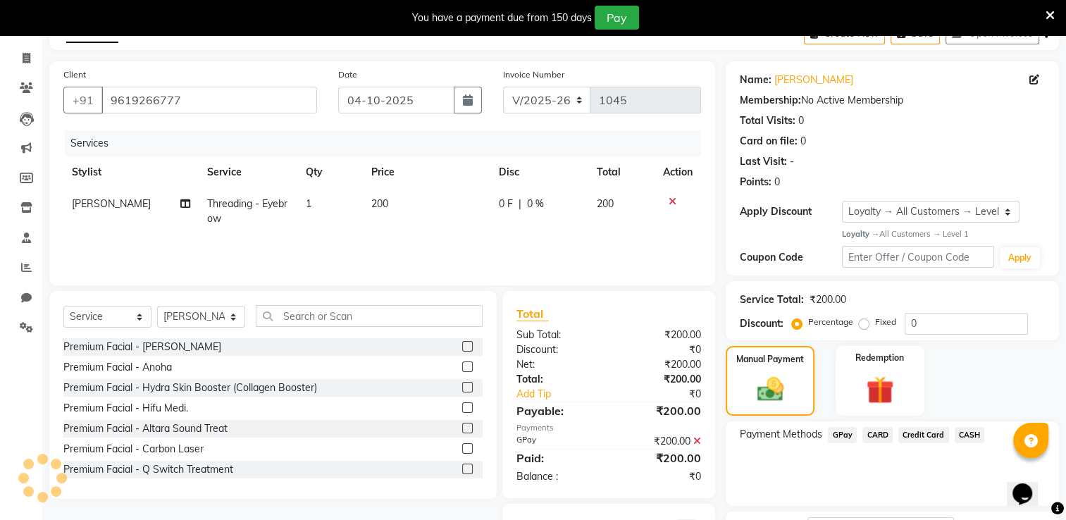
scroll to position [195, 0]
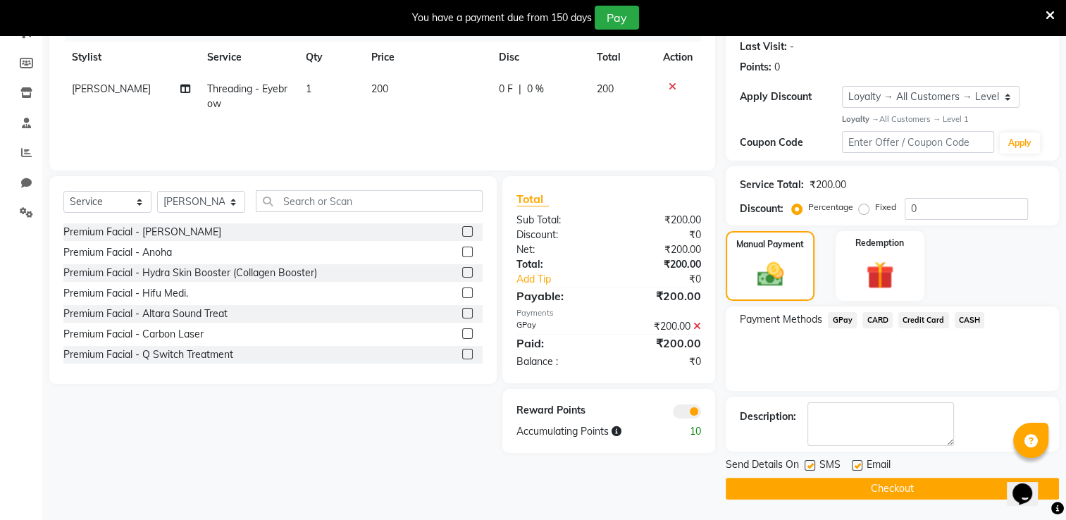
click at [949, 489] on button "Checkout" at bounding box center [892, 489] width 333 height 22
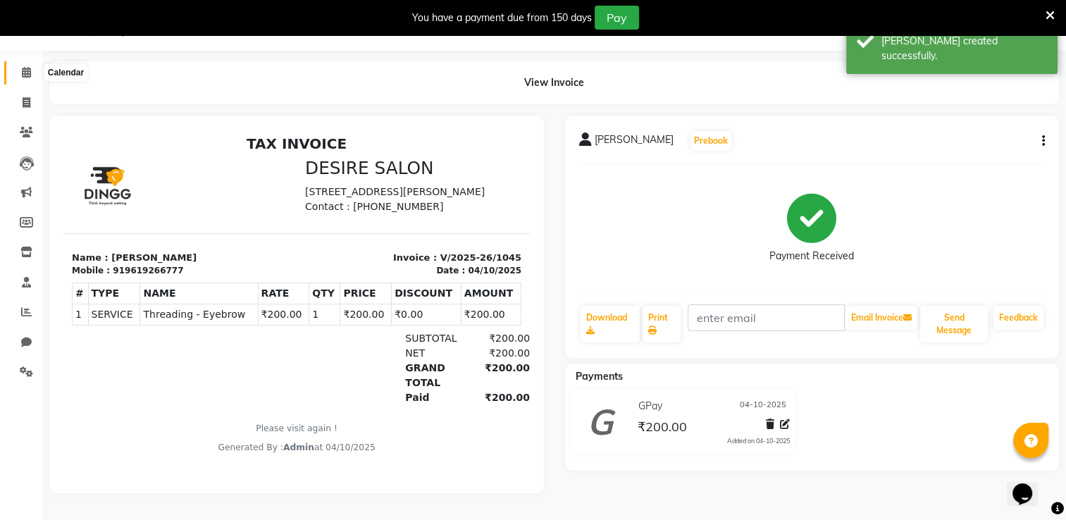
click at [25, 67] on icon at bounding box center [26, 72] width 9 height 11
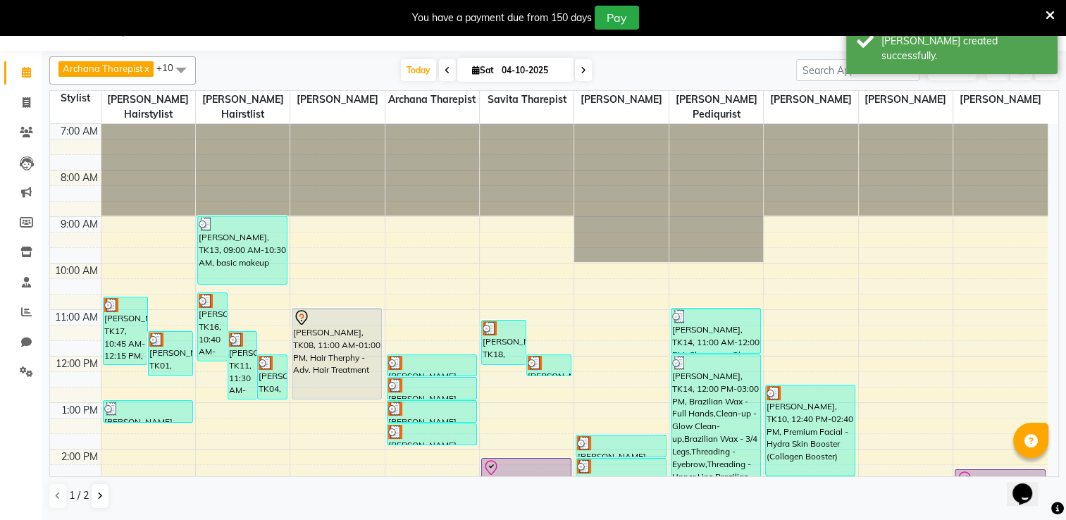
scroll to position [321, 0]
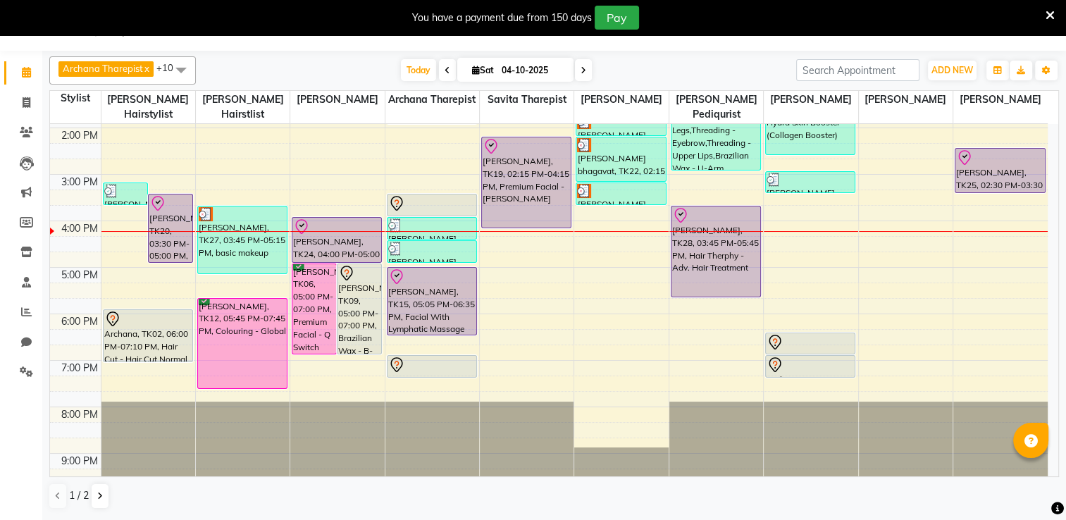
click at [504, 66] on input "04-10-2025" at bounding box center [533, 70] width 70 height 21
select select "10"
select select "2025"
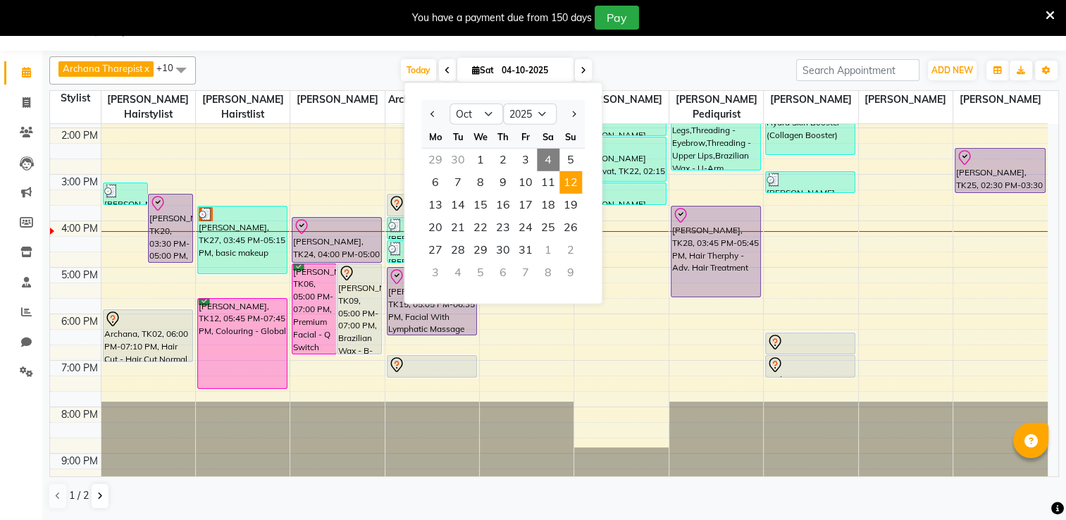
click at [578, 187] on span "12" at bounding box center [571, 182] width 23 height 23
type input "[DATE]"
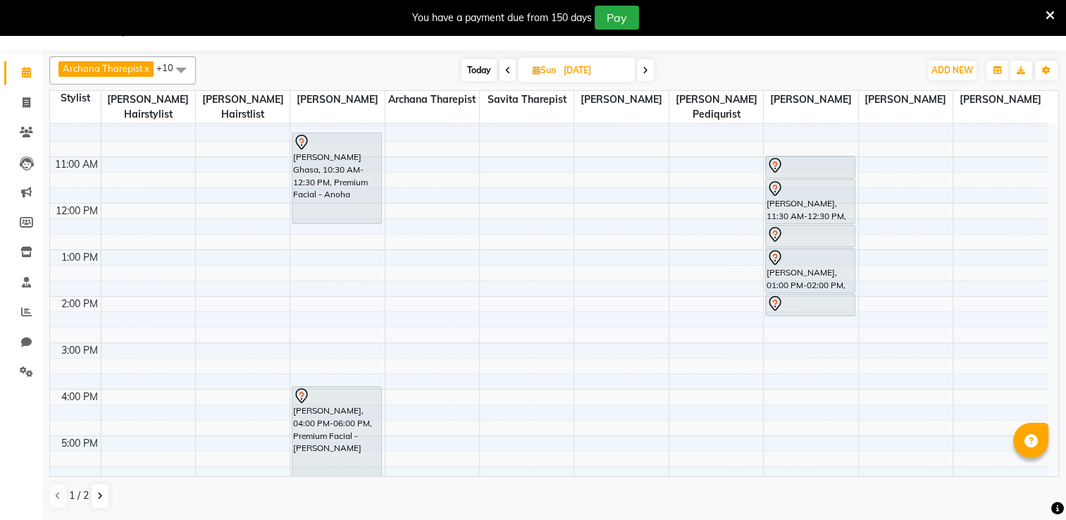
scroll to position [94, 0]
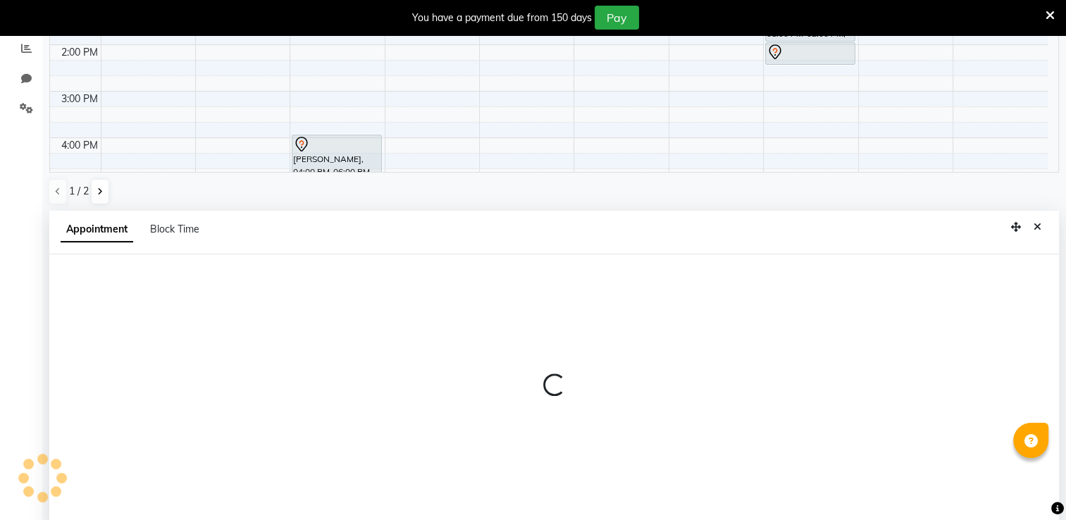
select select "85301"
select select "720"
select select "tentative"
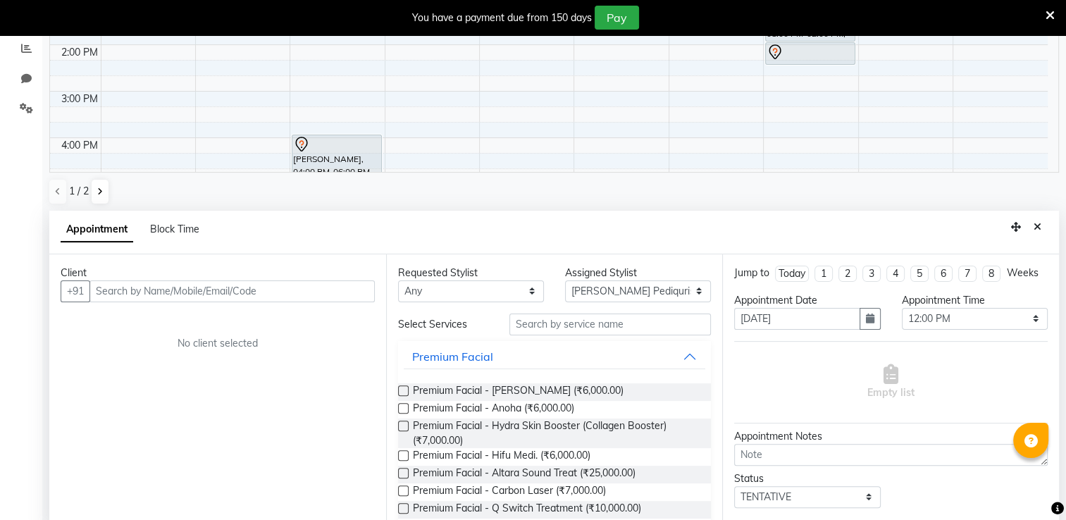
scroll to position [309, 0]
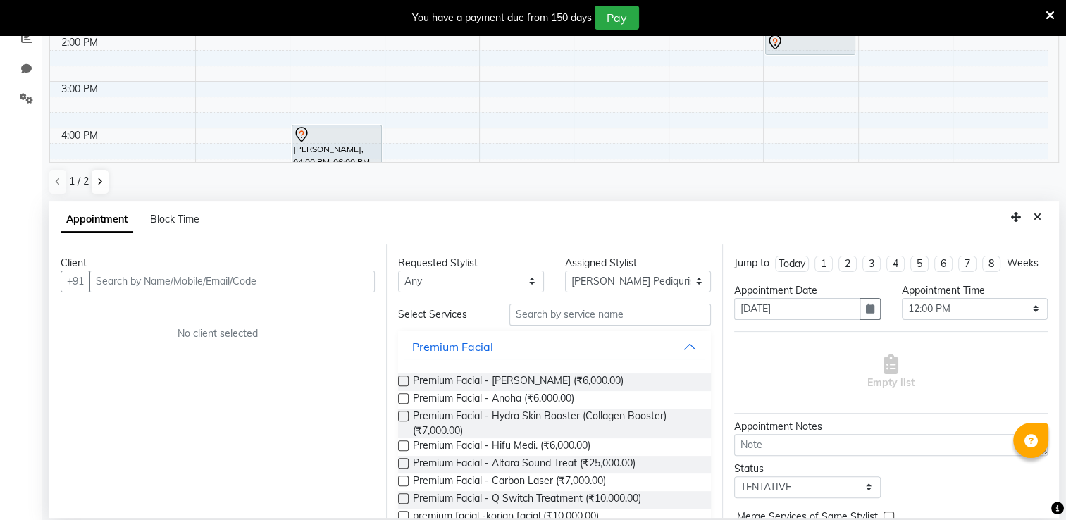
click at [262, 289] on input "text" at bounding box center [231, 282] width 285 height 22
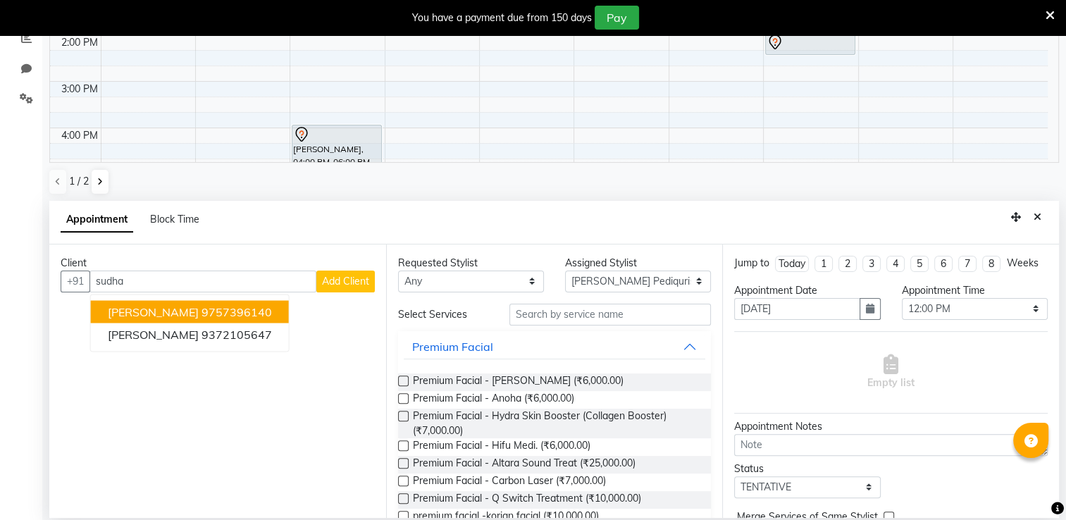
click at [202, 317] on ngb-highlight "9757396140" at bounding box center [237, 311] width 70 height 14
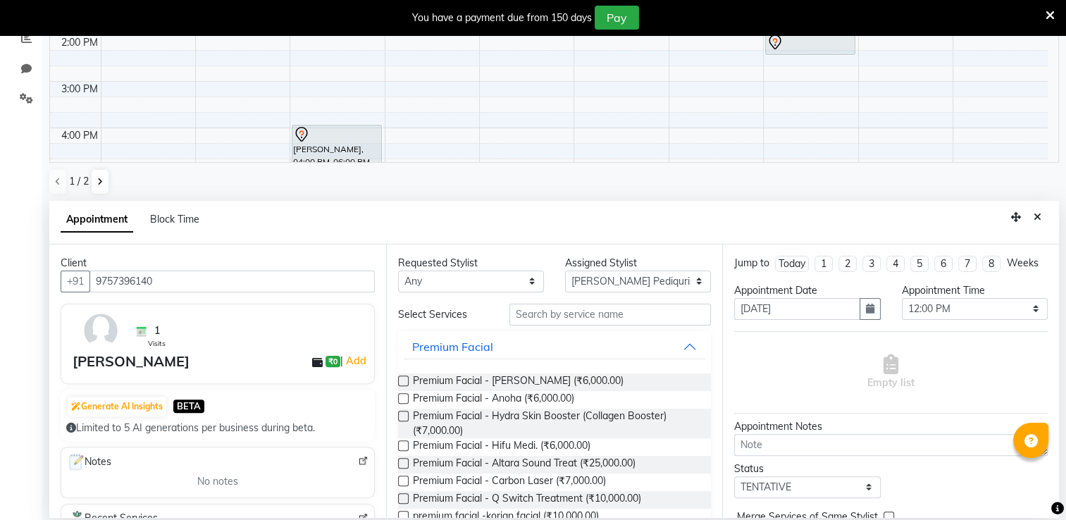
type input "9757396140"
click at [593, 314] on input "text" at bounding box center [611, 315] width 202 height 22
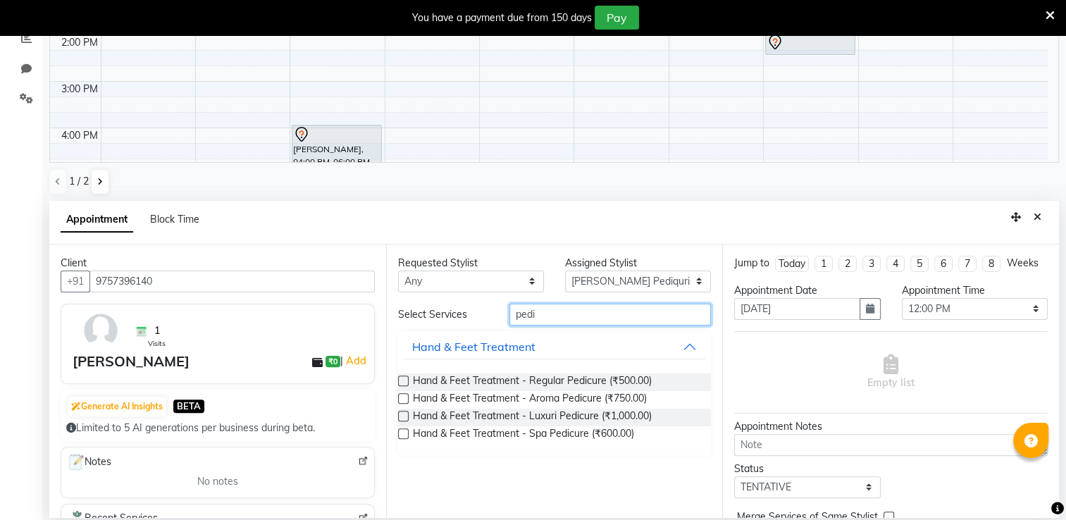
type input "pedi"
click at [400, 380] on label at bounding box center [403, 381] width 11 height 11
click at [400, 380] on input "checkbox" at bounding box center [402, 382] width 9 height 9
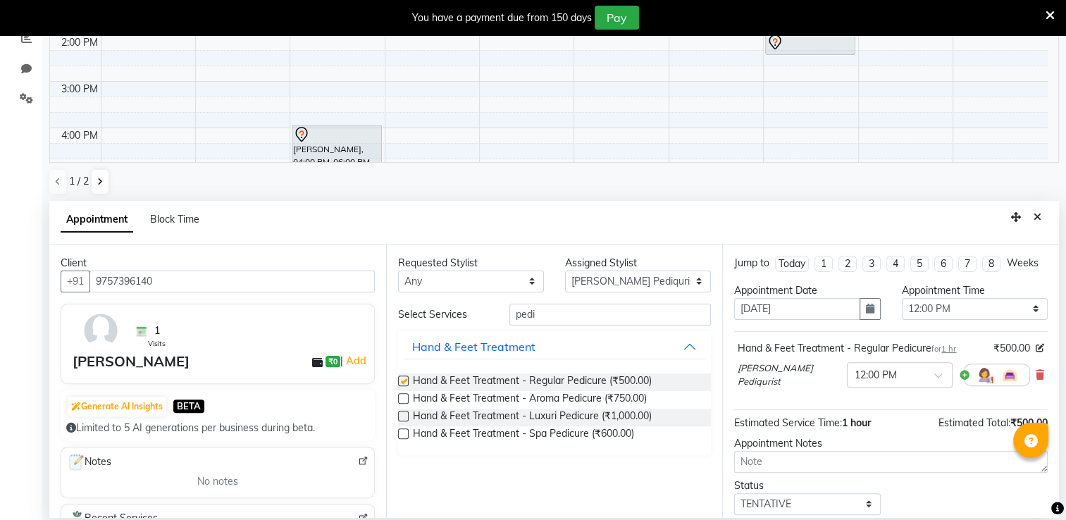
checkbox input "false"
click at [543, 316] on input "pedi" at bounding box center [611, 315] width 202 height 22
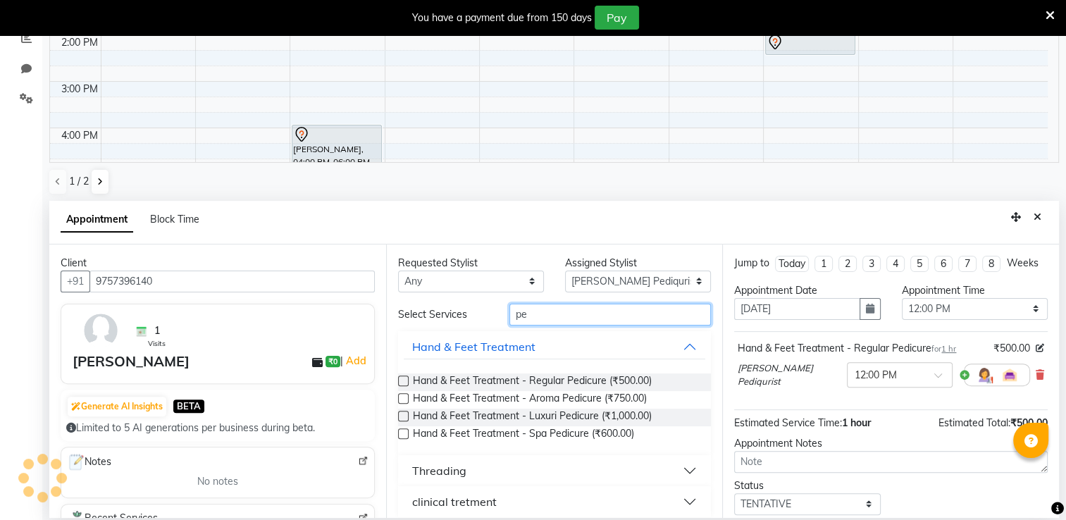
type input "p"
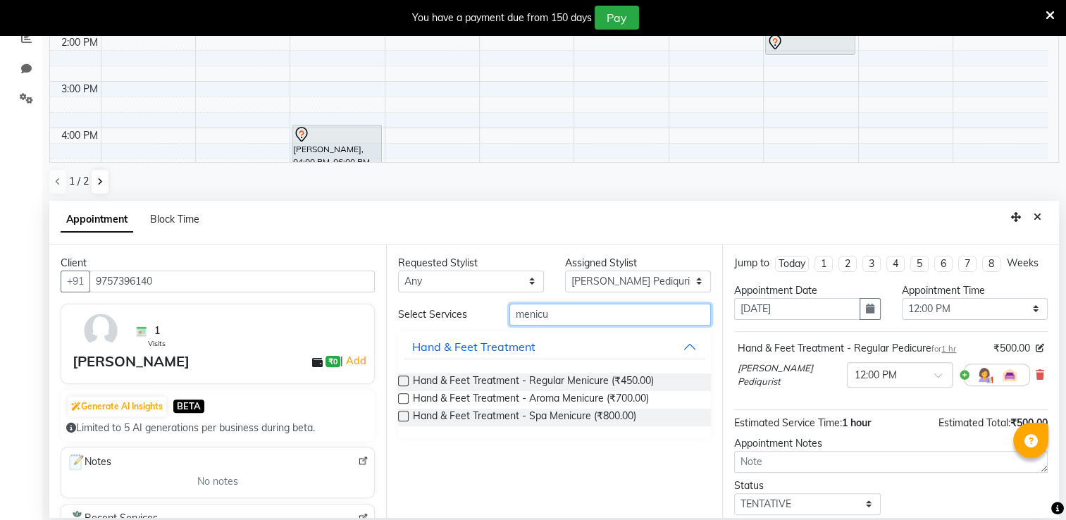
type input "menicu"
click at [403, 378] on label at bounding box center [403, 381] width 11 height 11
click at [403, 378] on input "checkbox" at bounding box center [402, 382] width 9 height 9
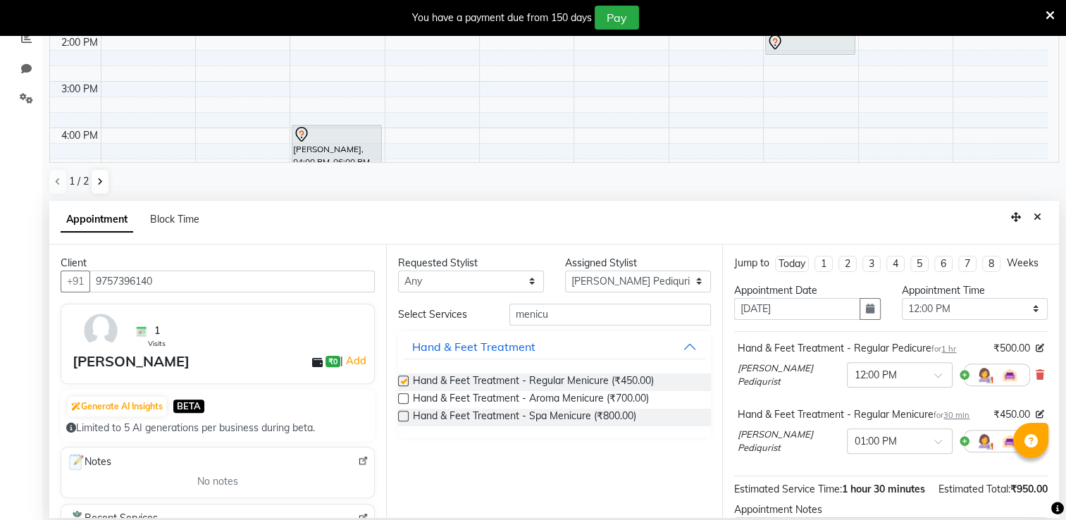
checkbox input "false"
click at [550, 314] on input "menicu" at bounding box center [611, 315] width 202 height 22
type input "m"
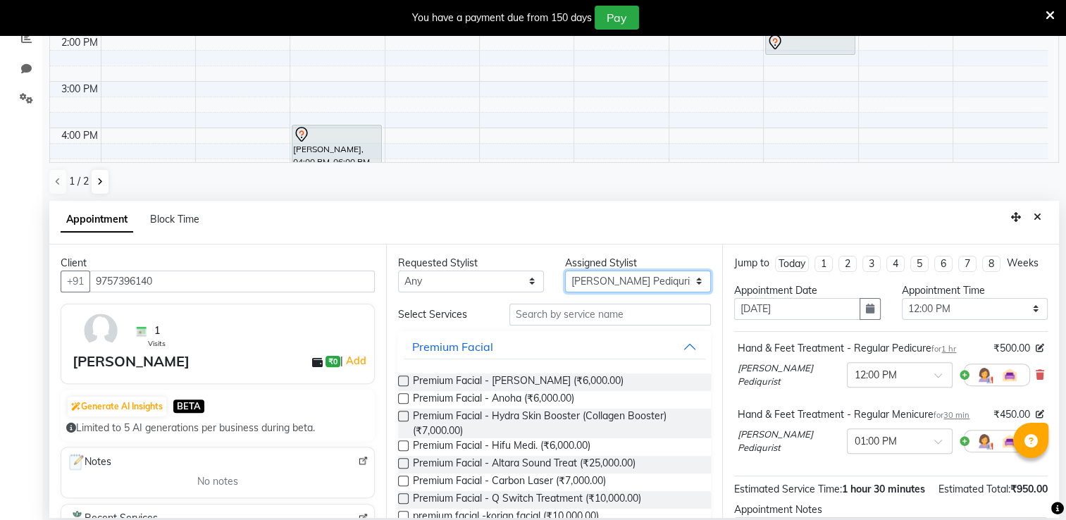
click at [681, 278] on select "Select Archana Tharepist [PERSON_NAME] Pediqurist [PERSON_NAME] desire salon [P…" at bounding box center [638, 282] width 146 height 22
select select "75805"
click at [565, 271] on select "Select Archana Tharepist [PERSON_NAME] Pediqurist [PERSON_NAME] desire salon [P…" at bounding box center [638, 282] width 146 height 22
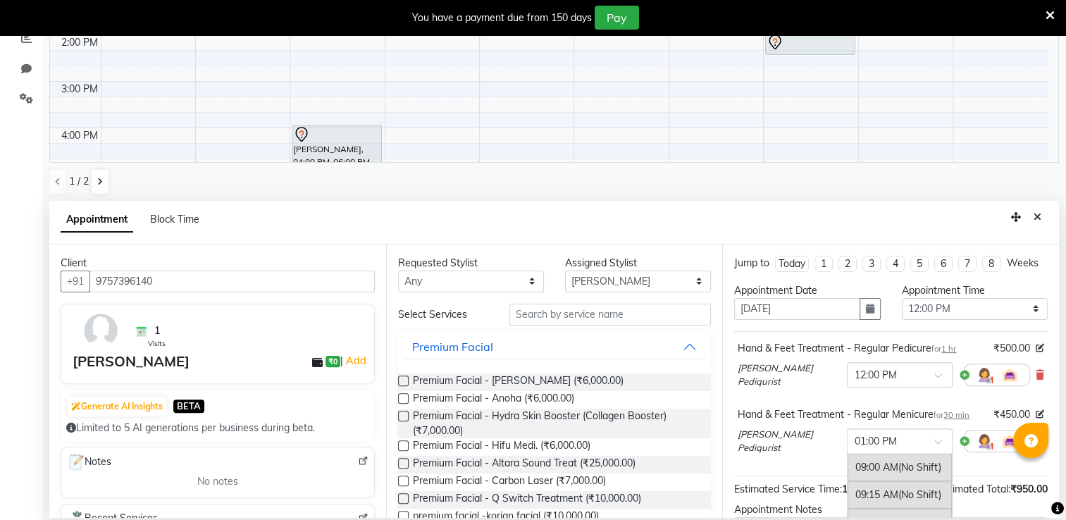
click at [934, 447] on span at bounding box center [943, 445] width 18 height 15
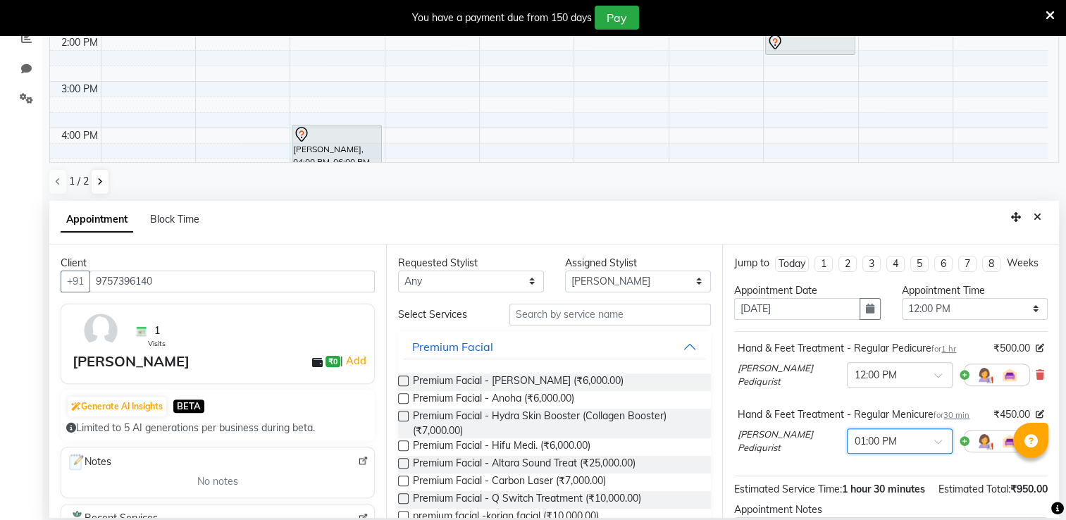
click at [934, 450] on span at bounding box center [943, 445] width 18 height 15
click at [871, 486] on div "12:00 PM" at bounding box center [900, 477] width 104 height 26
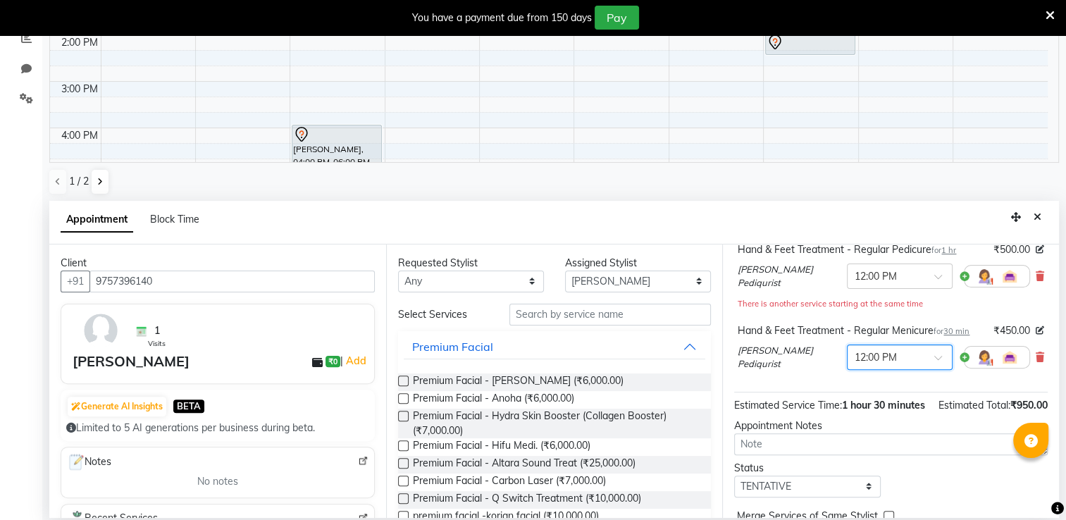
scroll to position [89, 0]
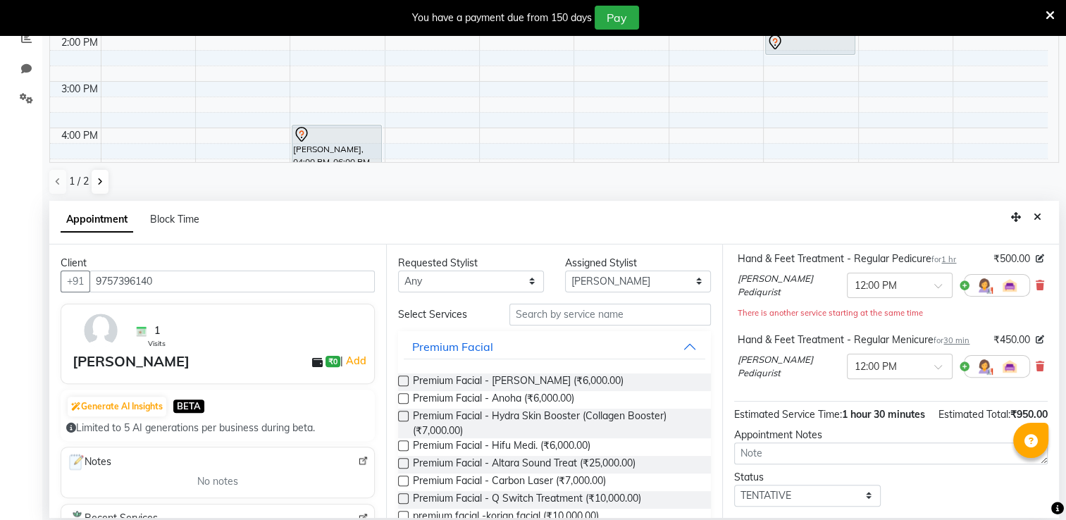
click at [400, 379] on label at bounding box center [403, 381] width 11 height 11
click at [400, 379] on input "checkbox" at bounding box center [402, 382] width 9 height 9
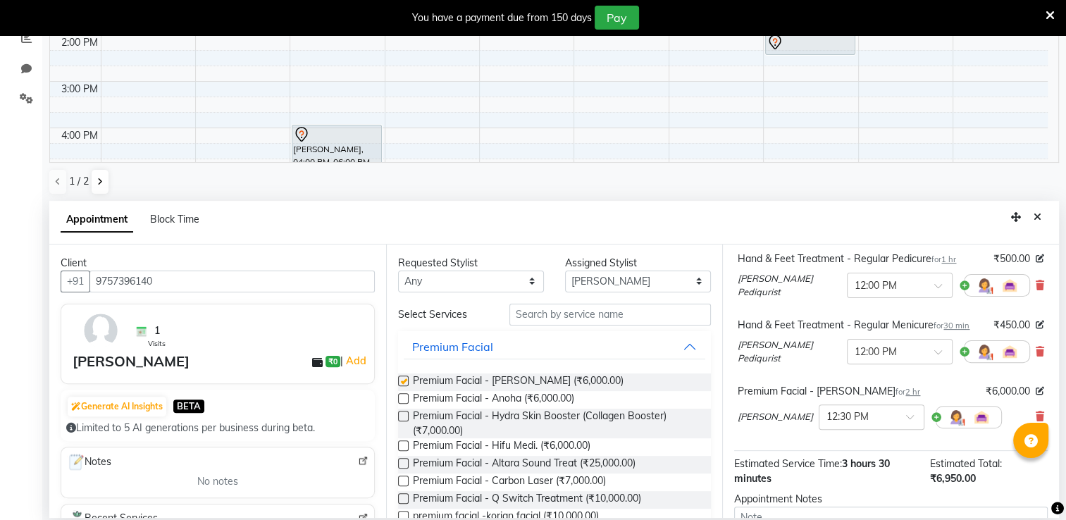
checkbox input "false"
click at [906, 423] on span at bounding box center [915, 421] width 18 height 15
click at [842, 464] on div "01:15 PM" at bounding box center [872, 455] width 104 height 26
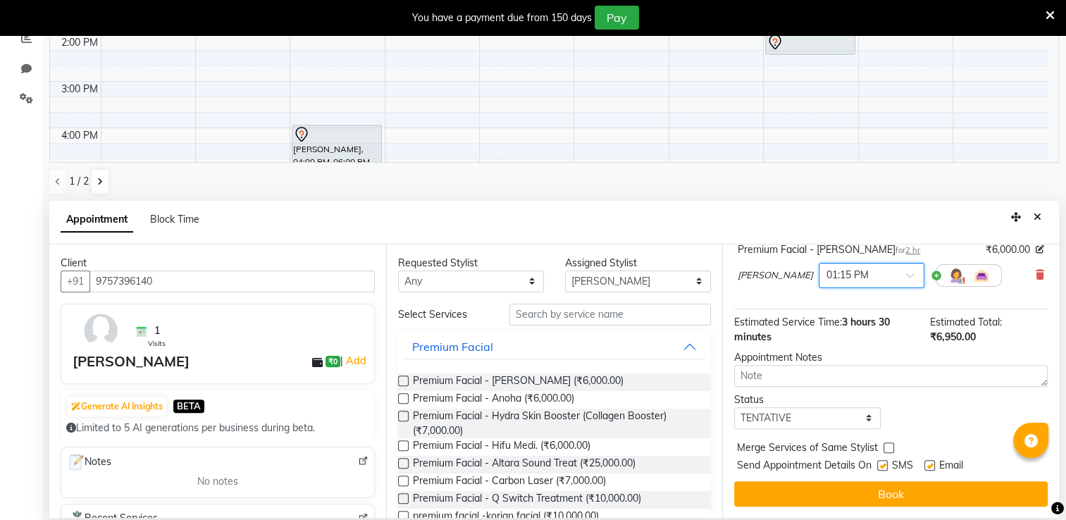
scroll to position [240, 0]
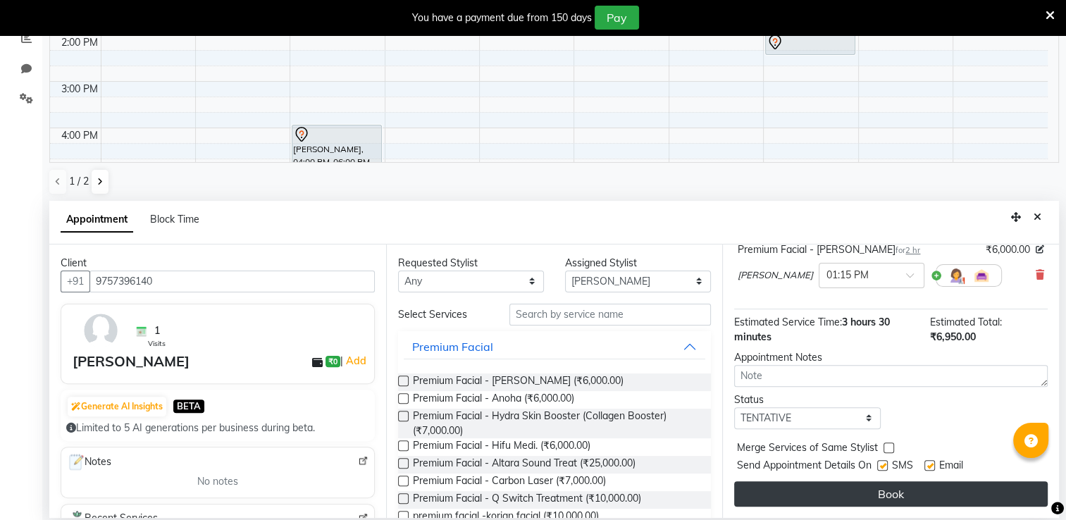
click at [975, 486] on button "Book" at bounding box center [891, 493] width 314 height 25
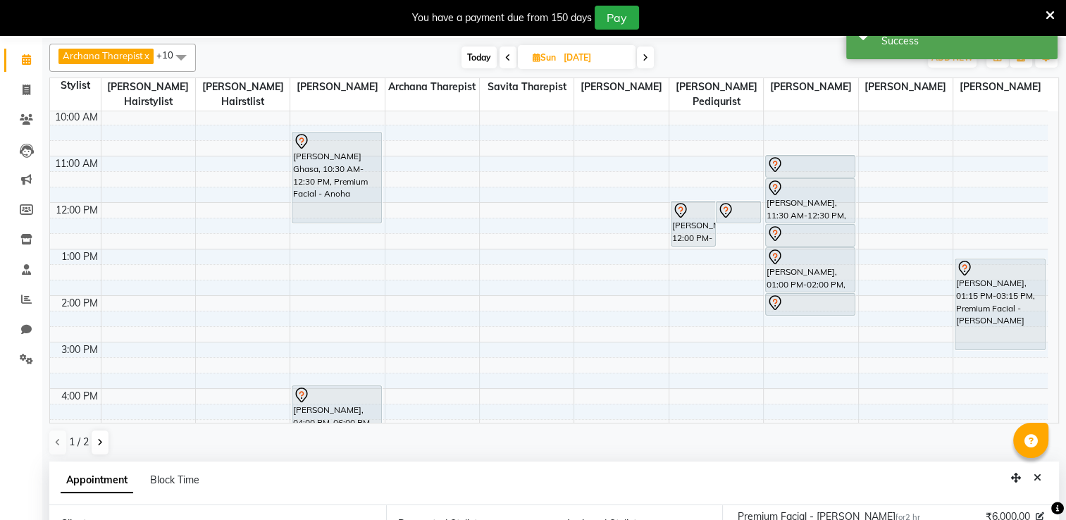
scroll to position [0, 0]
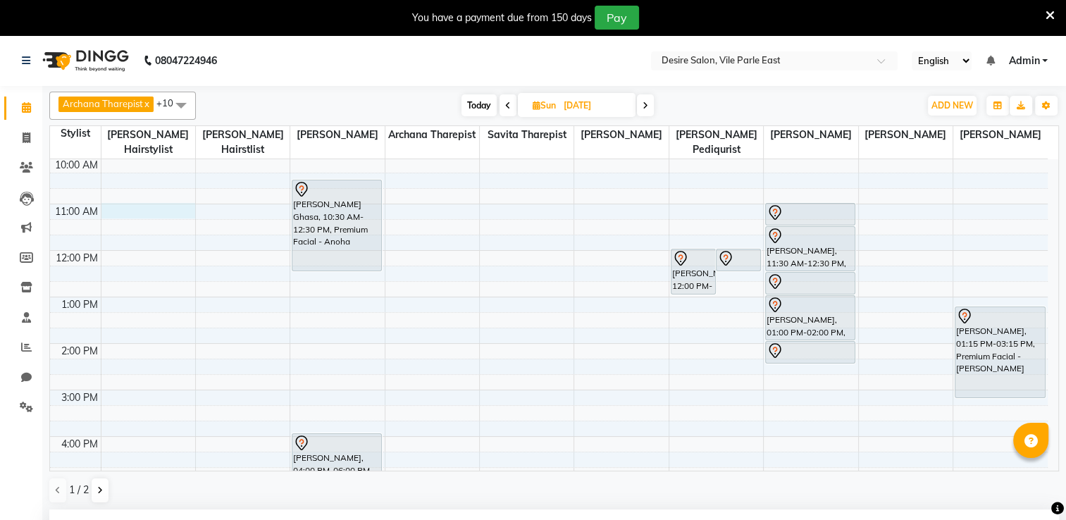
click at [121, 191] on div "8:00 AM 9:00 AM 10:00 AM 11:00 AM 12:00 PM 1:00 PM 2:00 PM 3:00 PM 4:00 PM 5:00…" at bounding box center [549, 390] width 998 height 650
select select "74551"
select select "660"
select select "tentative"
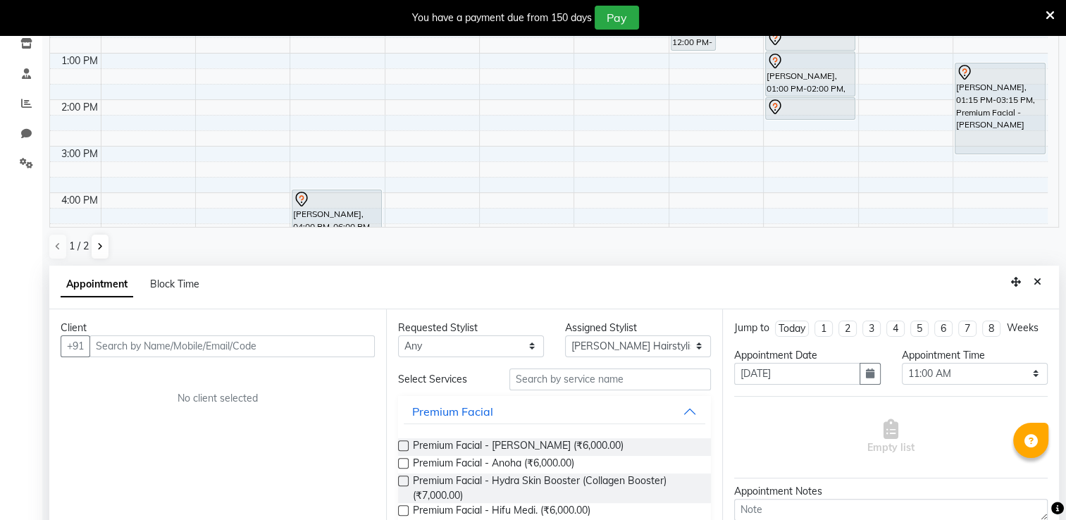
scroll to position [309, 0]
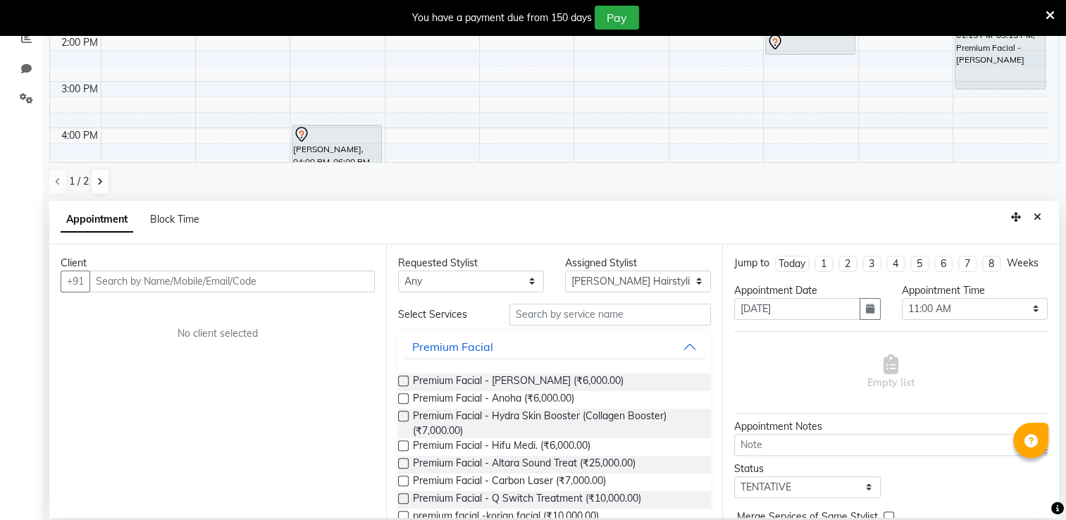
click at [119, 280] on input "text" at bounding box center [231, 282] width 285 height 22
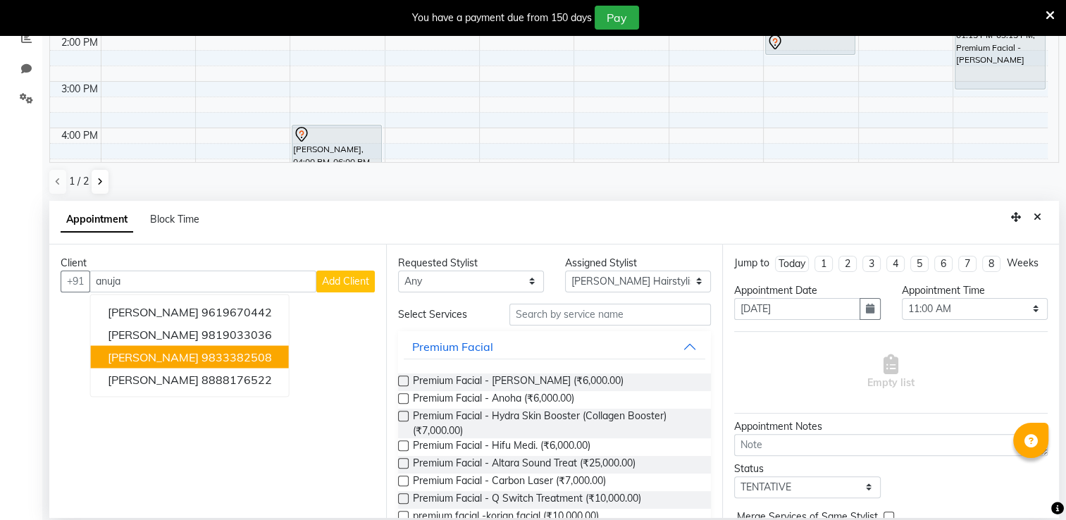
click at [106, 354] on button "[PERSON_NAME] 9833382508" at bounding box center [190, 356] width 198 height 23
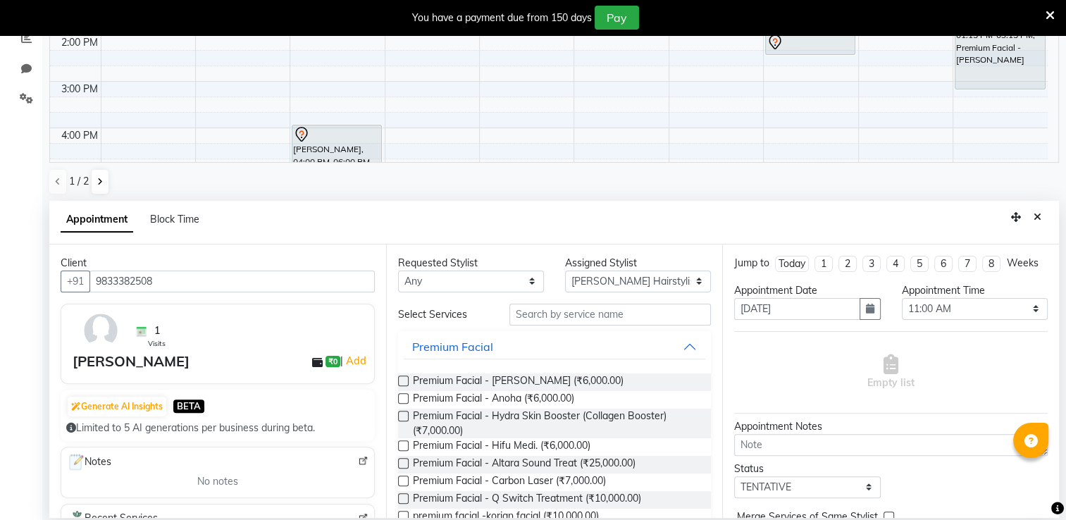
type input "9833382508"
click at [549, 316] on input "text" at bounding box center [611, 315] width 202 height 22
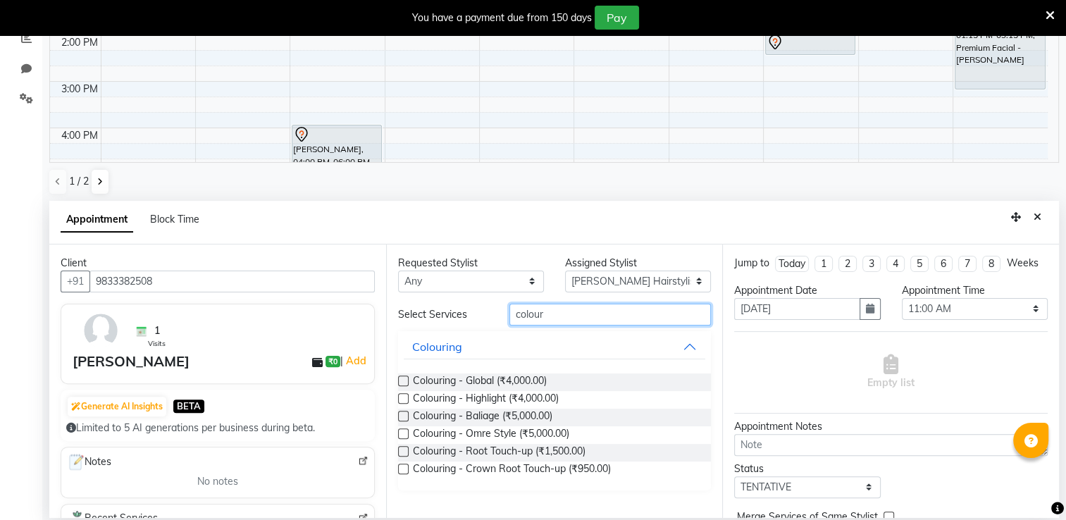
type input "colour"
click at [402, 450] on label at bounding box center [403, 451] width 11 height 11
click at [402, 450] on input "checkbox" at bounding box center [402, 452] width 9 height 9
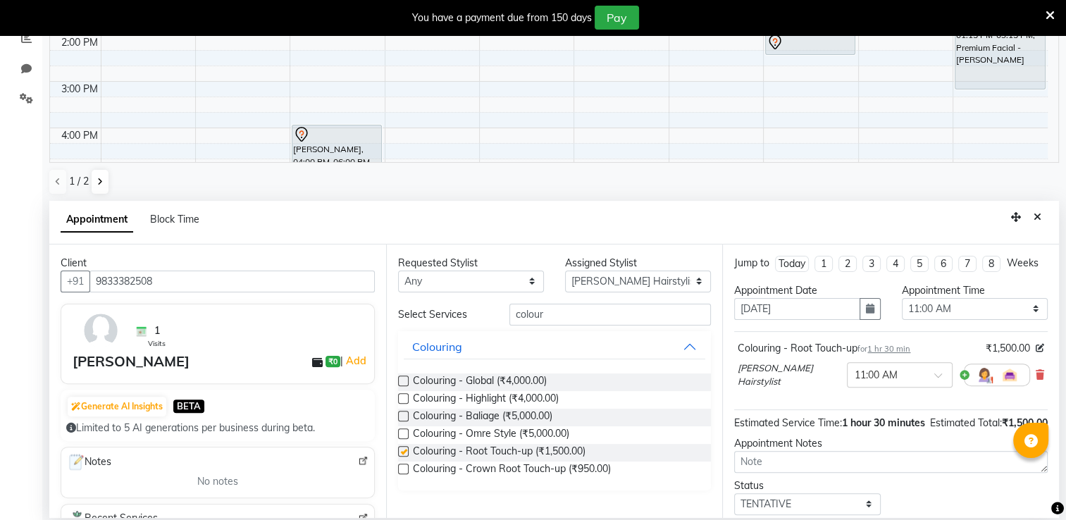
checkbox input "false"
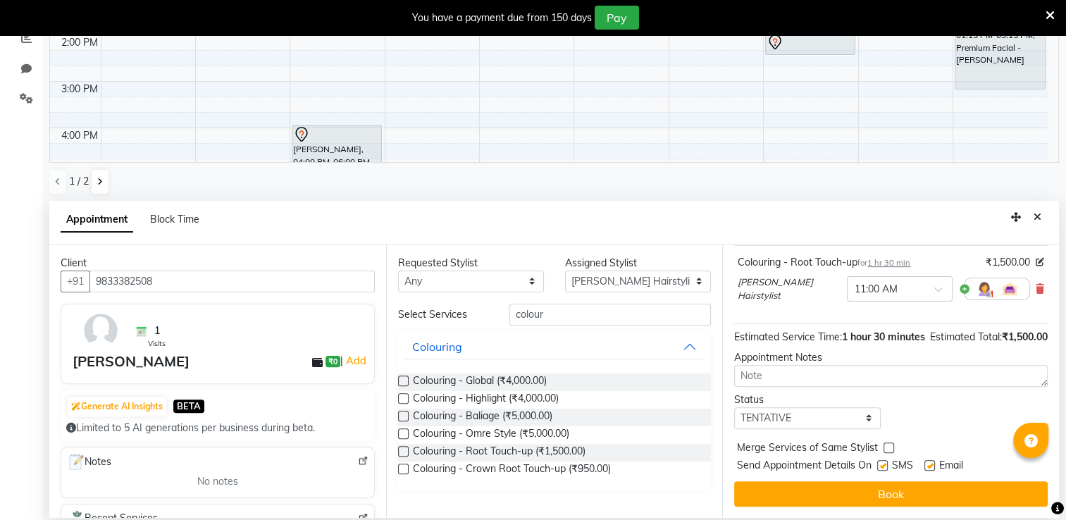
scroll to position [111, 0]
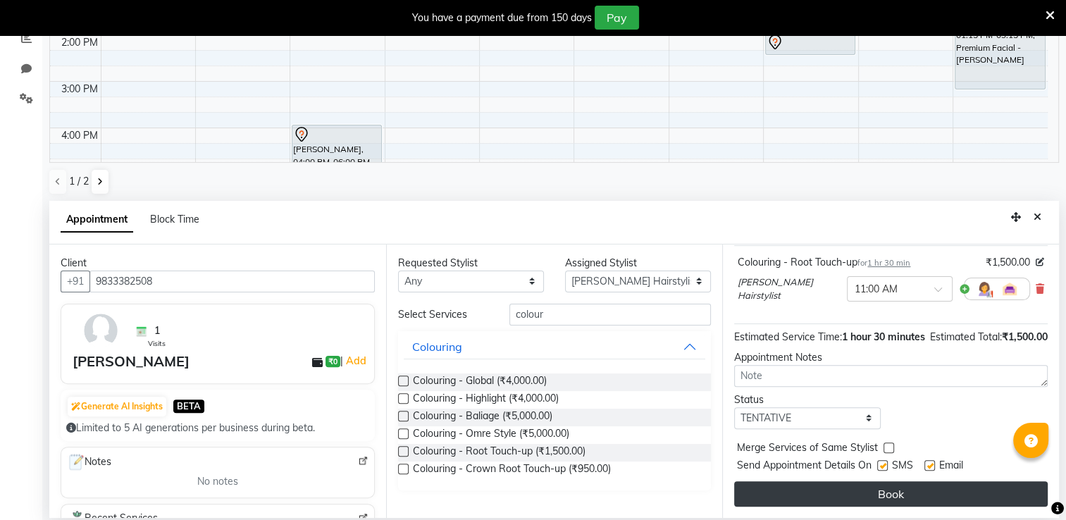
click at [938, 488] on button "Book" at bounding box center [891, 493] width 314 height 25
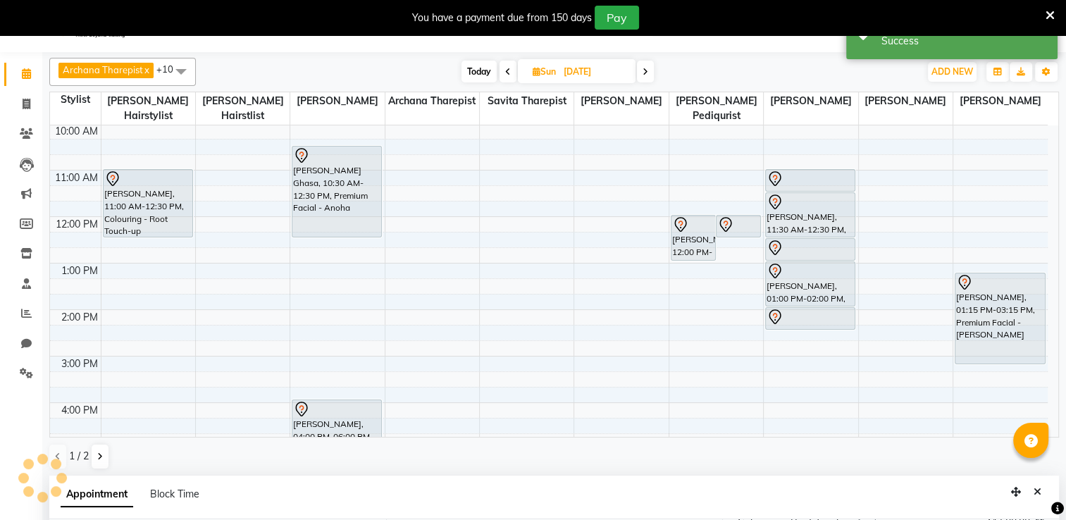
scroll to position [0, 0]
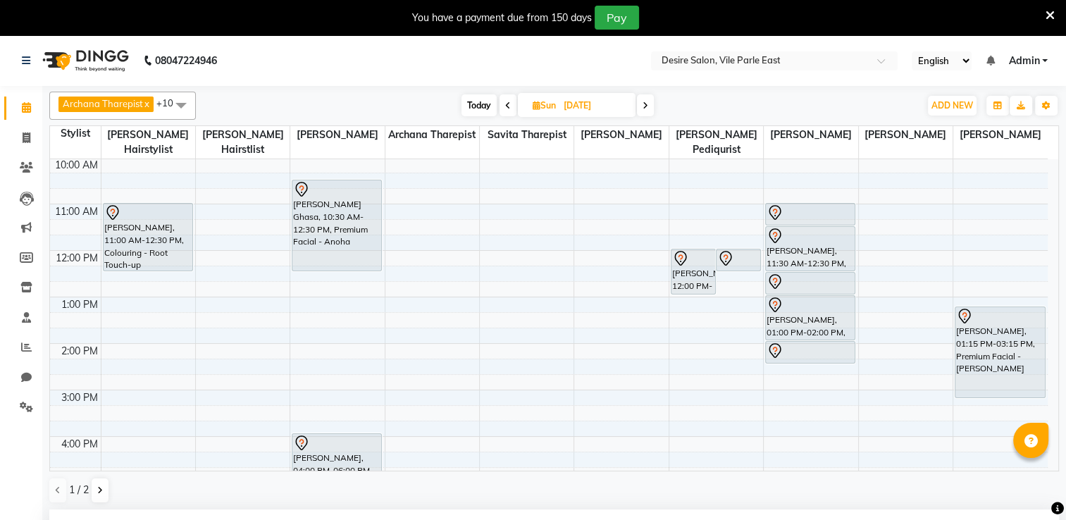
click at [938, 488] on div "1 / 2" at bounding box center [554, 490] width 1010 height 27
click at [624, 104] on input "[DATE]" at bounding box center [595, 105] width 70 height 21
select select "10"
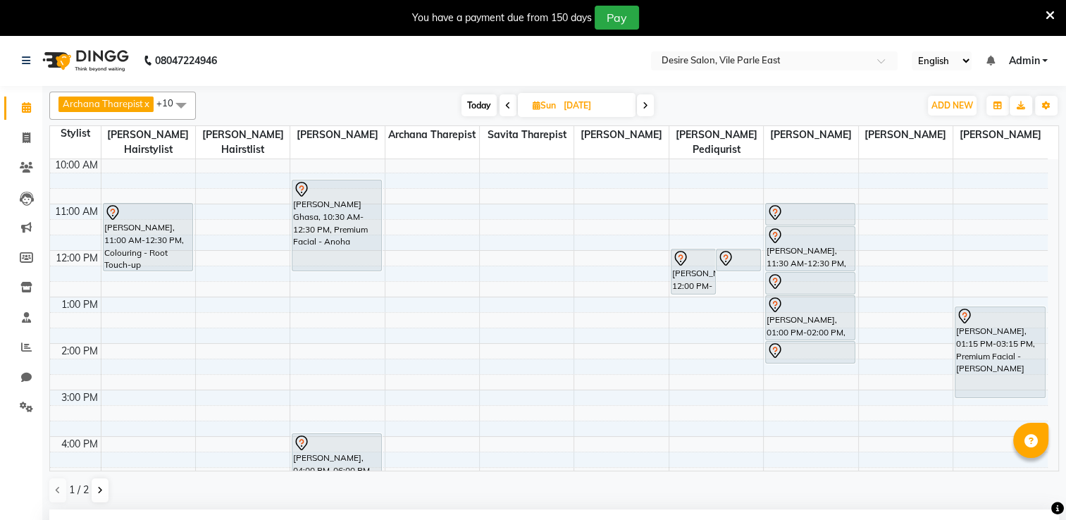
select select "2025"
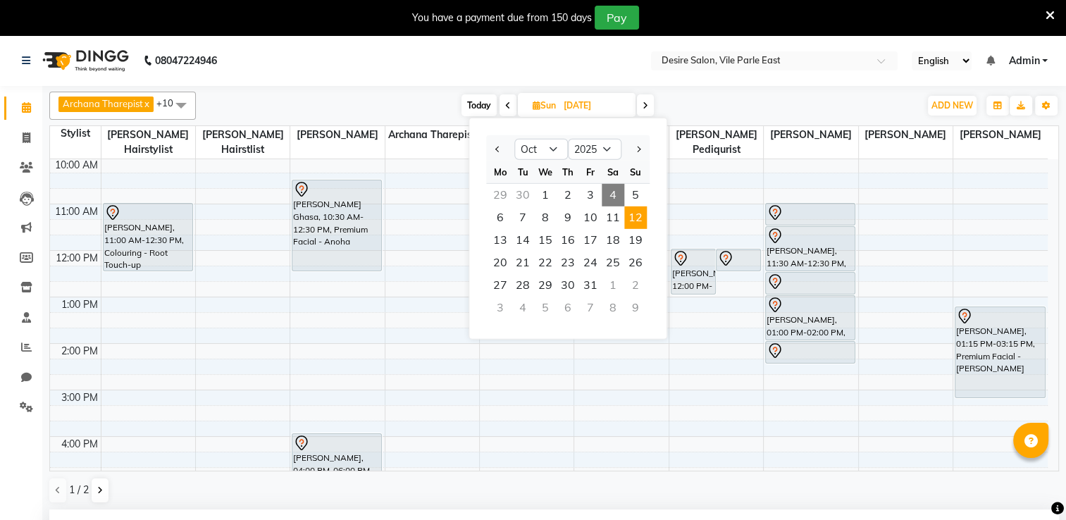
click at [617, 195] on span "4" at bounding box center [613, 195] width 23 height 23
type input "04-10-2025"
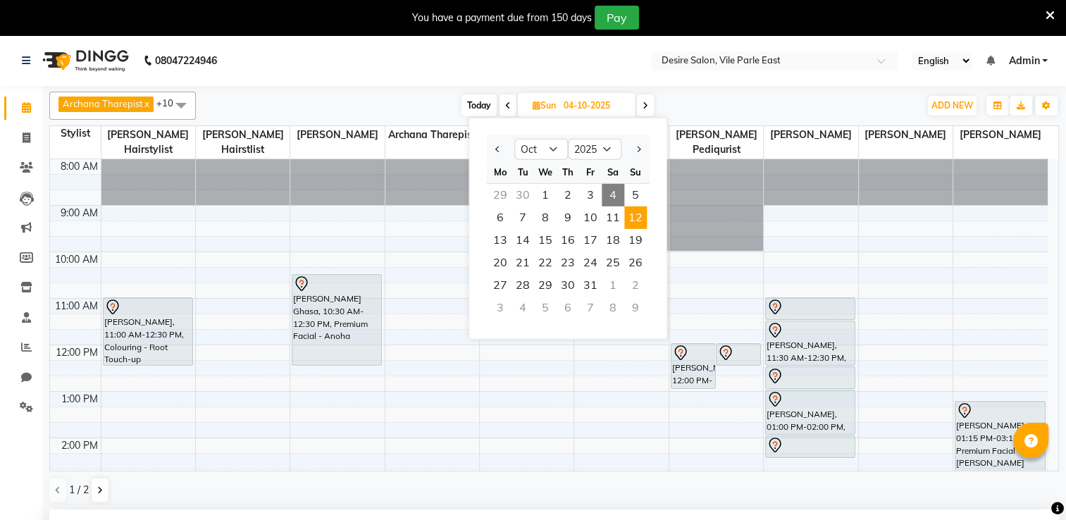
select select "660"
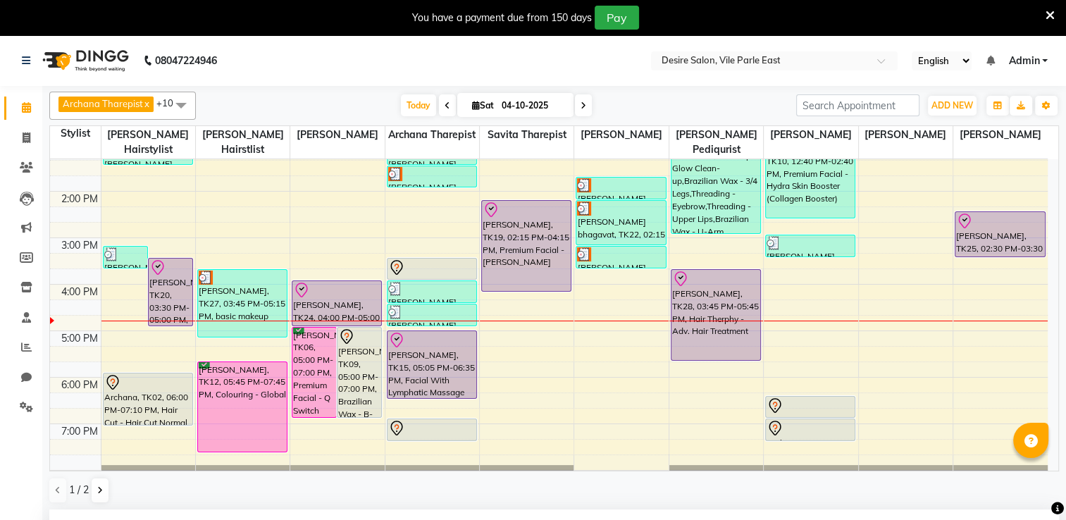
scroll to position [8, 0]
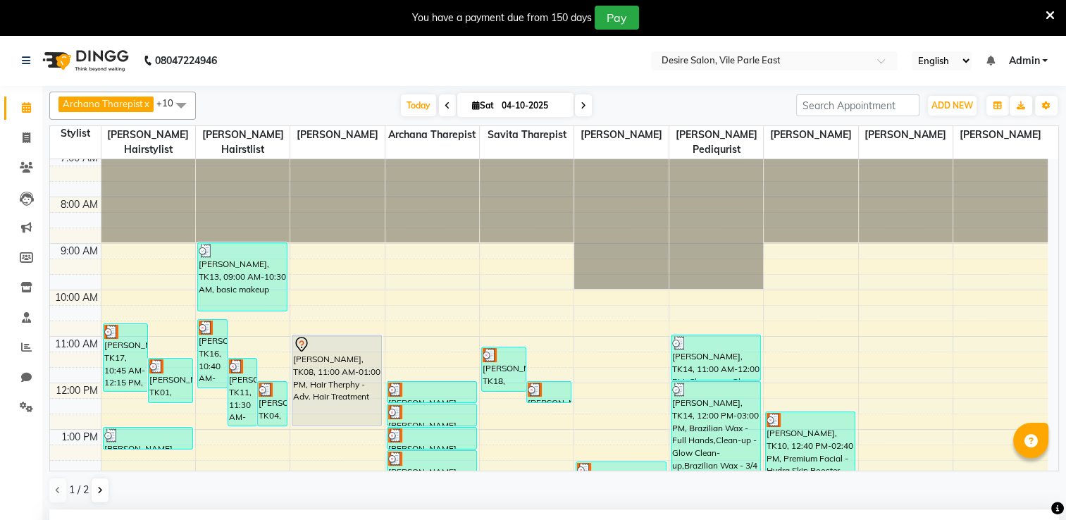
click at [531, 106] on input "04-10-2025" at bounding box center [533, 105] width 70 height 21
select select "10"
select select "2025"
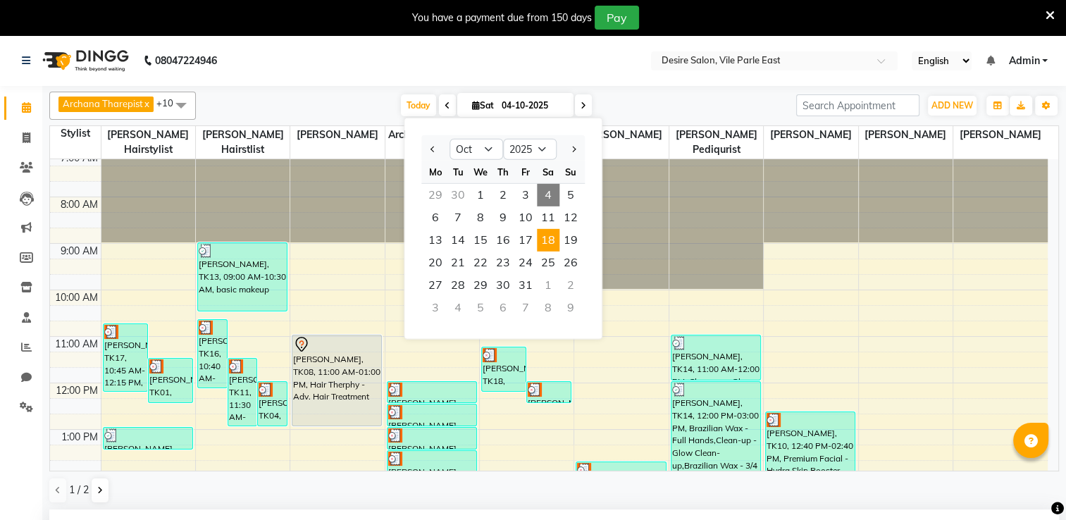
click at [548, 249] on span "18" at bounding box center [548, 240] width 23 height 23
type input "[DATE]"
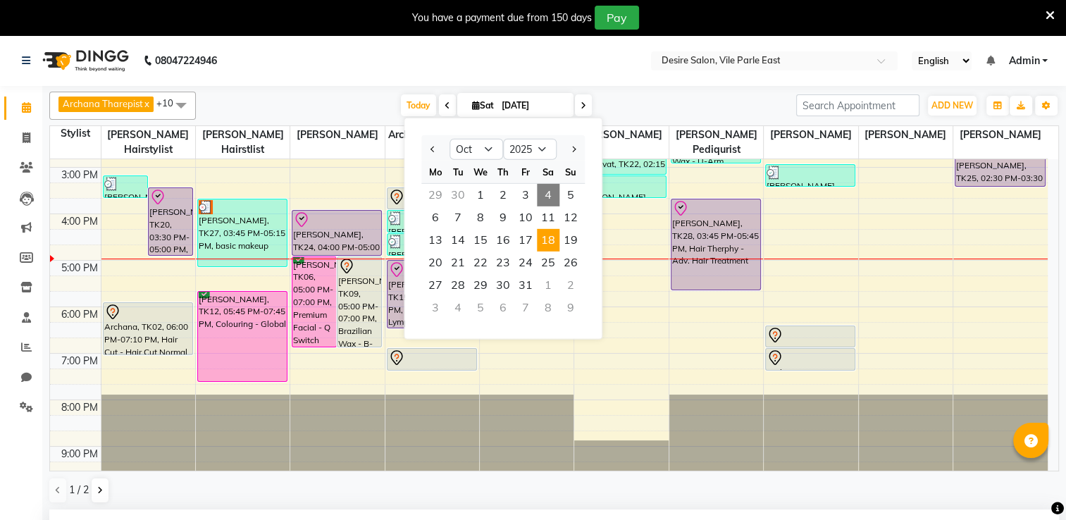
select select "660"
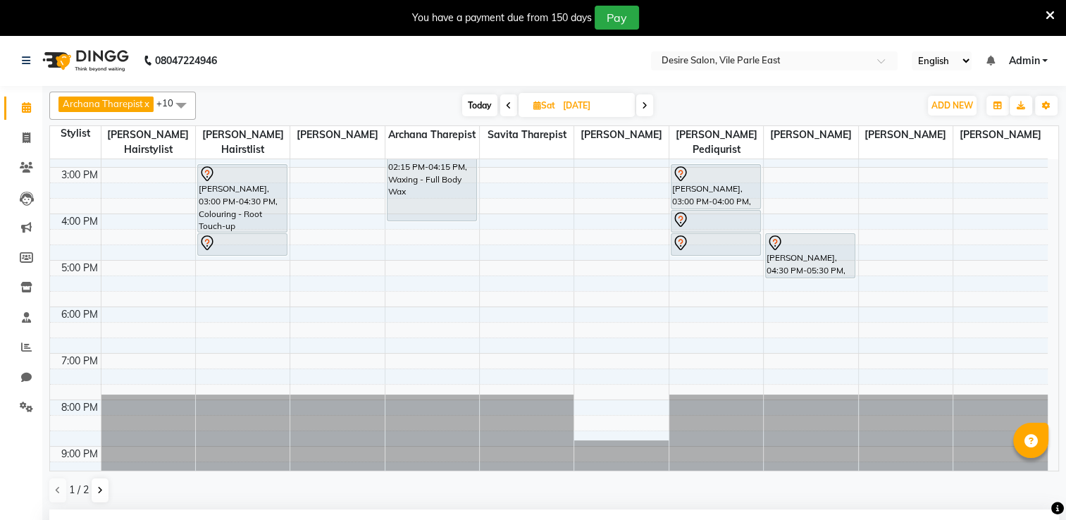
click at [643, 106] on icon at bounding box center [645, 105] width 6 height 8
type input "[DATE]"
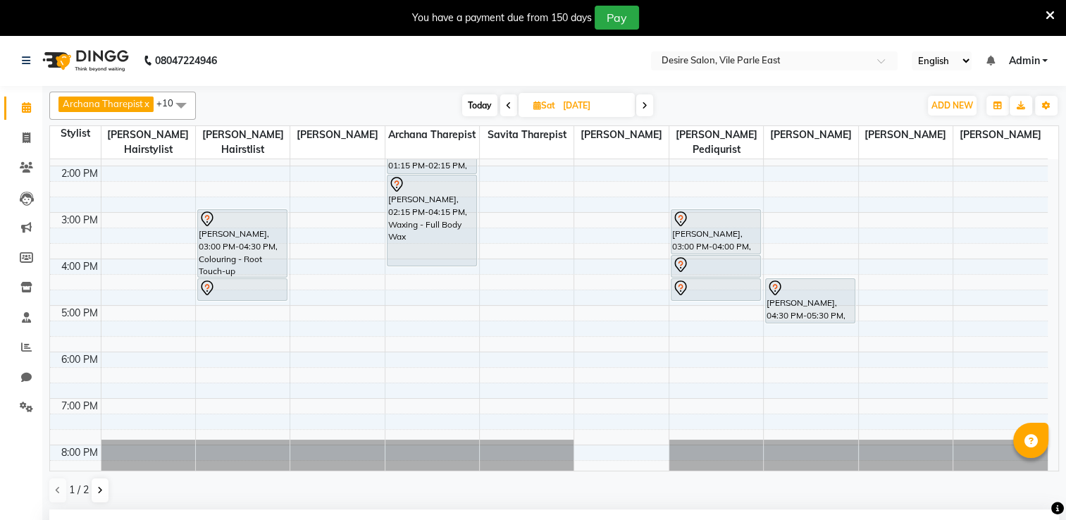
select select "660"
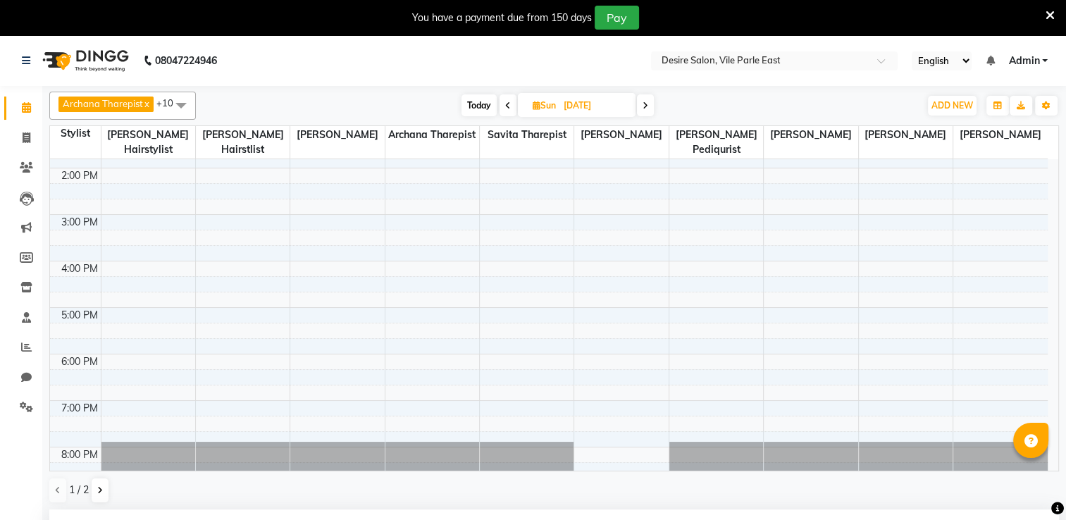
scroll to position [266, 0]
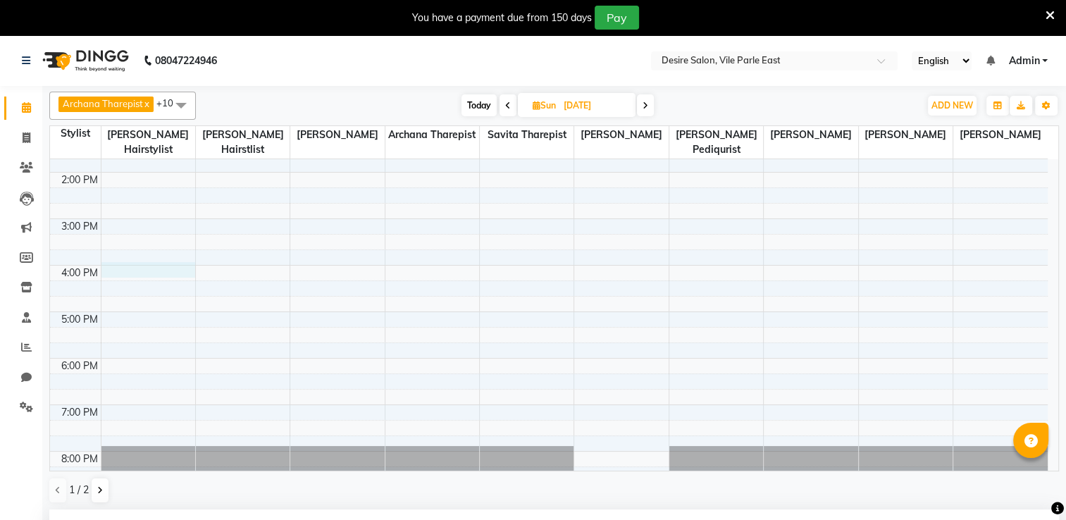
click at [113, 257] on div "8:00 AM 9:00 AM 10:00 AM 11:00 AM 12:00 PM 1:00 PM 2:00 PM 3:00 PM 4:00 PM 5:00…" at bounding box center [549, 219] width 998 height 650
select select "74551"
select select "tentative"
select select "960"
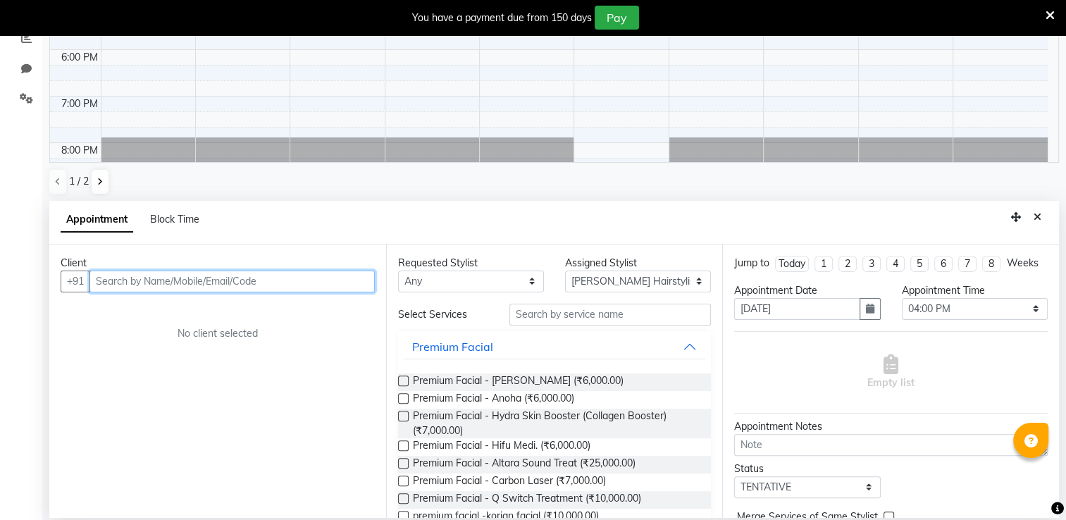
click at [161, 290] on input "text" at bounding box center [231, 282] width 285 height 22
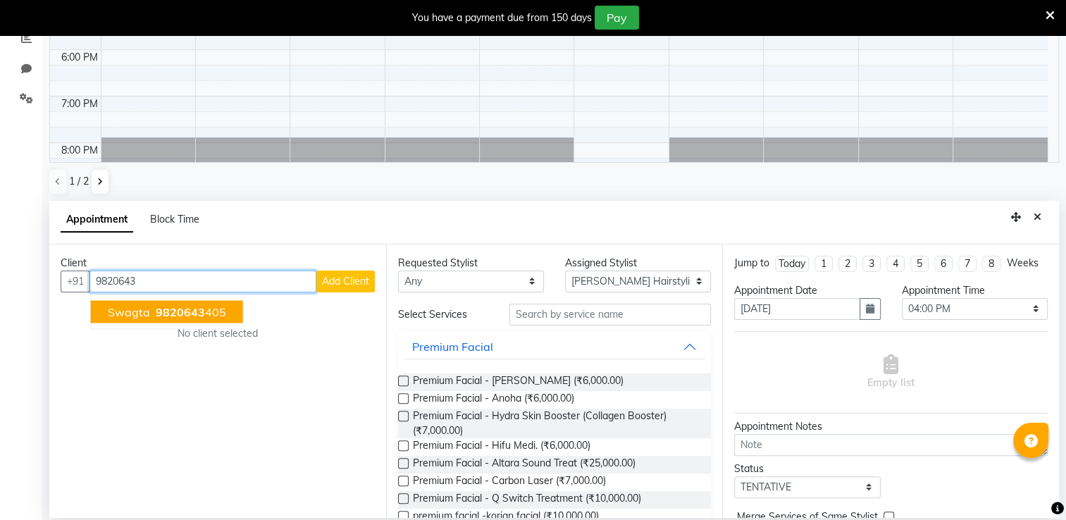
click at [149, 310] on button "swagta 9820643 405" at bounding box center [167, 311] width 152 height 23
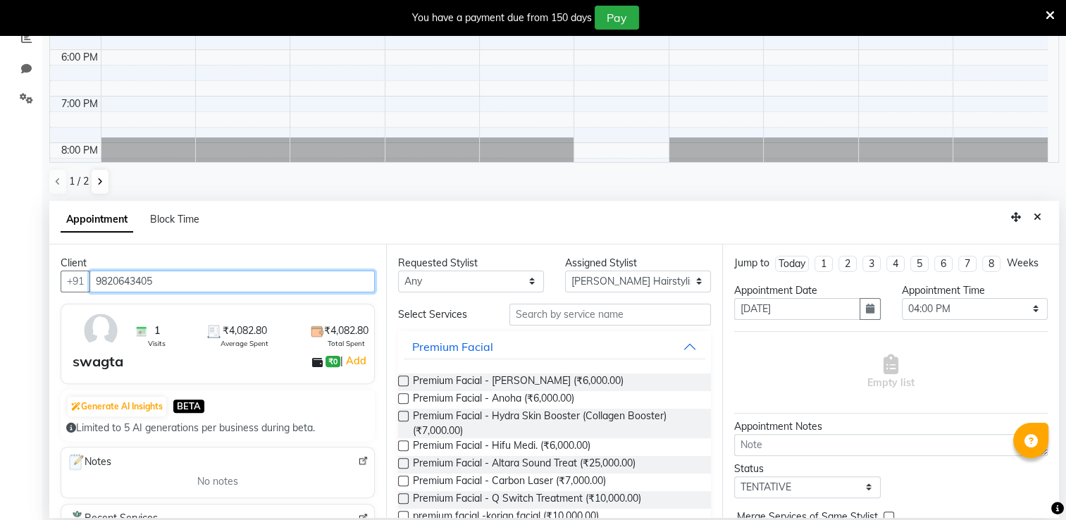
type input "9820643405"
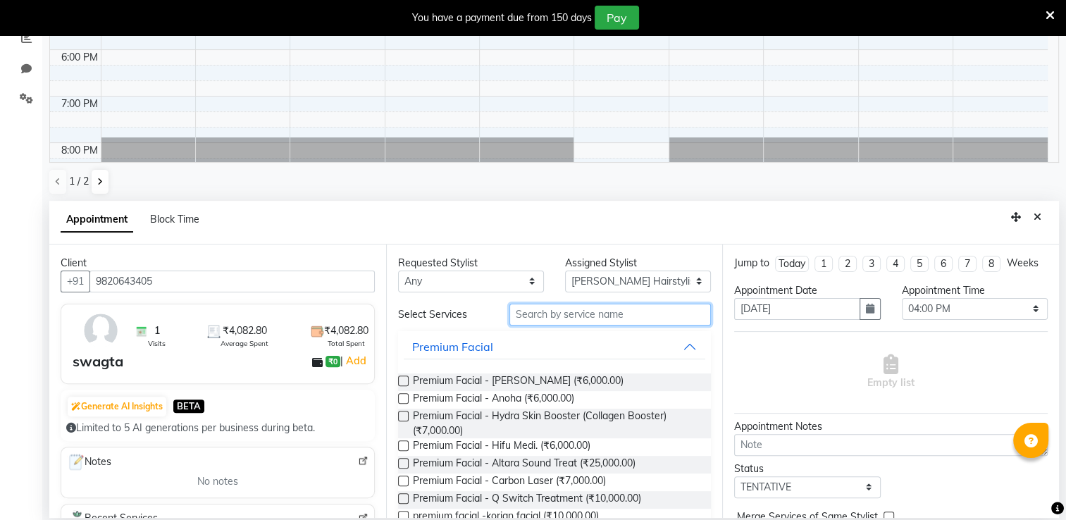
click at [538, 321] on input "text" at bounding box center [611, 315] width 202 height 22
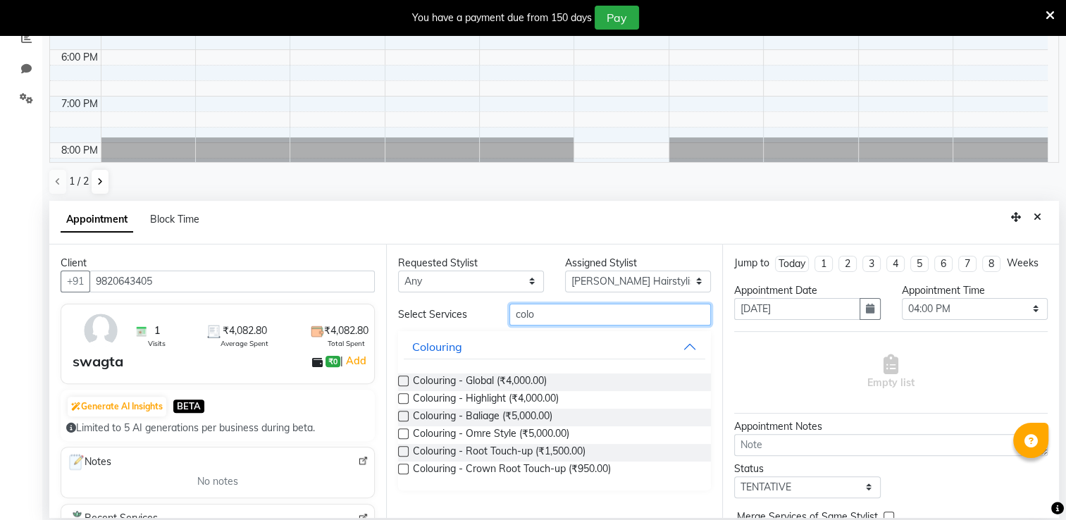
type input "colo"
click at [402, 453] on label at bounding box center [403, 451] width 11 height 11
click at [402, 453] on input "checkbox" at bounding box center [402, 452] width 9 height 9
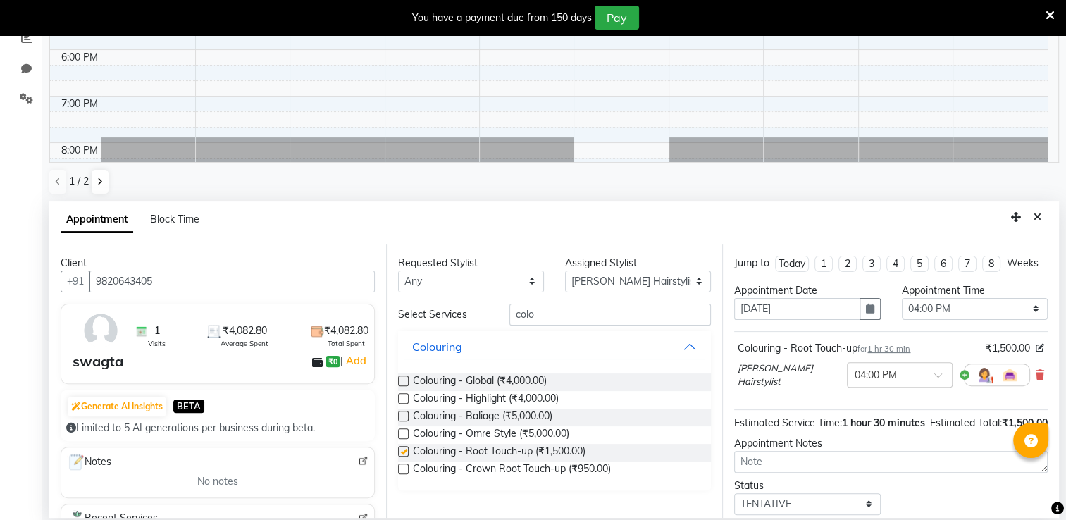
checkbox input "false"
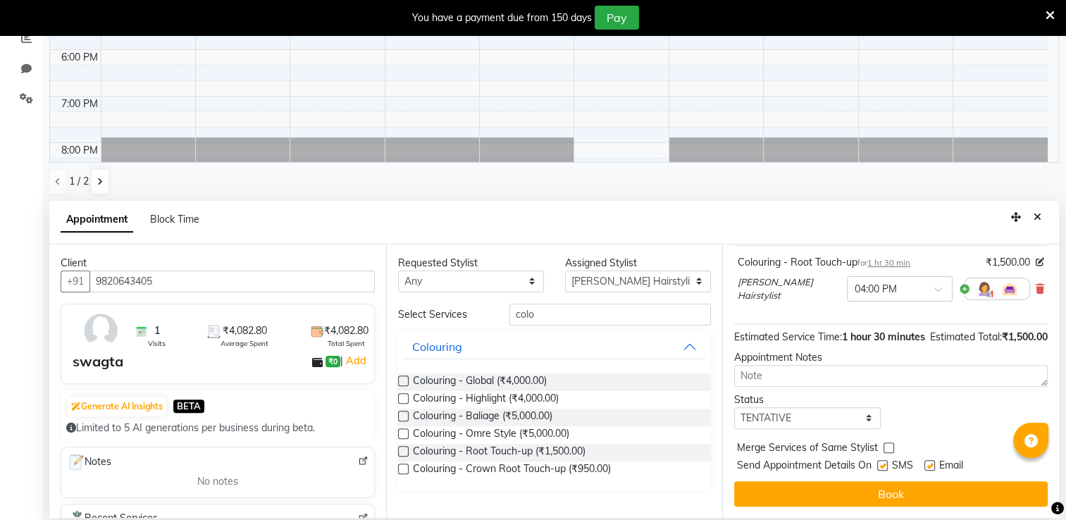
scroll to position [111, 0]
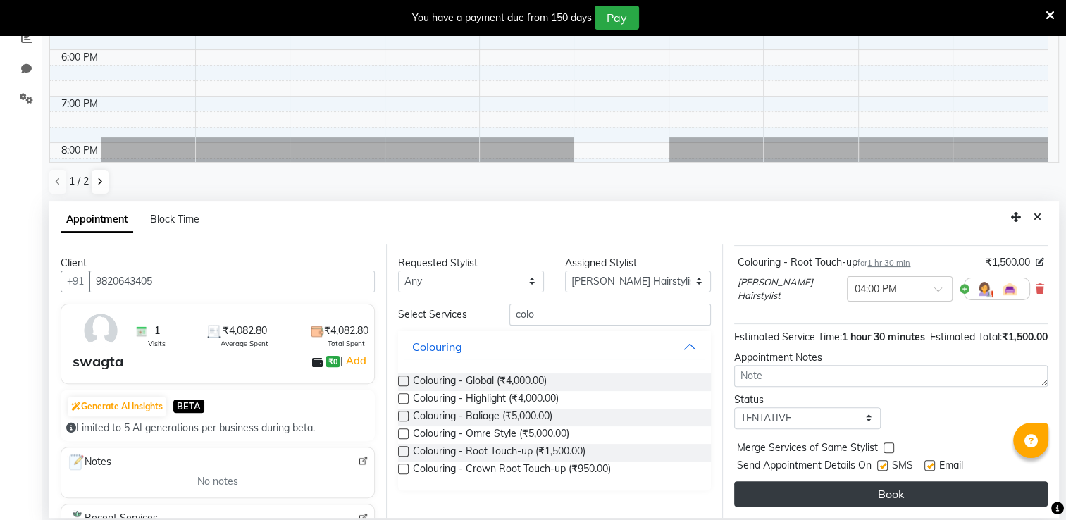
click at [915, 490] on button "Book" at bounding box center [891, 493] width 314 height 25
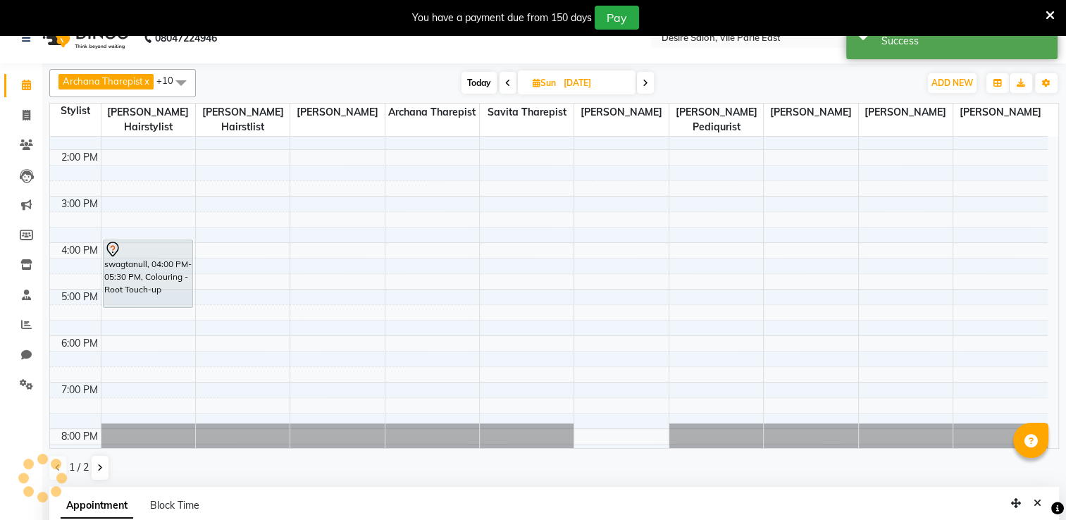
scroll to position [0, 0]
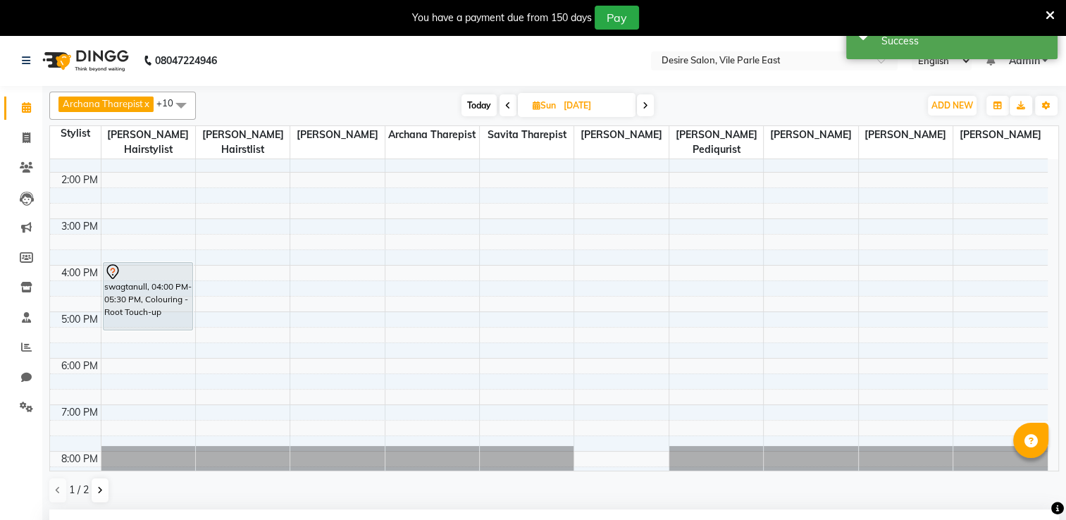
click at [476, 104] on span "Today" at bounding box center [479, 105] width 35 height 22
type input "04-10-2025"
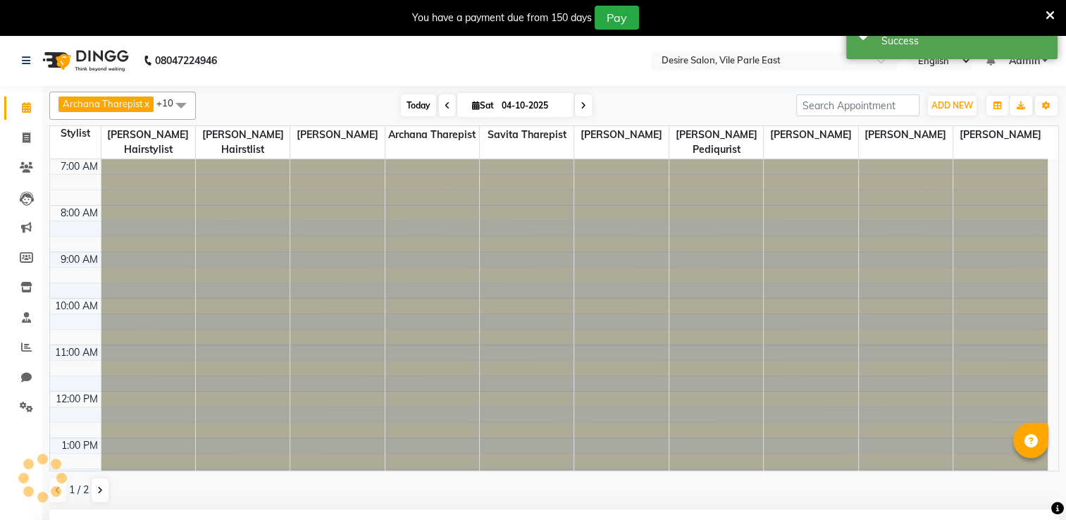
select select "960"
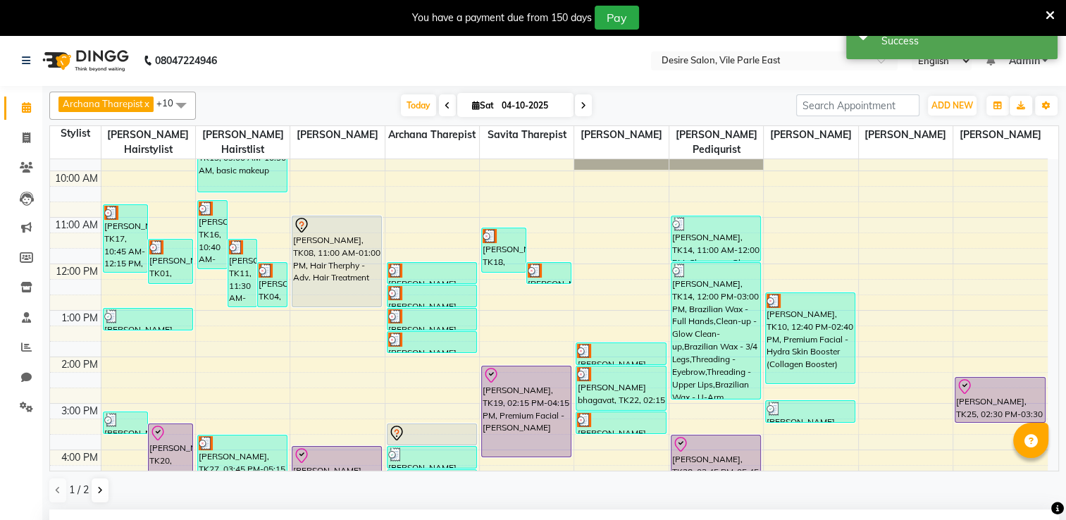
scroll to position [110, 0]
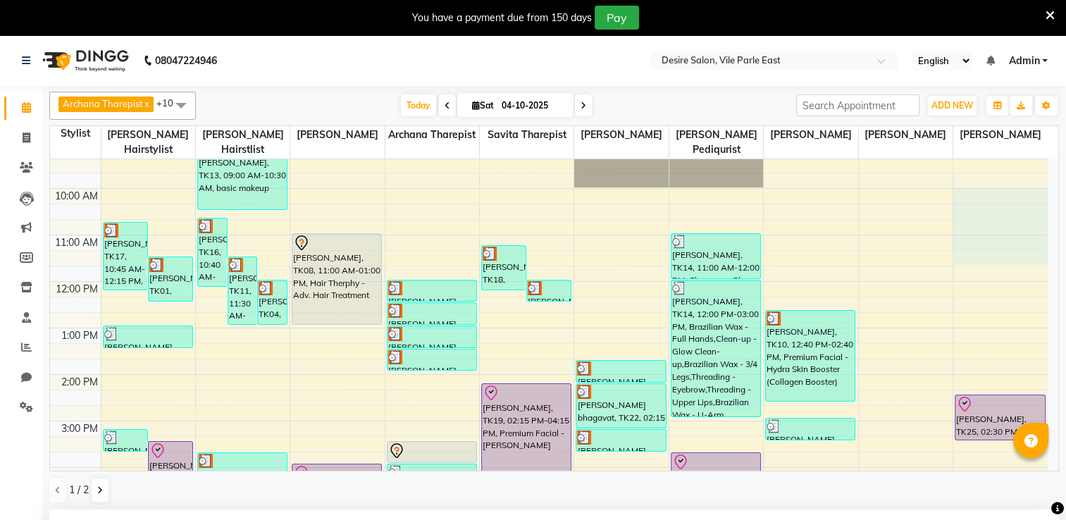
drag, startPoint x: 1047, startPoint y: 235, endPoint x: 1046, endPoint y: 179, distance: 56.4
click at [1046, 179] on div "7:00 AM 8:00 AM 9:00 AM 10:00 AM 11:00 AM 12:00 PM 1:00 PM 2:00 PM 3:00 PM 4:00…" at bounding box center [549, 397] width 998 height 697
select select "75805"
select select "600"
select select "tentative"
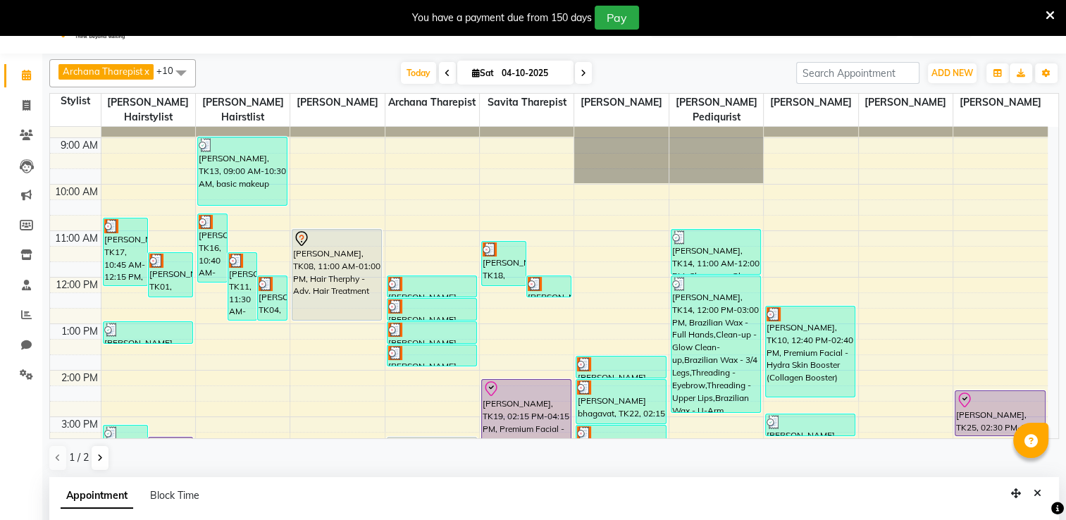
scroll to position [364, 0]
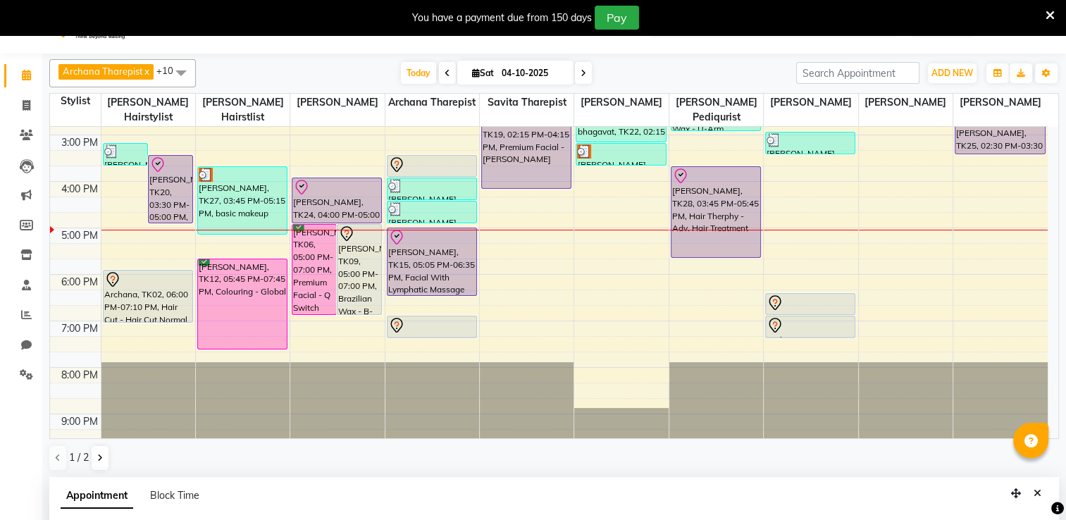
click at [517, 78] on input "04-10-2025" at bounding box center [533, 73] width 70 height 21
select select "10"
select select "2025"
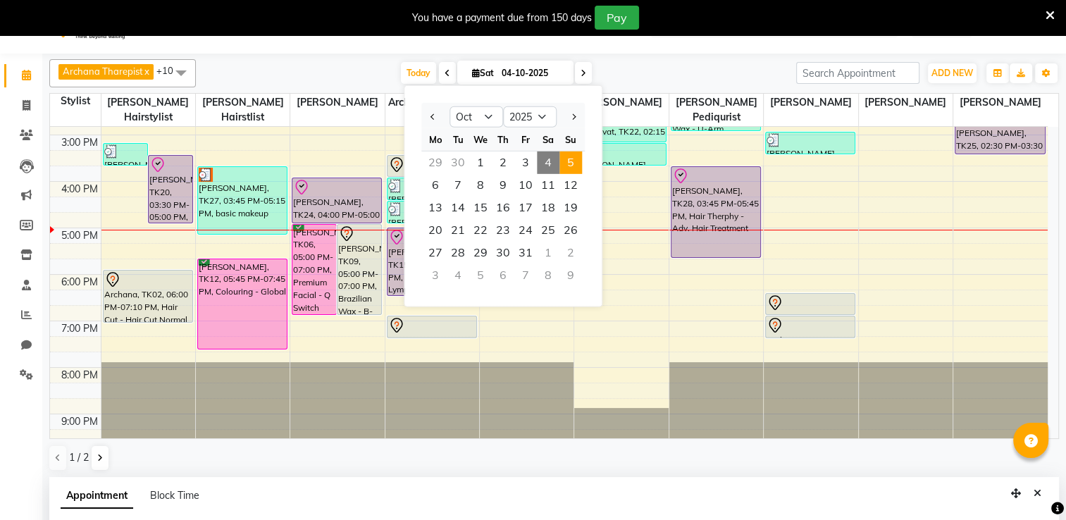
click at [572, 165] on span "5" at bounding box center [571, 163] width 23 height 23
type input "05-10-2025"
select select "600"
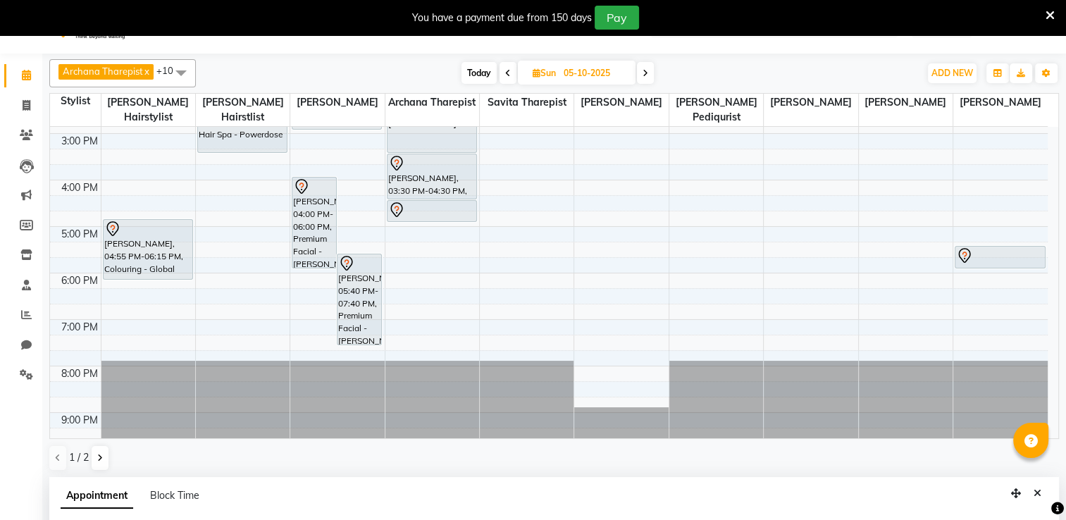
scroll to position [33, 0]
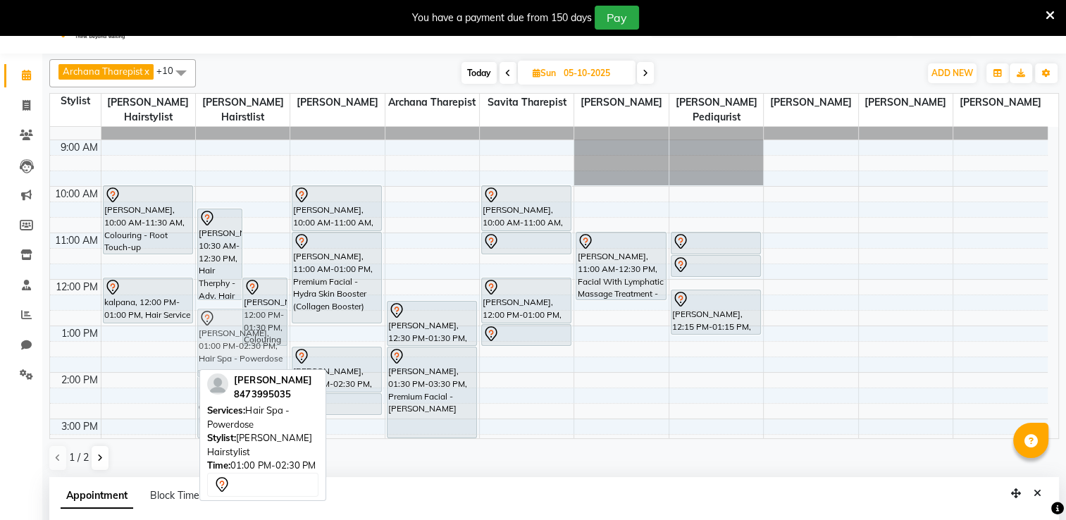
drag, startPoint x: 125, startPoint y: 327, endPoint x: 235, endPoint y: 308, distance: 112.3
click at [235, 308] on tr "[PERSON_NAME], 10:00 AM-11:30 AM, Colouring - Root Touch-up kalpana, 12:00 PM-0…" at bounding box center [549, 419] width 998 height 650
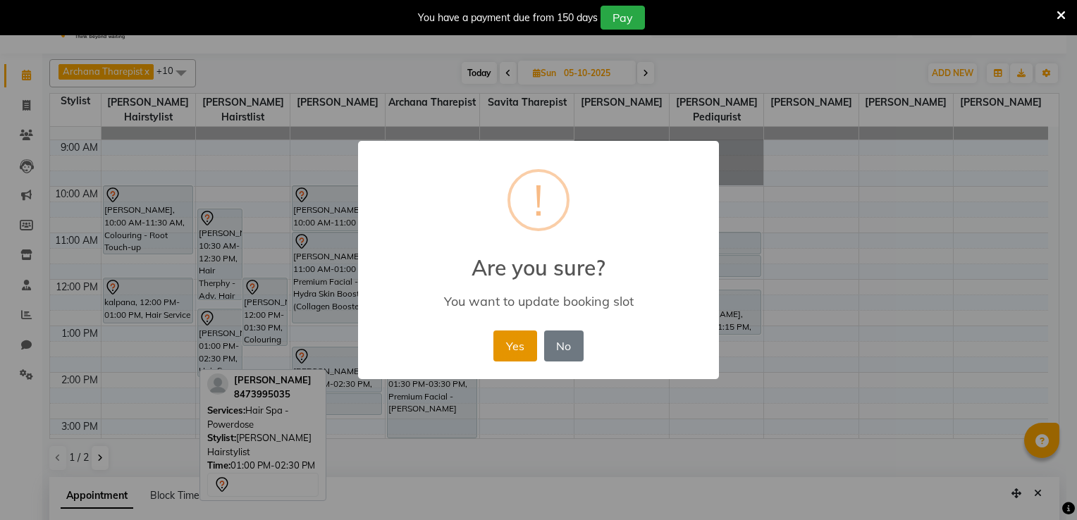
click at [517, 348] on button "Yes" at bounding box center [514, 346] width 43 height 31
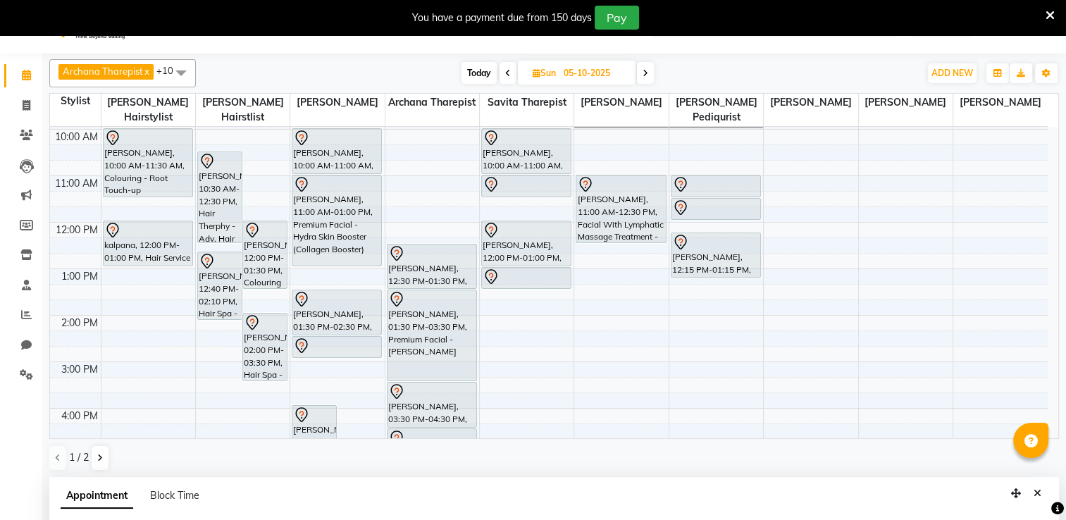
scroll to position [86, 0]
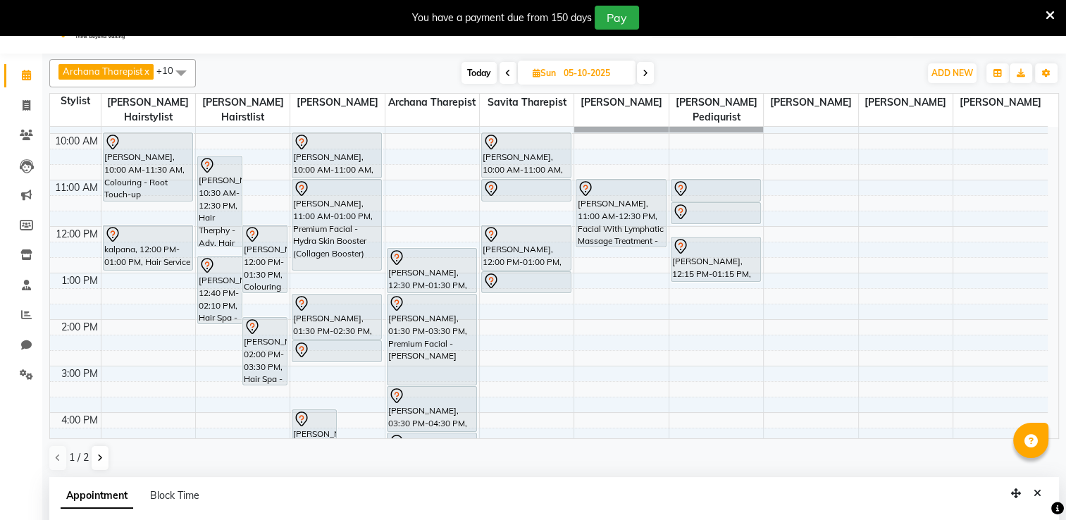
click at [114, 261] on div "8:00 AM 9:00 AM 10:00 AM 11:00 AM 12:00 PM 1:00 PM 2:00 PM 3:00 PM 4:00 PM 5:00…" at bounding box center [549, 366] width 998 height 650
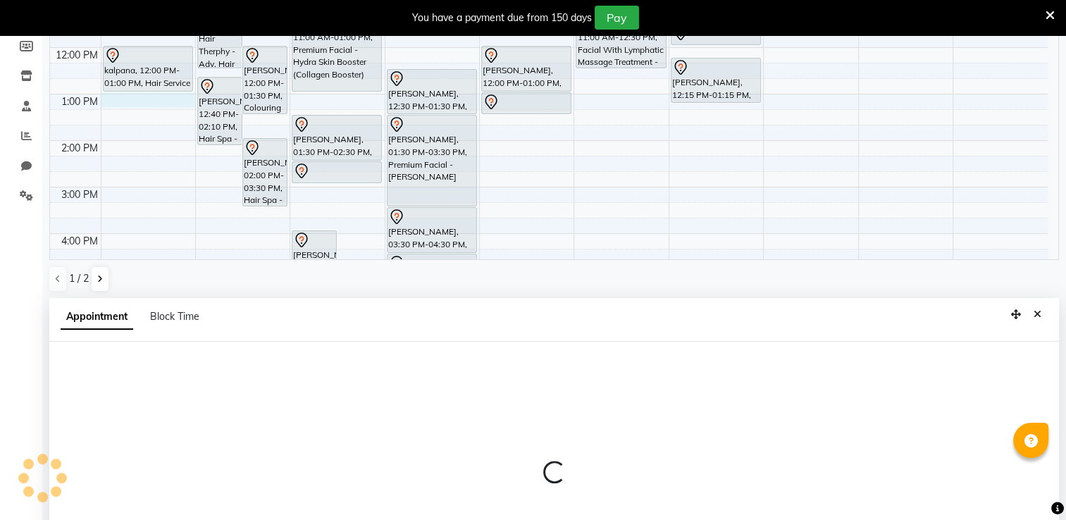
scroll to position [309, 0]
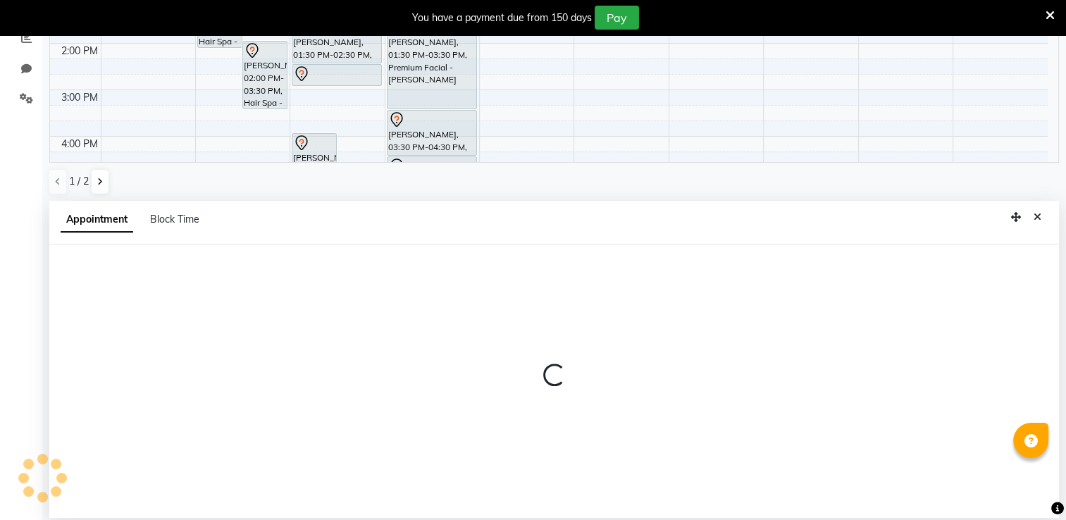
select select "74551"
select select "780"
select select "tentative"
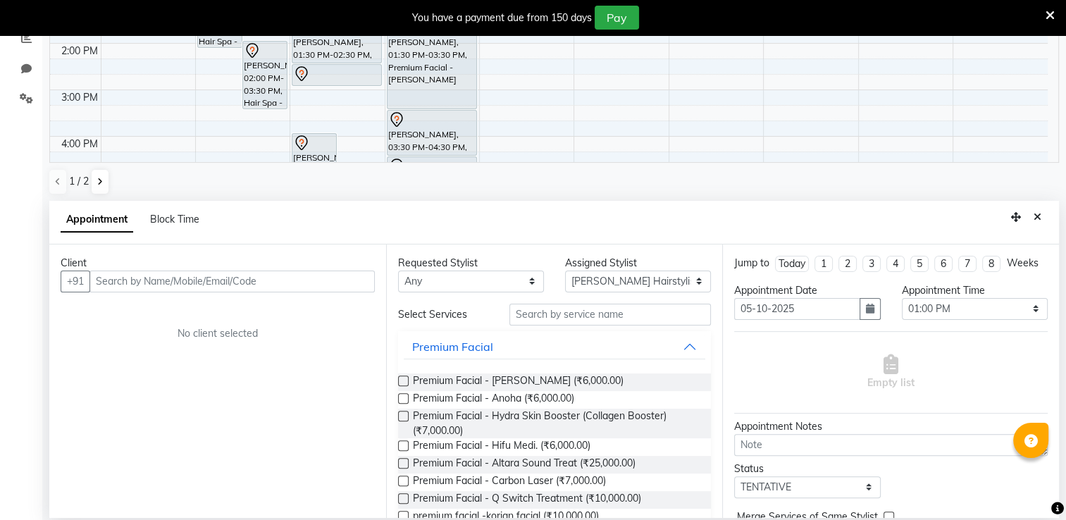
click at [109, 280] on input "text" at bounding box center [231, 282] width 285 height 22
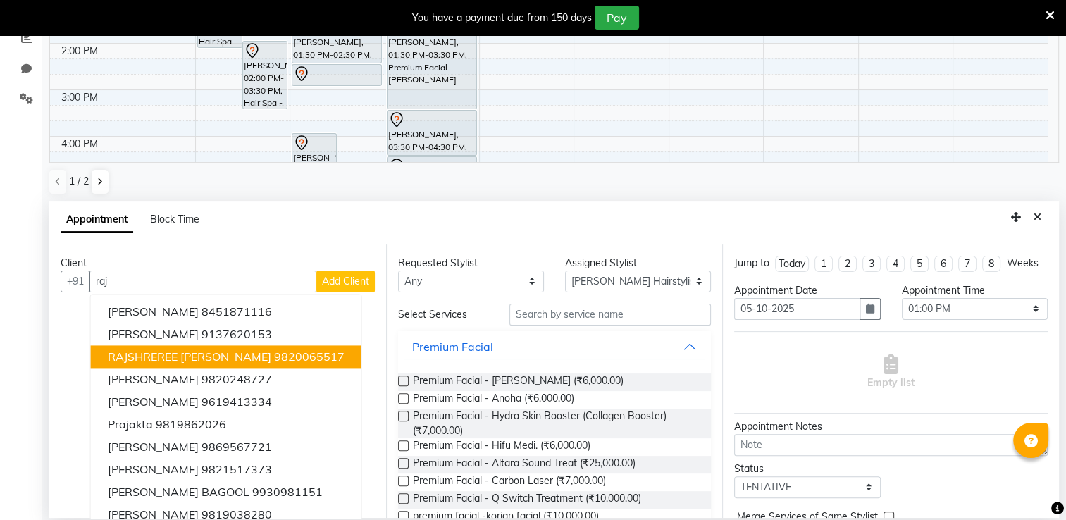
click at [197, 350] on span "RAJSHREREE [PERSON_NAME]" at bounding box center [189, 357] width 163 height 14
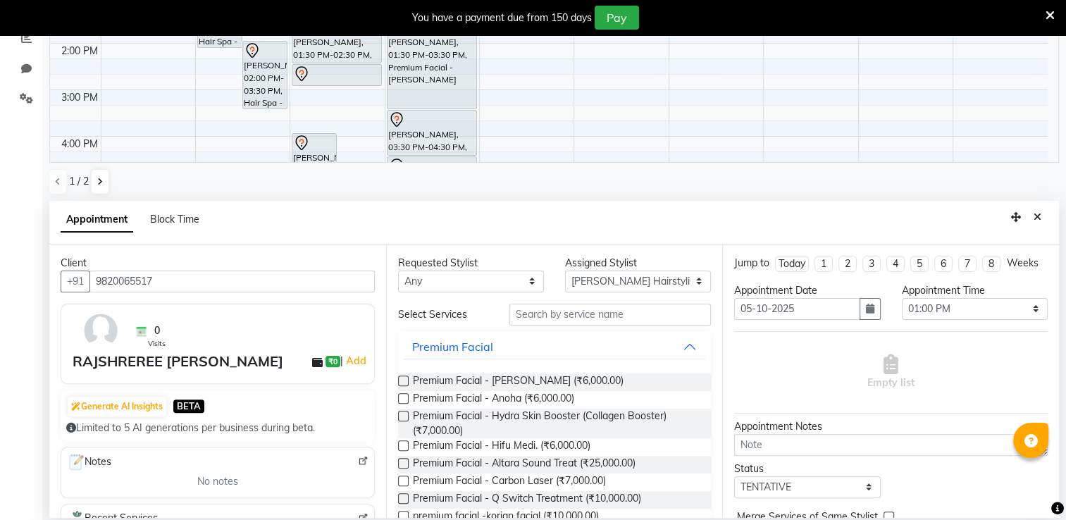
type input "9820065517"
click at [547, 311] on input "text" at bounding box center [611, 315] width 202 height 22
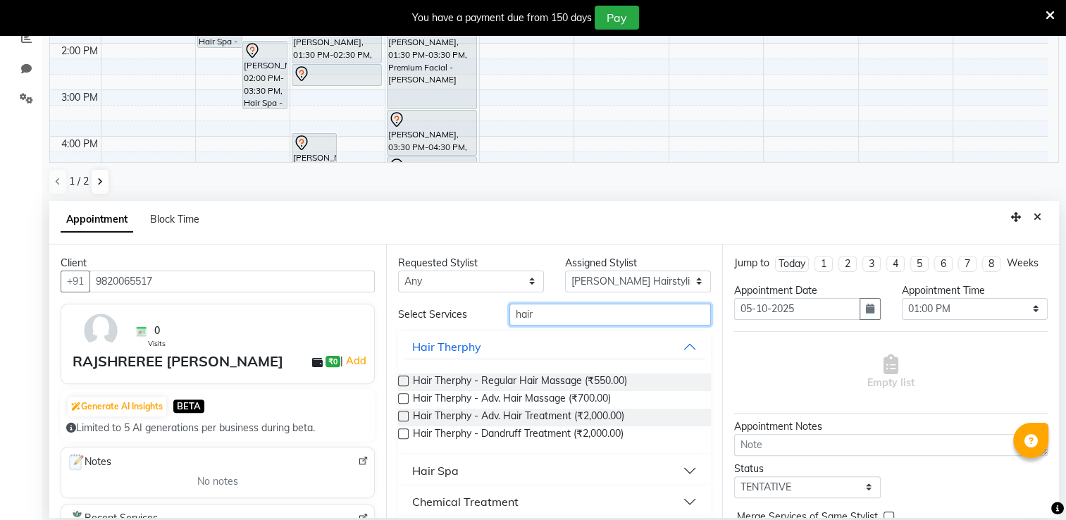
type input "hair"
click at [400, 381] on label at bounding box center [403, 381] width 11 height 11
click at [400, 381] on input "checkbox" at bounding box center [402, 382] width 9 height 9
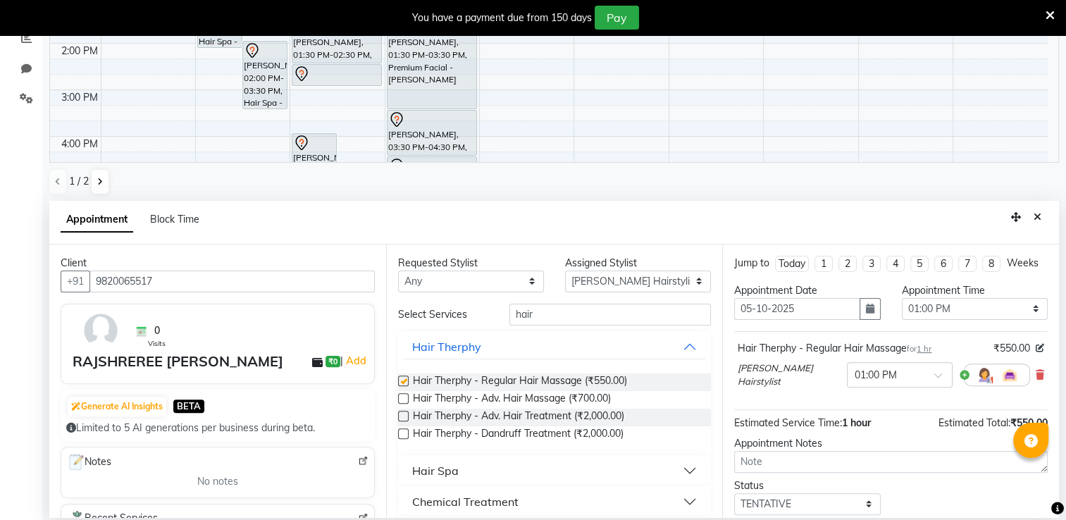
checkbox input "false"
click at [399, 396] on label at bounding box center [403, 398] width 11 height 11
click at [399, 396] on input "checkbox" at bounding box center [402, 399] width 9 height 9
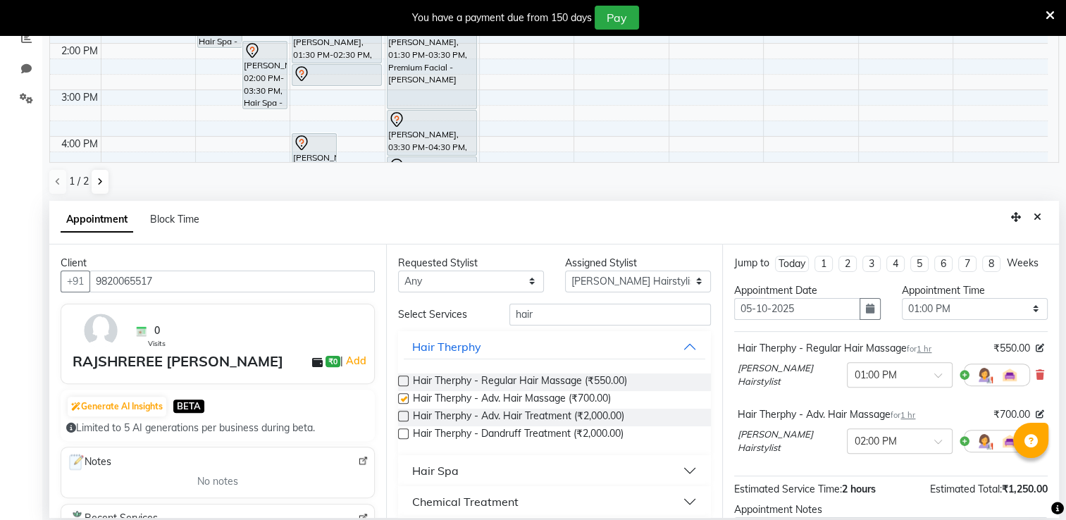
checkbox input "false"
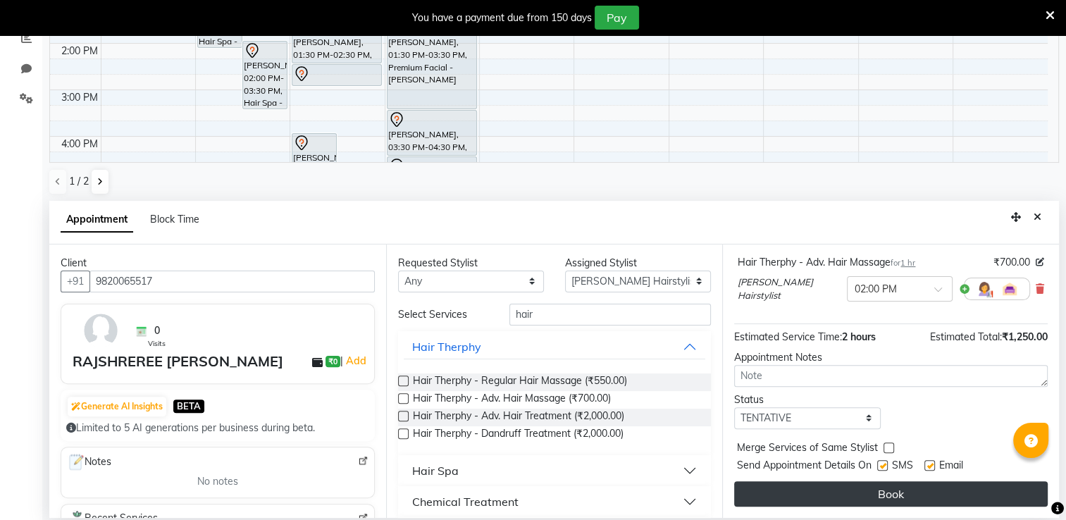
click at [920, 486] on button "Book" at bounding box center [891, 493] width 314 height 25
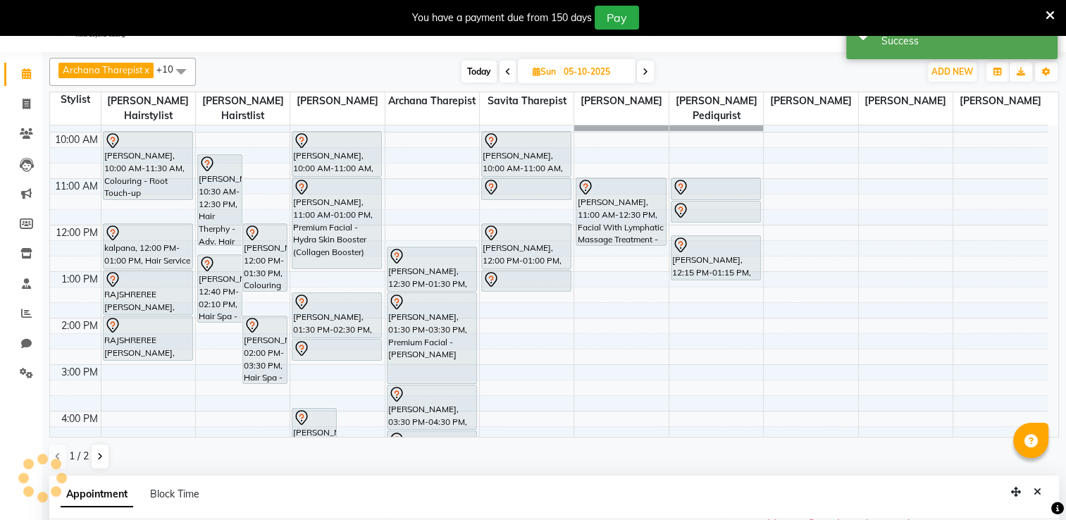
scroll to position [0, 0]
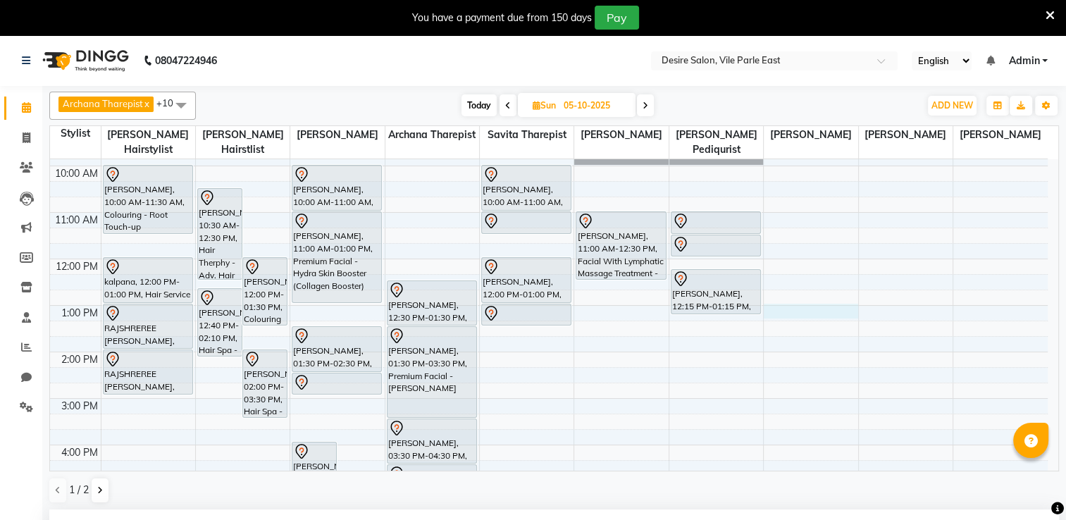
click at [789, 295] on div "8:00 AM 9:00 AM 10:00 AM 11:00 AM 12:00 PM 1:00 PM 2:00 PM 3:00 PM 4:00 PM 5:00…" at bounding box center [549, 398] width 998 height 650
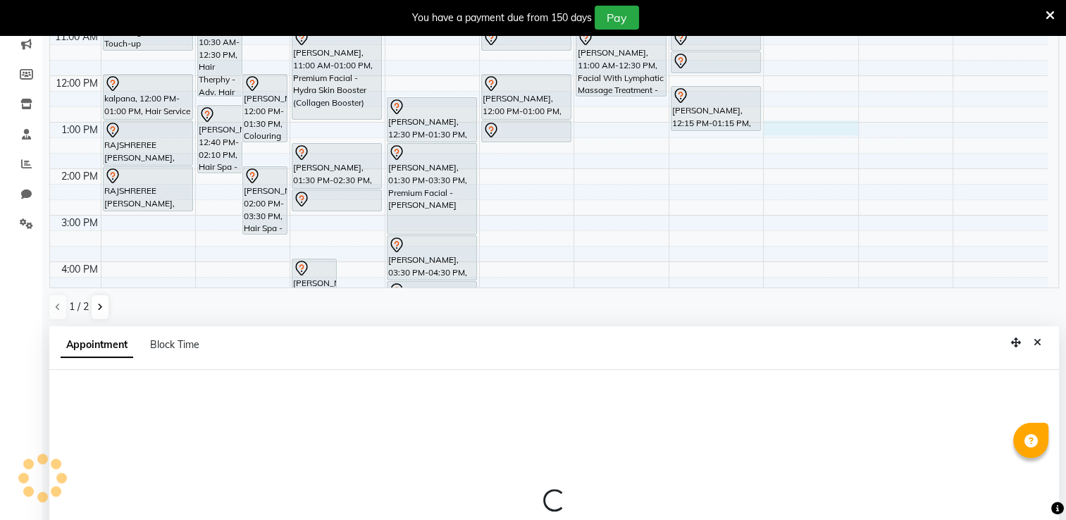
scroll to position [309, 0]
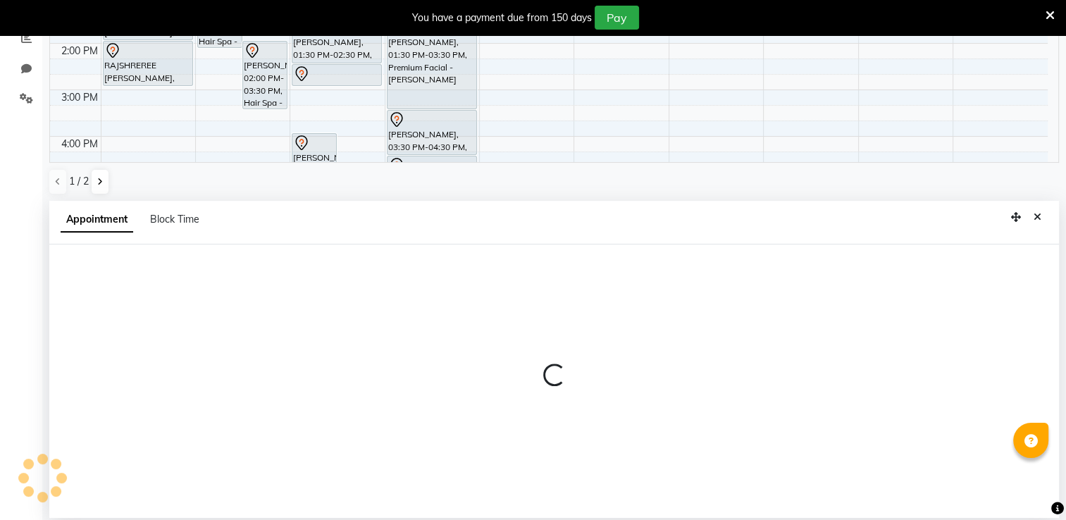
select select "75802"
select select "780"
select select "tentative"
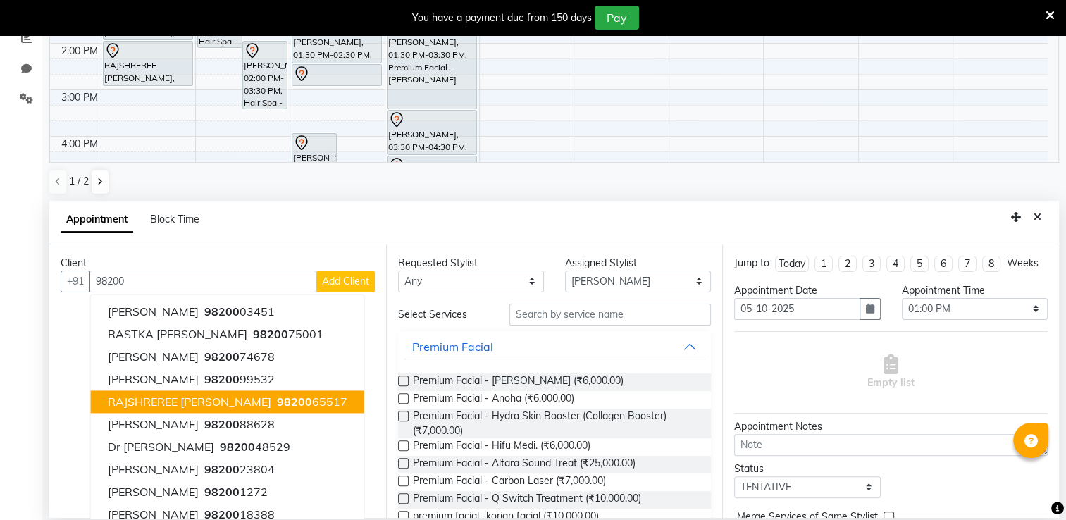
click at [321, 400] on ngb-highlight "98200 65517" at bounding box center [310, 402] width 73 height 14
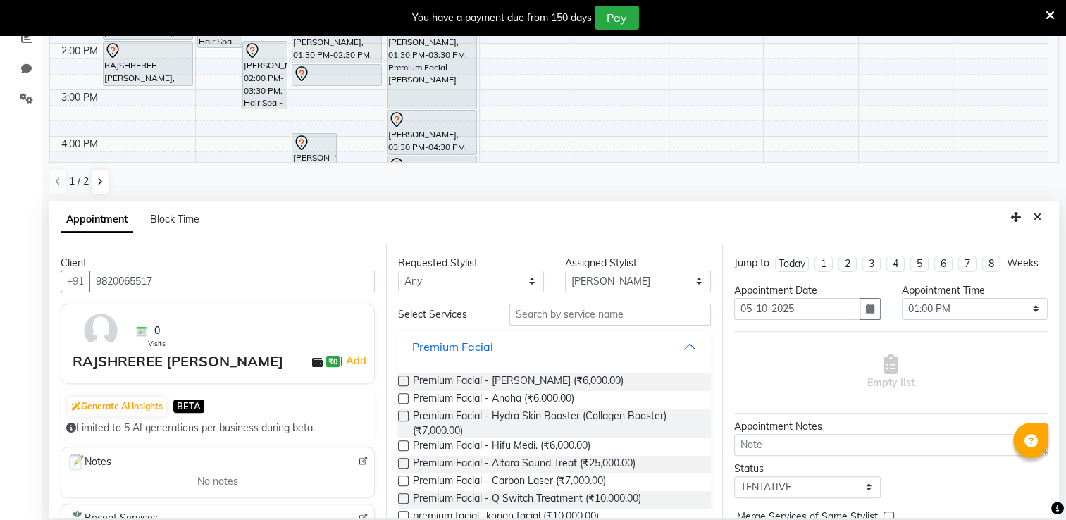
type input "9820065517"
click at [615, 314] on input "text" at bounding box center [611, 315] width 202 height 22
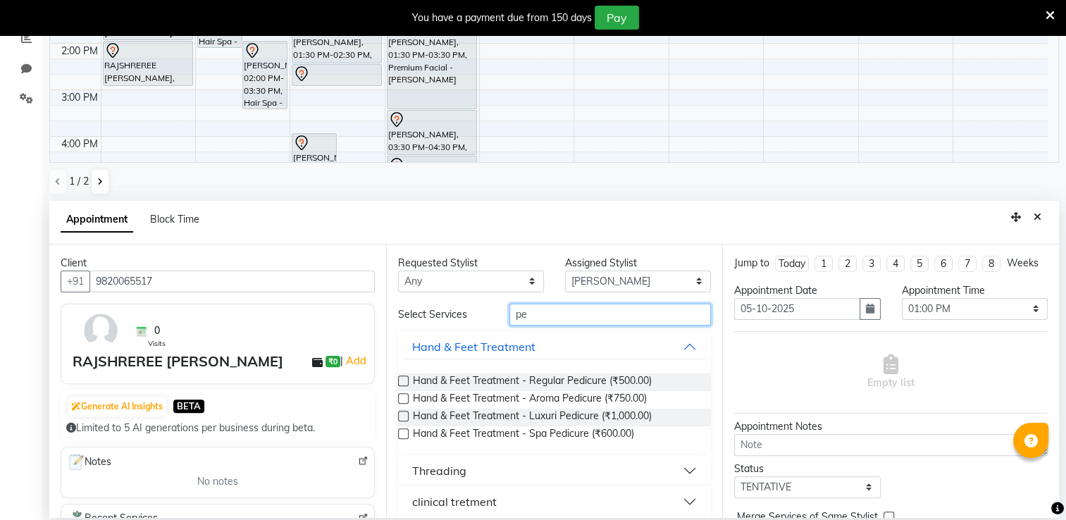
type input "pe"
click at [402, 381] on label at bounding box center [403, 381] width 11 height 11
click at [402, 381] on input "checkbox" at bounding box center [402, 382] width 9 height 9
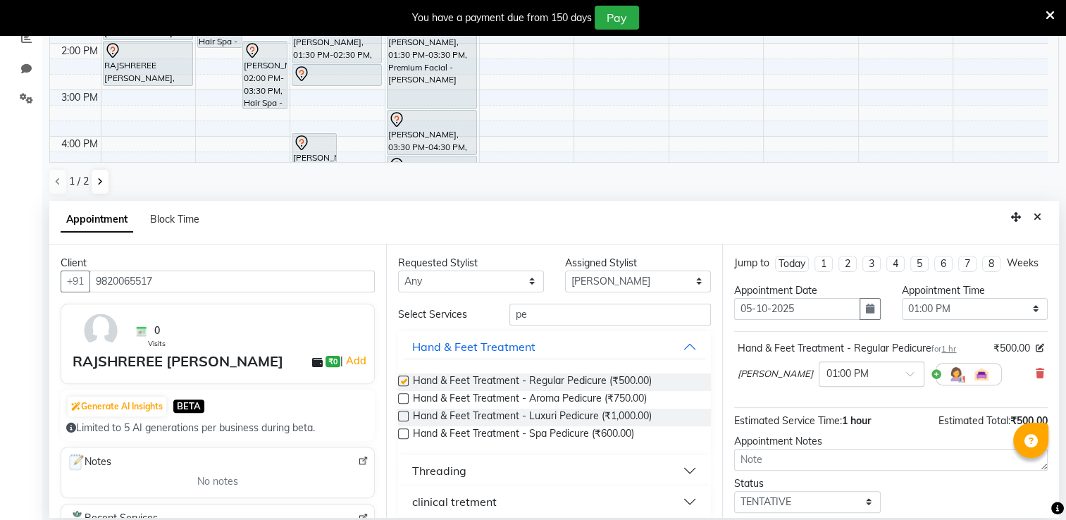
checkbox input "false"
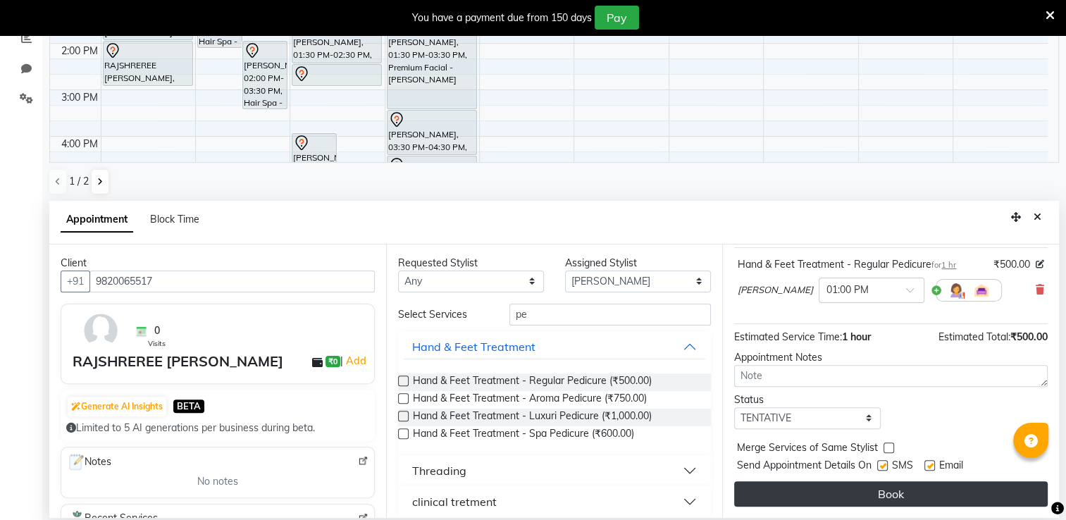
click at [963, 498] on button "Book" at bounding box center [891, 493] width 314 height 25
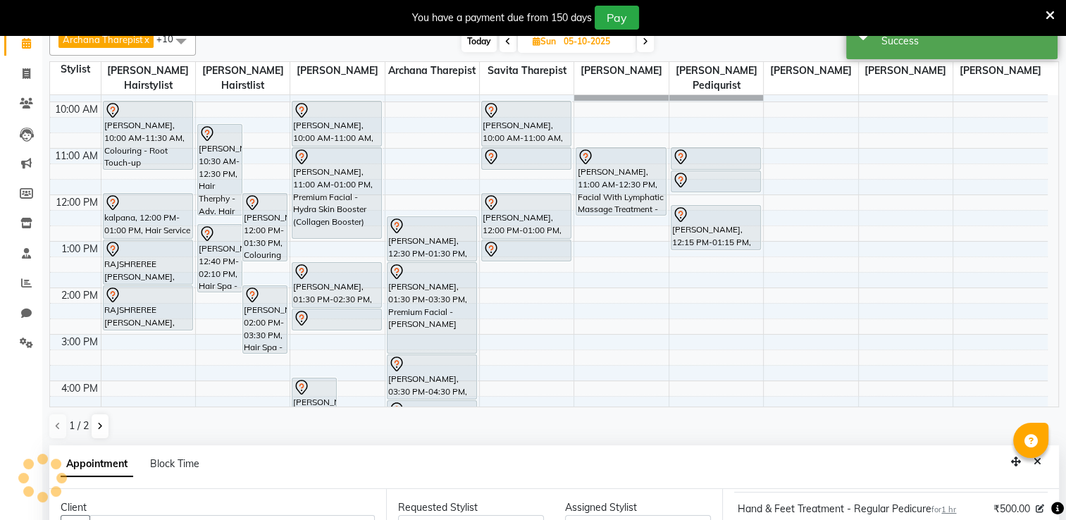
scroll to position [0, 0]
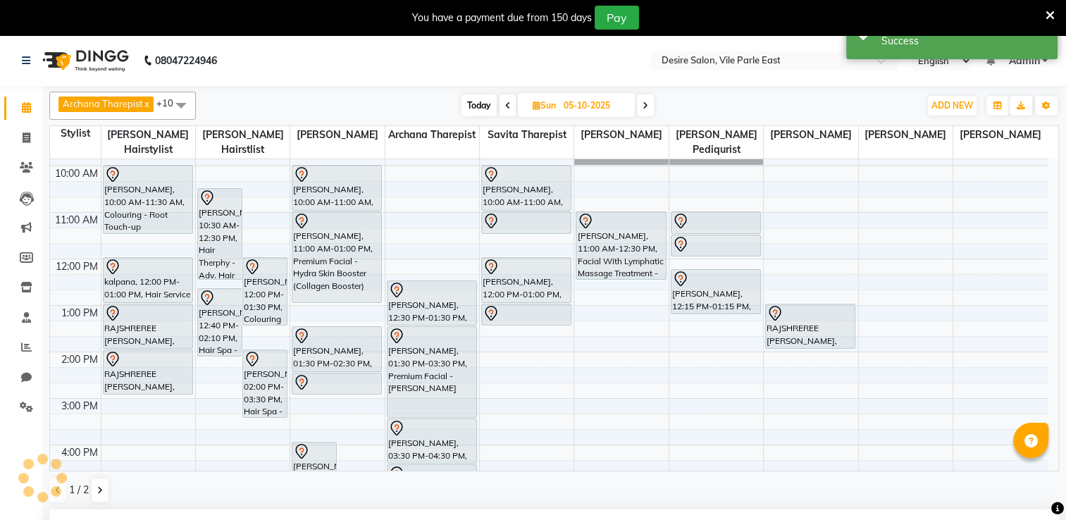
click at [586, 113] on input "05-10-2025" at bounding box center [595, 105] width 70 height 21
select select "10"
select select "2025"
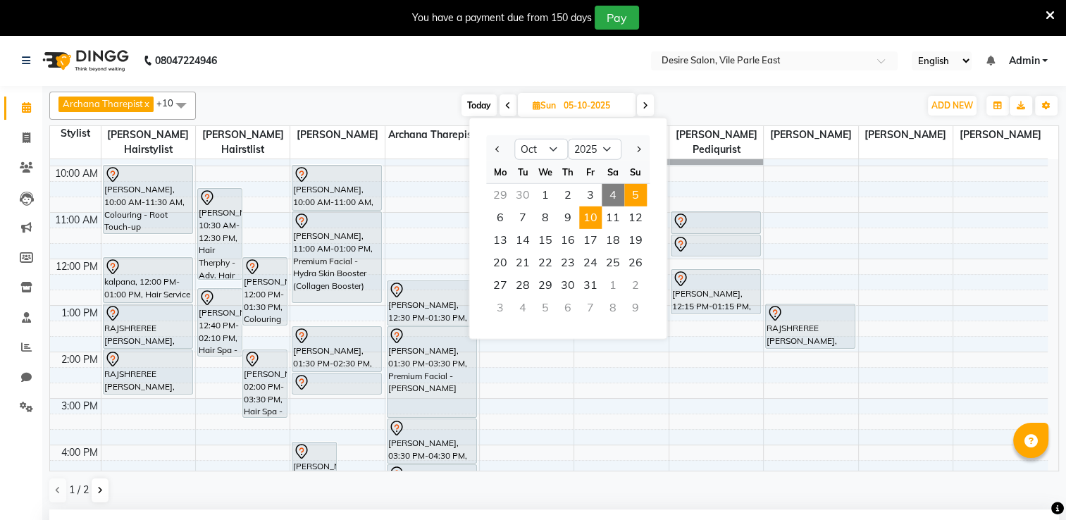
click at [593, 219] on span "10" at bounding box center [590, 217] width 23 height 23
type input "[DATE]"
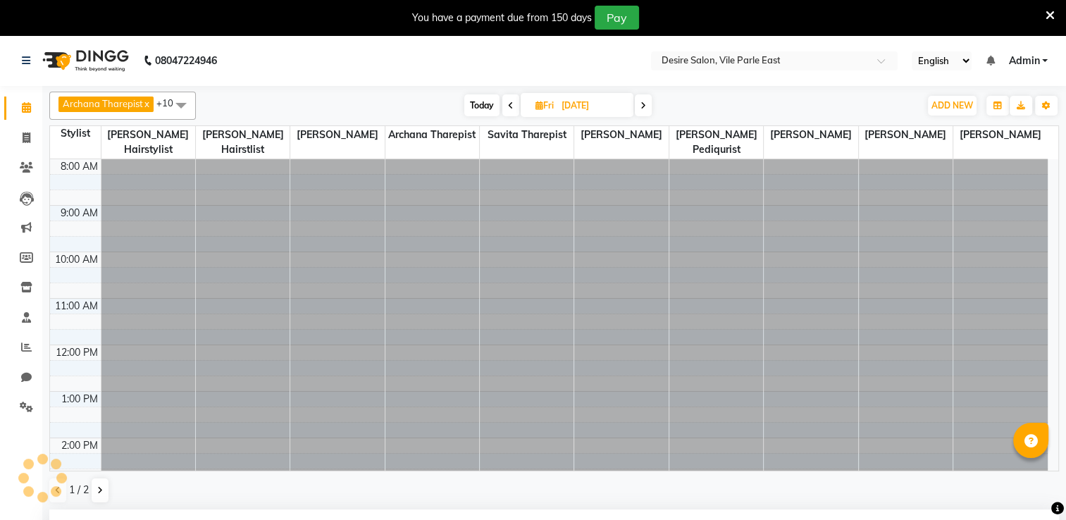
scroll to position [319, 0]
select select "780"
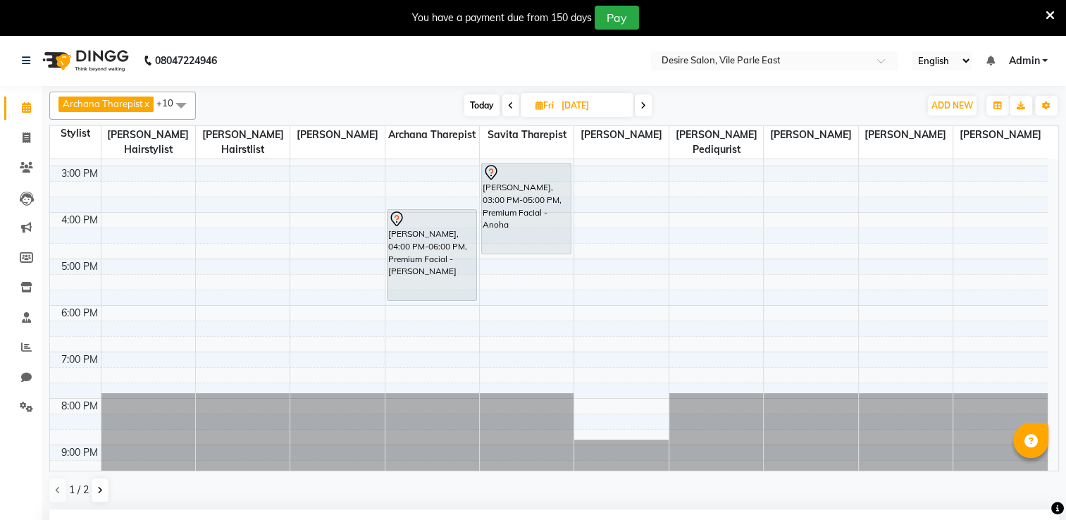
click at [684, 199] on div "8:00 AM 9:00 AM 10:00 AM 11:00 AM 12:00 PM 1:00 PM 2:00 PM 3:00 PM 4:00 PM 5:00…" at bounding box center [549, 166] width 998 height 650
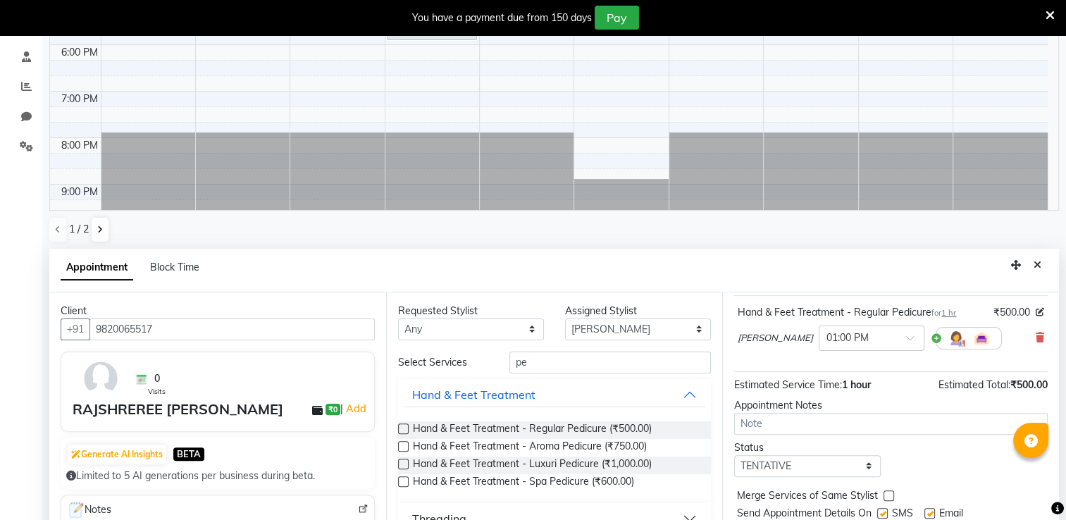
scroll to position [309, 0]
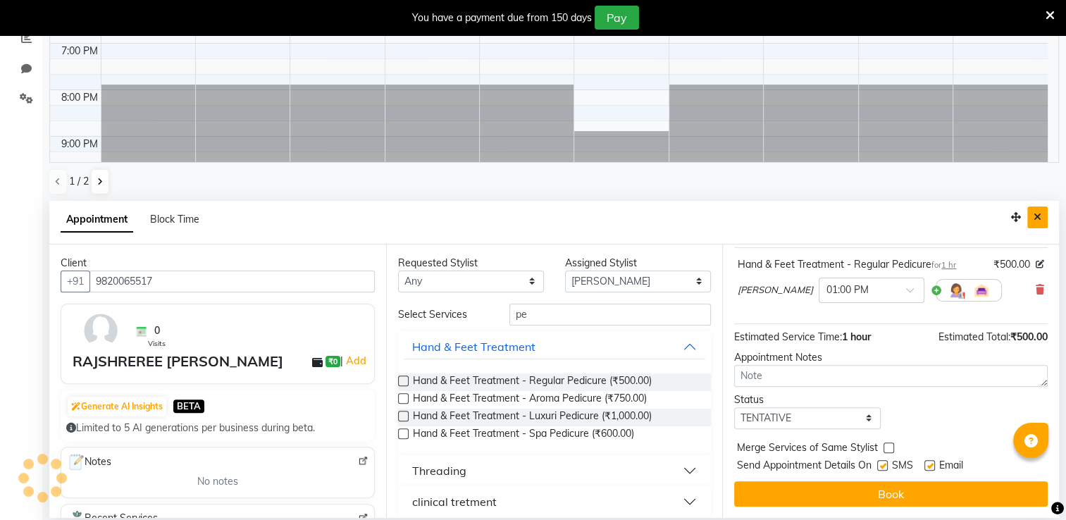
click at [1043, 215] on button "Close" at bounding box center [1037, 217] width 20 height 22
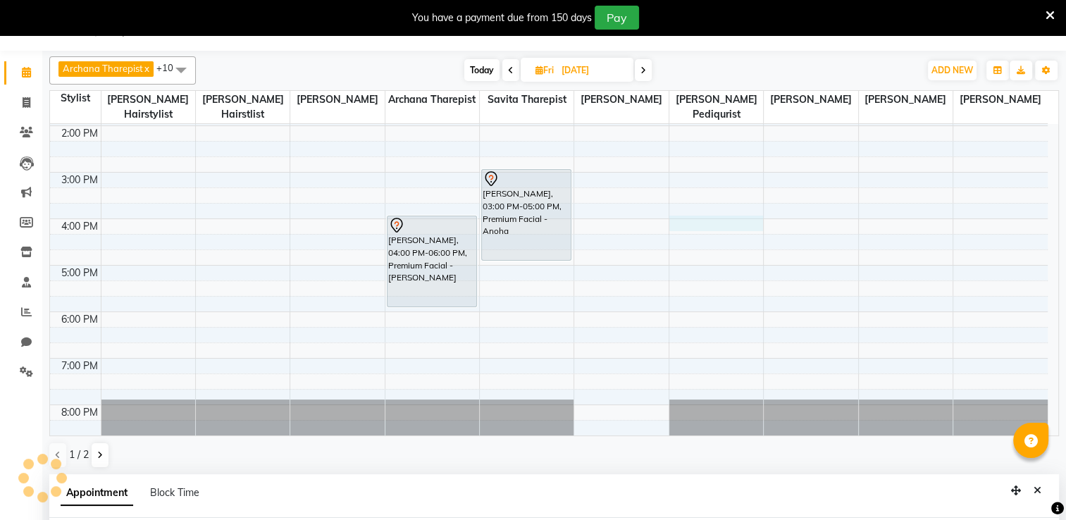
scroll to position [319, 0]
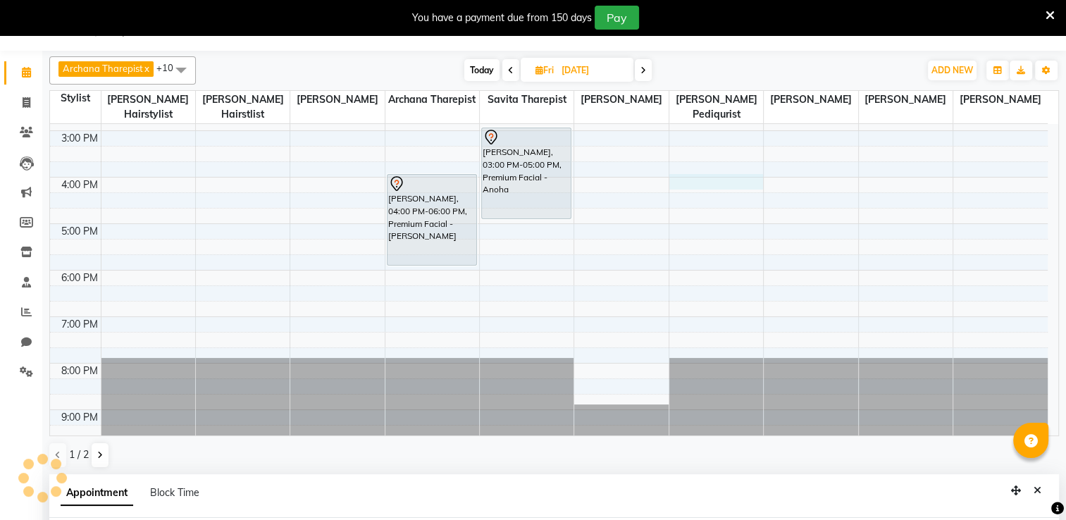
select select "85301"
select select "960"
select select "tentative"
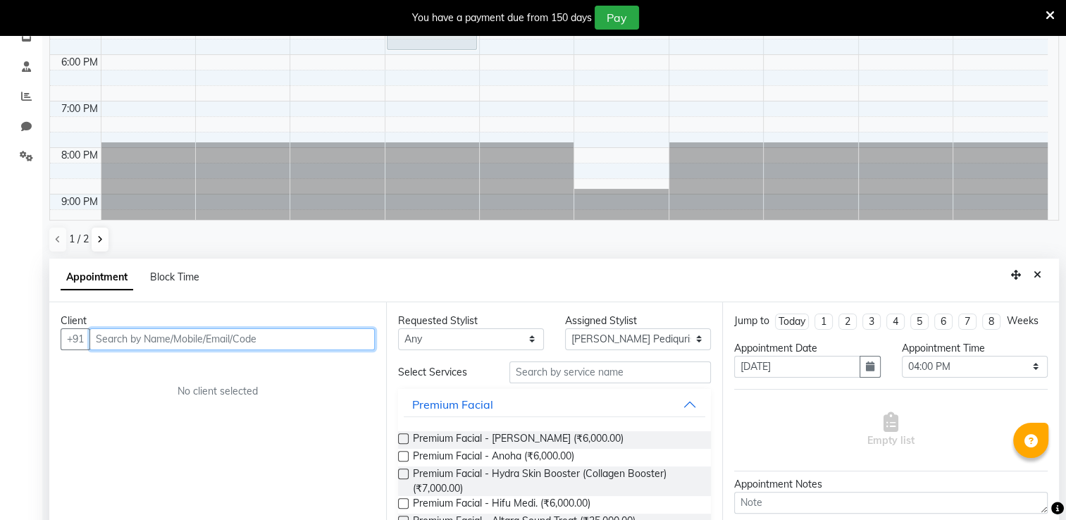
scroll to position [309, 0]
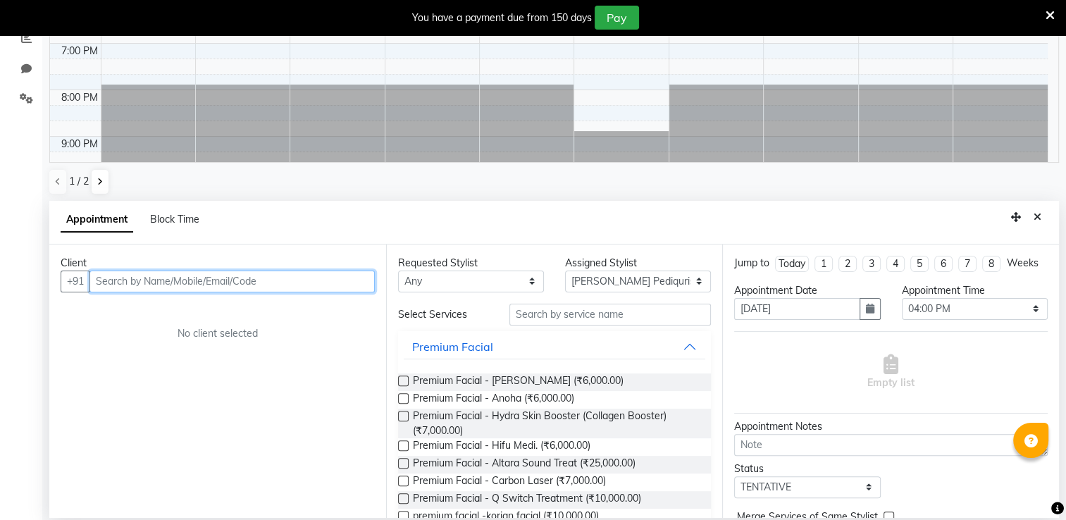
click at [278, 272] on input "text" at bounding box center [231, 282] width 285 height 22
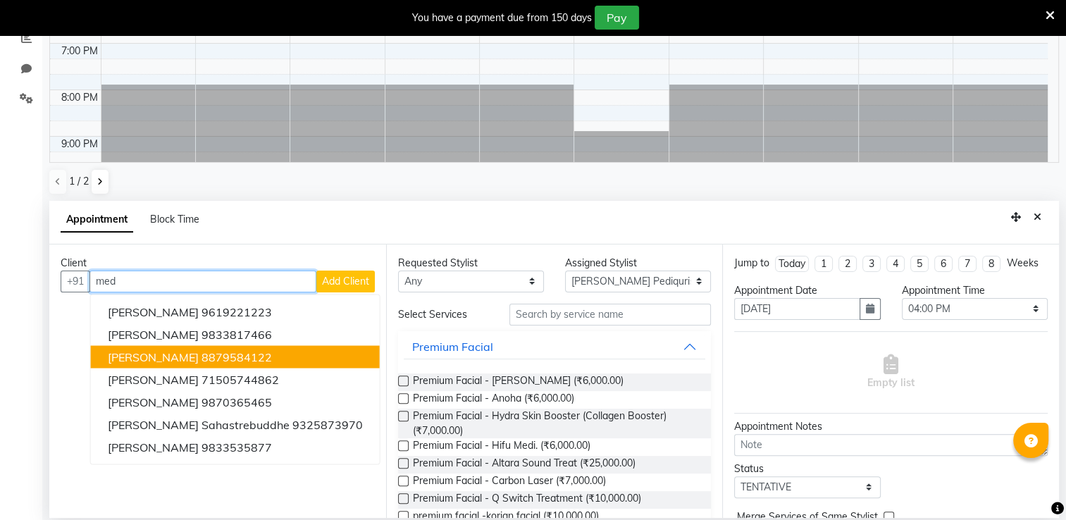
click at [262, 354] on button "[PERSON_NAME] 8879584122" at bounding box center [235, 356] width 289 height 23
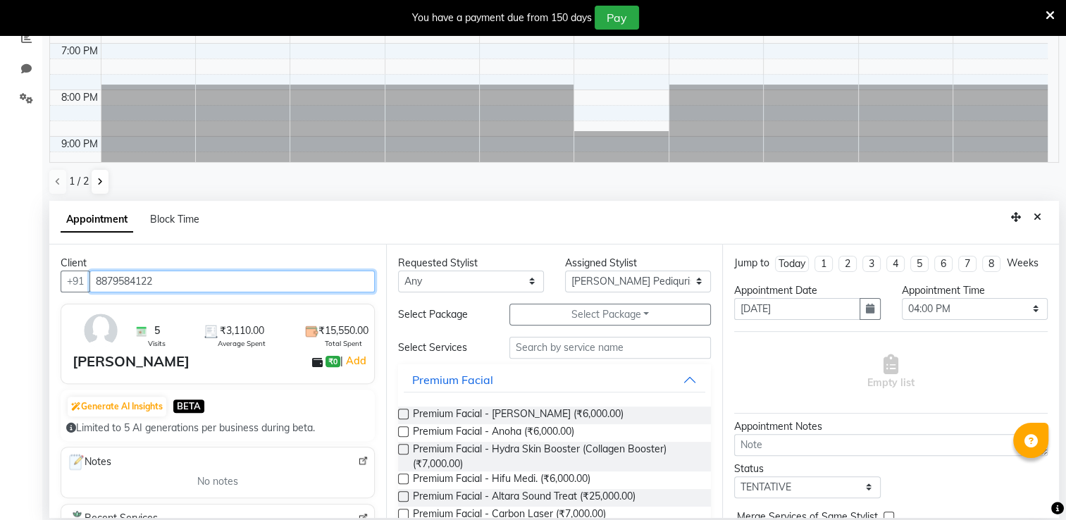
type input "8879584122"
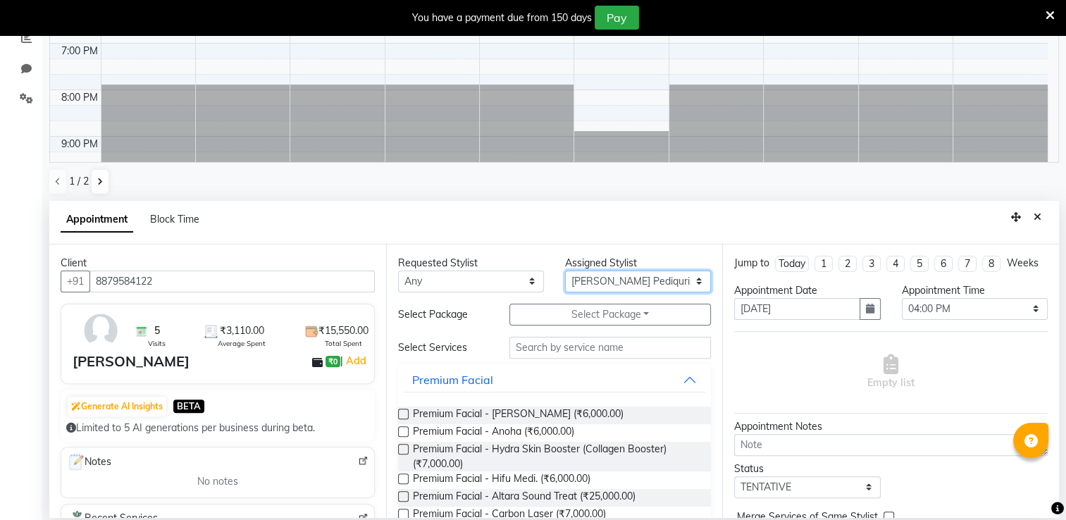
click at [635, 281] on select "Select Archana Tharepist [PERSON_NAME] Pediqurist [PERSON_NAME] desire salon [P…" at bounding box center [638, 282] width 146 height 22
drag, startPoint x: 635, startPoint y: 281, endPoint x: 533, endPoint y: 345, distance: 120.6
click at [533, 345] on div "Requested Stylist Any Archana Tharepist [PERSON_NAME] Pediqurist [PERSON_NAME] …" at bounding box center [554, 381] width 337 height 273
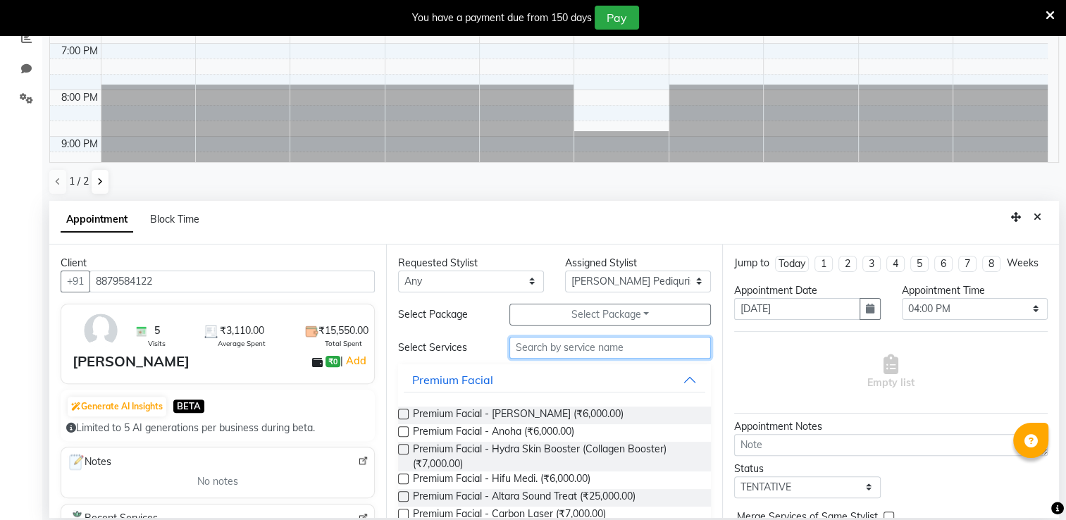
click at [533, 345] on input "text" at bounding box center [611, 348] width 202 height 22
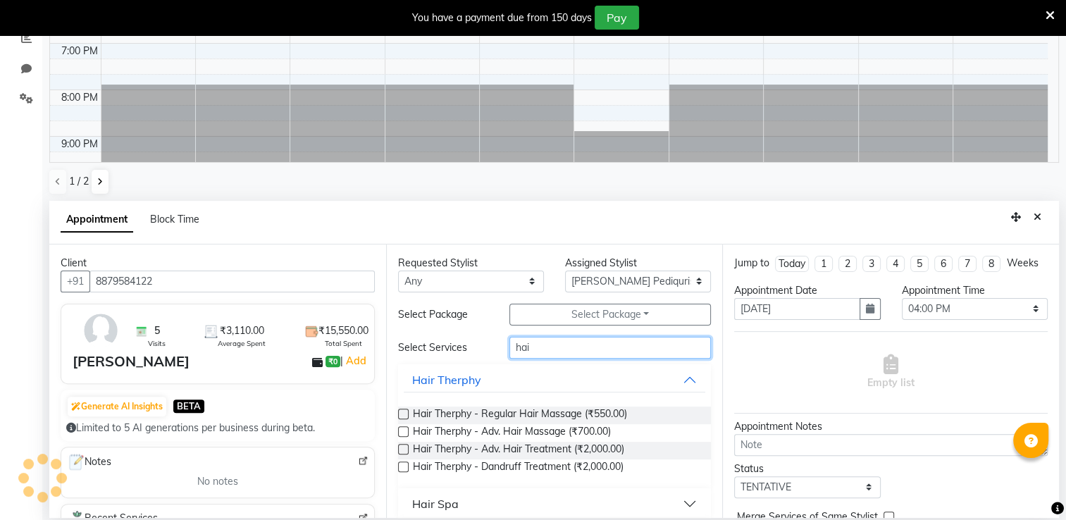
type input "hai"
click at [401, 450] on label at bounding box center [403, 449] width 11 height 11
click at [401, 450] on input "checkbox" at bounding box center [402, 450] width 9 height 9
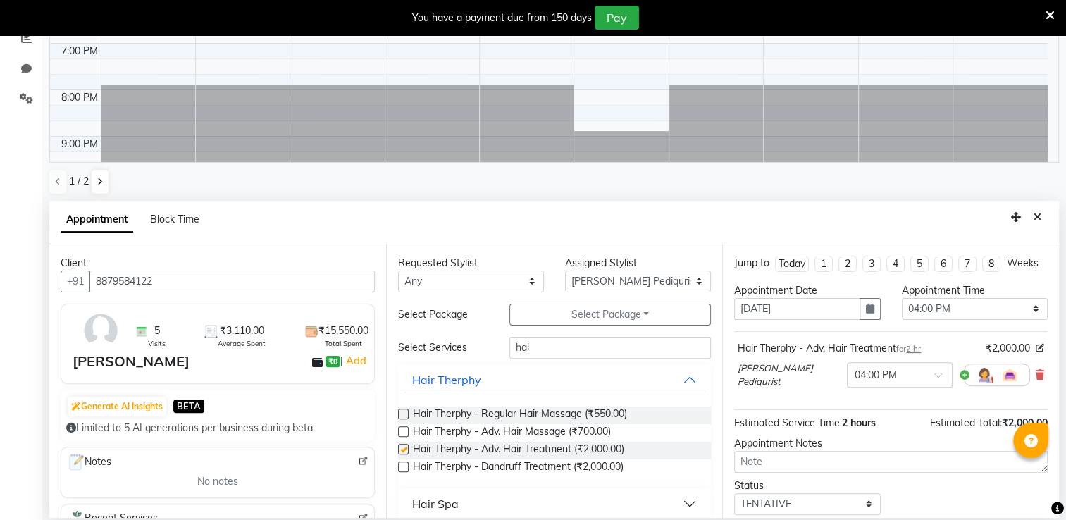
checkbox input "false"
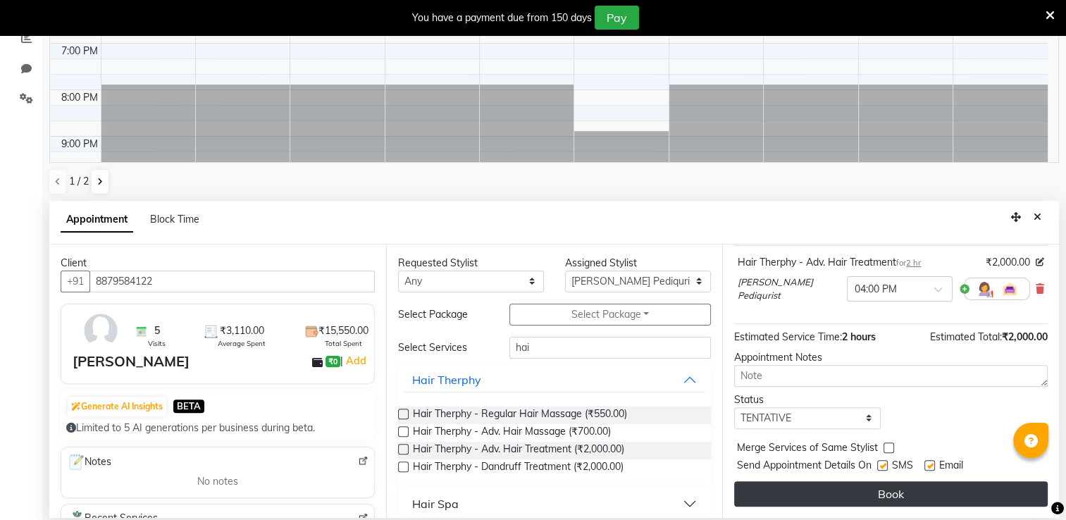
click at [937, 499] on button "Book" at bounding box center [891, 493] width 314 height 25
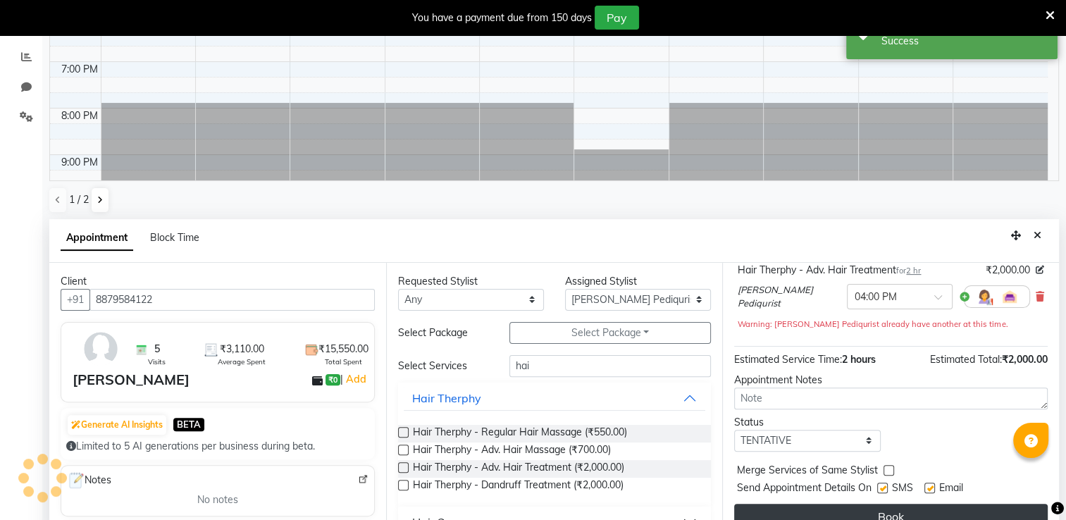
scroll to position [0, 0]
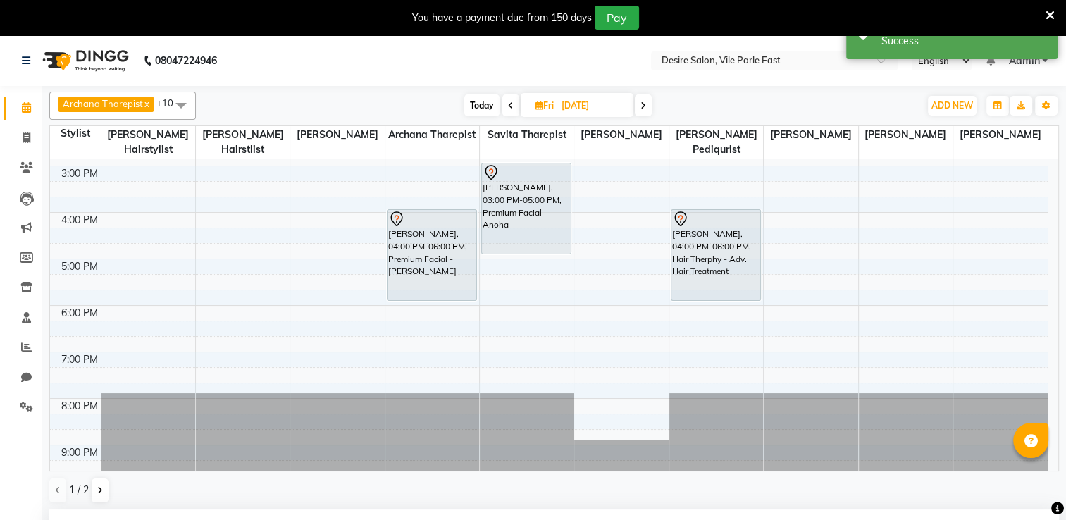
click at [574, 106] on input "[DATE]" at bounding box center [592, 105] width 70 height 21
select select "10"
select select "2025"
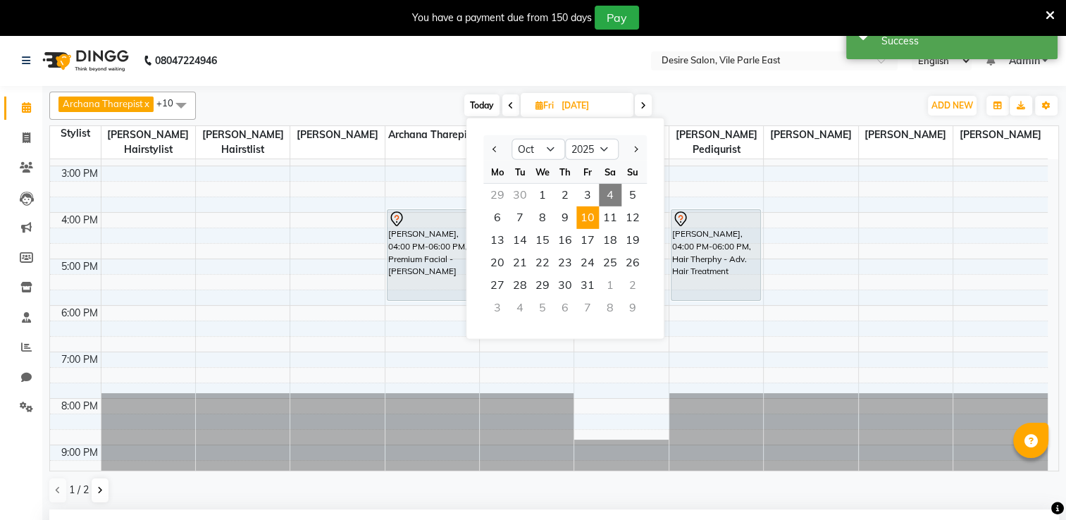
click at [615, 196] on span "4" at bounding box center [610, 195] width 23 height 23
type input "04-10-2025"
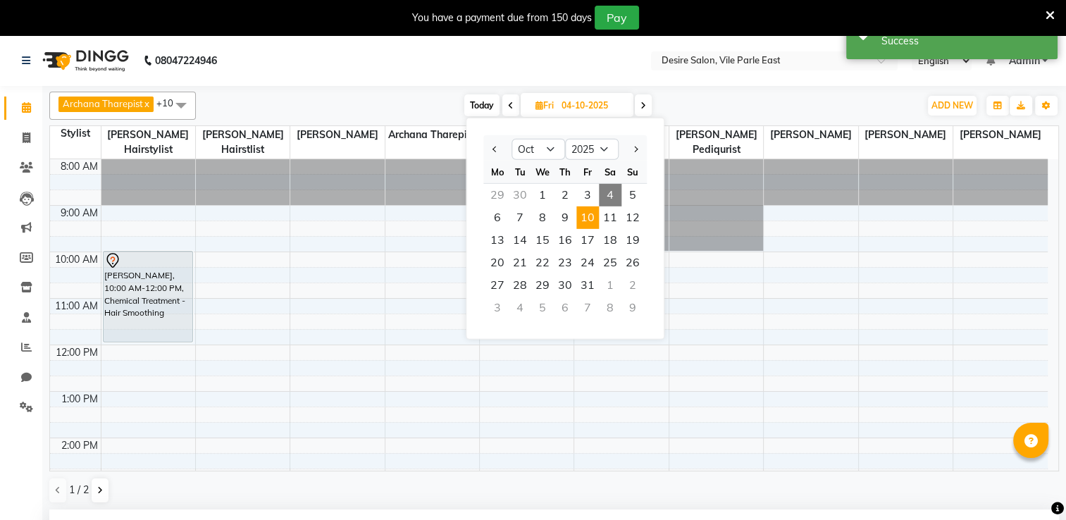
select select "960"
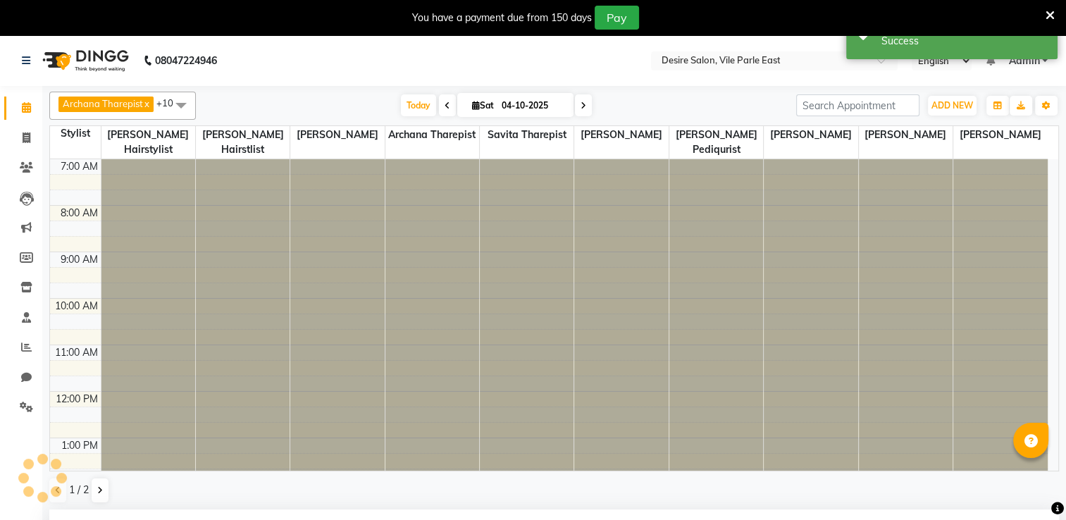
scroll to position [364, 0]
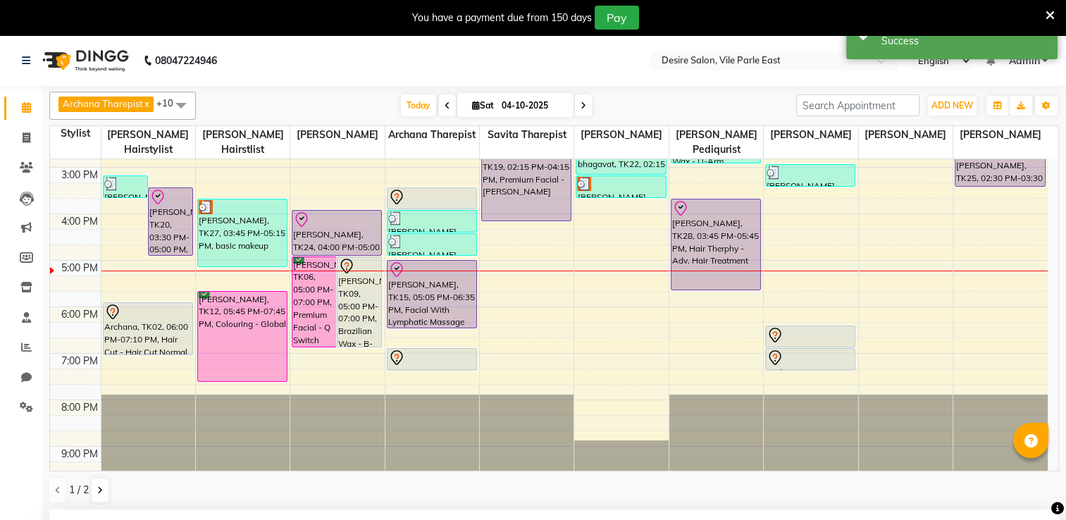
click at [502, 104] on input "04-10-2025" at bounding box center [533, 105] width 70 height 21
select select "10"
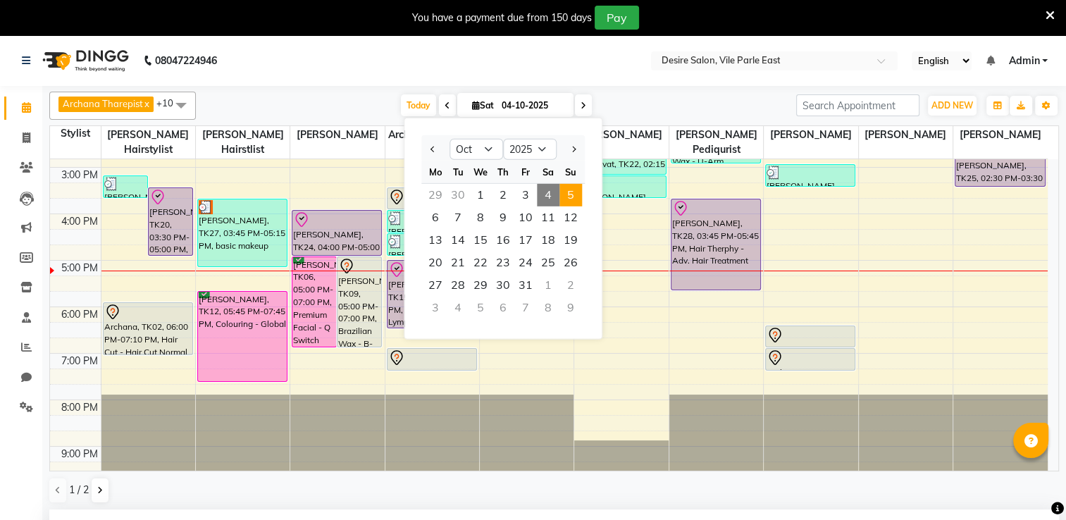
click at [564, 193] on span "5" at bounding box center [571, 195] width 23 height 23
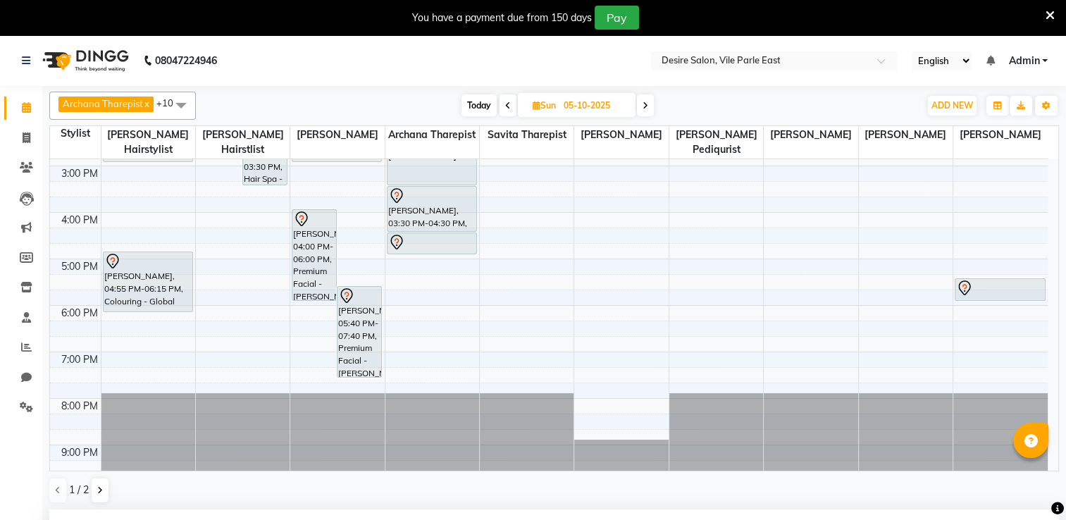
scroll to position [33, 0]
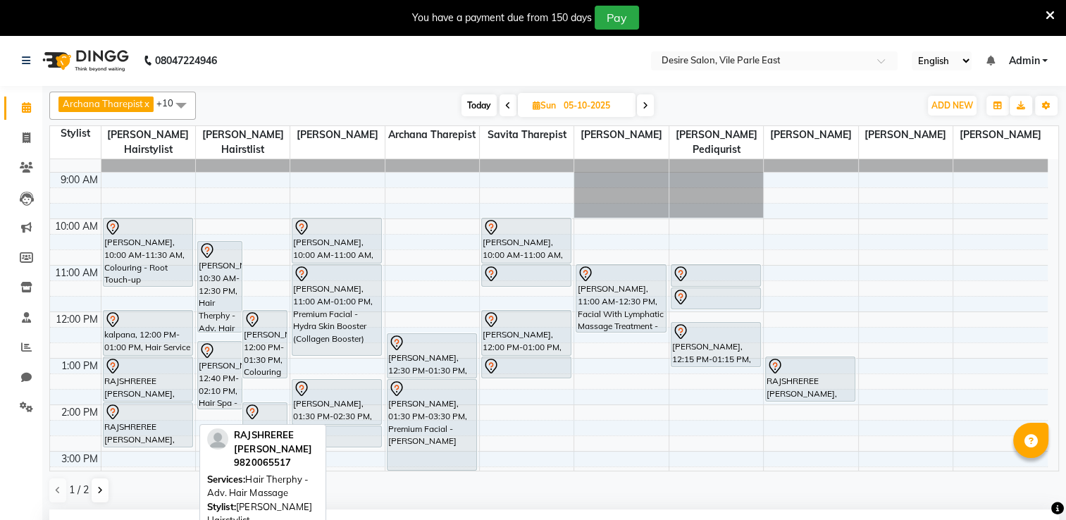
click at [147, 416] on div "RAJSHREREE [PERSON_NAME], 02:00 PM-03:00 PM, Hair Therphy - Adv. Hair Massage" at bounding box center [148, 425] width 89 height 44
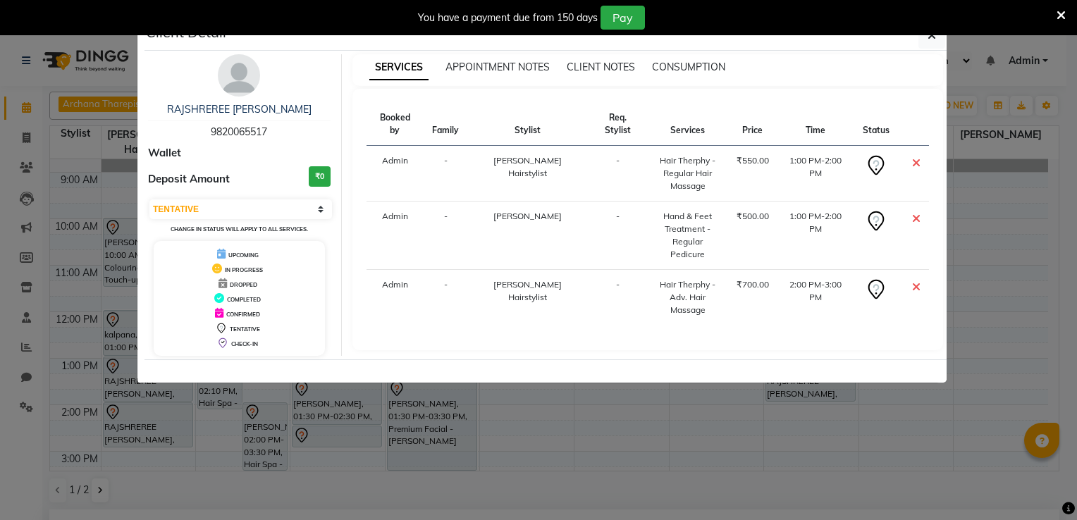
click at [916, 157] on icon at bounding box center [916, 162] width 8 height 11
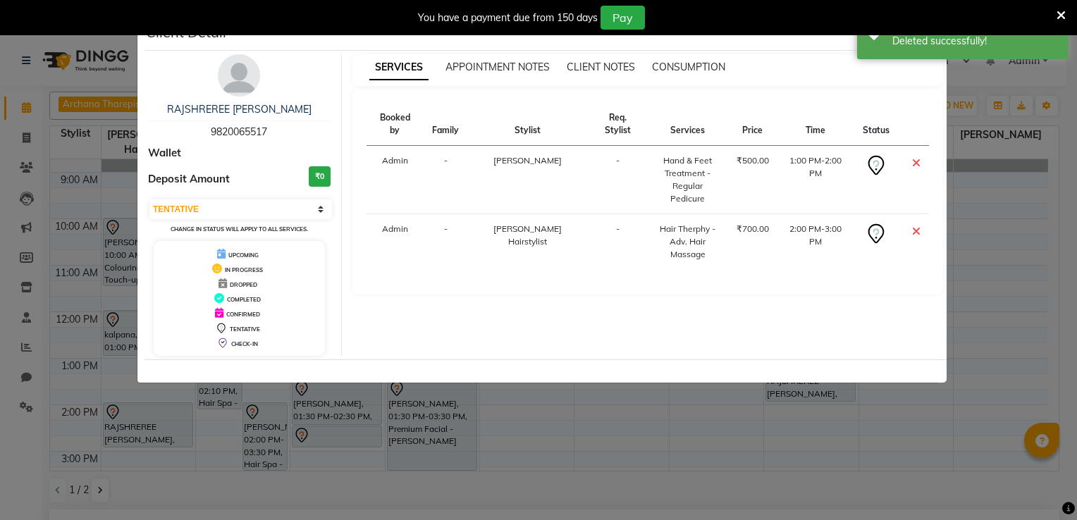
click at [1076, 395] on ngb-modal-window "Client Detail RAJSHREREE [PERSON_NAME] 9820065517 Wallet Deposit Amount ₹0 Sele…" at bounding box center [538, 260] width 1077 height 520
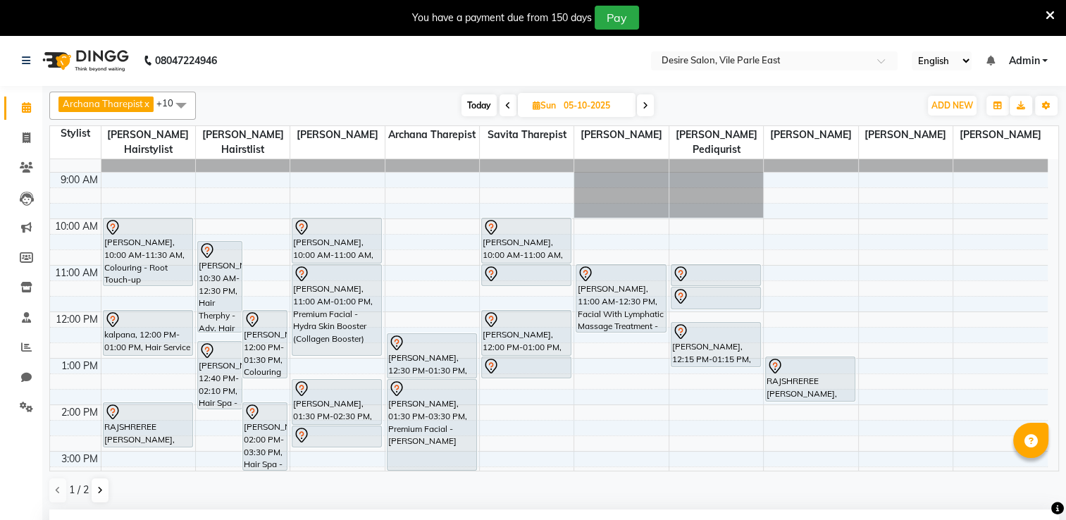
click at [576, 104] on input "05-10-2025" at bounding box center [595, 105] width 70 height 21
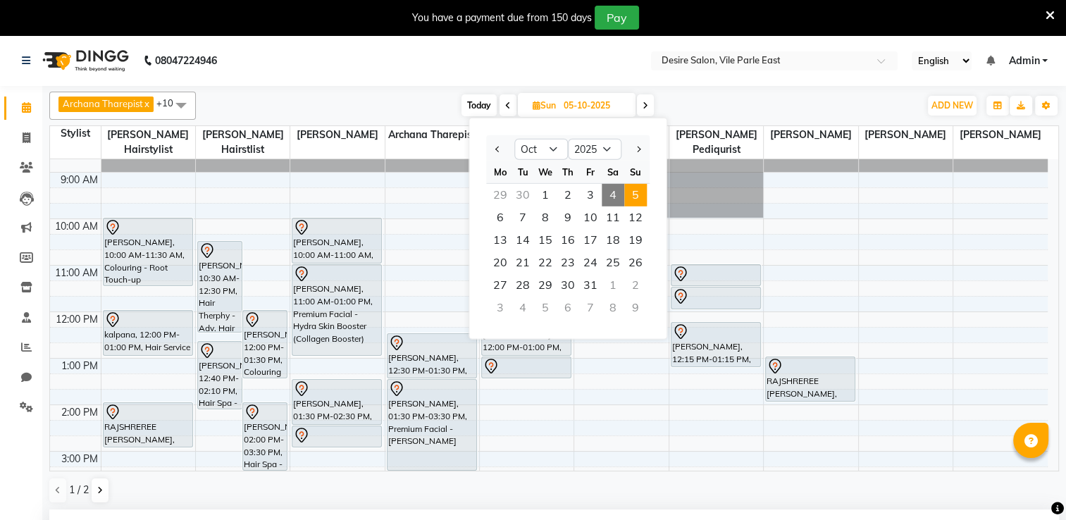
click at [617, 191] on span "4" at bounding box center [613, 195] width 23 height 23
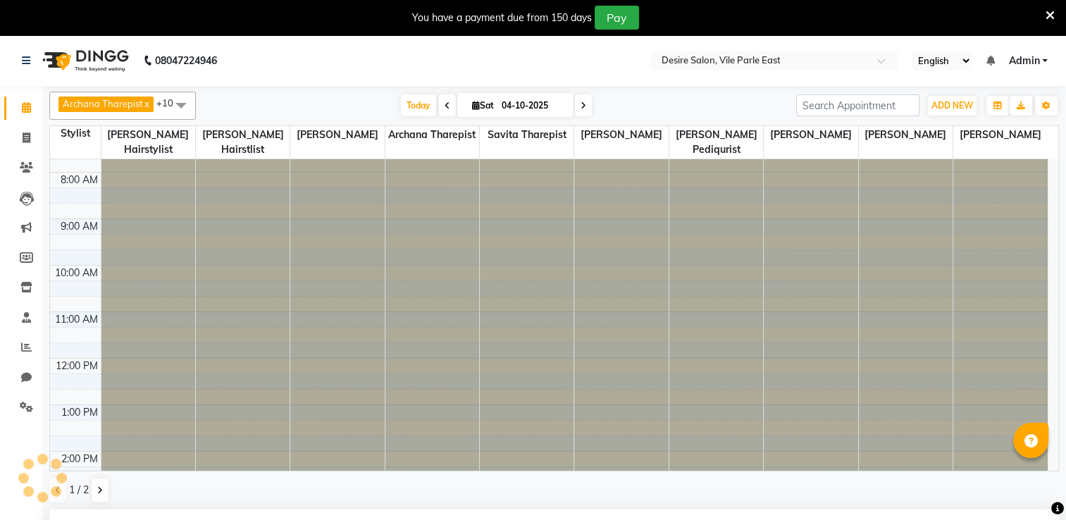
scroll to position [364, 0]
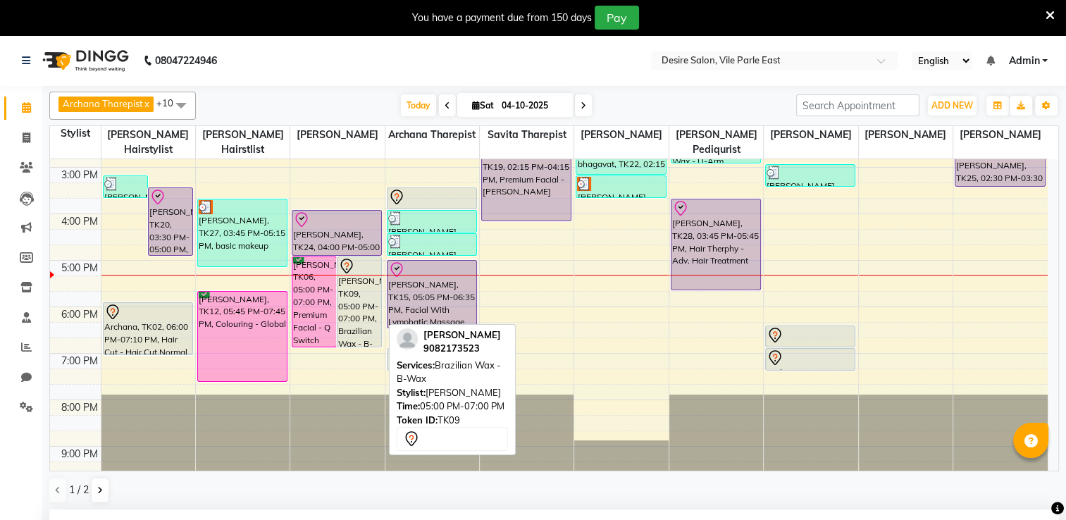
click at [367, 289] on div "[PERSON_NAME], TK09, 05:00 PM-07:00 PM, Brazilian Wax - B-Wax" at bounding box center [360, 301] width 44 height 89
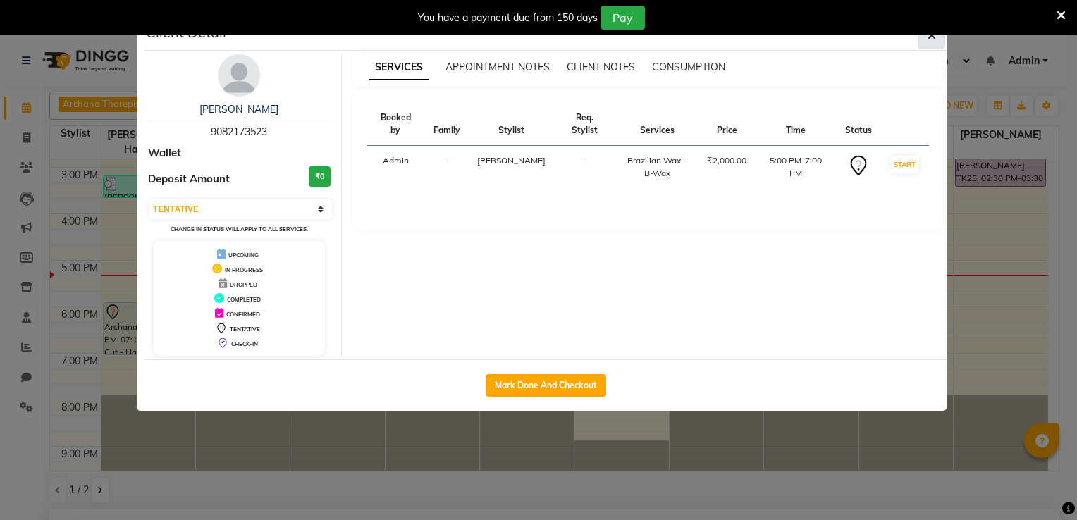
click at [938, 39] on button "button" at bounding box center [931, 35] width 27 height 27
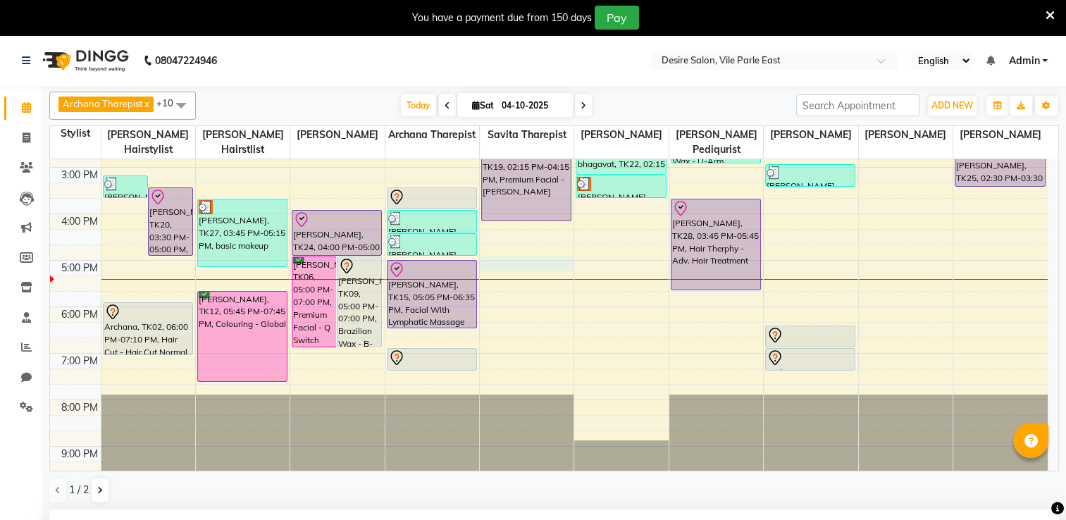
click at [488, 247] on div "7:00 AM 8:00 AM 9:00 AM 10:00 AM 11:00 AM 12:00 PM 1:00 PM 2:00 PM 3:00 PM 4:00…" at bounding box center [549, 144] width 998 height 697
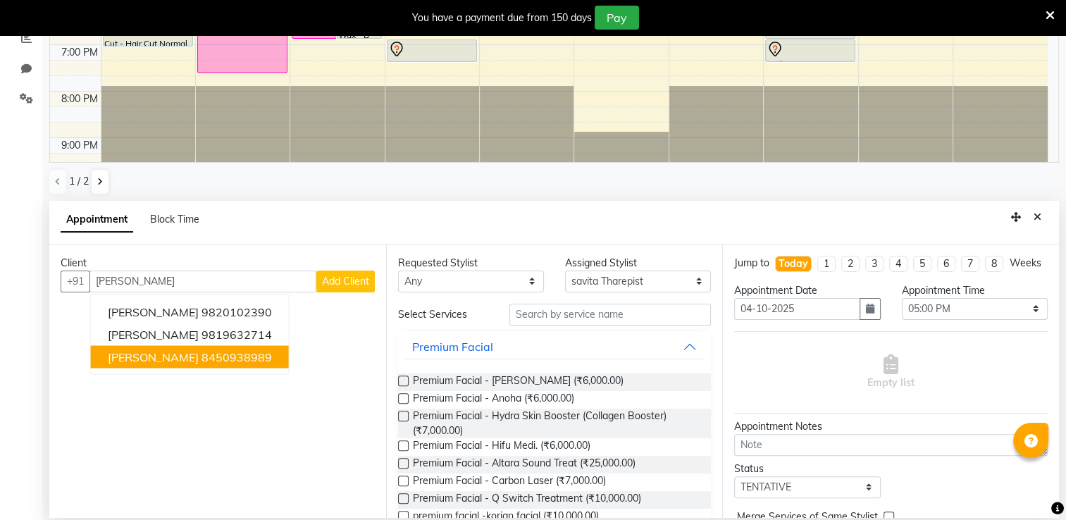
click at [268, 450] on div "Client +[GEOGRAPHIC_DATA][PERSON_NAME][PERSON_NAME] 9820102390 [PERSON_NAME][GE…" at bounding box center [217, 381] width 337 height 273
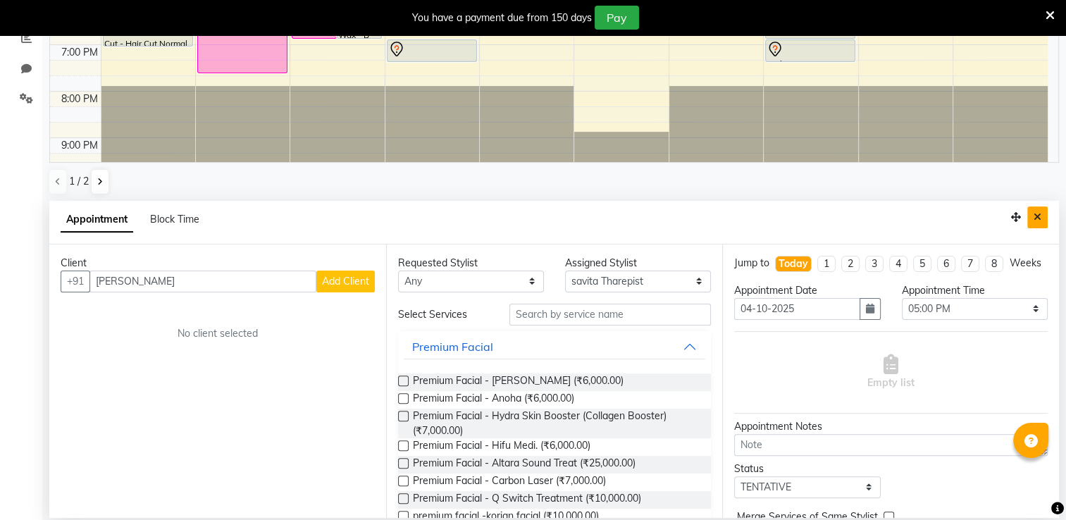
click at [1042, 222] on button "Close" at bounding box center [1037, 217] width 20 height 22
click at [1042, 215] on button "Close" at bounding box center [1037, 217] width 20 height 22
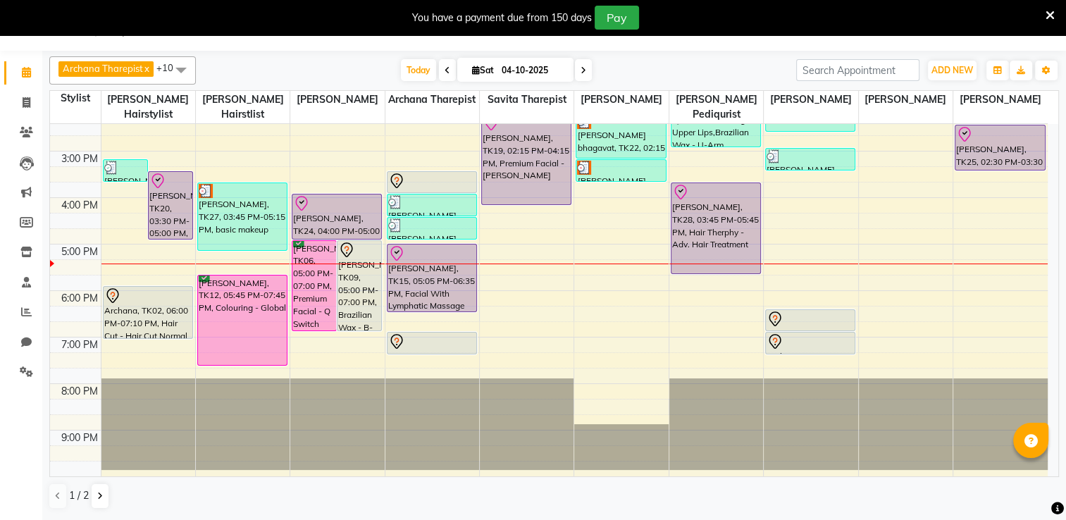
scroll to position [323, 0]
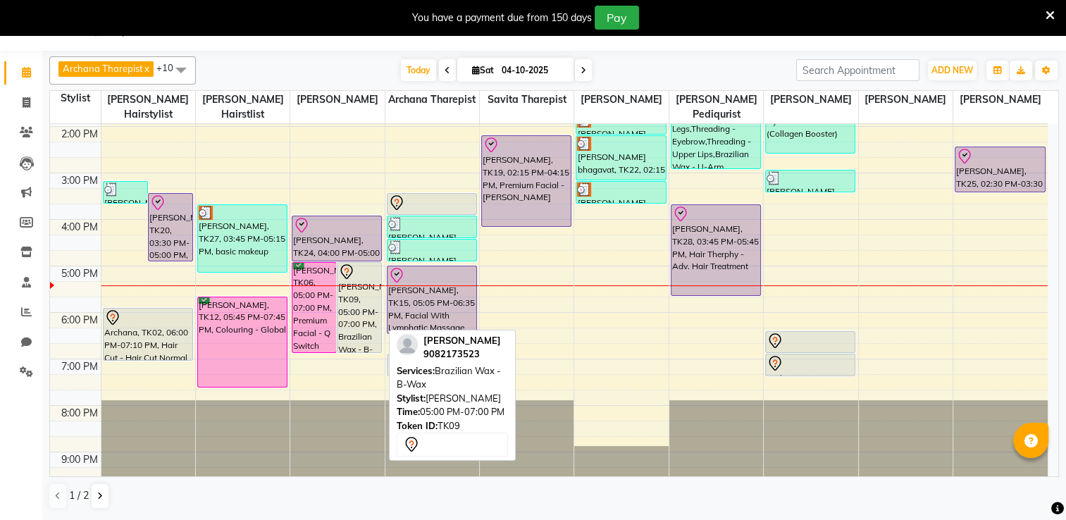
click at [372, 302] on div "[PERSON_NAME], TK09, 05:00 PM-07:00 PM, Brazilian Wax - B-Wax" at bounding box center [360, 307] width 44 height 89
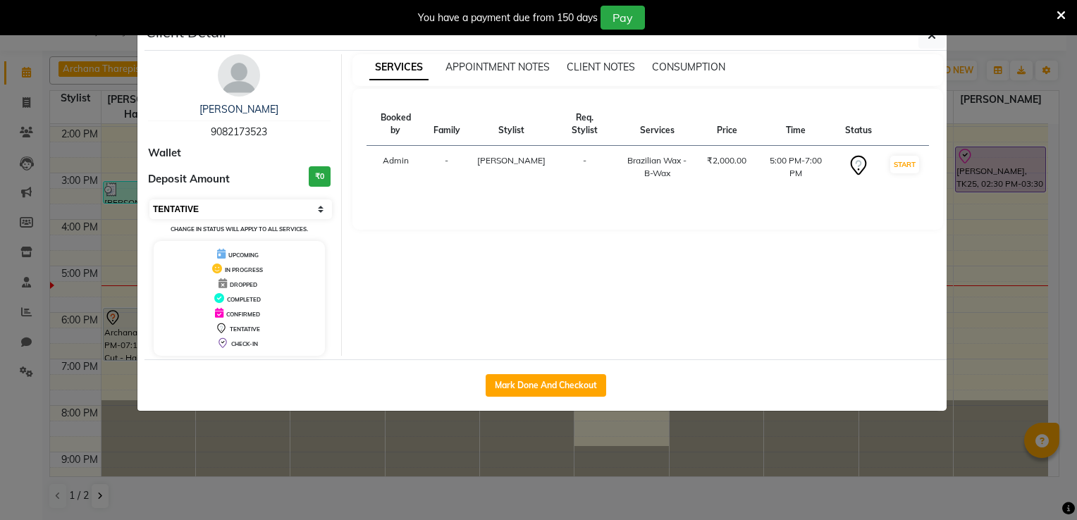
click at [252, 204] on select "Select IN SERVICE CONFIRMED TENTATIVE CHECK IN MARK DONE DROPPED UPCOMING" at bounding box center [240, 209] width 183 height 20
click at [149, 199] on select "Select IN SERVICE CONFIRMED TENTATIVE CHECK IN MARK DONE DROPPED UPCOMING" at bounding box center [240, 209] width 183 height 20
click at [937, 39] on button "button" at bounding box center [931, 35] width 27 height 27
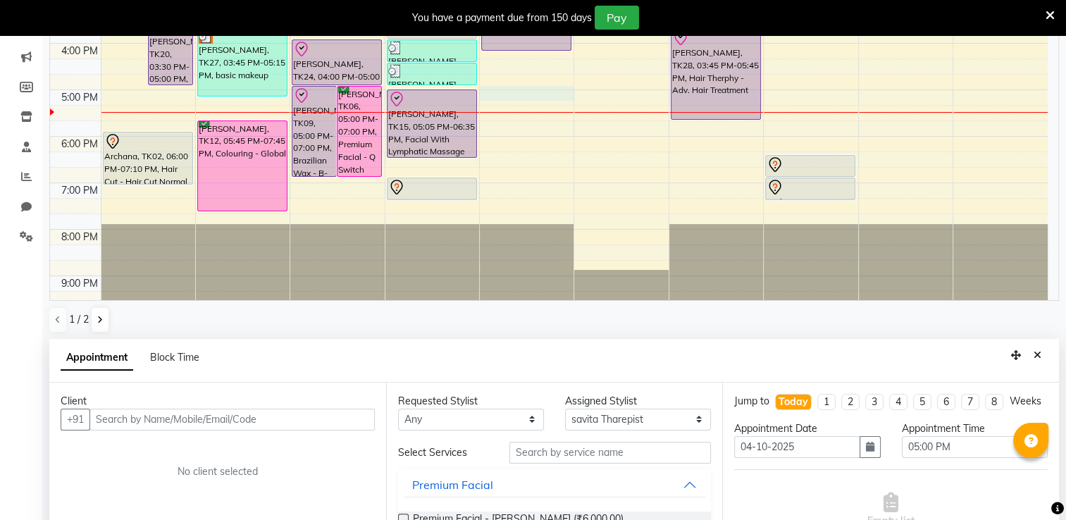
scroll to position [75, 0]
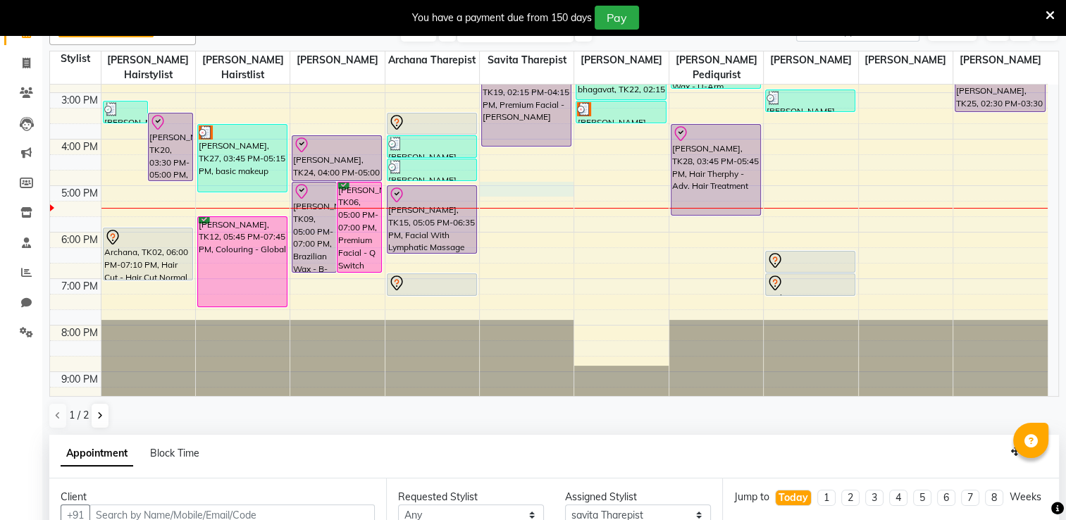
click at [1051, 416] on div "1 / 2" at bounding box center [554, 415] width 1010 height 27
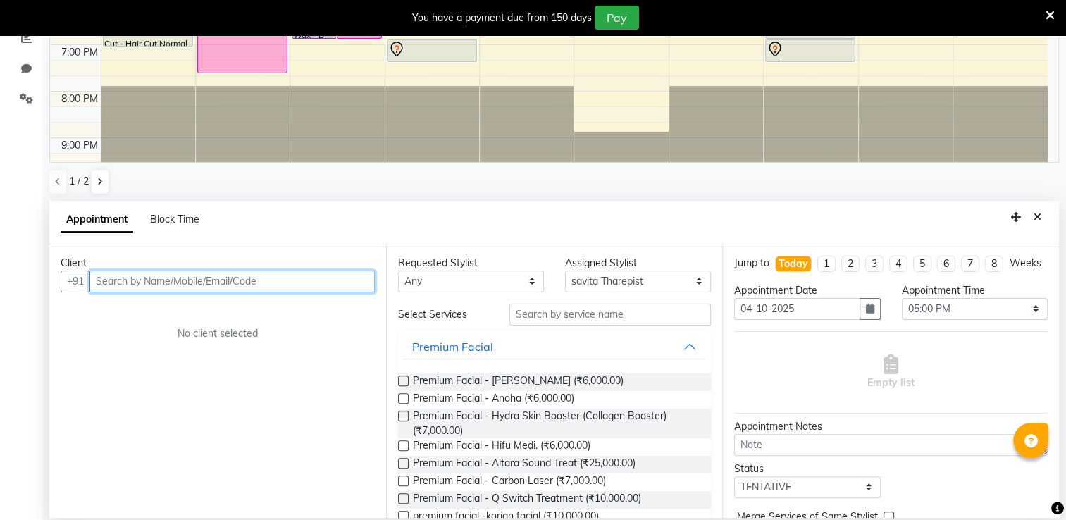
click at [273, 280] on input "text" at bounding box center [231, 282] width 285 height 22
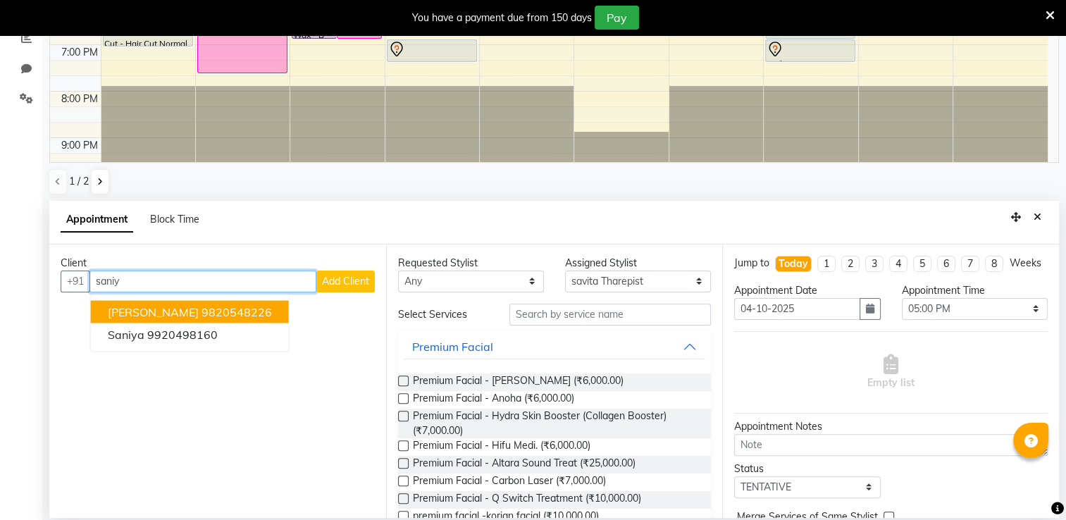
click at [257, 307] on button "[PERSON_NAME] 9820548226" at bounding box center [190, 311] width 198 height 23
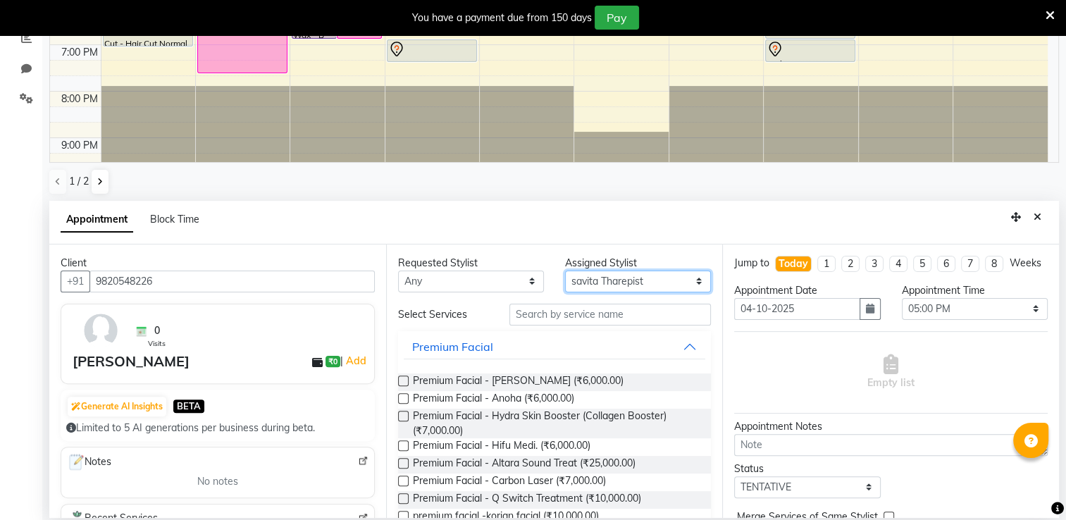
click at [602, 278] on select "Select Archana Tharepist [PERSON_NAME] Pediqurist [PERSON_NAME] desire salon [P…" at bounding box center [638, 282] width 146 height 22
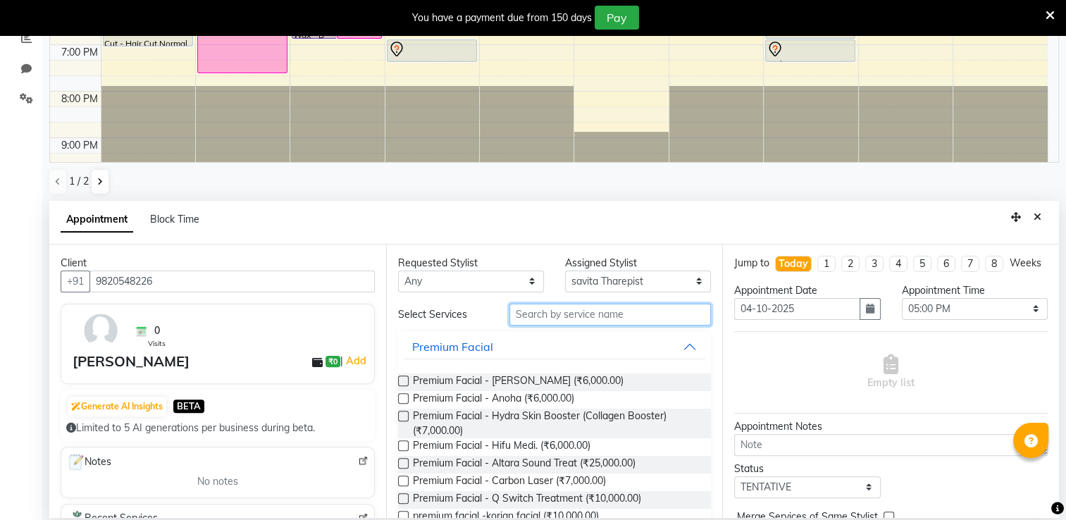
click at [538, 316] on input "text" at bounding box center [611, 315] width 202 height 22
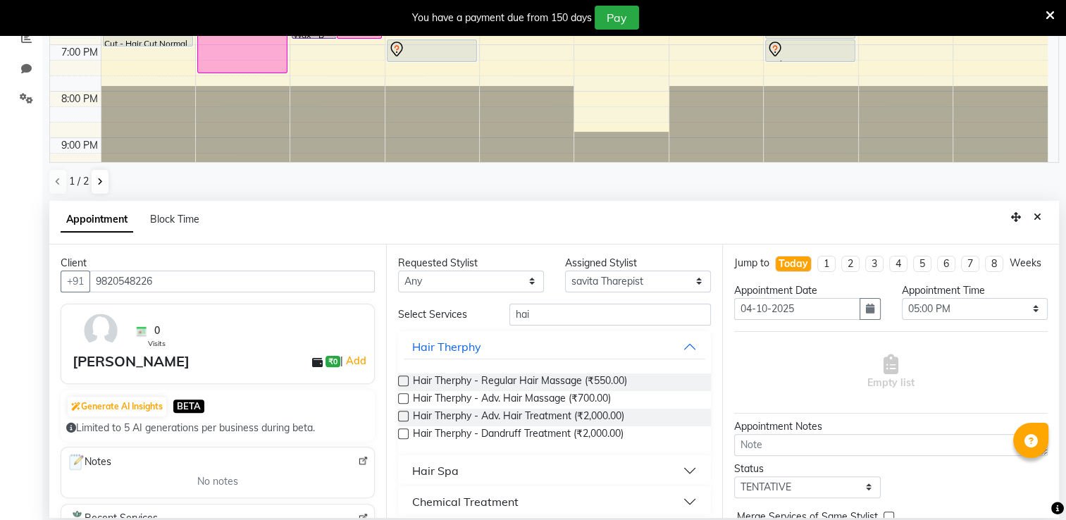
click at [400, 401] on label at bounding box center [403, 398] width 11 height 11
click at [400, 401] on input "checkbox" at bounding box center [402, 399] width 9 height 9
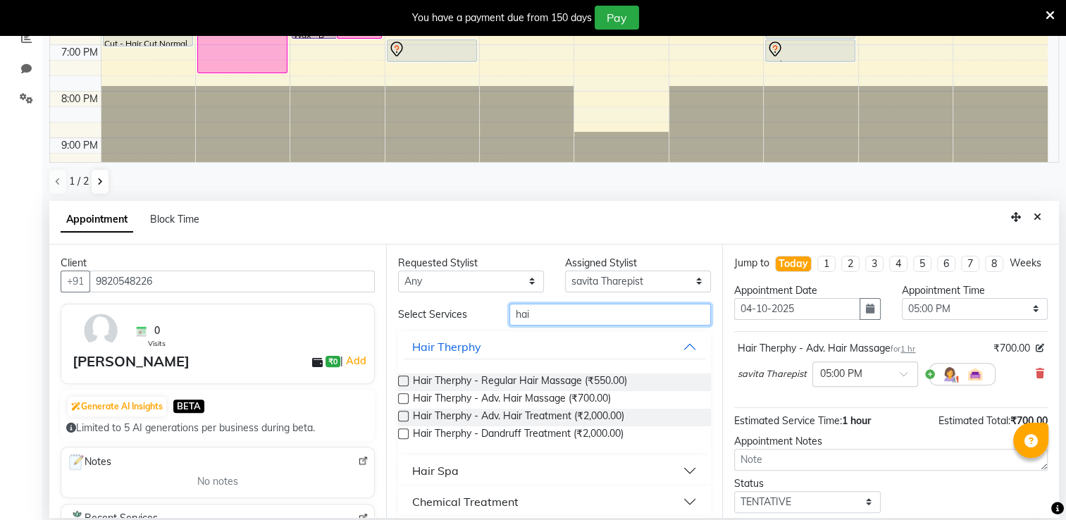
click at [536, 311] on input "hai" at bounding box center [611, 315] width 202 height 22
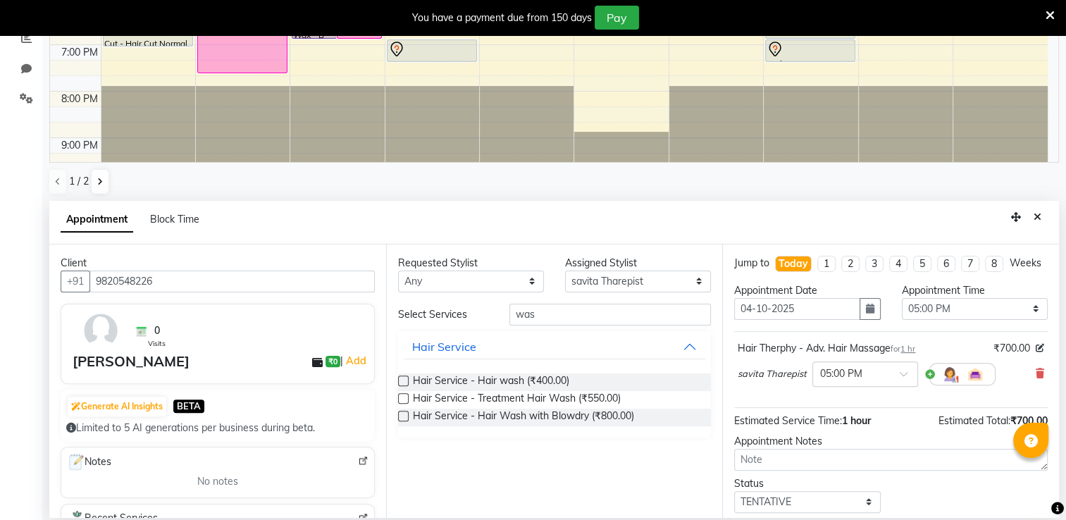
click at [399, 382] on label at bounding box center [403, 381] width 11 height 11
click at [399, 382] on input "checkbox" at bounding box center [402, 382] width 9 height 9
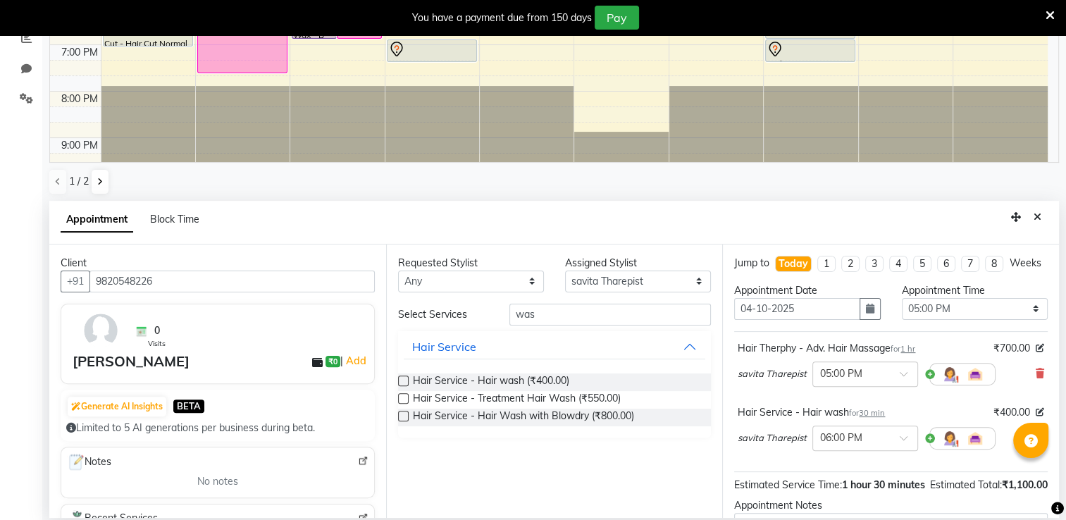
scroll to position [175, 0]
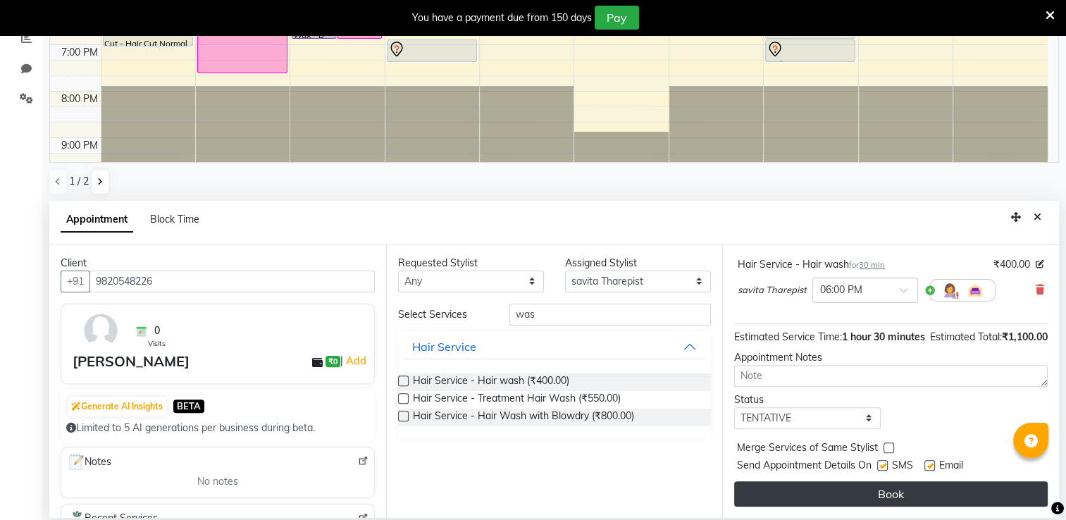
click at [922, 493] on button "Book" at bounding box center [891, 493] width 314 height 25
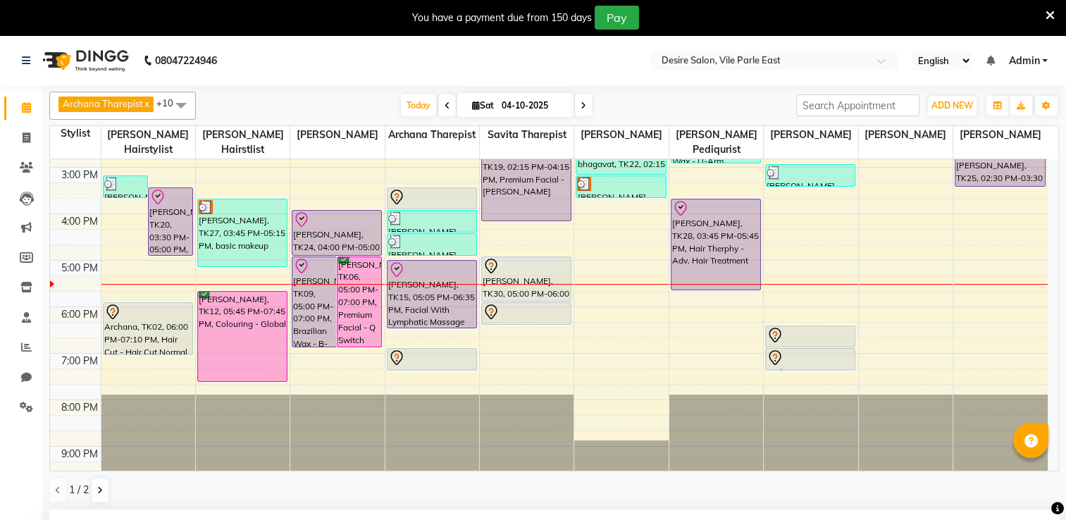
scroll to position [79, 0]
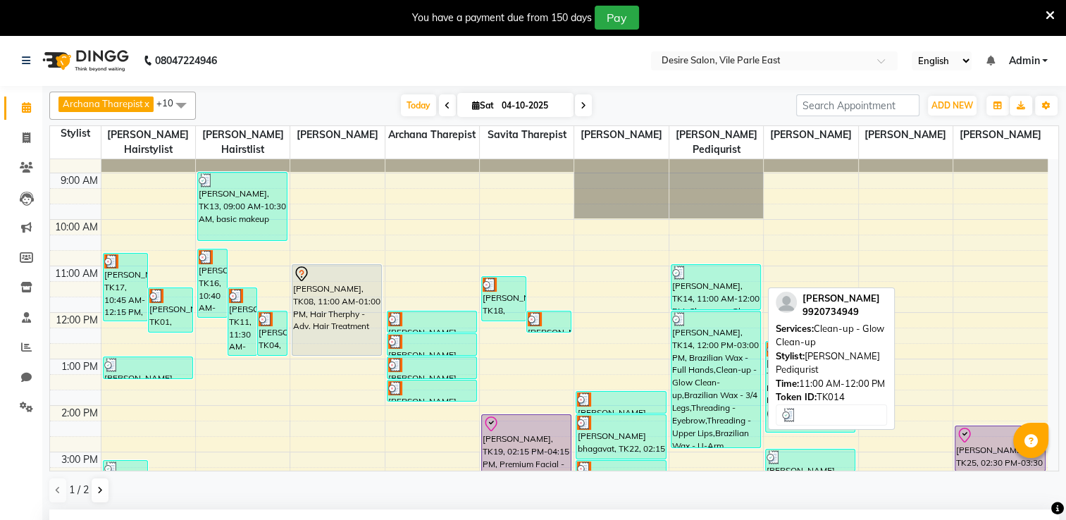
click at [708, 271] on div "[PERSON_NAME], TK14, 11:00 AM-12:00 PM, Clean-up - Glow Clean-up" at bounding box center [716, 287] width 89 height 44
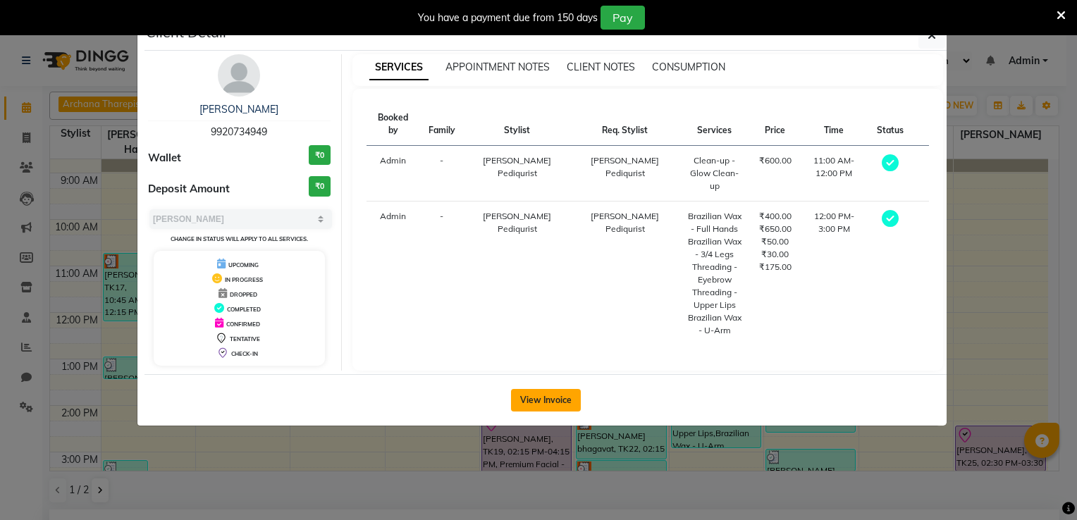
click at [530, 393] on button "View Invoice" at bounding box center [546, 400] width 70 height 23
